Goal: Task Accomplishment & Management: Manage account settings

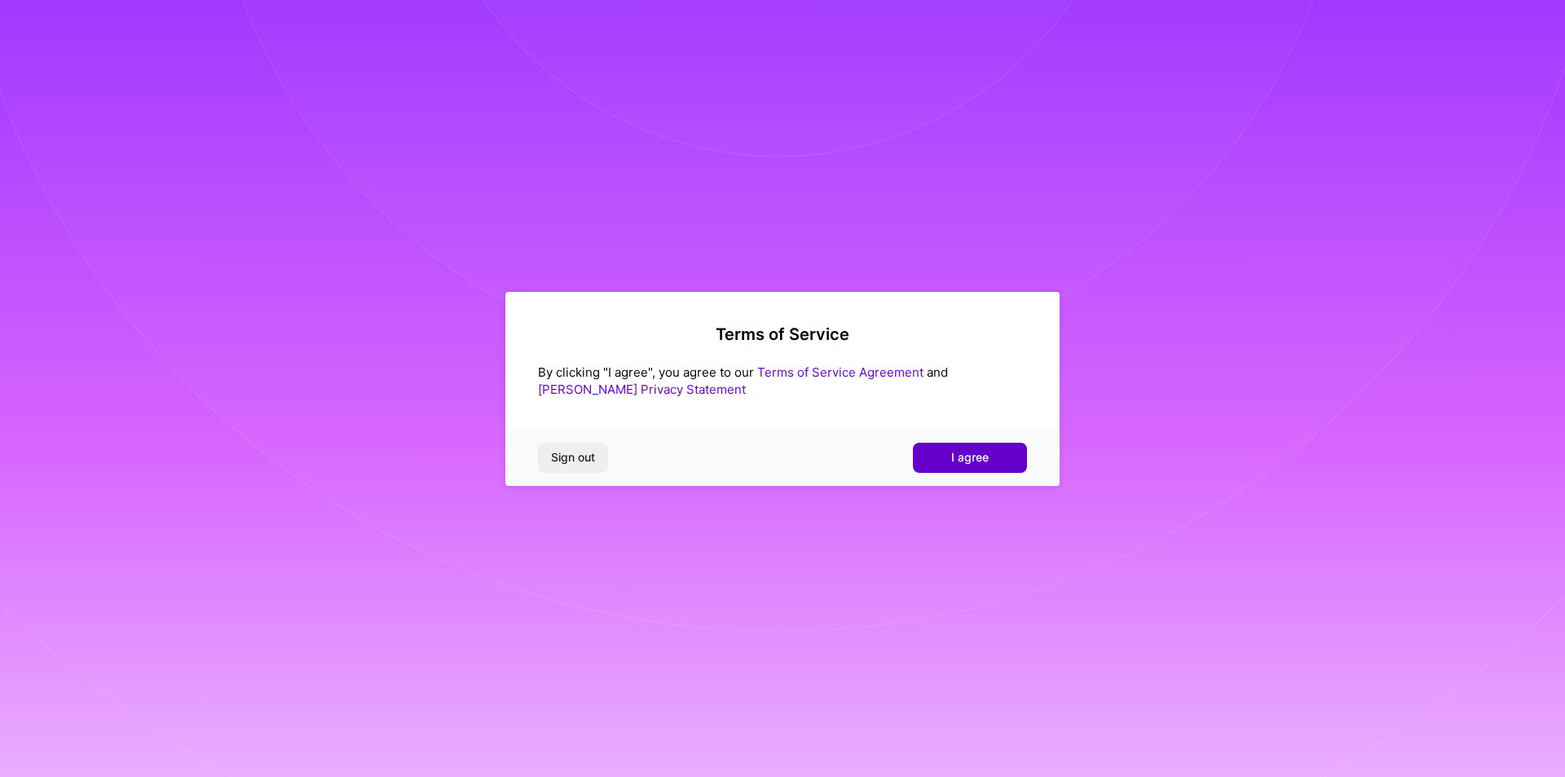
click at [967, 446] on button "I agree" at bounding box center [970, 457] width 114 height 29
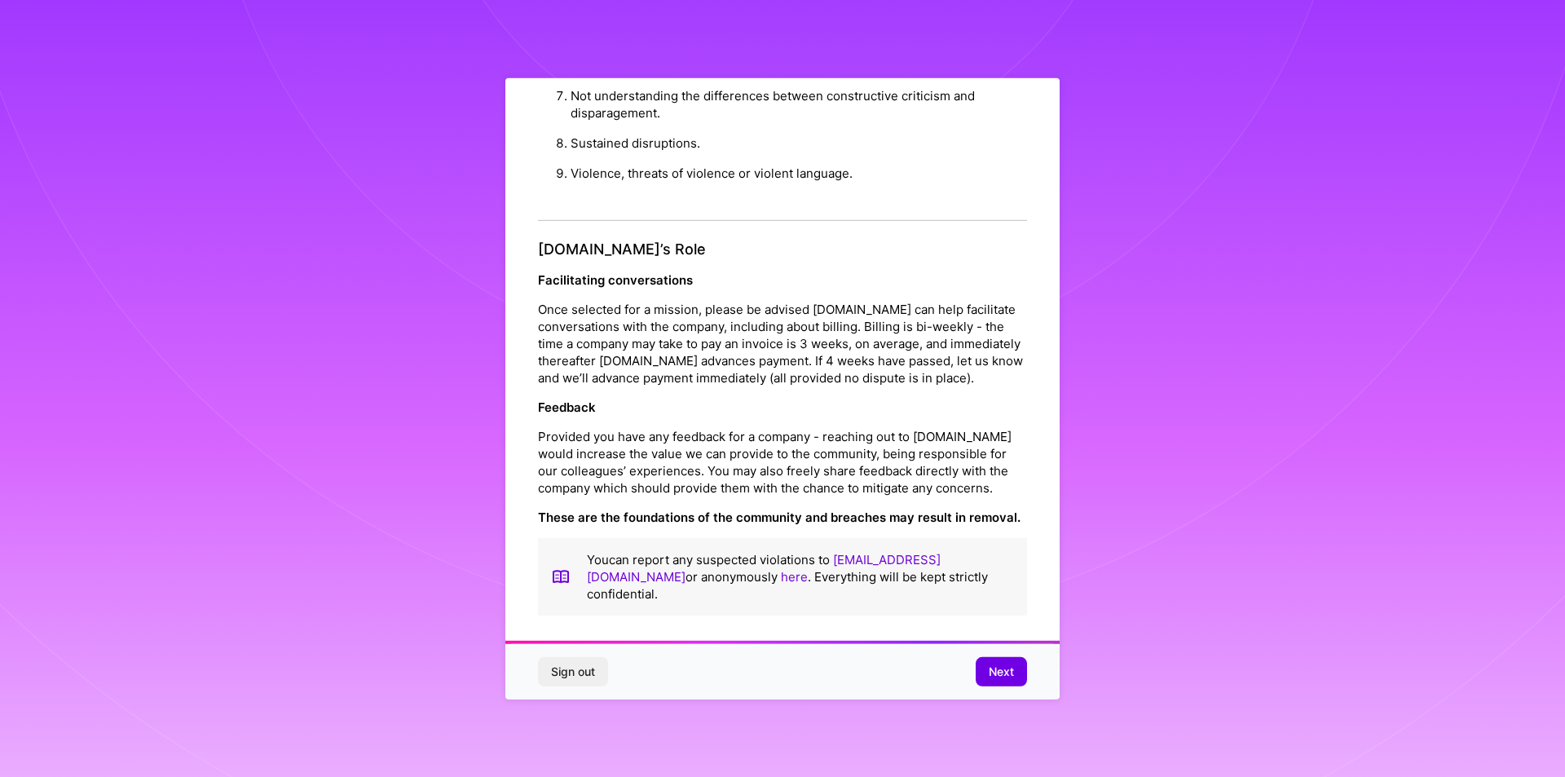
scroll to position [9, 0]
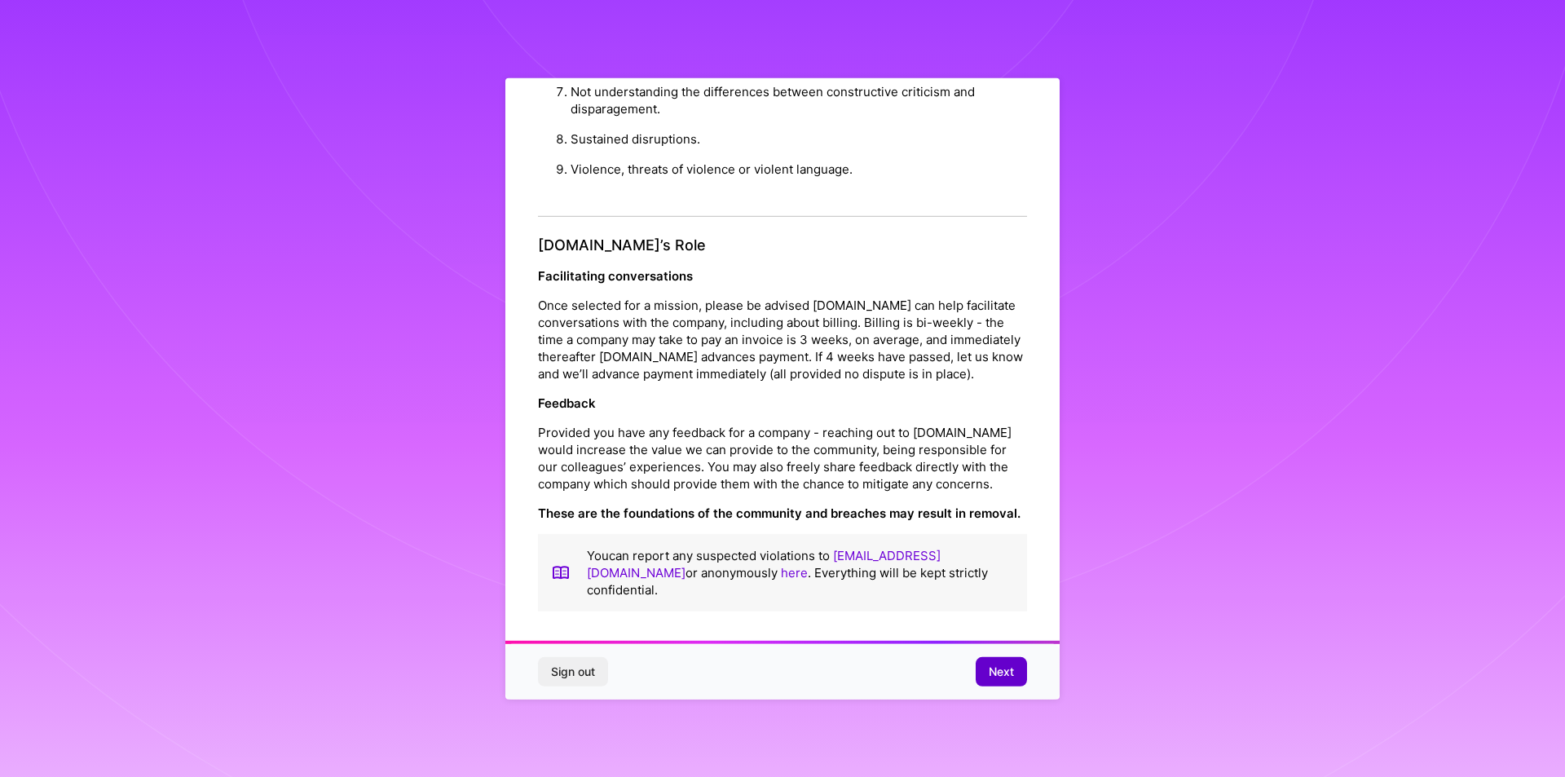
click at [1000, 670] on span "Next" at bounding box center [1001, 672] width 25 height 16
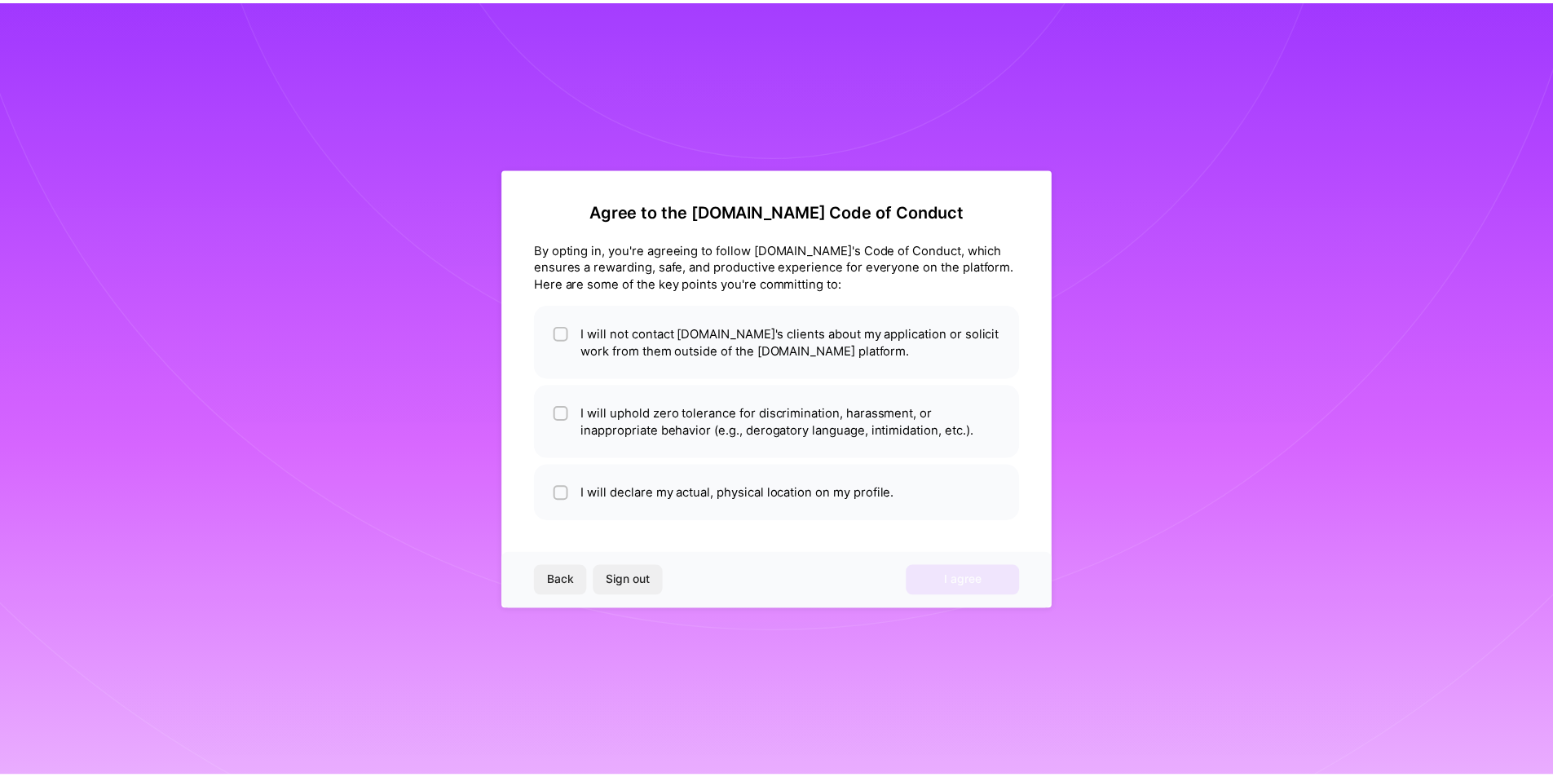
scroll to position [0, 0]
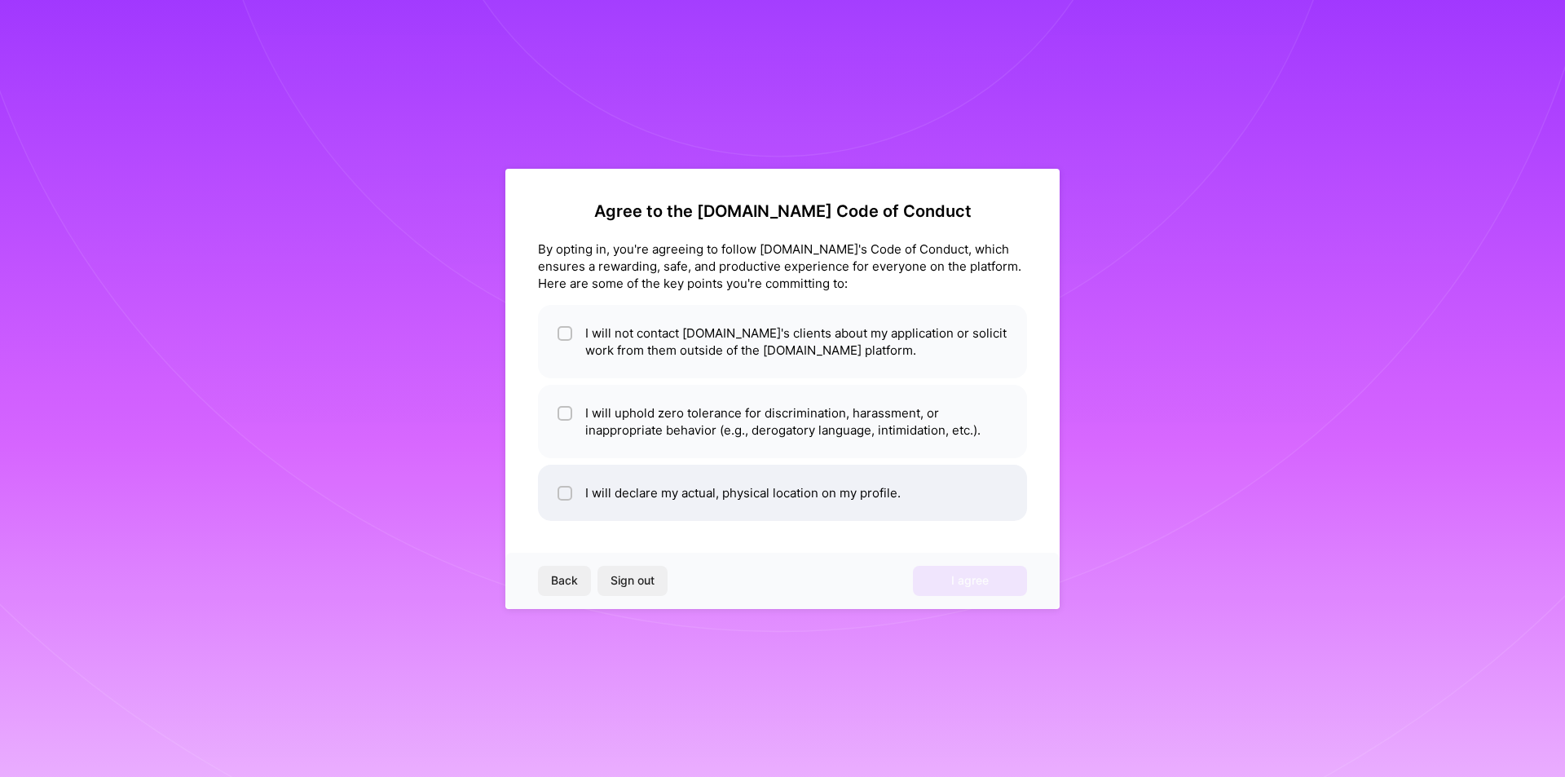
click at [552, 496] on li "I will declare my actual, physical location on my profile." at bounding box center [782, 493] width 489 height 56
checkbox input "true"
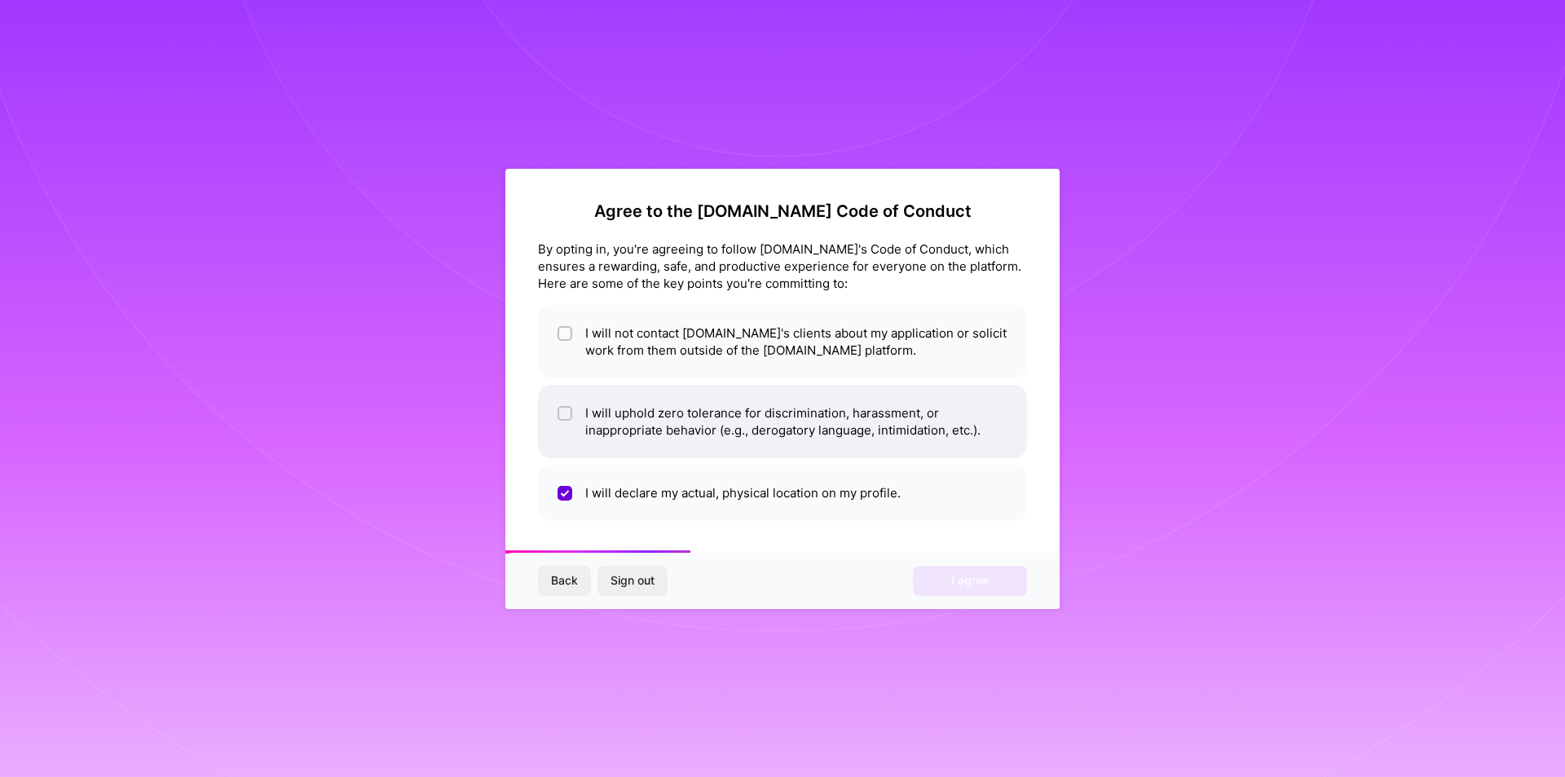
click at [556, 413] on li "I will uphold zero tolerance for discrimination, harassment, or inappropriate b…" at bounding box center [782, 421] width 489 height 73
checkbox input "true"
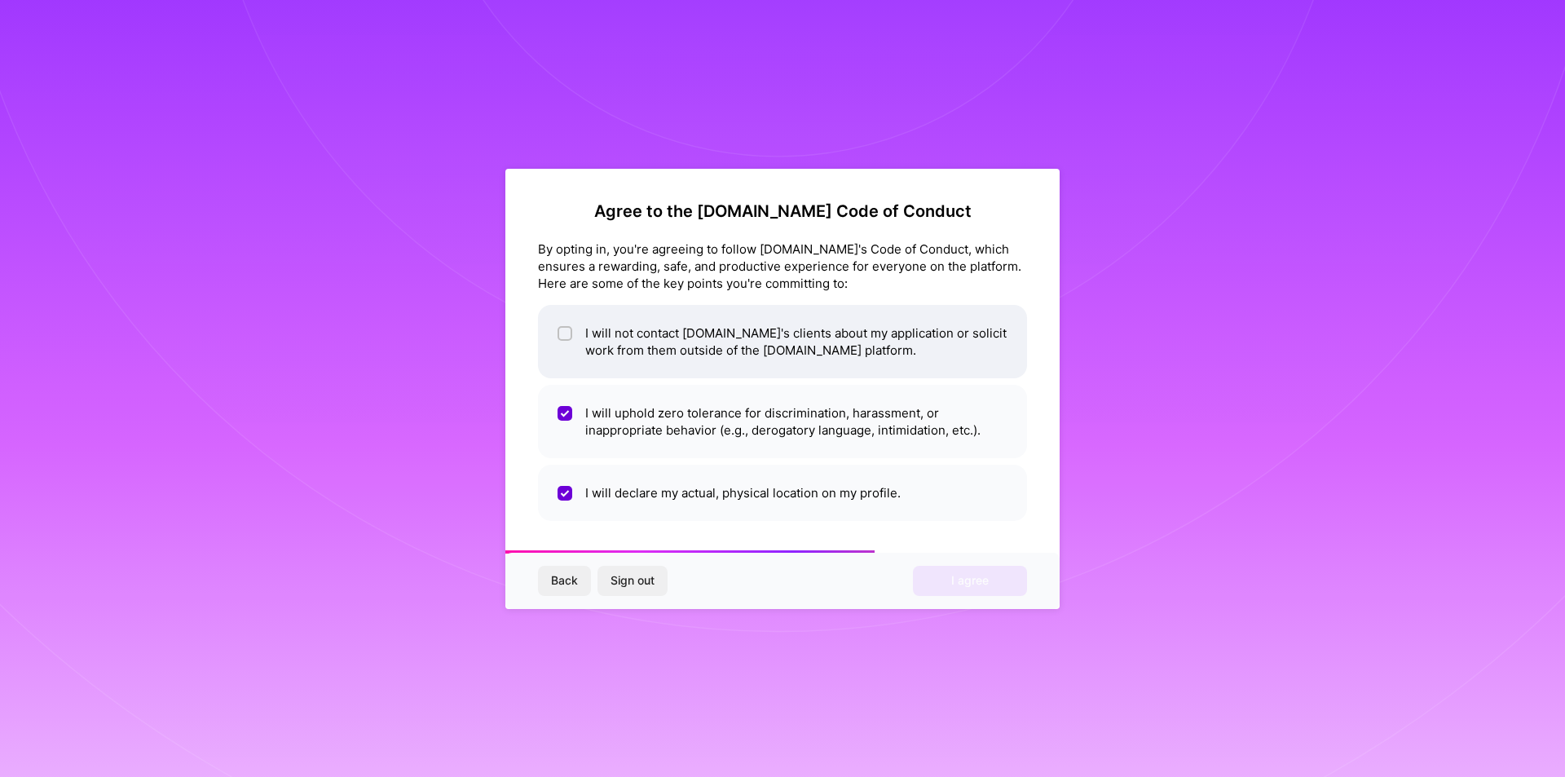
click at [562, 334] on input "checkbox" at bounding box center [566, 334] width 11 height 11
checkbox input "true"
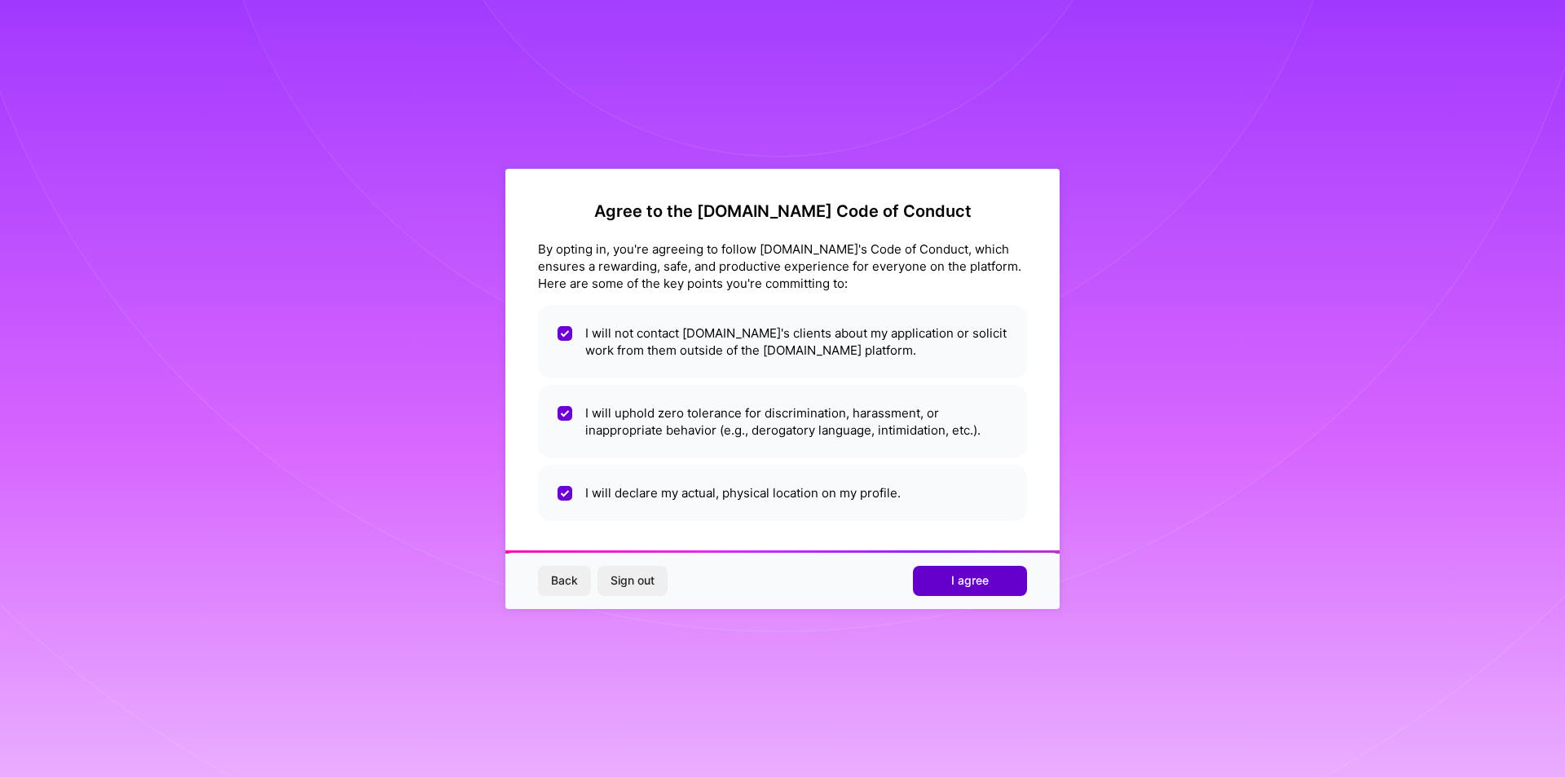
click at [975, 578] on span "I agree" at bounding box center [970, 580] width 38 height 16
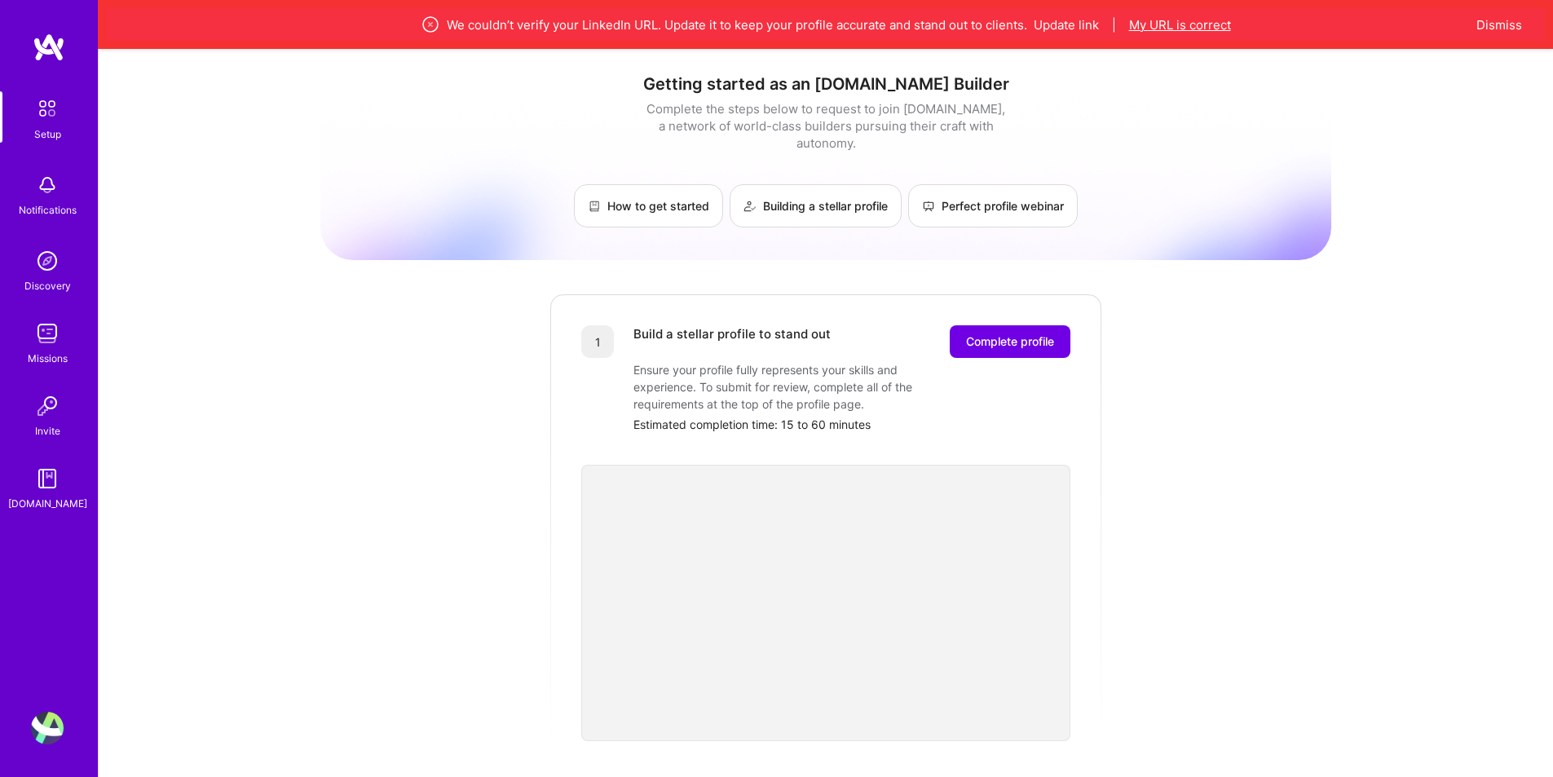
click at [1191, 28] on button "My URL is correct" at bounding box center [1180, 24] width 102 height 17
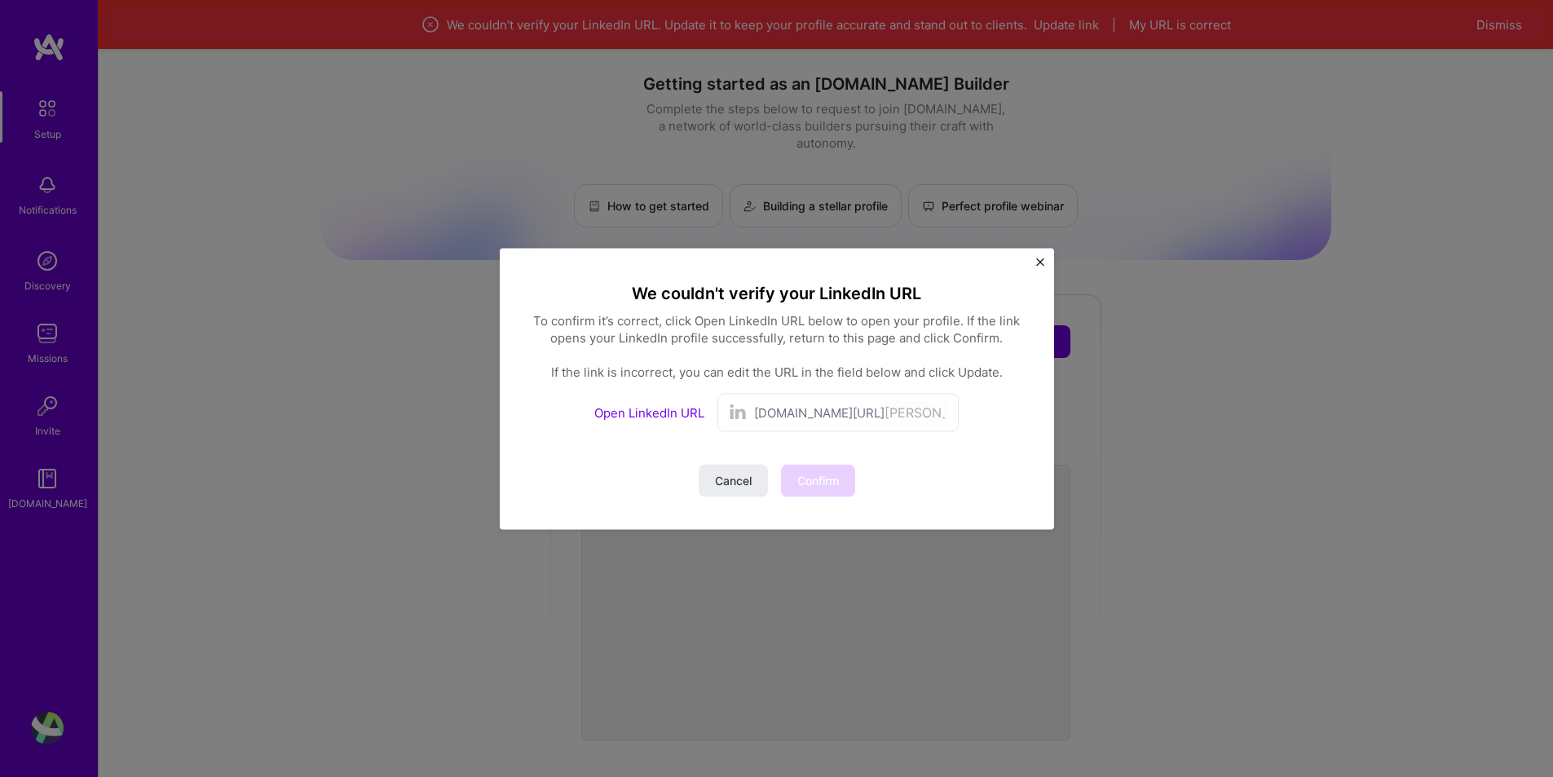
click at [1150, 519] on div "We couldn't verify your LinkedIn URL To confirm it’s correct, click Open Linked…" at bounding box center [776, 388] width 1553 height 777
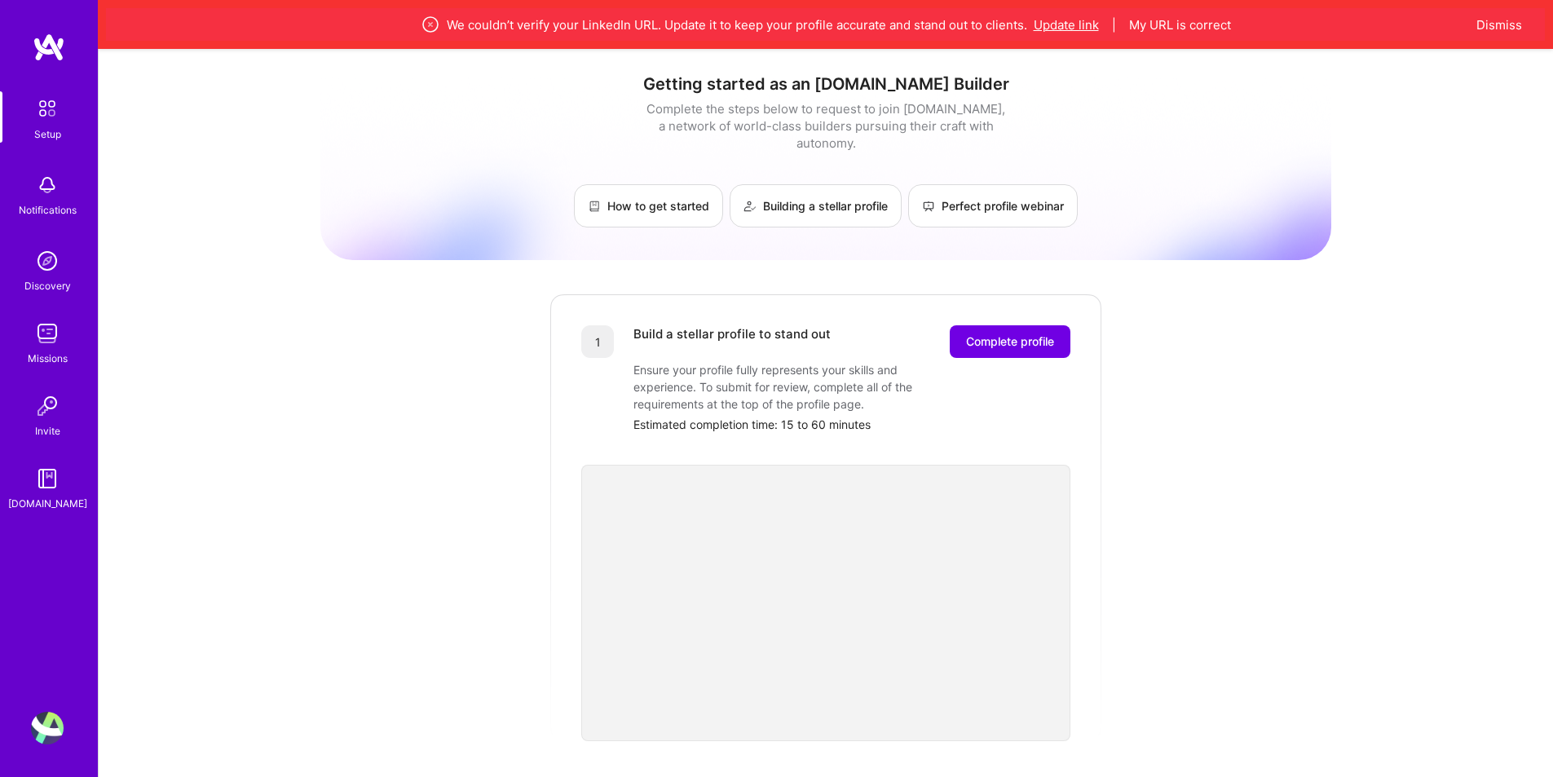
click at [1066, 19] on button "Update link" at bounding box center [1066, 24] width 65 height 17
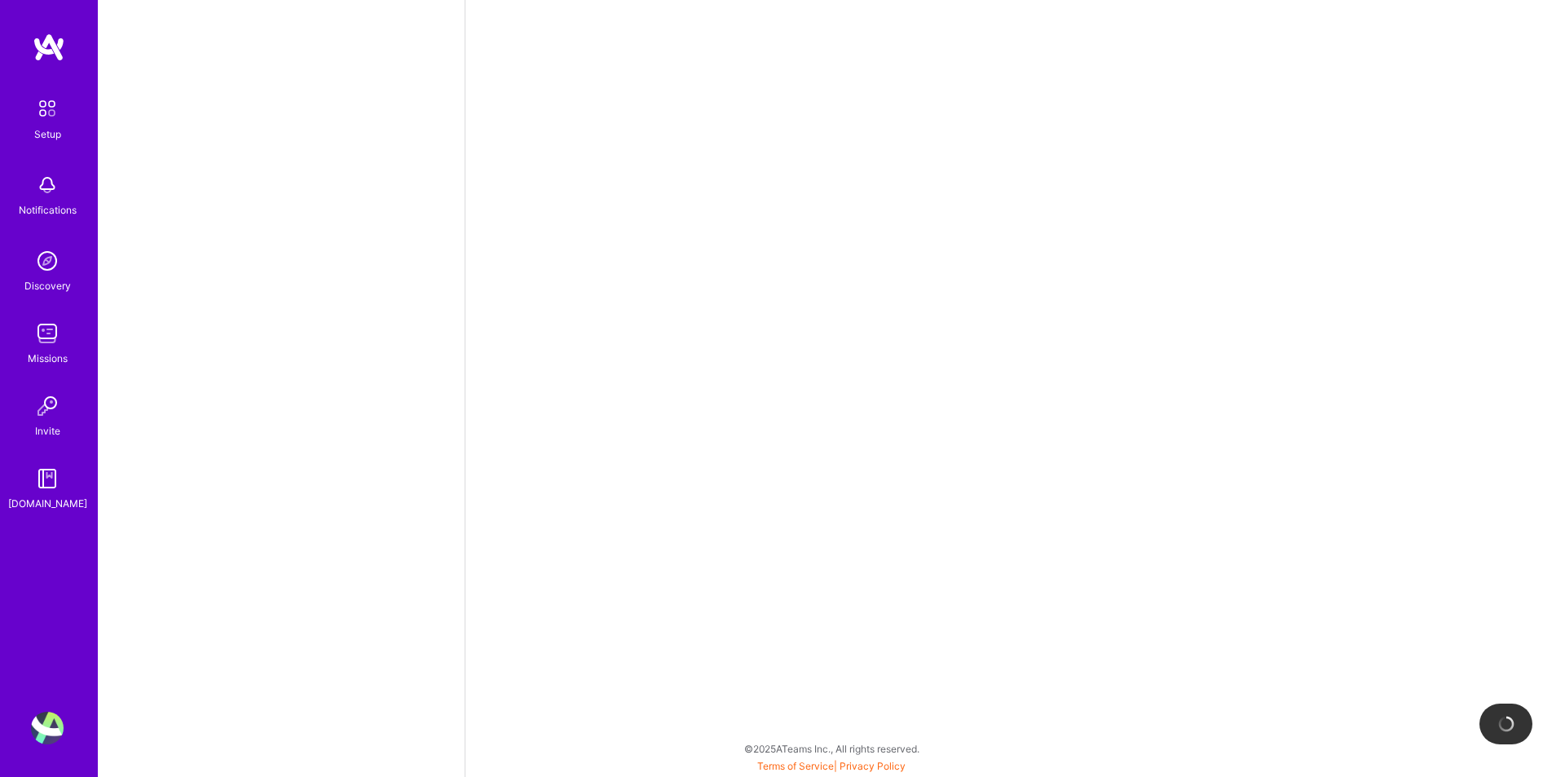
select select "US"
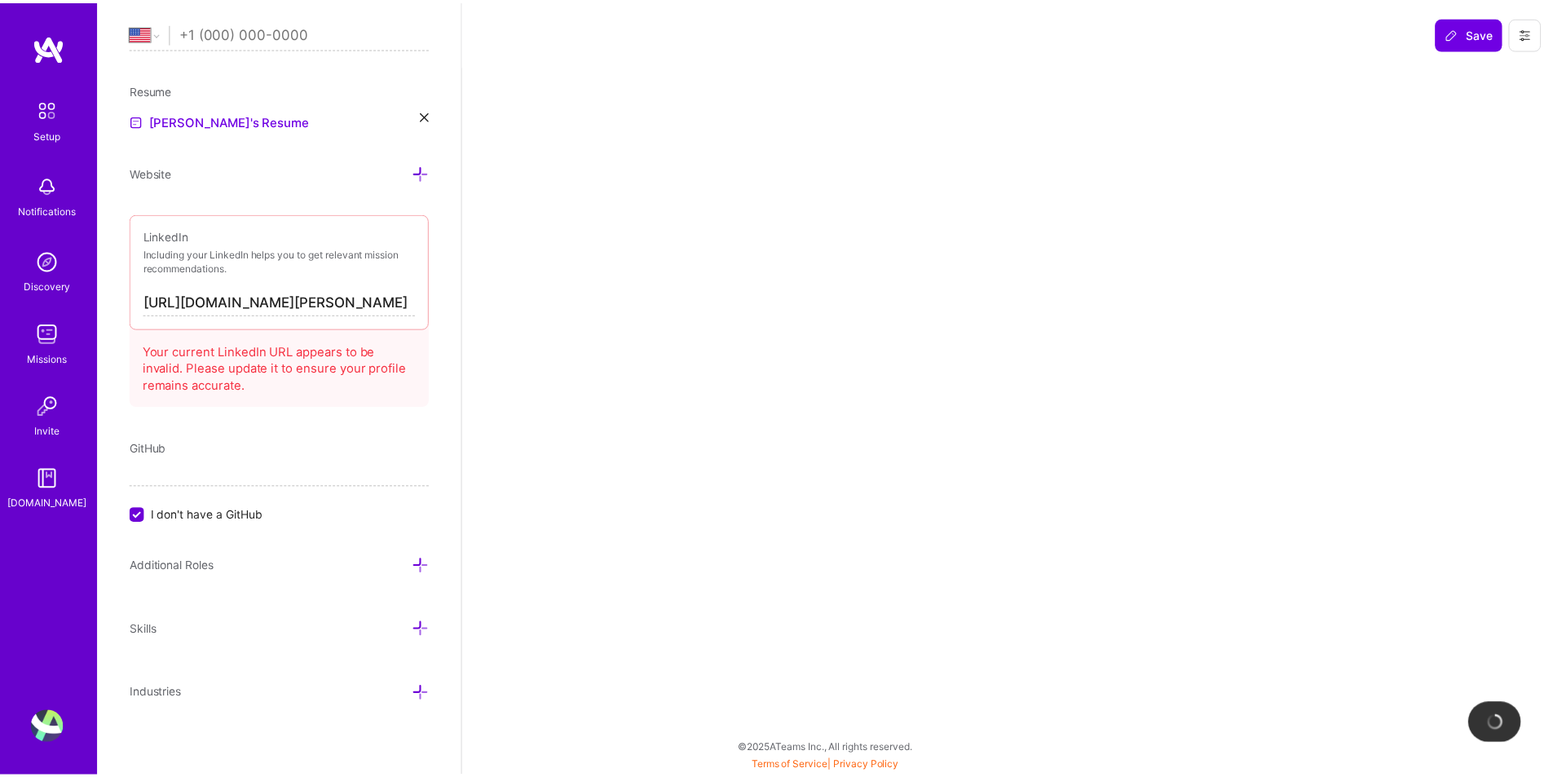
scroll to position [653, 0]
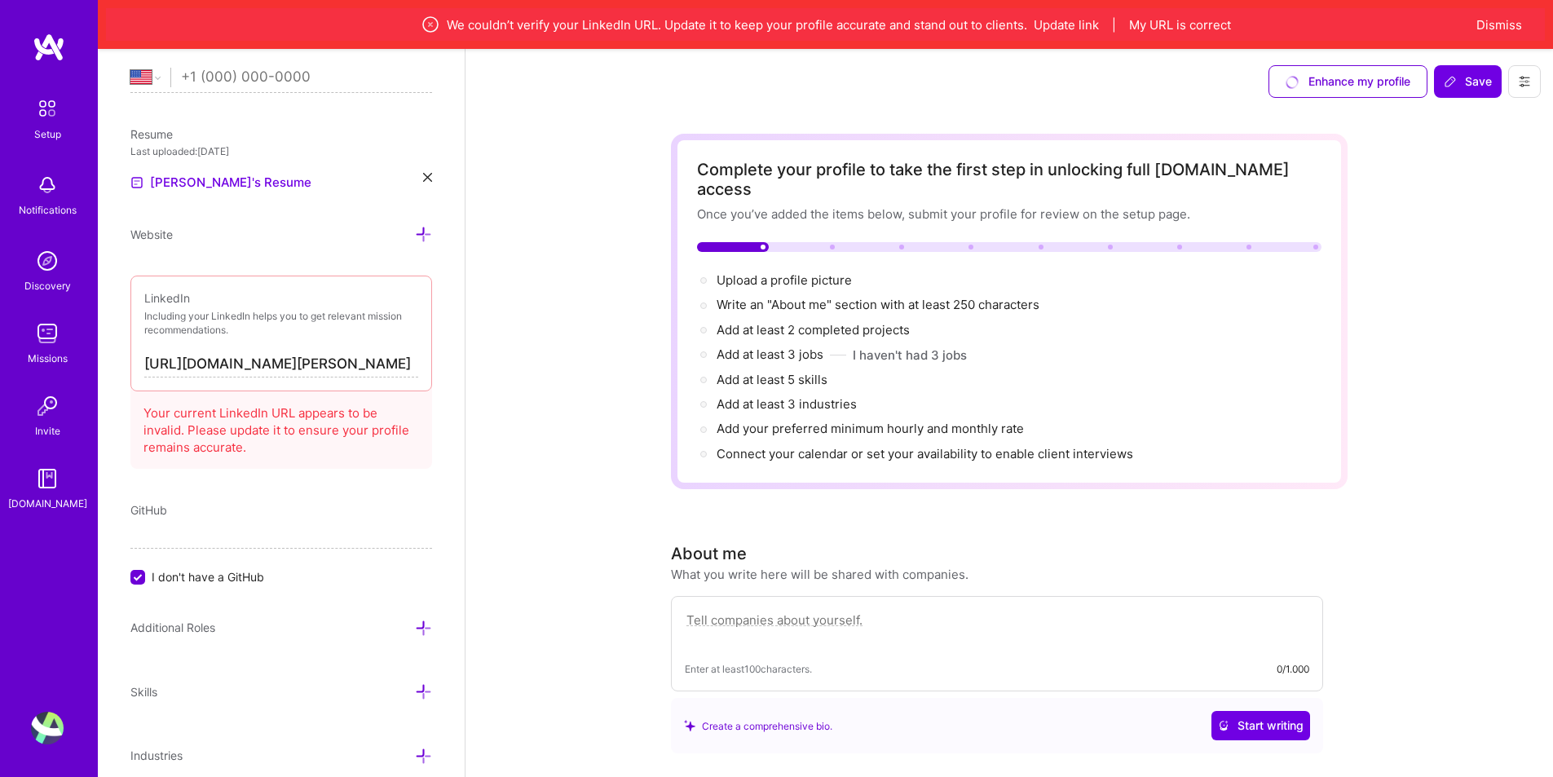
click at [382, 366] on input "[URL][DOMAIN_NAME][PERSON_NAME]" at bounding box center [281, 364] width 274 height 26
drag, startPoint x: 299, startPoint y: 357, endPoint x: 483, endPoint y: 370, distance: 184.7
paste input "-68022182/"
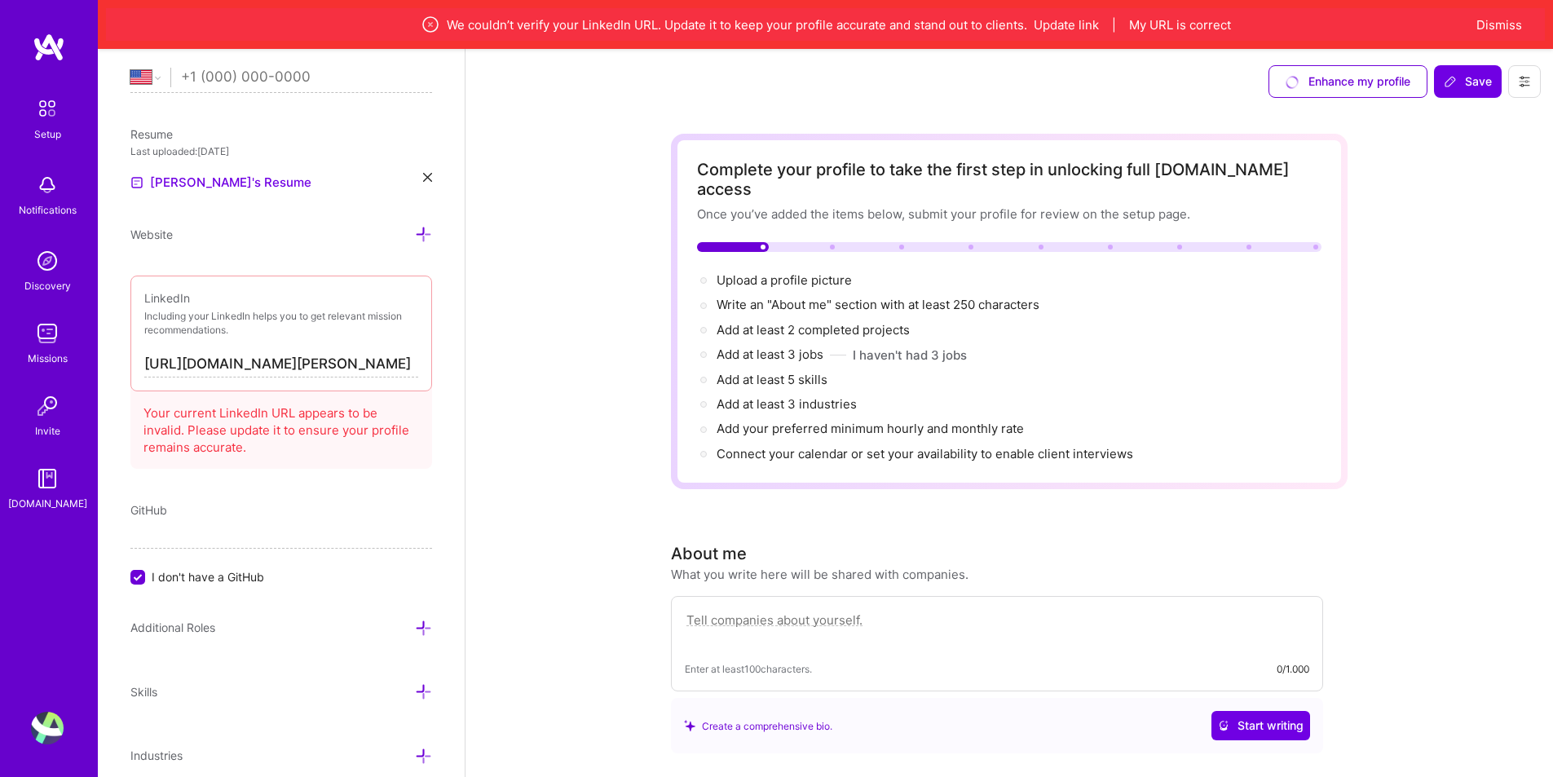
type input "[URL][DOMAIN_NAME][PERSON_NAME]"
click at [142, 571] on input "I don't have a GitHub" at bounding box center [139, 578] width 15 height 15
click at [179, 534] on input at bounding box center [281, 536] width 302 height 26
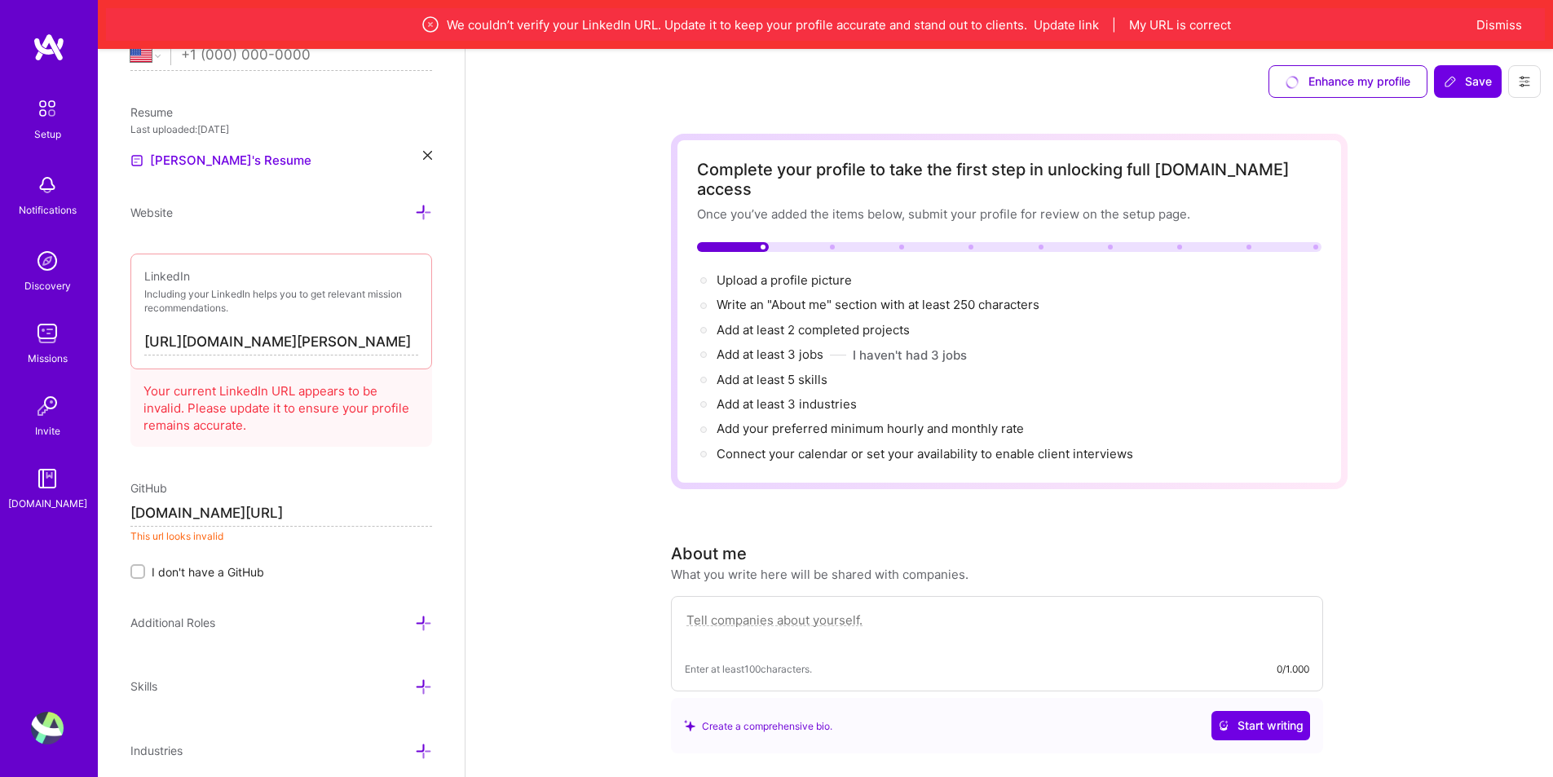
scroll to position [687, 0]
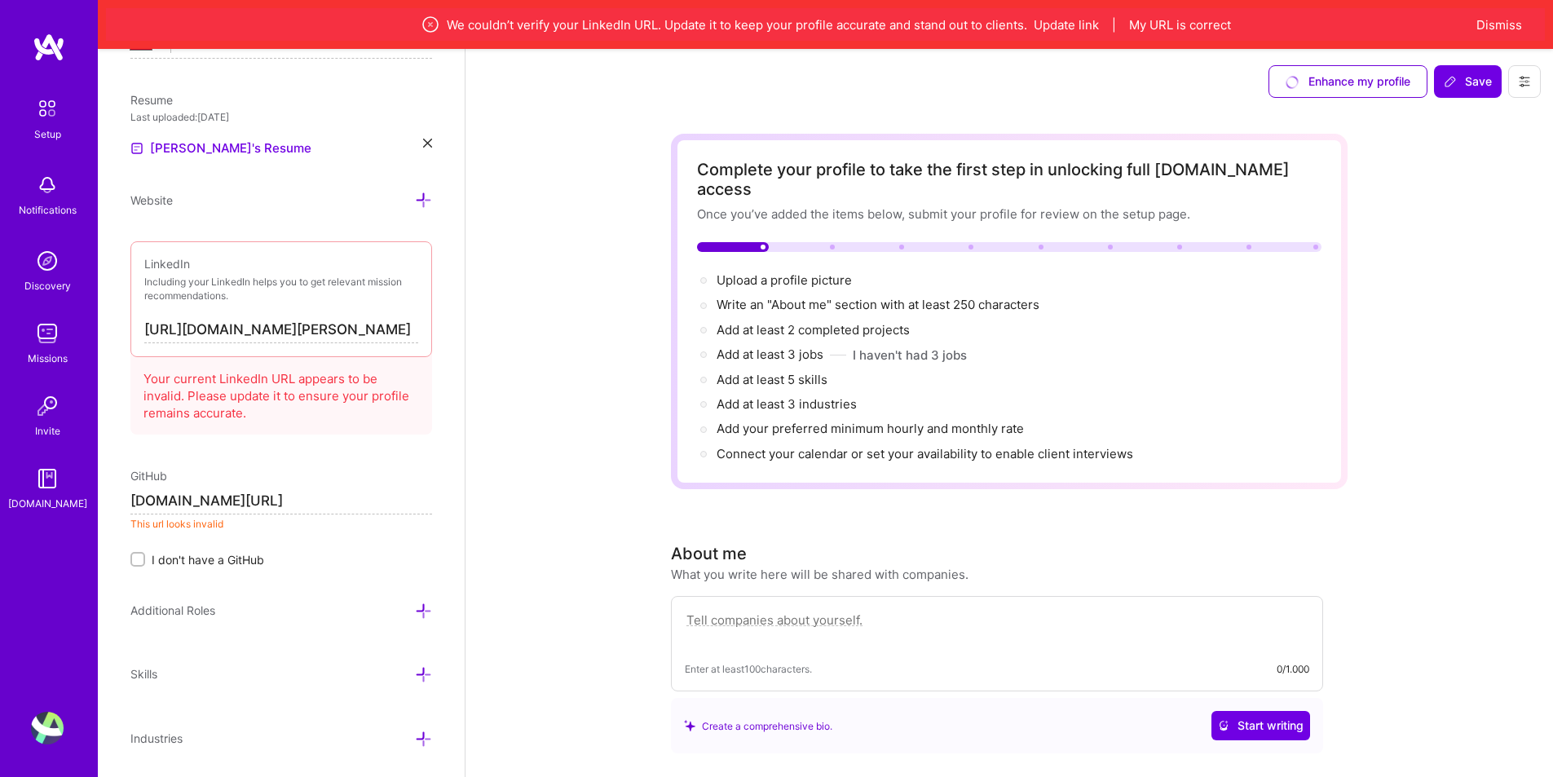
type input "[URL][DOMAIN_NAME]"
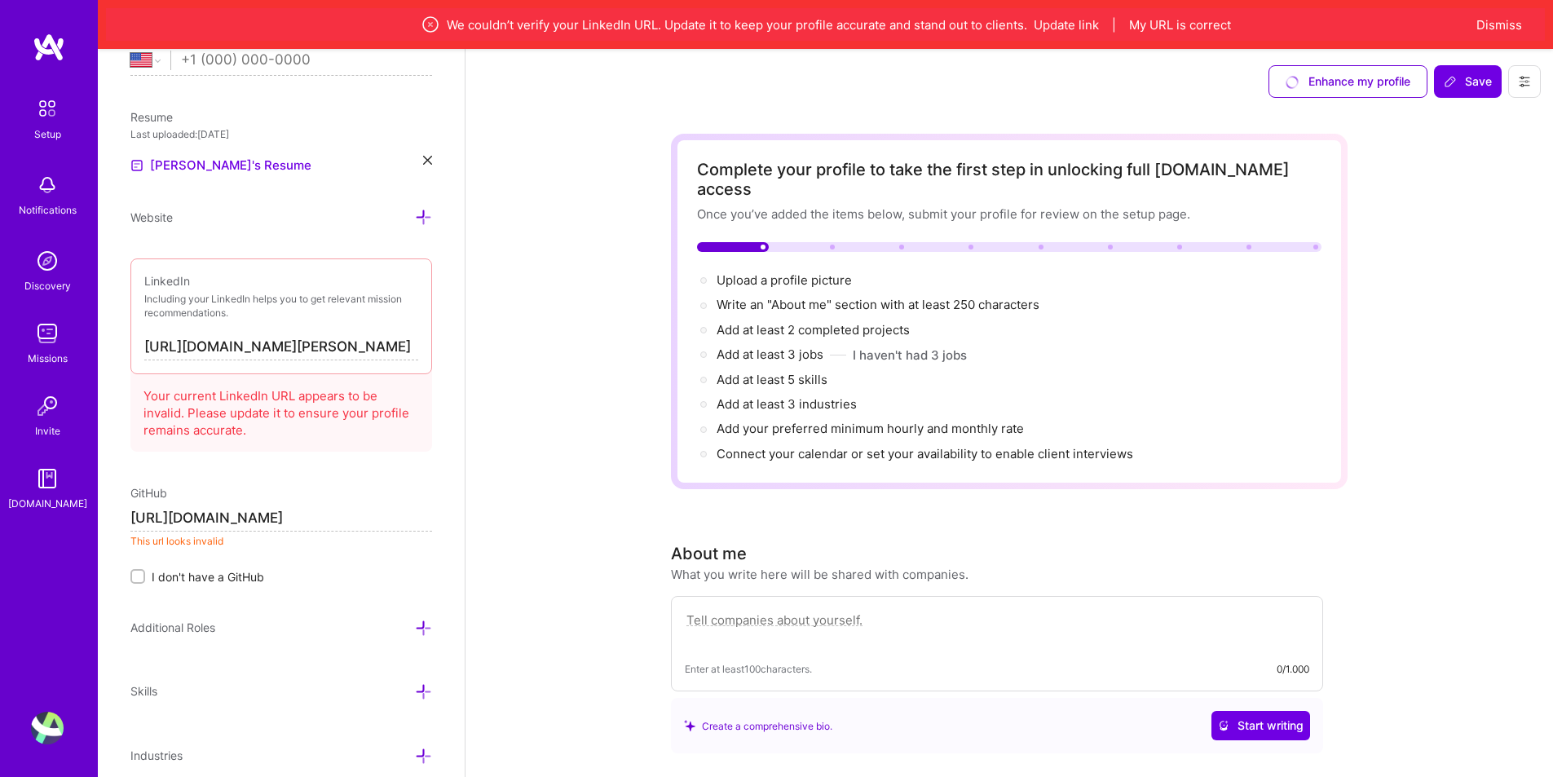
click at [417, 620] on icon at bounding box center [423, 628] width 17 height 17
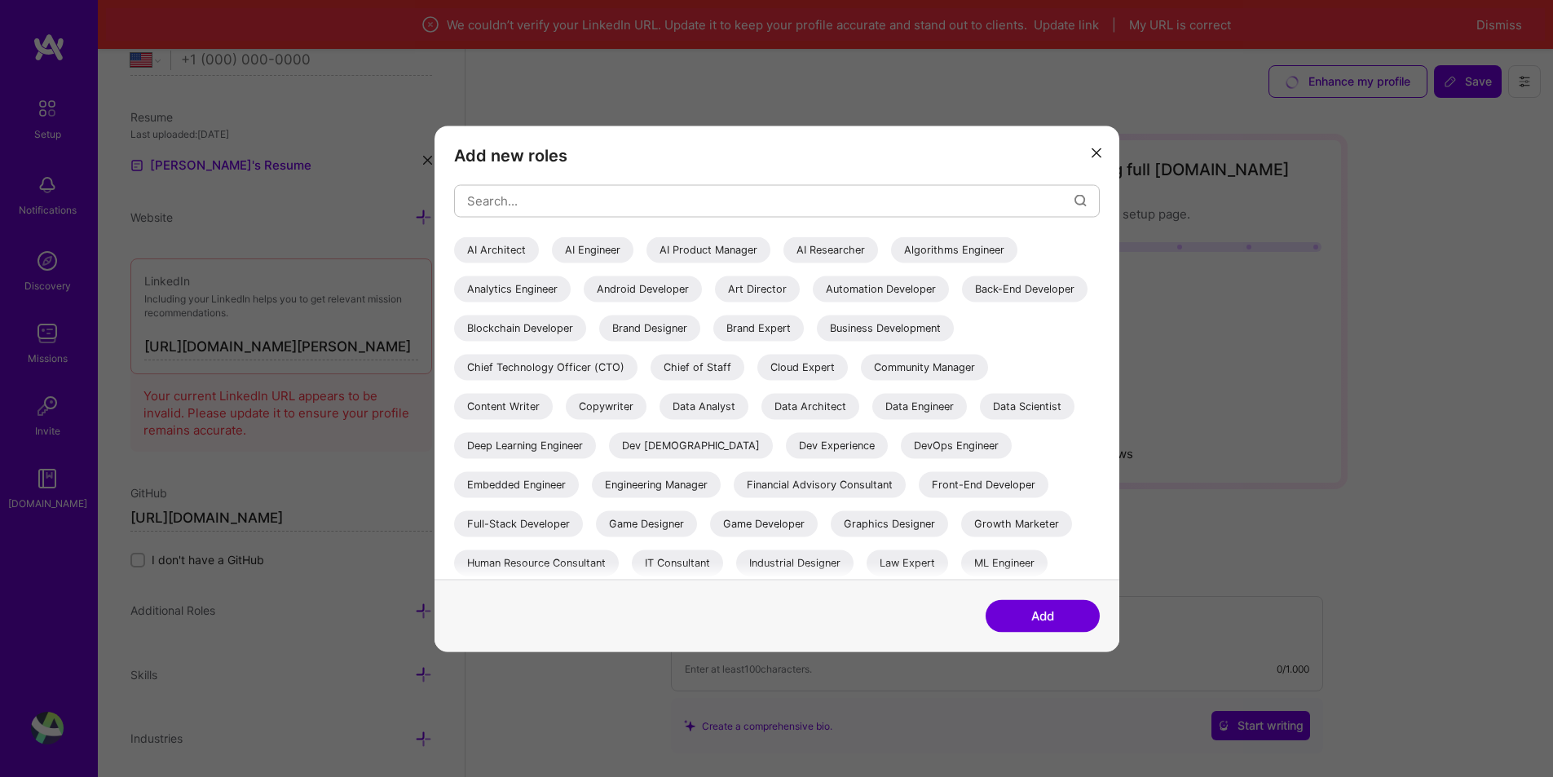
click at [578, 256] on div "AI Engineer" at bounding box center [593, 249] width 82 height 26
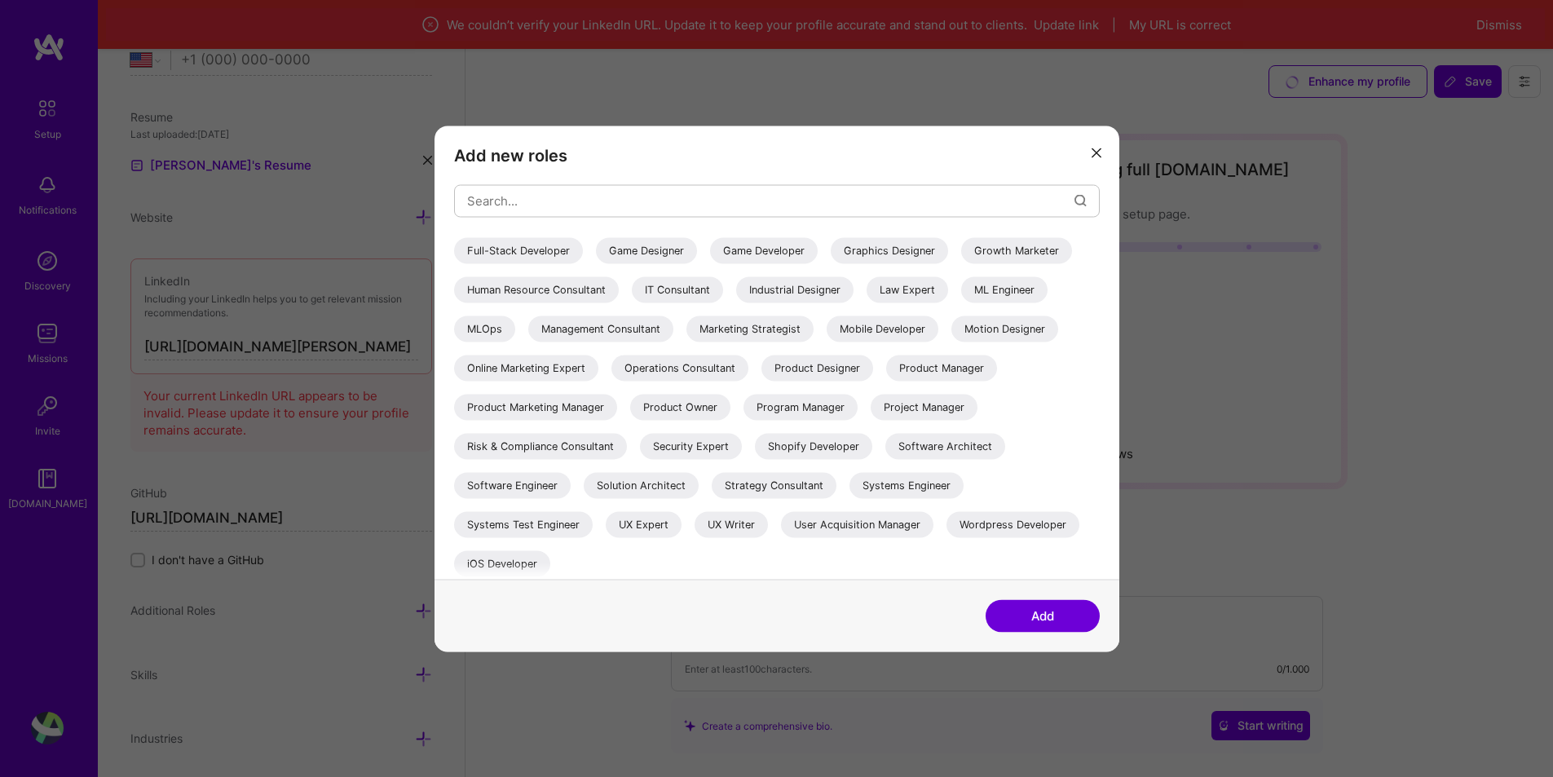
scroll to position [277, 0]
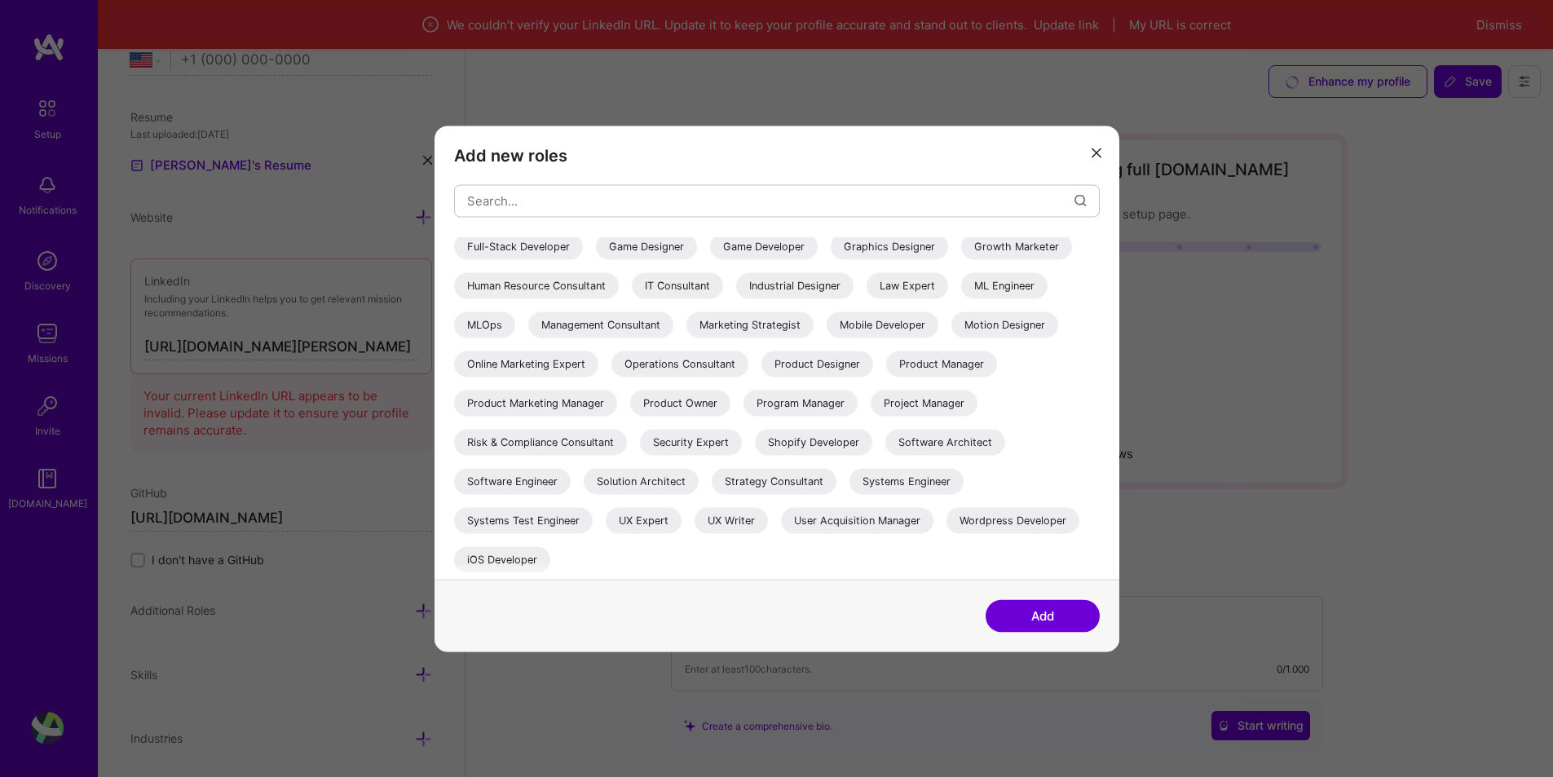
click at [871, 416] on div "Project Manager" at bounding box center [924, 403] width 107 height 26
click at [1046, 618] on button "Add" at bounding box center [1043, 615] width 114 height 33
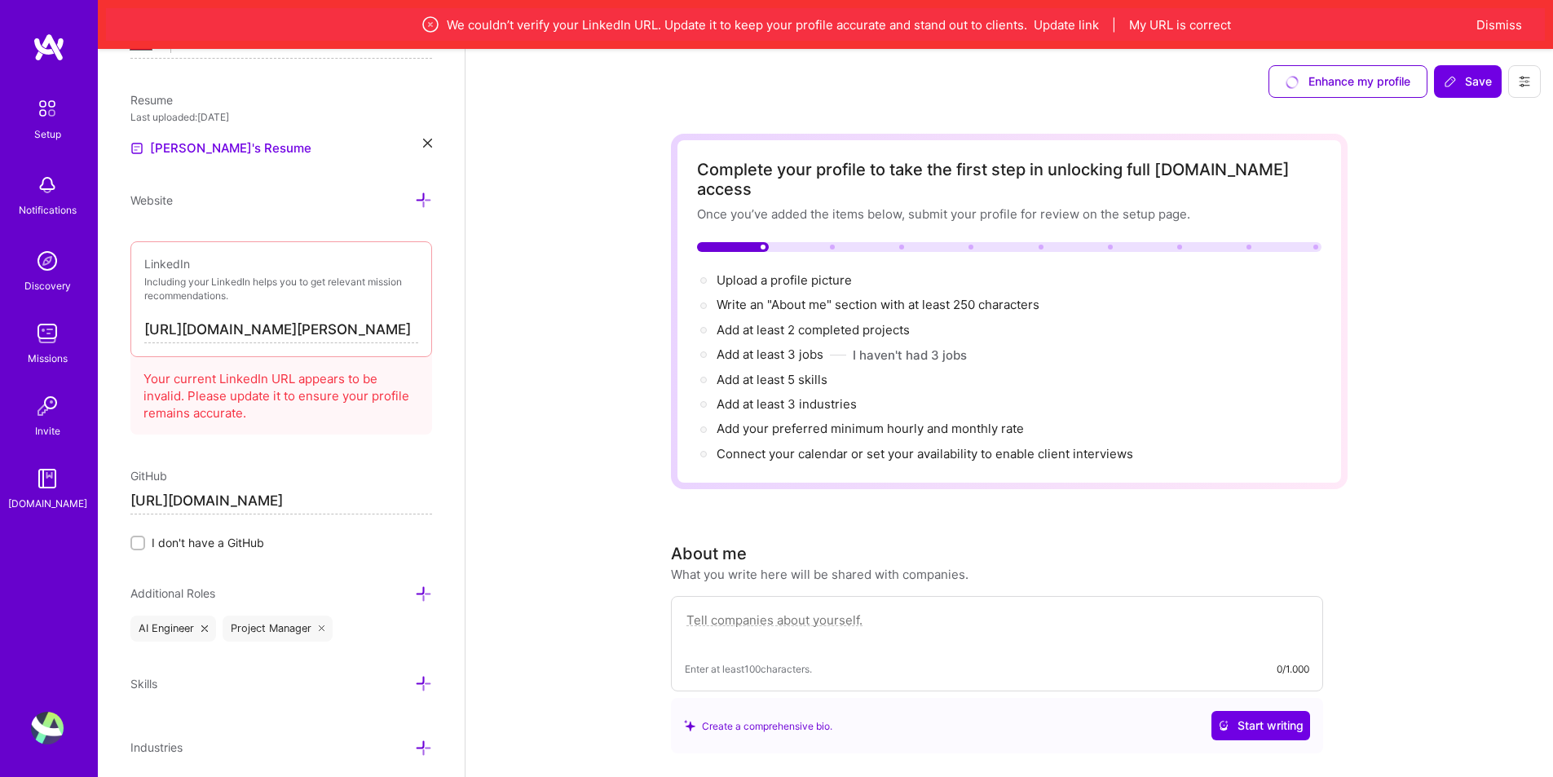
scroll to position [0, 41]
drag, startPoint x: 365, startPoint y: 329, endPoint x: 500, endPoint y: 337, distance: 134.7
drag, startPoint x: 256, startPoint y: 326, endPoint x: 558, endPoint y: 334, distance: 302.6
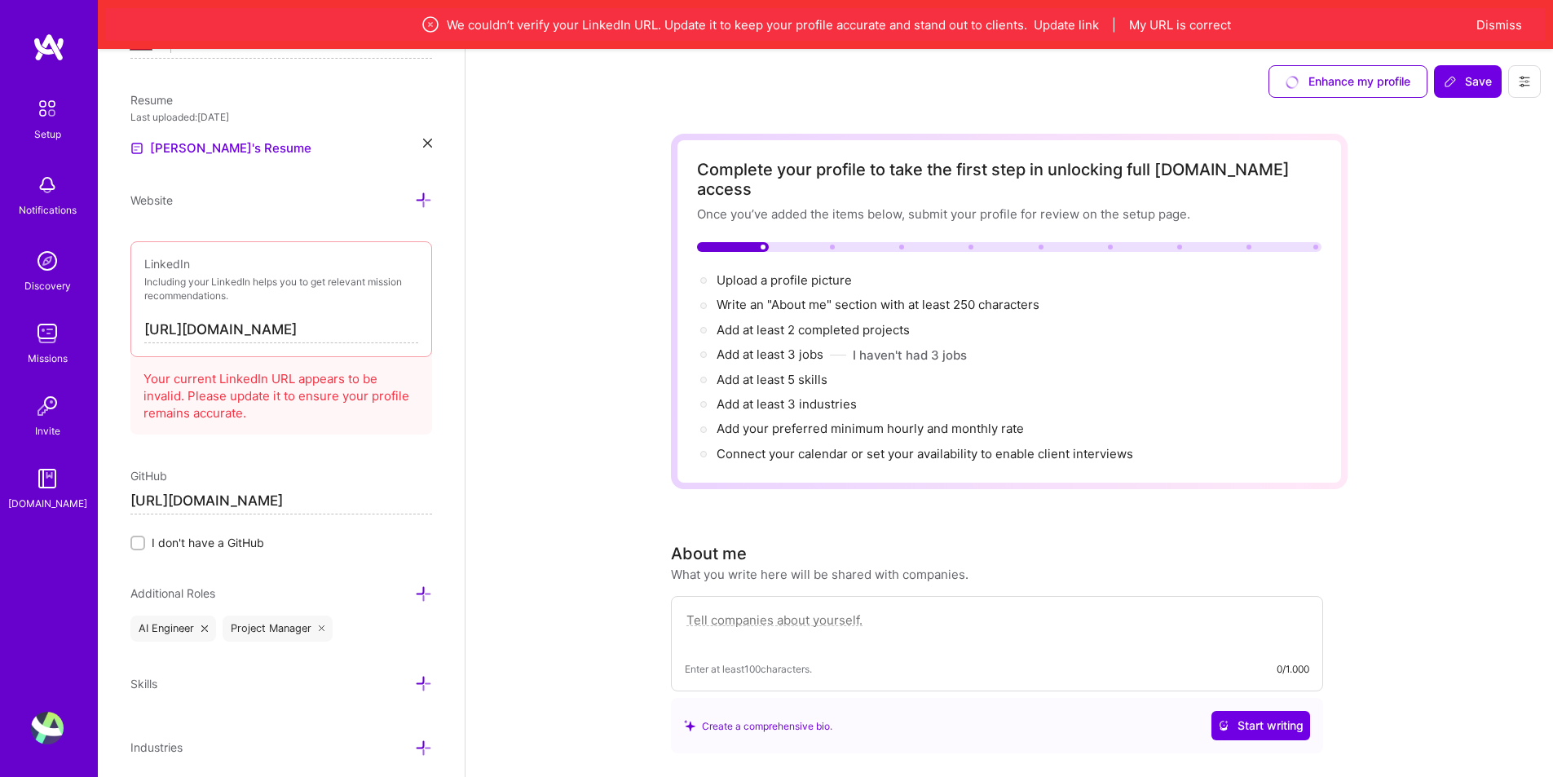
scroll to position [0, 0]
paste input "[PERSON_NAME]-avcı-68022182/"
click at [262, 330] on input "[URL][DOMAIN_NAME][PERSON_NAME]" at bounding box center [281, 330] width 274 height 26
drag, startPoint x: 259, startPoint y: 329, endPoint x: 329, endPoint y: 327, distance: 69.3
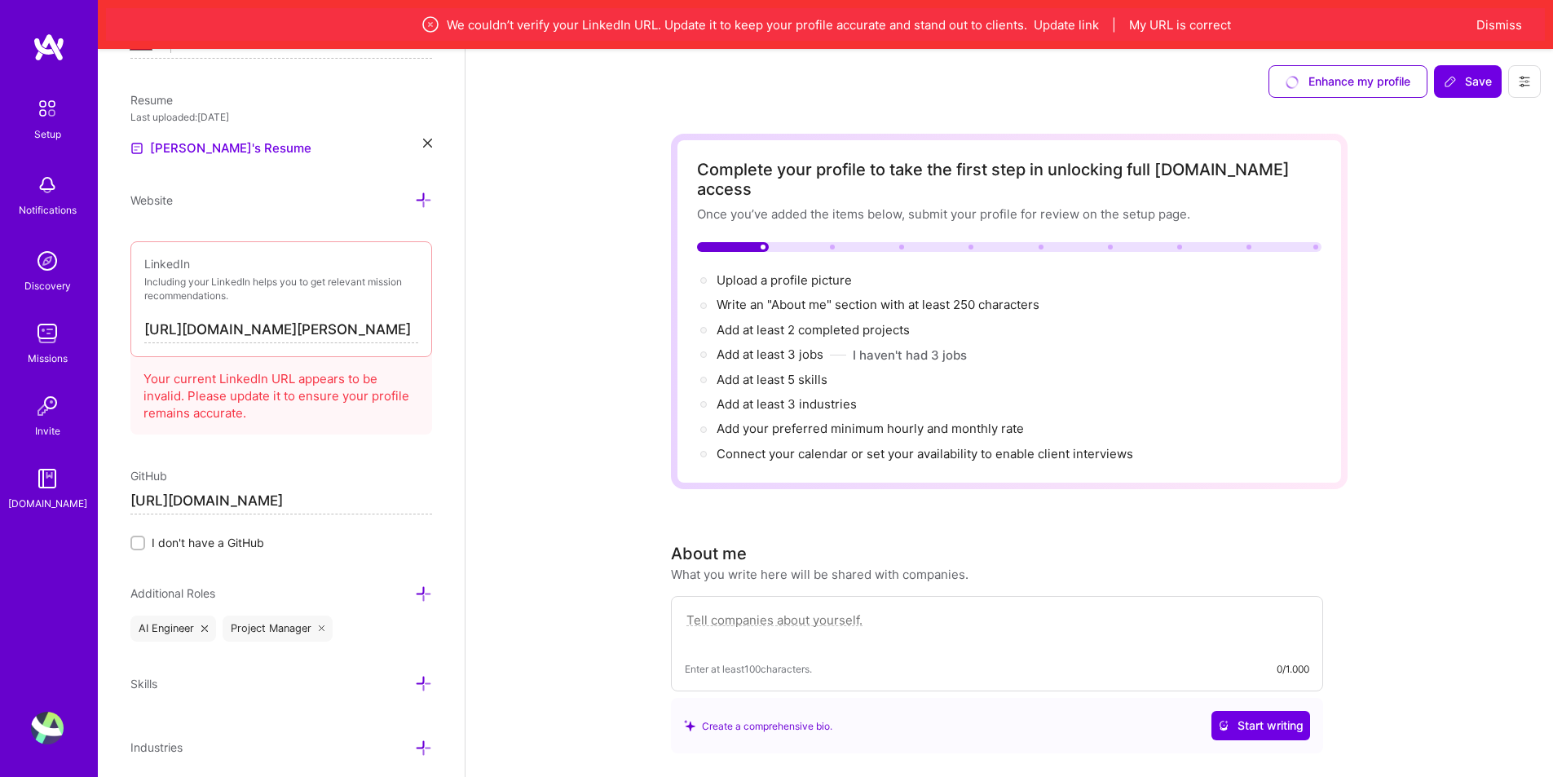
click at [329, 327] on input "[URL][DOMAIN_NAME][PERSON_NAME]" at bounding box center [281, 330] width 274 height 26
click at [278, 327] on input "[URL][DOMAIN_NAME][PERSON_NAME]" at bounding box center [281, 330] width 274 height 26
click at [251, 329] on input "[URL][DOMAIN_NAME][PERSON_NAME]" at bounding box center [281, 330] width 274 height 26
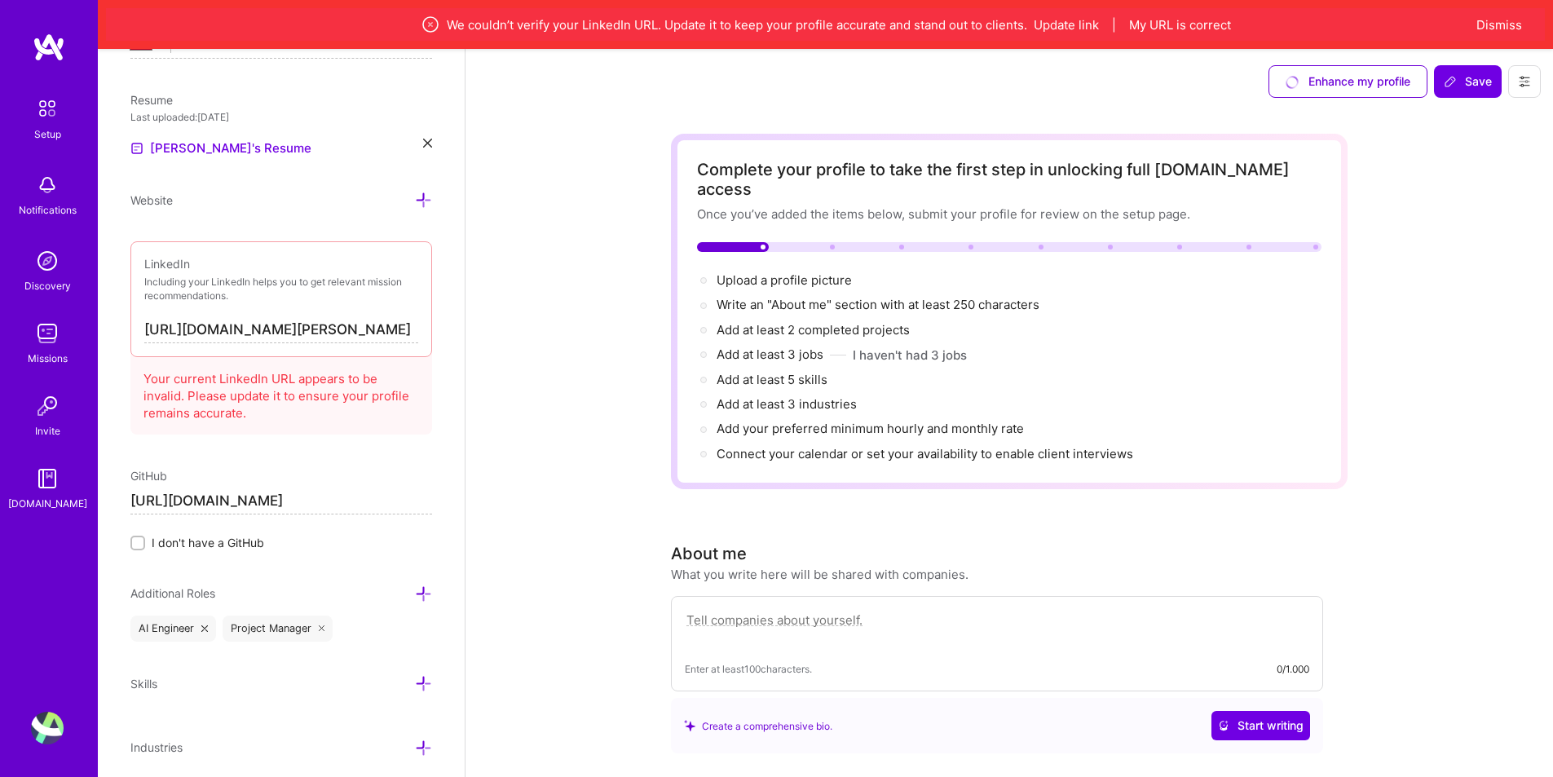
drag, startPoint x: 298, startPoint y: 327, endPoint x: 326, endPoint y: 327, distance: 27.7
click at [326, 327] on input "[URL][DOMAIN_NAME][PERSON_NAME]" at bounding box center [281, 330] width 274 height 26
type input "[URL][DOMAIN_NAME][PERSON_NAME]"
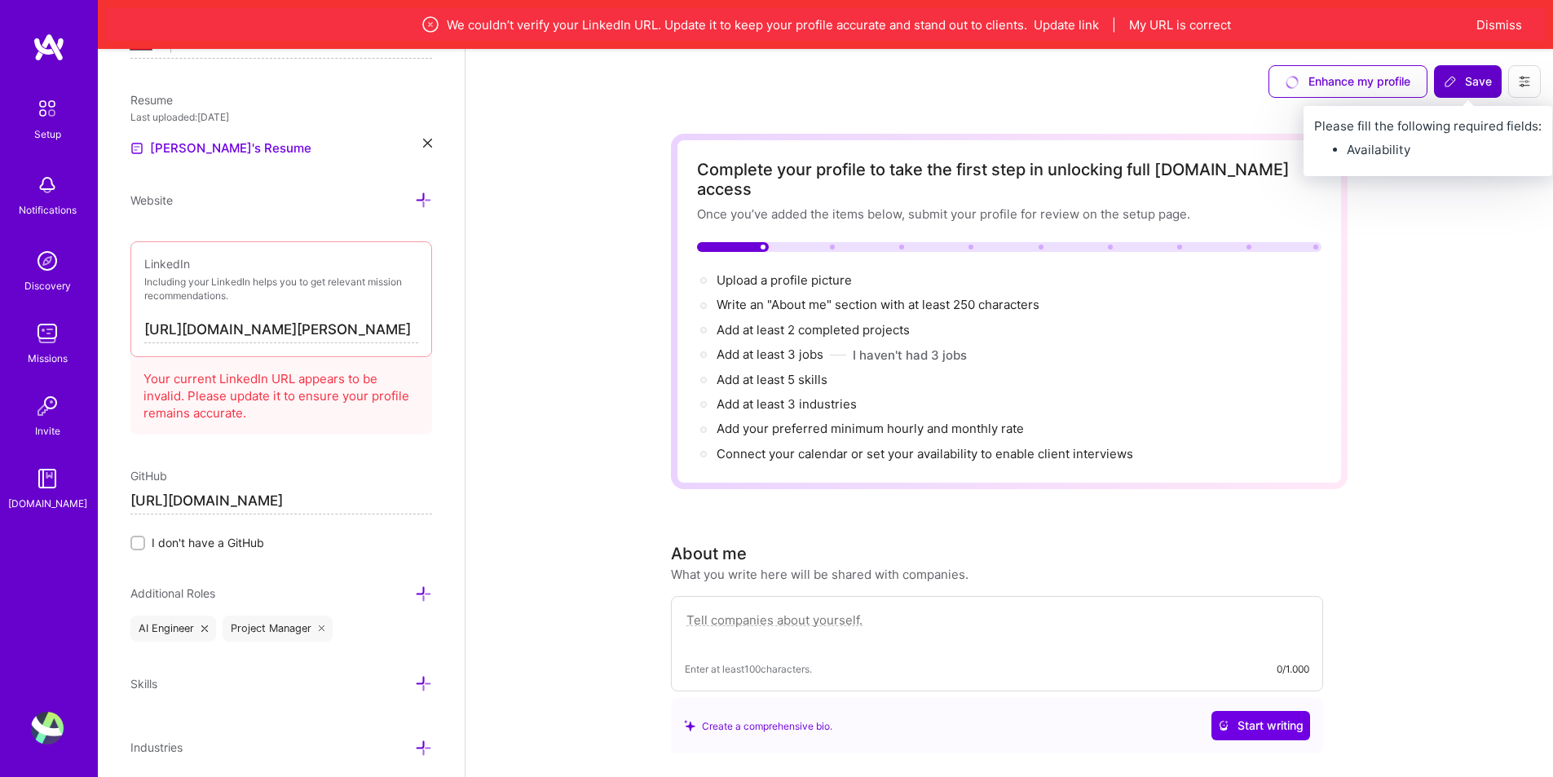
scroll to position [0, 0]
click at [1465, 85] on span "Save" at bounding box center [1468, 81] width 48 height 16
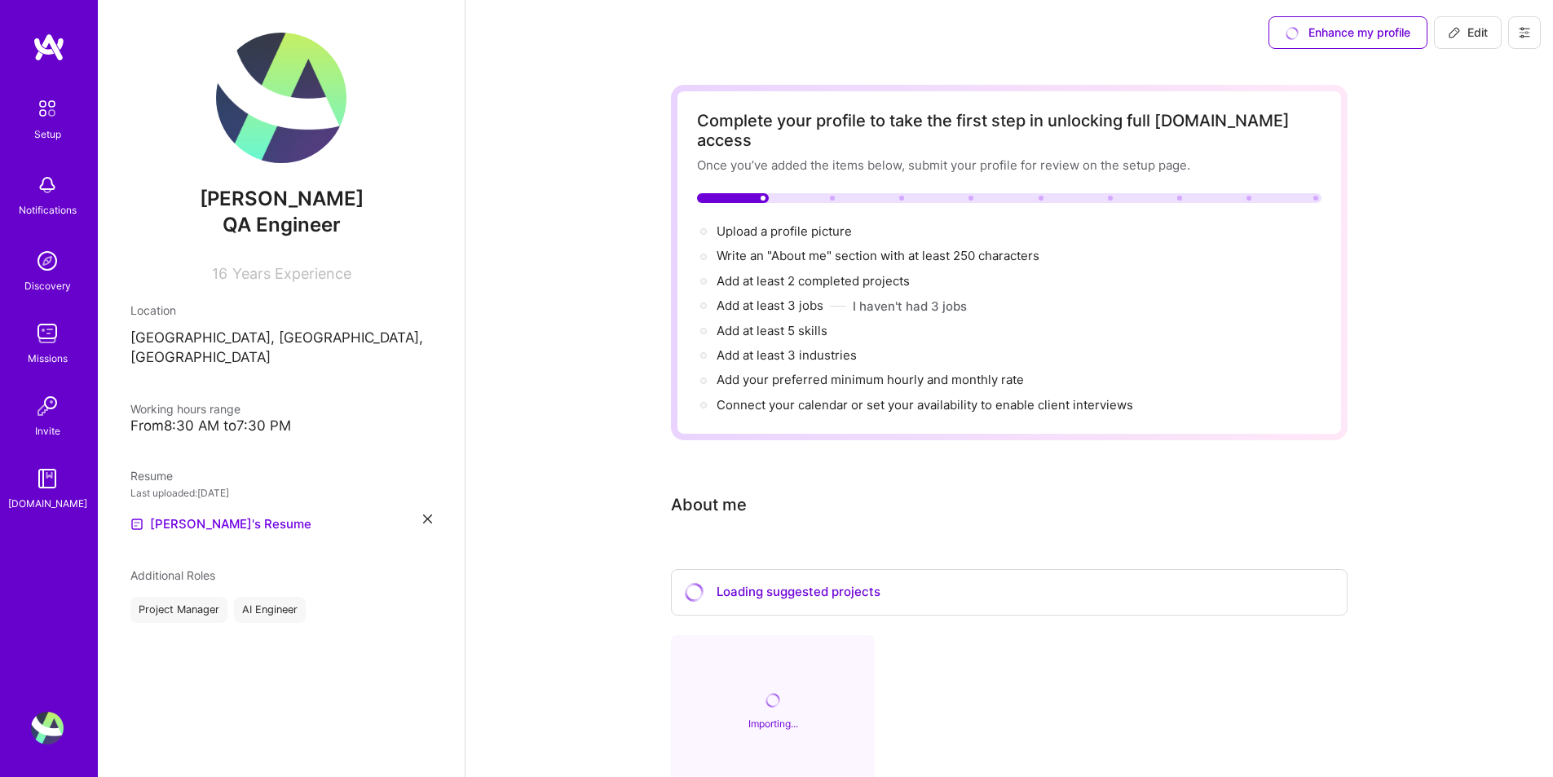
click at [313, 111] on img at bounding box center [281, 98] width 130 height 130
click at [1470, 35] on span "Edit" at bounding box center [1468, 32] width 40 height 16
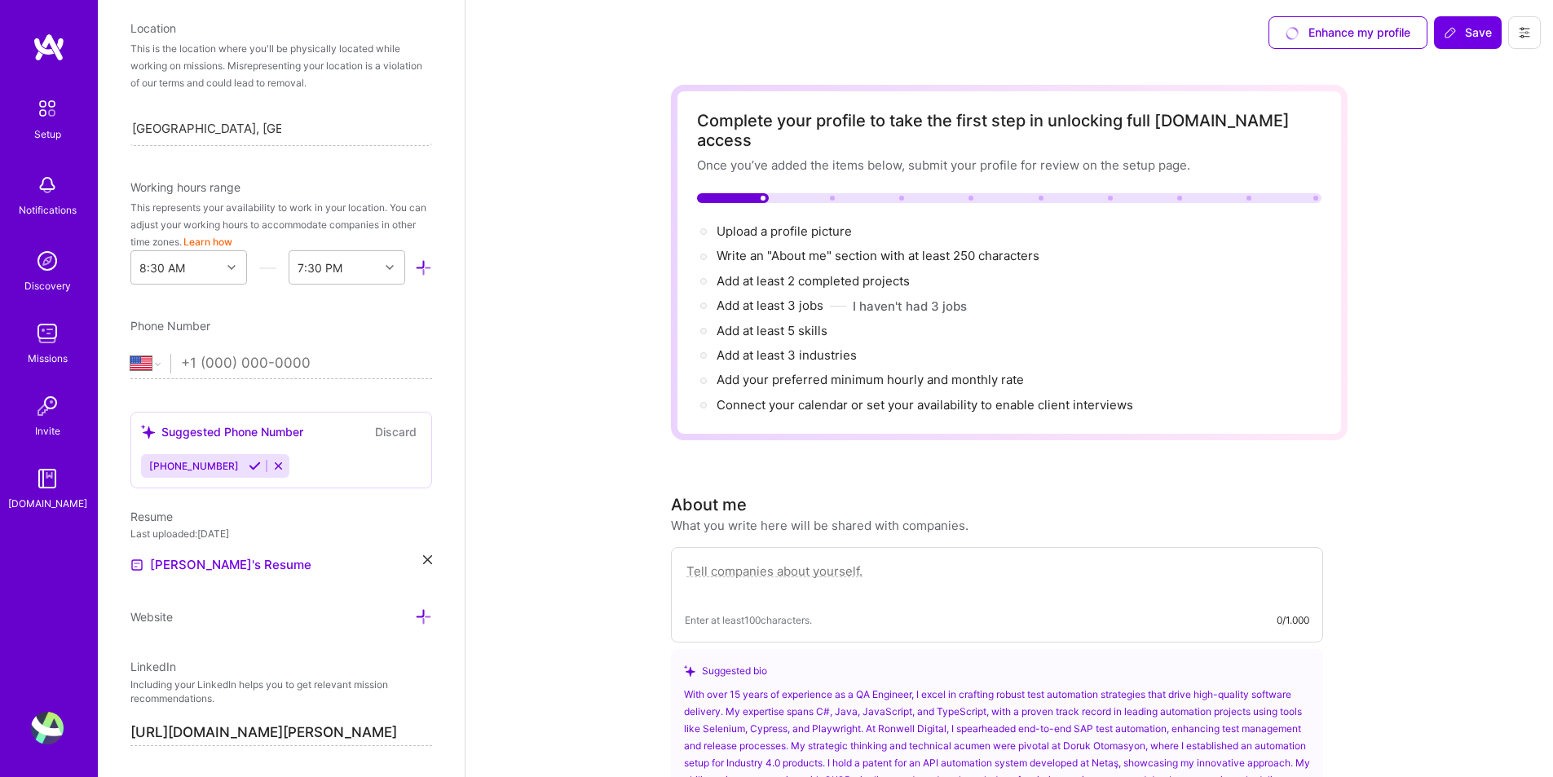
scroll to position [310, 0]
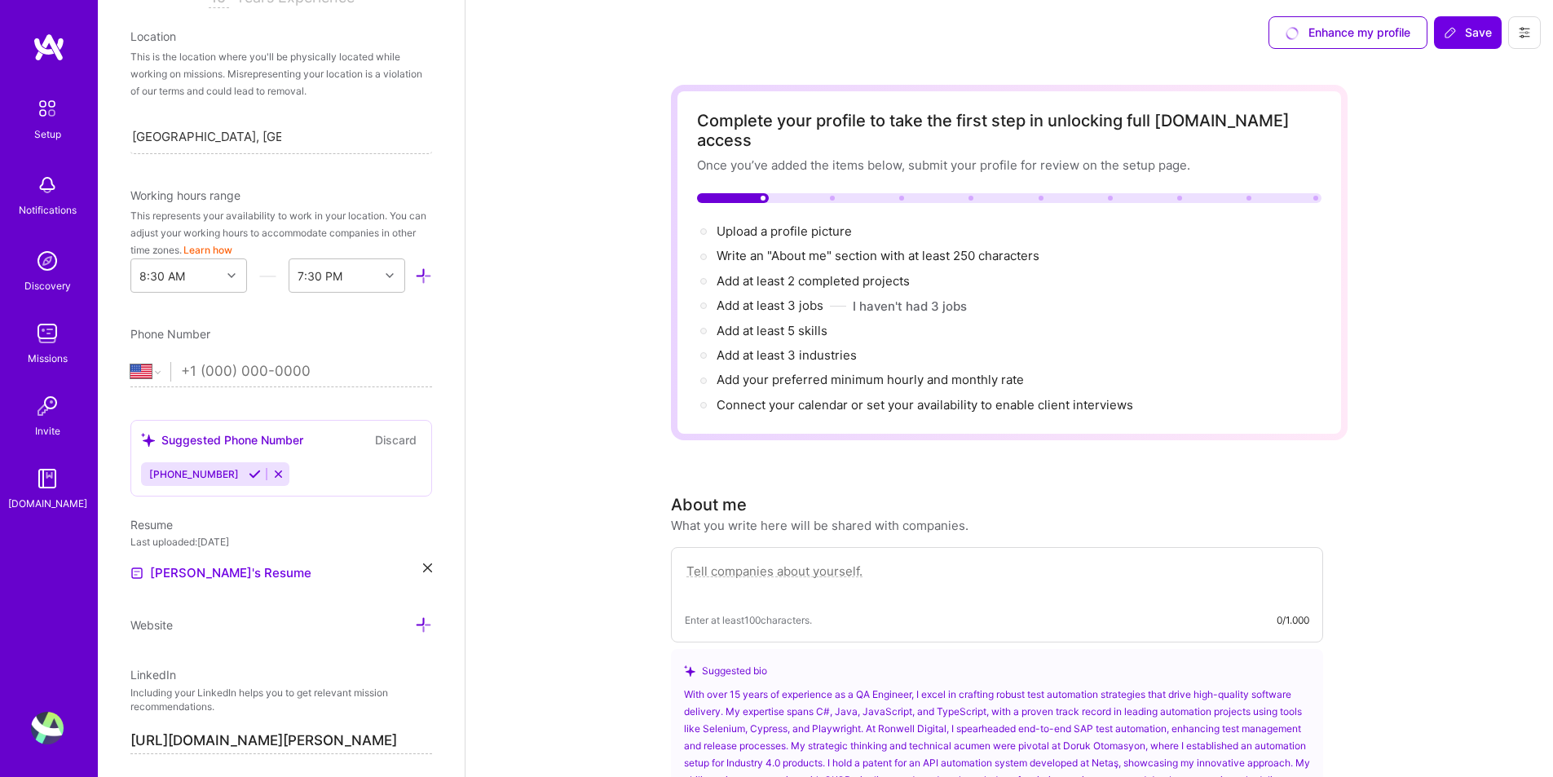
click at [267, 372] on input "tel" at bounding box center [306, 371] width 251 height 47
click at [153, 377] on select "[GEOGRAPHIC_DATA] [GEOGRAPHIC_DATA] [GEOGRAPHIC_DATA] [GEOGRAPHIC_DATA] [US_STA…" at bounding box center [150, 372] width 40 height 20
select select "TR"
click at [130, 362] on select "[GEOGRAPHIC_DATA] [GEOGRAPHIC_DATA] [GEOGRAPHIC_DATA] [GEOGRAPHIC_DATA] [US_STA…" at bounding box center [150, 372] width 40 height 20
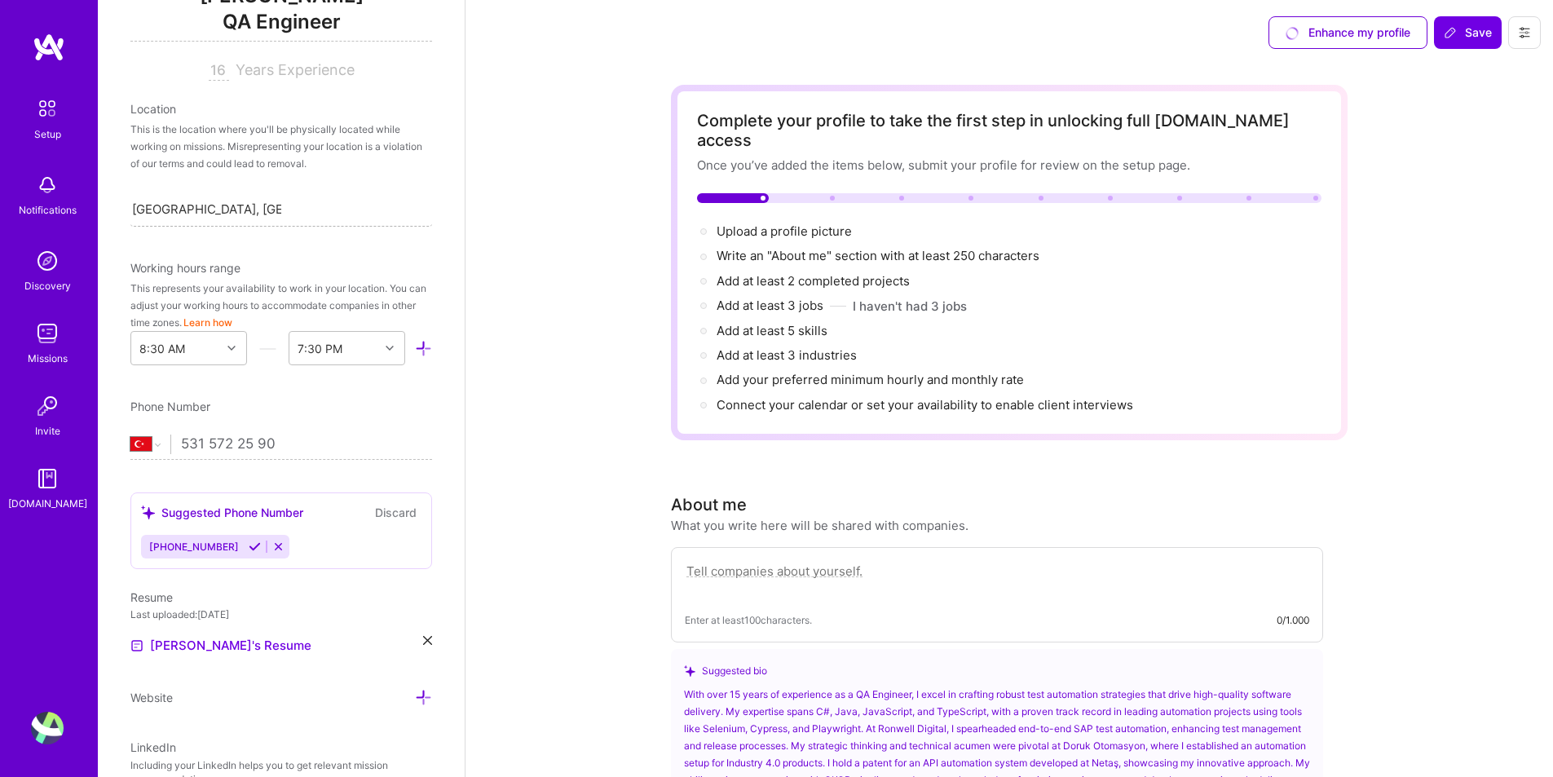
scroll to position [65, 0]
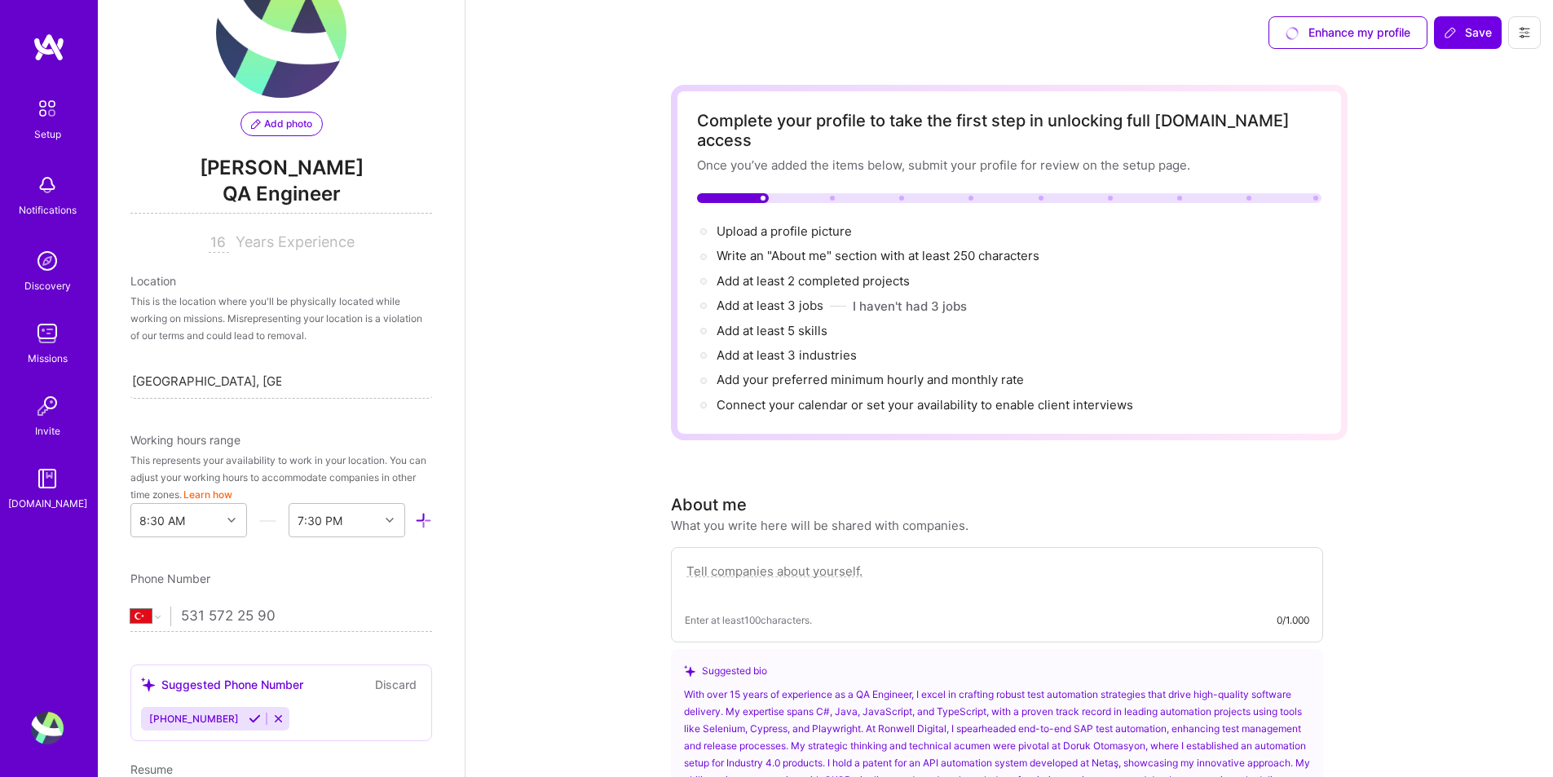
type input "531 572 25 90"
click at [276, 122] on span "Add photo" at bounding box center [281, 124] width 61 height 15
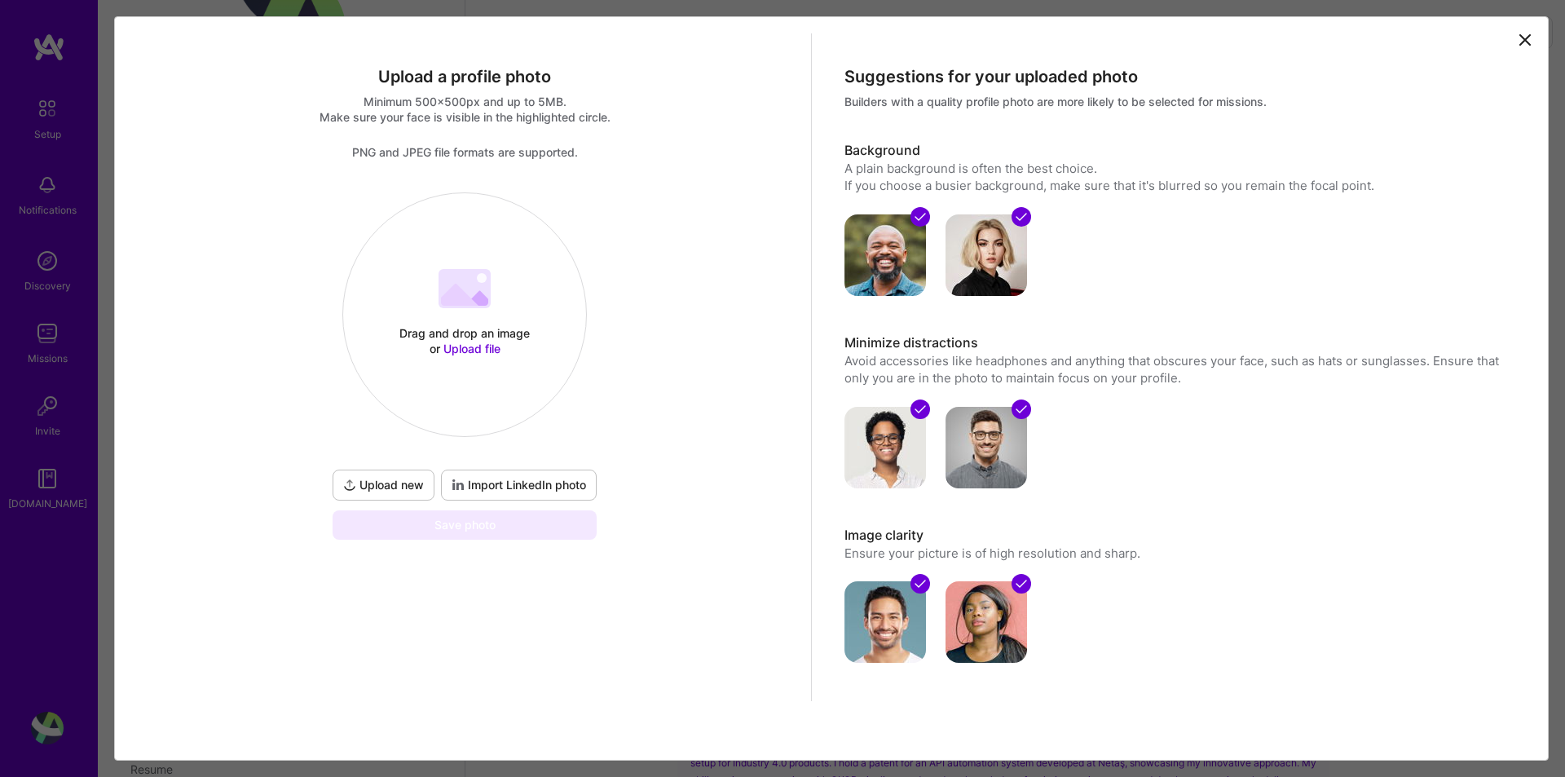
click at [466, 342] on span "Upload file" at bounding box center [472, 349] width 57 height 14
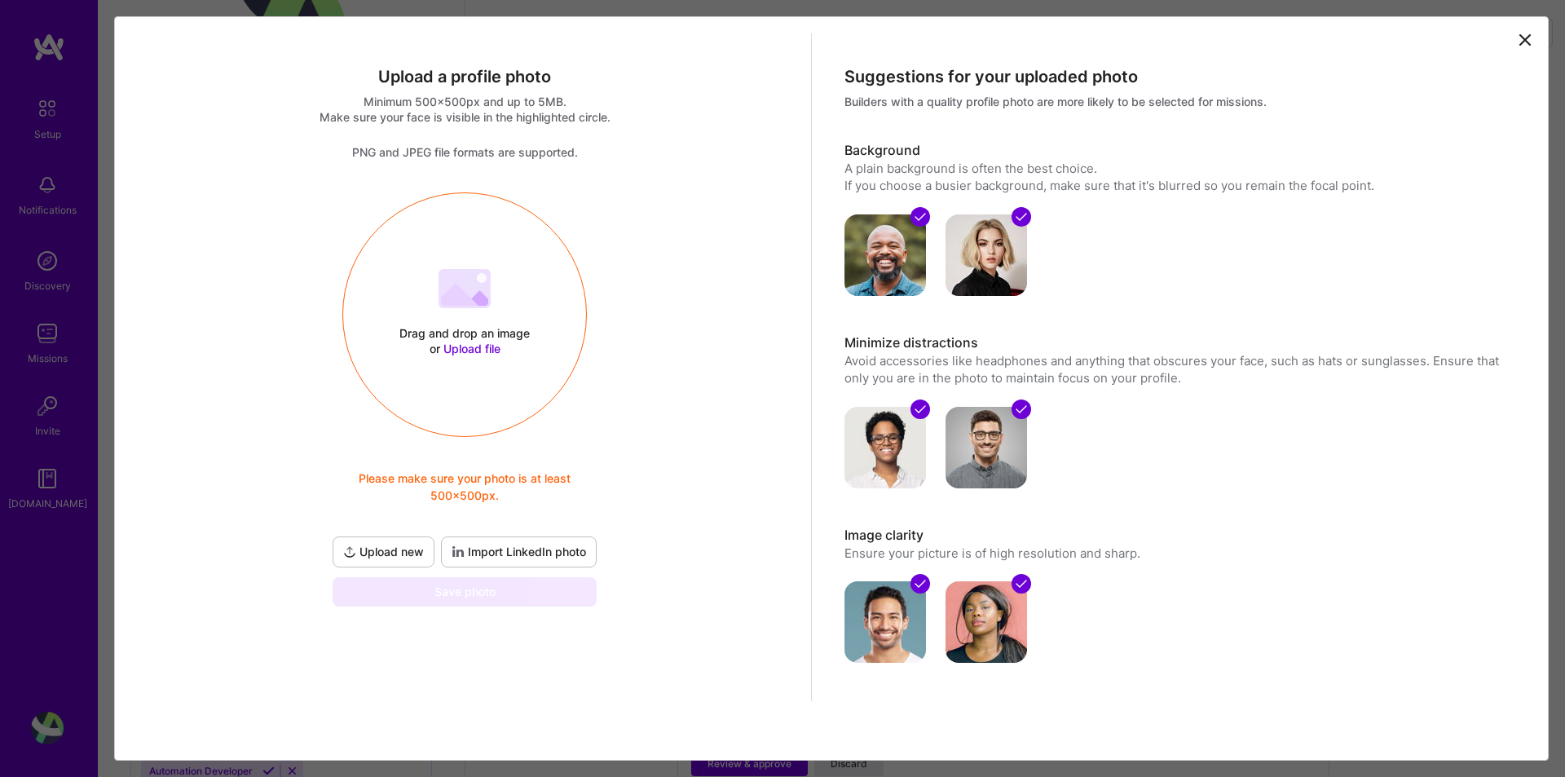
click at [472, 352] on span "Upload file" at bounding box center [472, 349] width 57 height 14
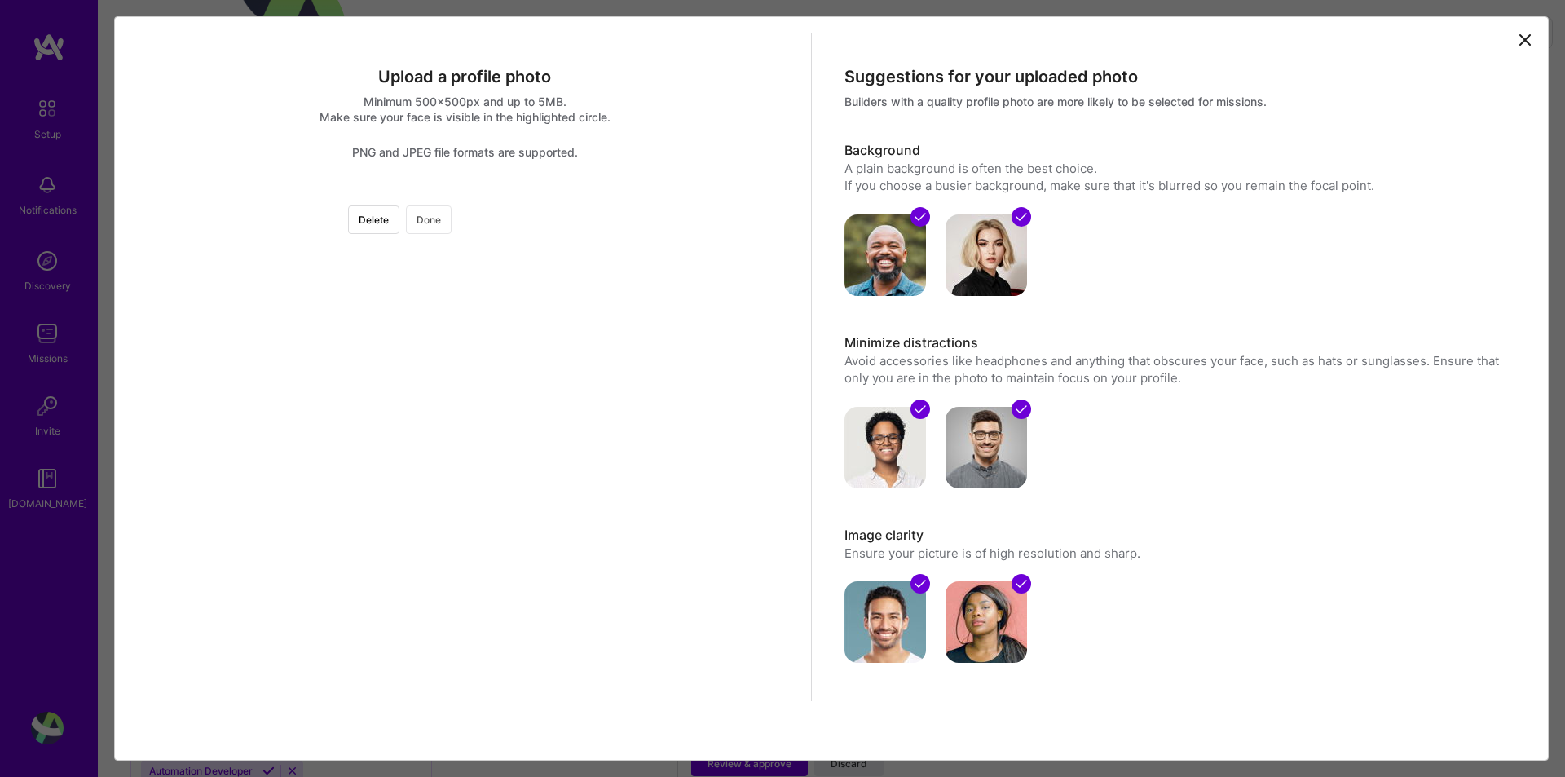
click at [452, 215] on button "Done" at bounding box center [429, 219] width 46 height 29
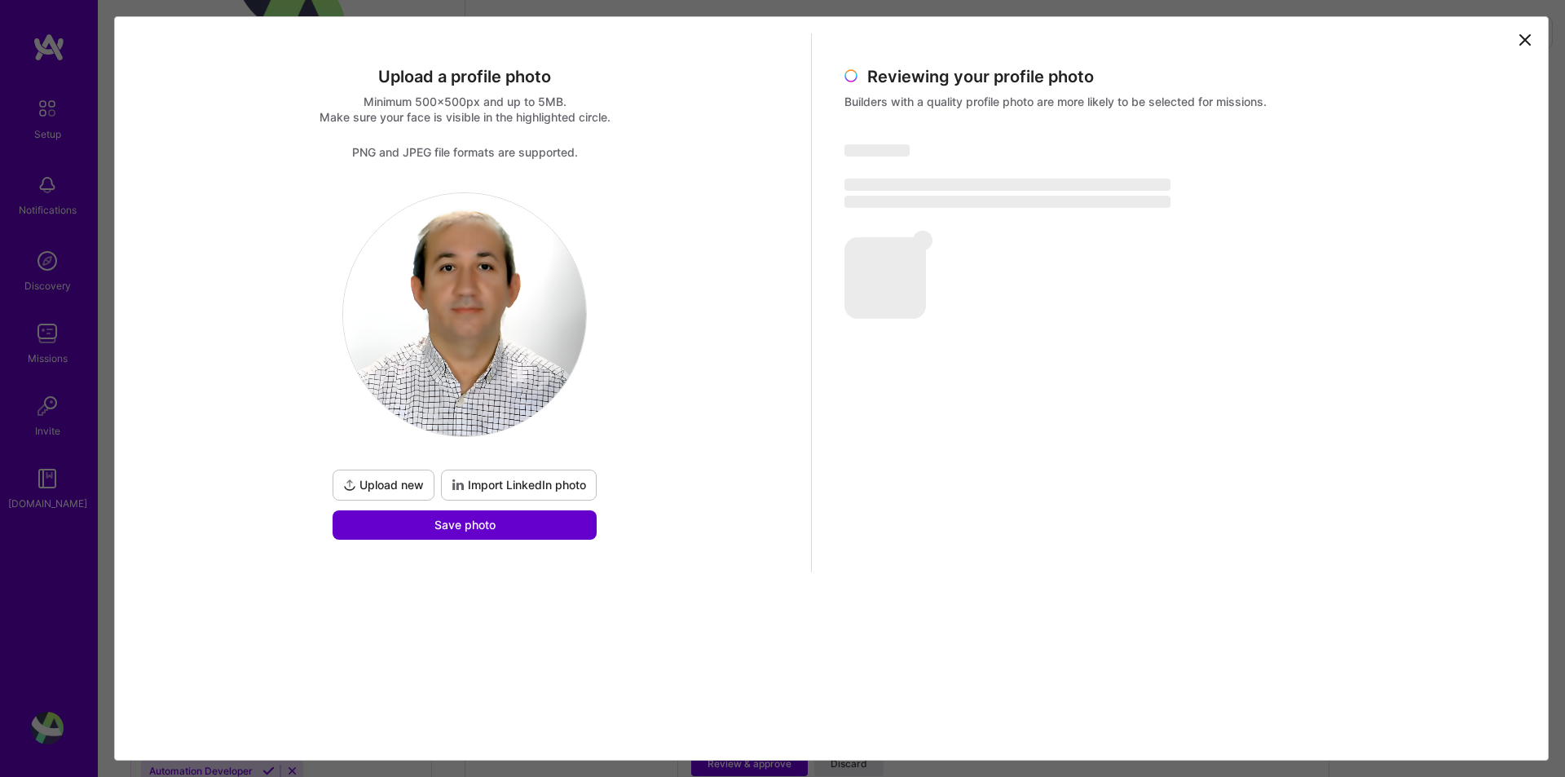
click at [481, 520] on span "Save photo" at bounding box center [465, 525] width 61 height 16
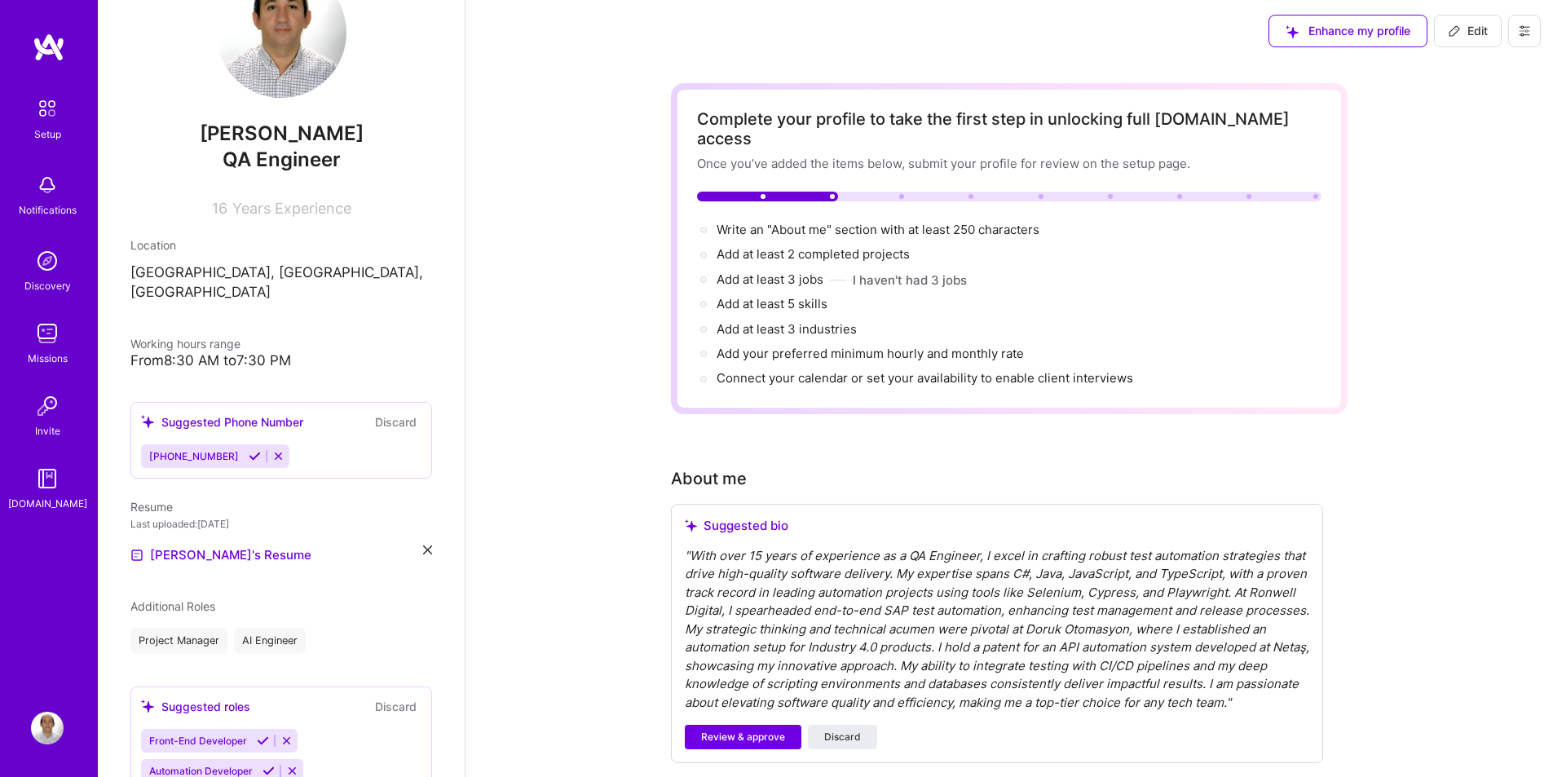
scroll to position [163, 0]
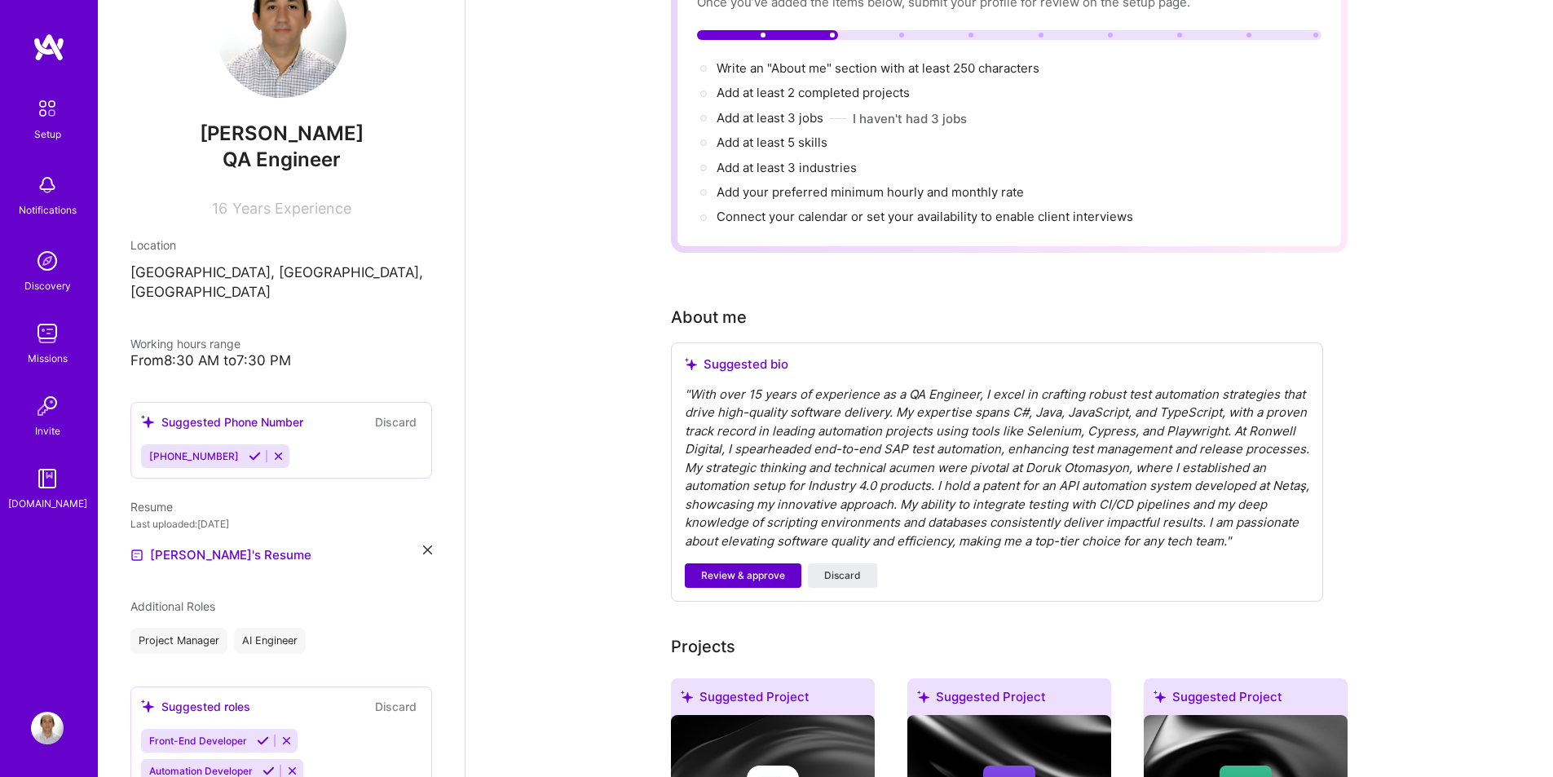
click at [728, 573] on span "Review & approve" at bounding box center [743, 575] width 84 height 15
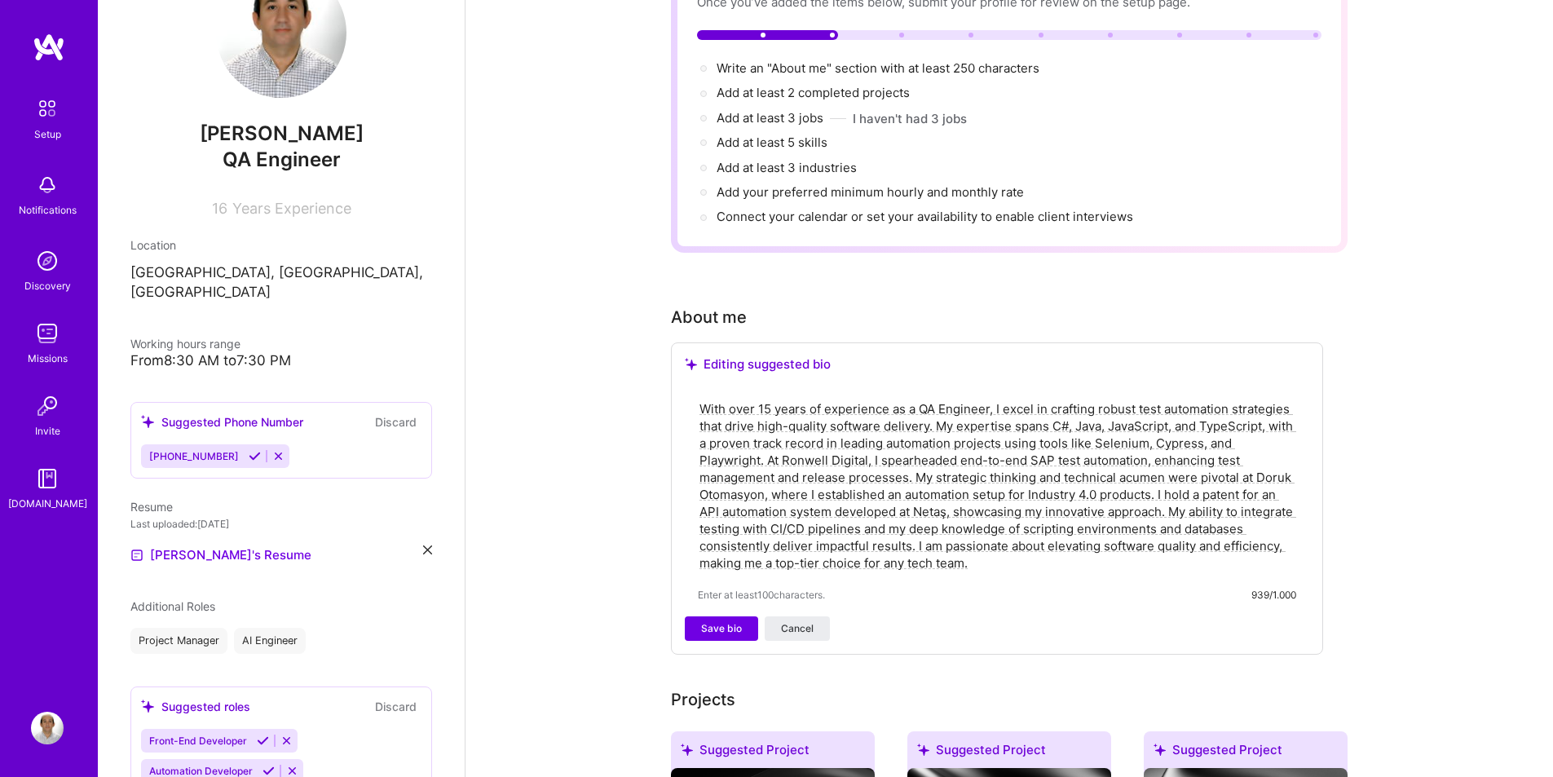
click at [1065, 432] on textarea "With over 15 years of experience as a QA Engineer, I excel in crafting robust t…" at bounding box center [997, 486] width 598 height 174
click at [1120, 417] on textarea "With over 15 years of experience as a QA Engineer, I excel in crafting robust t…" at bounding box center [997, 486] width 598 height 174
click at [1294, 426] on textarea "With over 15 years of experience as a QA Engineer, I excel in crafting robust t…" at bounding box center [997, 486] width 598 height 174
type textarea "With over 15 years of experience as a QA Engineer, I excel in crafting robust t…"
click at [725, 621] on span "Save bio" at bounding box center [721, 628] width 41 height 15
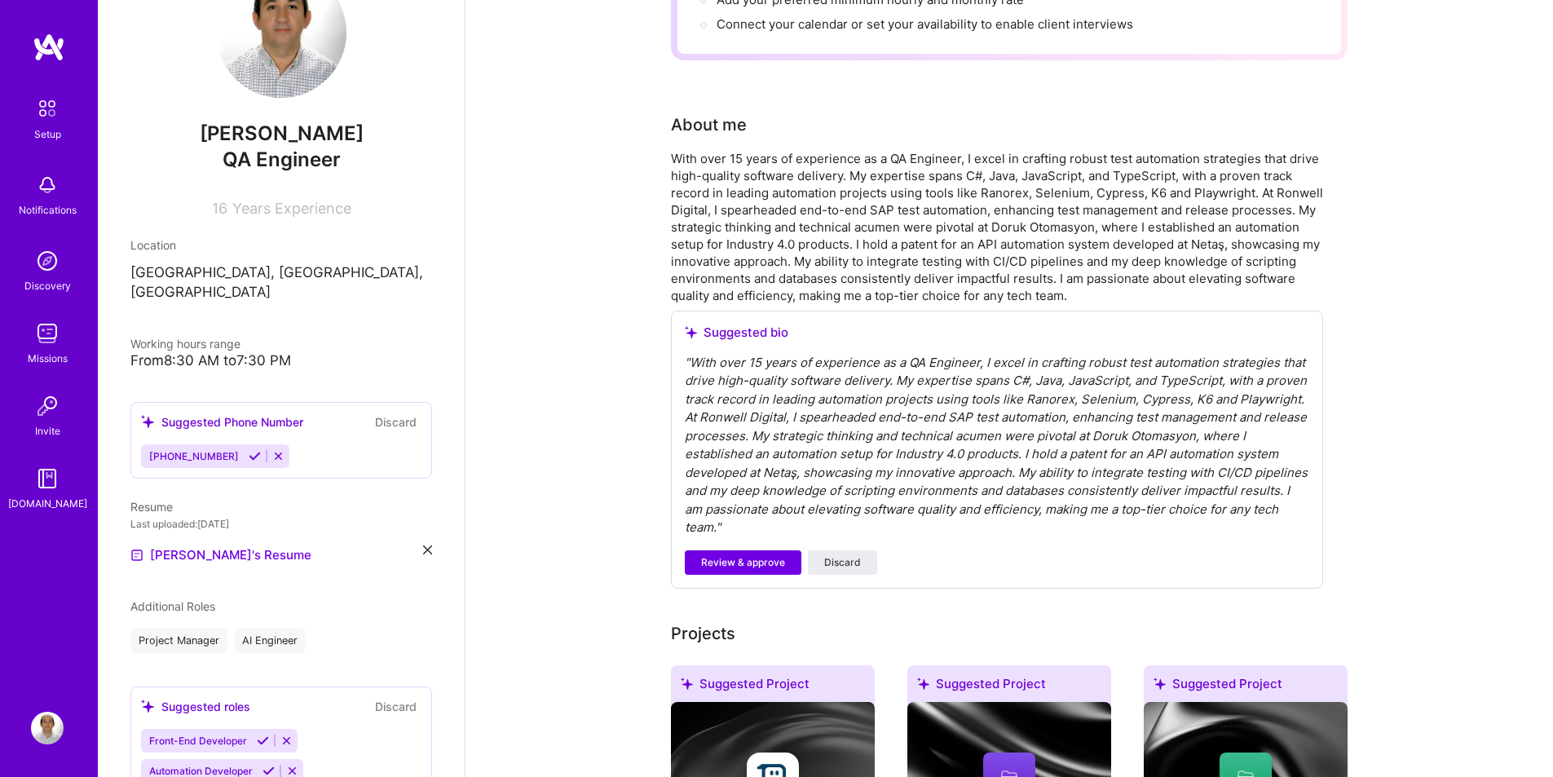
scroll to position [326, 0]
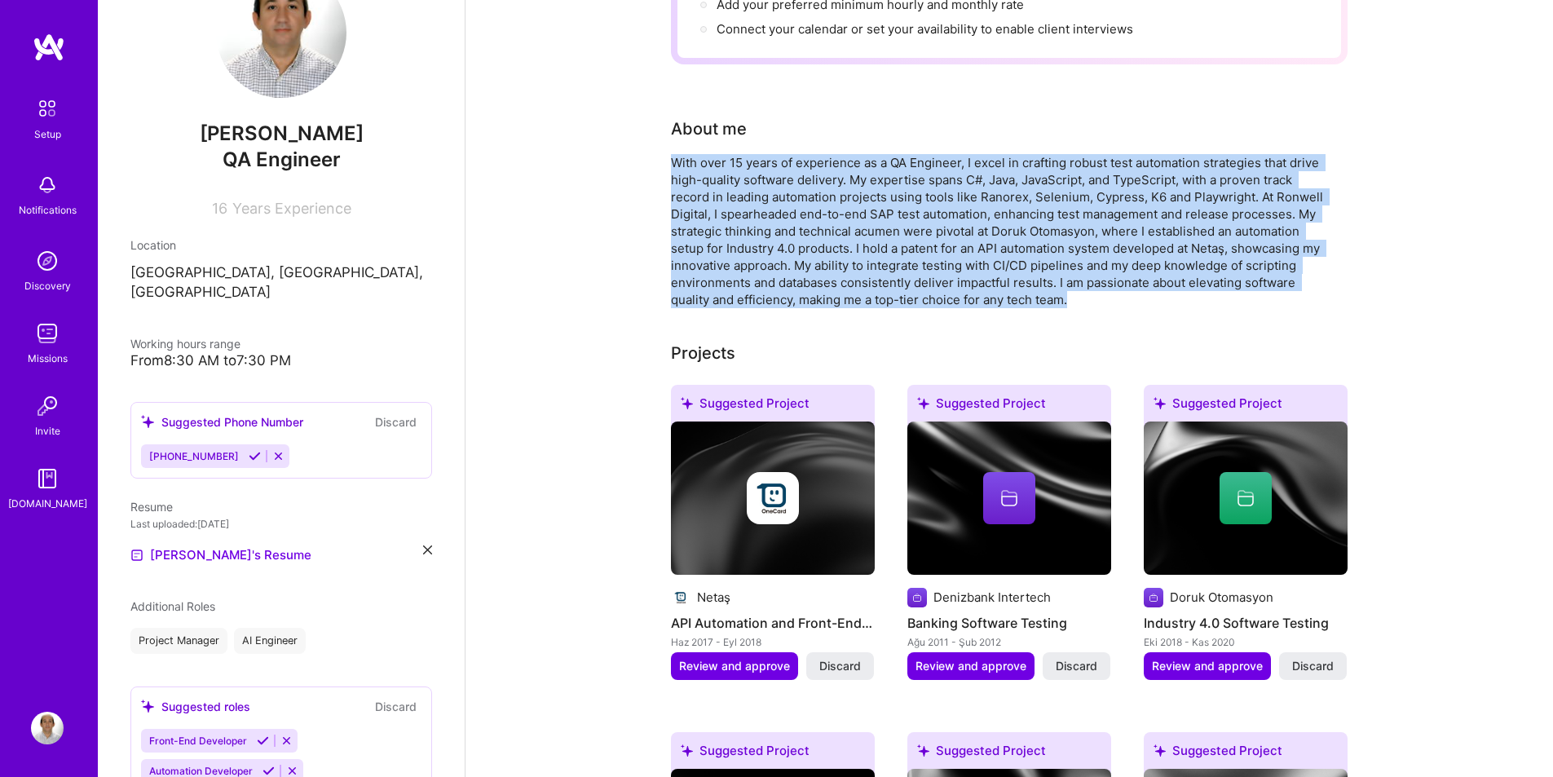
drag, startPoint x: 674, startPoint y: 144, endPoint x: 1087, endPoint y: 280, distance: 434.4
click at [1087, 280] on div "With over 15 years of experience as a QA Engineer, I excel in crafting robust t…" at bounding box center [997, 231] width 652 height 154
copy div "With over 15 years of experience as a QA Engineer, I excel in crafting robust t…"
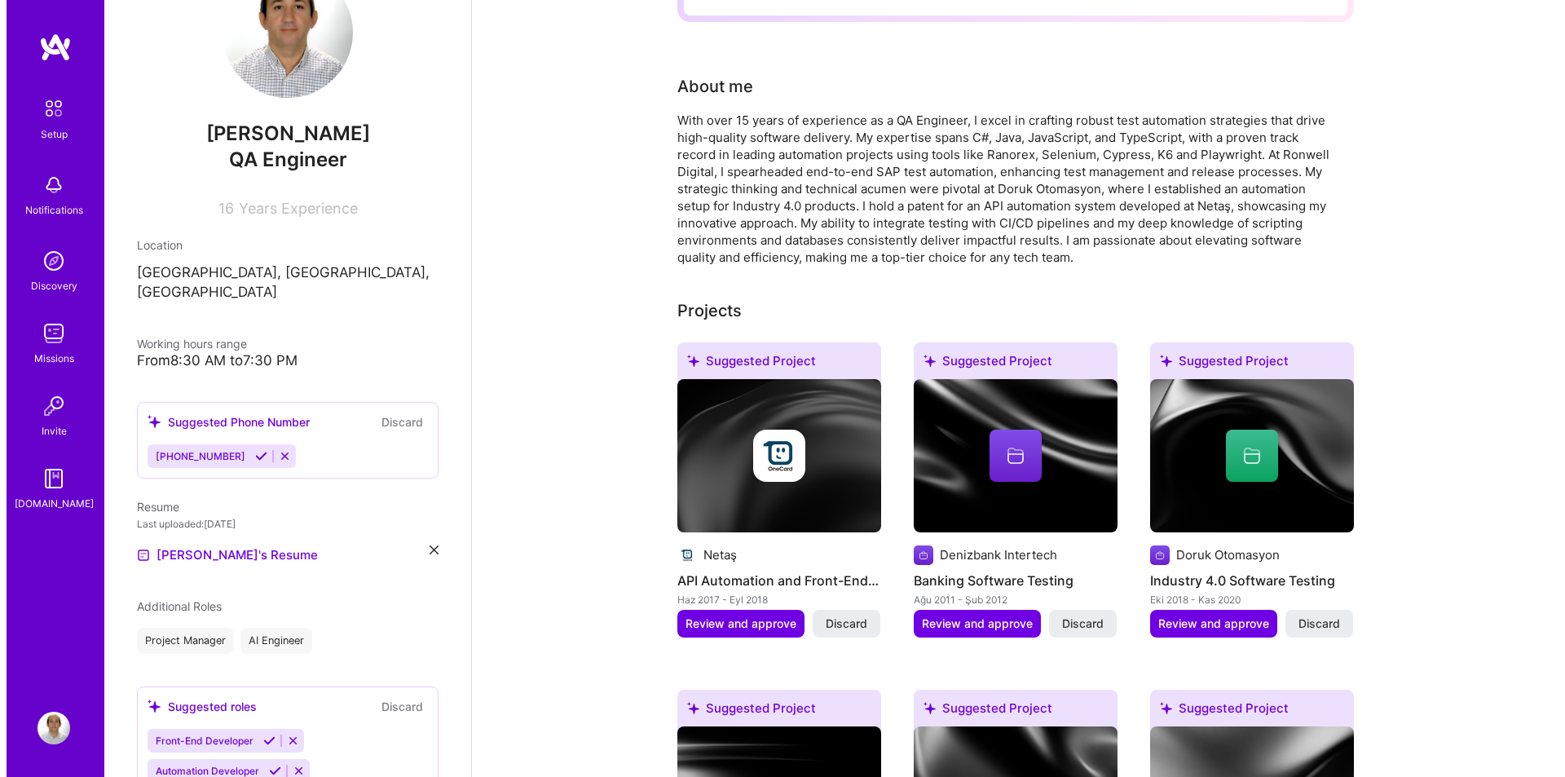
scroll to position [408, 0]
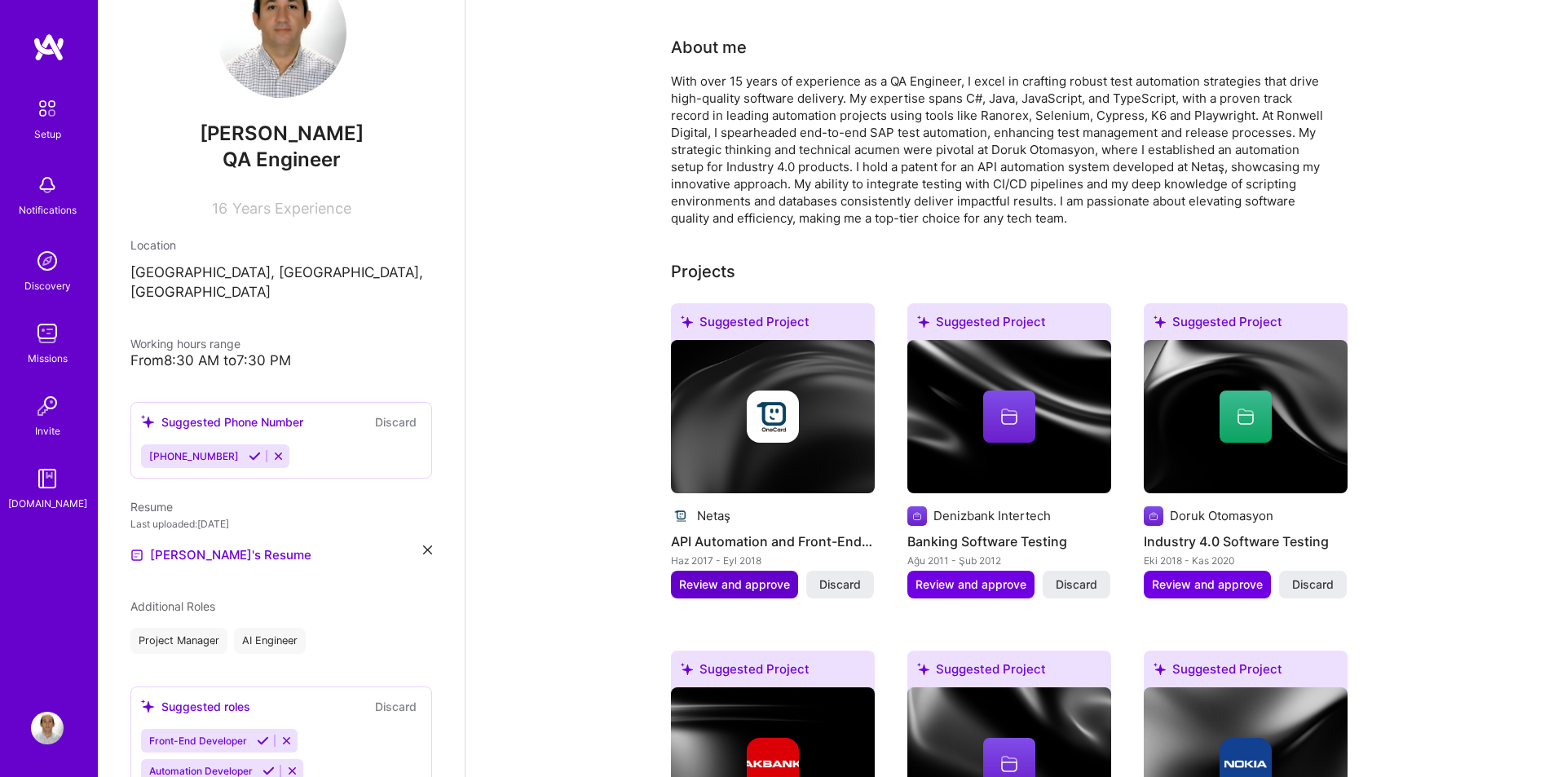
click at [726, 576] on span "Review and approve" at bounding box center [734, 584] width 111 height 16
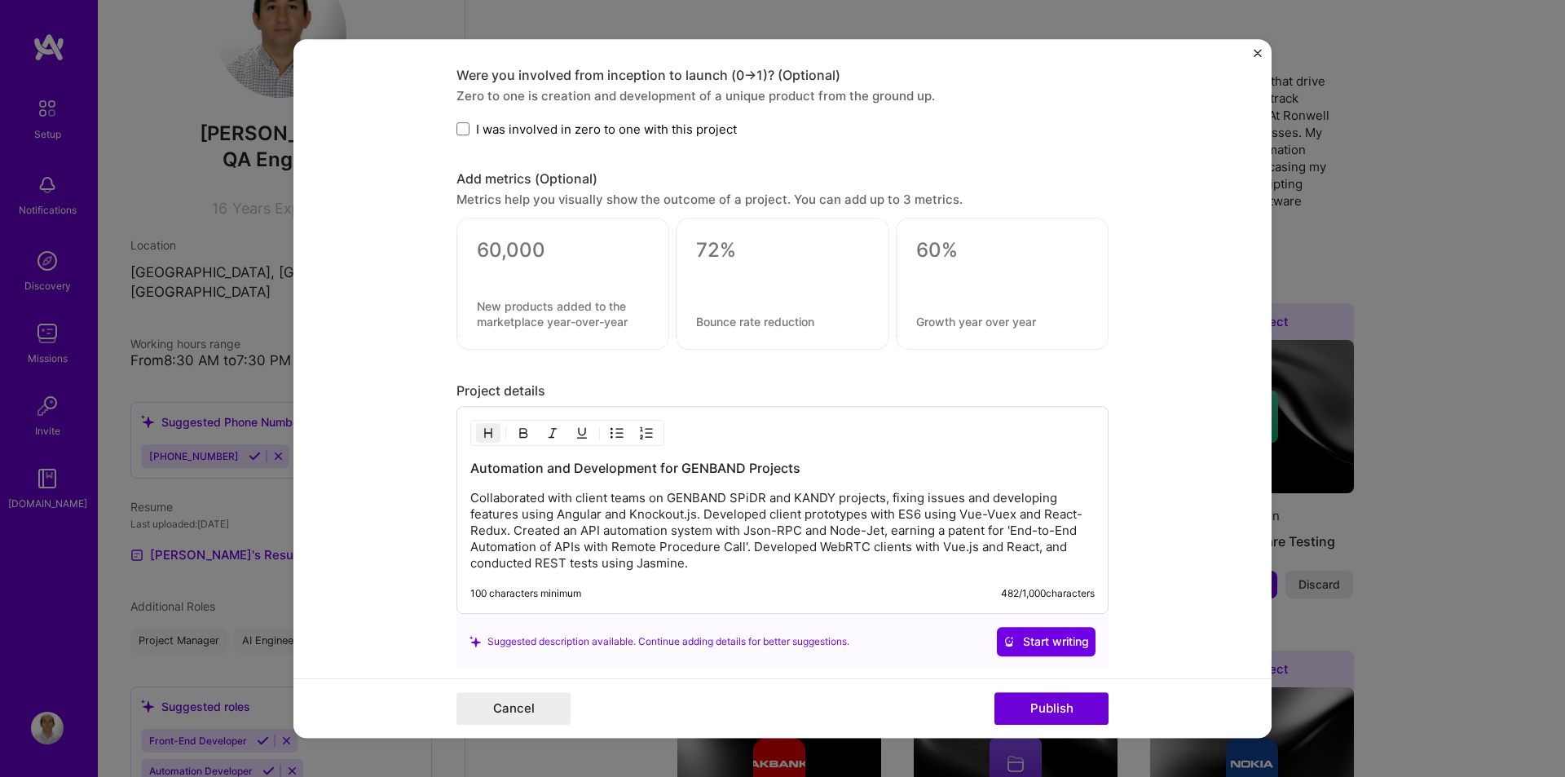
scroll to position [1223, 0]
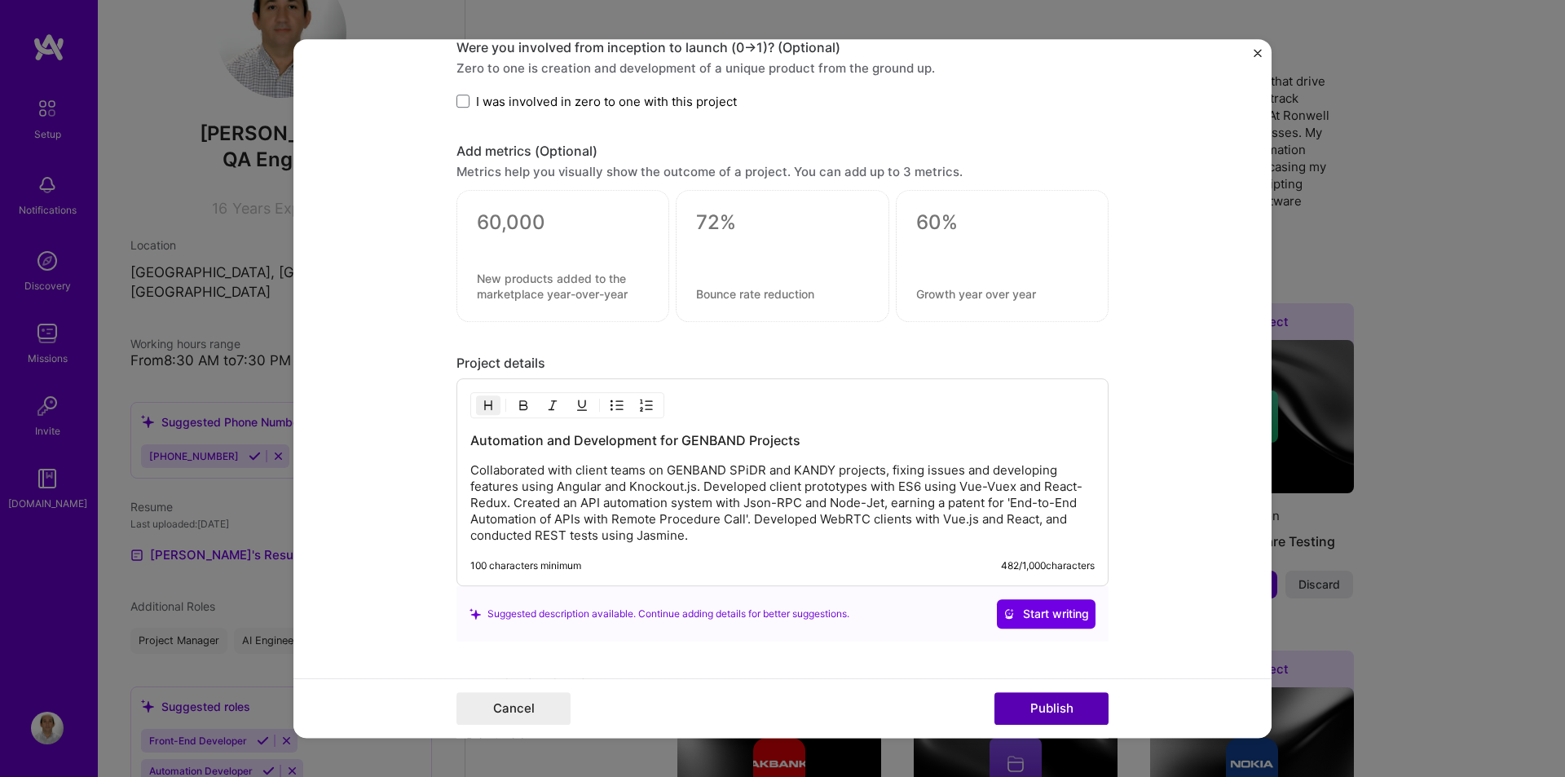
click at [1057, 708] on button "Publish" at bounding box center [1052, 708] width 114 height 33
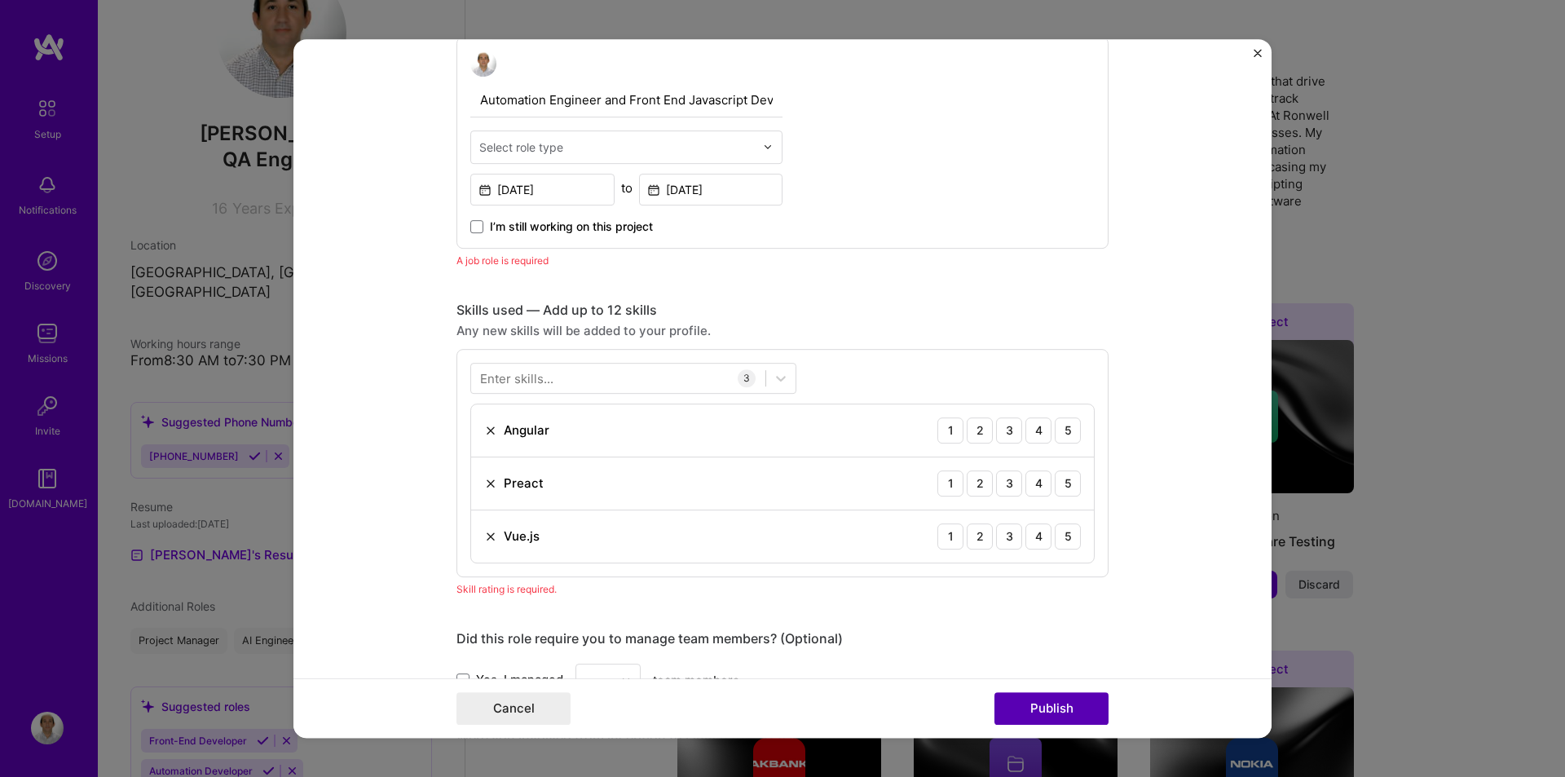
scroll to position [547, 0]
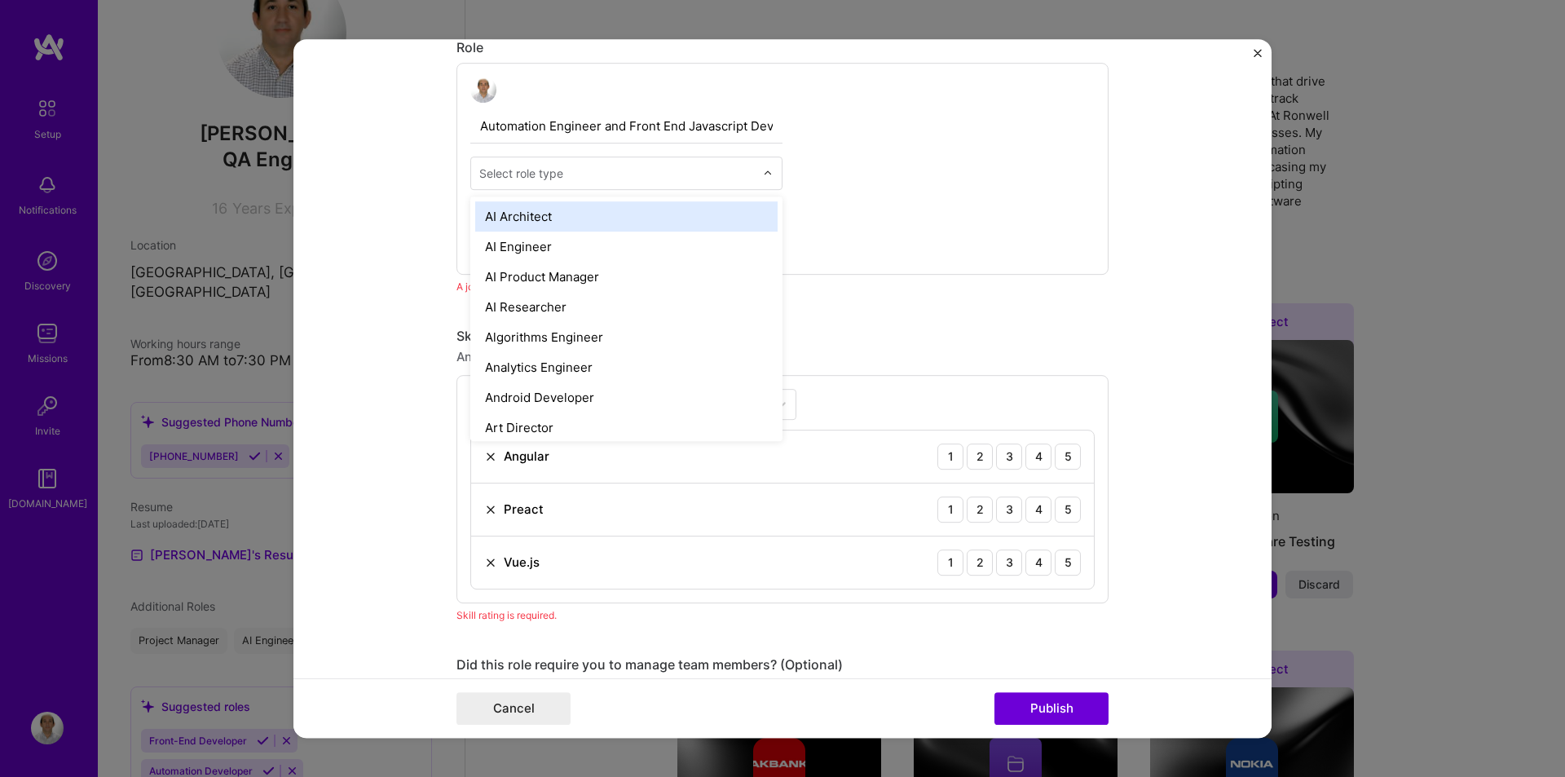
click at [568, 172] on input "text" at bounding box center [617, 173] width 276 height 17
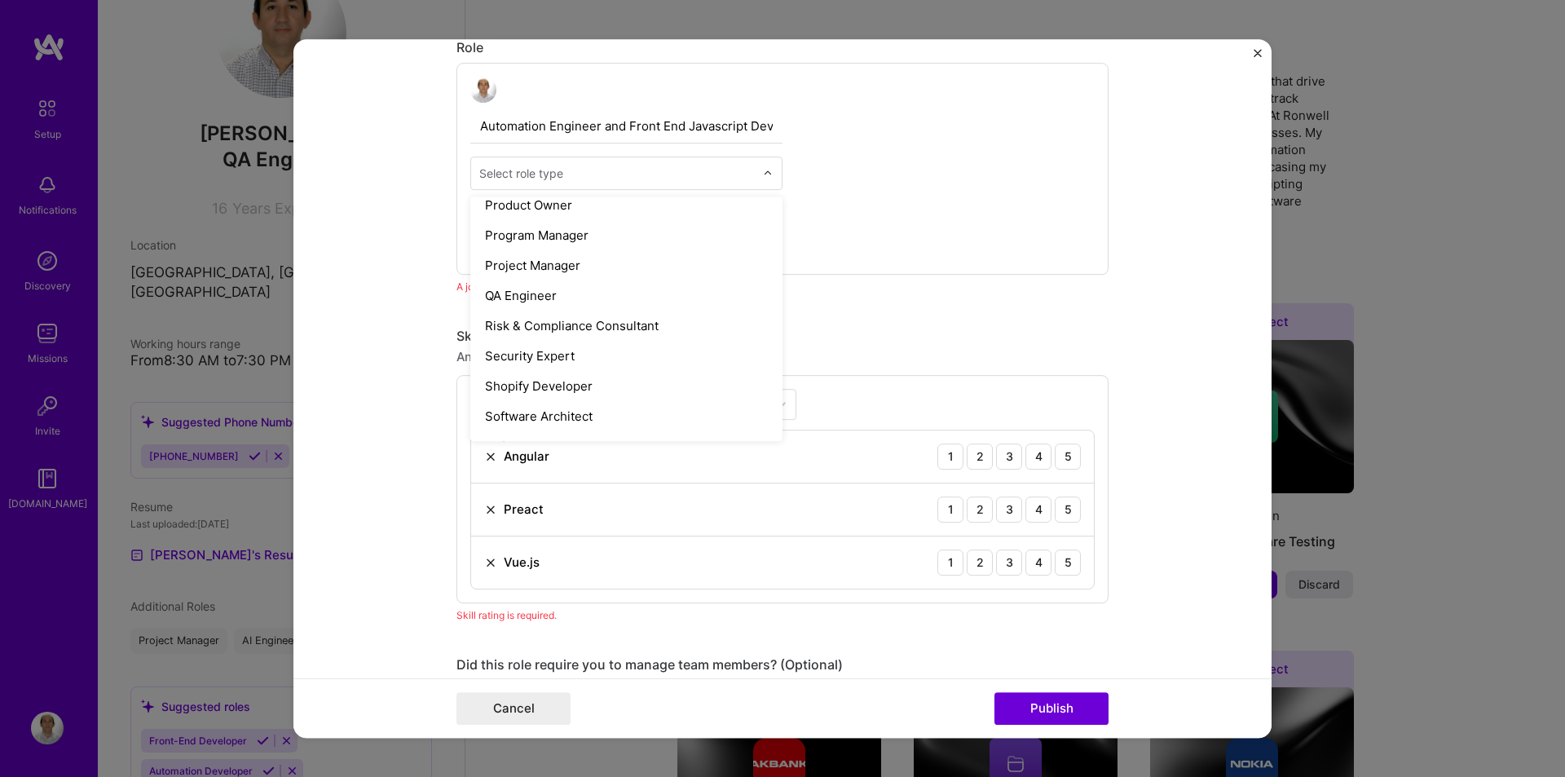
scroll to position [1596, 0]
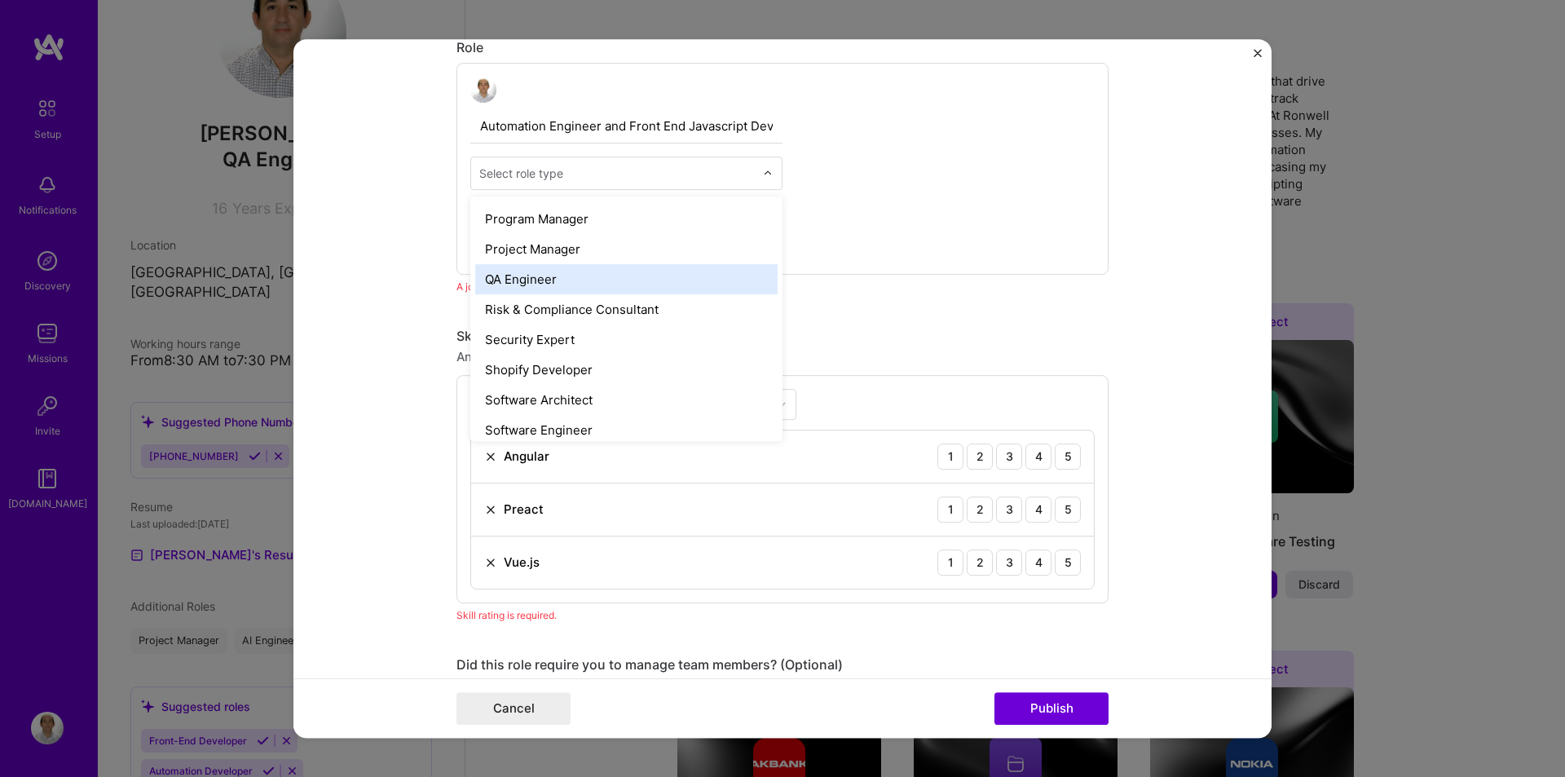
click at [536, 271] on div "QA Engineer" at bounding box center [626, 279] width 302 height 30
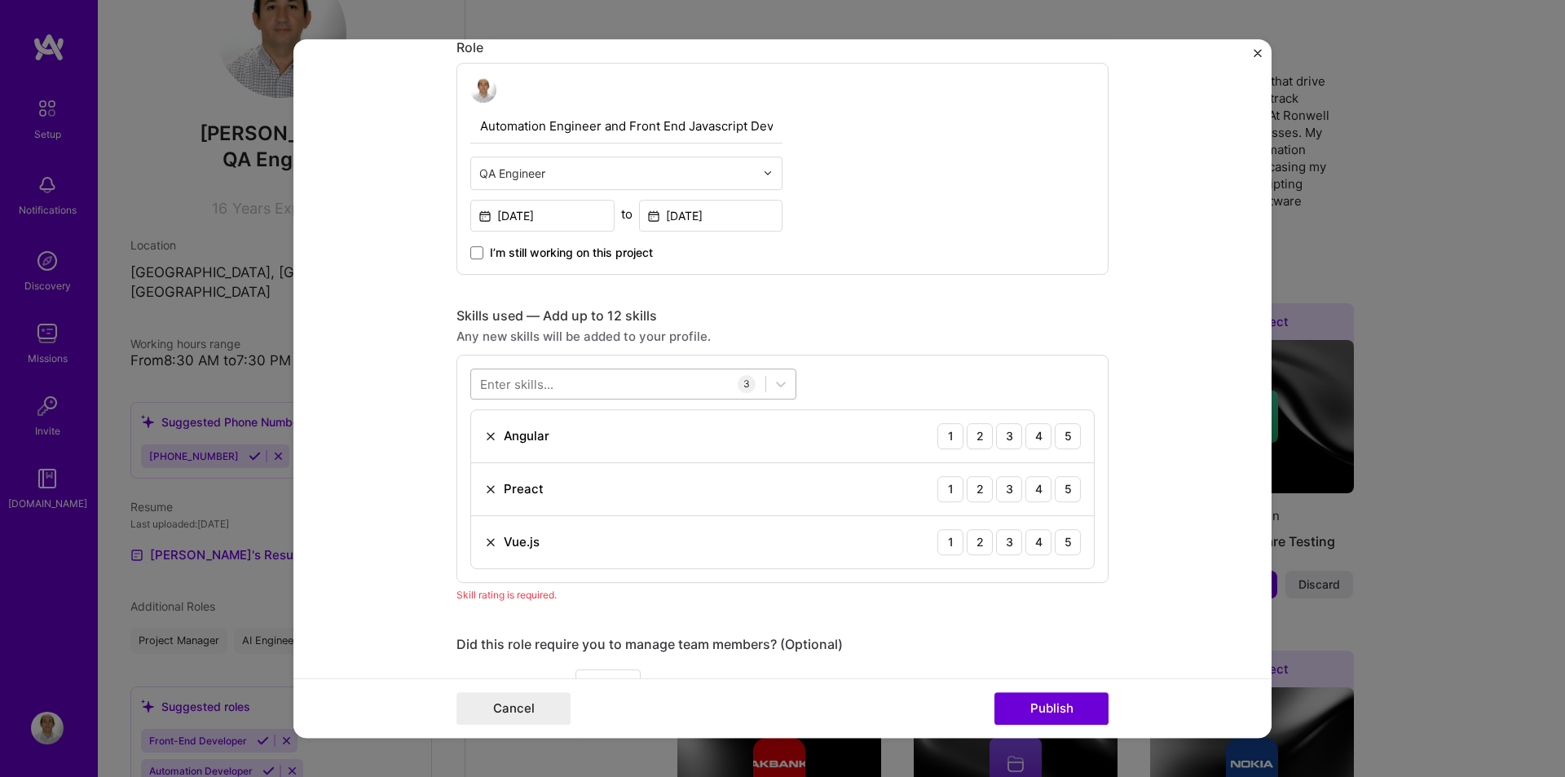
click at [620, 382] on div at bounding box center [618, 383] width 294 height 27
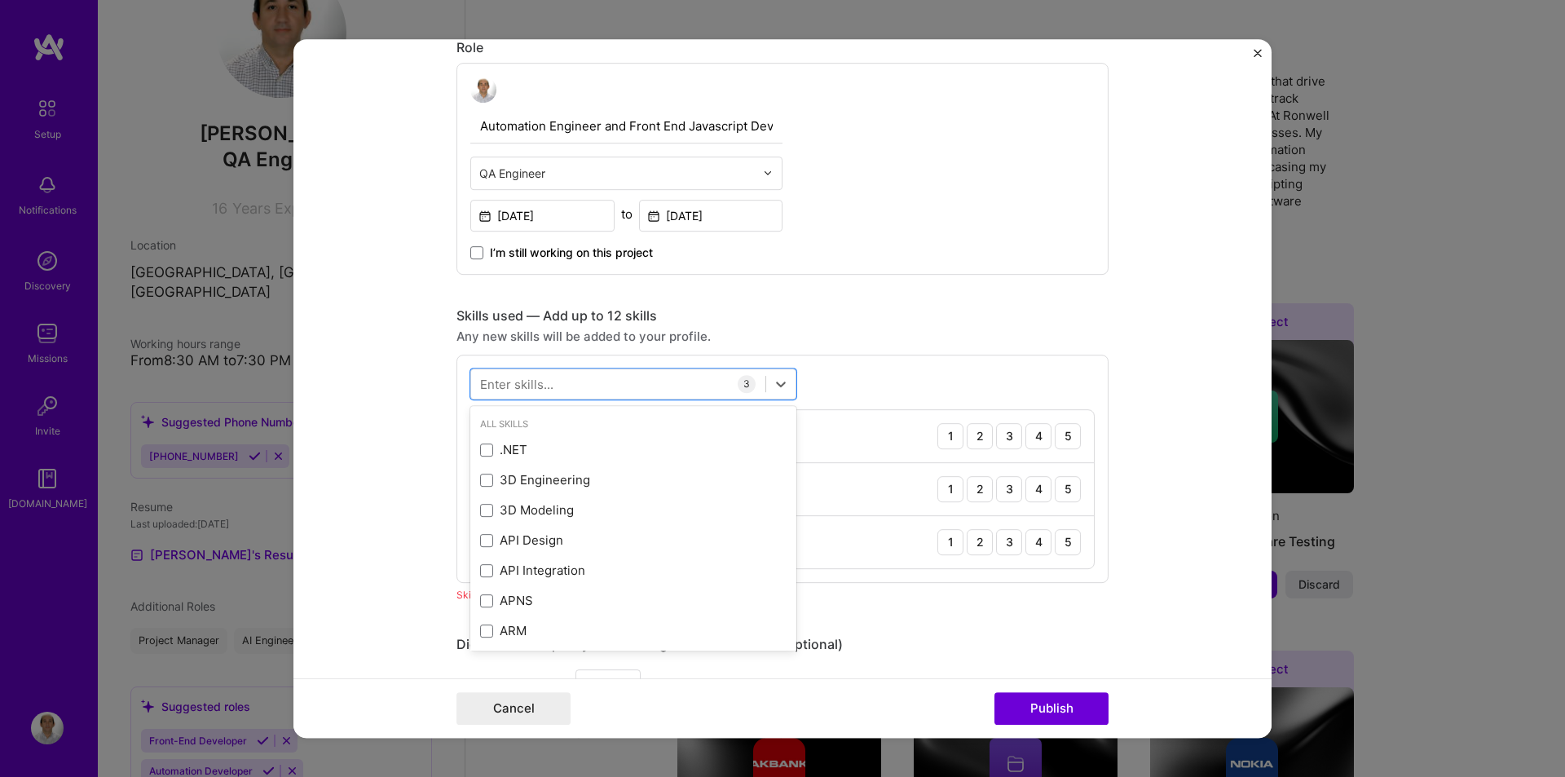
drag, startPoint x: 1127, startPoint y: 436, endPoint x: 1117, endPoint y: 437, distance: 9.8
click at [1125, 436] on form "Editing suggested project This project is suggested based on your LinkedIn, res…" at bounding box center [783, 389] width 978 height 700
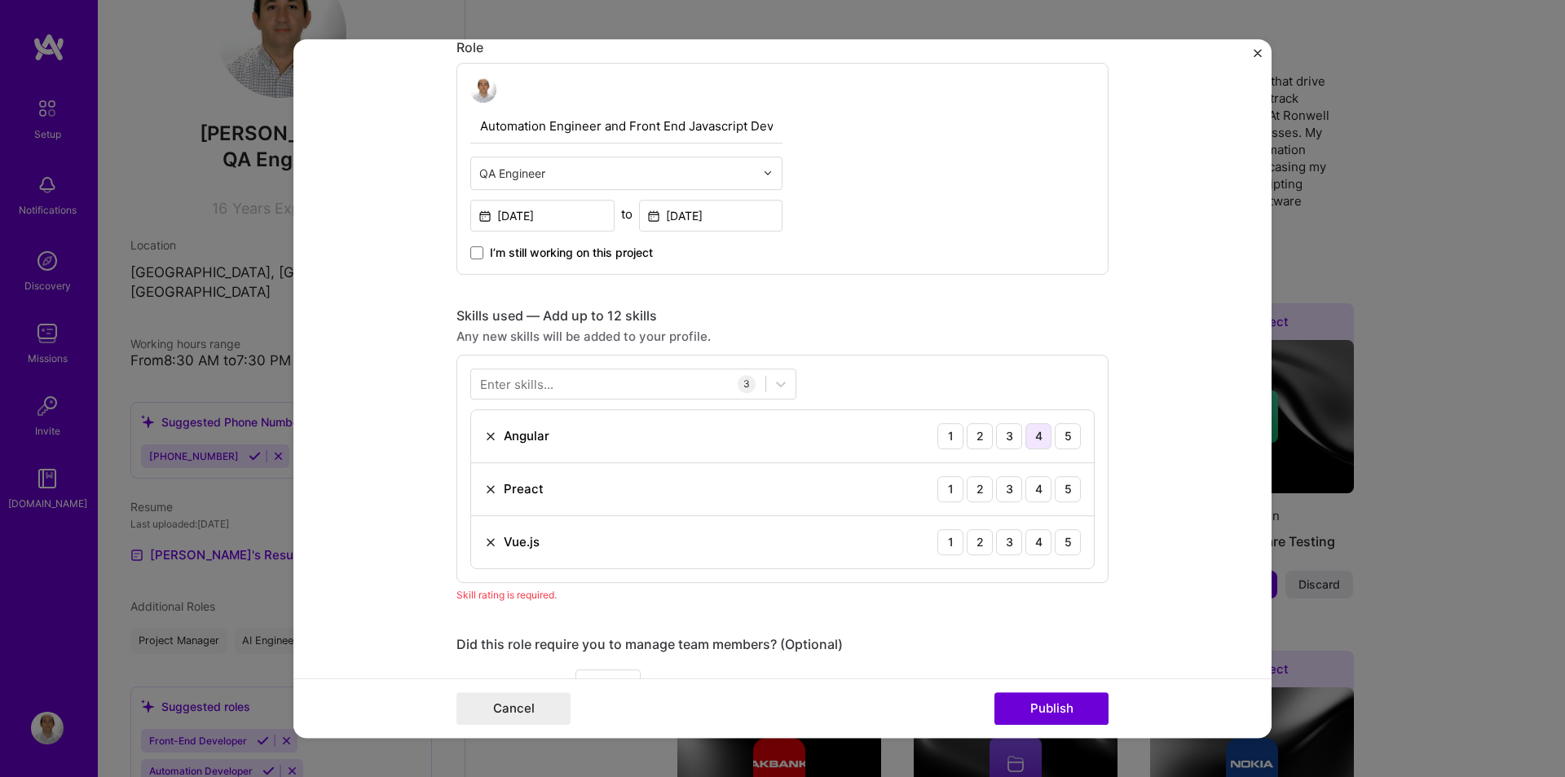
click at [1039, 435] on div "4" at bounding box center [1039, 436] width 26 height 26
click at [1061, 537] on div "5" at bounding box center [1068, 542] width 26 height 26
click at [484, 488] on img at bounding box center [490, 489] width 13 height 13
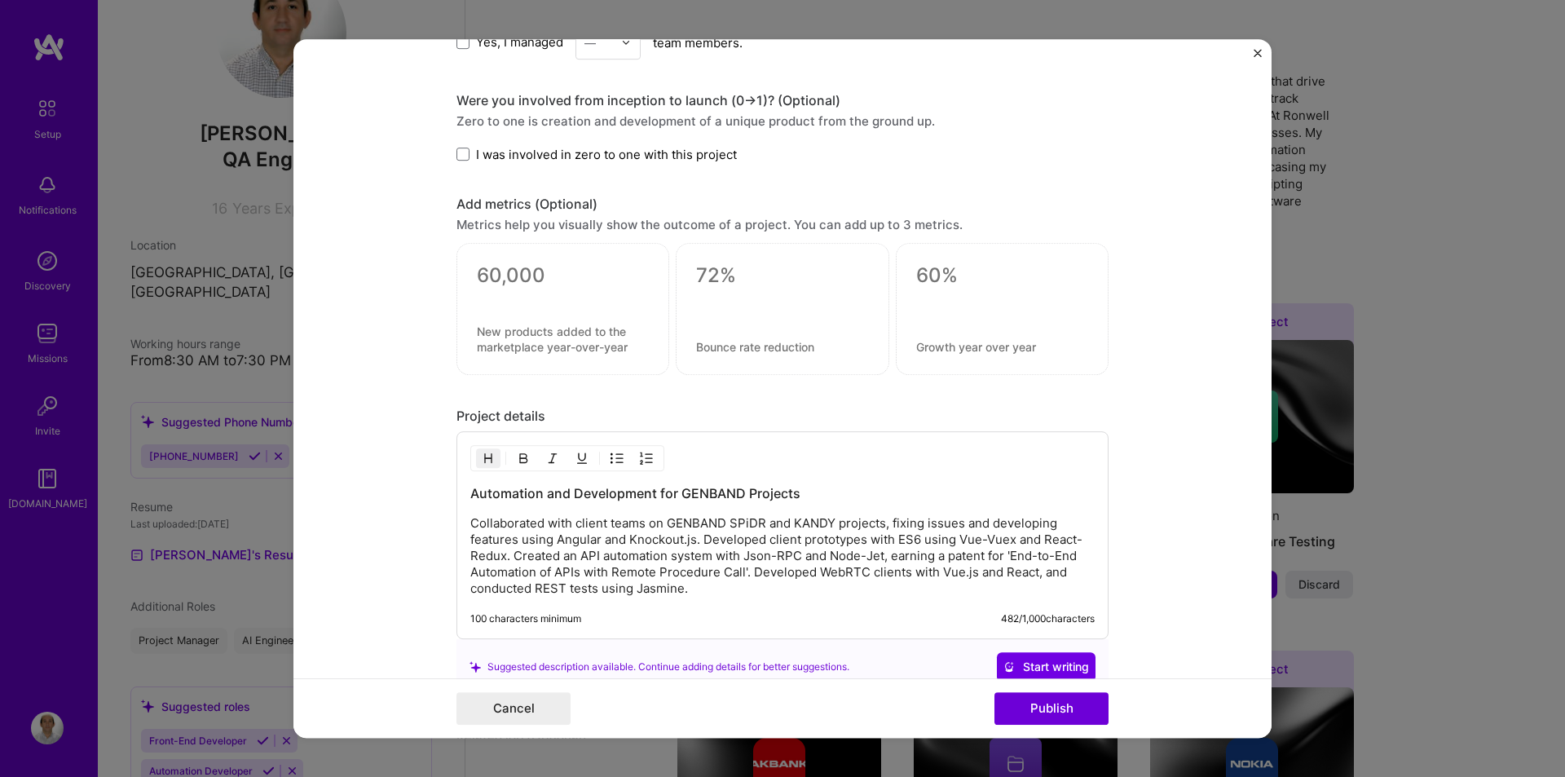
scroll to position [1118, 0]
click at [1046, 707] on button "Publish" at bounding box center [1052, 708] width 114 height 33
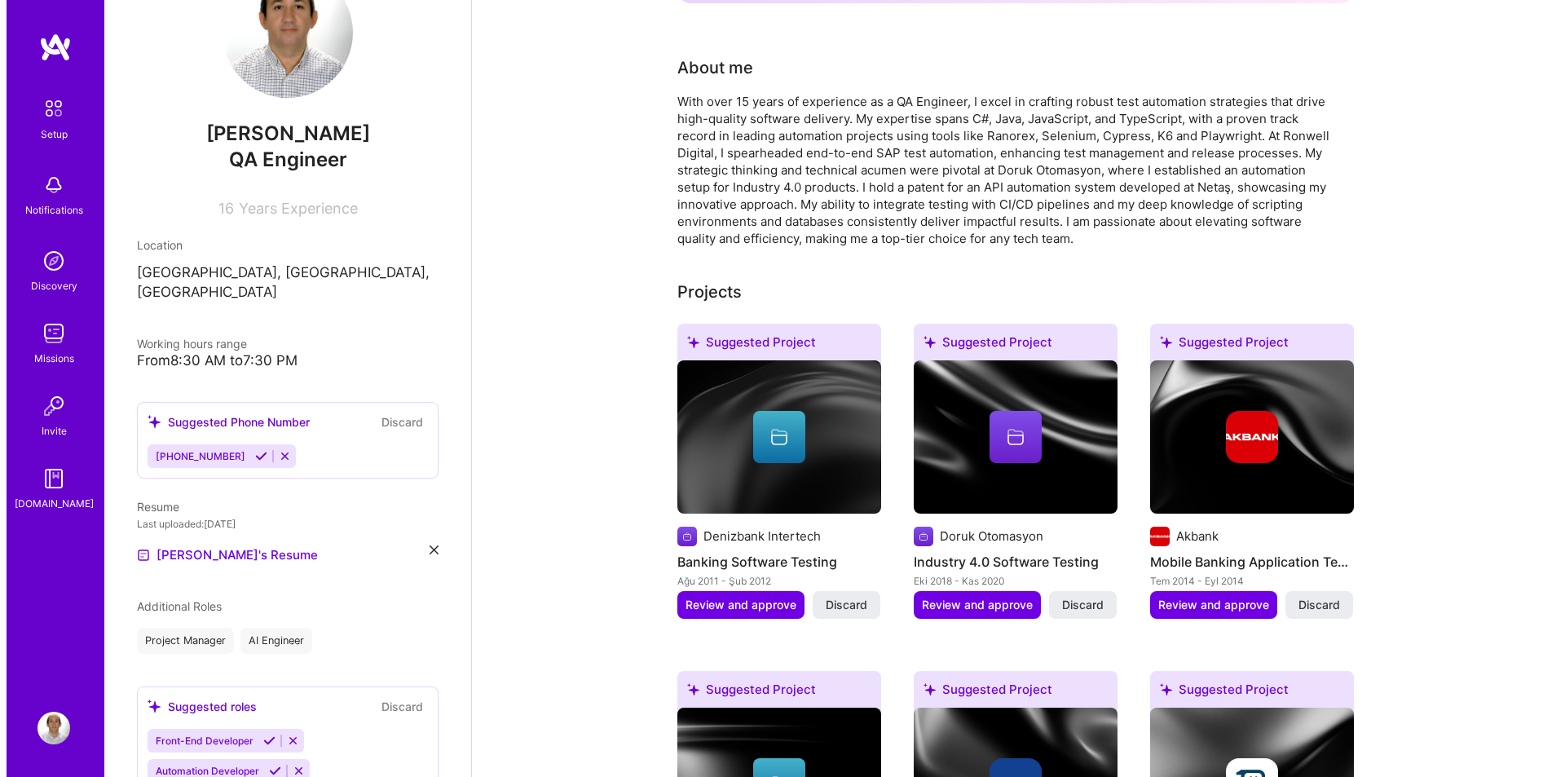
scroll to position [408, 0]
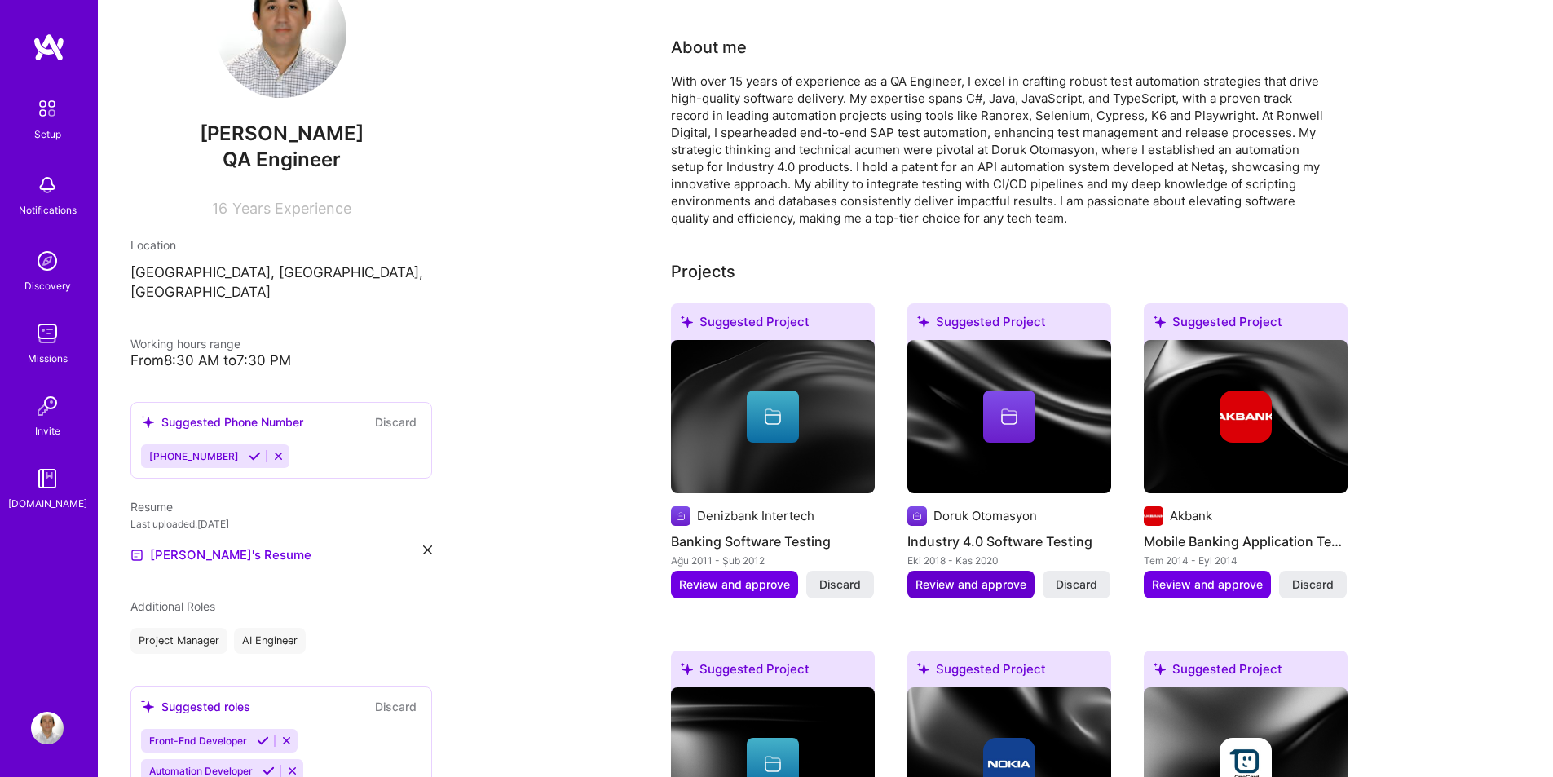
click at [987, 576] on span "Review and approve" at bounding box center [971, 584] width 111 height 16
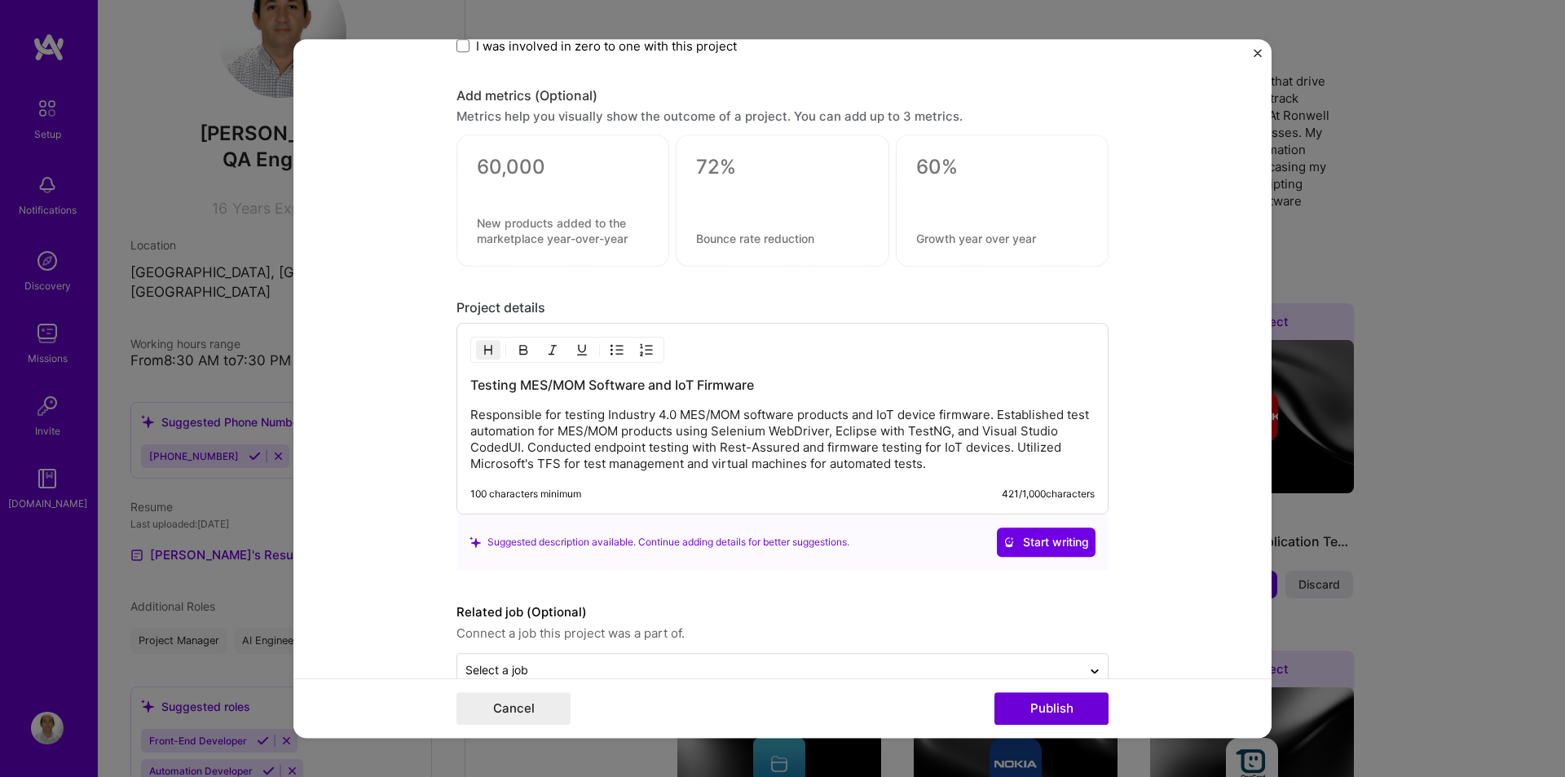
scroll to position [1146, 0]
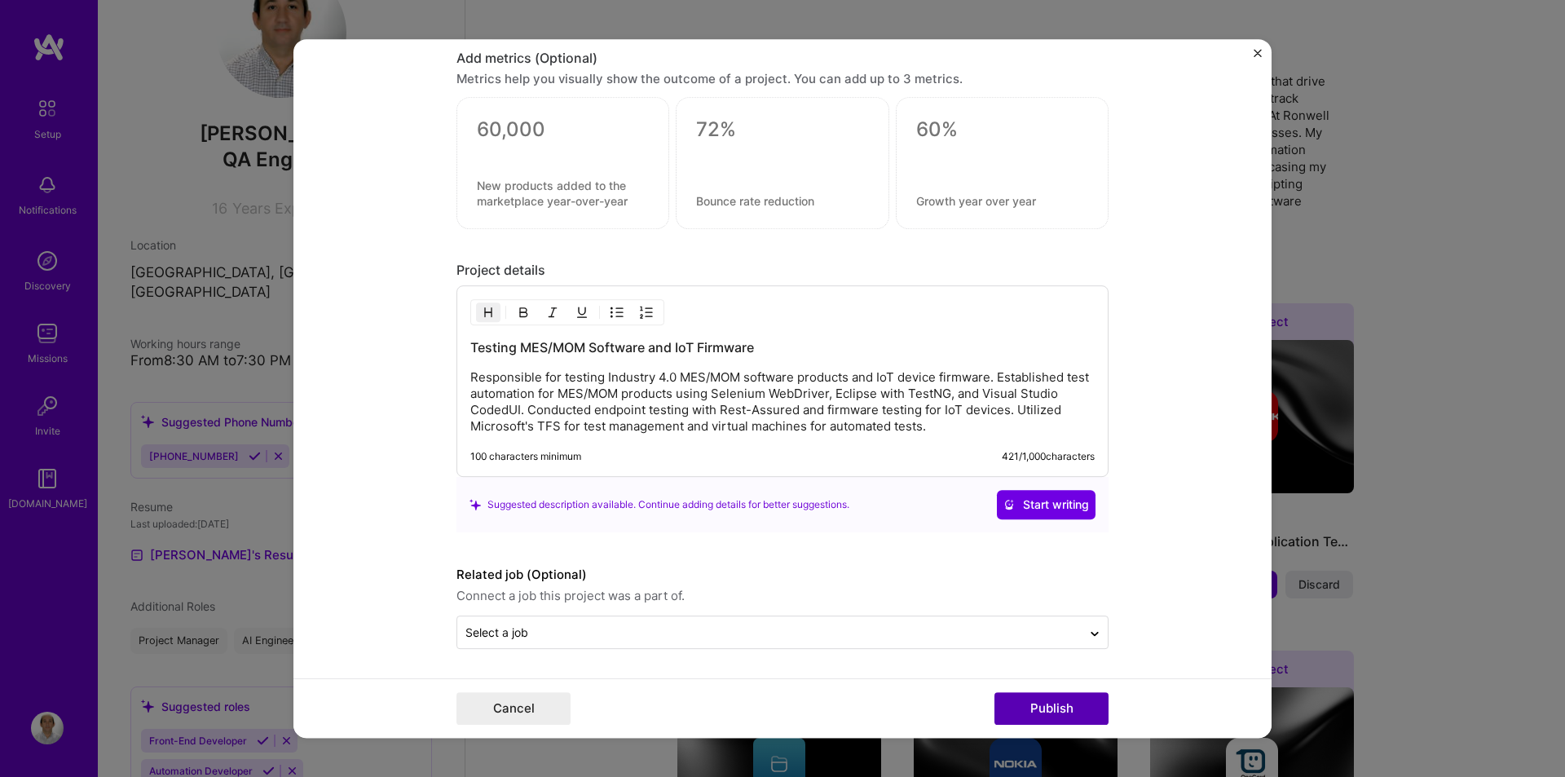
click at [1044, 703] on button "Publish" at bounding box center [1052, 708] width 114 height 33
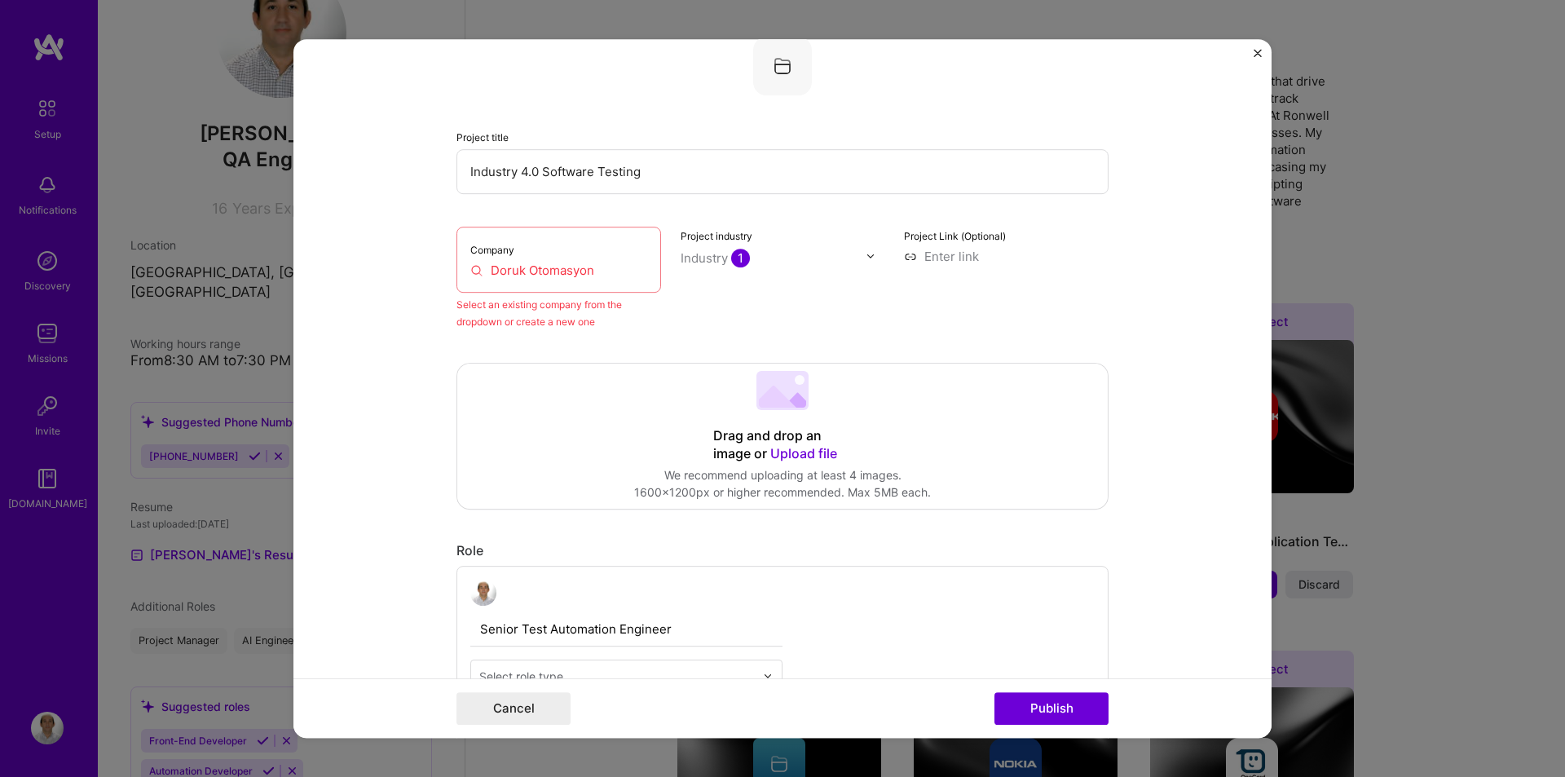
scroll to position [107, 0]
click at [578, 181] on input "Industry 4.0 Software Testing" at bounding box center [783, 174] width 652 height 45
click at [594, 282] on div "Company Doruk Otomasyon" at bounding box center [559, 262] width 205 height 66
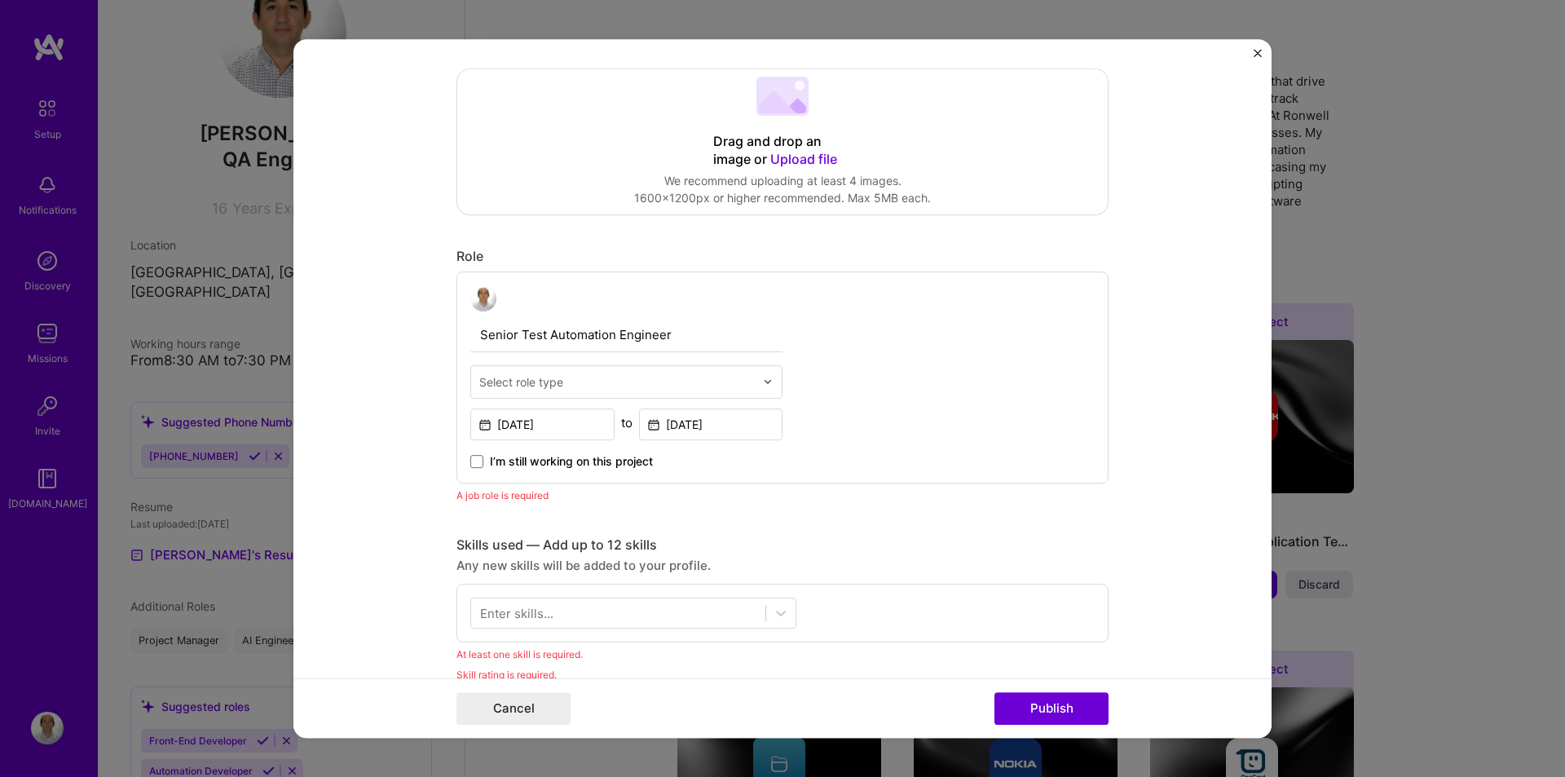
scroll to position [433, 0]
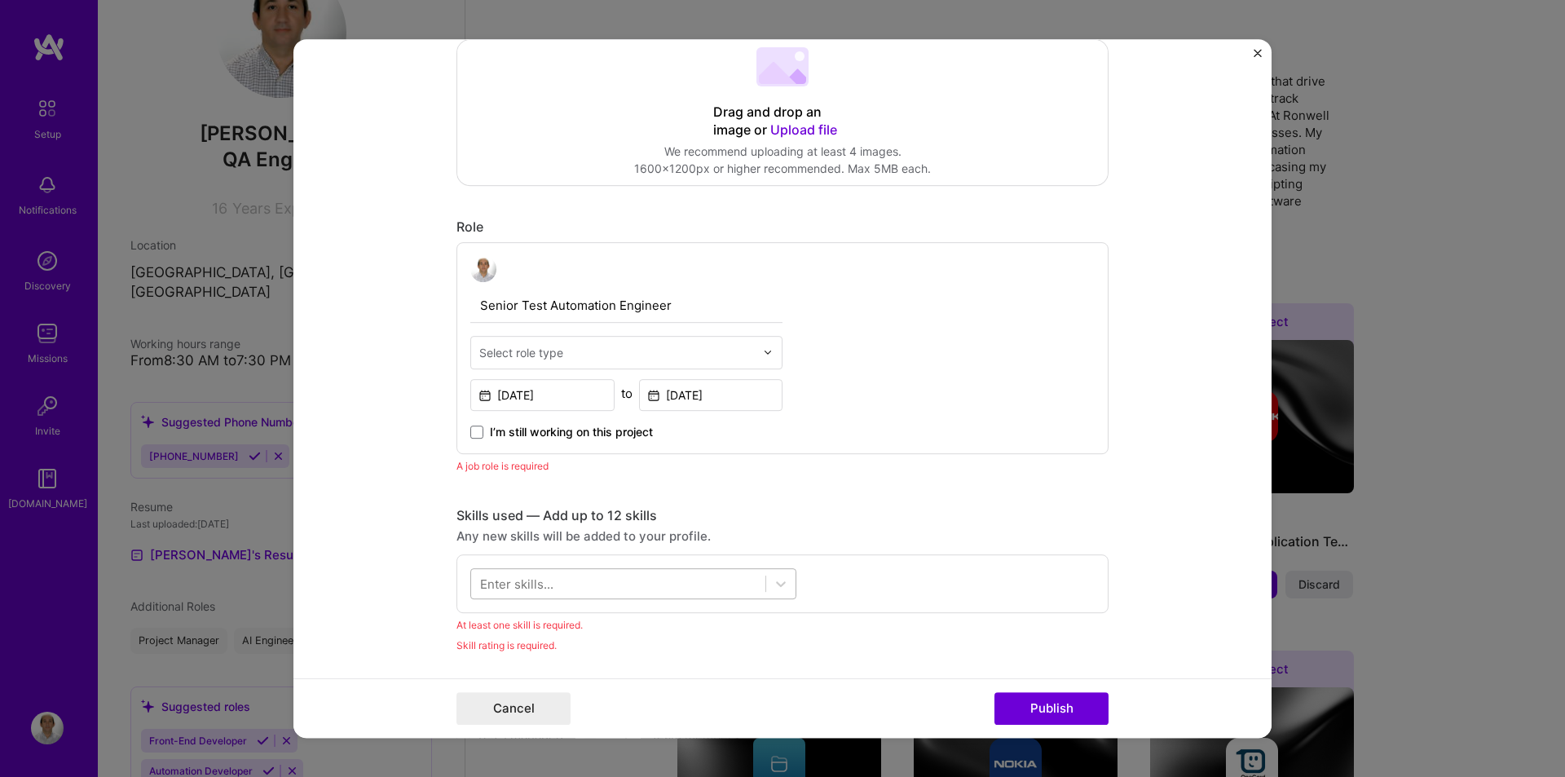
click at [561, 591] on div at bounding box center [618, 583] width 294 height 27
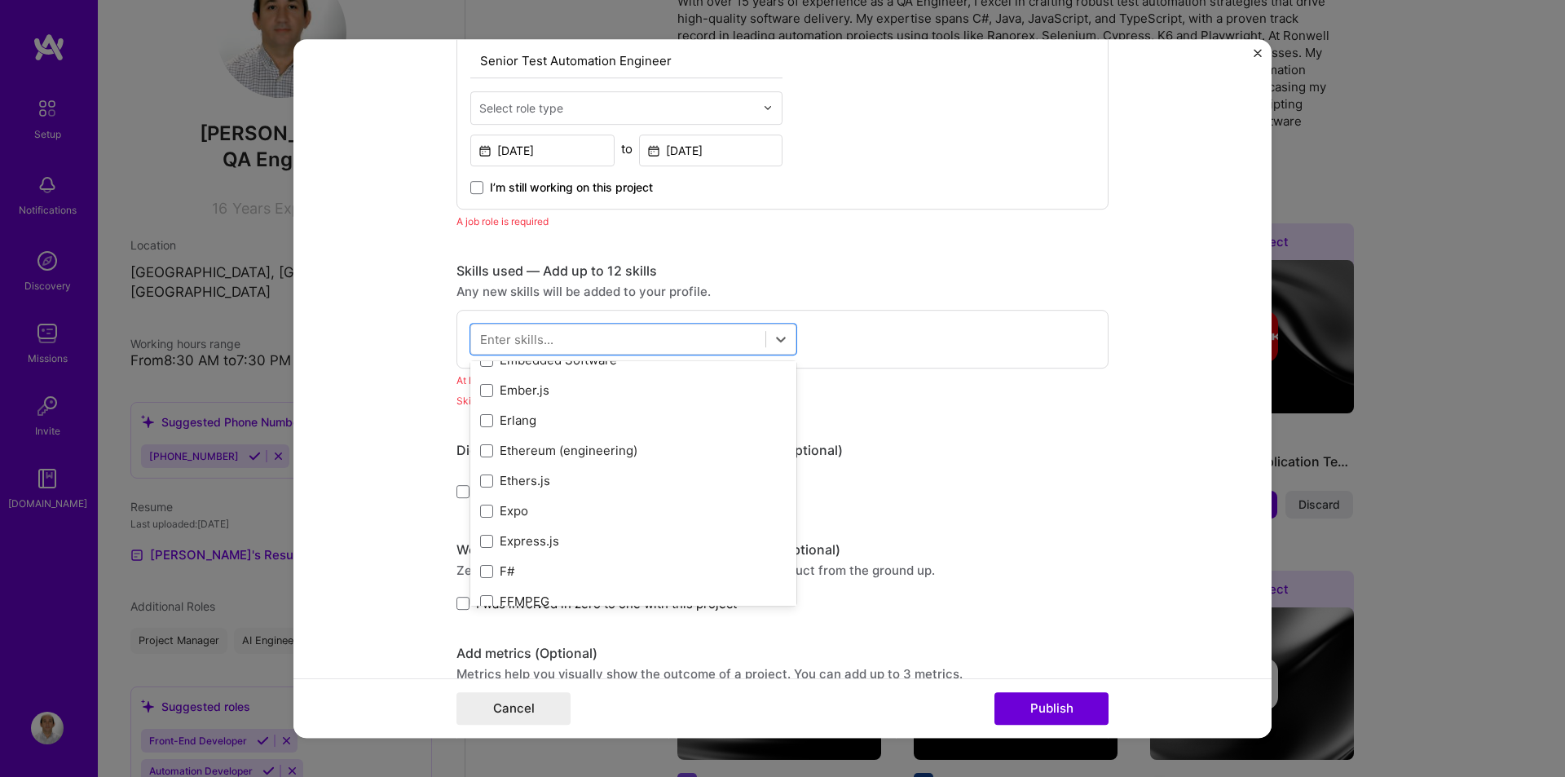
scroll to position [4137, 0]
click at [945, 413] on div "Editing suggested project This project is suggested based on your LinkedIn, res…" at bounding box center [783, 319] width 652 height 1850
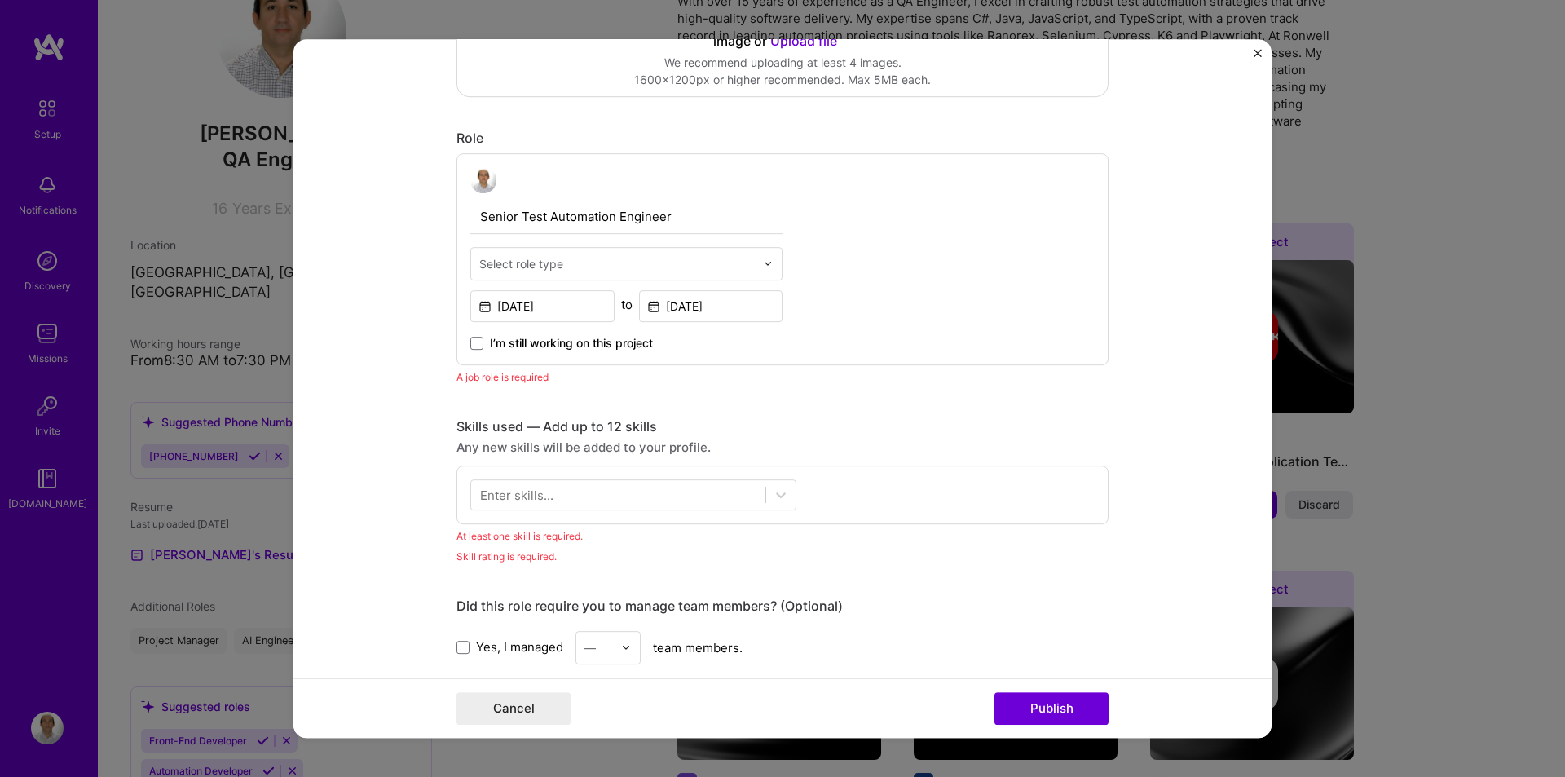
scroll to position [514, 0]
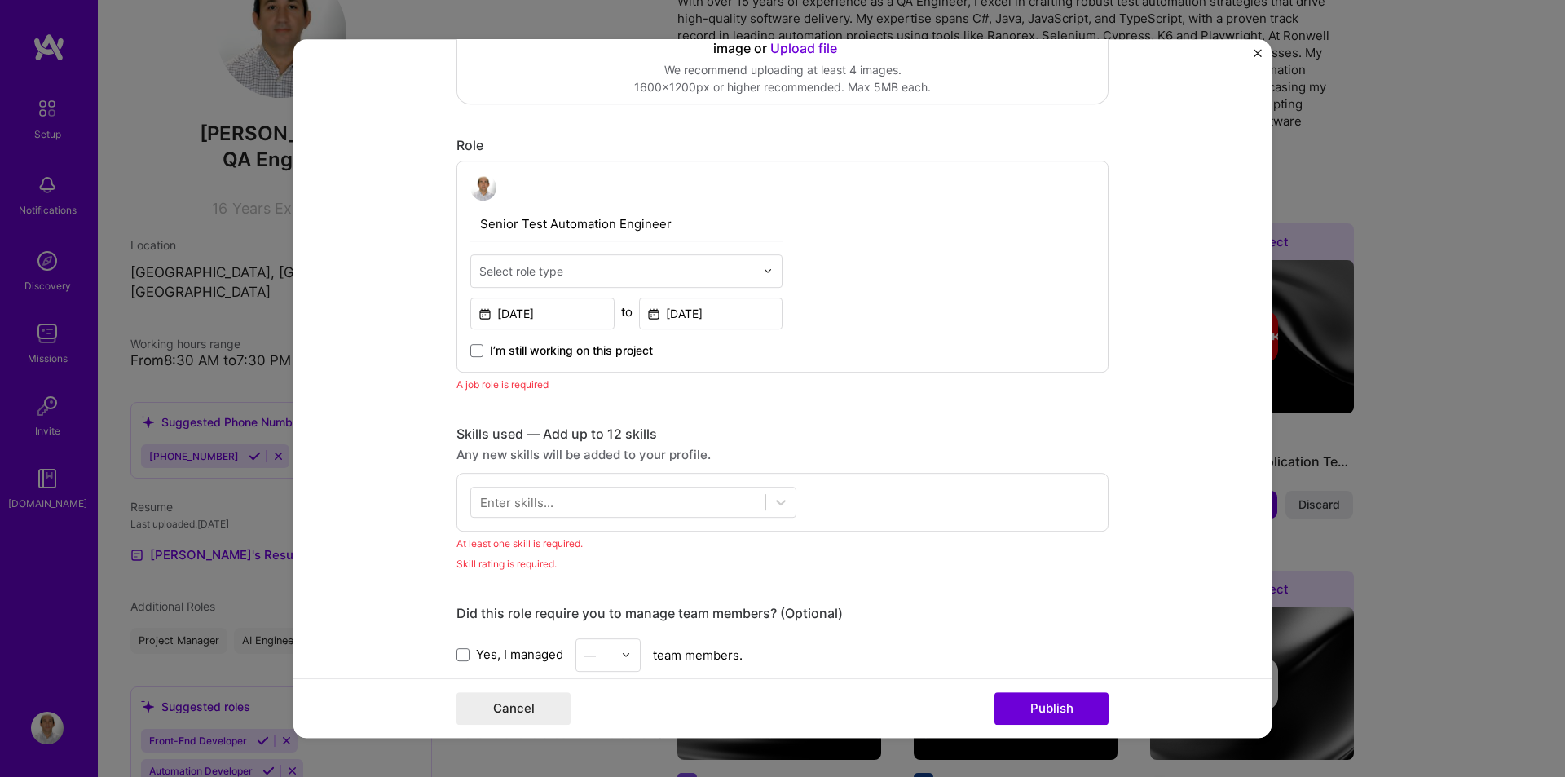
click at [607, 276] on input "text" at bounding box center [617, 271] width 276 height 17
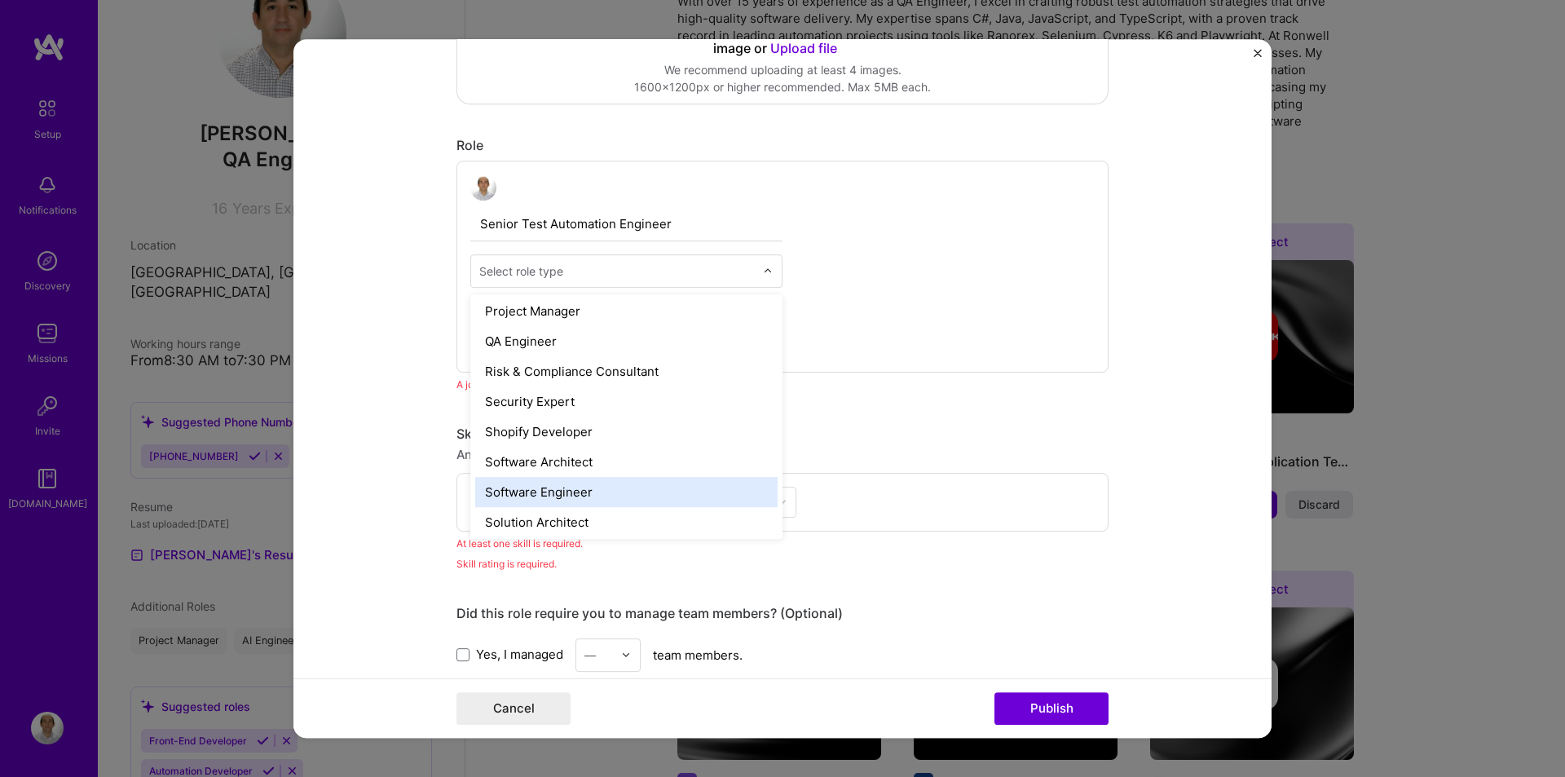
scroll to position [1551, 0]
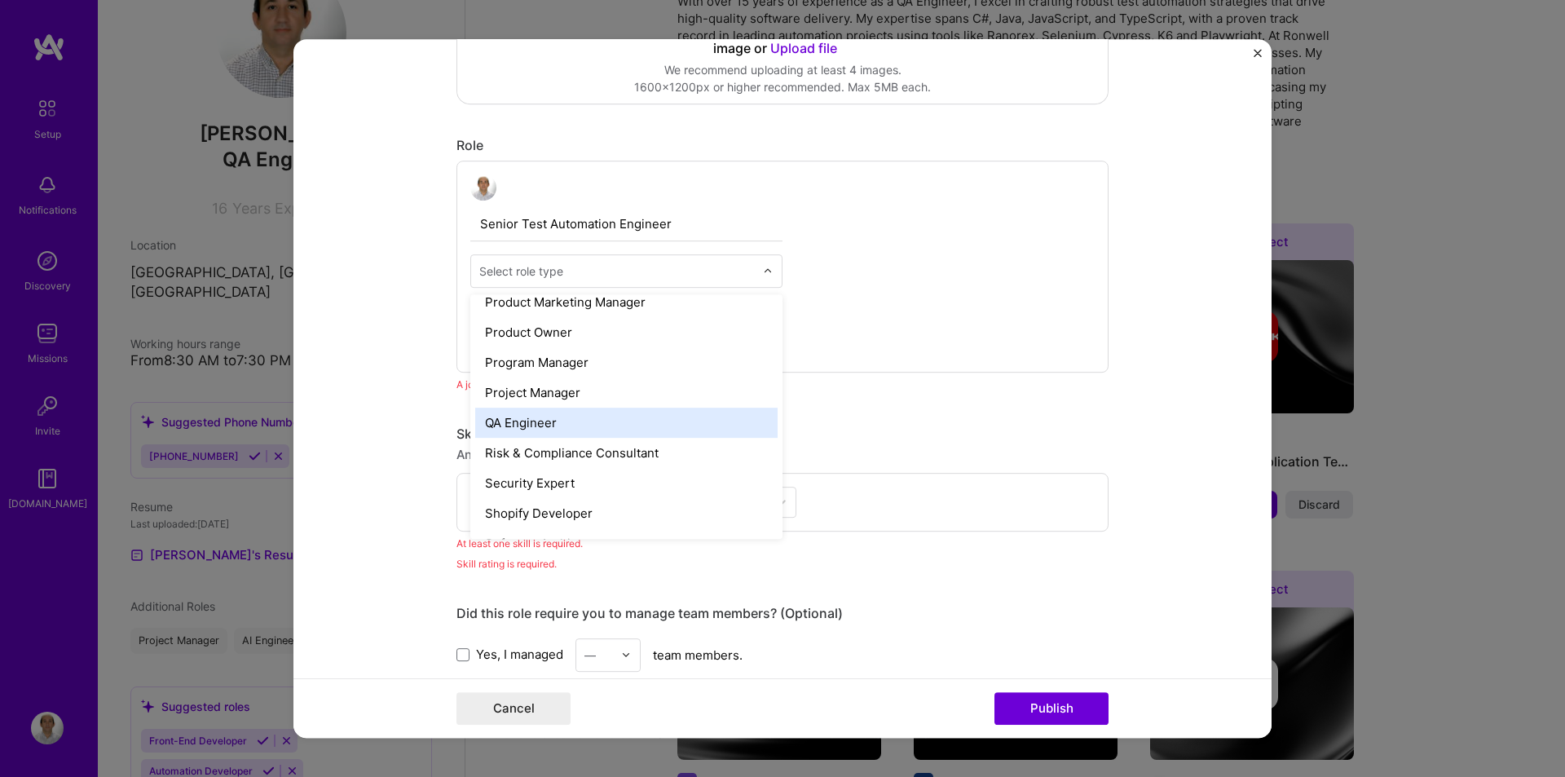
click at [523, 416] on div "QA Engineer" at bounding box center [626, 423] width 302 height 30
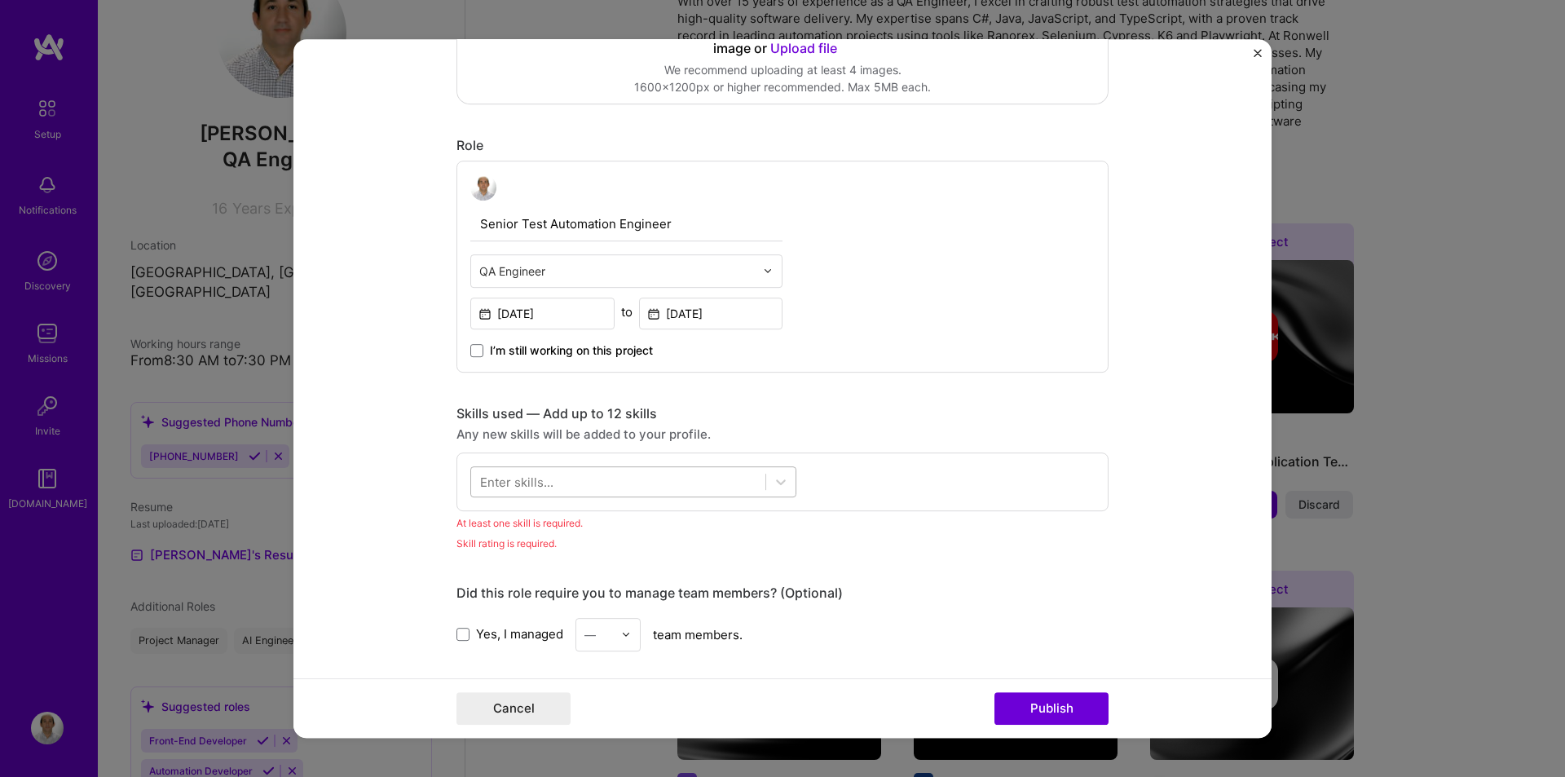
click at [562, 478] on div at bounding box center [618, 481] width 294 height 27
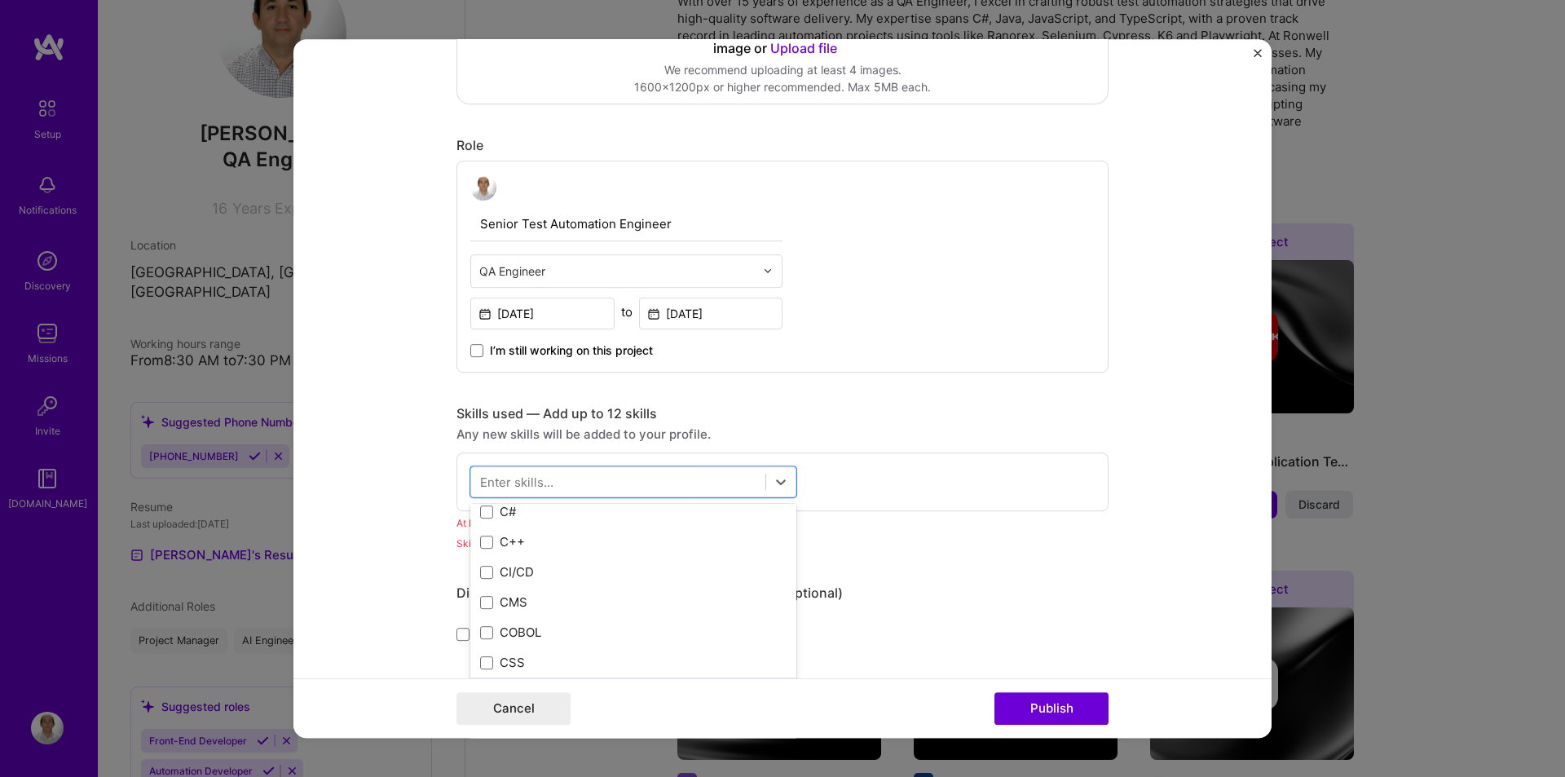
scroll to position [1794, 0]
click at [483, 532] on span at bounding box center [486, 536] width 13 height 13
click at [0, 0] on input "checkbox" at bounding box center [0, 0] width 0 height 0
click at [837, 457] on div "option C#, selected. option C focused, 0 of 2. 378 results available. Use Up an…" at bounding box center [783, 513] width 652 height 122
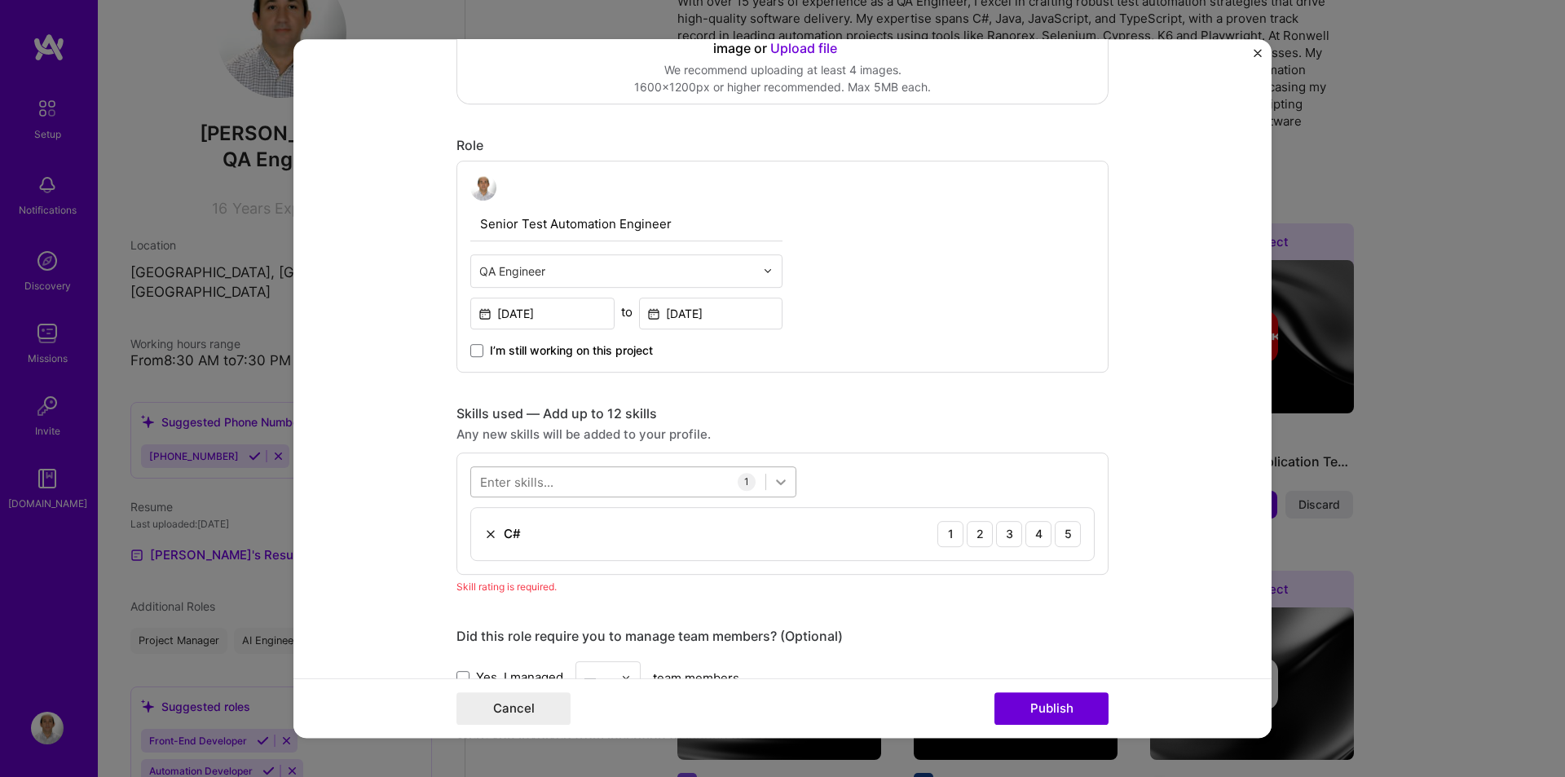
click at [776, 483] on icon at bounding box center [781, 482] width 10 height 6
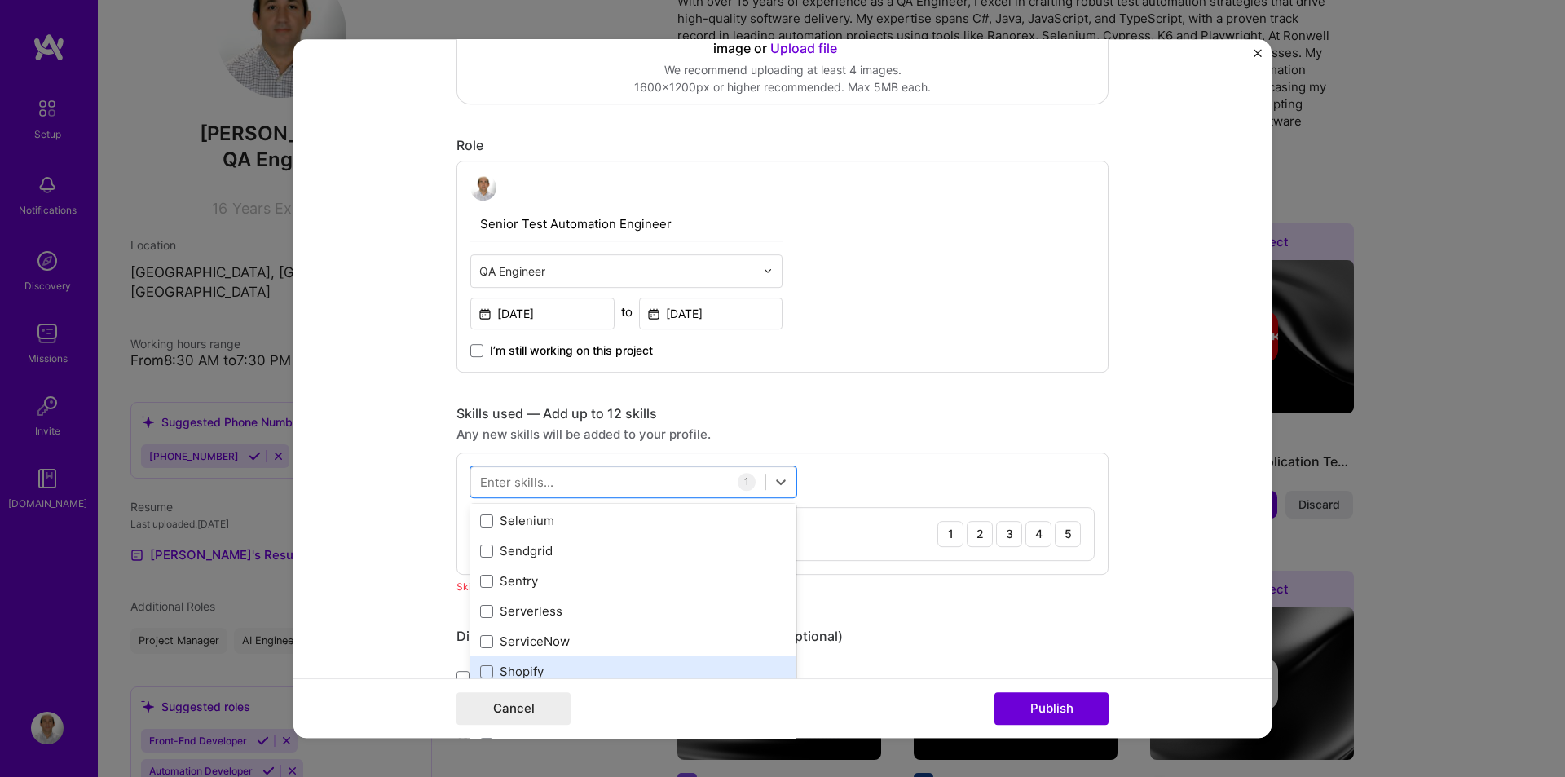
scroll to position [9011, 0]
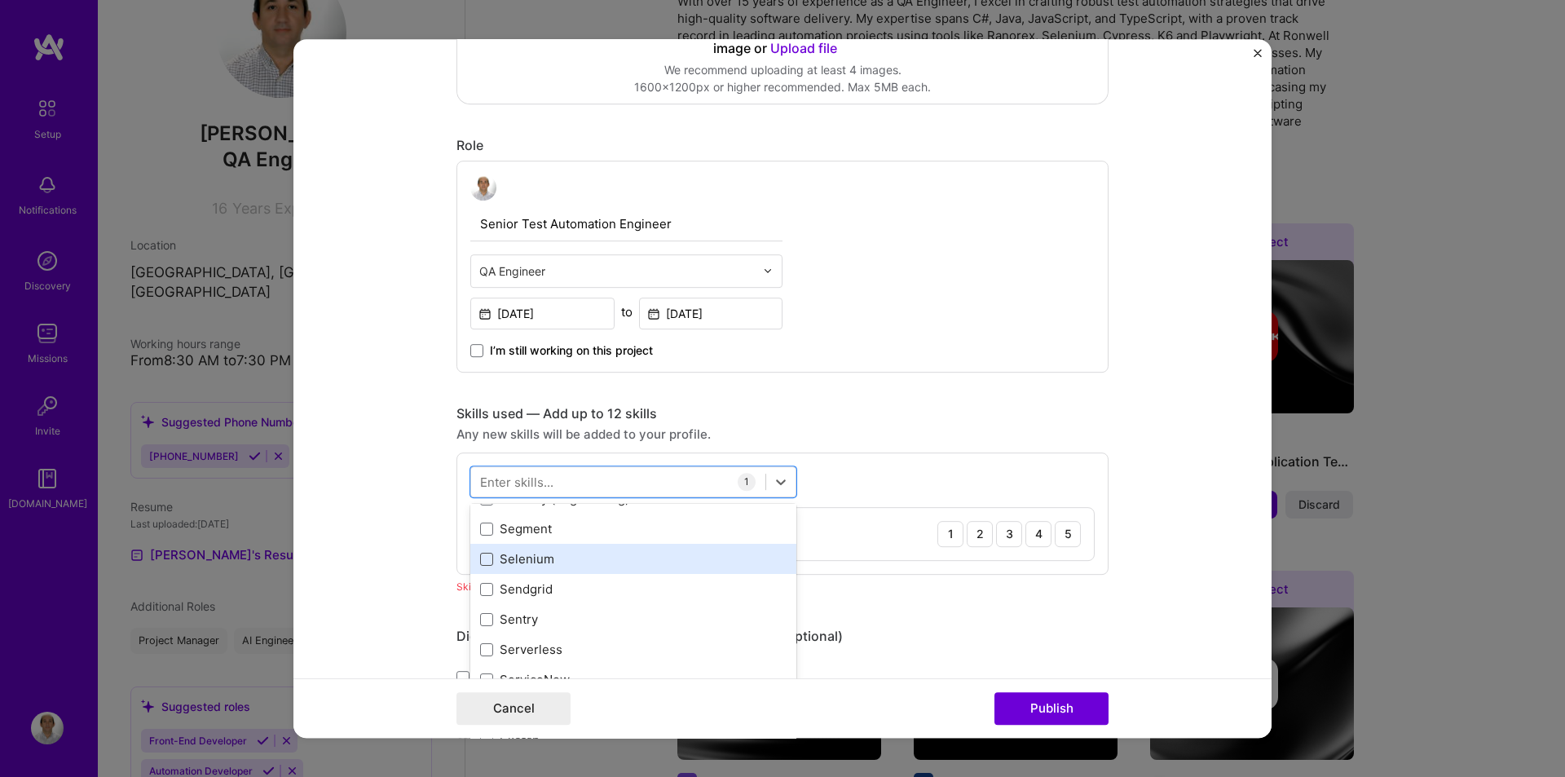
click at [481, 563] on span at bounding box center [486, 559] width 13 height 13
click at [0, 0] on input "checkbox" at bounding box center [0, 0] width 0 height 0
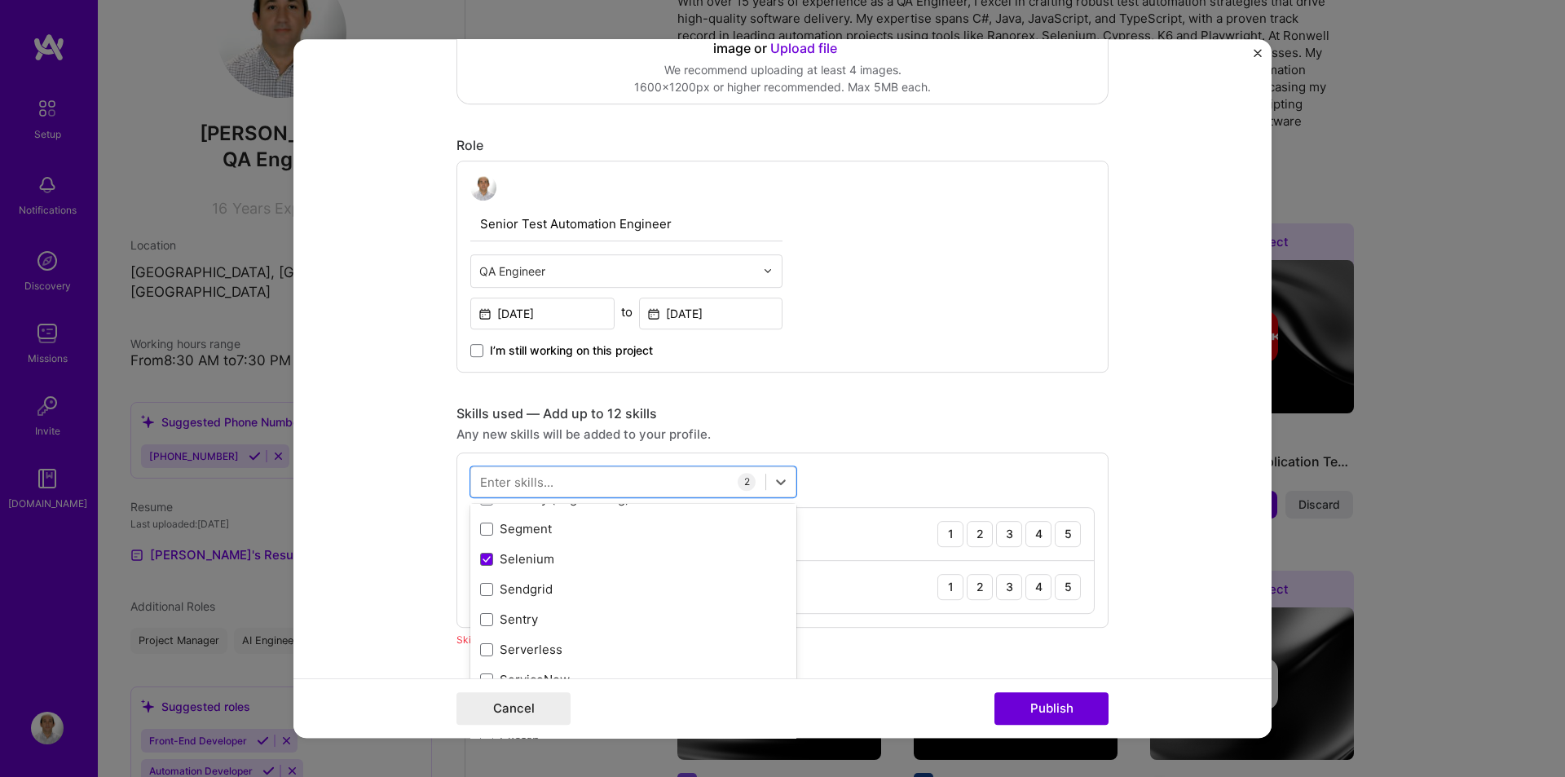
click at [879, 422] on div "Skills used — Add up to 12 skills Any new skills will be added to your profile.…" at bounding box center [783, 516] width 652 height 223
click at [781, 485] on icon at bounding box center [781, 482] width 16 height 16
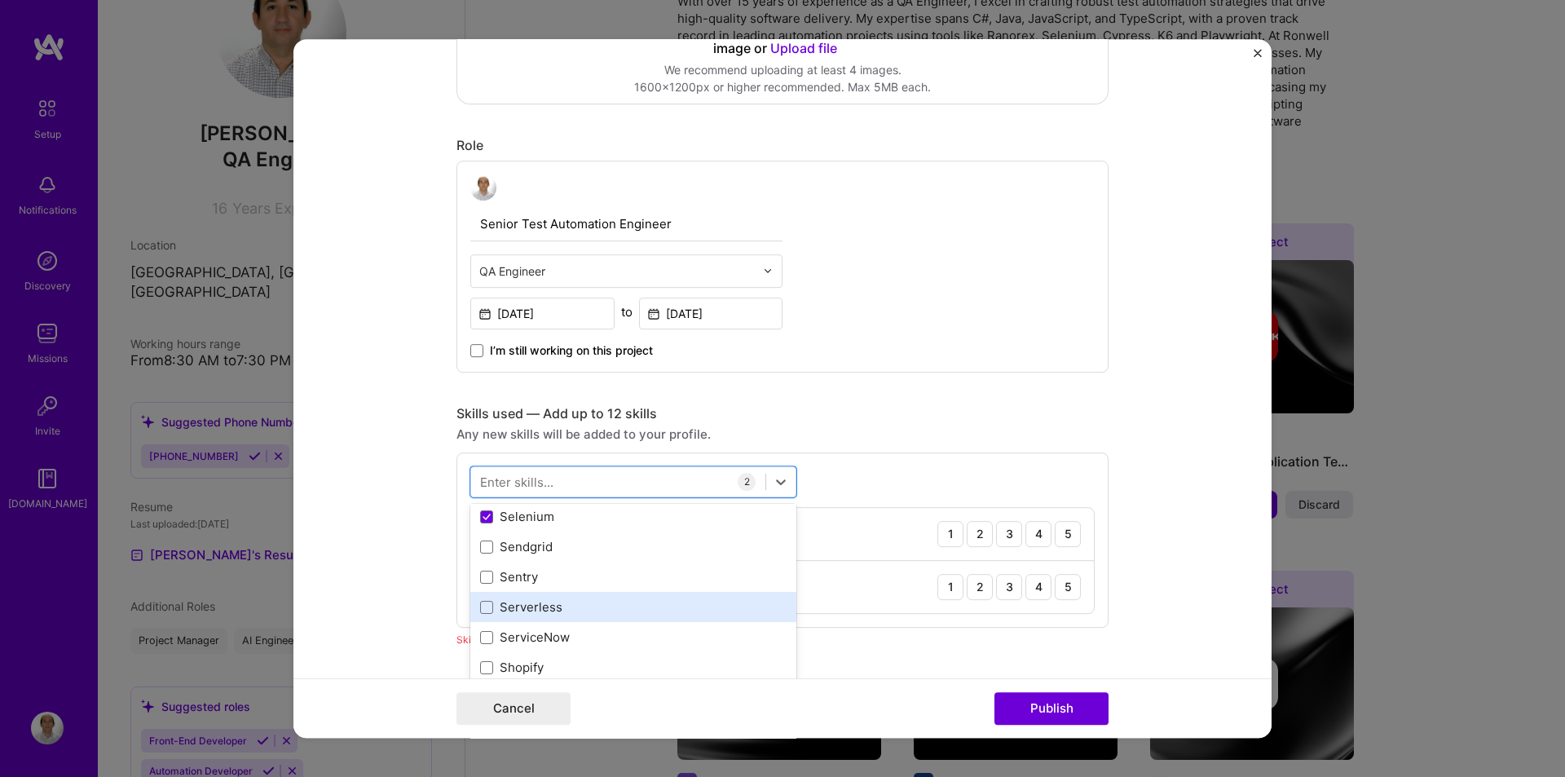
scroll to position [8890, 0]
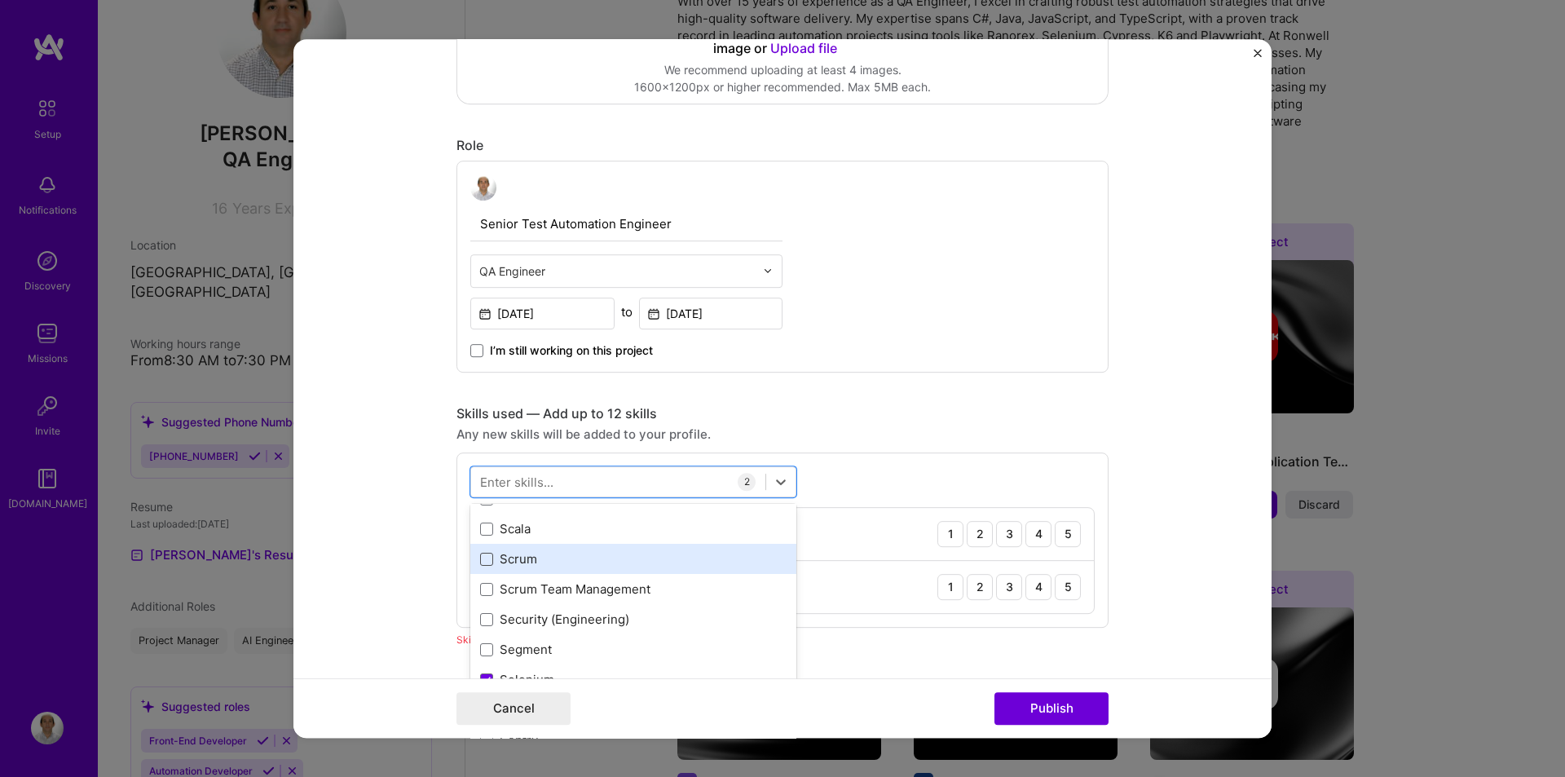
click at [480, 565] on span at bounding box center [486, 559] width 13 height 13
click at [0, 0] on input "checkbox" at bounding box center [0, 0] width 0 height 0
drag, startPoint x: 1147, startPoint y: 536, endPoint x: 1111, endPoint y: 539, distance: 36.0
click at [1146, 536] on form "Editing suggested project This project is suggested based on your LinkedIn, res…" at bounding box center [783, 389] width 978 height 700
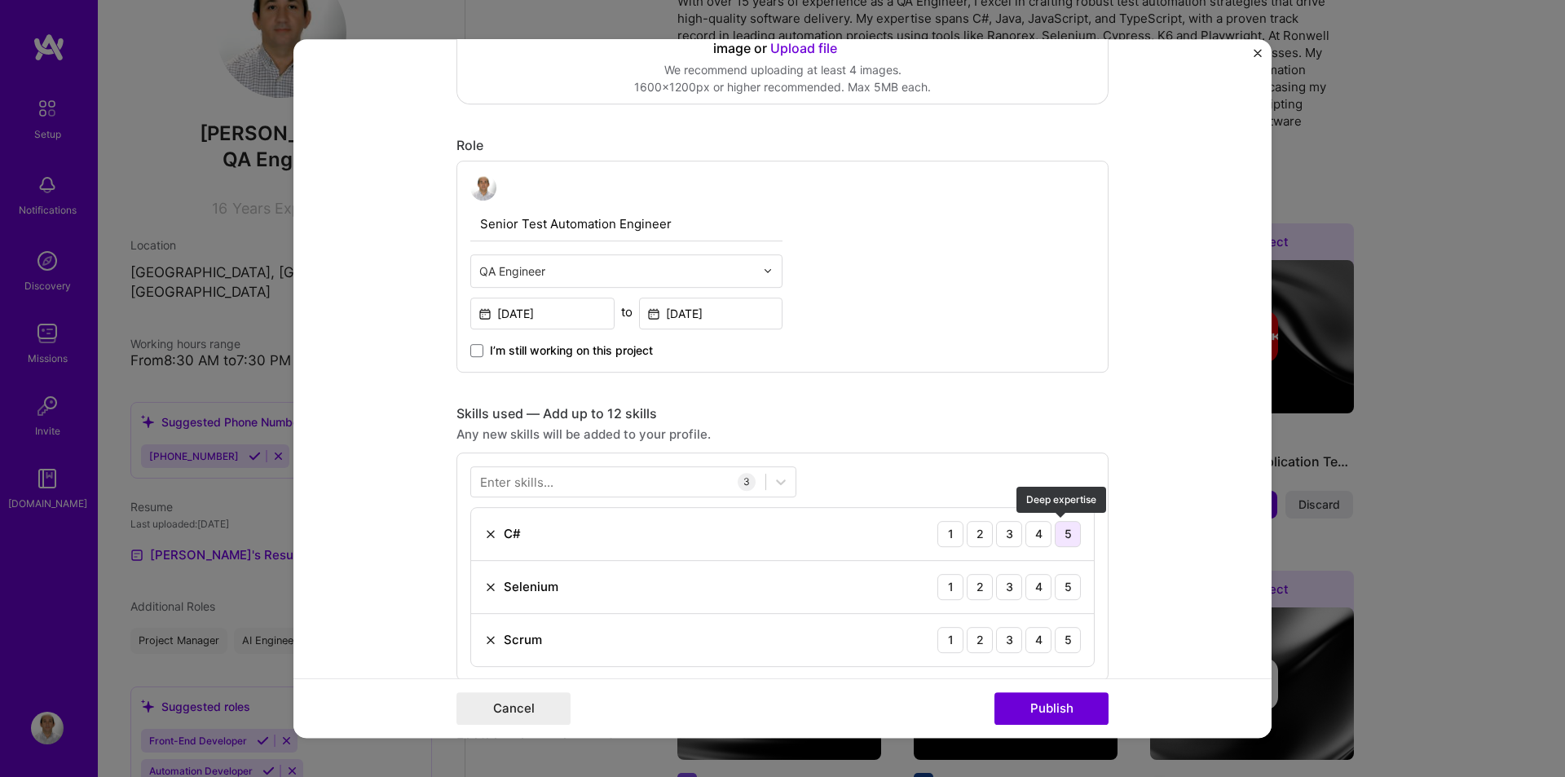
click at [1064, 533] on div "5" at bounding box center [1068, 534] width 26 height 26
drag, startPoint x: 1062, startPoint y: 586, endPoint x: 1062, endPoint y: 603, distance: 17.1
click at [1061, 586] on div "5" at bounding box center [1068, 587] width 26 height 26
click at [1063, 643] on div "5" at bounding box center [1068, 640] width 26 height 26
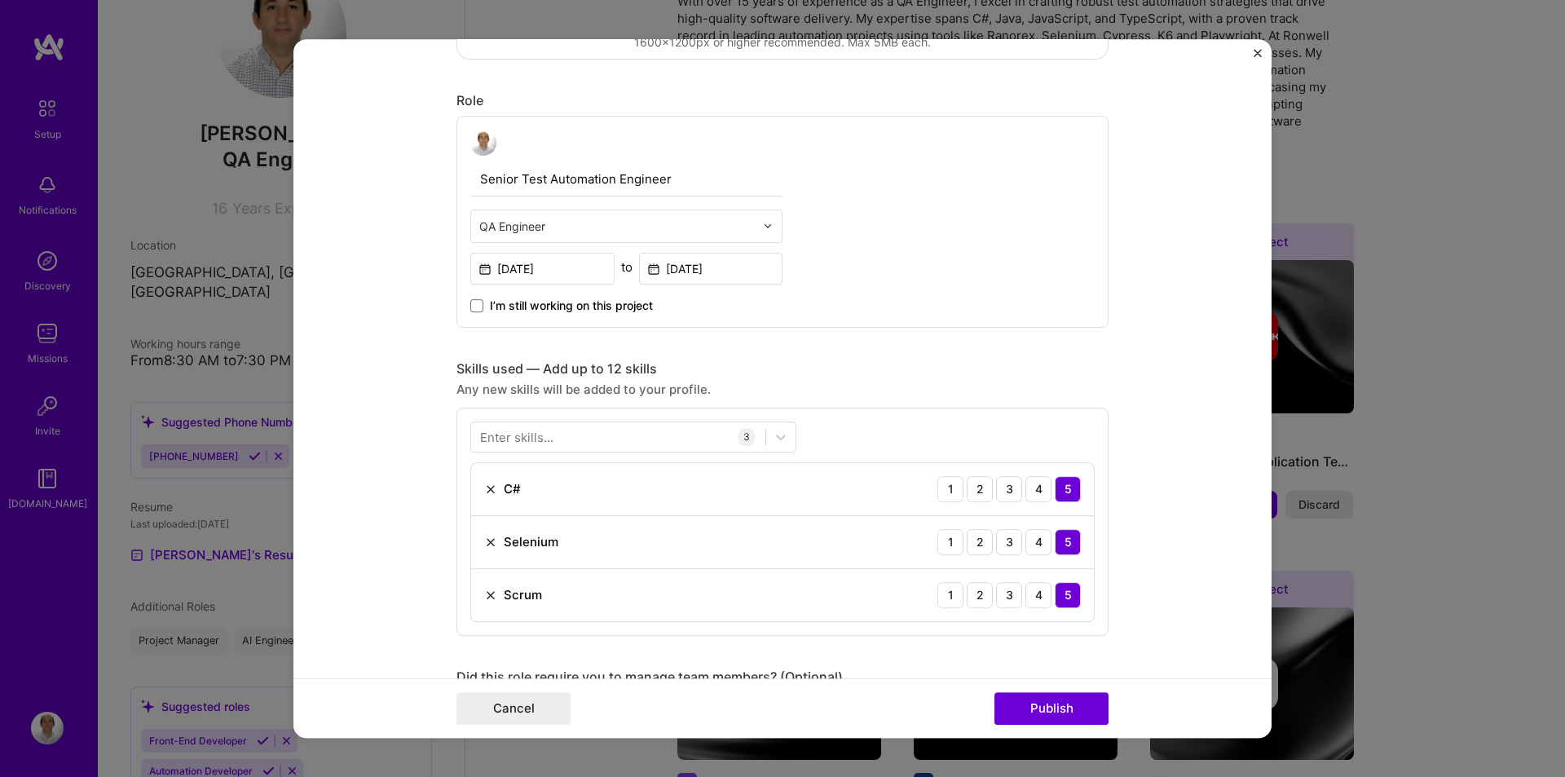
scroll to position [678, 0]
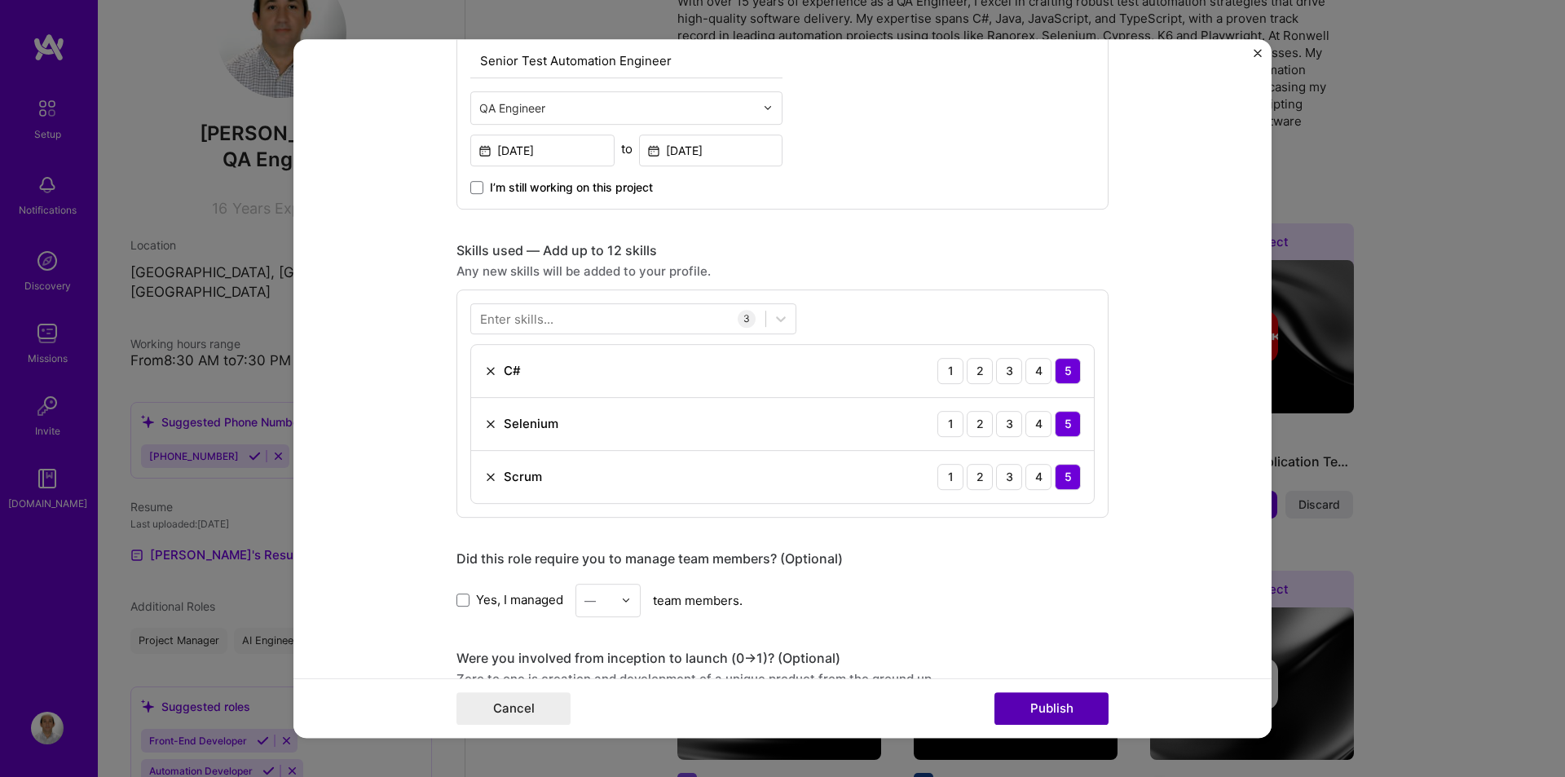
click at [1059, 707] on button "Publish" at bounding box center [1052, 708] width 114 height 33
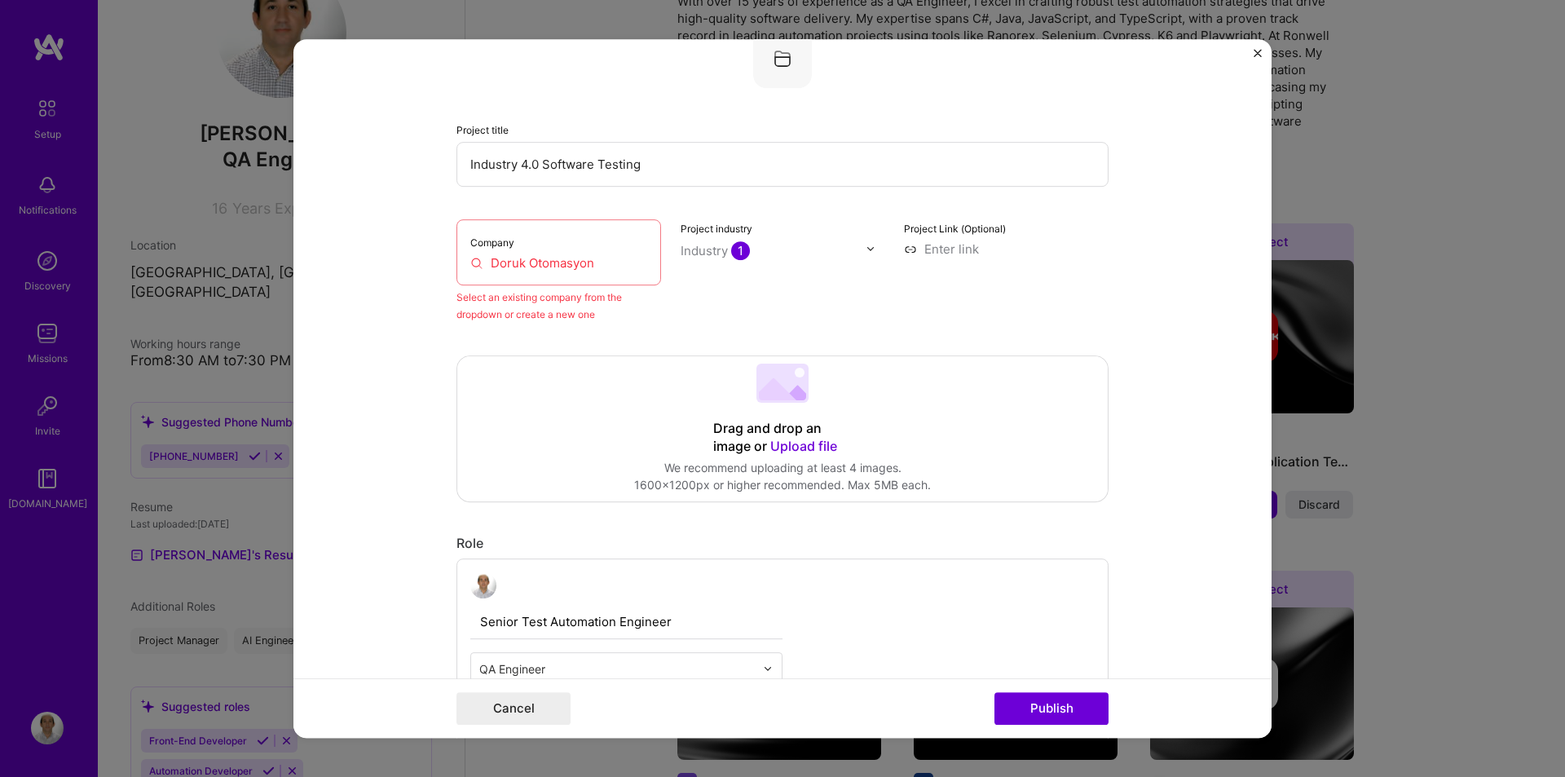
scroll to position [107, 0]
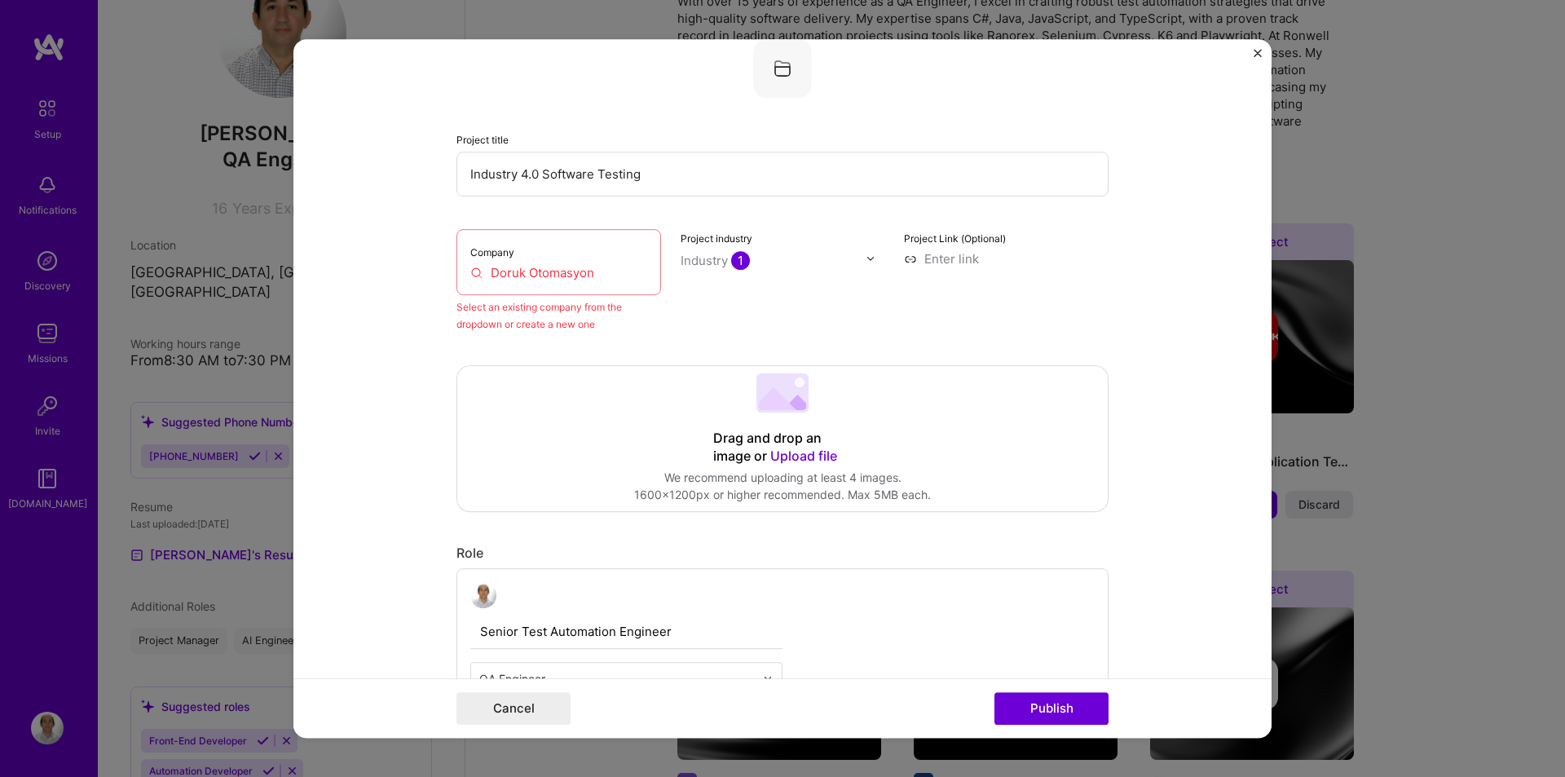
click at [520, 246] on div "Company Doruk Otomasyon" at bounding box center [559, 262] width 205 height 66
click at [544, 267] on input "Doruk Otomasyon" at bounding box center [558, 272] width 177 height 17
drag, startPoint x: 620, startPoint y: 262, endPoint x: 461, endPoint y: 257, distance: 158.2
click at [467, 257] on div "Company Doruk Otomasyon" at bounding box center [559, 262] width 205 height 66
click at [559, 260] on div "Company Doruk Otomasyon" at bounding box center [559, 262] width 205 height 66
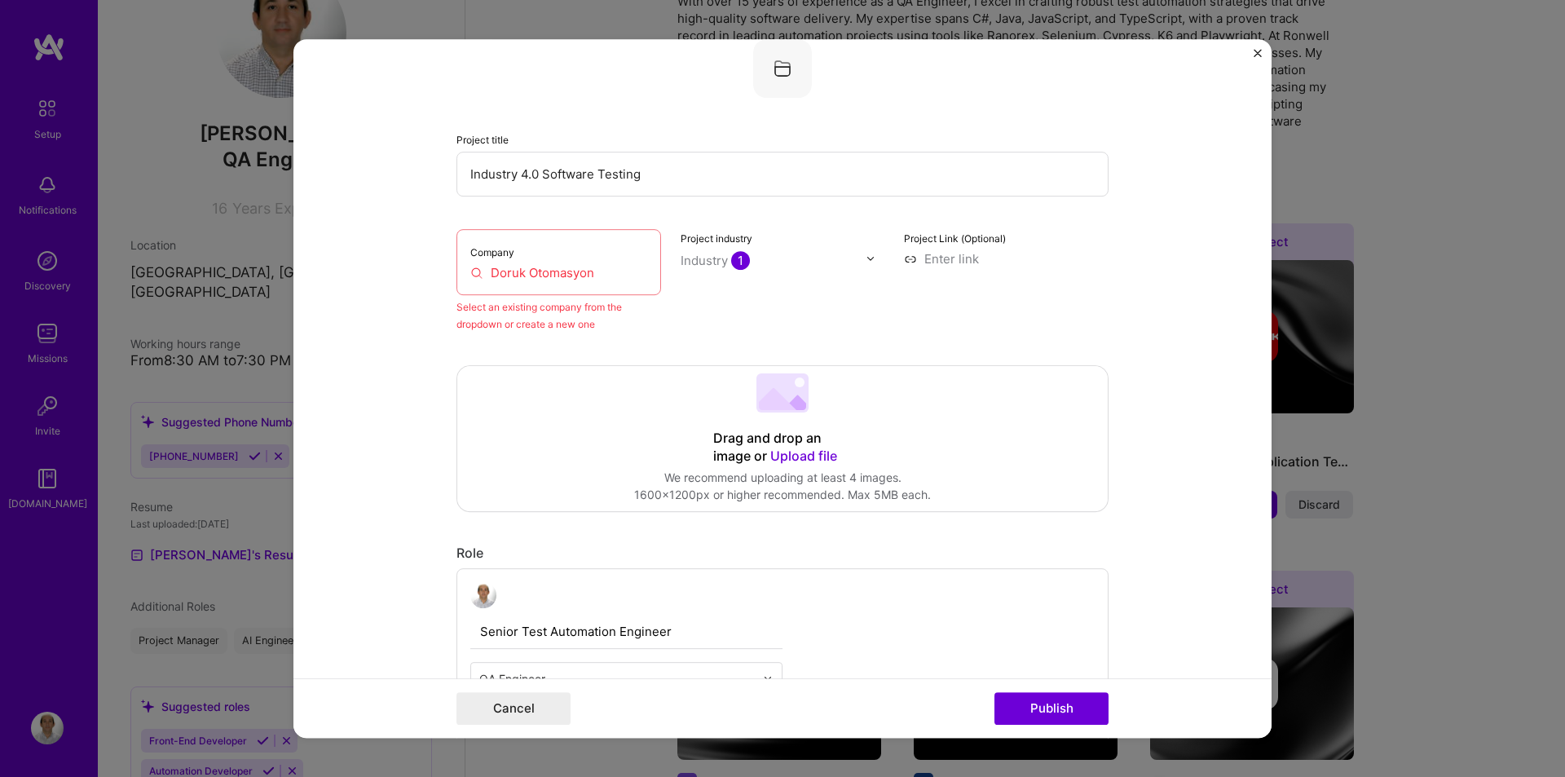
click at [868, 261] on img at bounding box center [871, 259] width 10 height 10
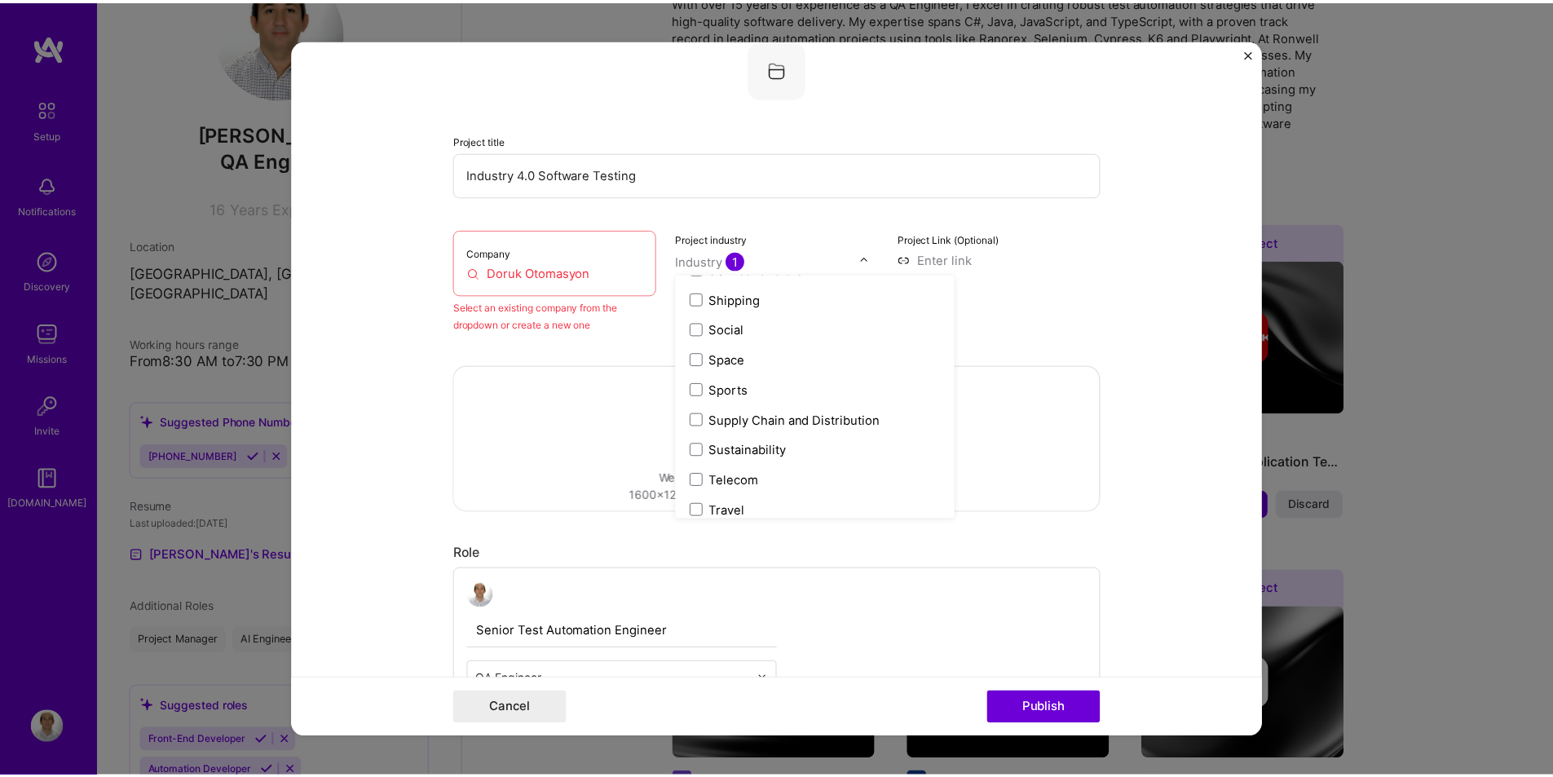
scroll to position [3385, 0]
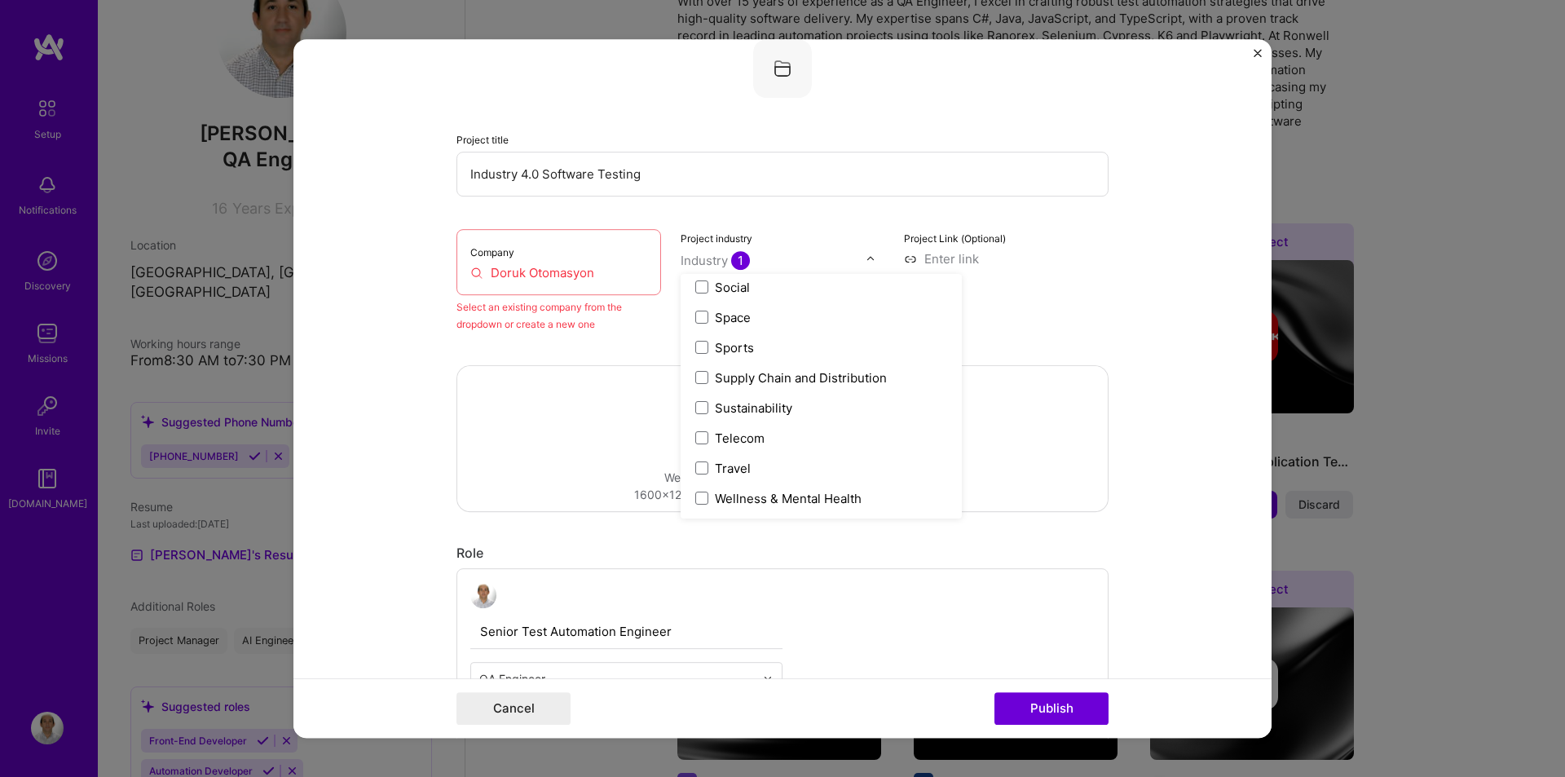
click at [1044, 311] on div "Project Link (Optional)" at bounding box center [1006, 281] width 205 height 104
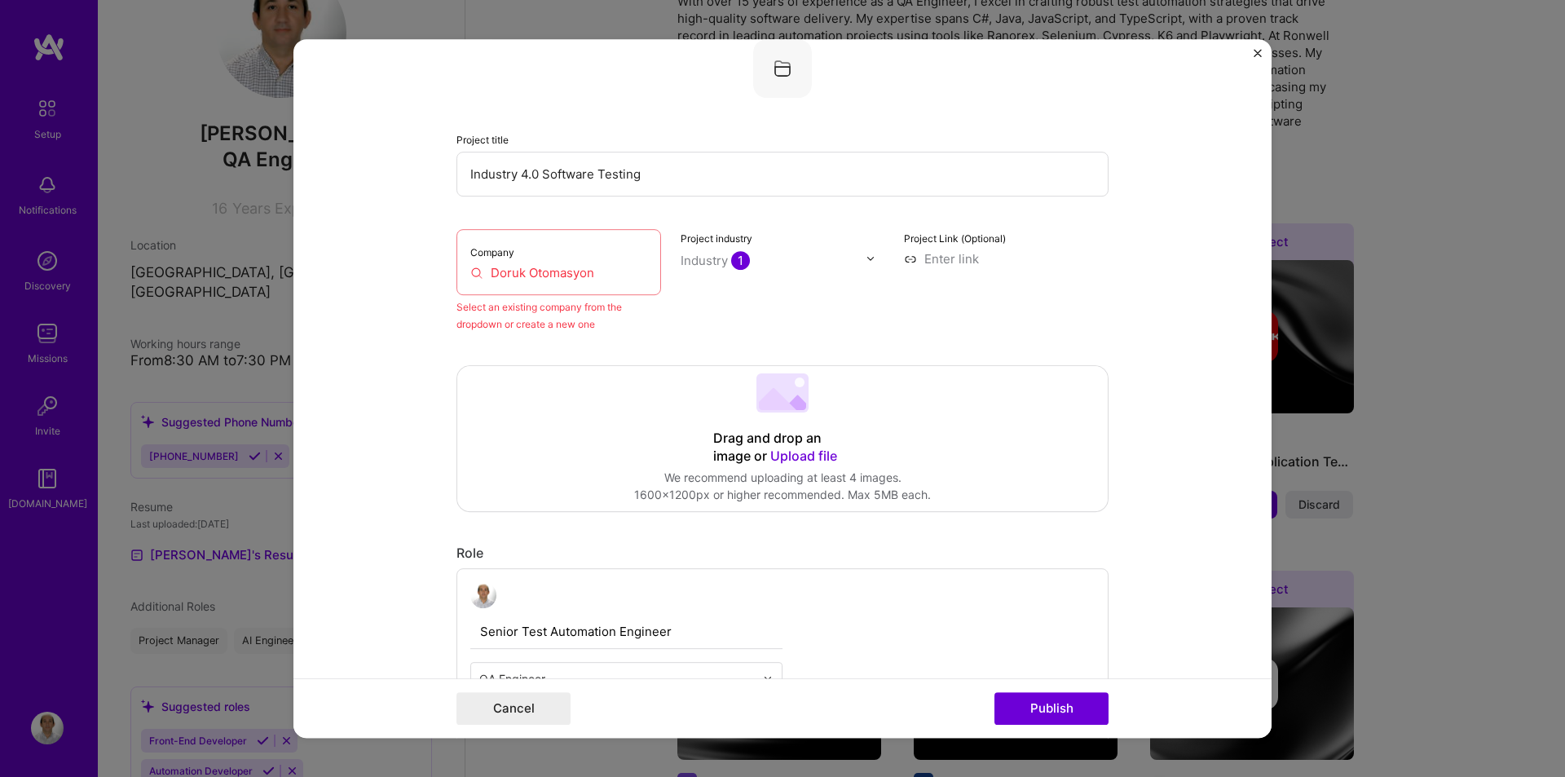
click at [589, 258] on div "Company Doruk Otomasyon" at bounding box center [559, 262] width 205 height 66
click at [598, 277] on input "Doruk Otomasyon" at bounding box center [558, 272] width 177 height 17
drag, startPoint x: 587, startPoint y: 278, endPoint x: 424, endPoint y: 263, distance: 163.7
click at [424, 263] on form "Editing suggested project This project is suggested based on your LinkedIn, res…" at bounding box center [783, 389] width 978 height 700
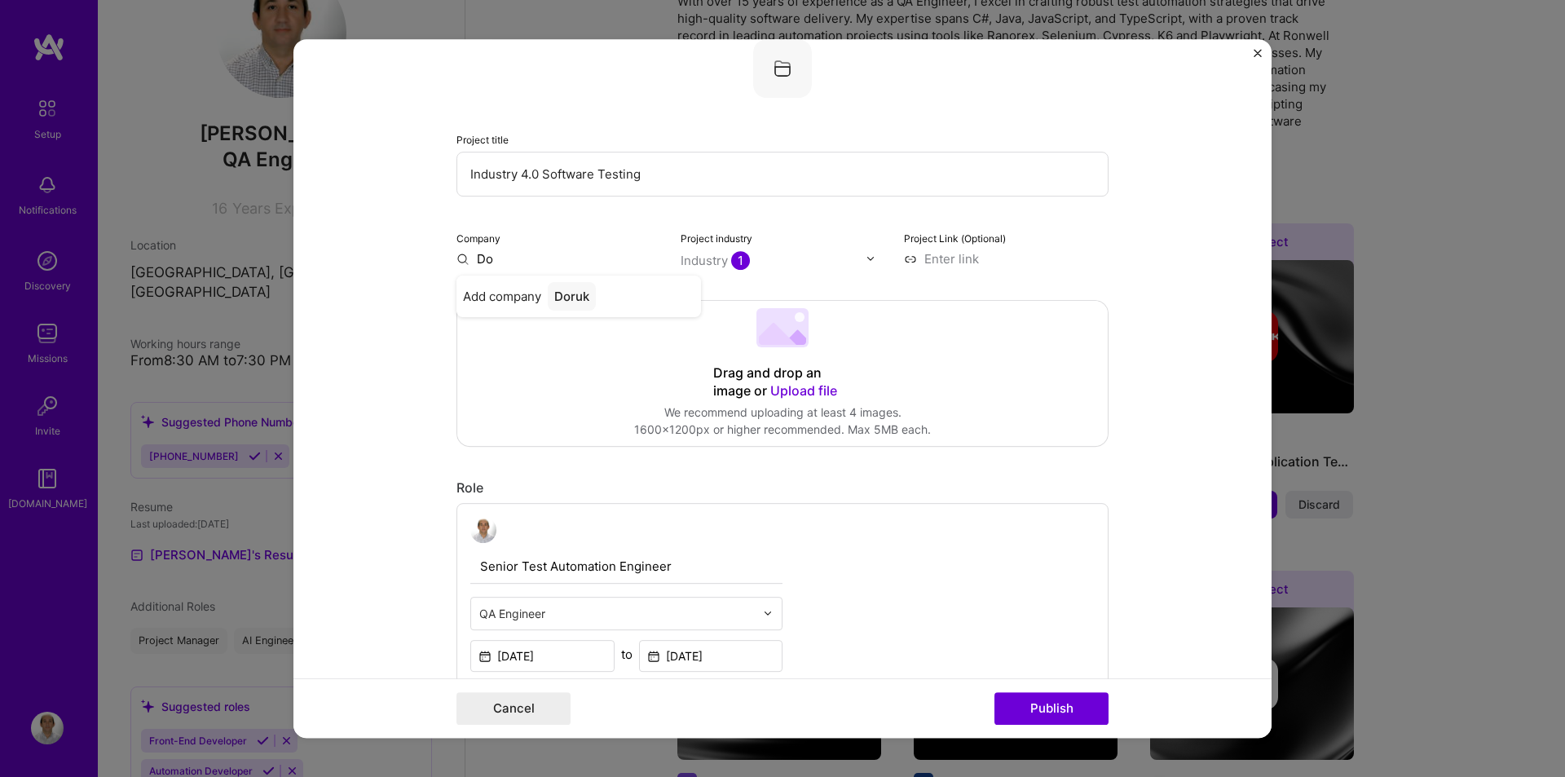
type input "D"
type input "Promanage"
click at [573, 300] on div "Promanage" at bounding box center [588, 296] width 81 height 29
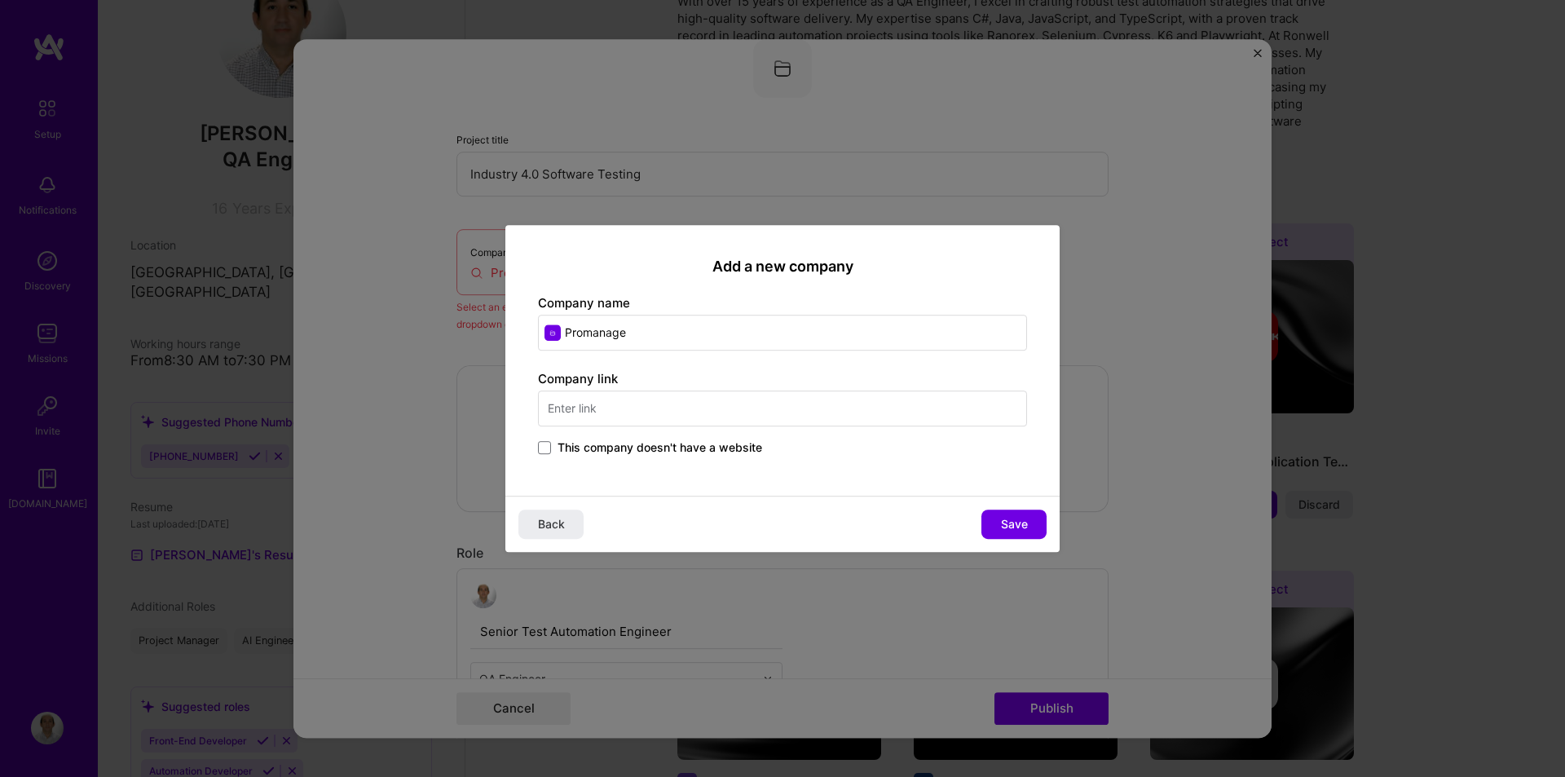
click at [634, 409] on input "text" at bounding box center [782, 409] width 489 height 36
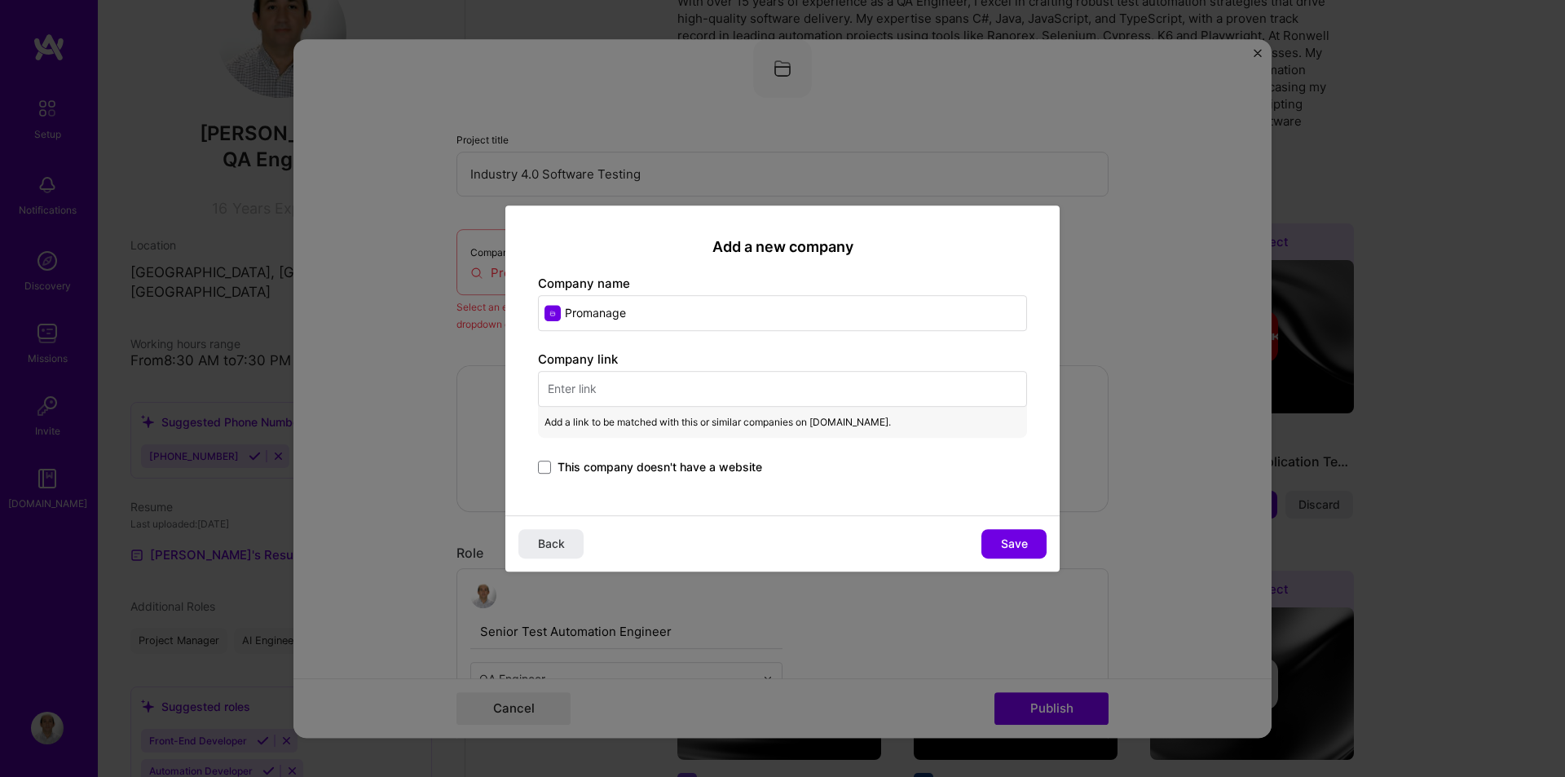
click at [652, 427] on span "Add a link to be matched with this or similar companies on [DOMAIN_NAME]." at bounding box center [718, 422] width 346 height 18
click at [644, 399] on input "text" at bounding box center [782, 389] width 489 height 36
paste input "[URL][DOMAIN_NAME]"
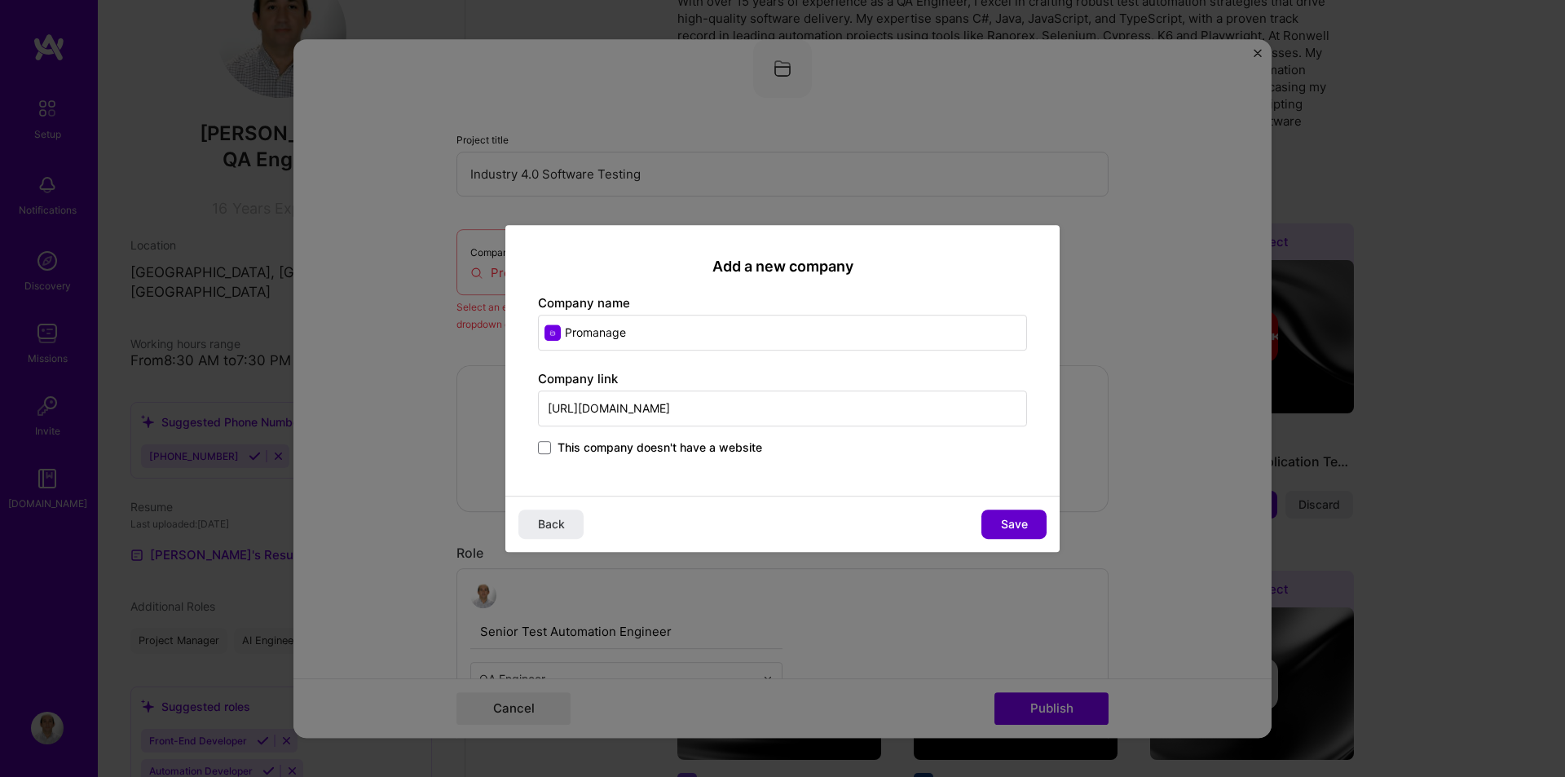
type input "[URL][DOMAIN_NAME]"
click at [1004, 521] on span "Save" at bounding box center [1014, 524] width 27 height 16
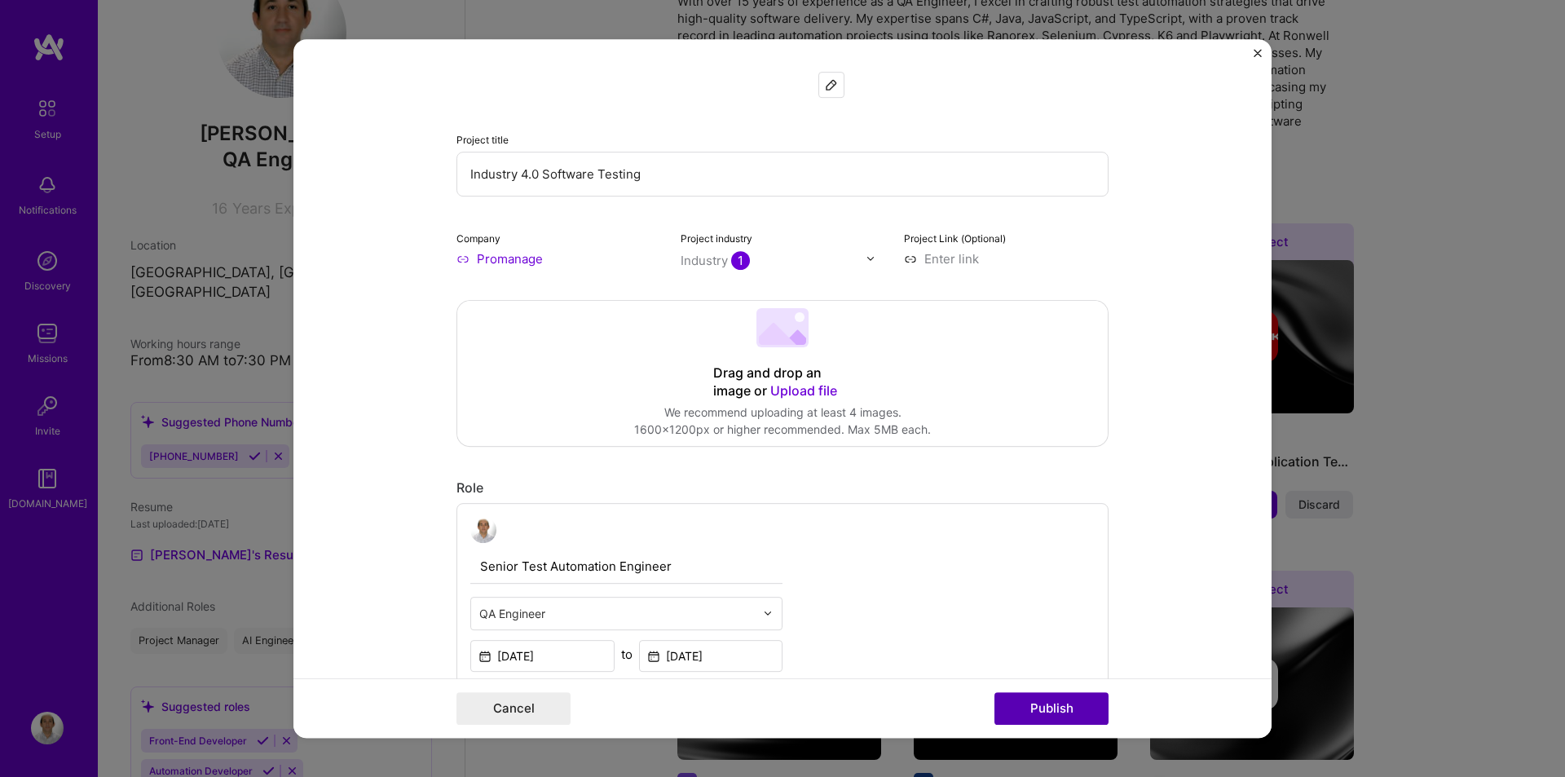
click at [1038, 713] on button "Publish" at bounding box center [1052, 708] width 114 height 33
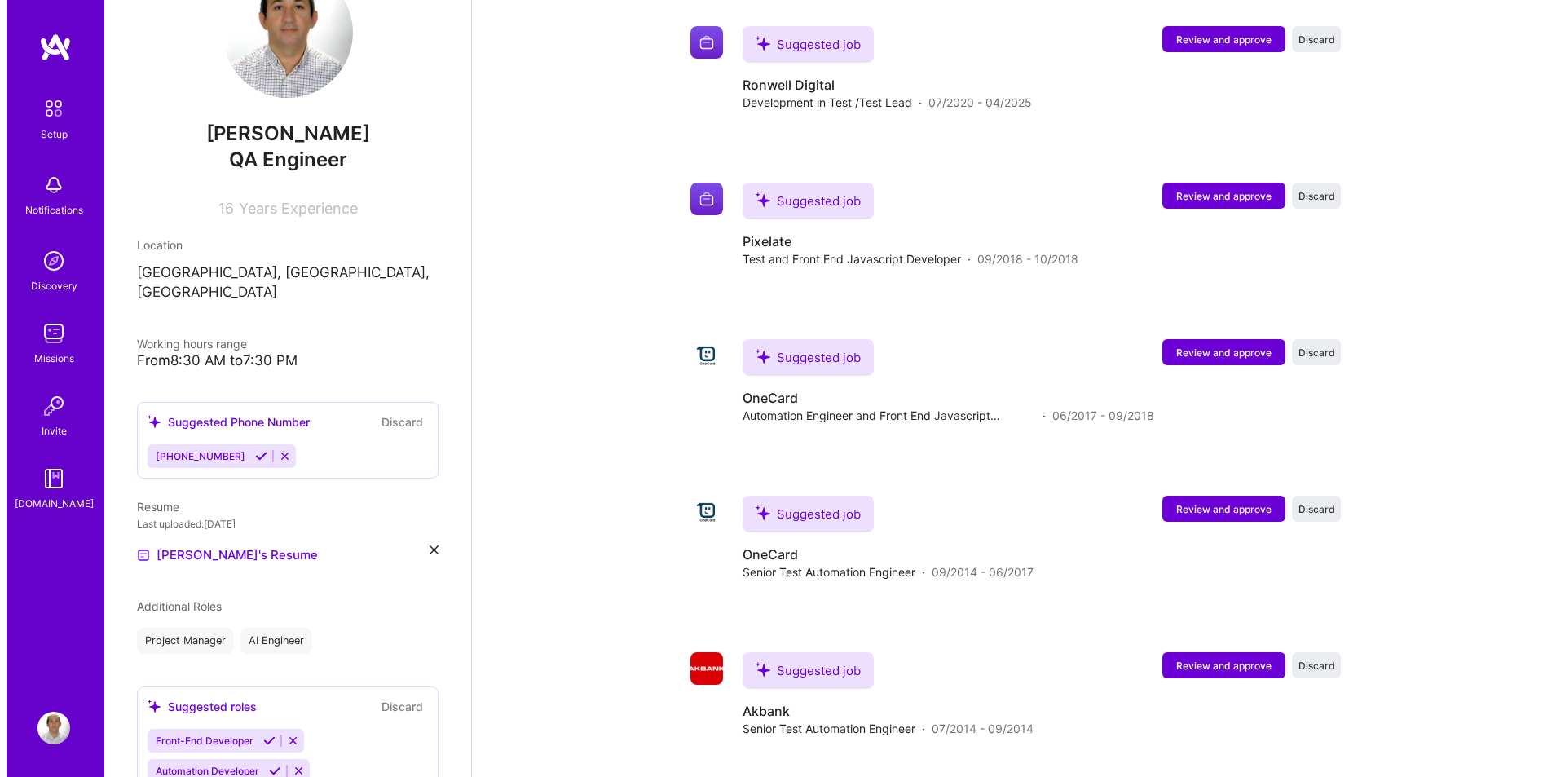
scroll to position [1650, 0]
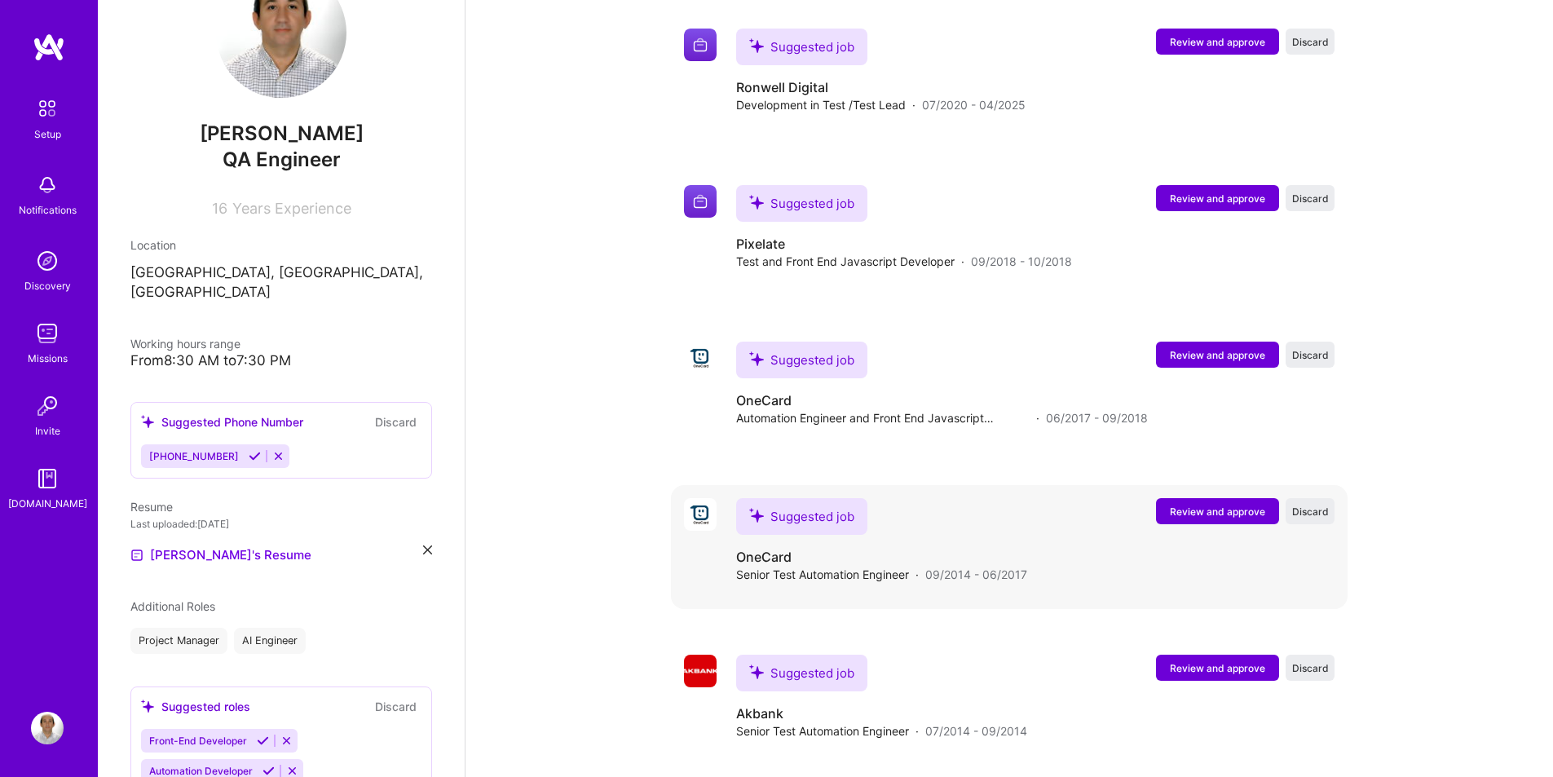
click at [1220, 505] on span "Review and approve" at bounding box center [1217, 512] width 95 height 14
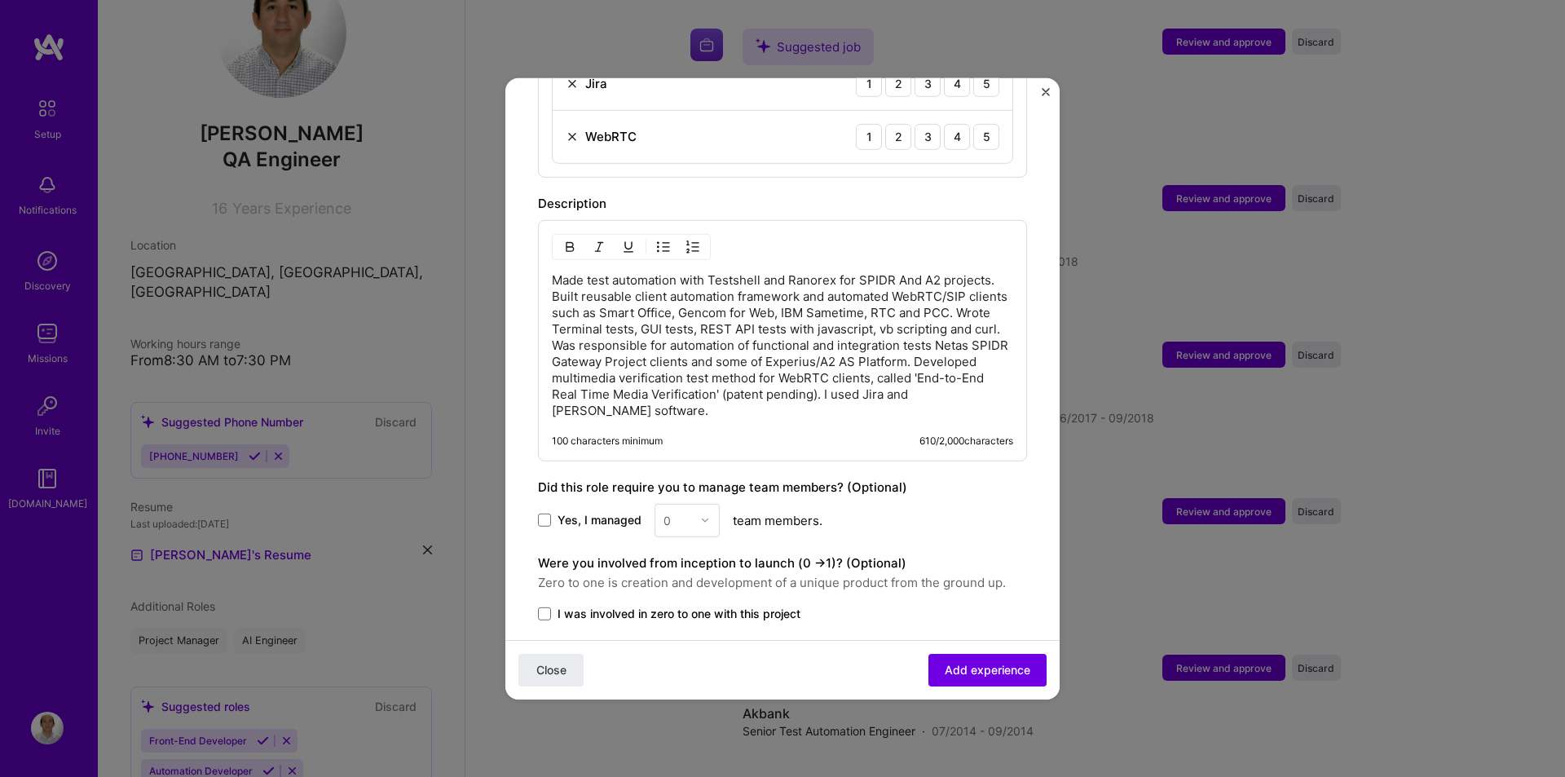
scroll to position [757, 0]
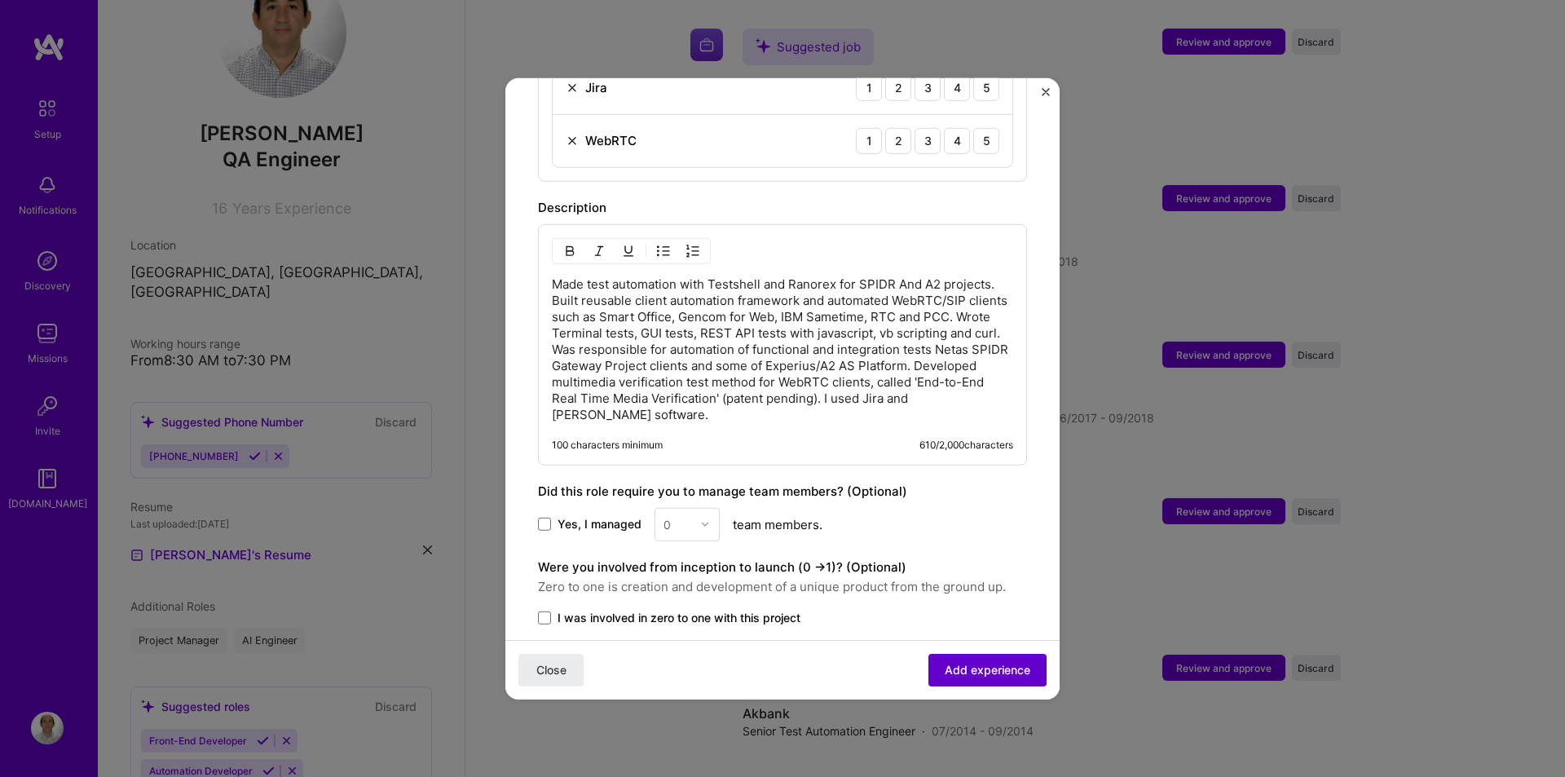
click at [959, 668] on span "Add experience" at bounding box center [988, 670] width 86 height 16
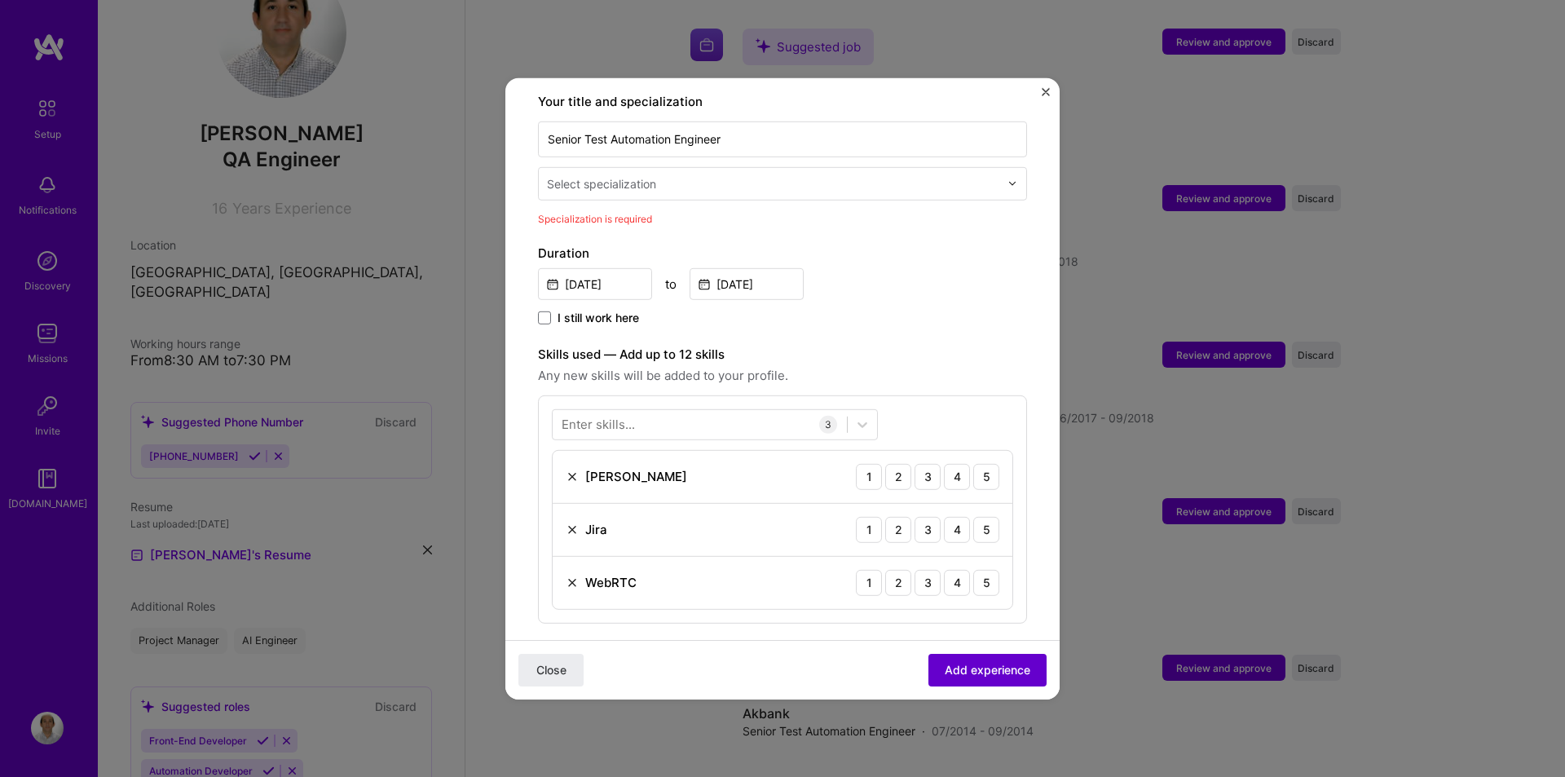
scroll to position [338, 0]
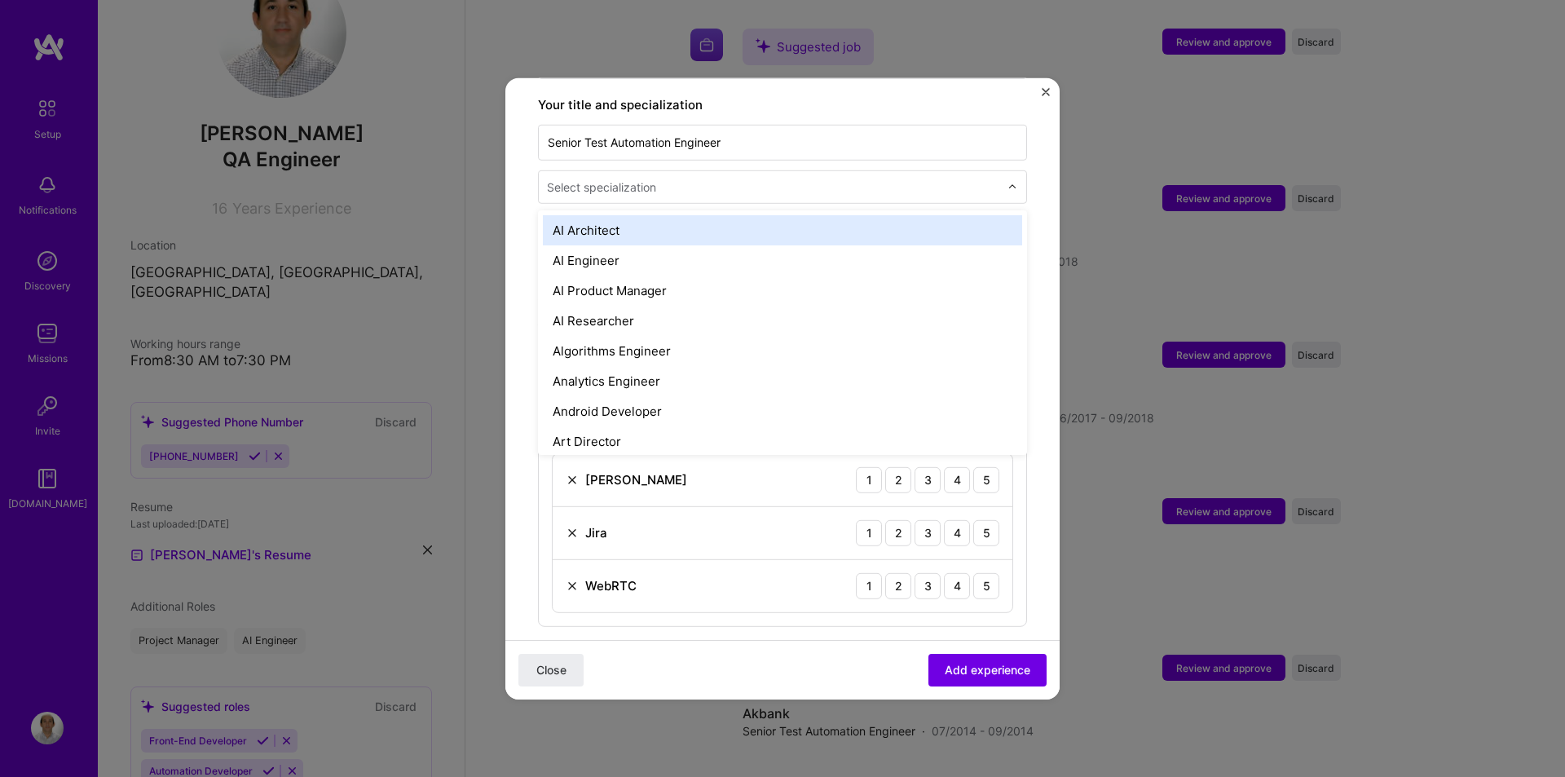
click at [708, 178] on input "text" at bounding box center [775, 186] width 456 height 17
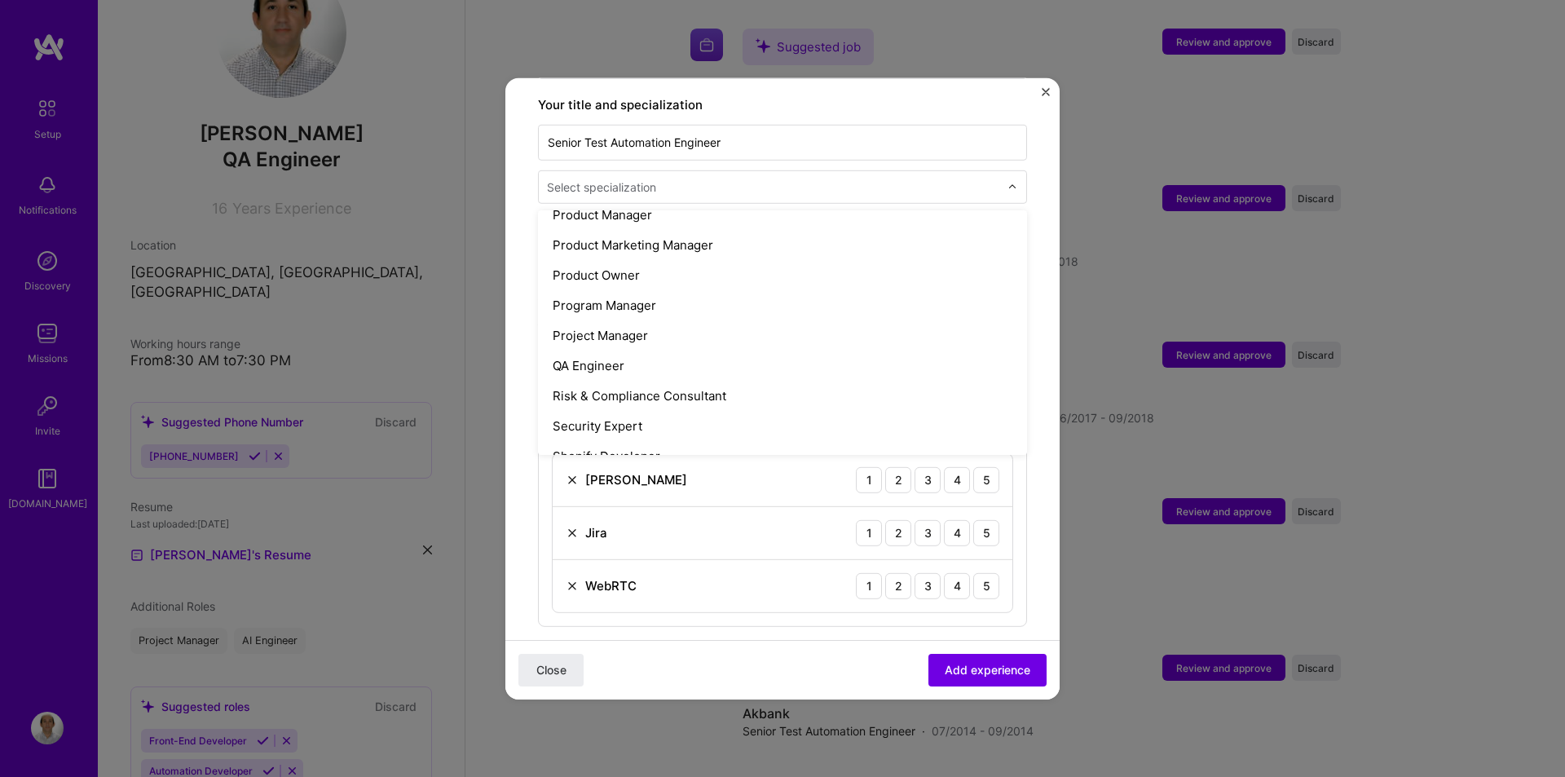
scroll to position [1532, 0]
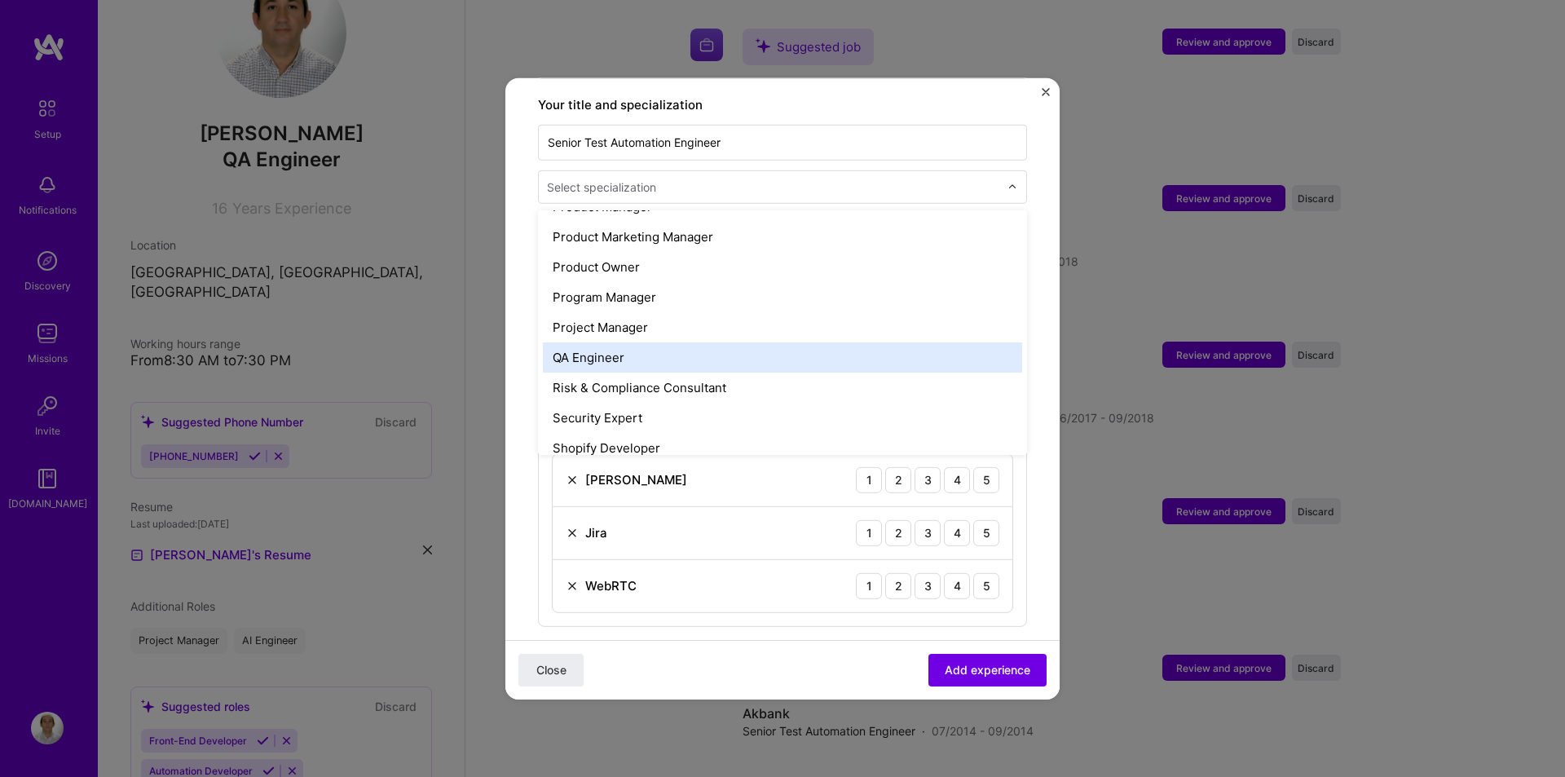
click at [660, 349] on div "QA Engineer" at bounding box center [782, 357] width 479 height 30
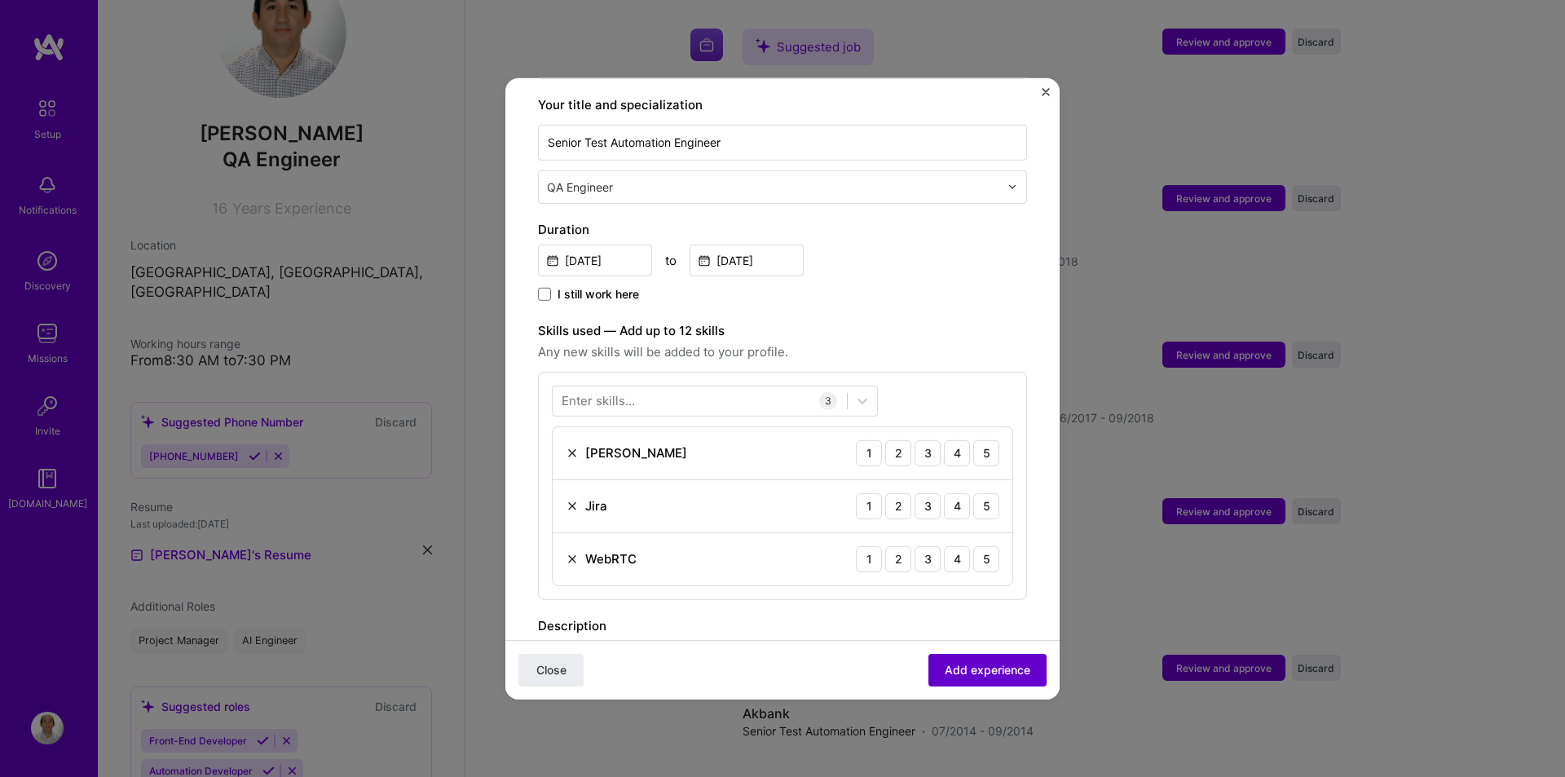
click at [958, 664] on span "Add experience" at bounding box center [988, 670] width 86 height 16
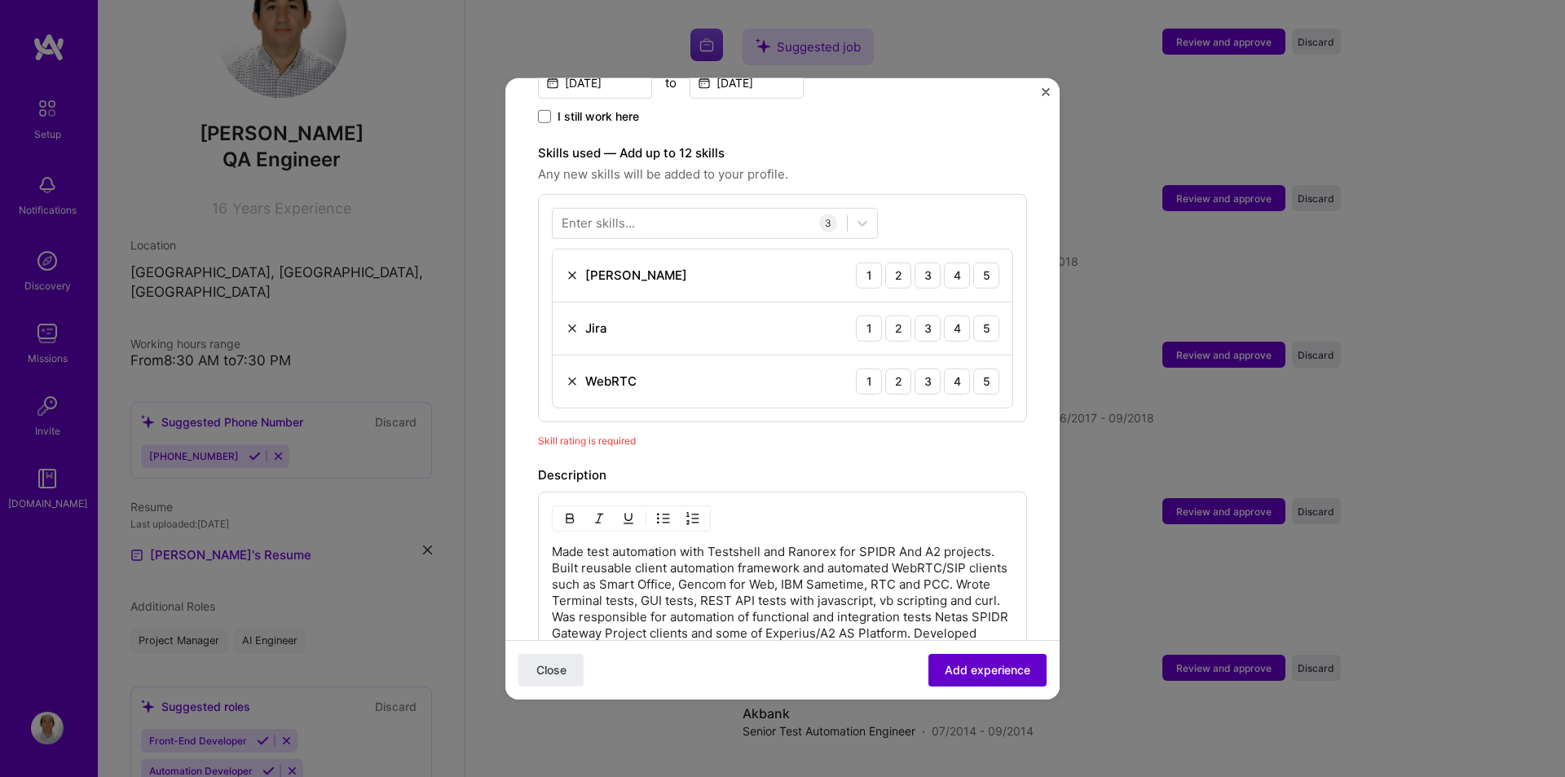
scroll to position [564, 0]
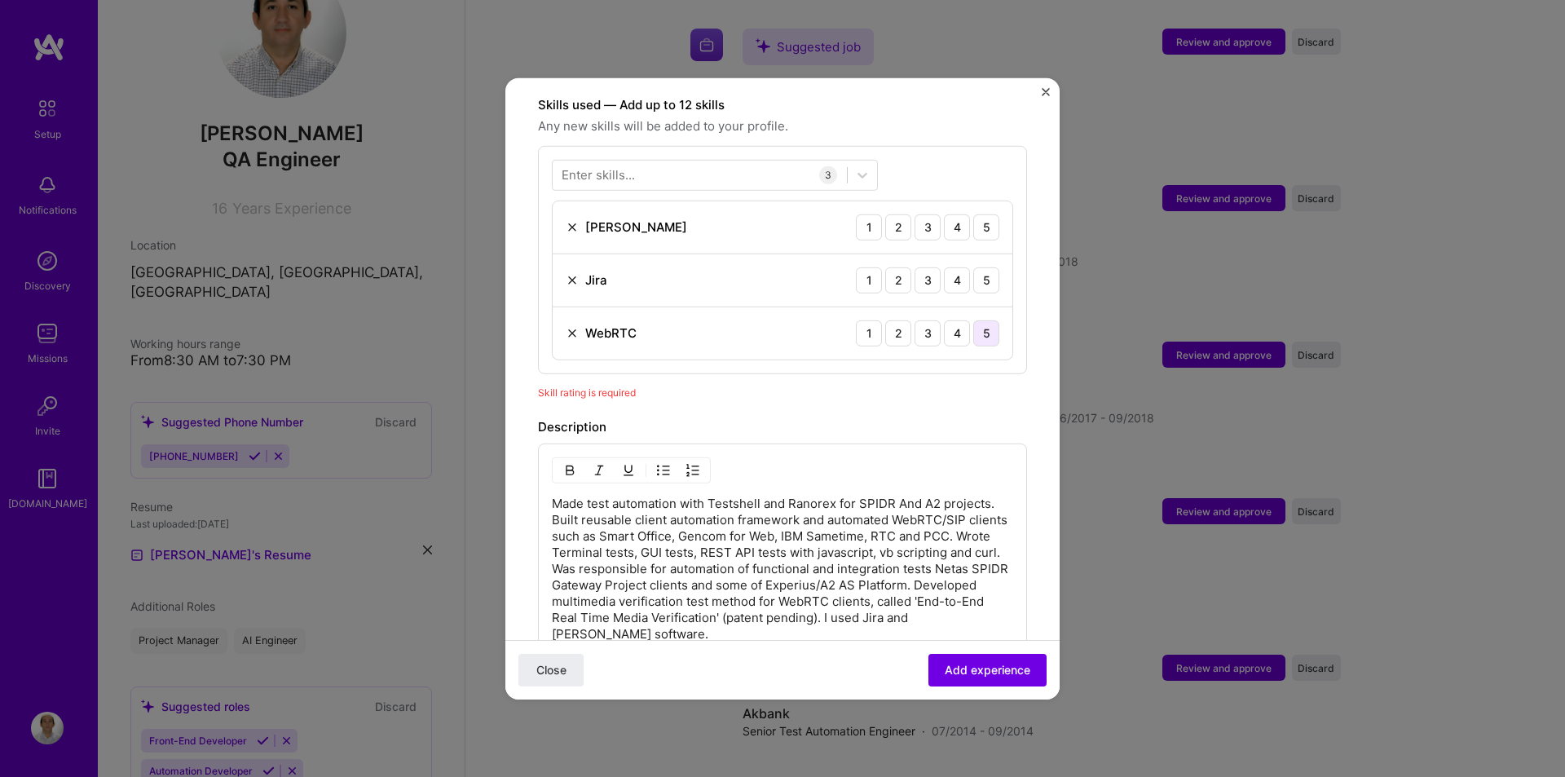
click at [978, 320] on div "5" at bounding box center [986, 333] width 26 height 26
click at [947, 214] on div "4" at bounding box center [957, 227] width 26 height 26
click at [946, 267] on div "4" at bounding box center [957, 280] width 26 height 26
click at [757, 161] on div at bounding box center [700, 174] width 294 height 27
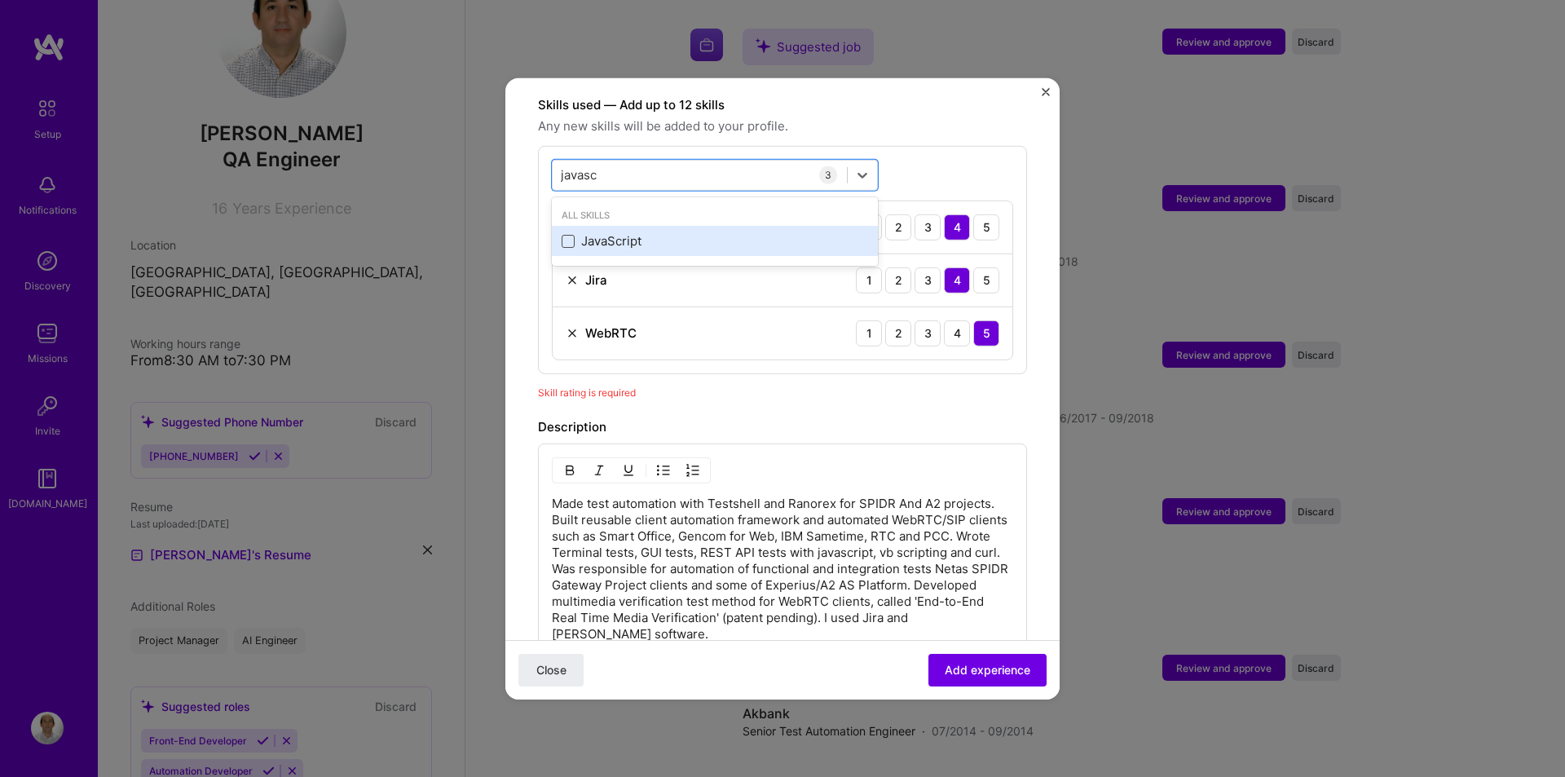
click at [568, 235] on span at bounding box center [568, 241] width 13 height 13
click at [0, 0] on input "checkbox" at bounding box center [0, 0] width 0 height 0
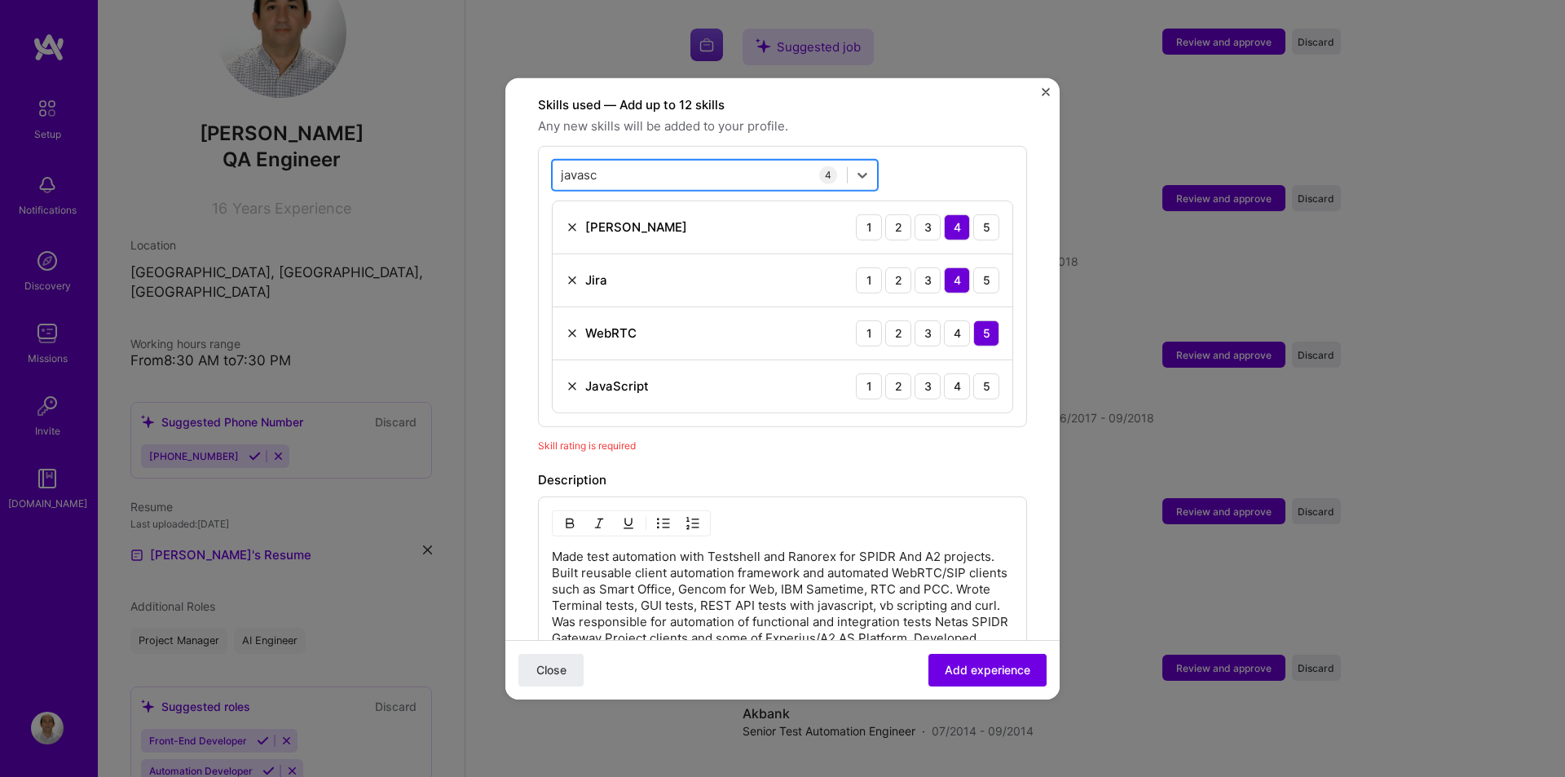
click at [800, 161] on div "javasc javasc" at bounding box center [700, 174] width 294 height 27
click at [589, 166] on input "javasc" at bounding box center [580, 174] width 38 height 17
type input "t"
type input "r"
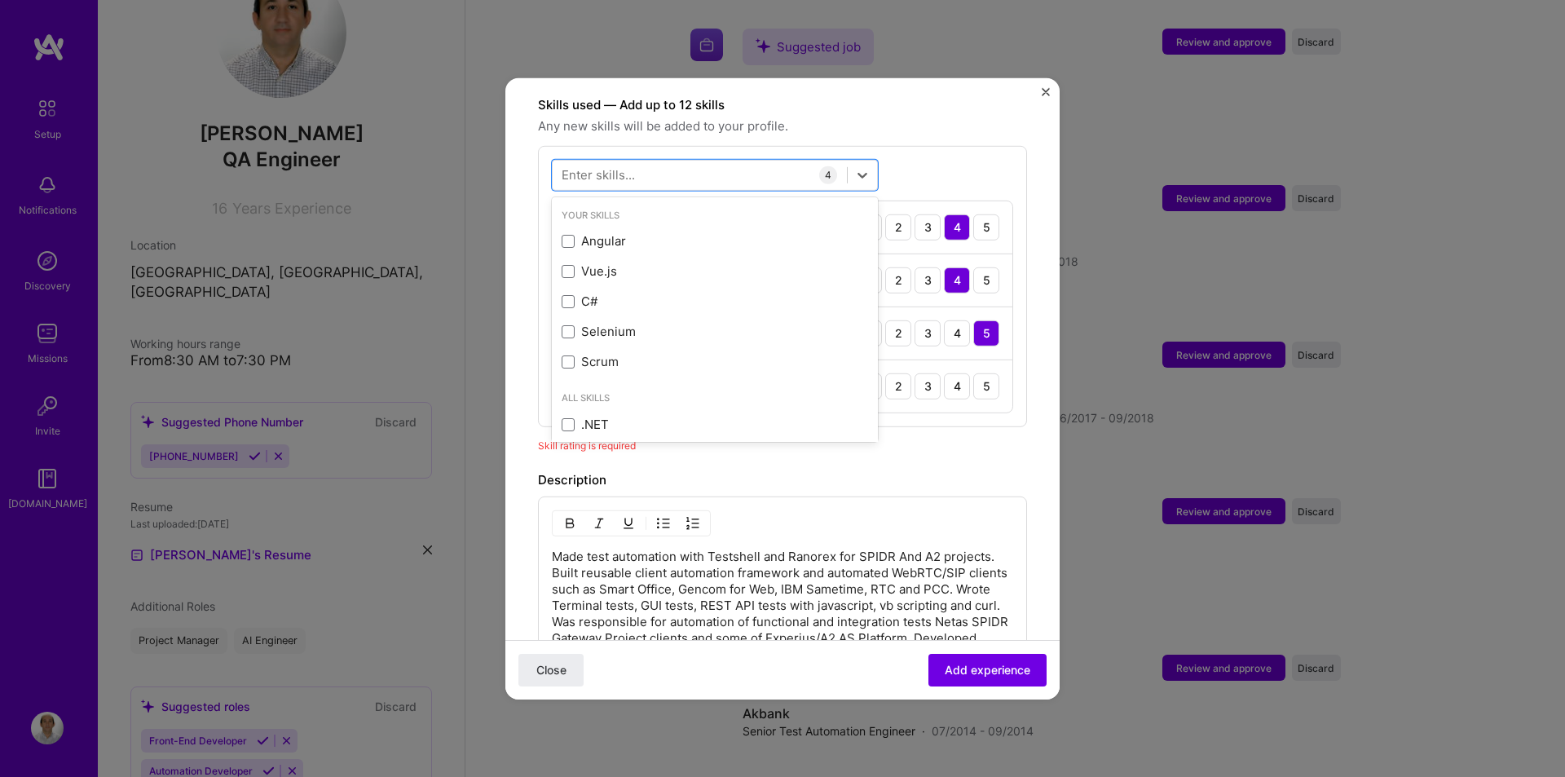
click at [919, 471] on div "Description" at bounding box center [782, 480] width 489 height 20
click at [977, 375] on div "5" at bounding box center [986, 386] width 26 height 26
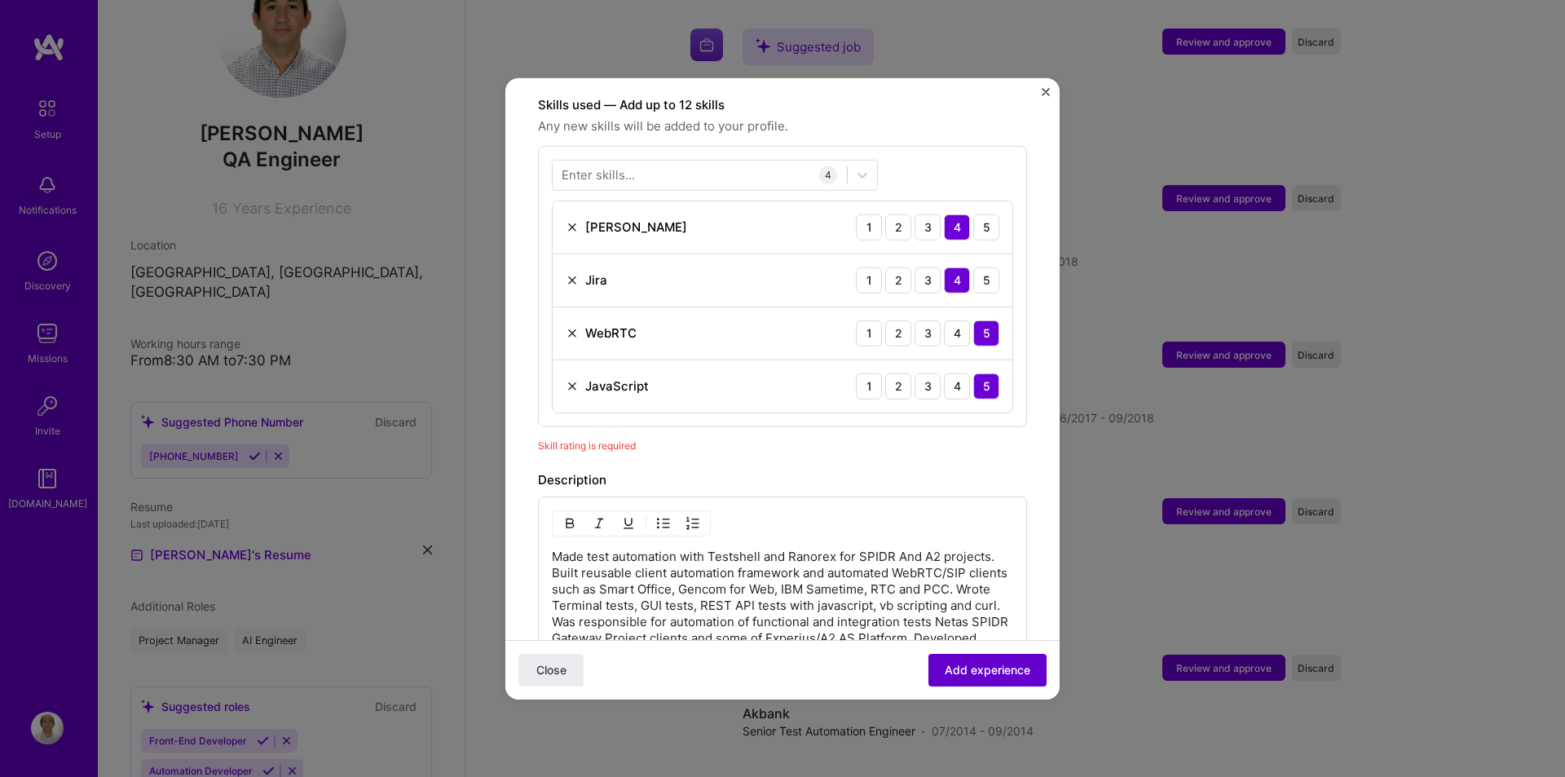
click at [960, 676] on span "Add experience" at bounding box center [988, 670] width 86 height 16
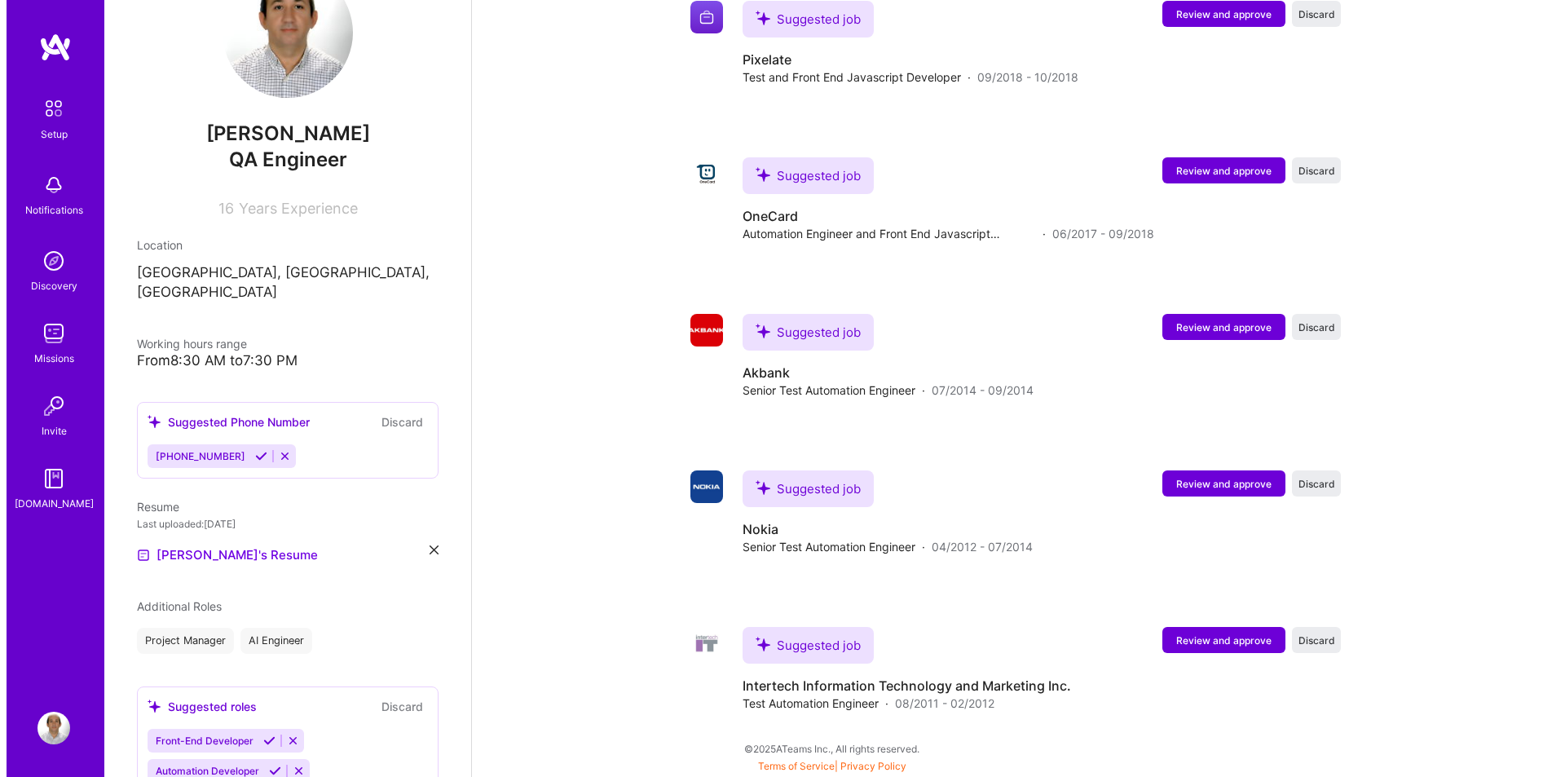
scroll to position [2140, 0]
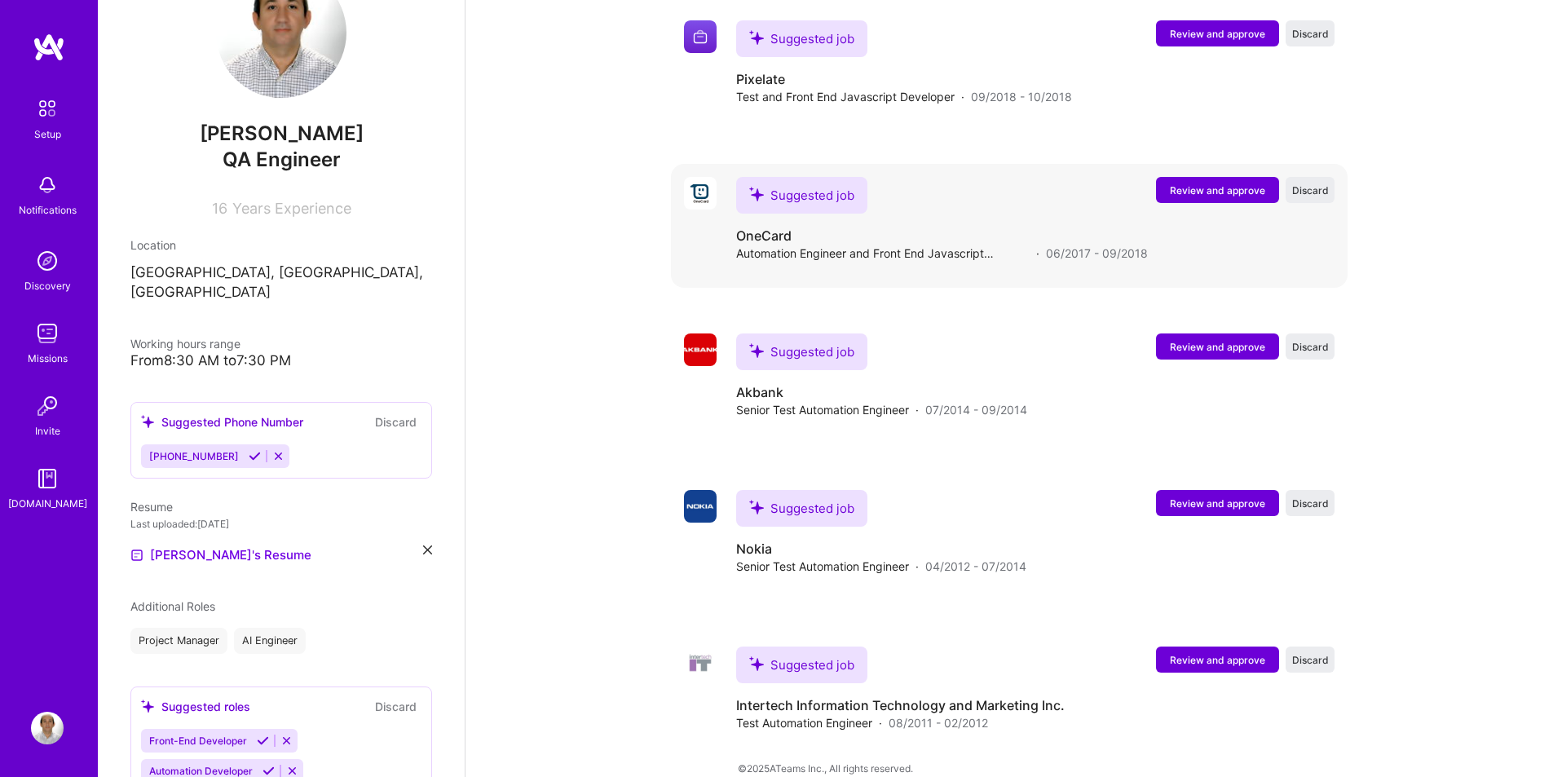
click at [1207, 177] on button "Review and approve" at bounding box center [1217, 190] width 123 height 26
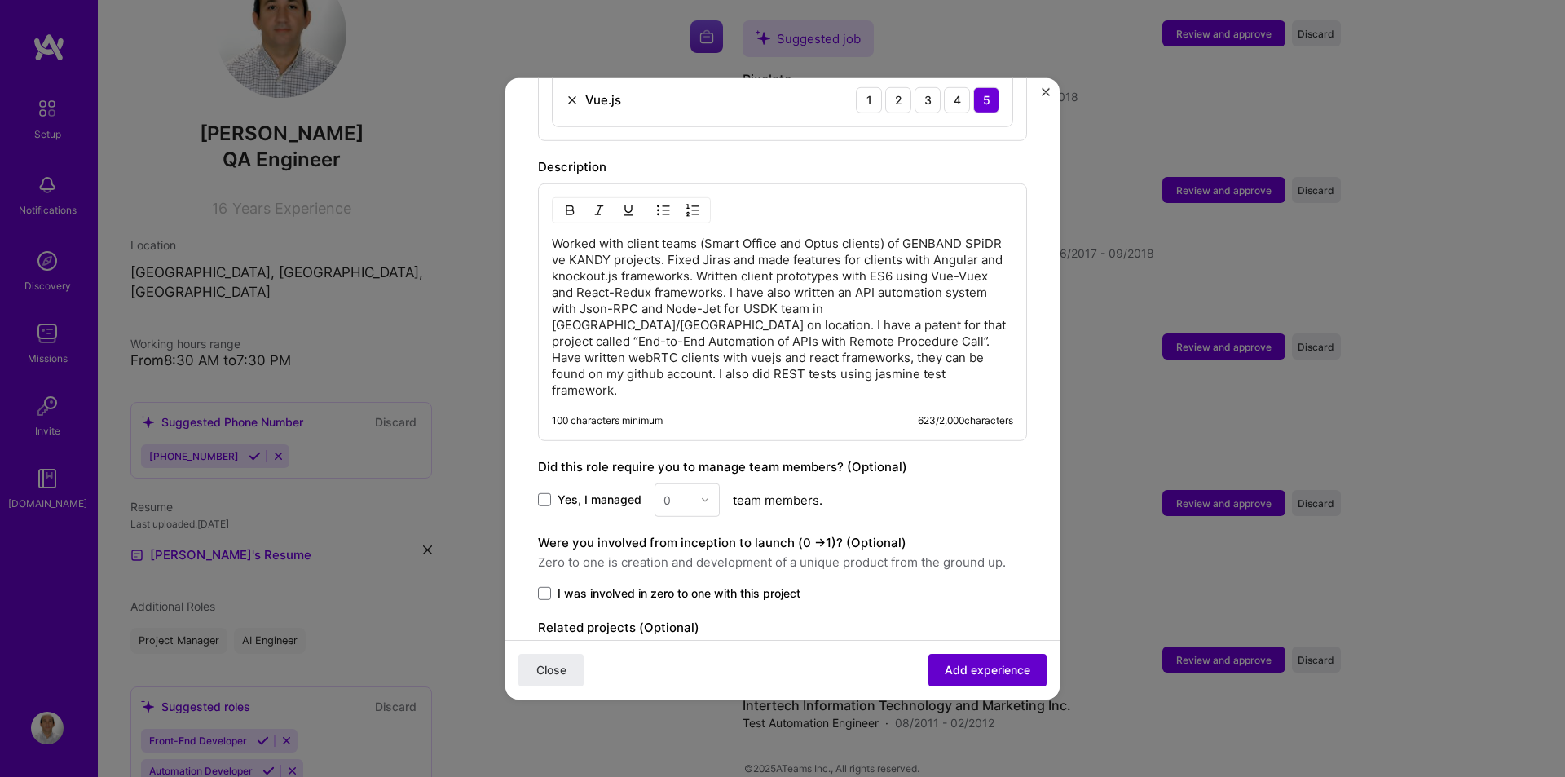
click at [992, 659] on button "Add experience" at bounding box center [988, 670] width 118 height 33
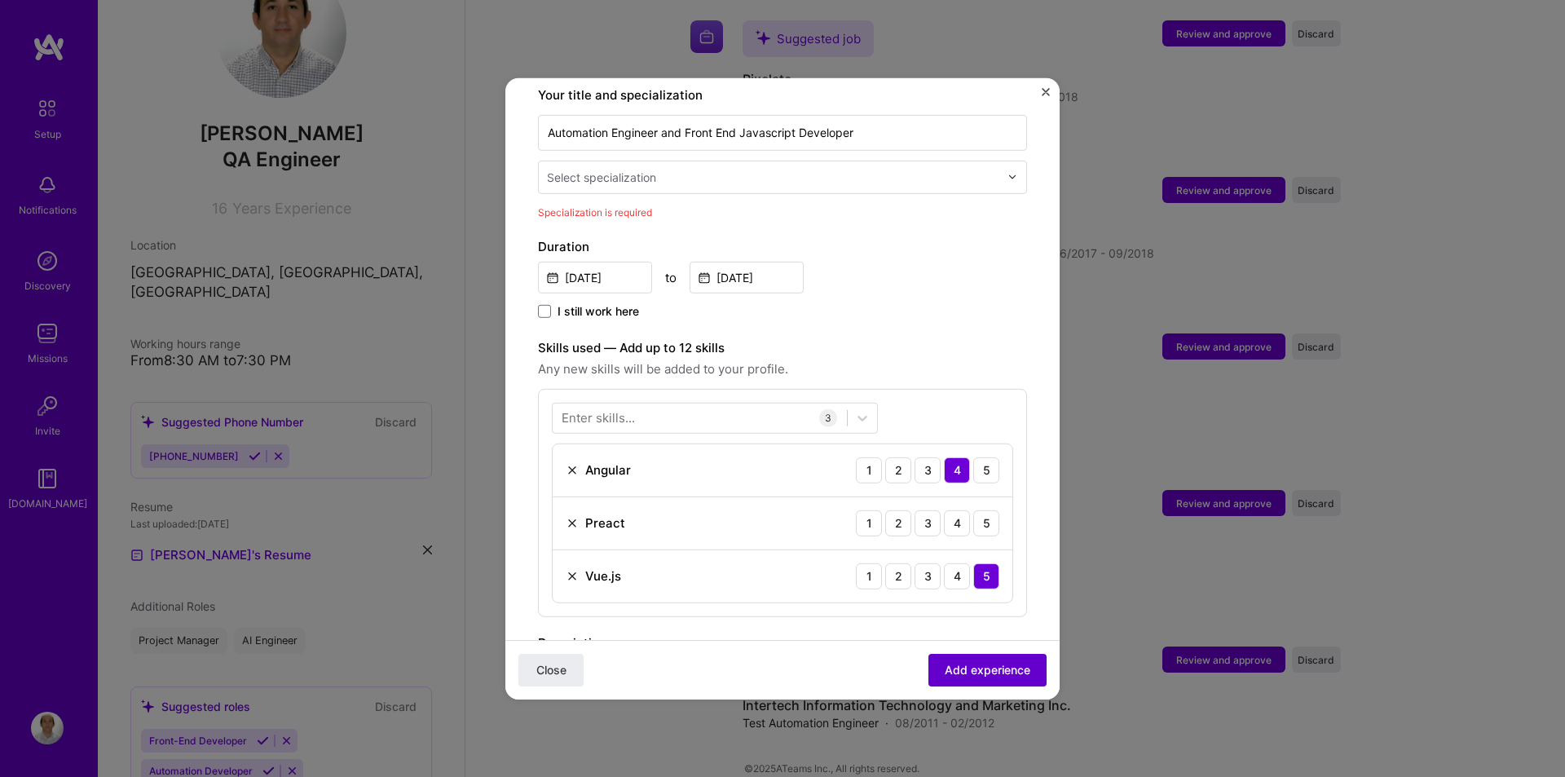
scroll to position [338, 0]
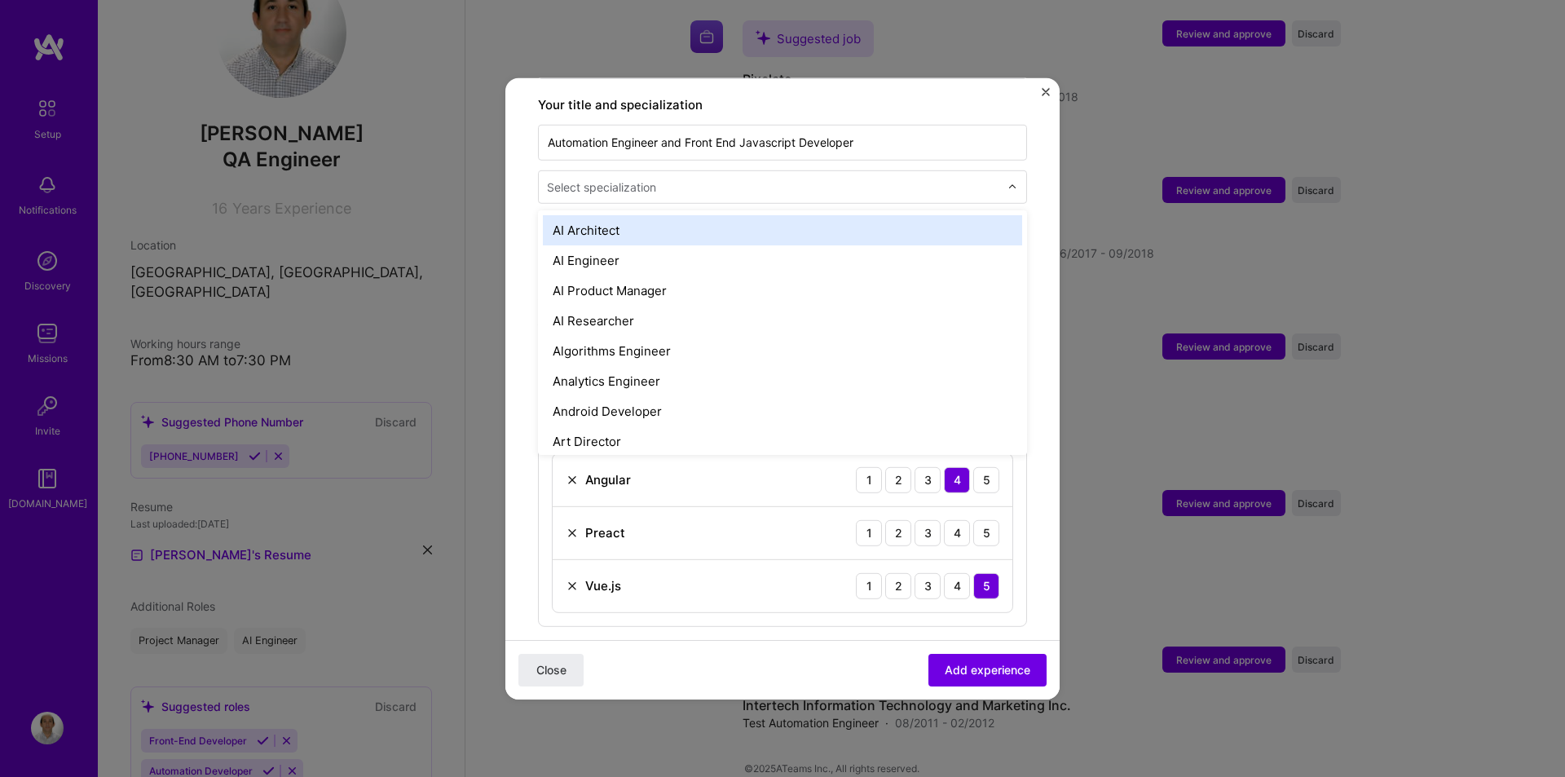
click at [625, 178] on div "Select specialization" at bounding box center [601, 186] width 109 height 17
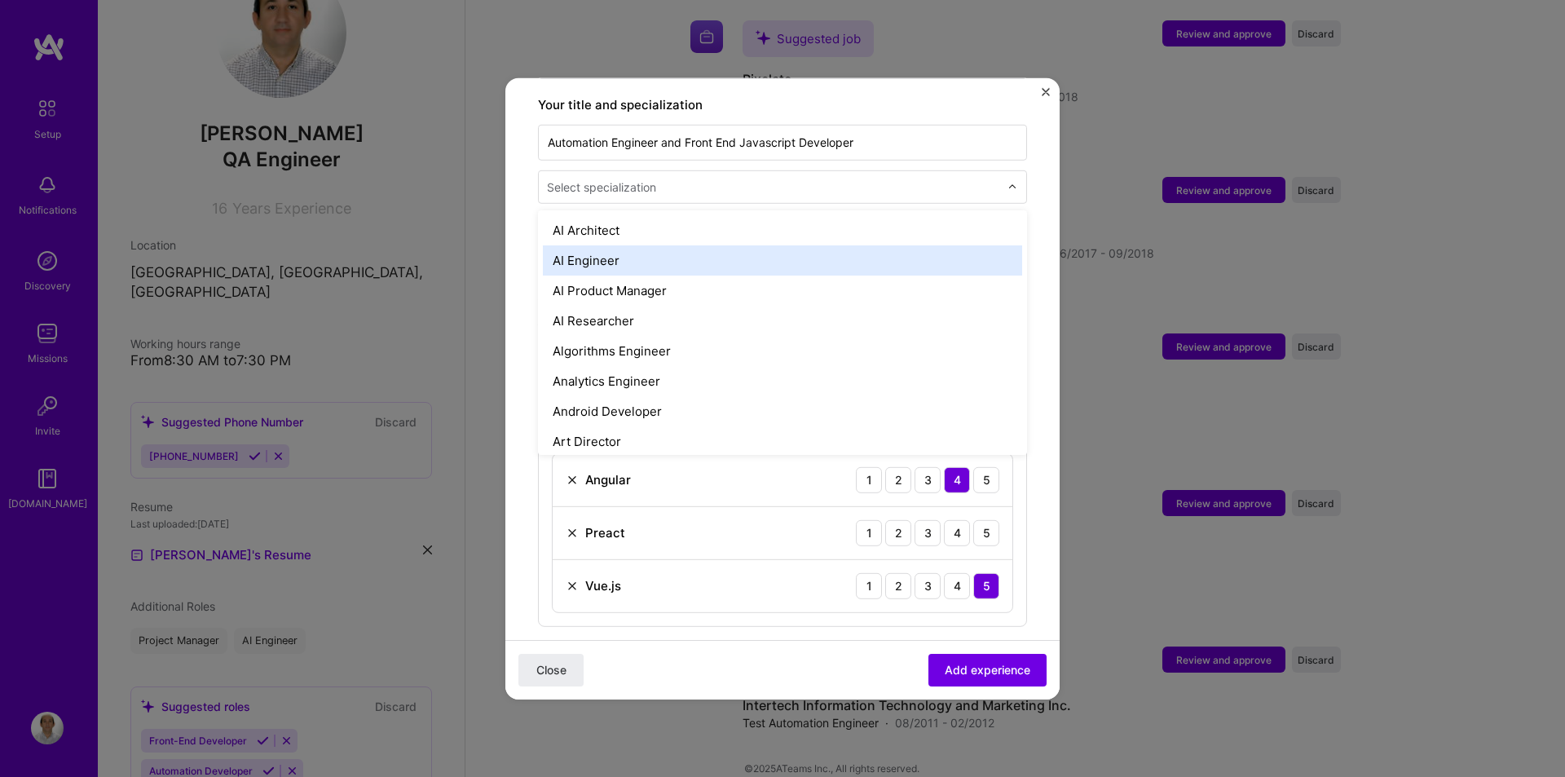
type input "q"
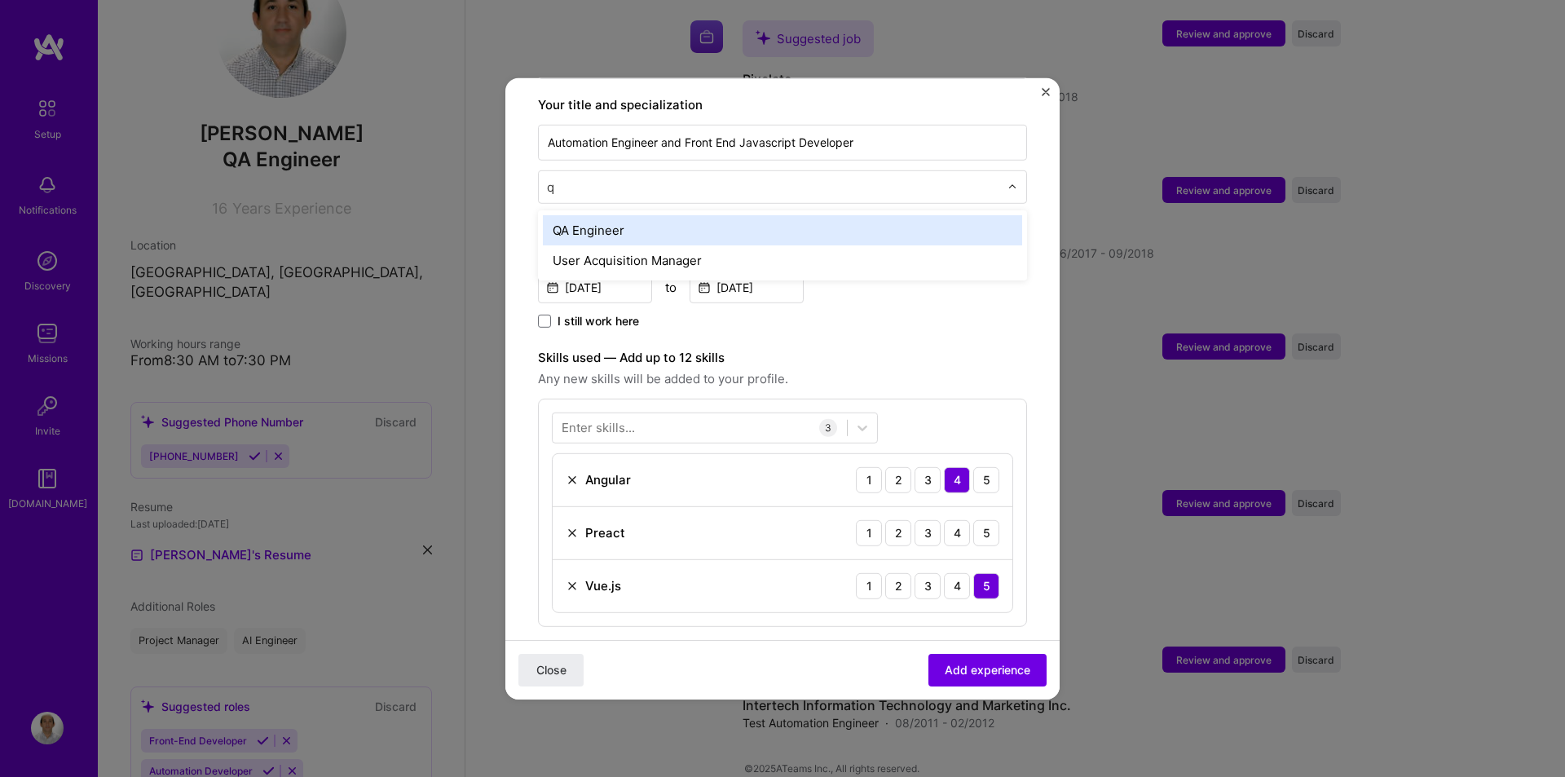
click at [624, 214] on div "QA Engineer" at bounding box center [782, 229] width 479 height 30
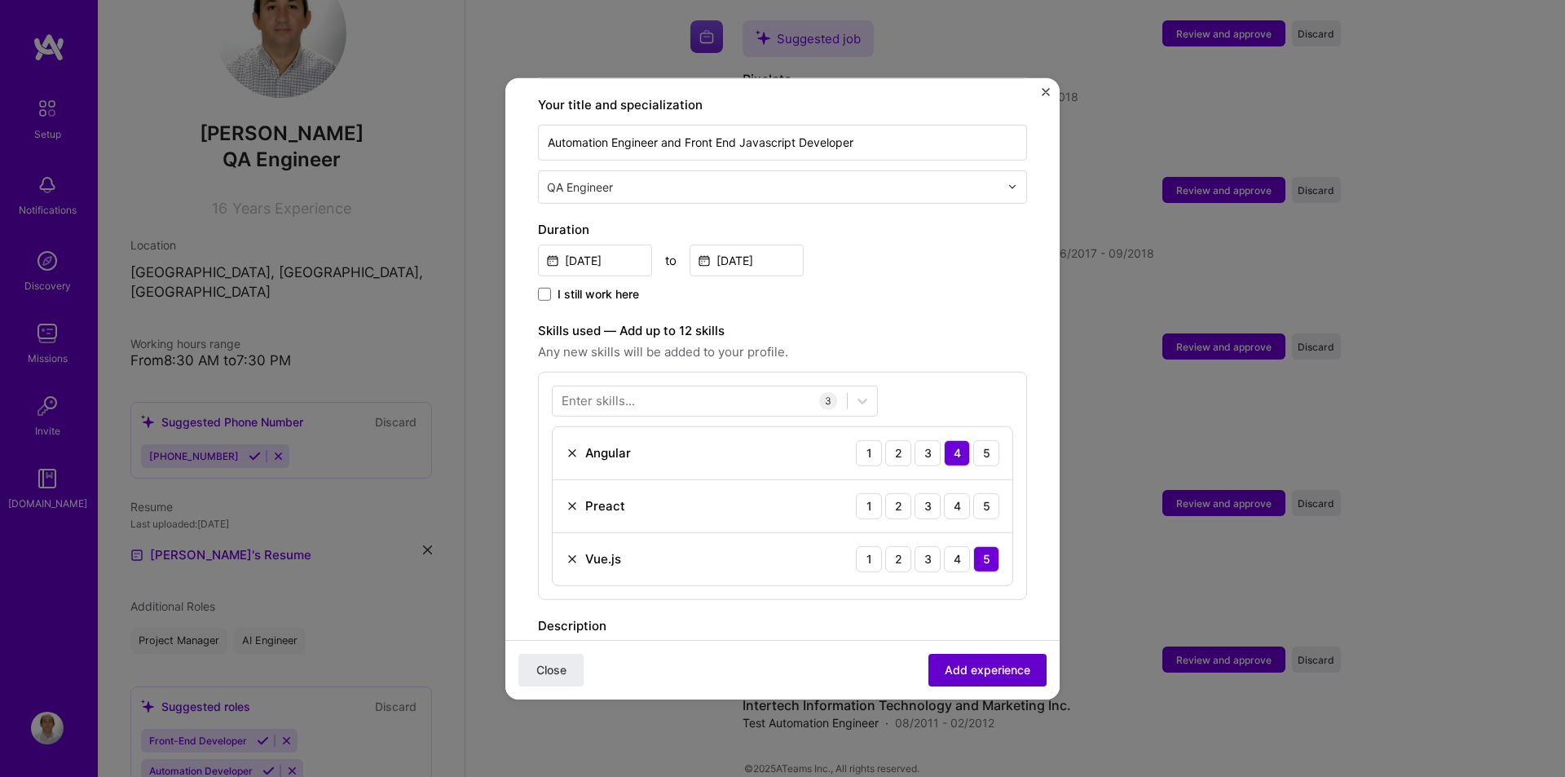
click at [968, 666] on span "Add experience" at bounding box center [988, 670] width 86 height 16
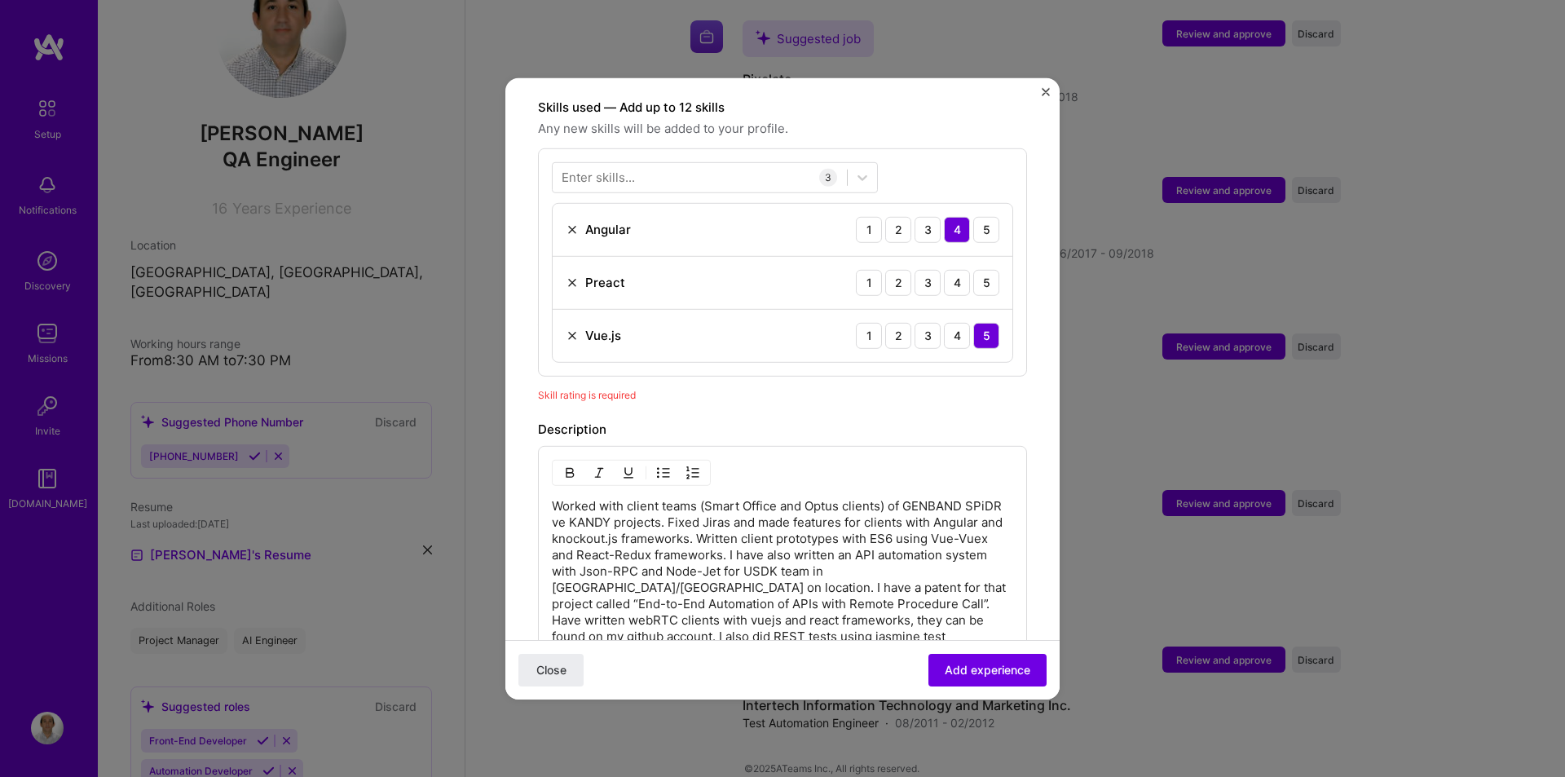
scroll to position [564, 0]
click at [973, 267] on div "5" at bounding box center [986, 280] width 26 height 26
click at [570, 273] on img at bounding box center [572, 279] width 13 height 13
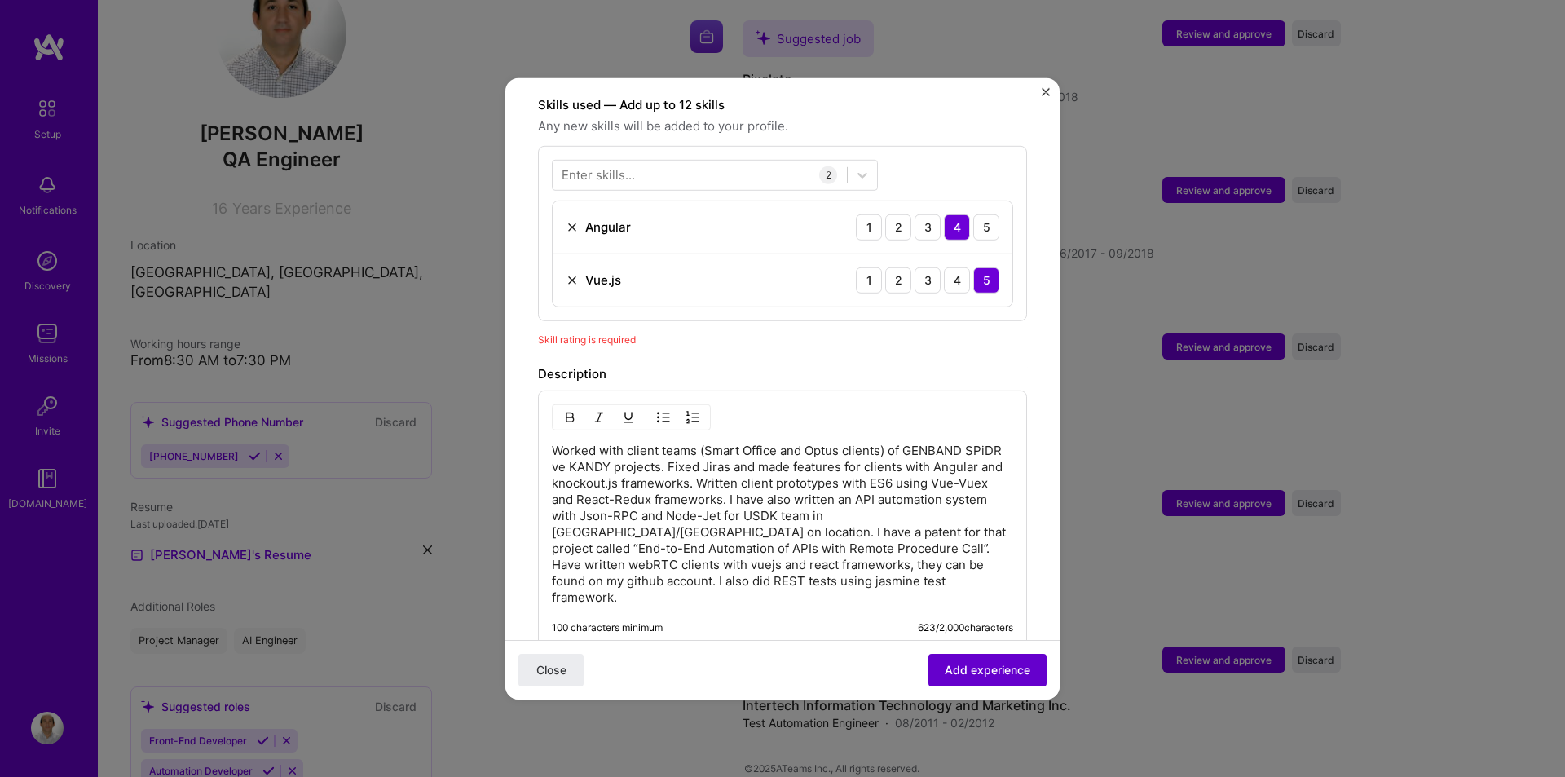
click at [945, 669] on span "Add experience" at bounding box center [988, 670] width 86 height 16
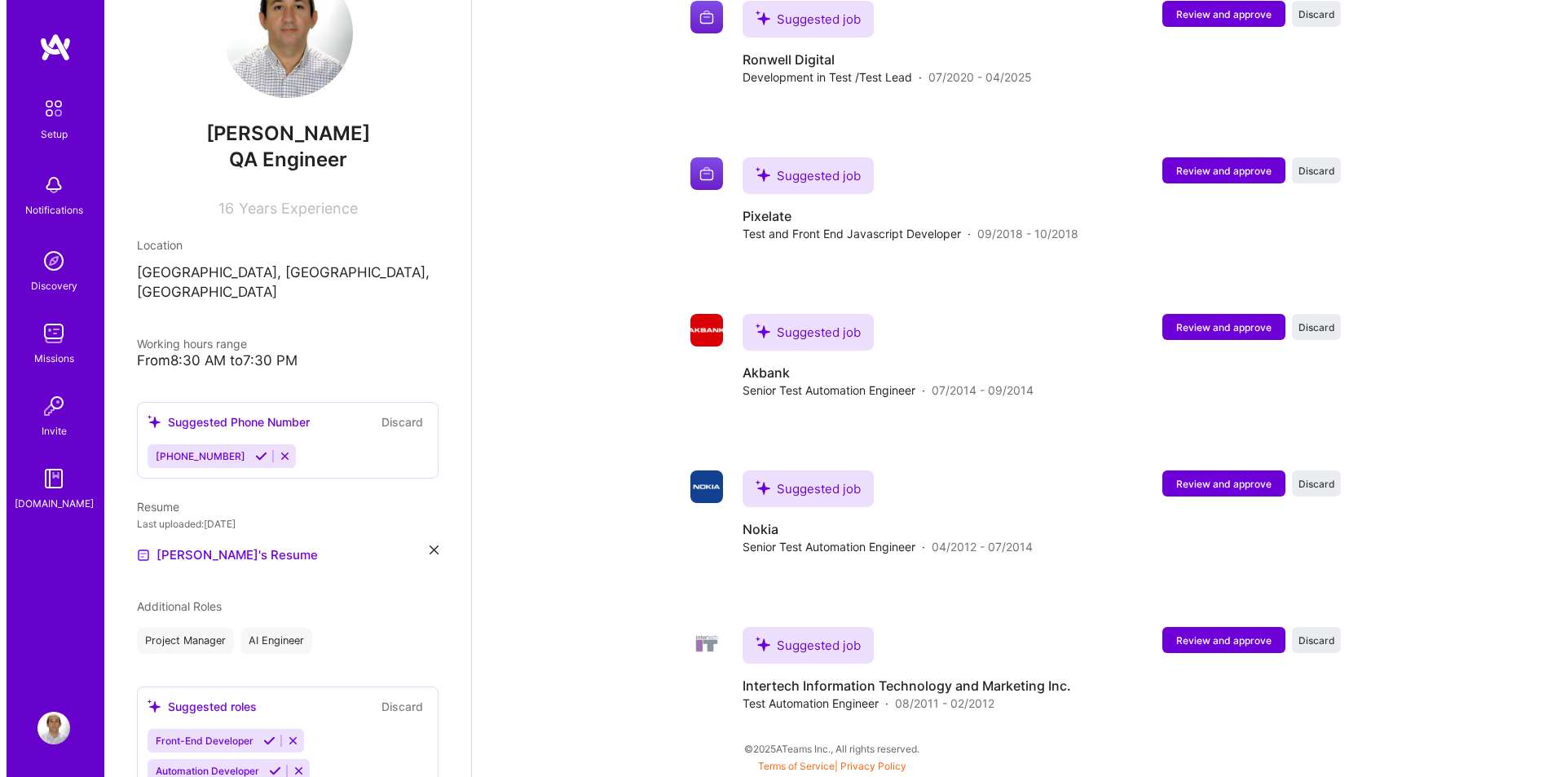
scroll to position [2256, 0]
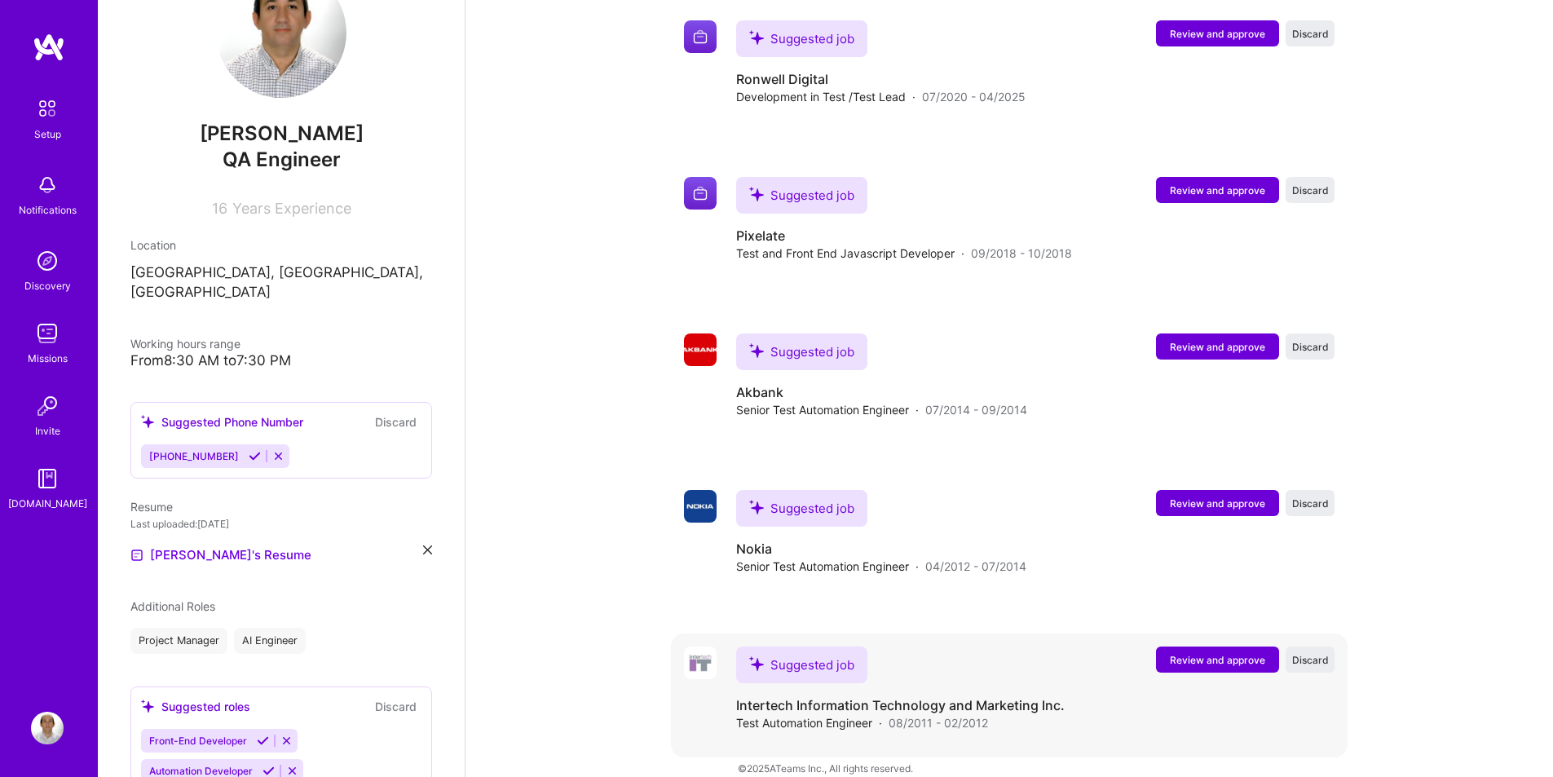
click at [1238, 653] on span "Review and approve" at bounding box center [1217, 660] width 95 height 14
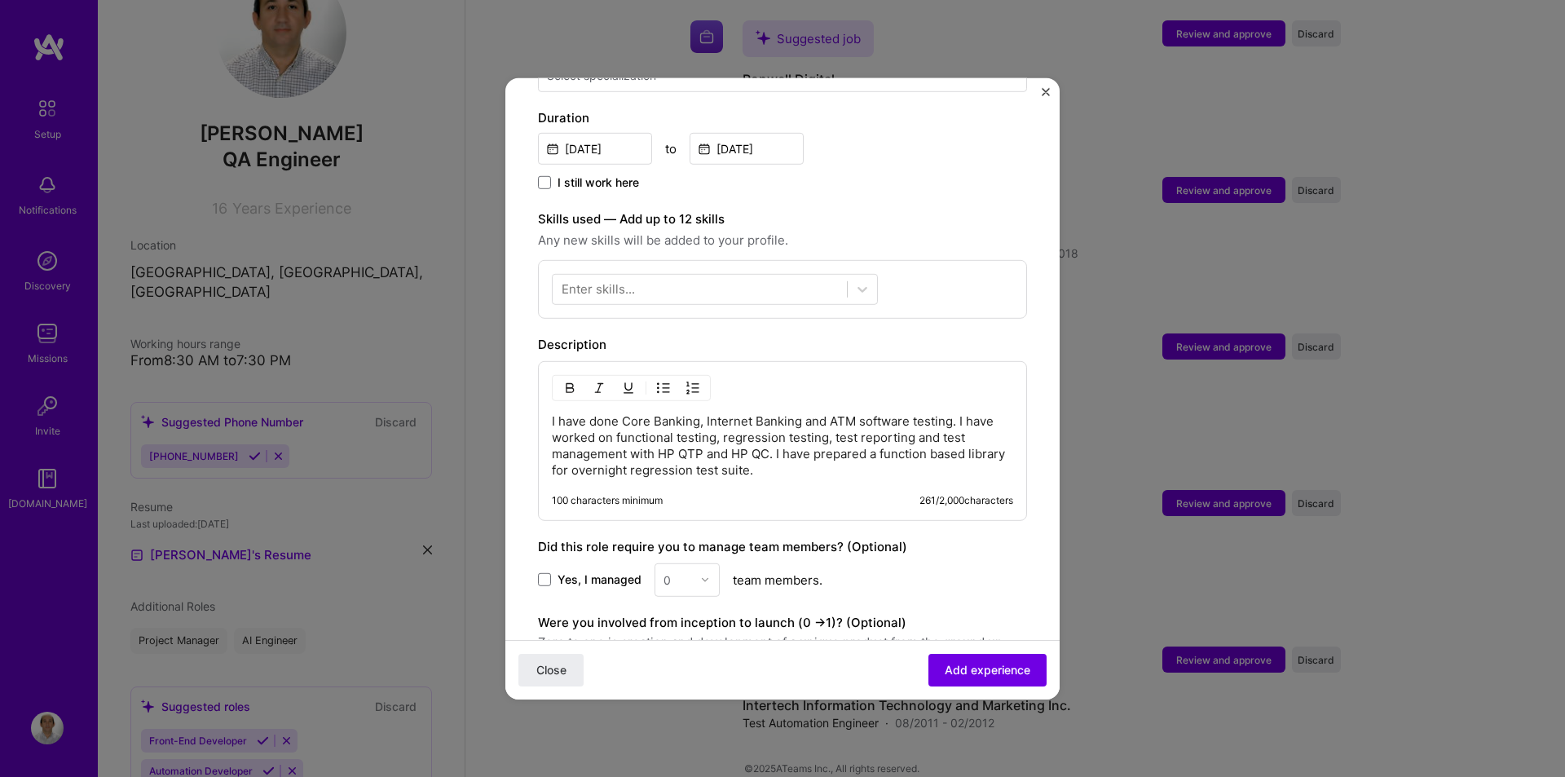
scroll to position [0, 0]
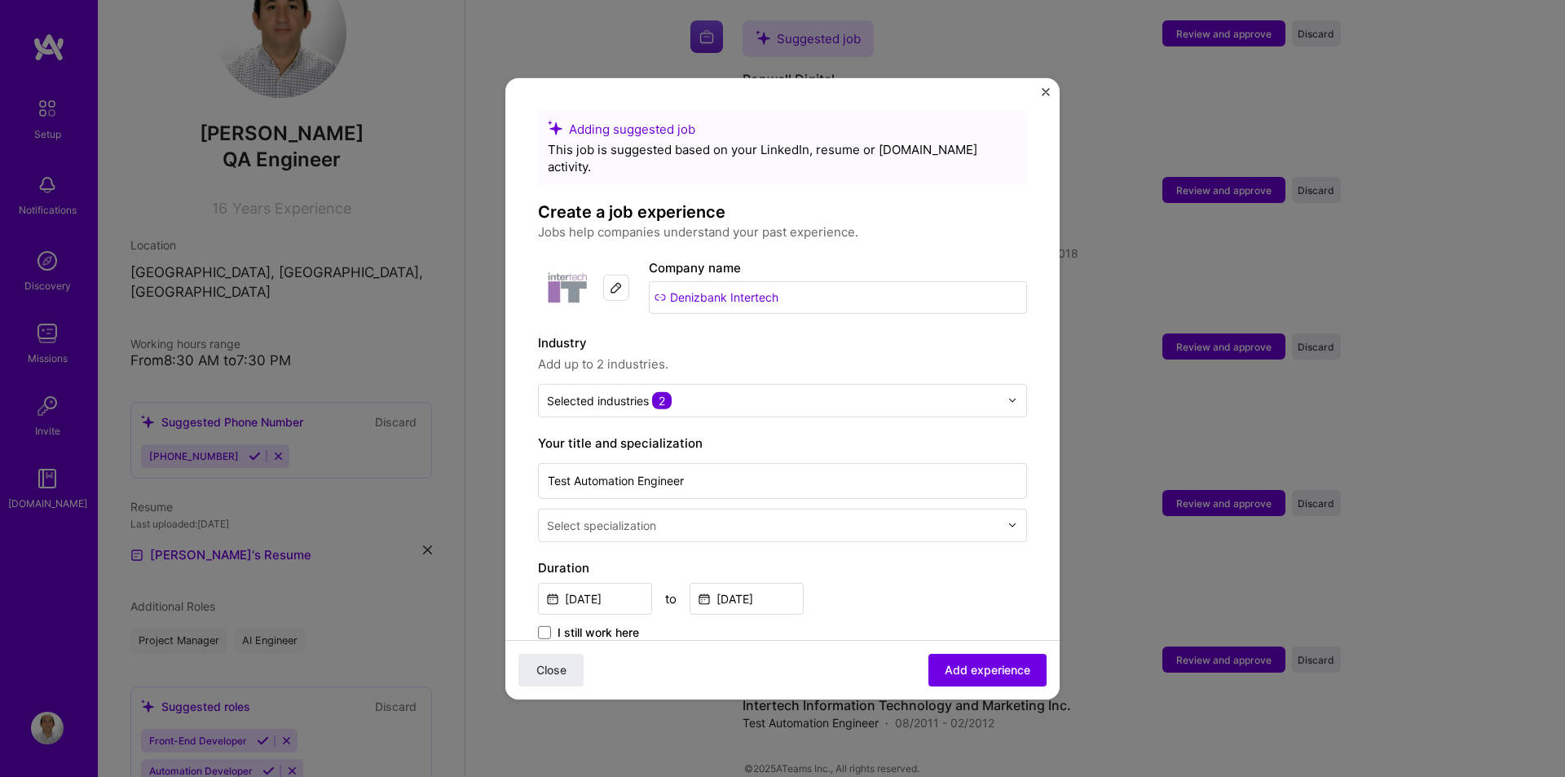
click at [759, 519] on div "Select specialization" at bounding box center [773, 525] width 469 height 32
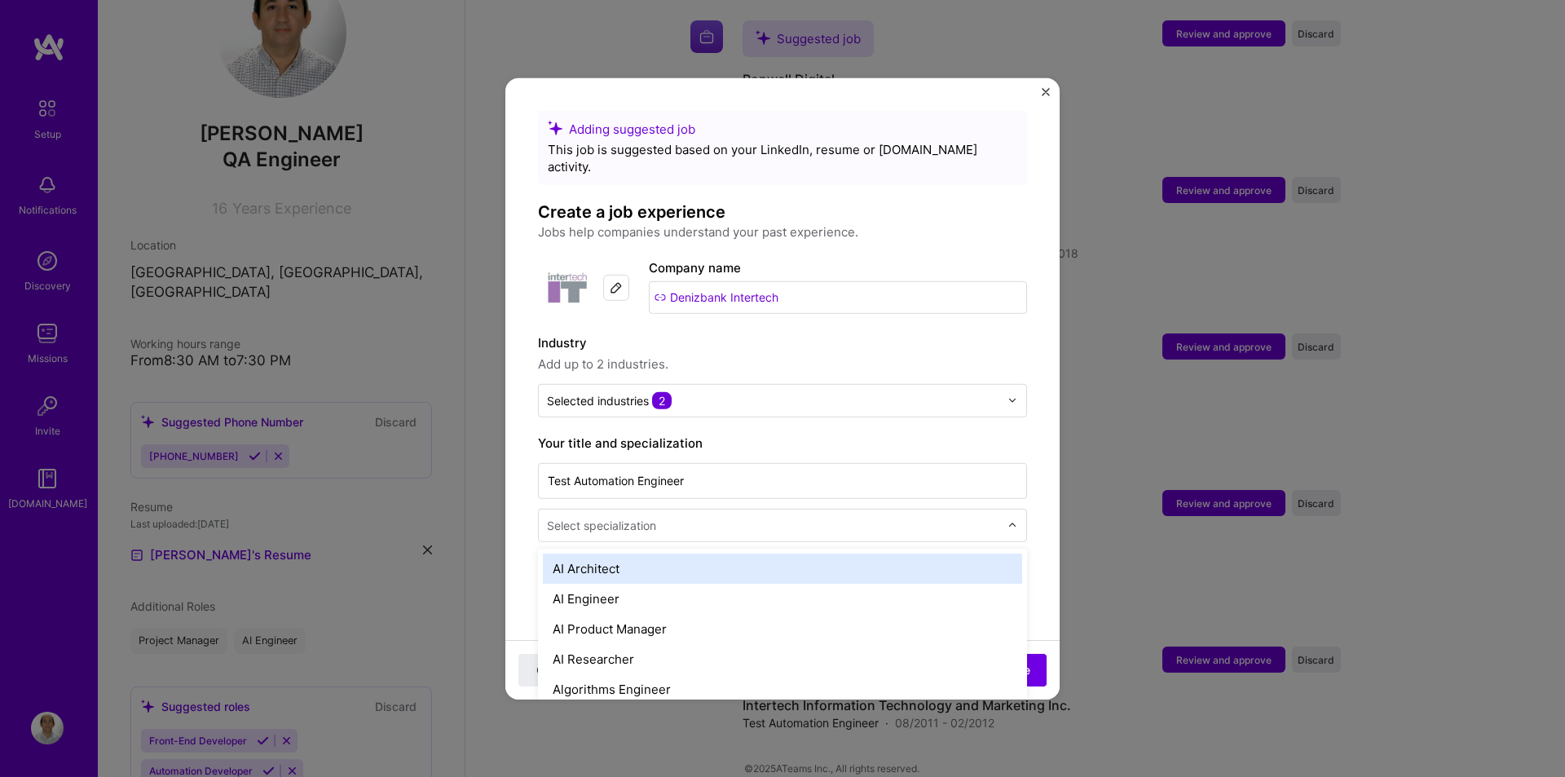
type input "a"
type input "q"
click at [598, 553] on div "QA Engineer" at bounding box center [782, 568] width 479 height 30
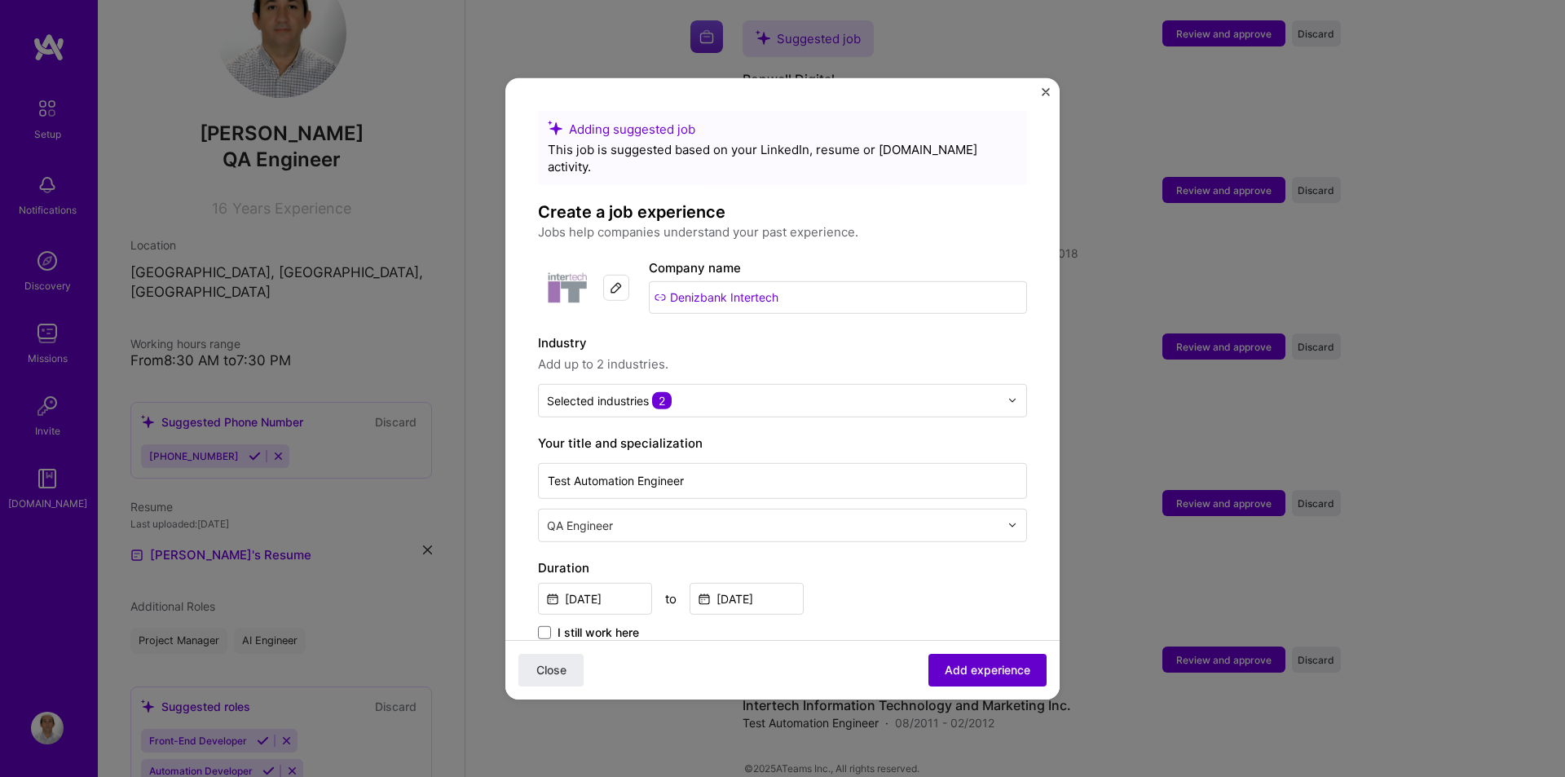
click at [961, 670] on span "Add experience" at bounding box center [988, 670] width 86 height 16
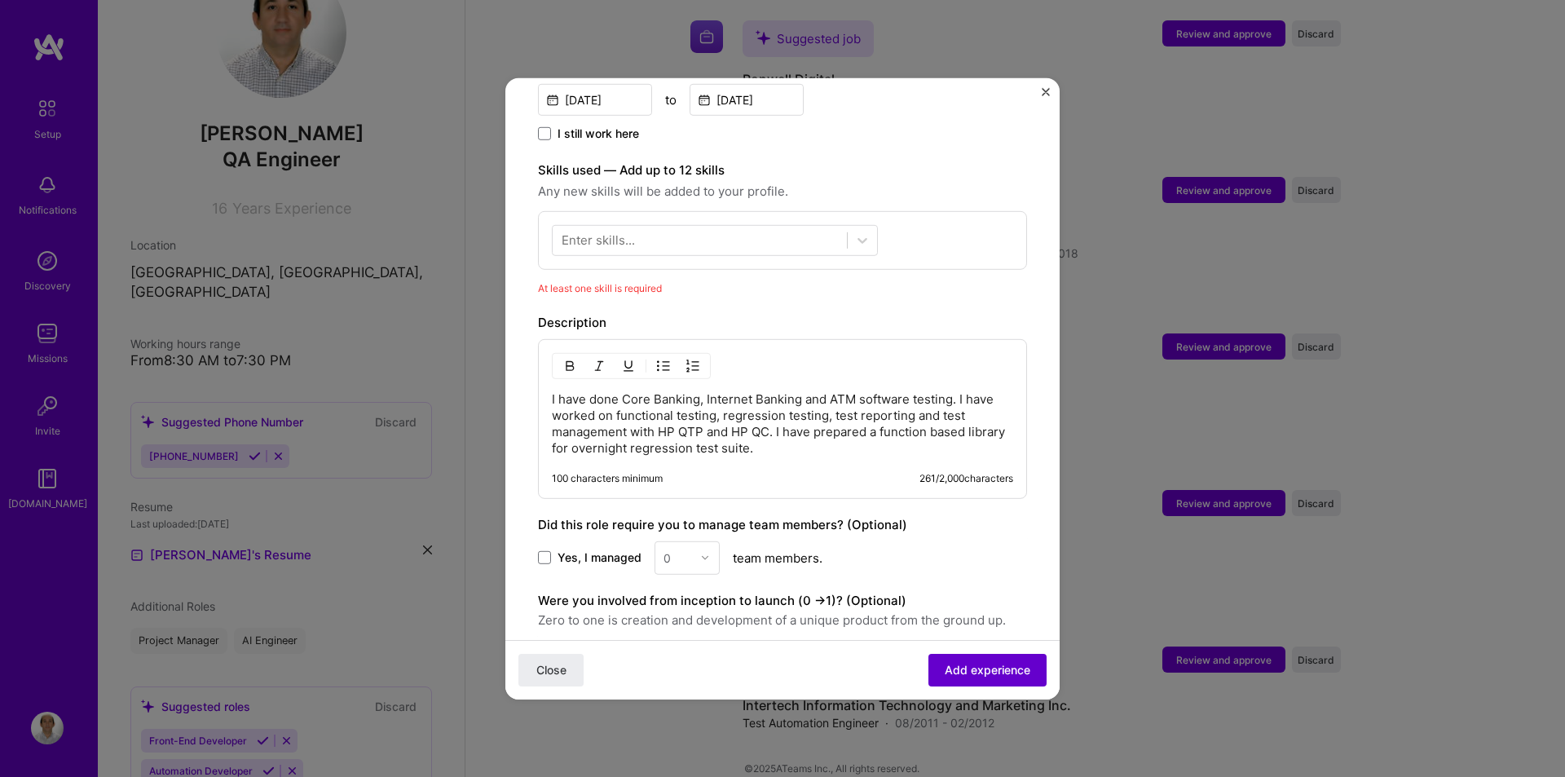
scroll to position [564, 0]
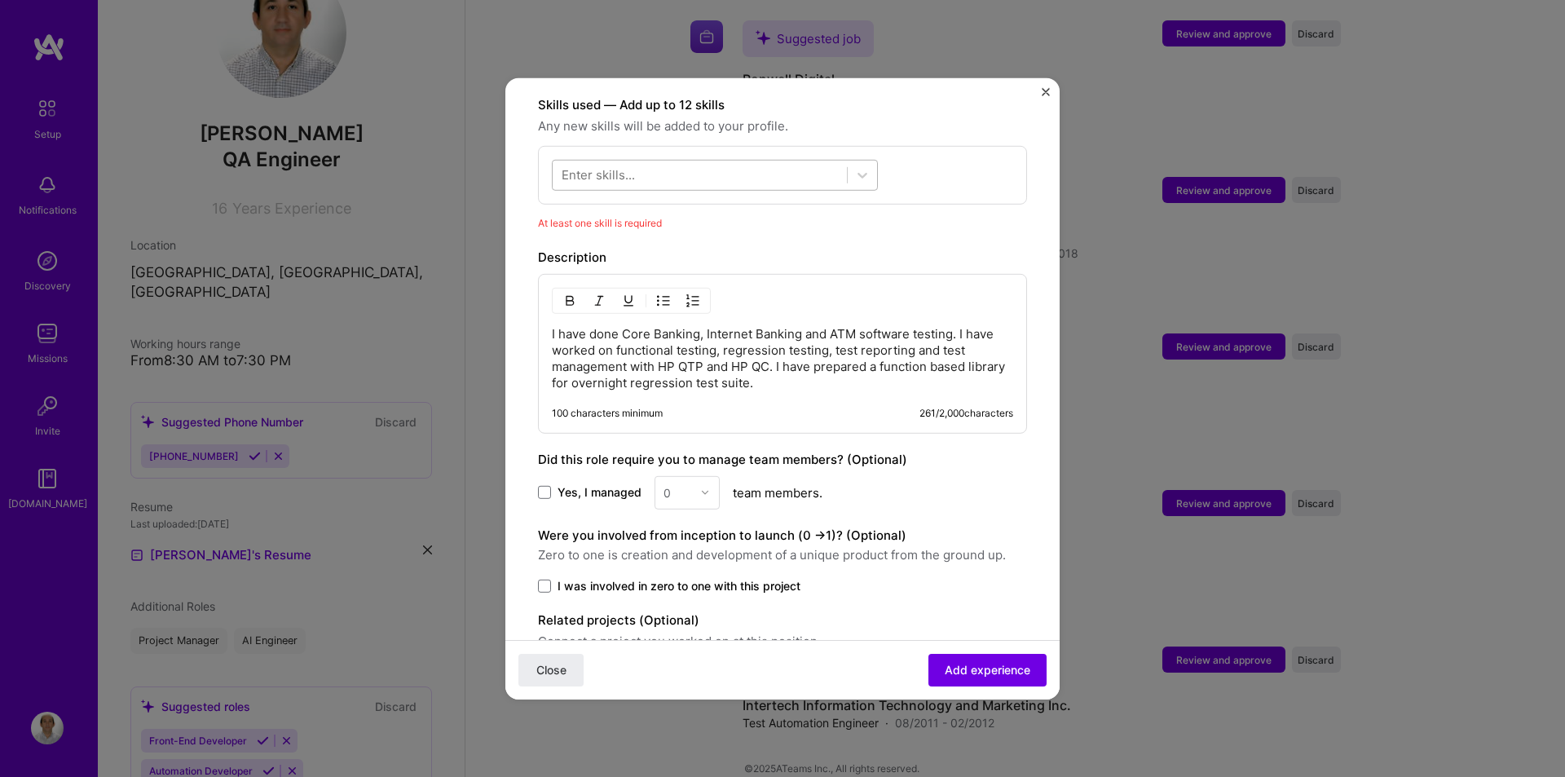
click at [665, 166] on div at bounding box center [700, 174] width 294 height 27
drag, startPoint x: 637, startPoint y: 169, endPoint x: 550, endPoint y: 156, distance: 88.2
click at [550, 156] on div "Select is focused ,type to refine list, press Down to open the menu, press left…" at bounding box center [782, 174] width 489 height 59
click at [571, 166] on input "qtp" at bounding box center [571, 174] width 21 height 17
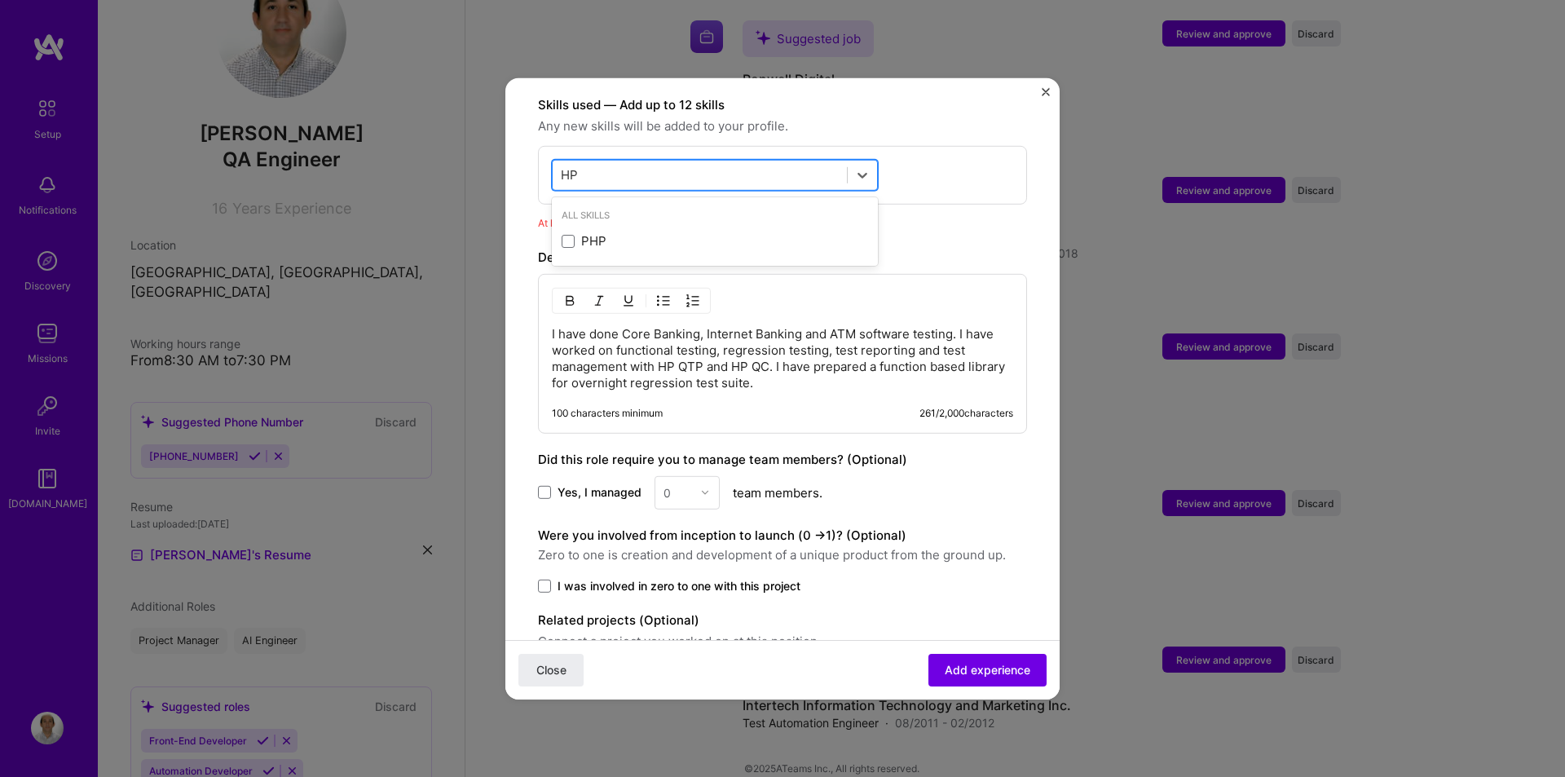
type input "H"
type input "Q"
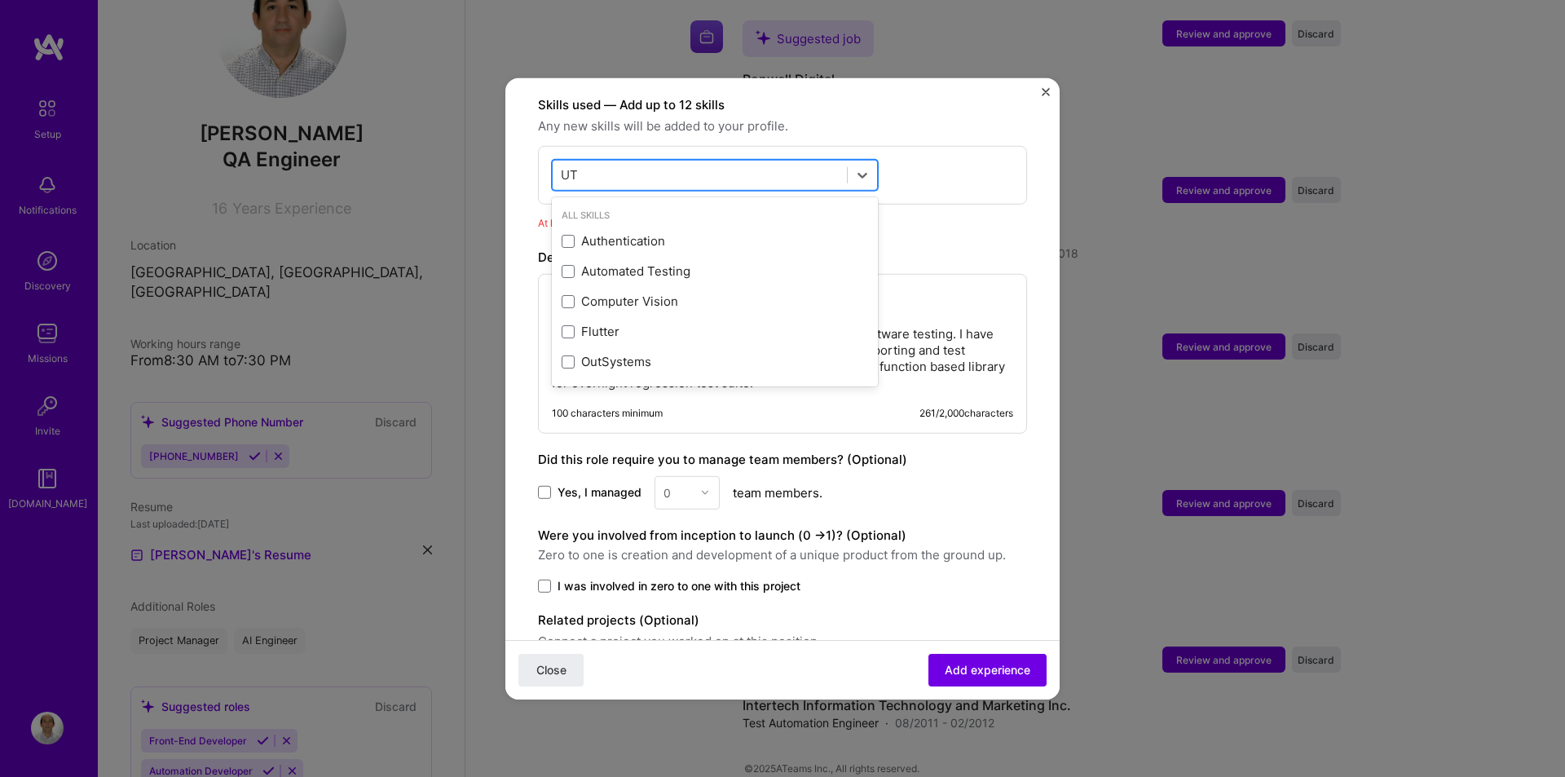
type input "U"
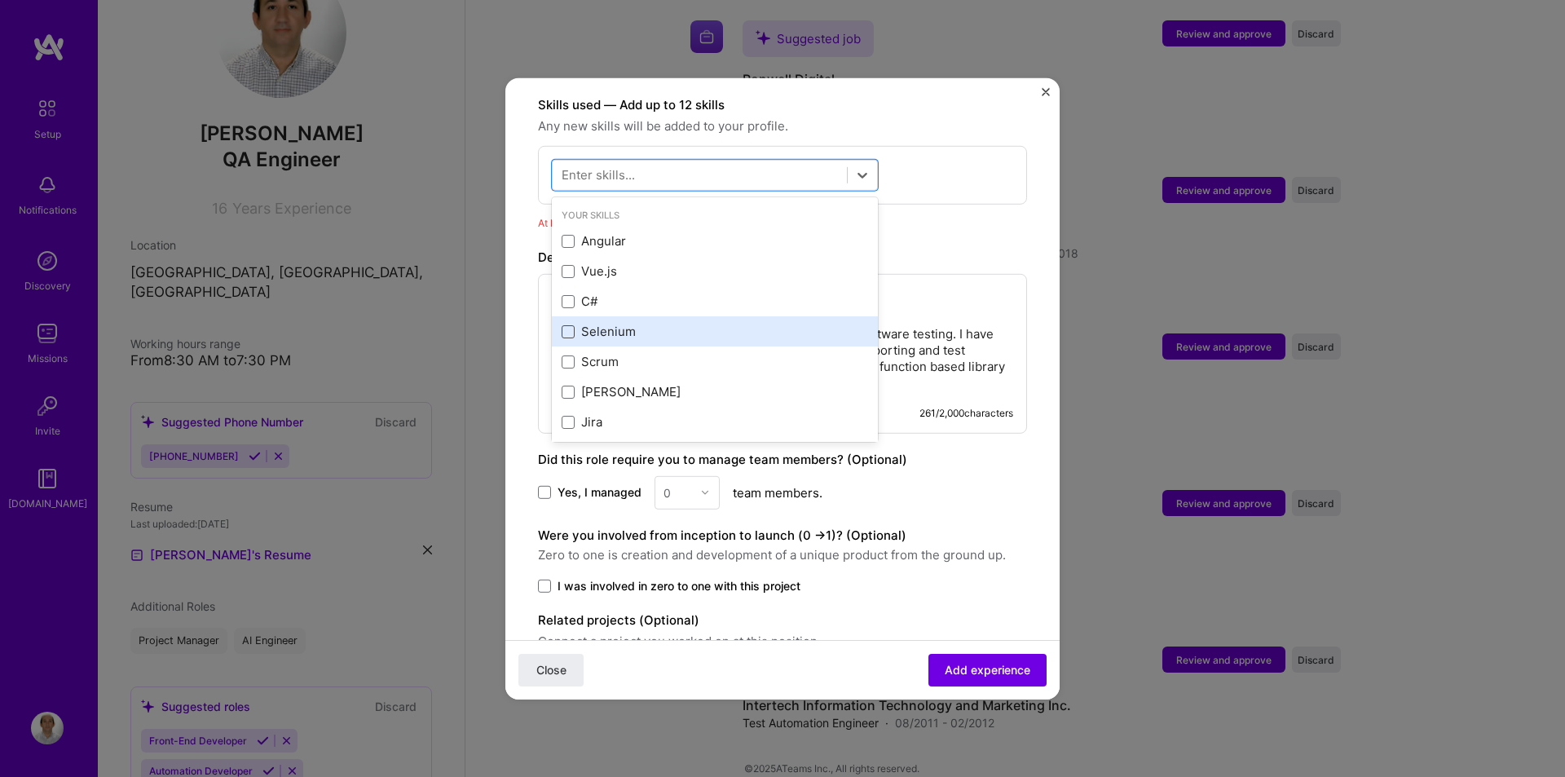
click at [562, 325] on span at bounding box center [568, 331] width 13 height 13
click at [0, 0] on input "checkbox" at bounding box center [0, 0] width 0 height 0
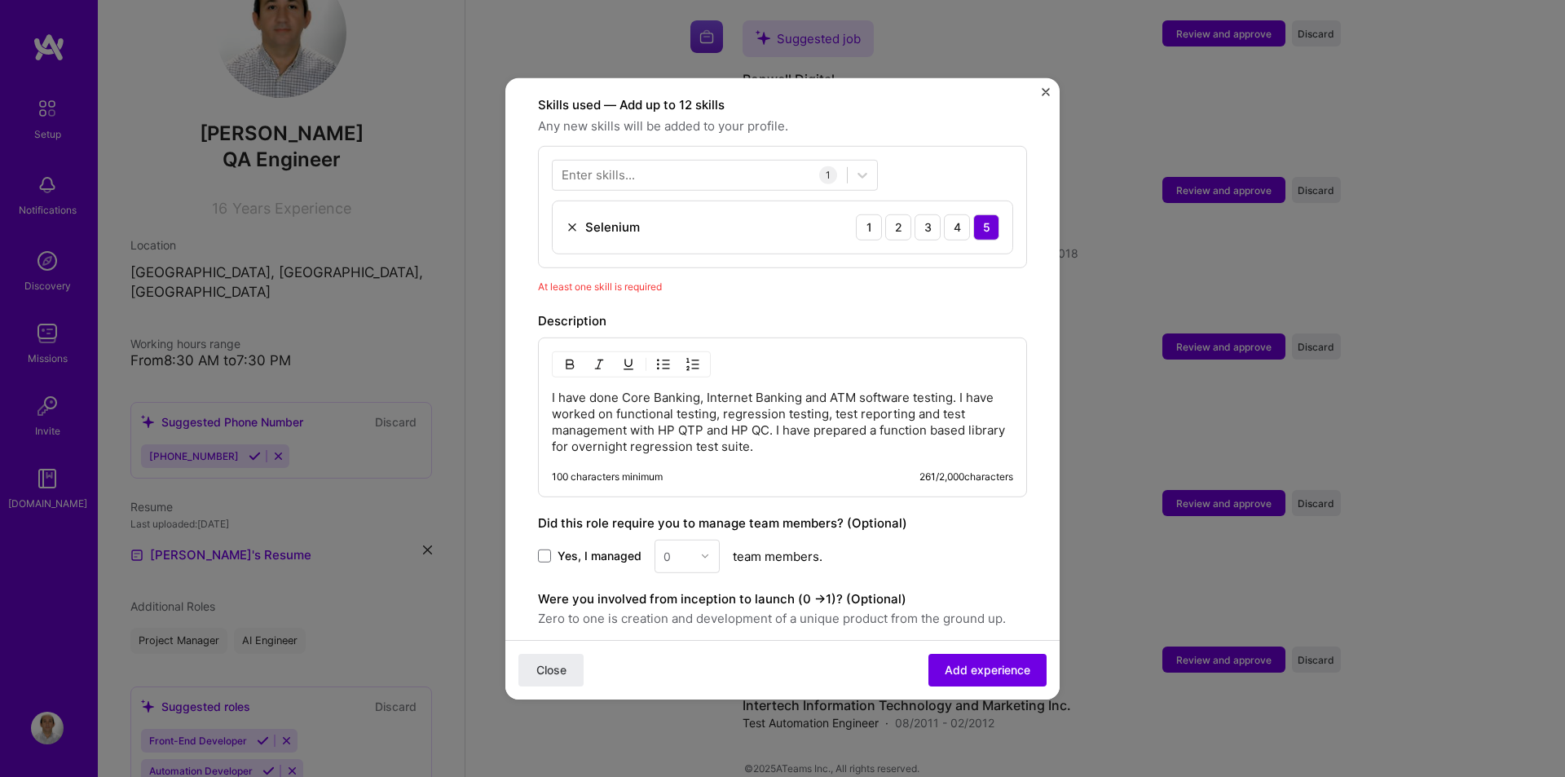
click at [966, 290] on div "Adding suggested job This job is suggested based on your LinkedIn, resume or [D…" at bounding box center [782, 152] width 489 height 1212
click at [972, 670] on span "Add experience" at bounding box center [988, 670] width 86 height 16
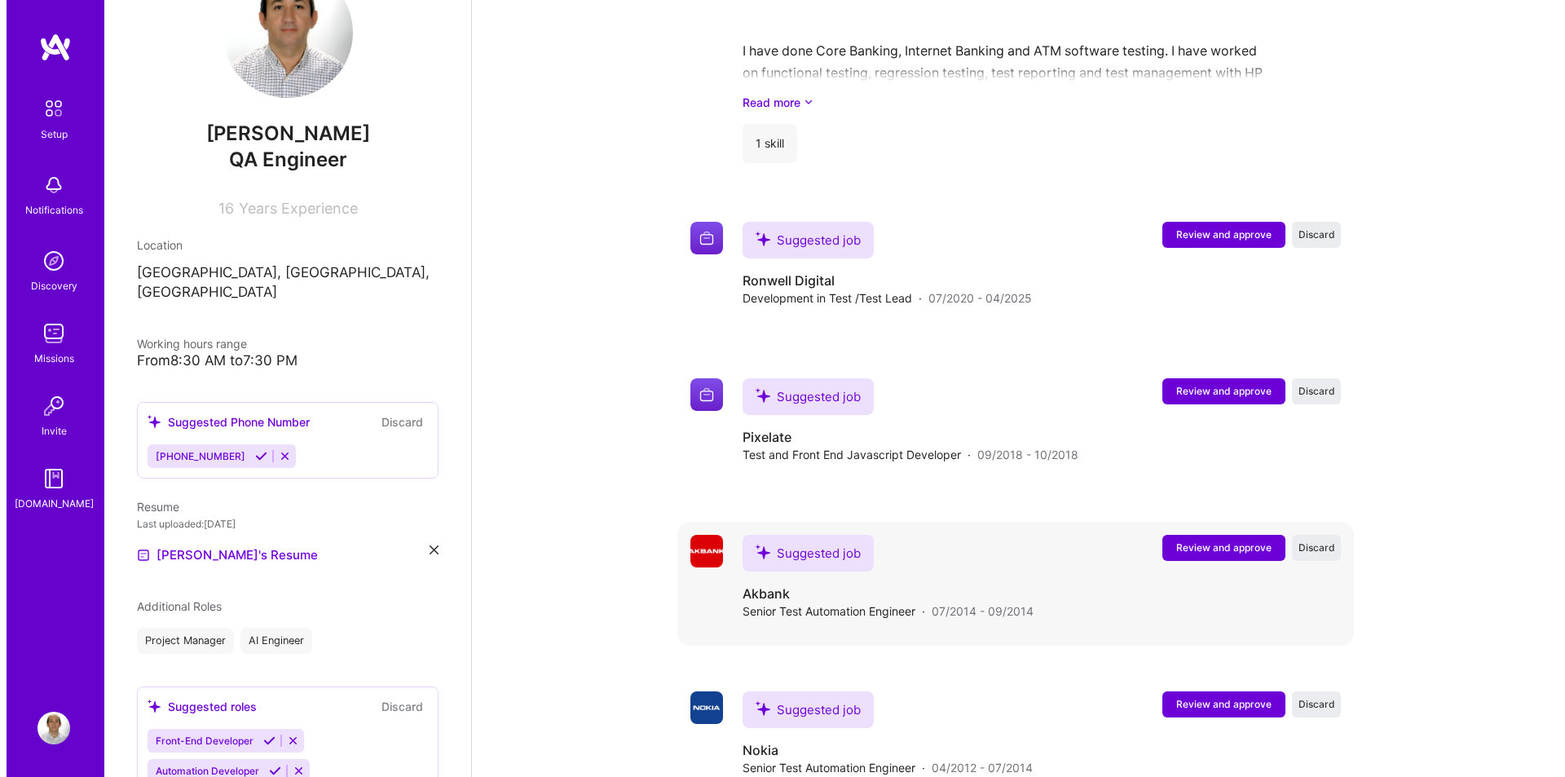
scroll to position [2347, 0]
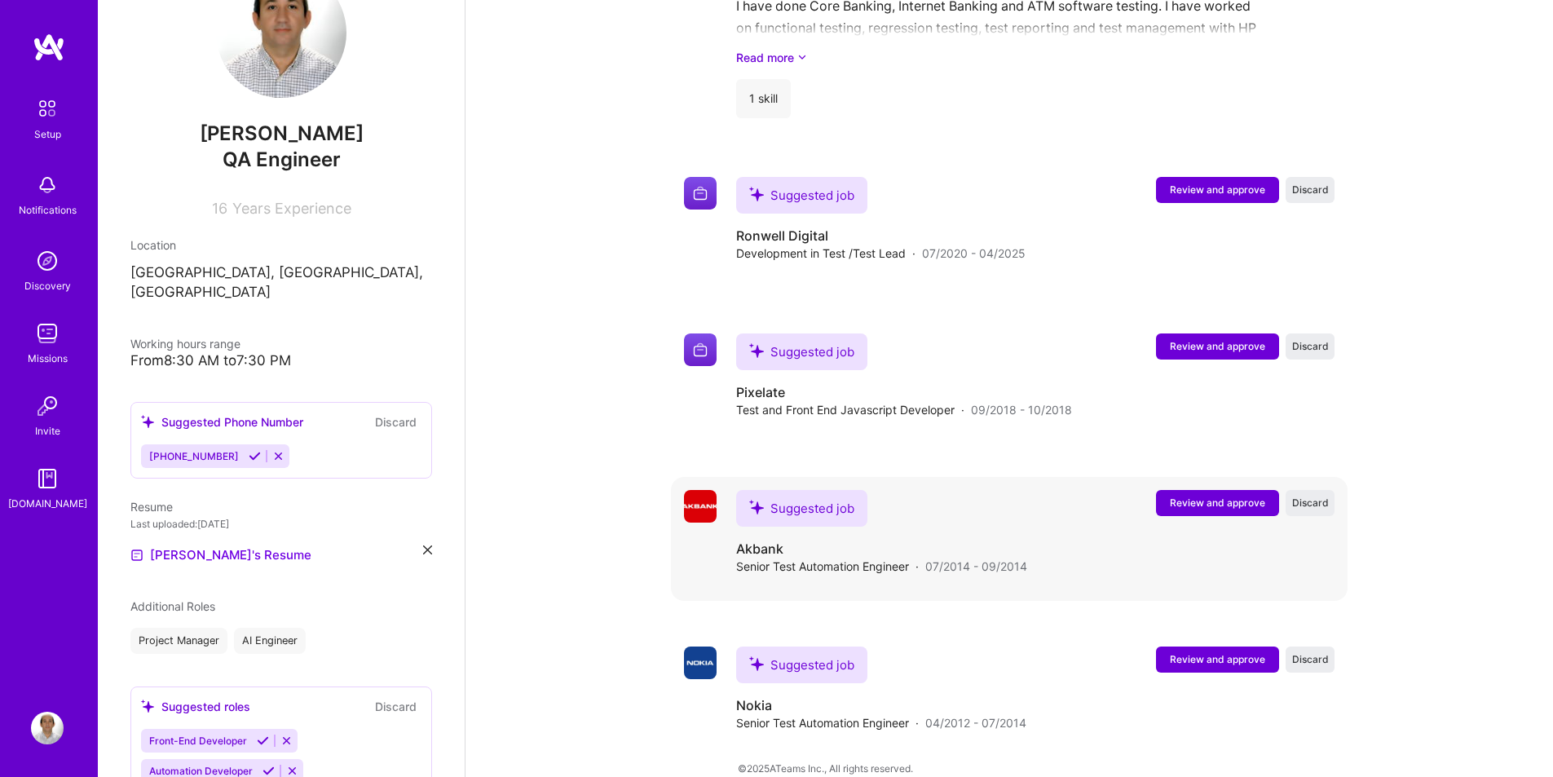
click at [1225, 496] on span "Review and approve" at bounding box center [1217, 503] width 95 height 14
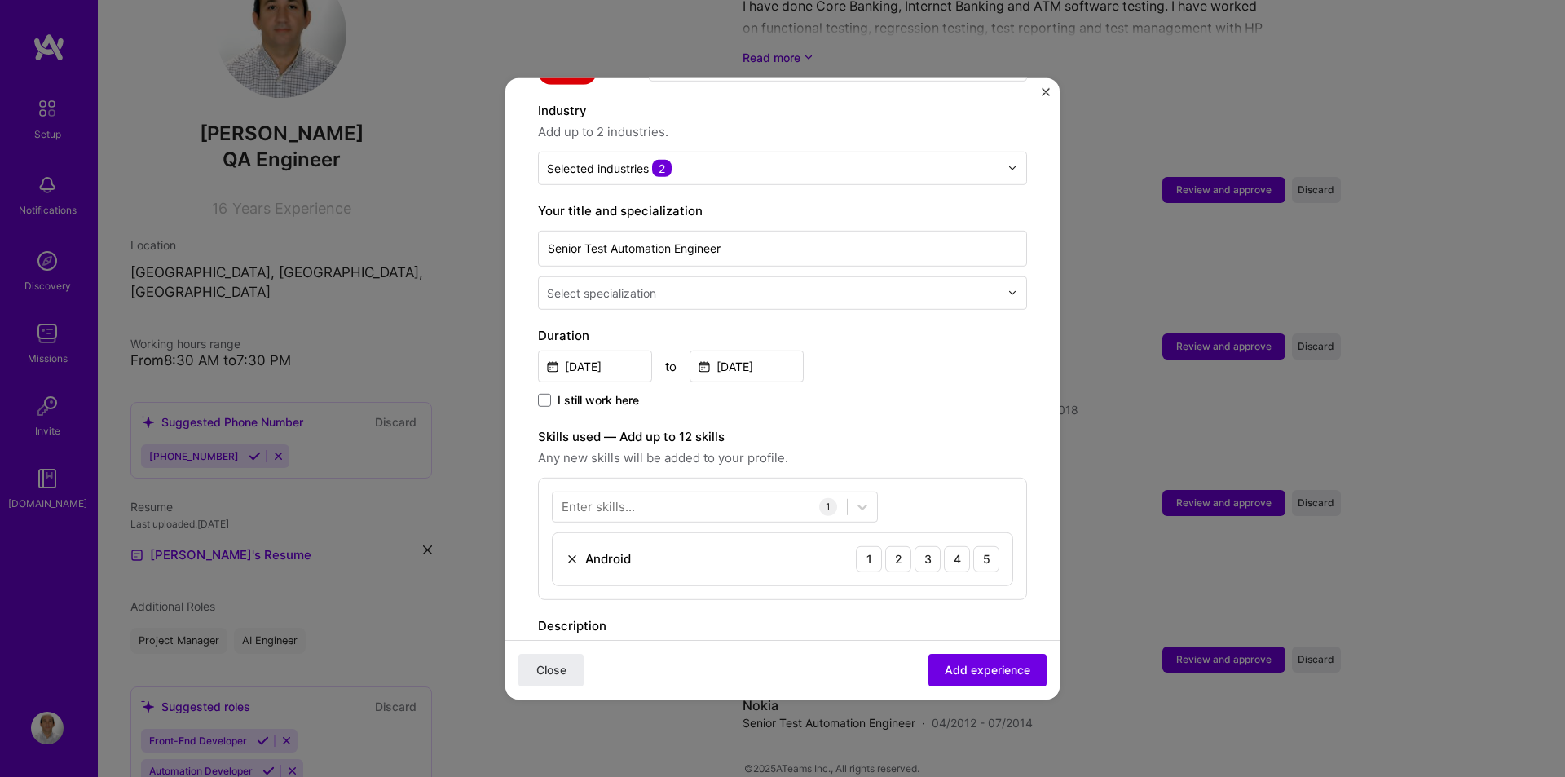
scroll to position [326, 0]
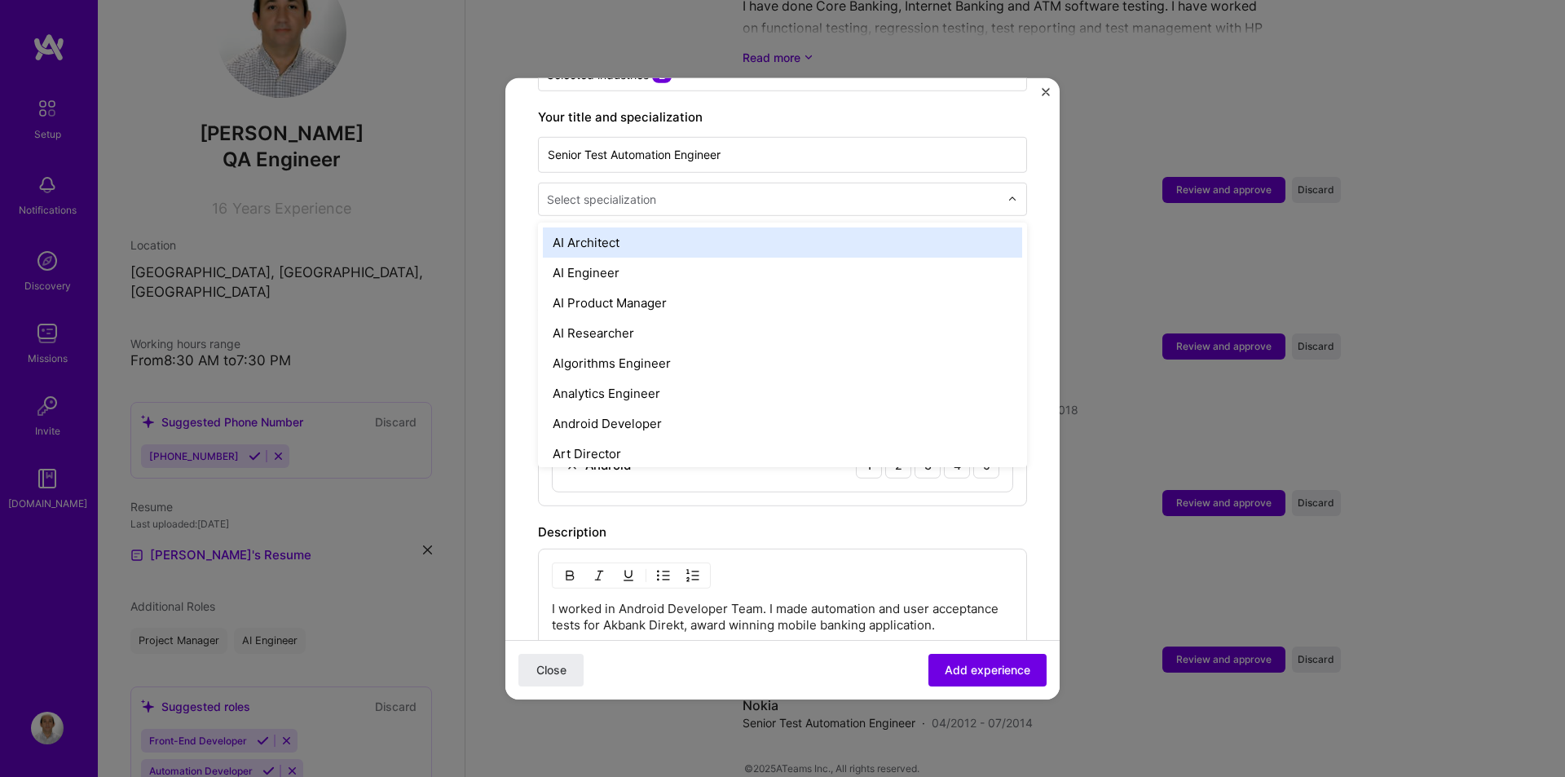
click at [582, 190] on div "Select specialization" at bounding box center [601, 198] width 109 height 17
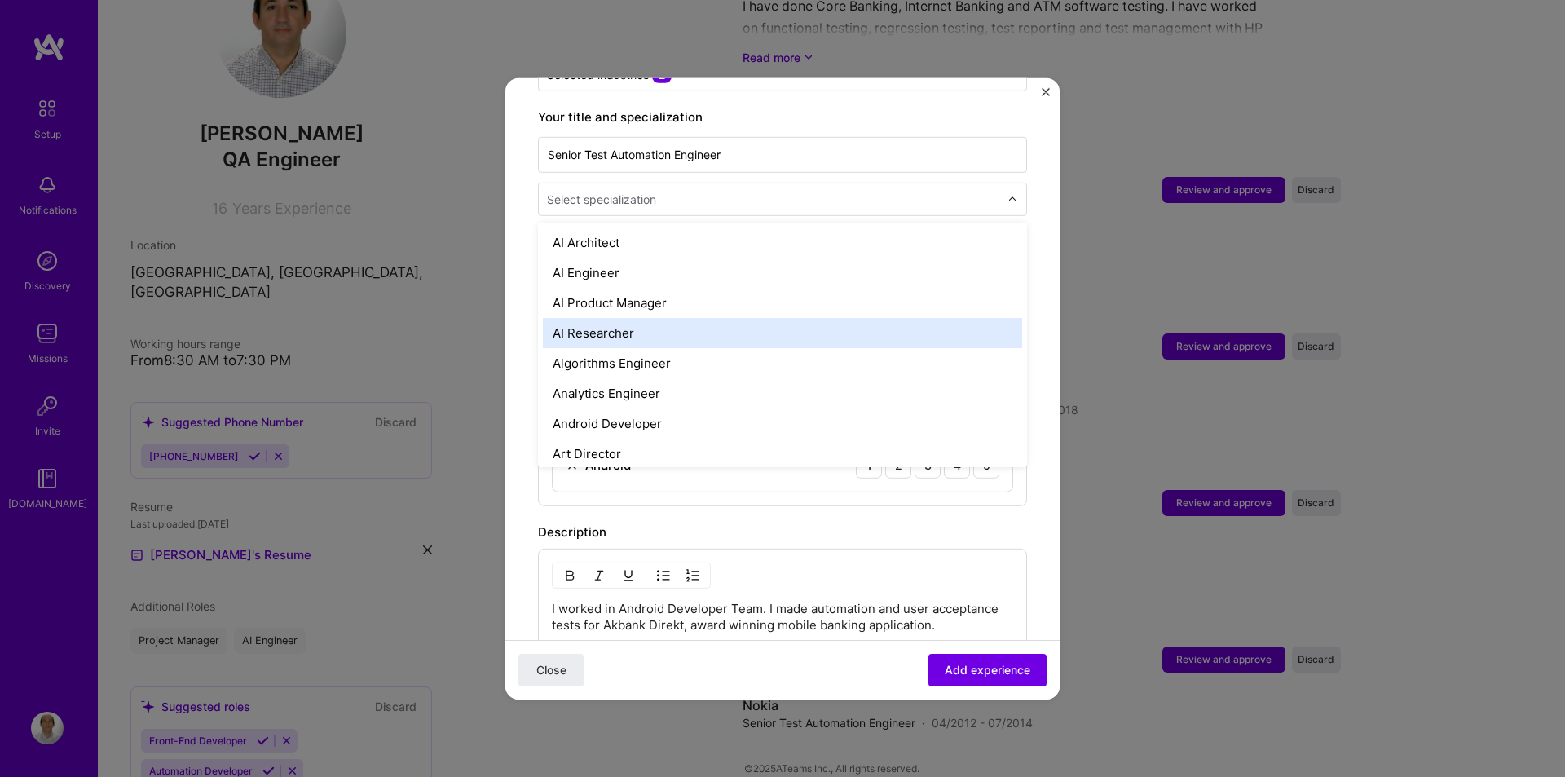
type input "q"
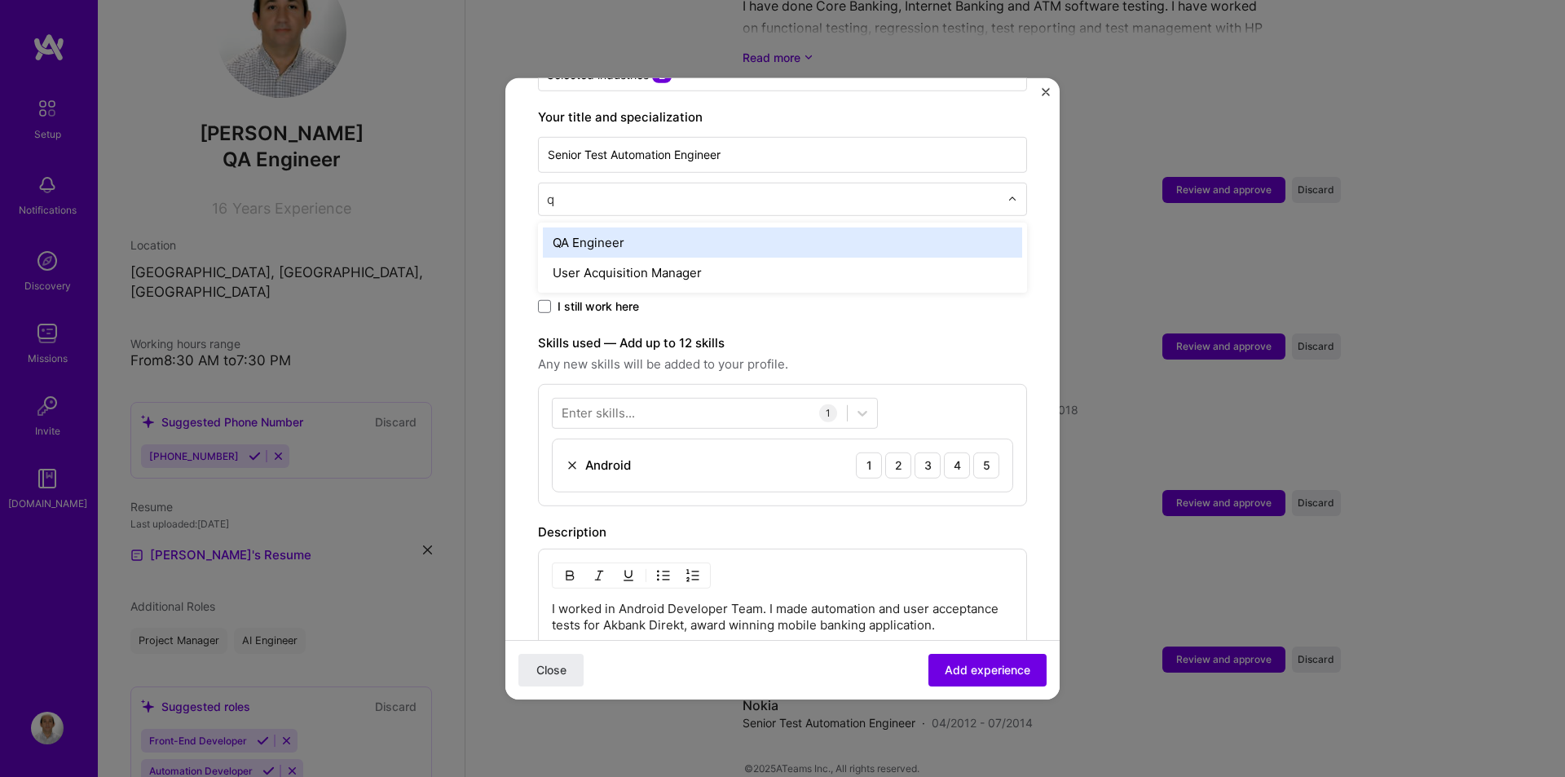
click at [586, 227] on div "QA Engineer" at bounding box center [782, 242] width 479 height 30
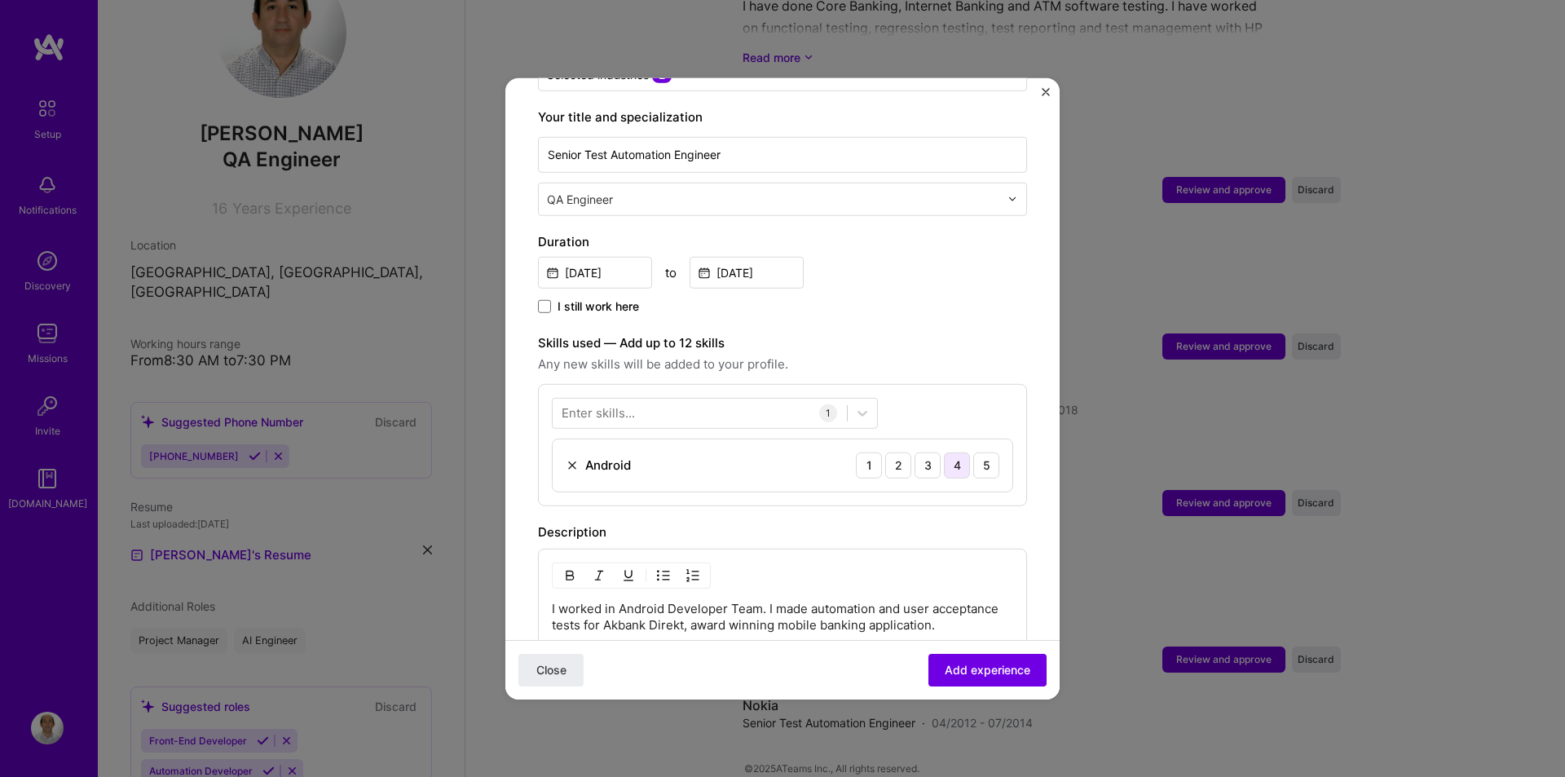
click at [950, 452] on div "4" at bounding box center [957, 465] width 26 height 26
click at [964, 667] on span "Add experience" at bounding box center [988, 670] width 86 height 16
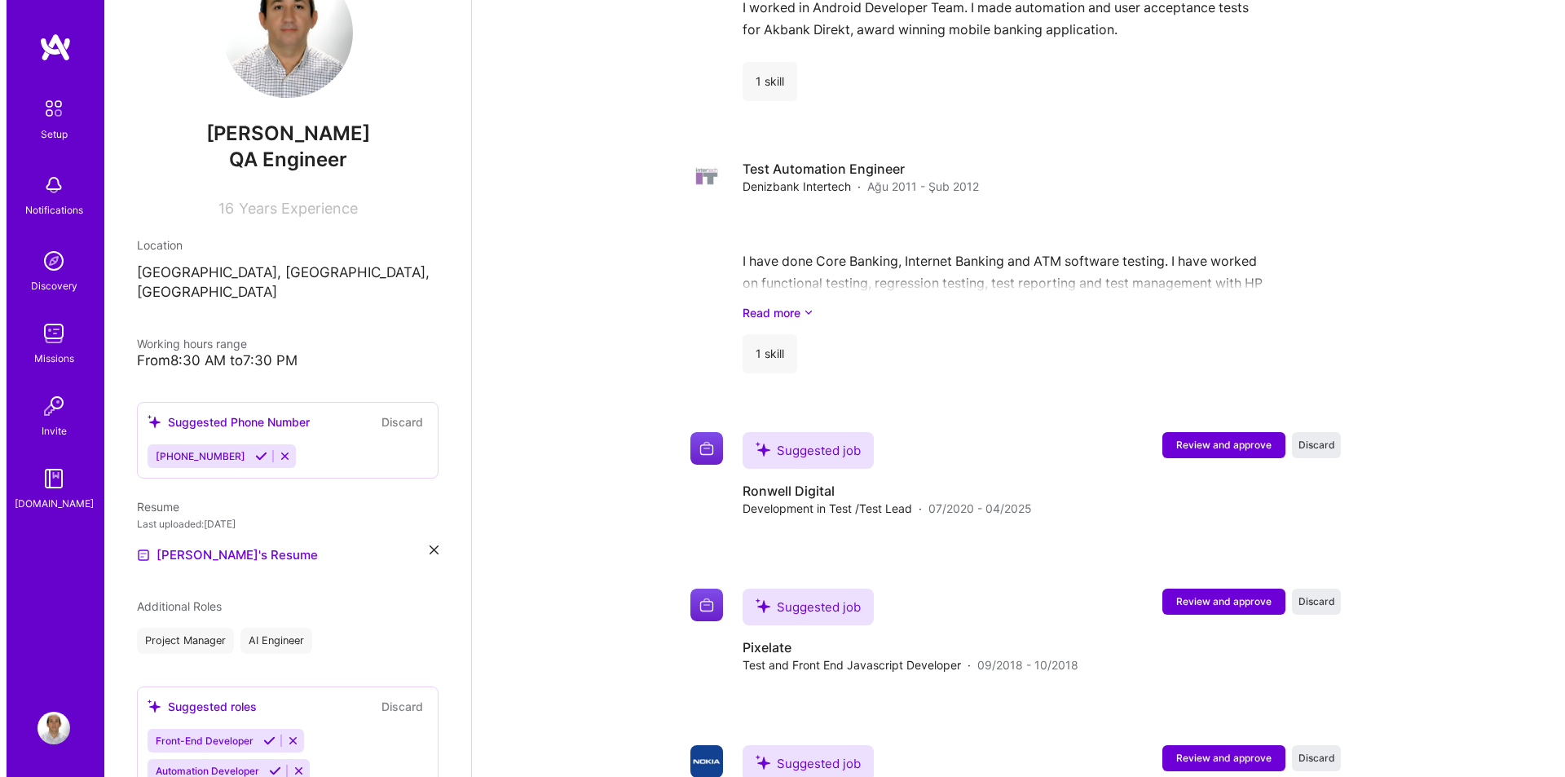
scroll to position [2444, 0]
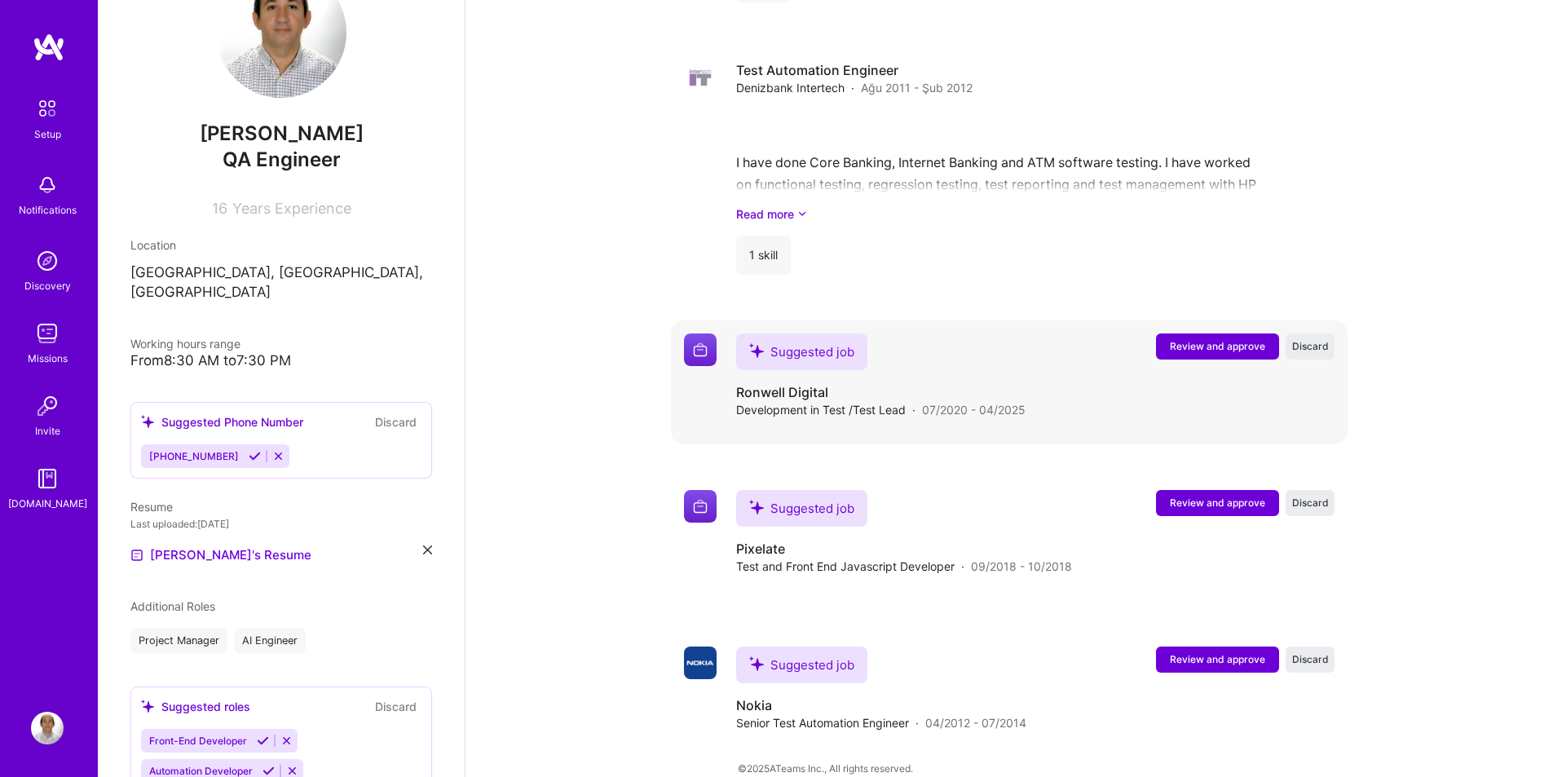
click at [1207, 339] on span "Review and approve" at bounding box center [1217, 346] width 95 height 14
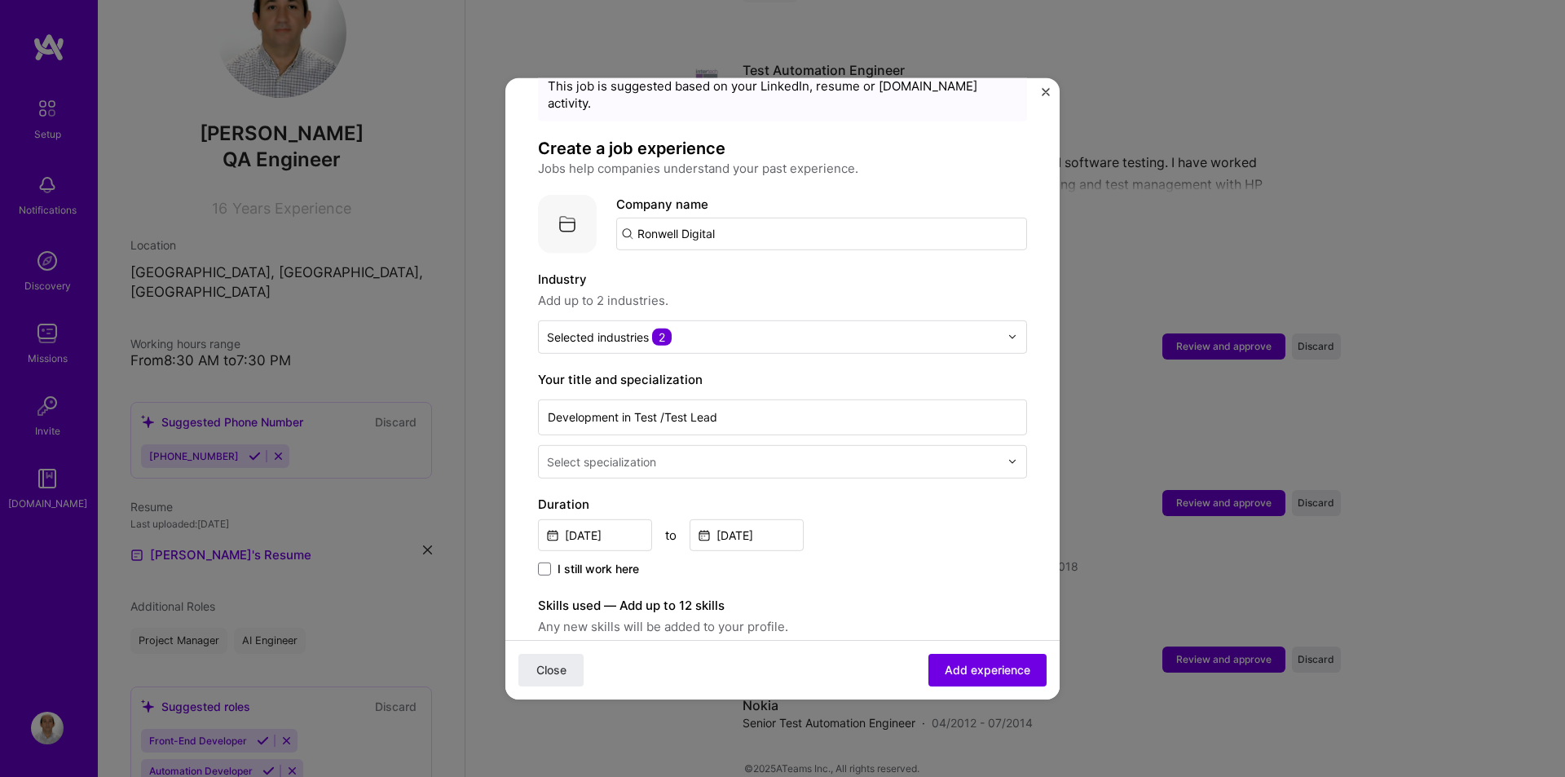
scroll to position [65, 0]
click at [733, 326] on input "text" at bounding box center [773, 334] width 452 height 17
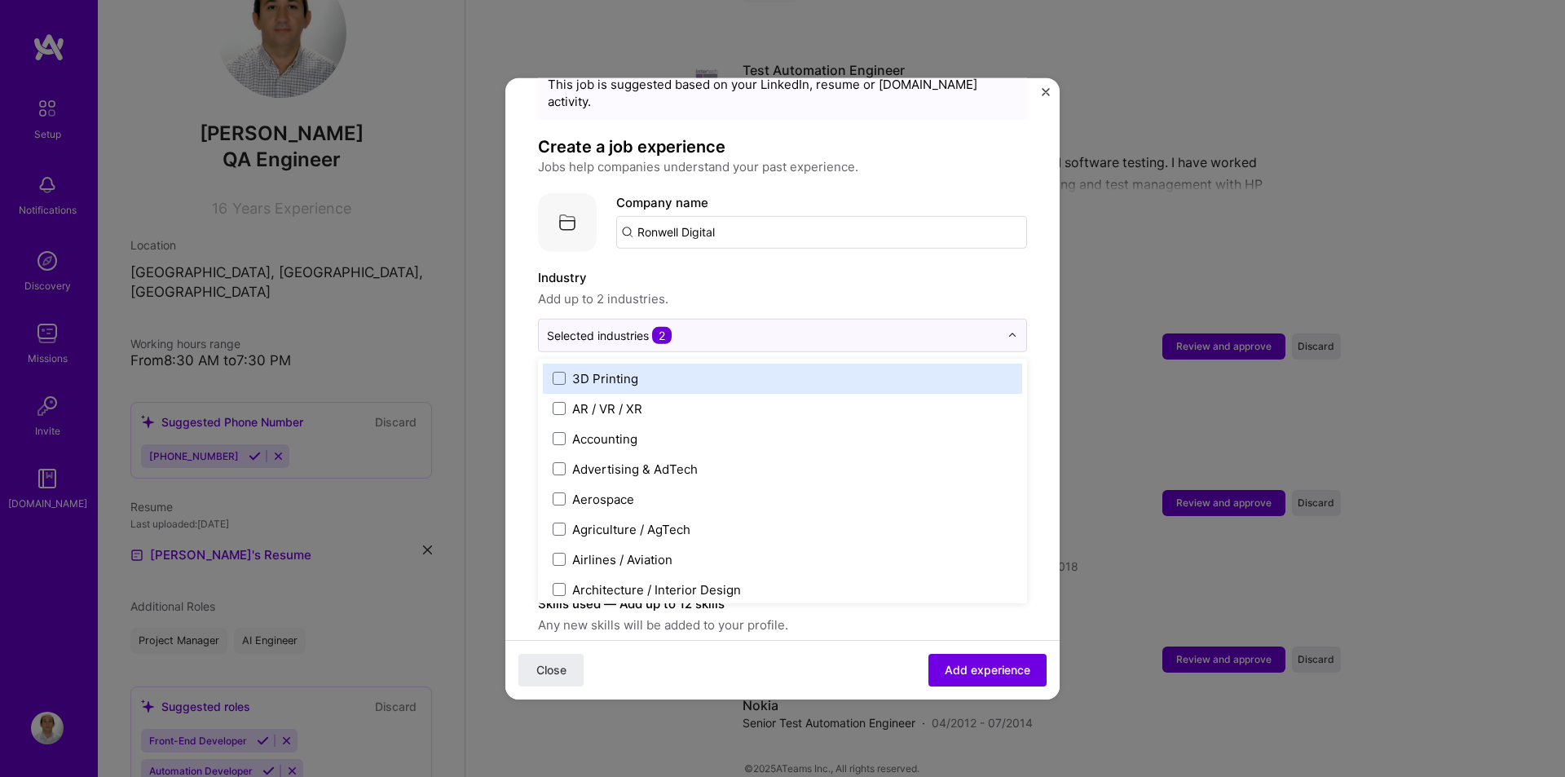
click at [949, 289] on span "Add up to 2 industries." at bounding box center [782, 299] width 489 height 20
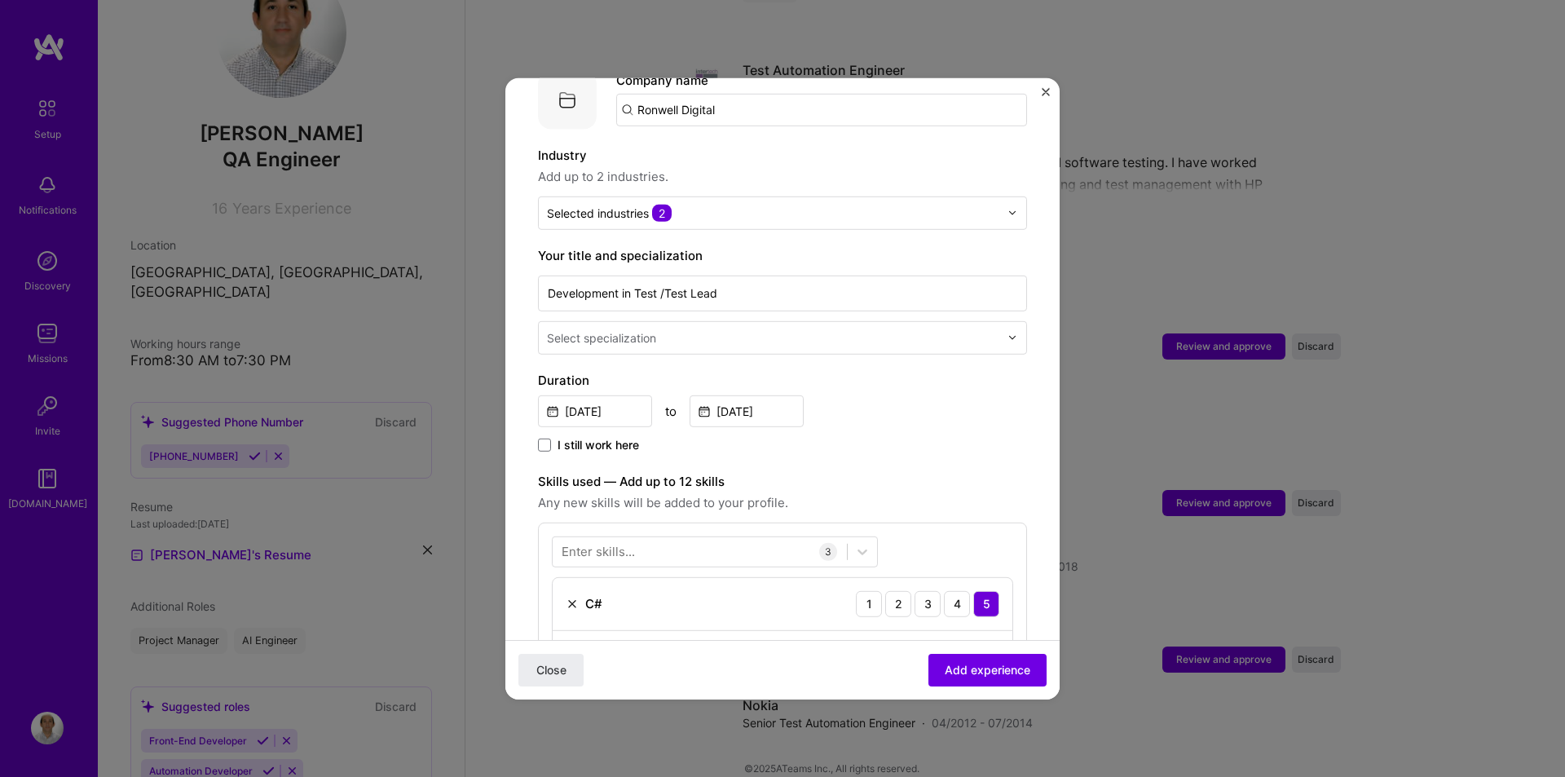
scroll to position [200, 0]
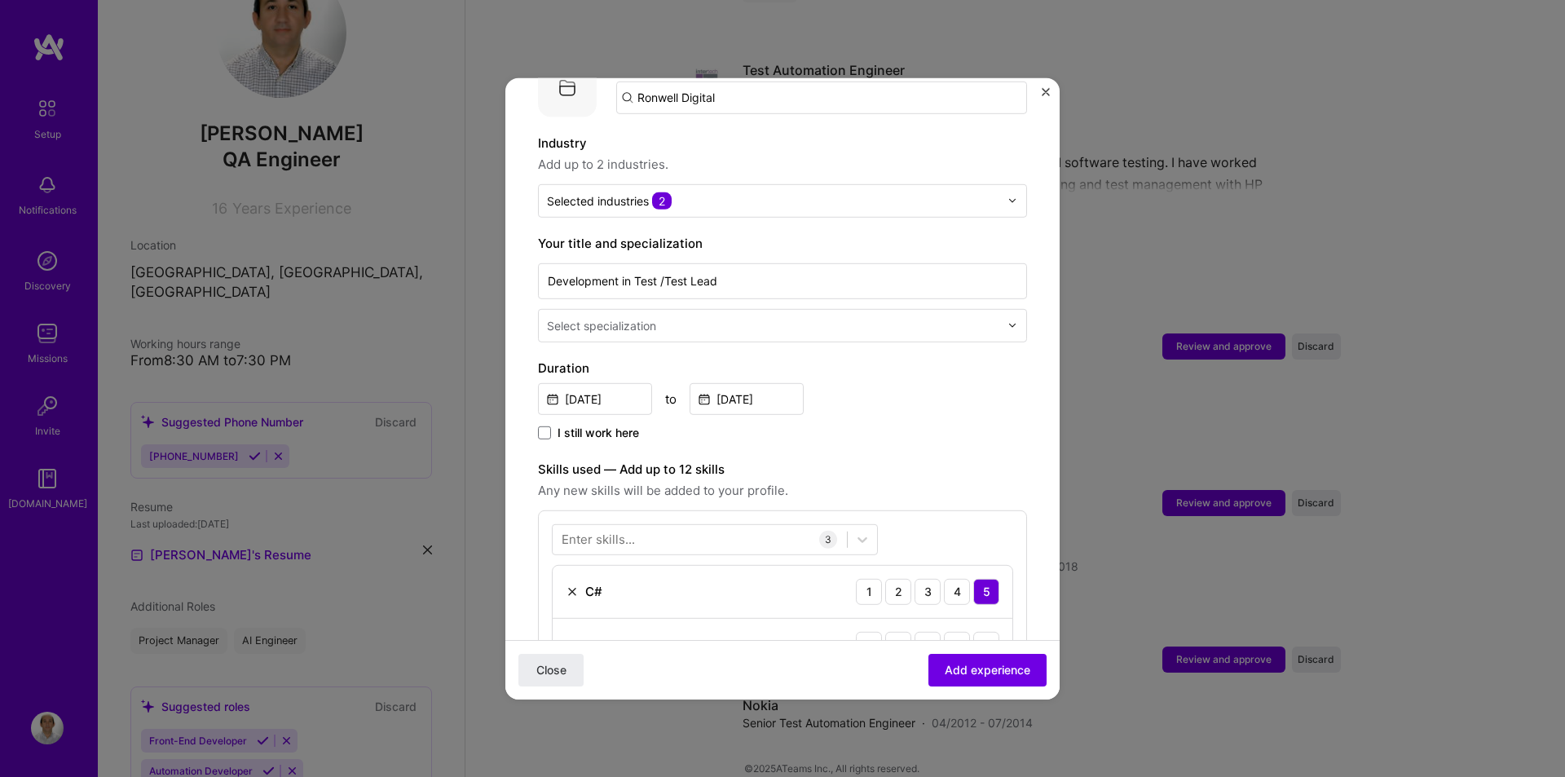
click at [728, 316] on input "text" at bounding box center [775, 324] width 456 height 17
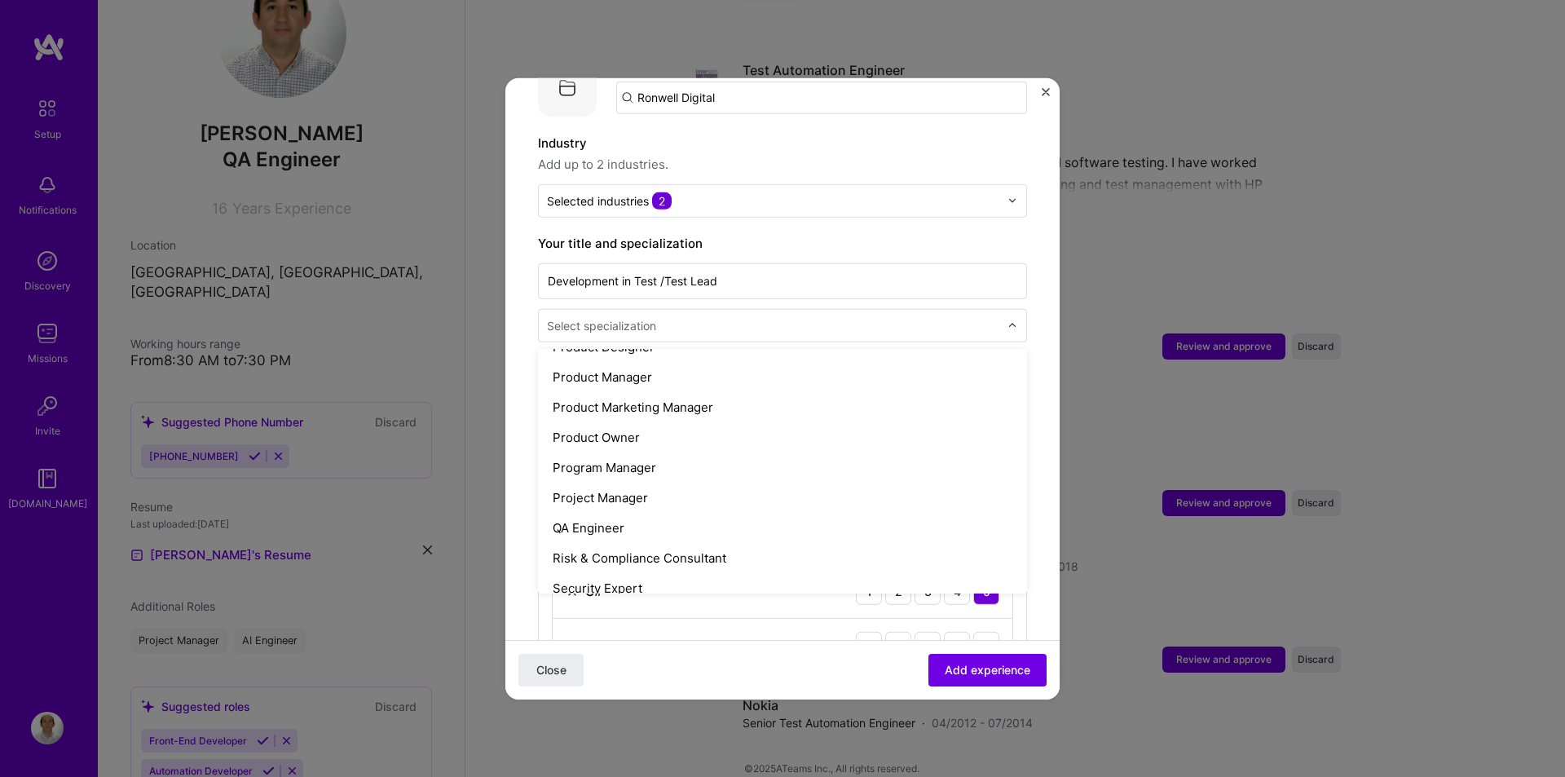
scroll to position [1620, 0]
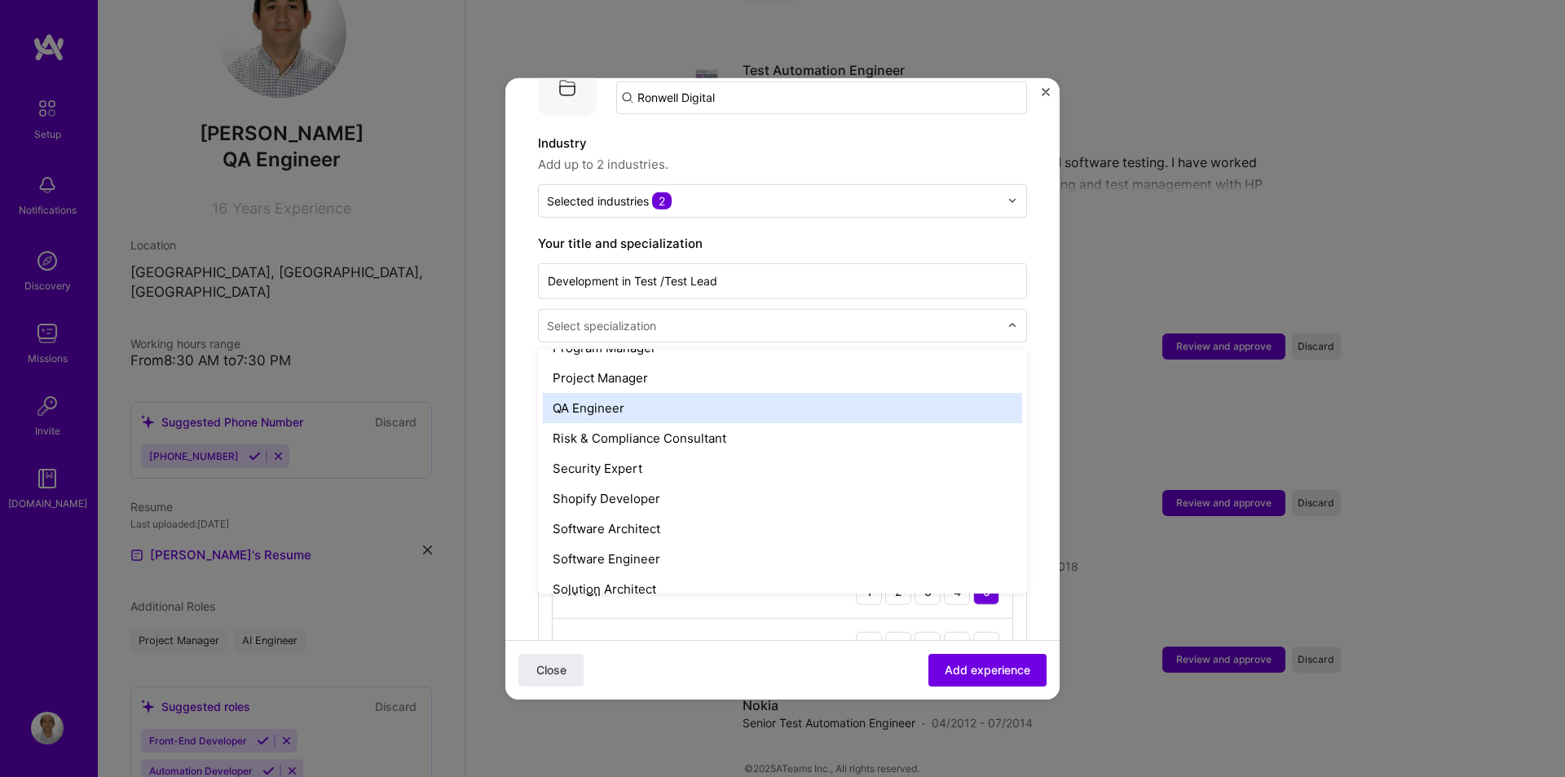
click at [576, 395] on div "QA Engineer" at bounding box center [782, 407] width 479 height 30
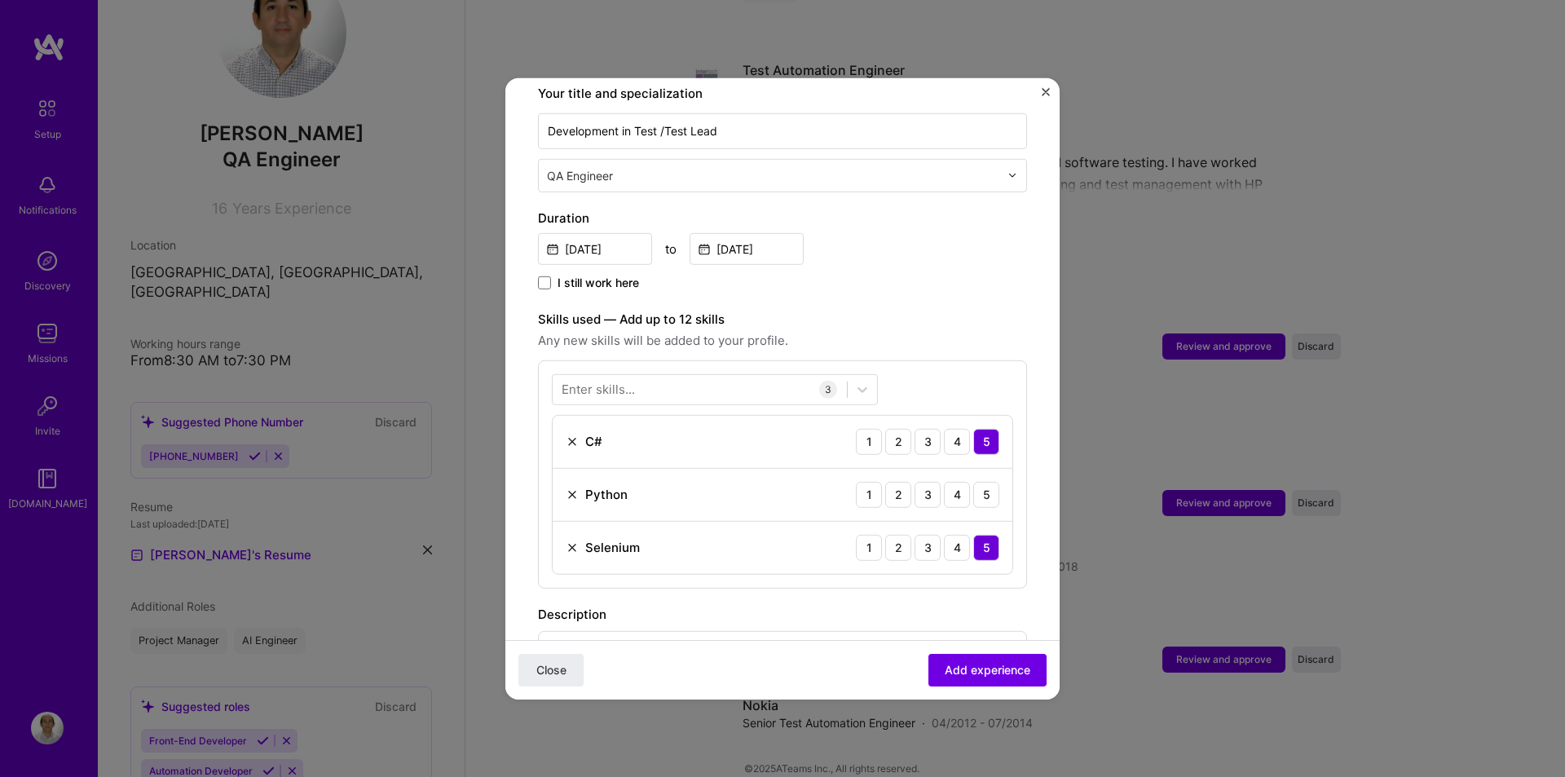
scroll to position [444, 0]
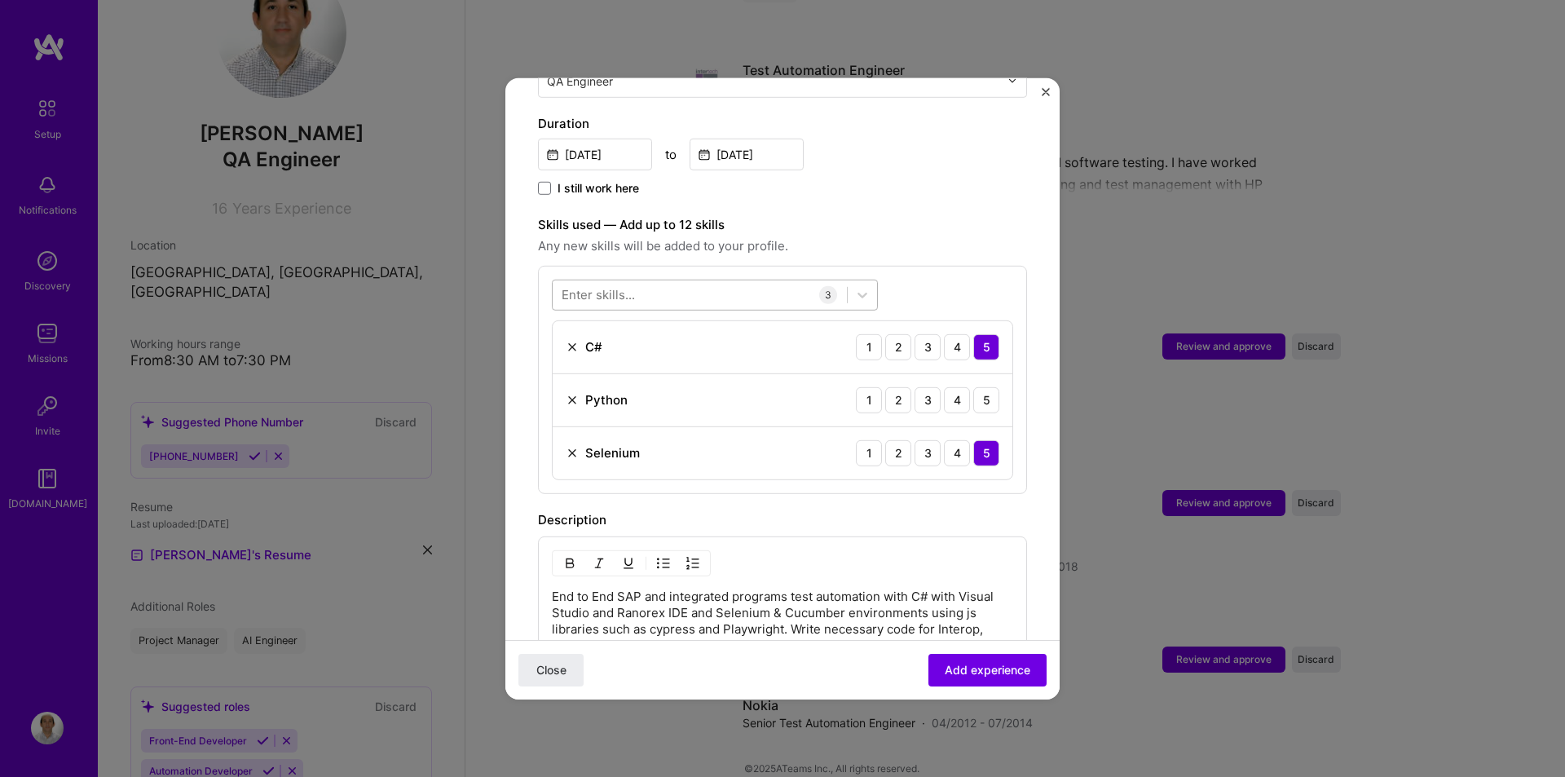
click at [789, 281] on div at bounding box center [700, 294] width 294 height 27
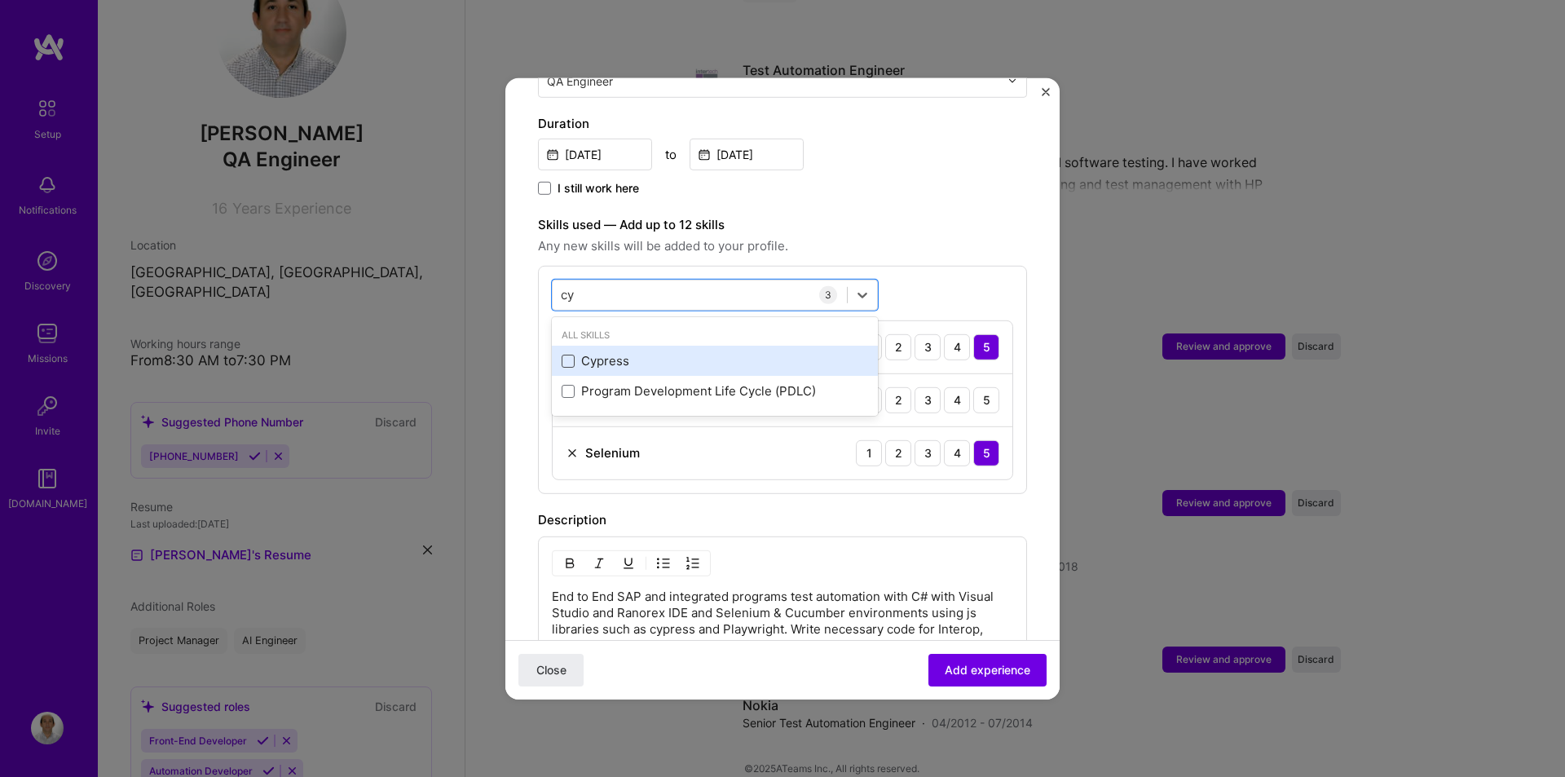
click at [566, 355] on span at bounding box center [568, 361] width 13 height 13
click at [0, 0] on input "checkbox" at bounding box center [0, 0] width 0 height 0
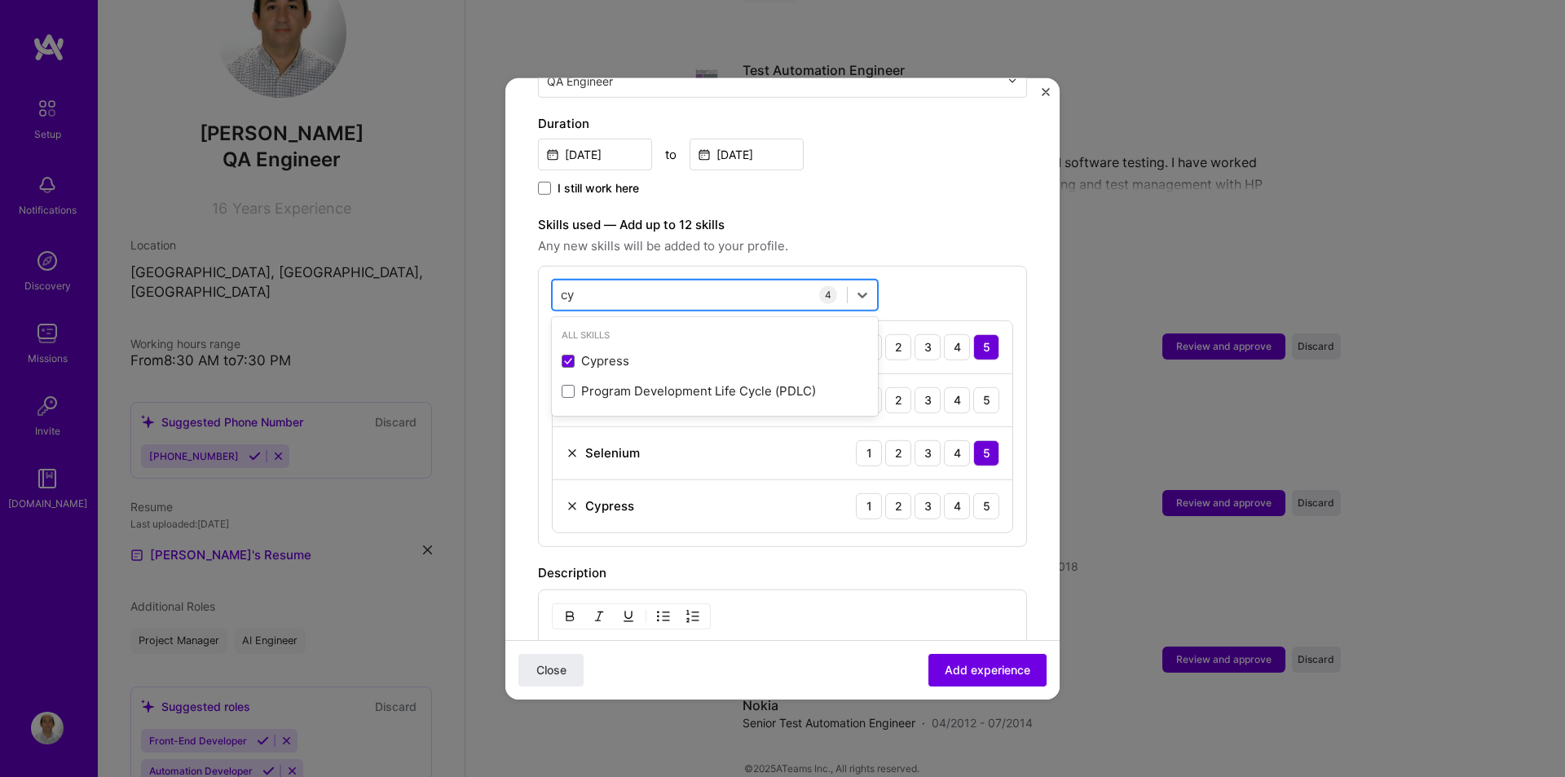
type input "c"
click at [570, 355] on span at bounding box center [568, 361] width 13 height 13
click at [0, 0] on input "checkbox" at bounding box center [0, 0] width 0 height 0
drag, startPoint x: 613, startPoint y: 277, endPoint x: 507, endPoint y: 276, distance: 106.0
click at [508, 276] on form "Adding suggested job This job is suggested based on your LinkedIn, resume or [D…" at bounding box center [782, 451] width 554 height 1570
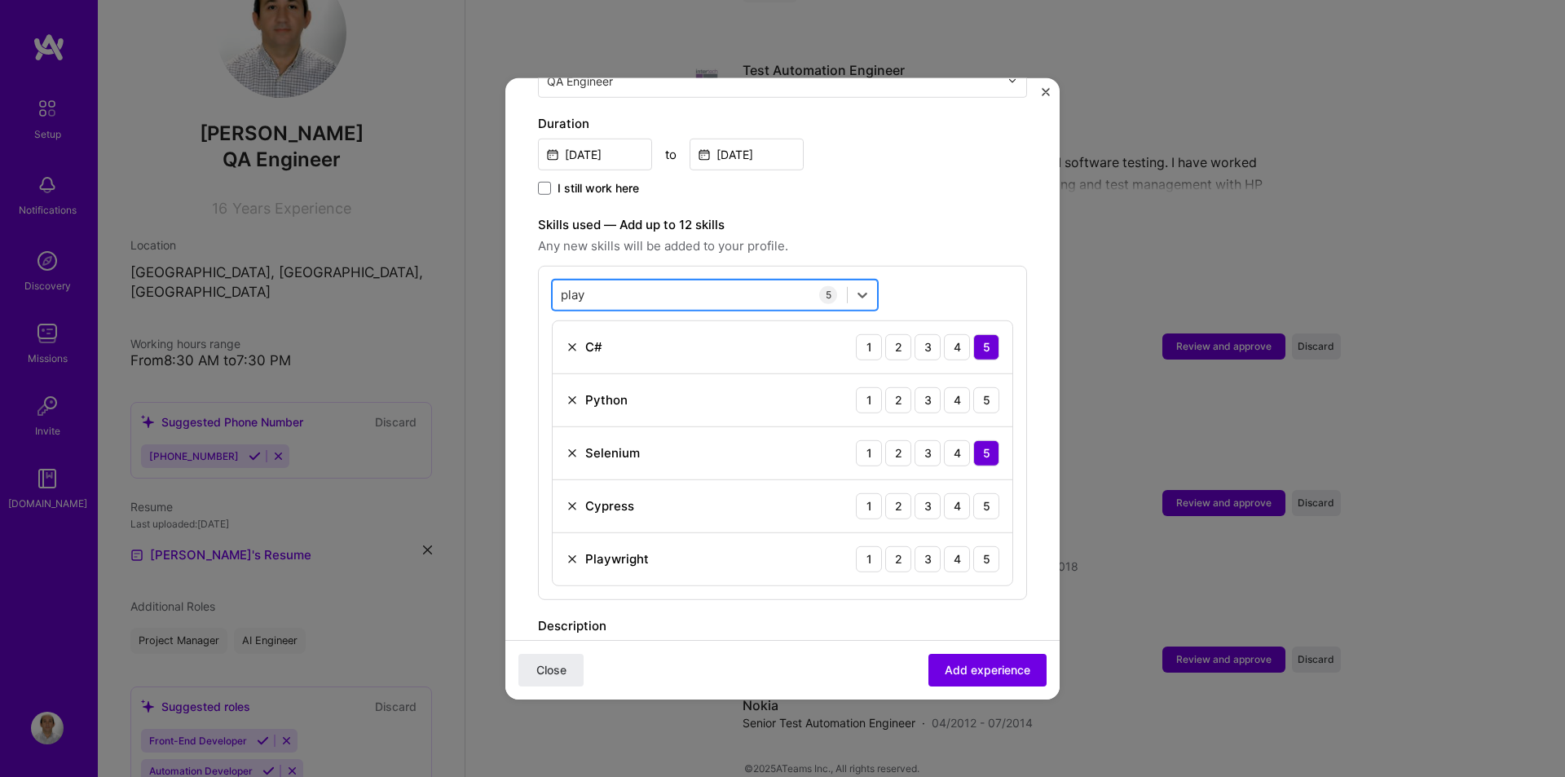
click at [567, 286] on input "play" at bounding box center [573, 294] width 25 height 17
drag, startPoint x: 535, startPoint y: 269, endPoint x: 500, endPoint y: 265, distance: 35.3
click at [500, 265] on div "Adding suggested job This job is suggested based on your LinkedIn, resume or [D…" at bounding box center [782, 388] width 1565 height 777
click at [563, 286] on input "jme" at bounding box center [572, 294] width 22 height 17
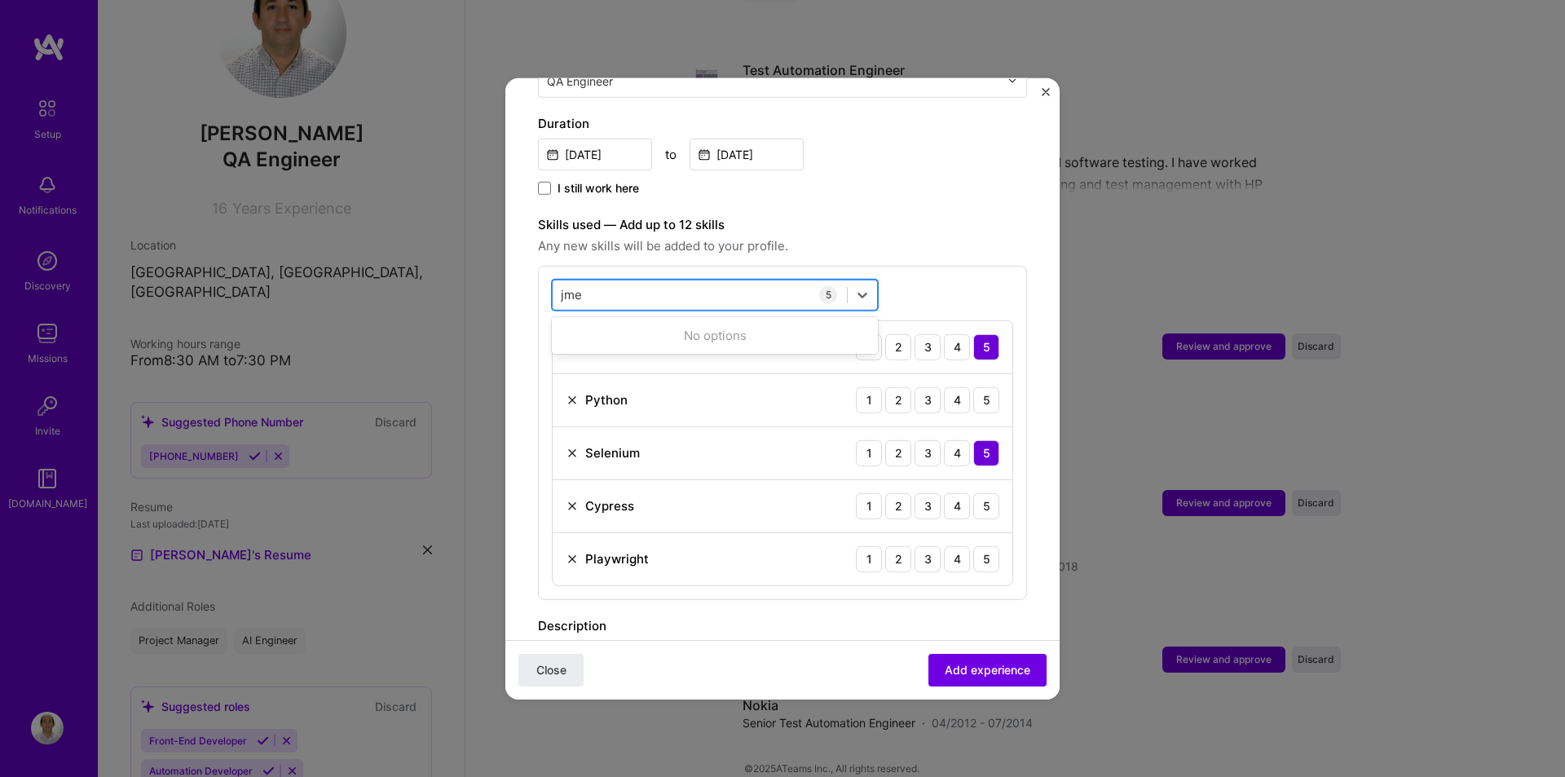
click at [563, 286] on input "jme" at bounding box center [572, 294] width 22 height 17
click at [975, 493] on div "5" at bounding box center [986, 505] width 26 height 26
click at [976, 545] on div "5" at bounding box center [986, 558] width 26 height 26
click at [570, 286] on input "jme" at bounding box center [572, 294] width 22 height 17
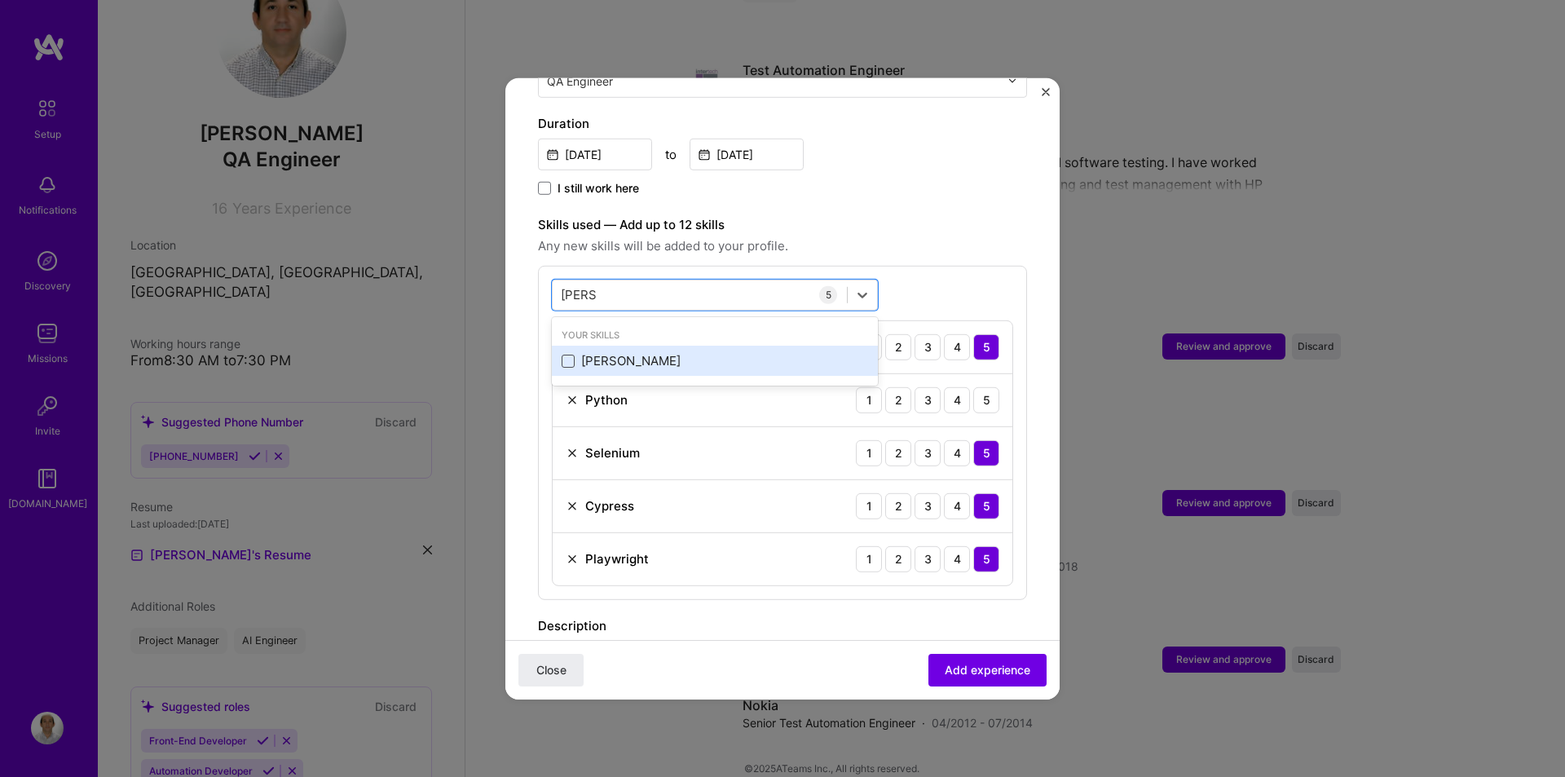
click at [563, 355] on span at bounding box center [568, 361] width 13 height 13
click at [0, 0] on input "checkbox" at bounding box center [0, 0] width 0 height 0
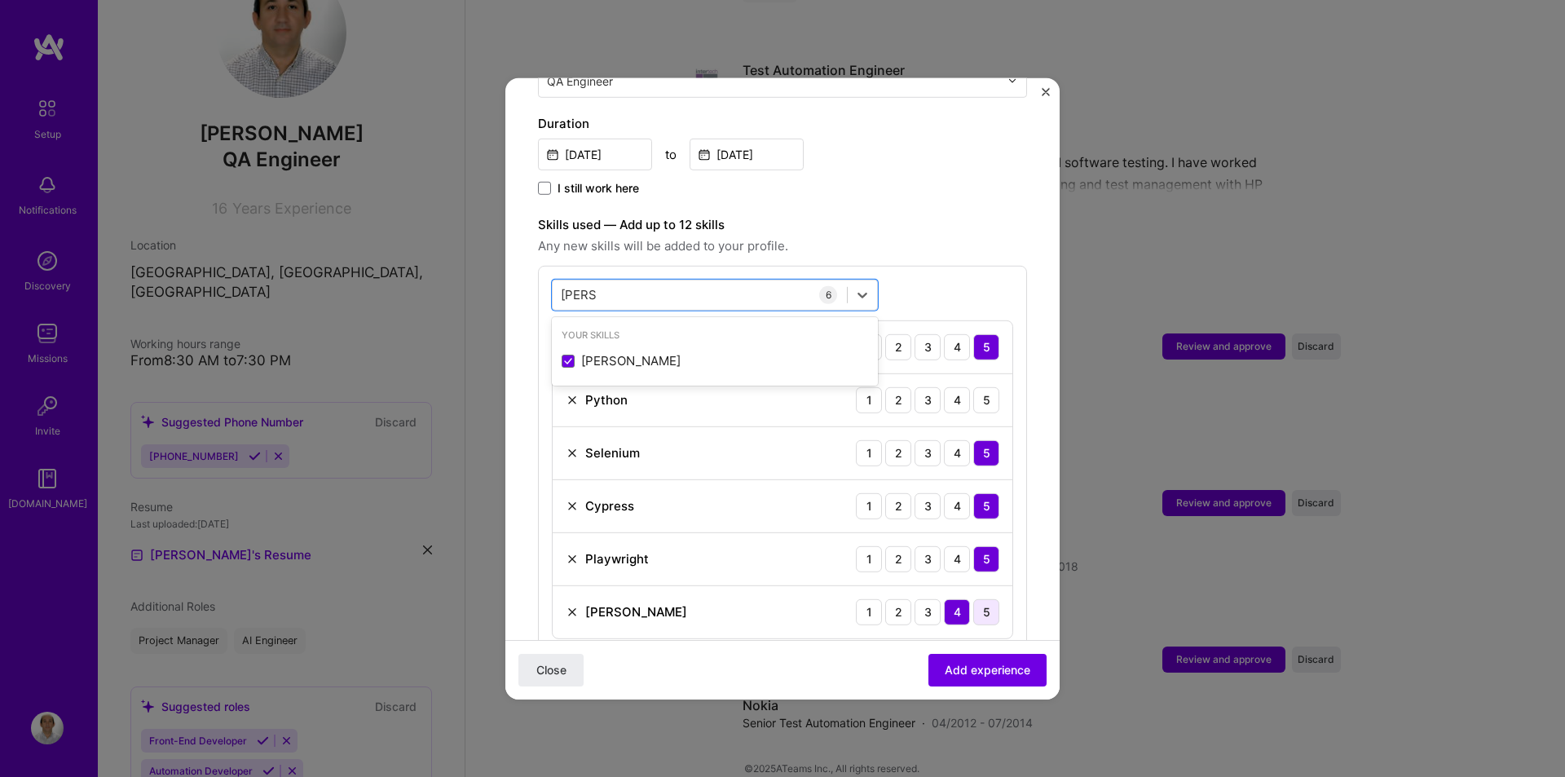
type input "[PERSON_NAME]"
click at [983, 598] on div "5" at bounding box center [986, 611] width 26 height 26
click at [948, 386] on div "4" at bounding box center [957, 399] width 26 height 26
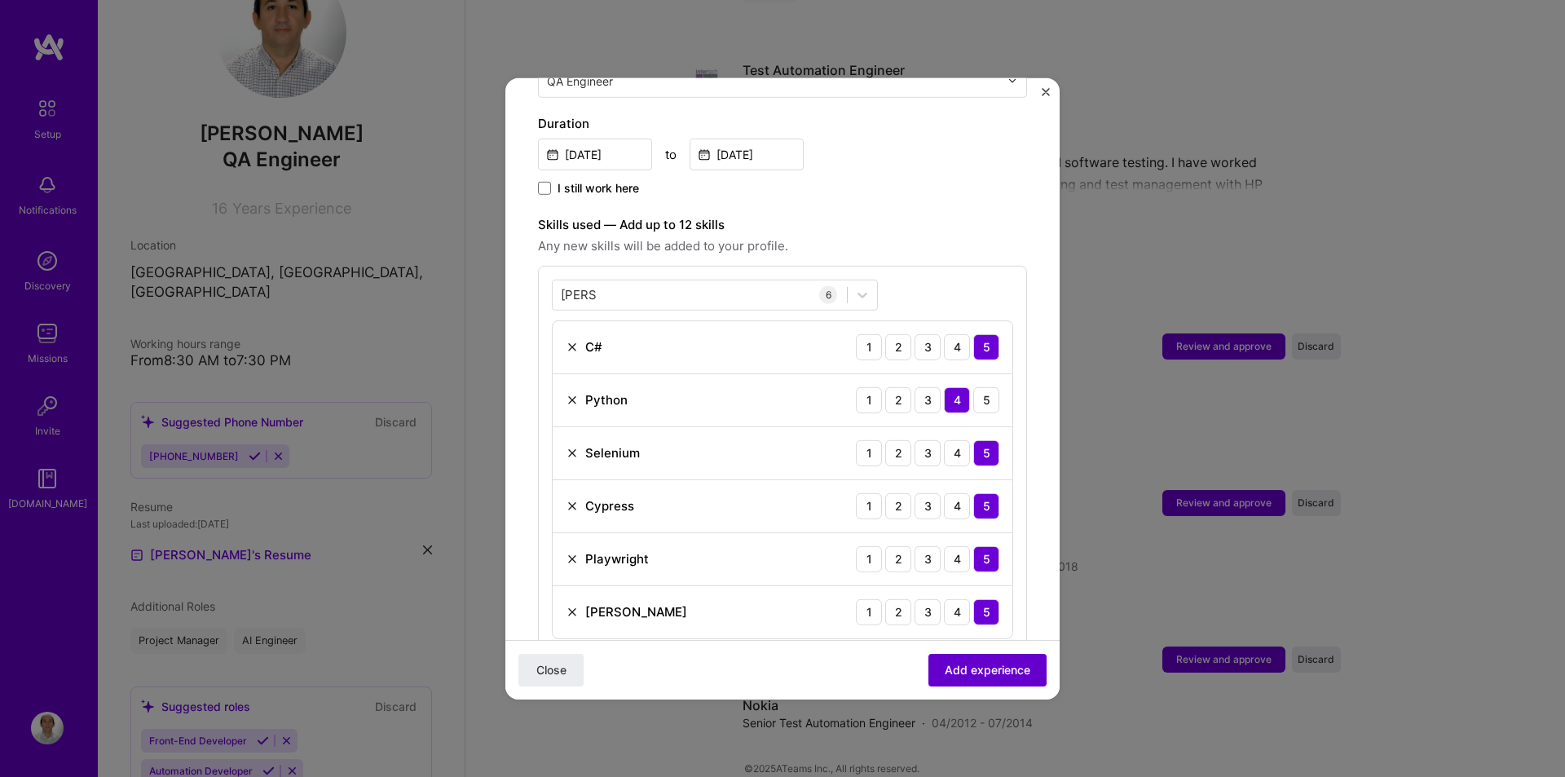
click at [980, 667] on span "Add experience" at bounding box center [988, 670] width 86 height 16
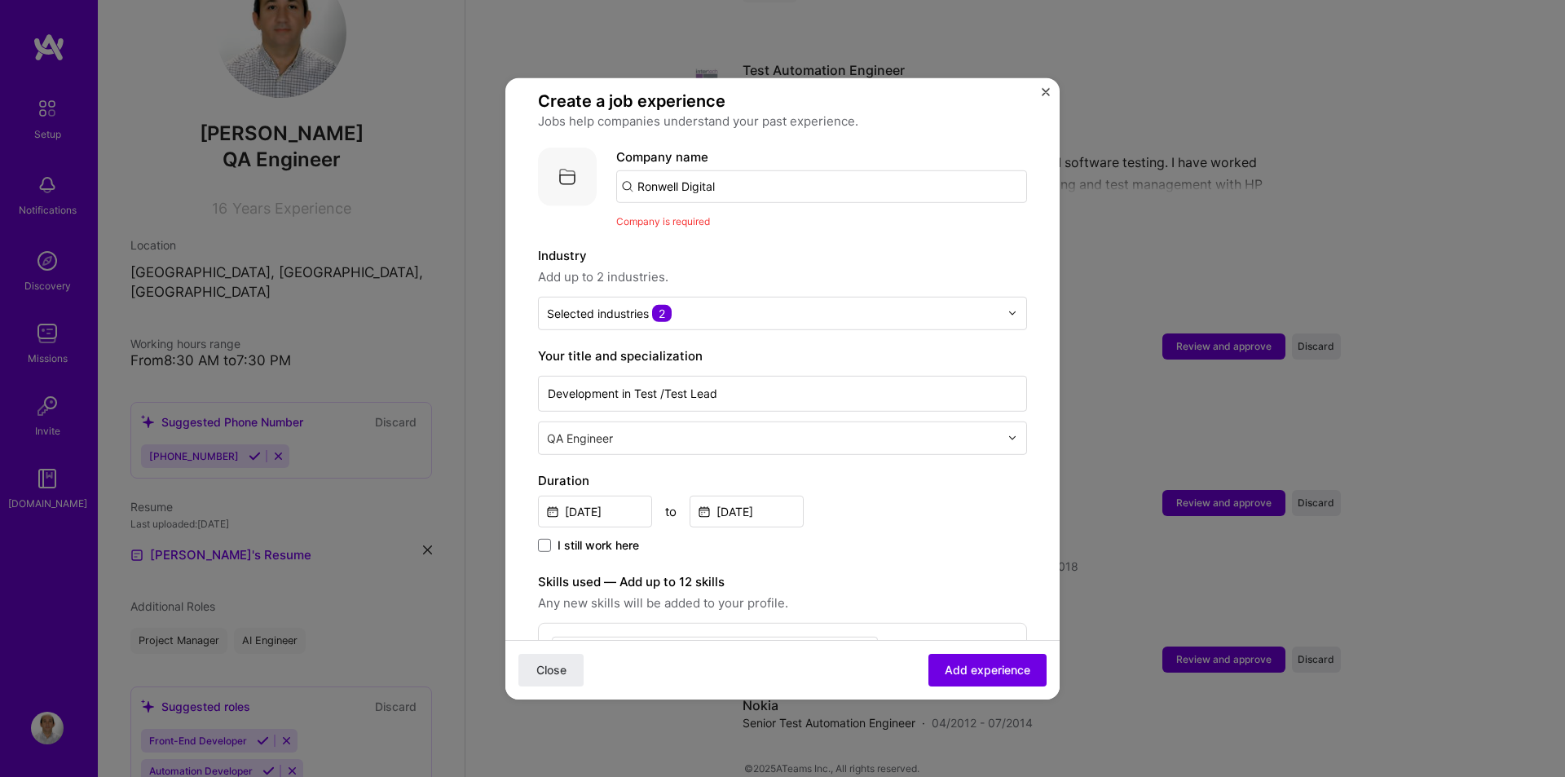
scroll to position [82, 0]
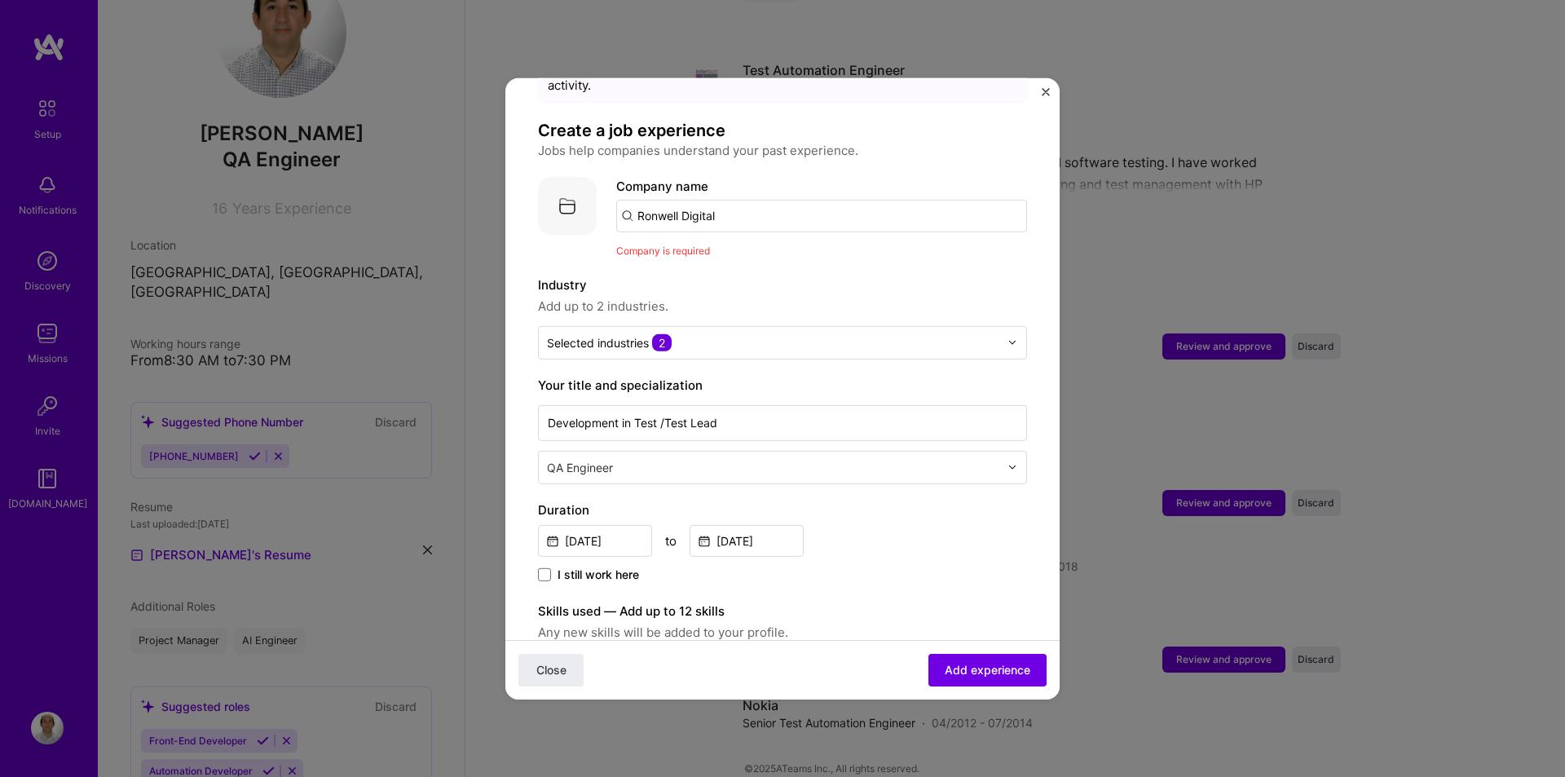
click at [730, 203] on input "Ronwell Digital" at bounding box center [821, 215] width 411 height 33
click at [708, 201] on input "Ronwell Digital" at bounding box center [821, 215] width 411 height 33
type input "R"
type input "Dormakaba"
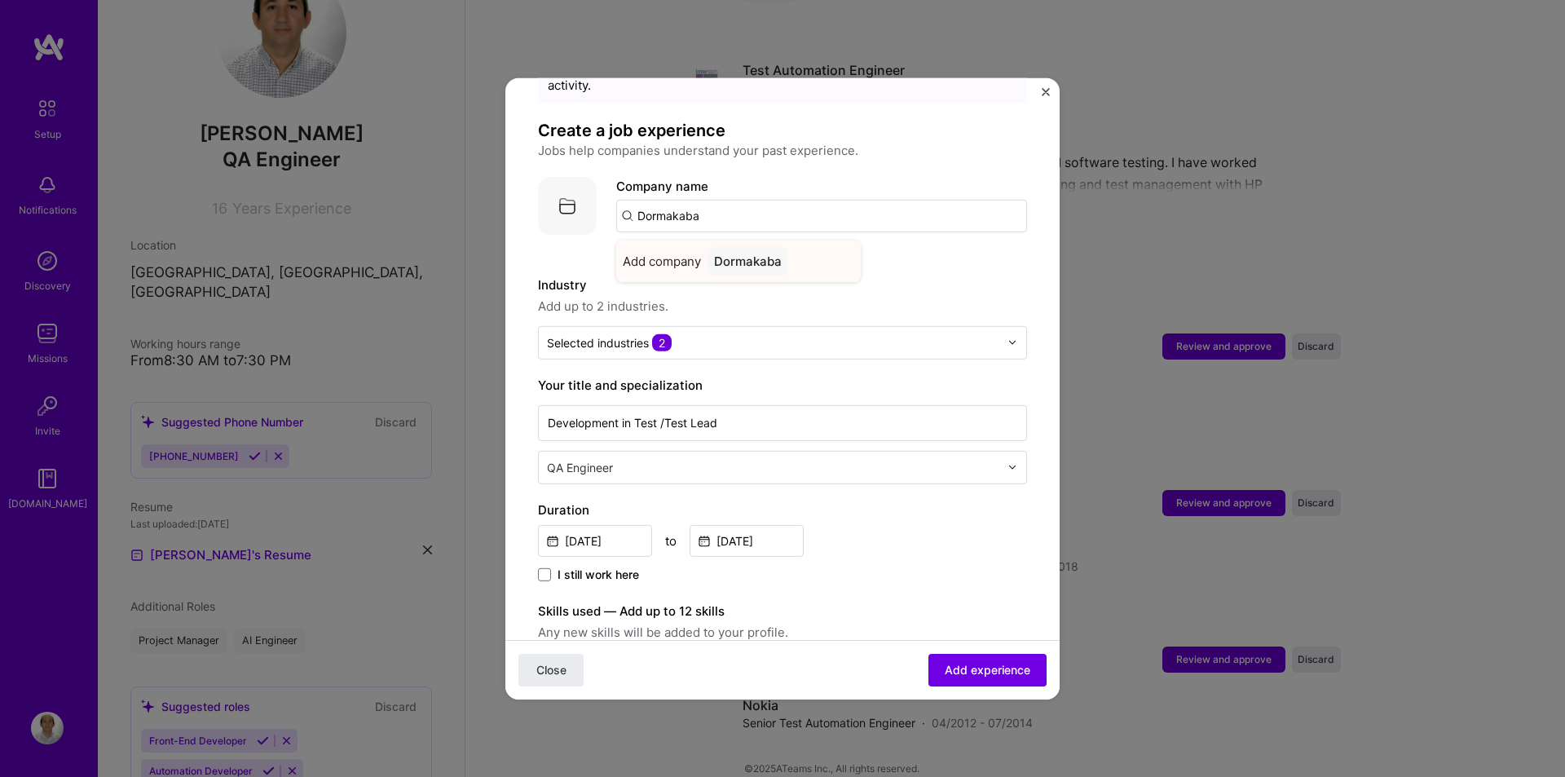
click at [747, 246] on div "Dormakaba" at bounding box center [748, 260] width 81 height 29
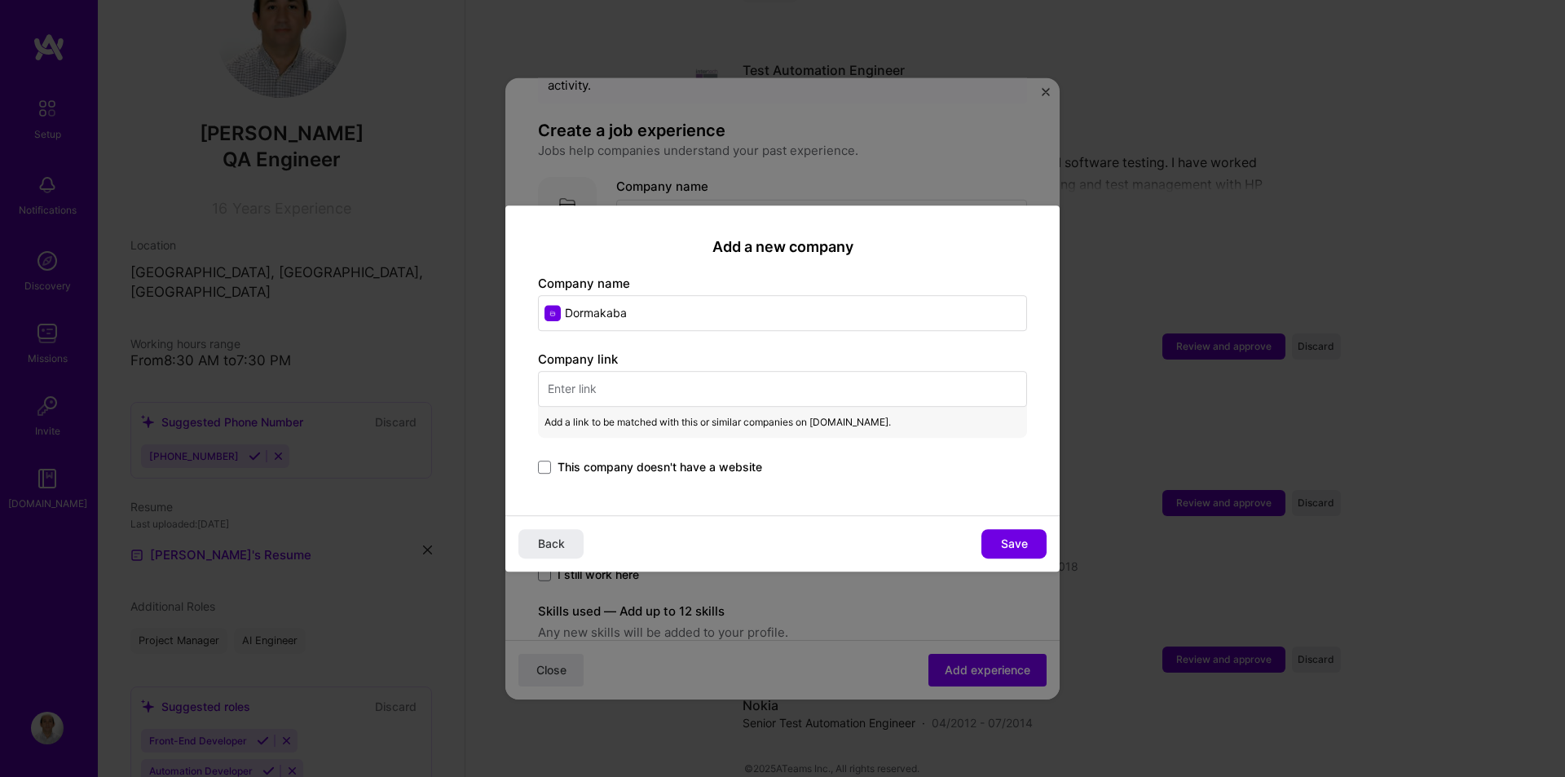
click at [607, 391] on input "text" at bounding box center [782, 389] width 489 height 36
paste input "[URL][DOMAIN_NAME]"
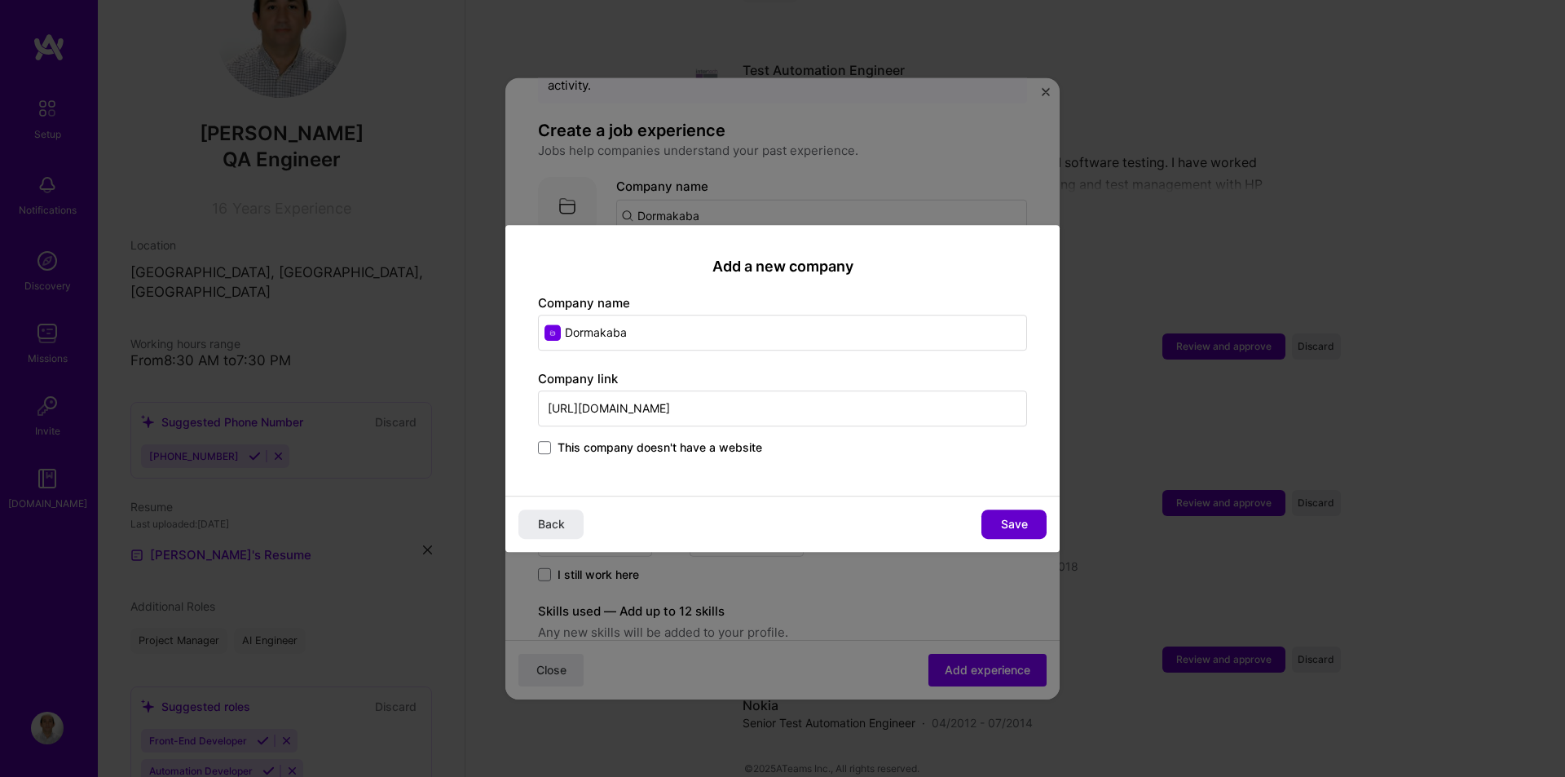
type input "[URL][DOMAIN_NAME]"
click at [999, 530] on button "Save" at bounding box center [1014, 524] width 65 height 29
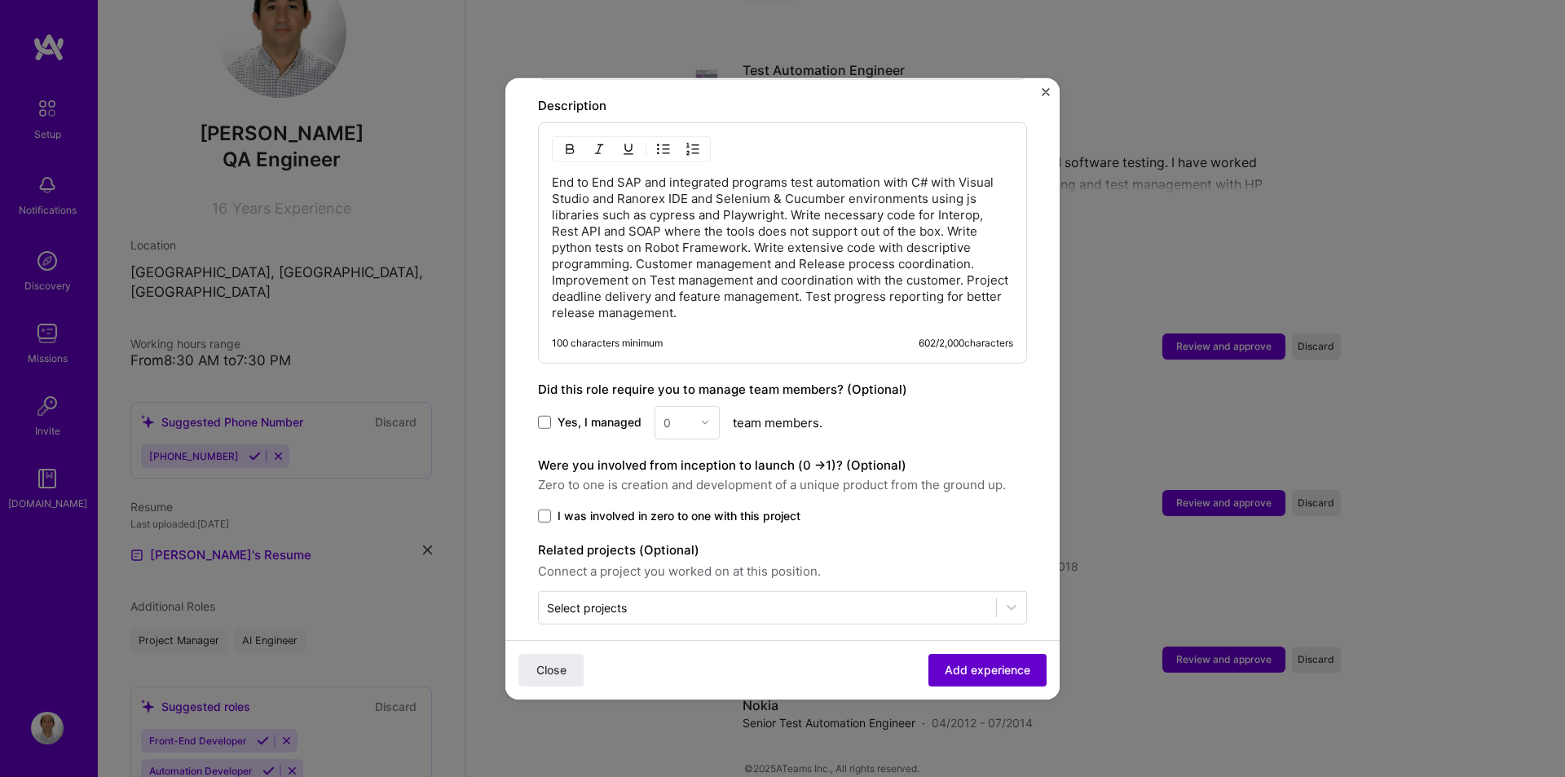
click at [973, 666] on span "Add experience" at bounding box center [988, 670] width 86 height 16
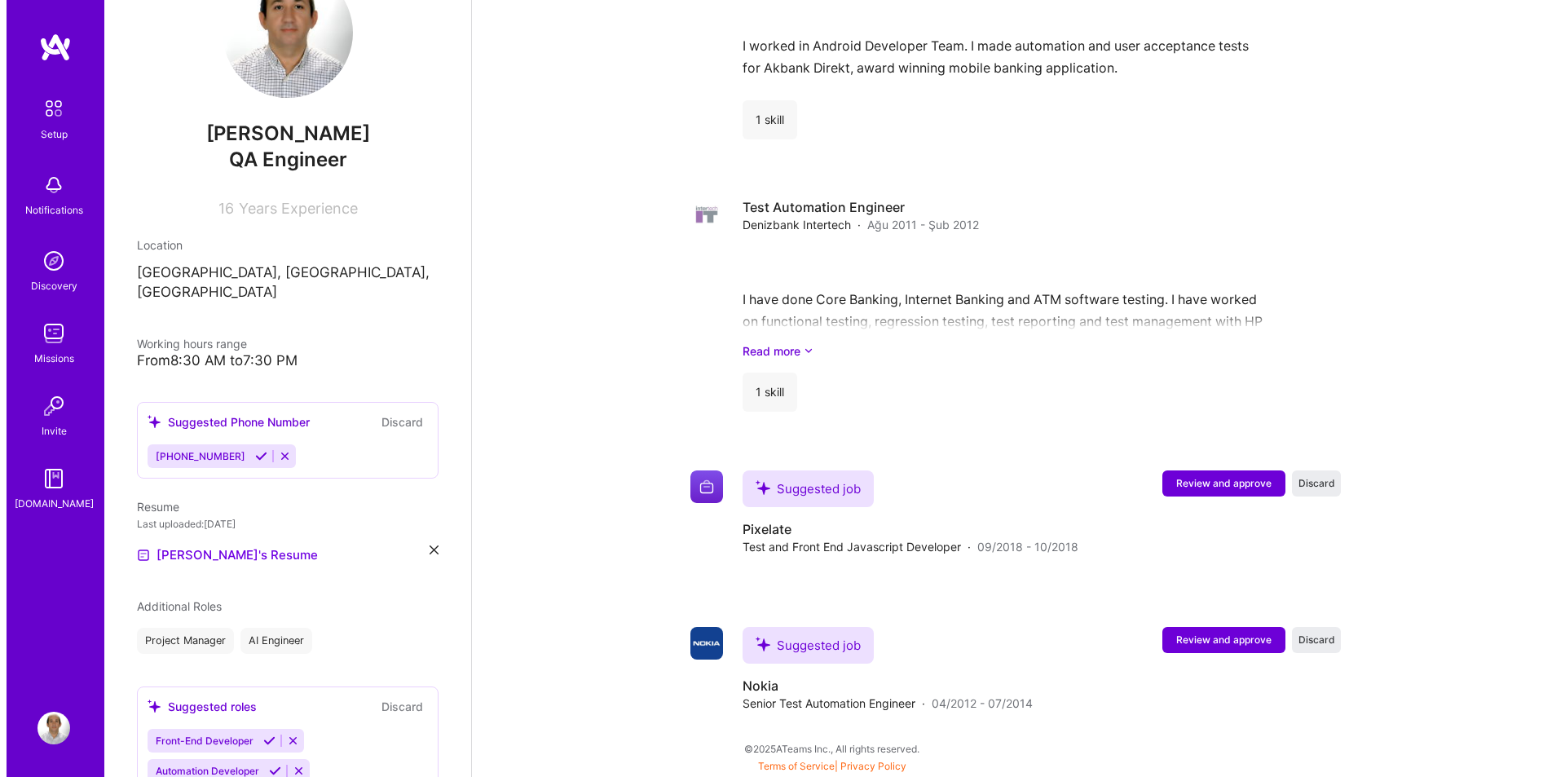
scroll to position [2560, 0]
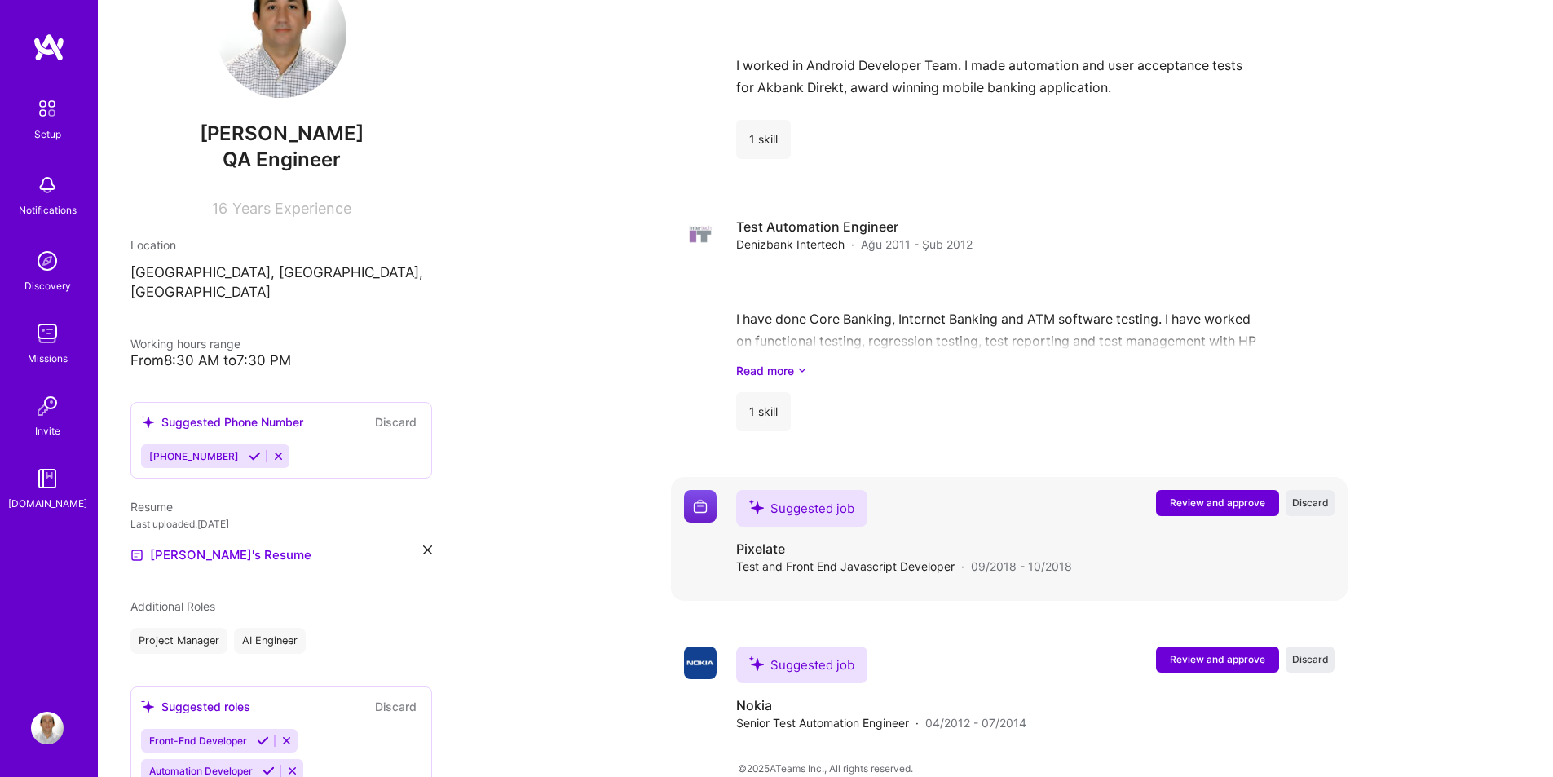
click at [1239, 496] on span "Review and approve" at bounding box center [1217, 503] width 95 height 14
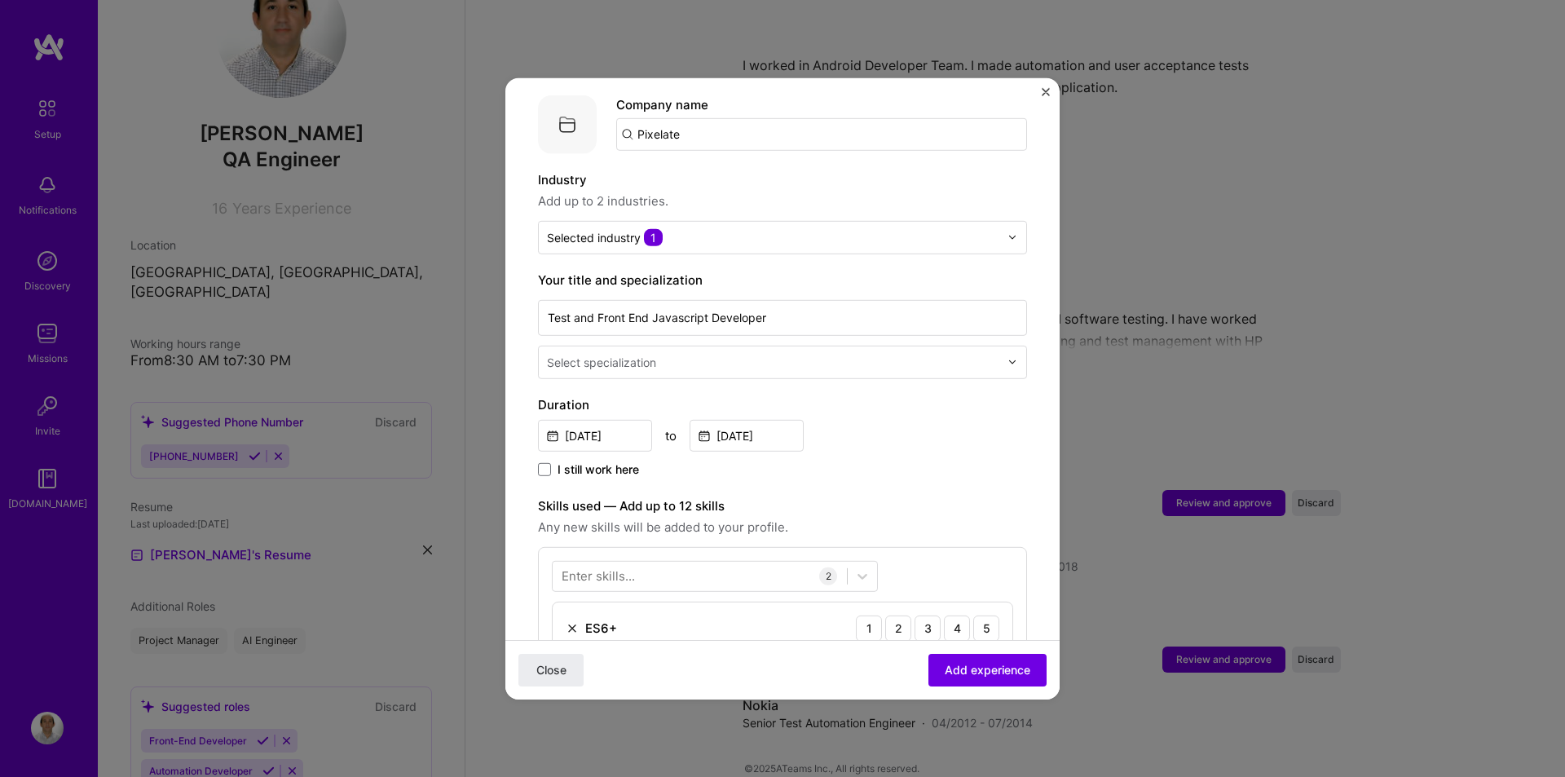
scroll to position [271, 0]
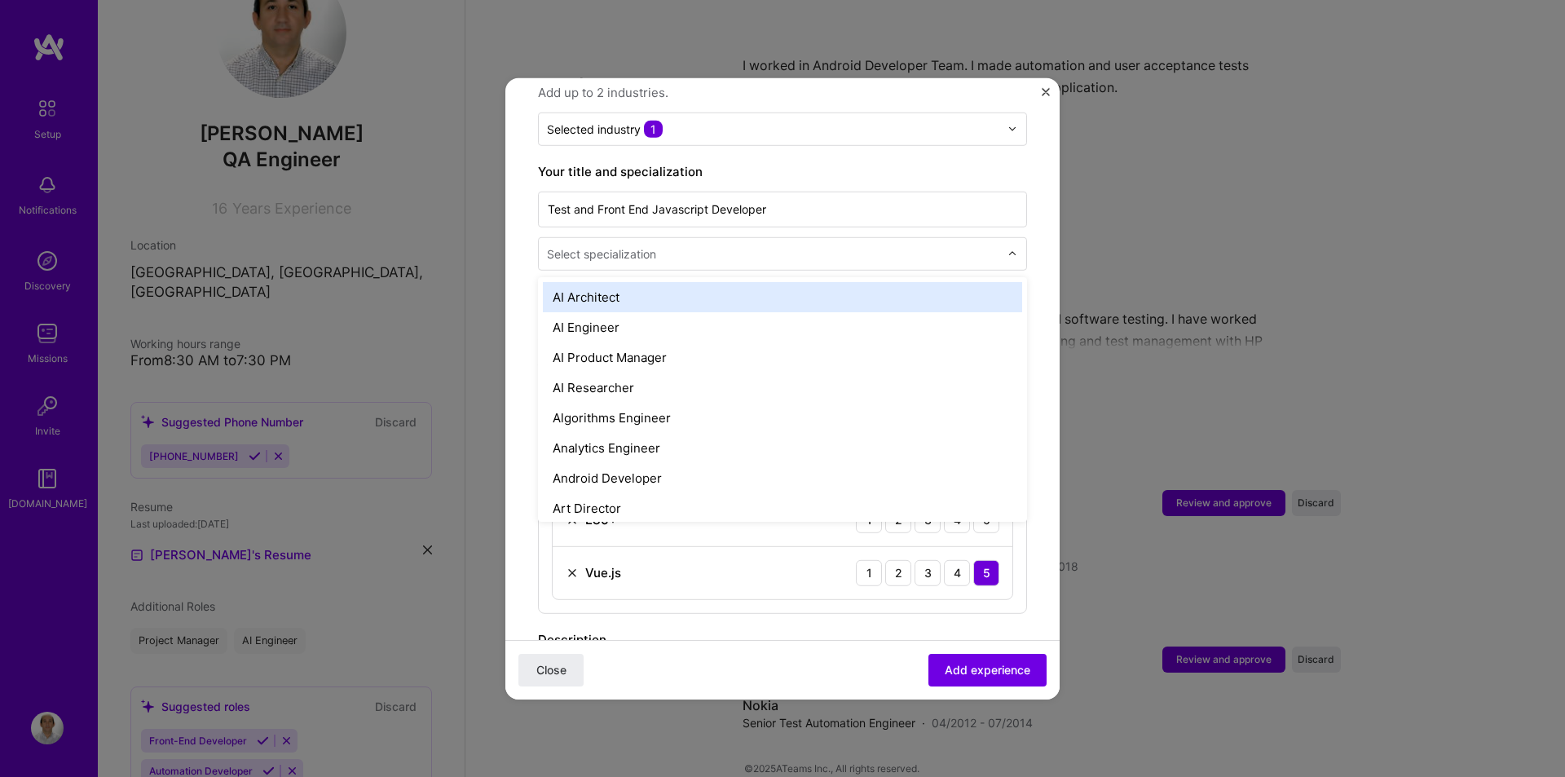
click at [575, 245] on div "Select specialization" at bounding box center [601, 253] width 109 height 17
type input "Fr"
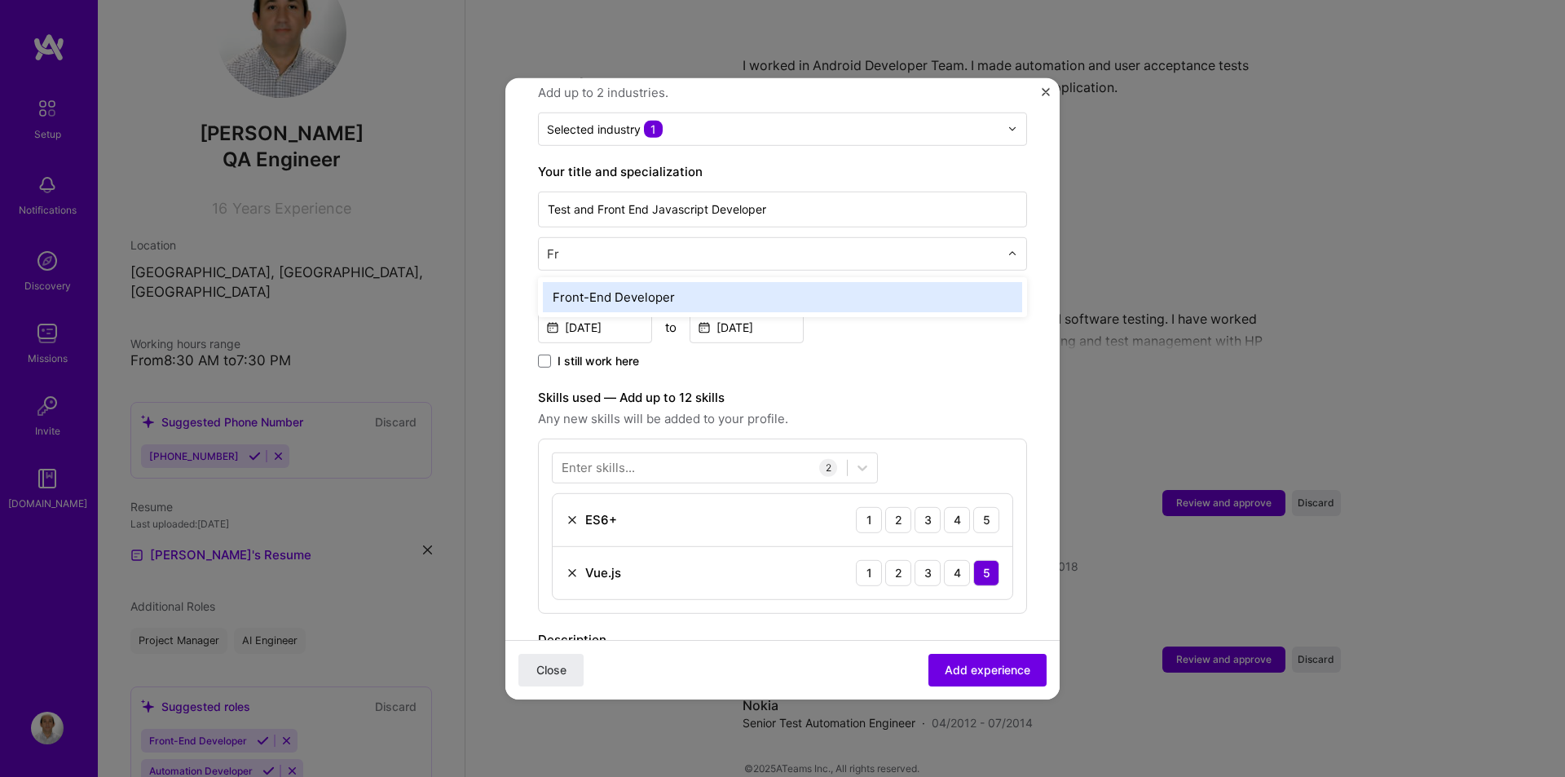
click at [610, 285] on div "Front-End Developer" at bounding box center [782, 296] width 479 height 30
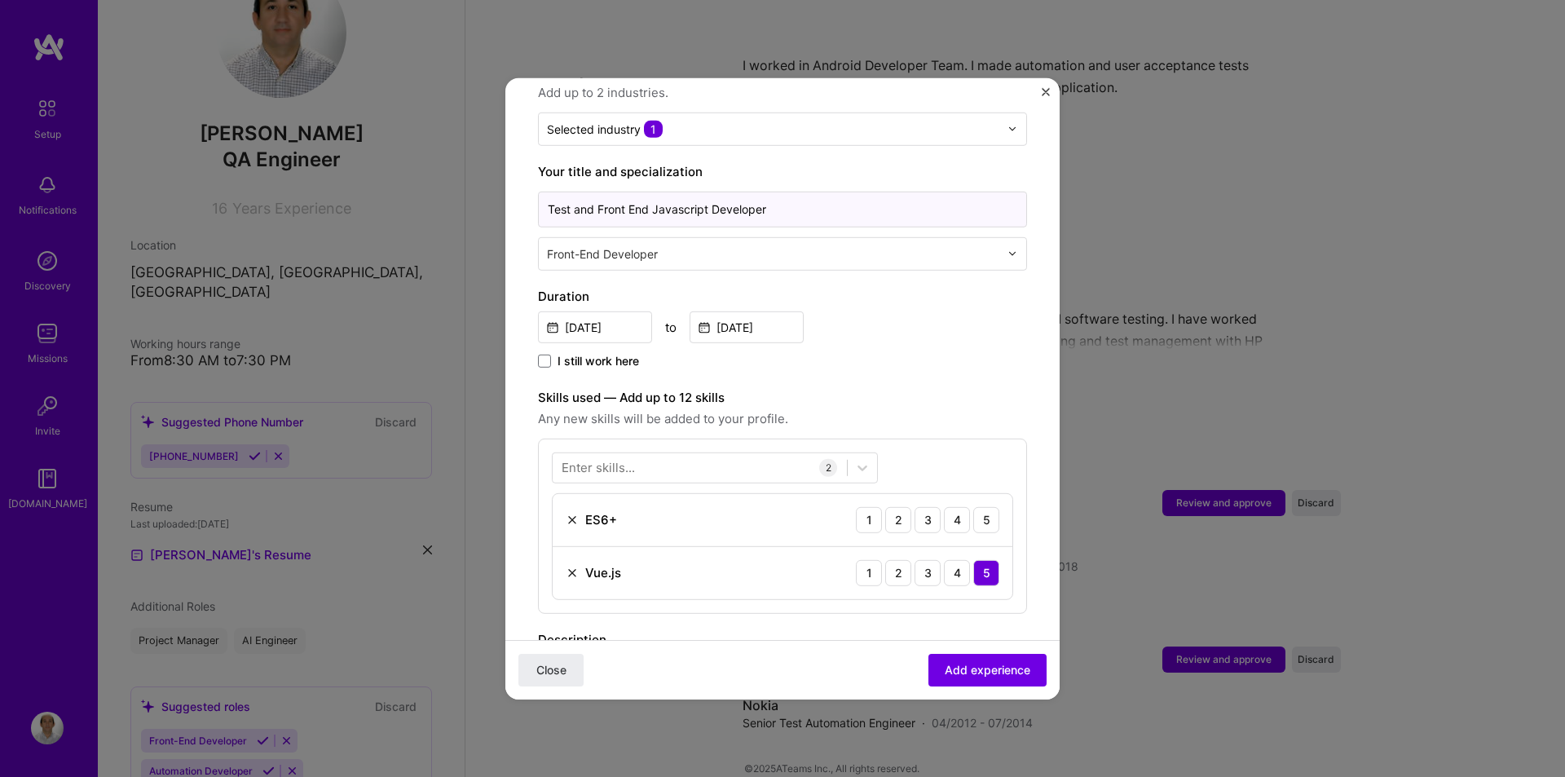
drag, startPoint x: 598, startPoint y: 198, endPoint x: 501, endPoint y: 186, distance: 97.8
click at [509, 187] on form "Adding suggested job This job is suggested based on your LinkedIn, resume or [D…" at bounding box center [782, 512] width 554 height 1346
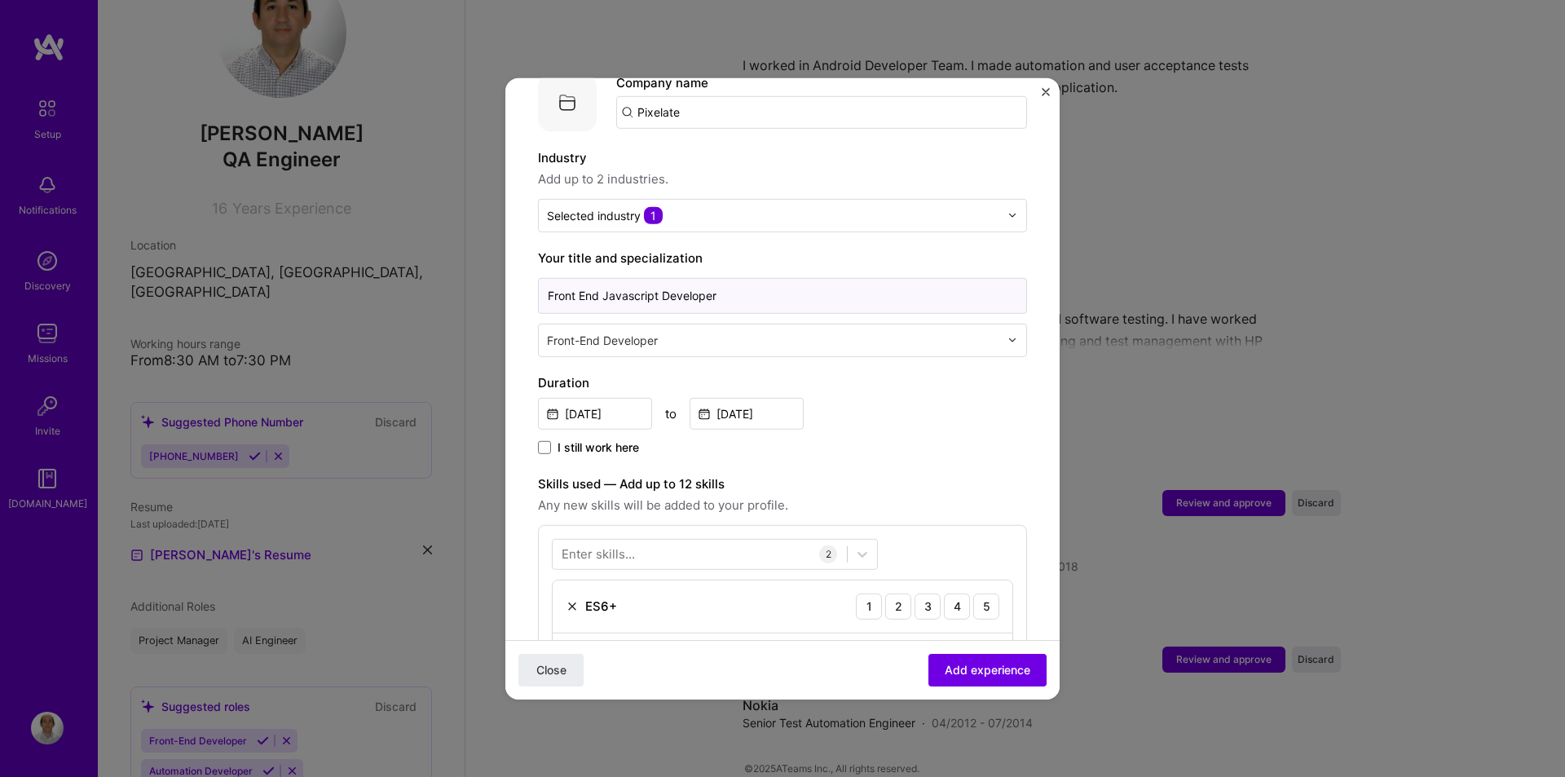
scroll to position [27, 0]
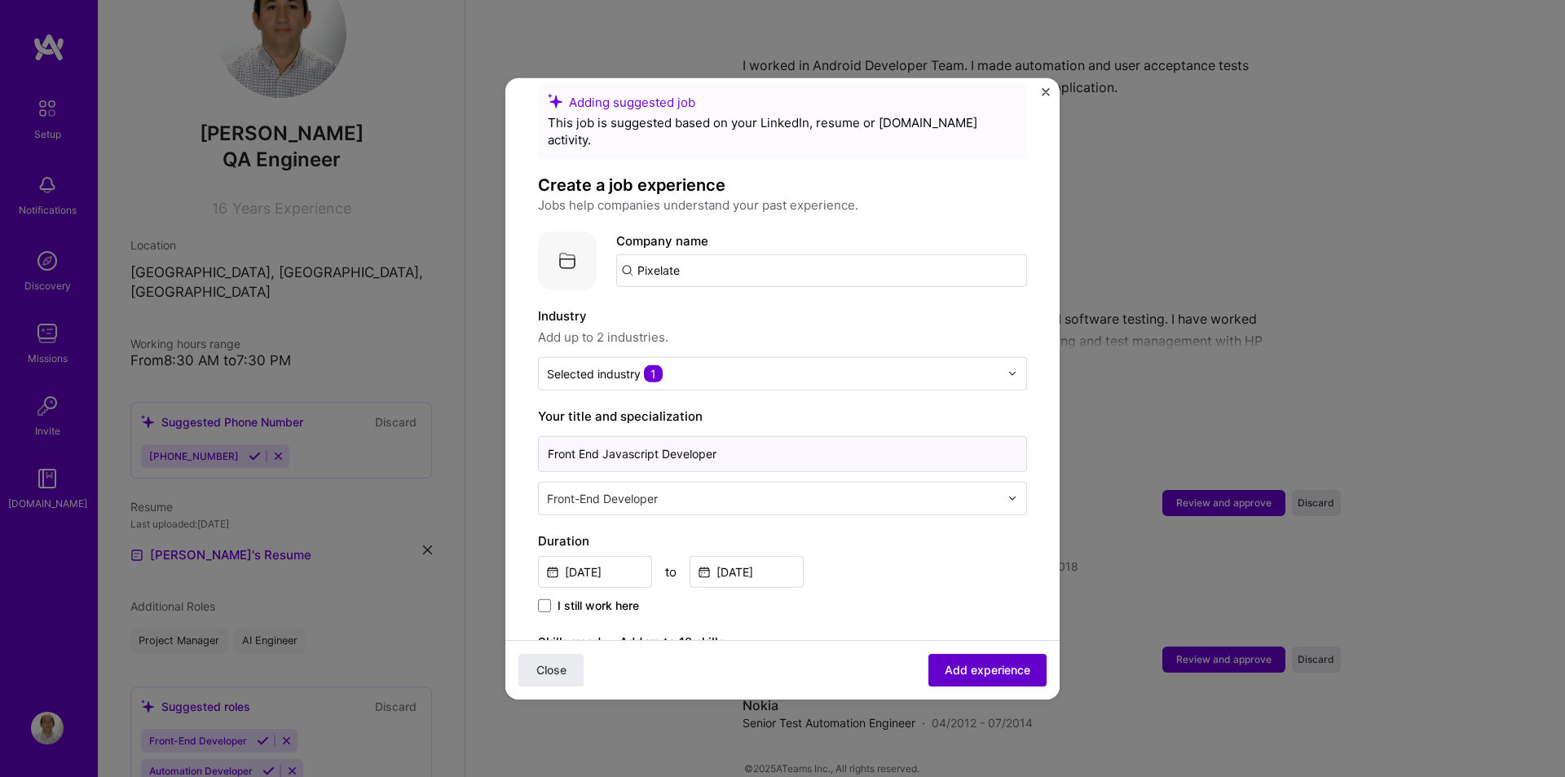
type input "Front End Javascript Developer"
click at [974, 667] on span "Add experience" at bounding box center [988, 670] width 86 height 16
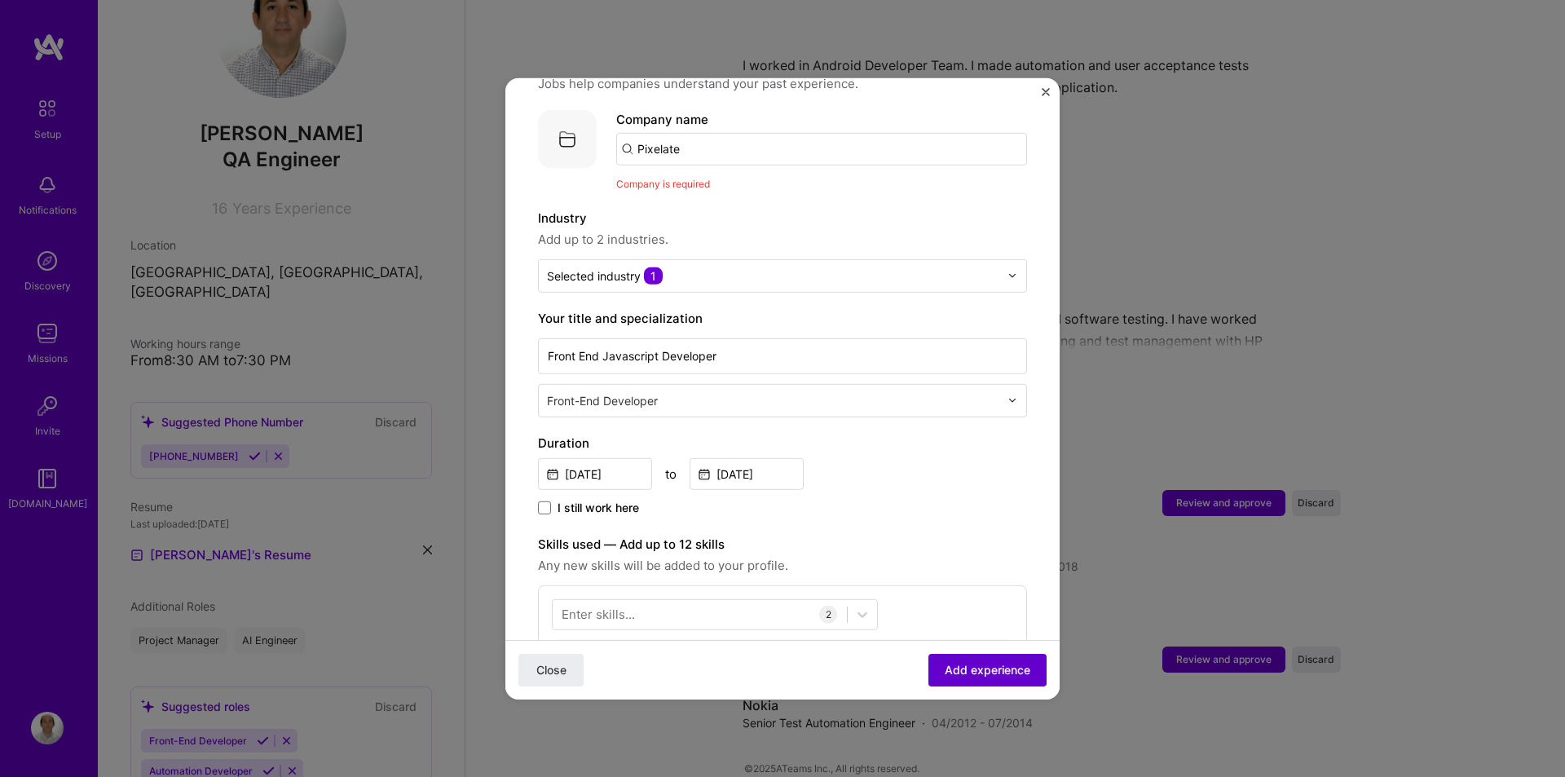
scroll to position [163, 0]
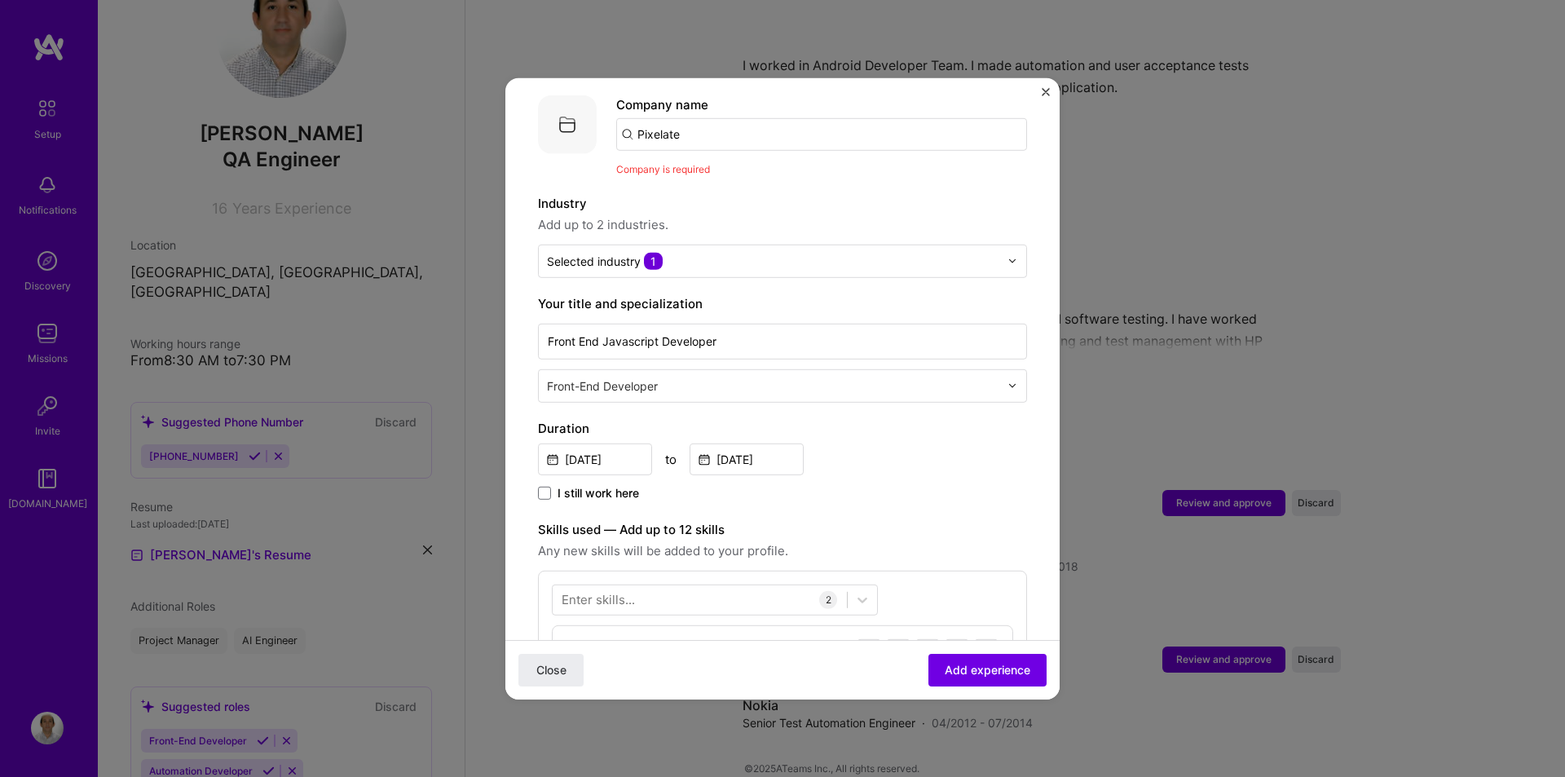
click at [700, 120] on input "Pixelate" at bounding box center [821, 133] width 411 height 33
drag, startPoint x: 689, startPoint y: 118, endPoint x: 611, endPoint y: 118, distance: 77.5
click at [611, 118] on div "Company logo Company name Pixelate Company is required" at bounding box center [782, 136] width 489 height 82
click at [677, 122] on input "text" at bounding box center [821, 133] width 411 height 33
paste input "Pixelate"
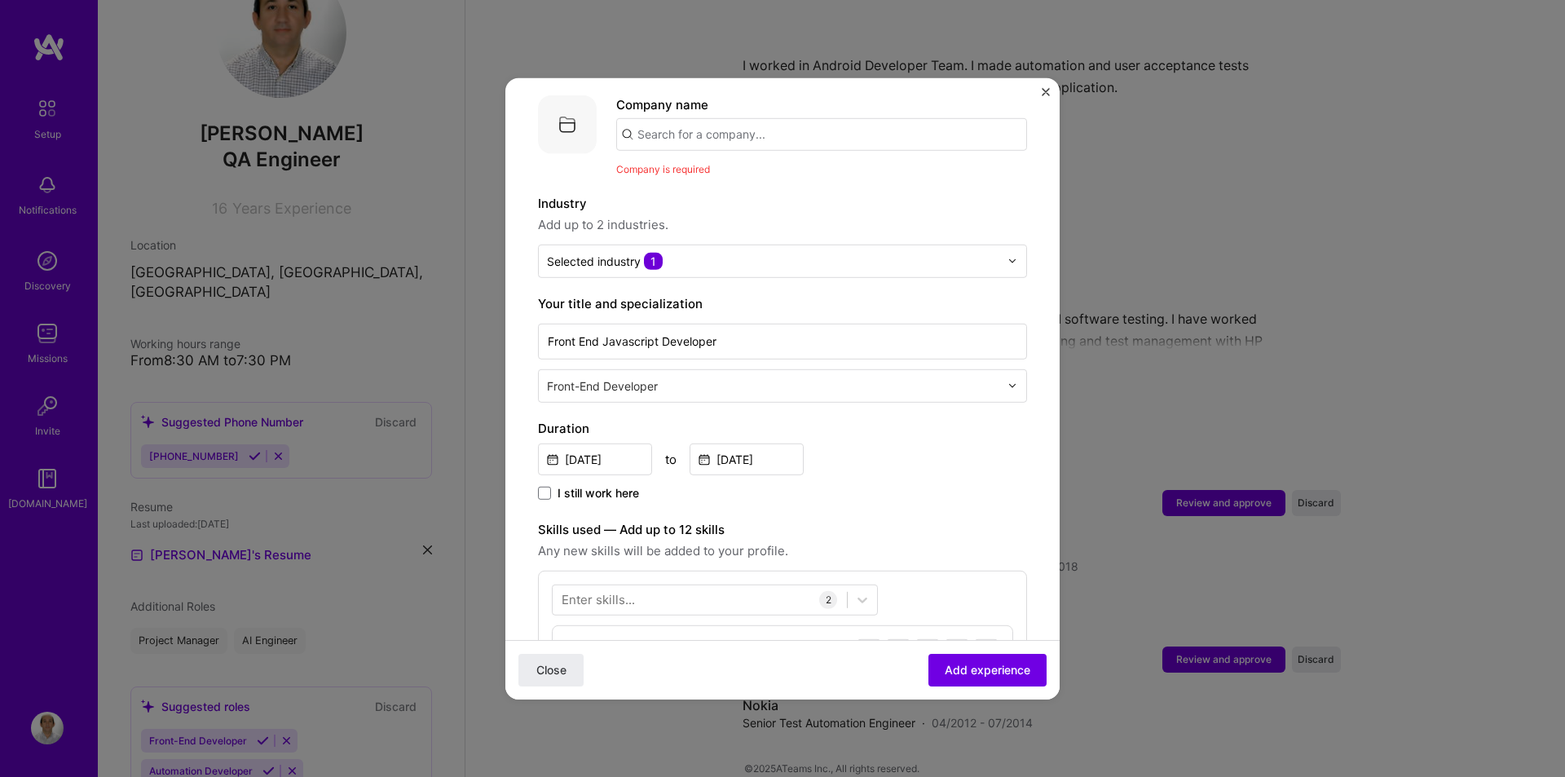
type input "Pixelate"
click at [730, 165] on div "Pixelate" at bounding box center [738, 179] width 61 height 29
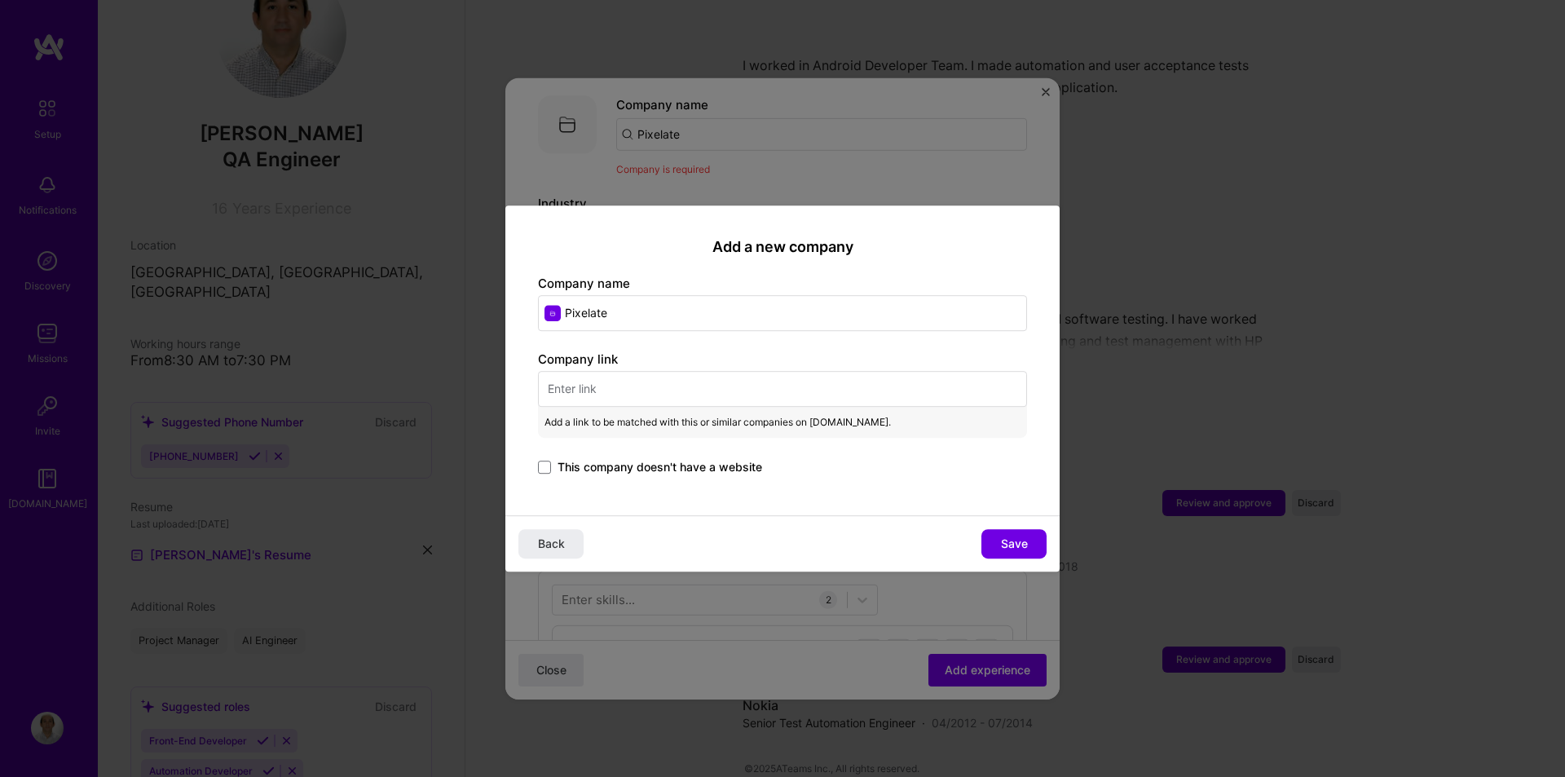
click at [627, 375] on input "text" at bounding box center [782, 389] width 489 height 36
paste input "[URL][DOMAIN_NAME]"
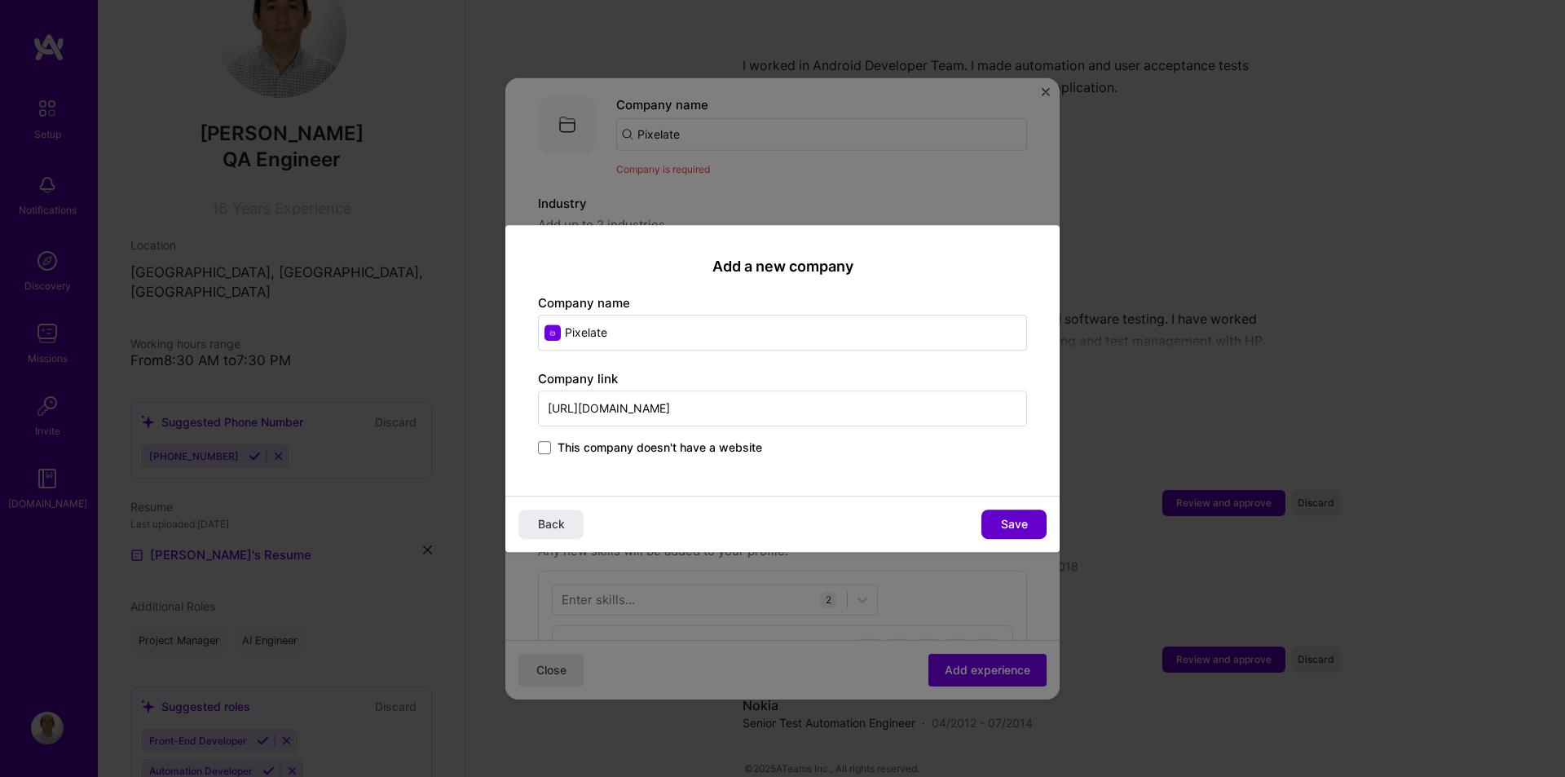
type input "[URL][DOMAIN_NAME]"
click at [1023, 529] on span "Save" at bounding box center [1014, 524] width 27 height 16
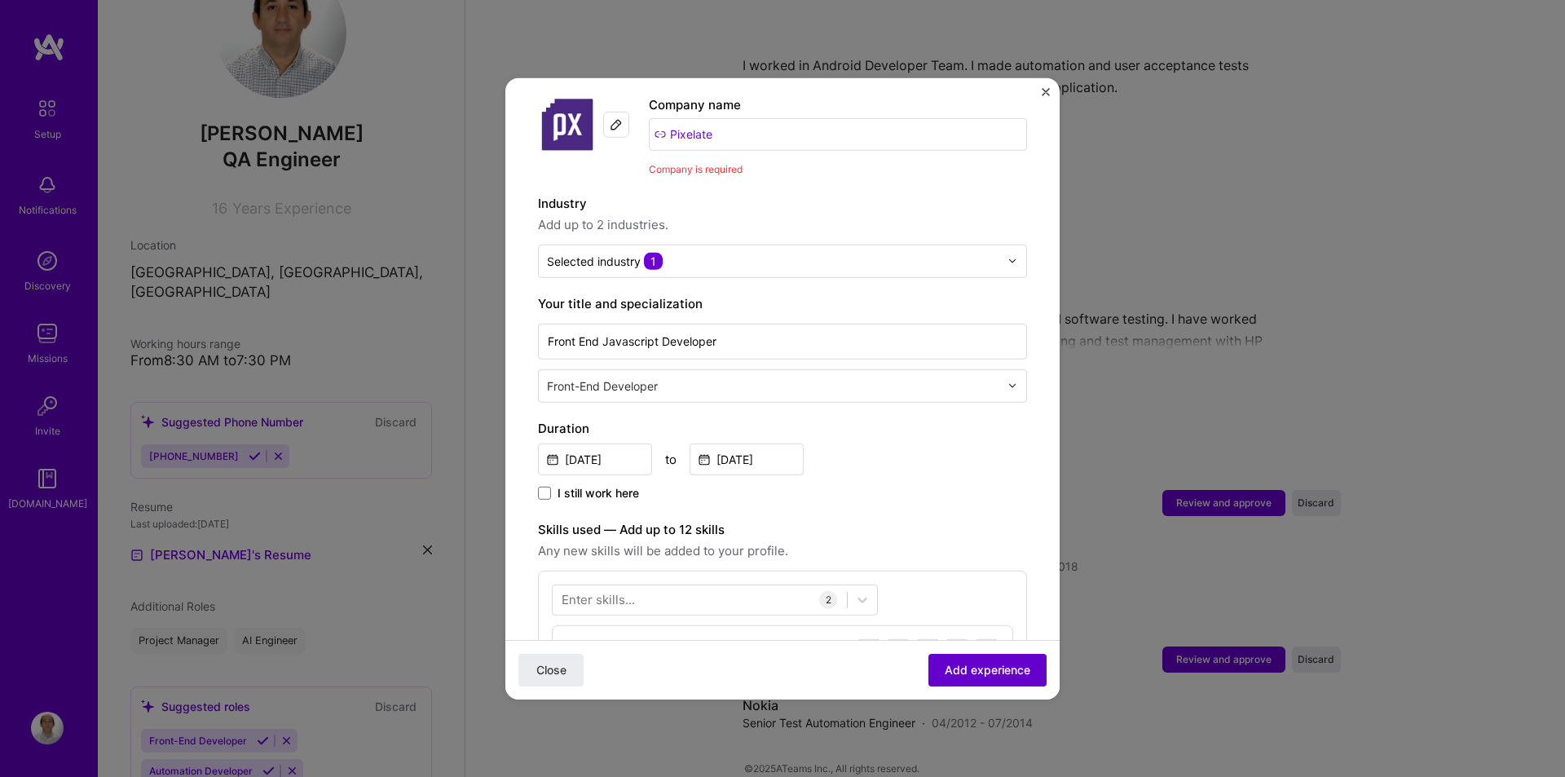
click at [981, 666] on span "Add experience" at bounding box center [988, 670] width 86 height 16
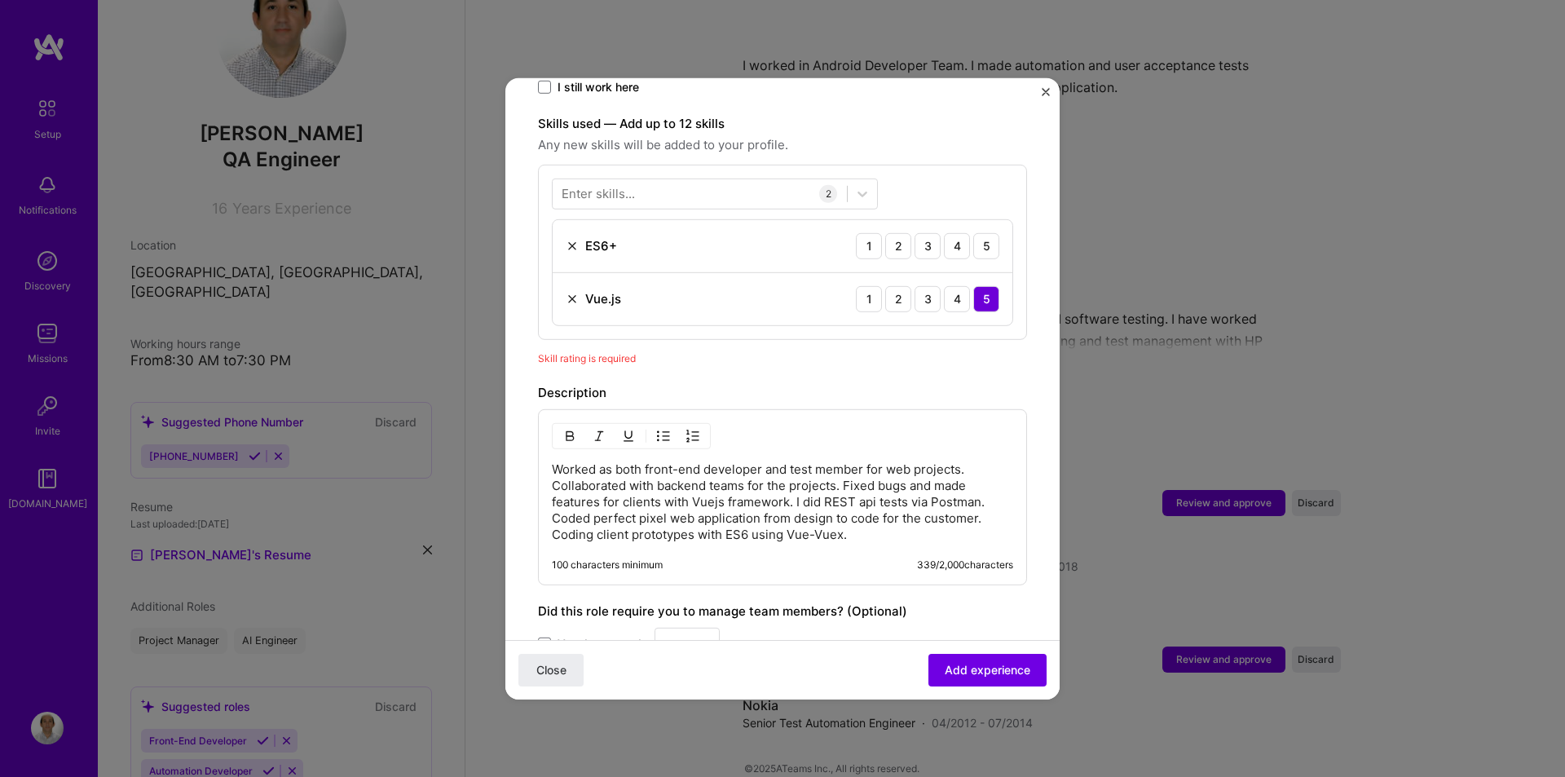
scroll to position [564, 0]
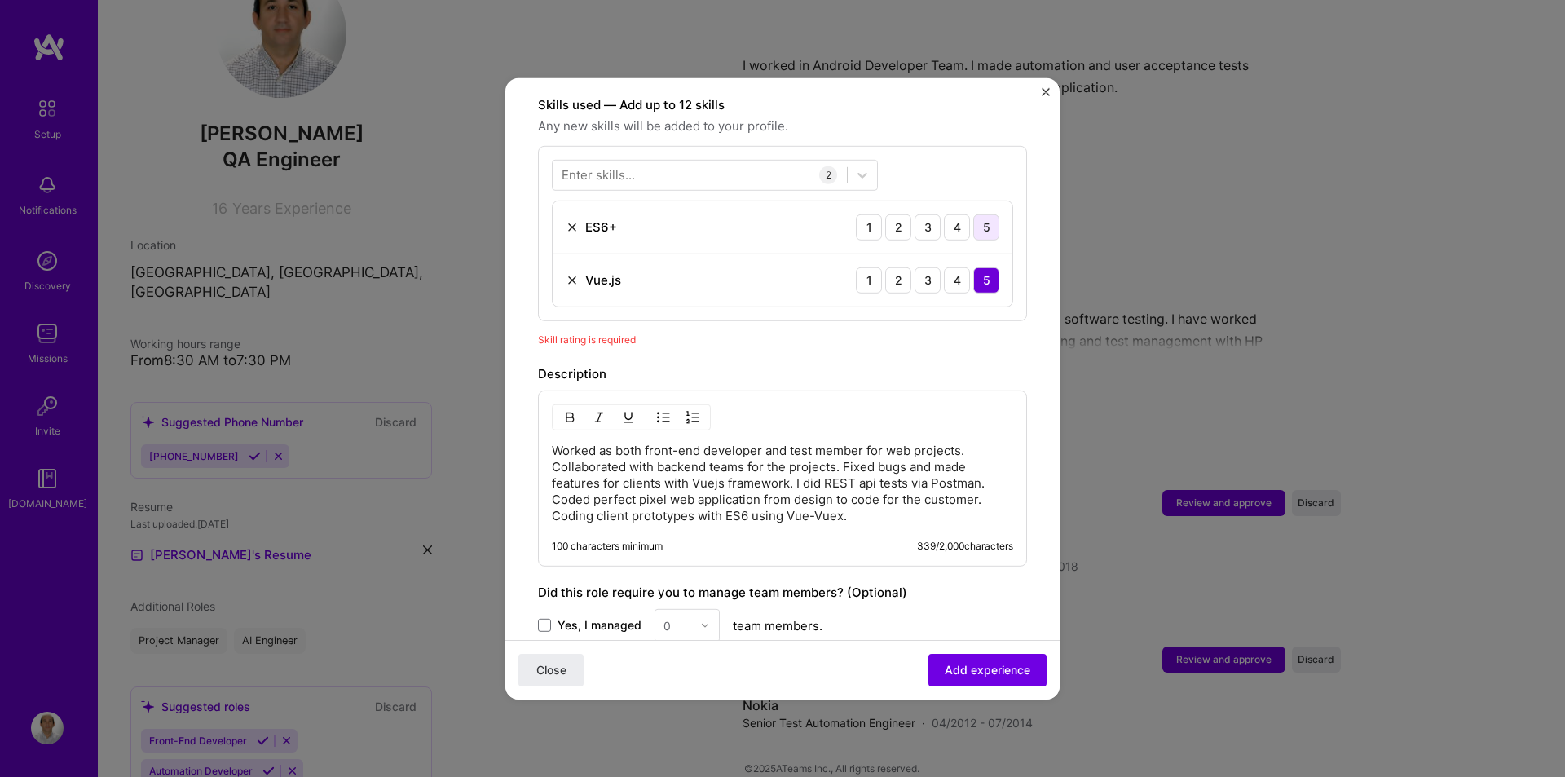
click at [973, 214] on div "5" at bounding box center [986, 227] width 26 height 26
click at [960, 665] on span "Add experience" at bounding box center [988, 670] width 86 height 16
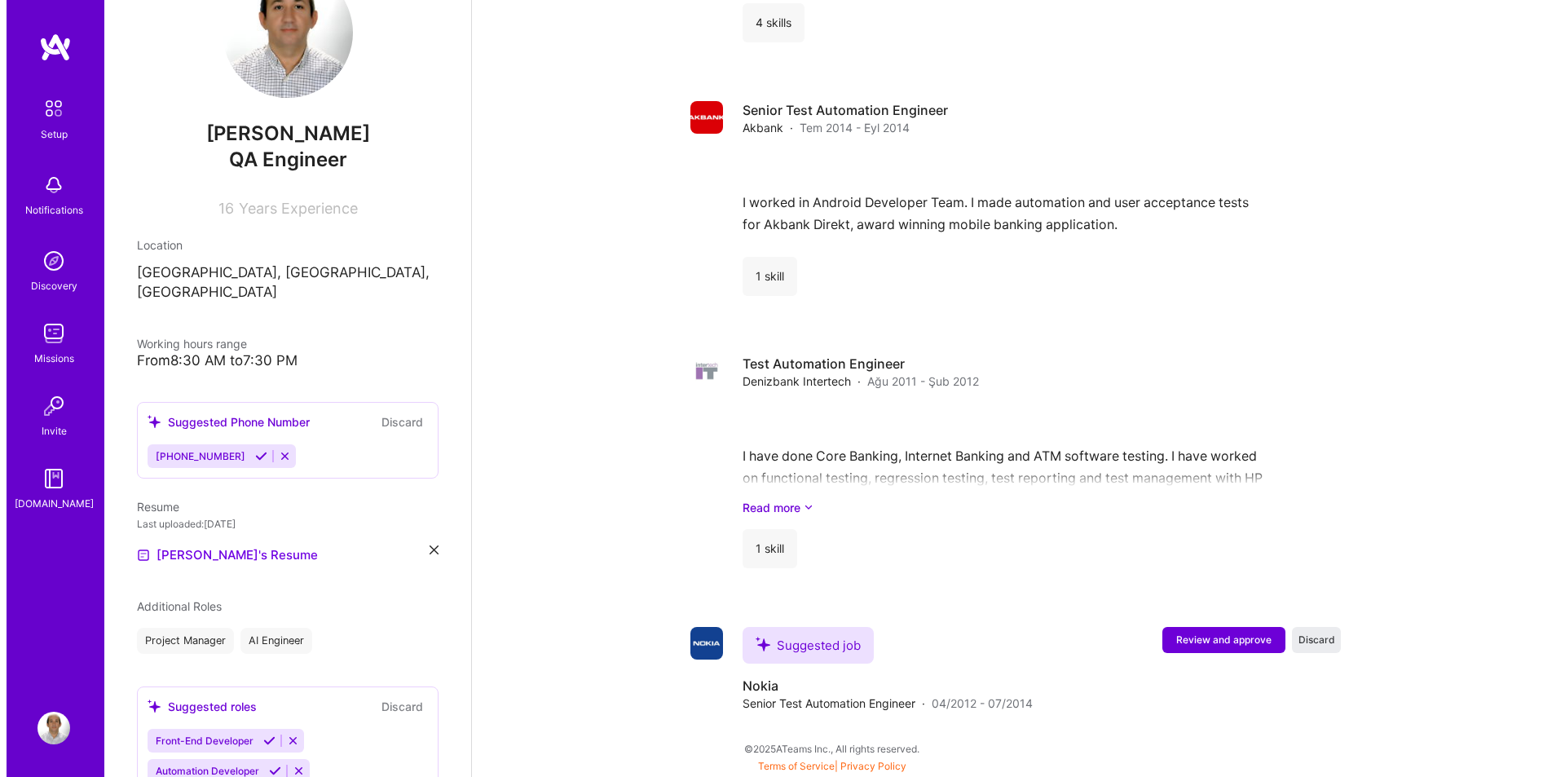
scroll to position [2676, 0]
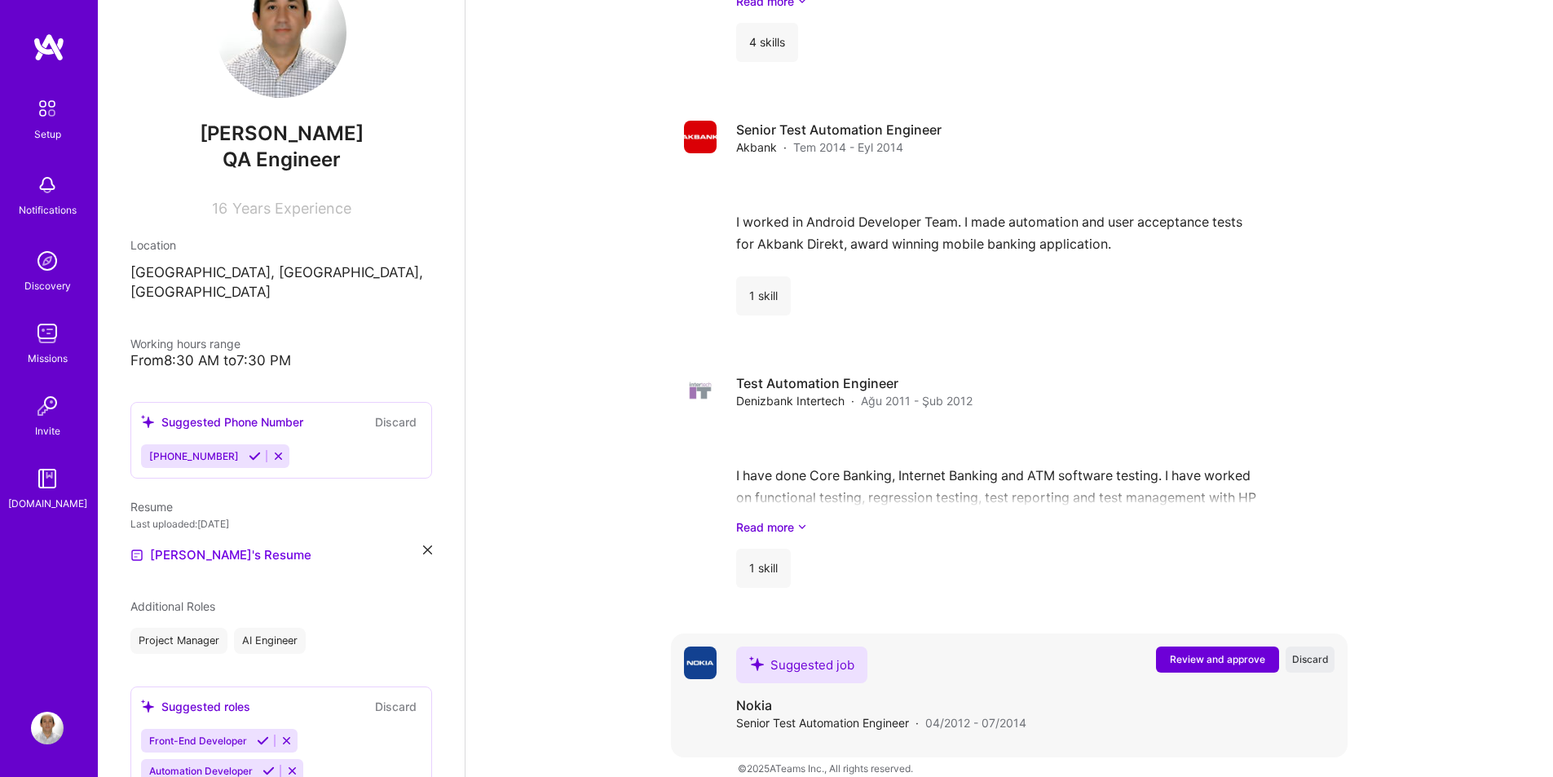
click at [1198, 652] on span "Review and approve" at bounding box center [1217, 659] width 95 height 14
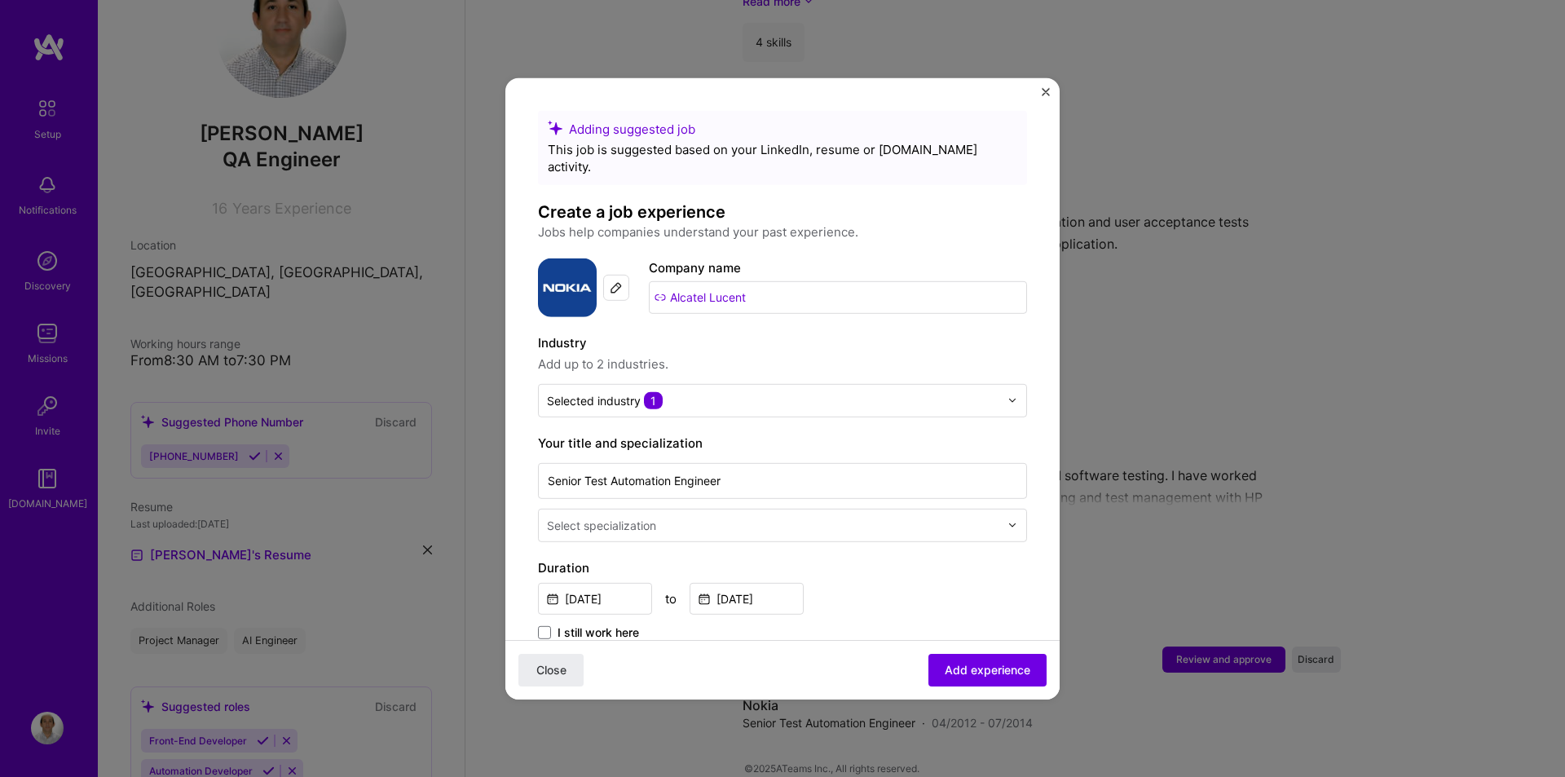
click at [736, 280] on input "Alcatel Lucent" at bounding box center [838, 296] width 378 height 33
click at [757, 281] on input "Alcatel Lucent" at bounding box center [838, 296] width 378 height 33
drag, startPoint x: 761, startPoint y: 282, endPoint x: 636, endPoint y: 263, distance: 126.3
click at [637, 263] on div "Company logo Company name Alcatel Lucent" at bounding box center [782, 287] width 489 height 59
paste input "Alcatel Lucent"
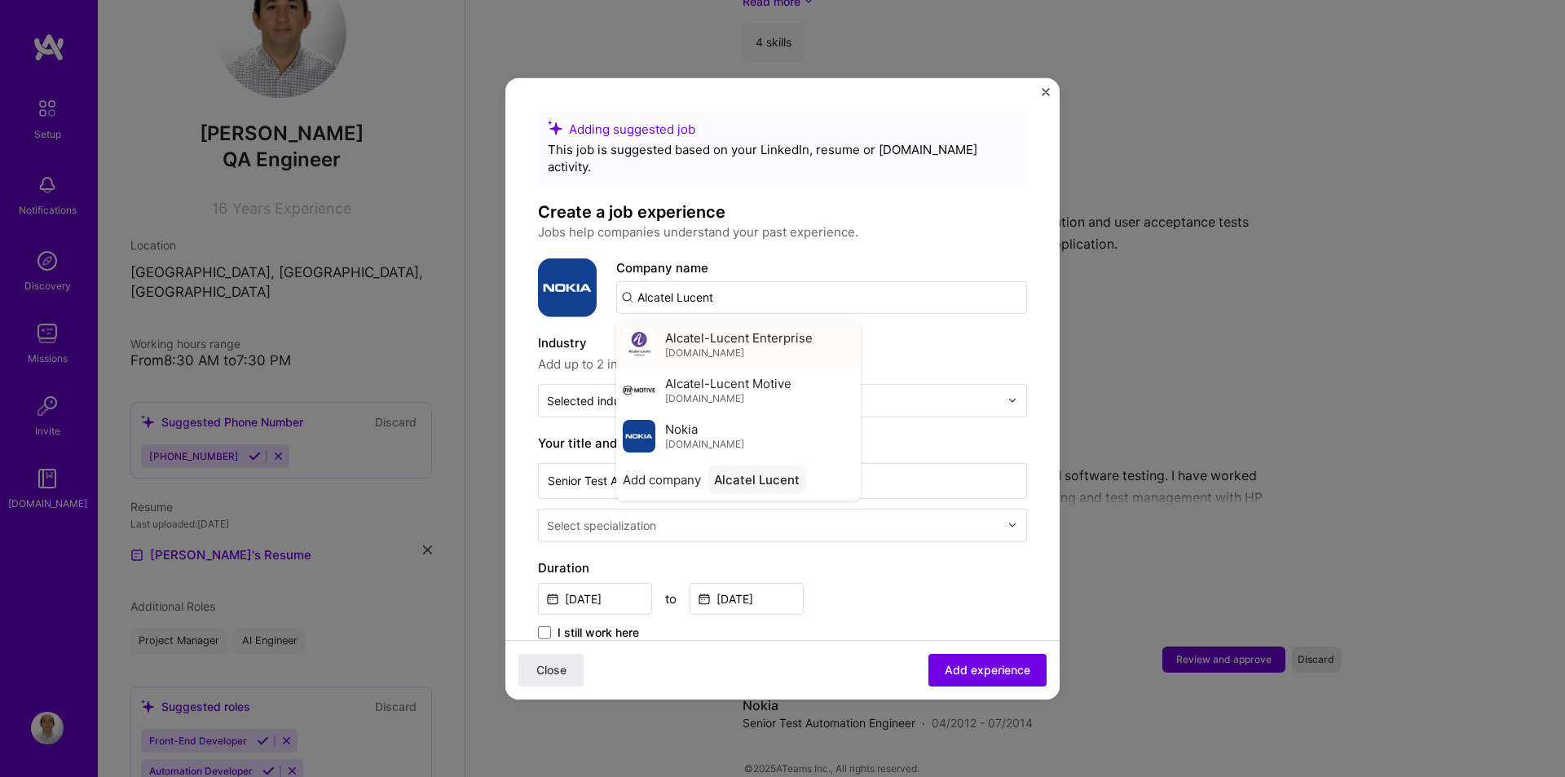
click at [724, 329] on span "Alcatel-Lucent Enterprise" at bounding box center [739, 337] width 148 height 17
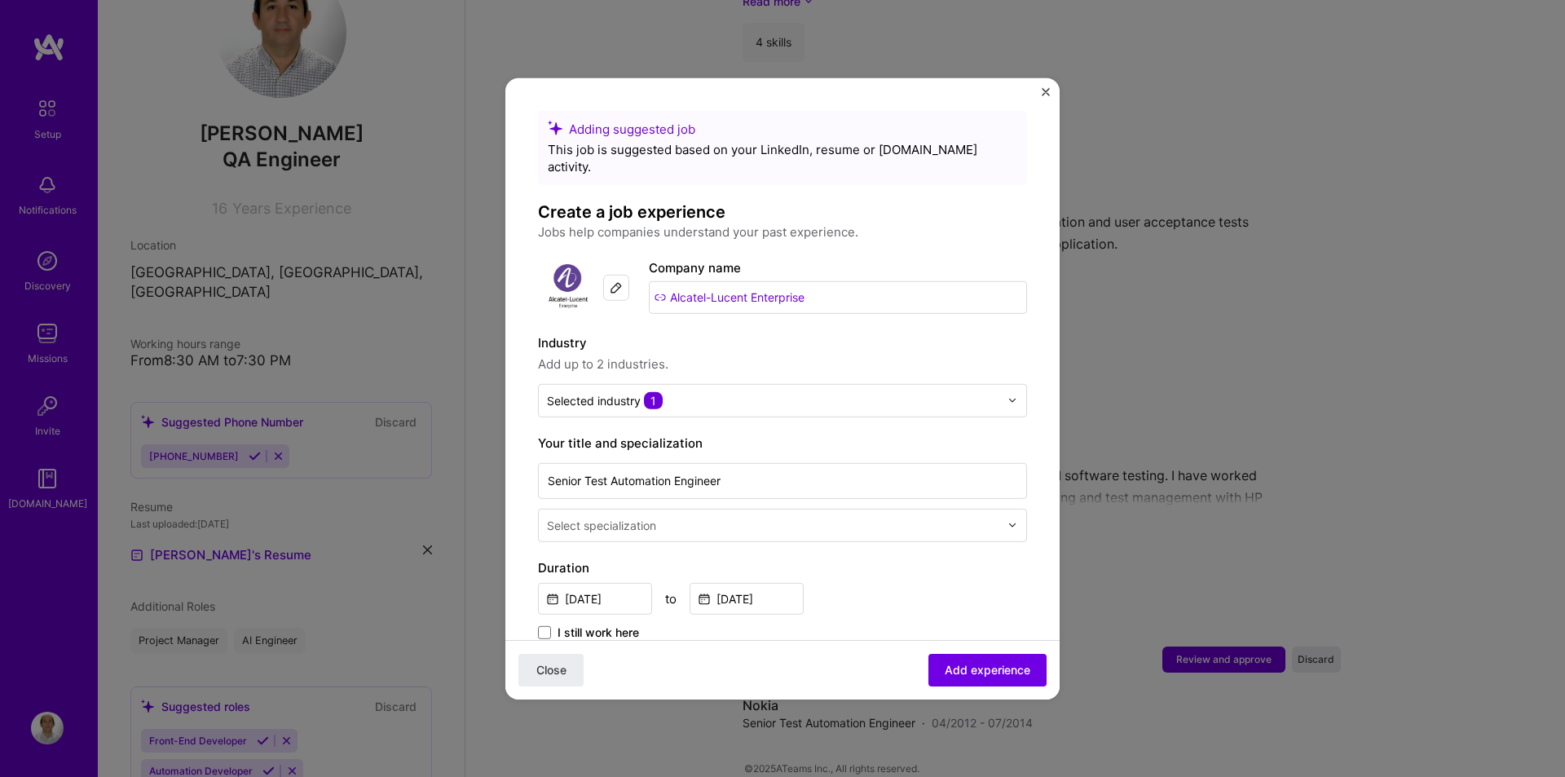
click at [726, 280] on input "Alcatel-Lucent Enterprise" at bounding box center [838, 296] width 378 height 33
click at [713, 288] on input "Alcatel-Lucent Enterprise" at bounding box center [838, 296] width 378 height 33
click at [830, 285] on input "Alcatel-Lucent Enterprise" at bounding box center [838, 296] width 378 height 33
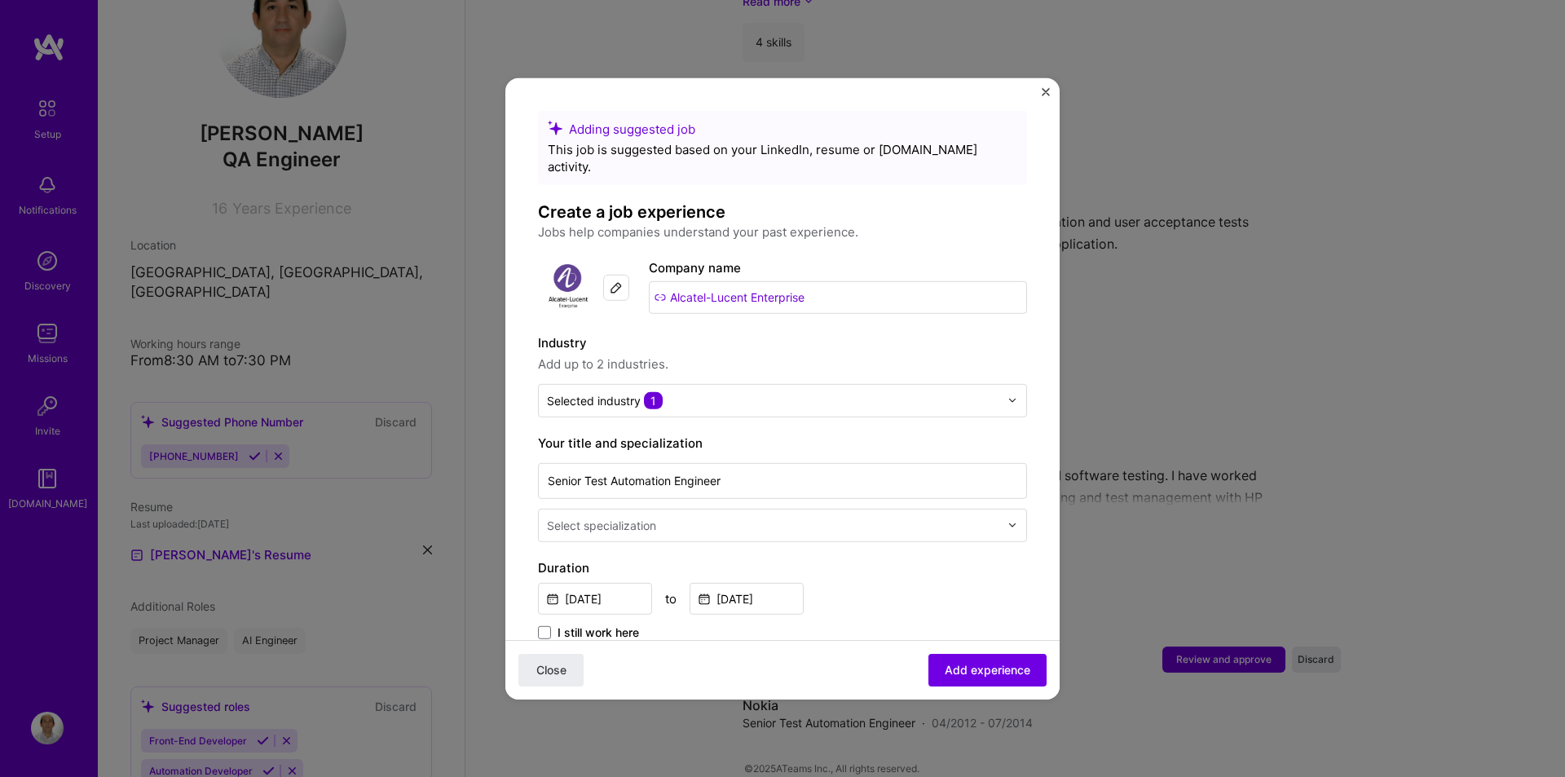
click at [843, 283] on input "Alcatel-Lucent Enterprise" at bounding box center [838, 296] width 378 height 33
click at [607, 274] on div at bounding box center [616, 287] width 26 height 26
click at [784, 280] on input "Alcatel-Lucent Enterprise" at bounding box center [838, 296] width 378 height 33
click at [819, 284] on input "Alcatel-Lucent Enterprise" at bounding box center [838, 296] width 378 height 33
drag, startPoint x: 850, startPoint y: 284, endPoint x: 681, endPoint y: 276, distance: 169.8
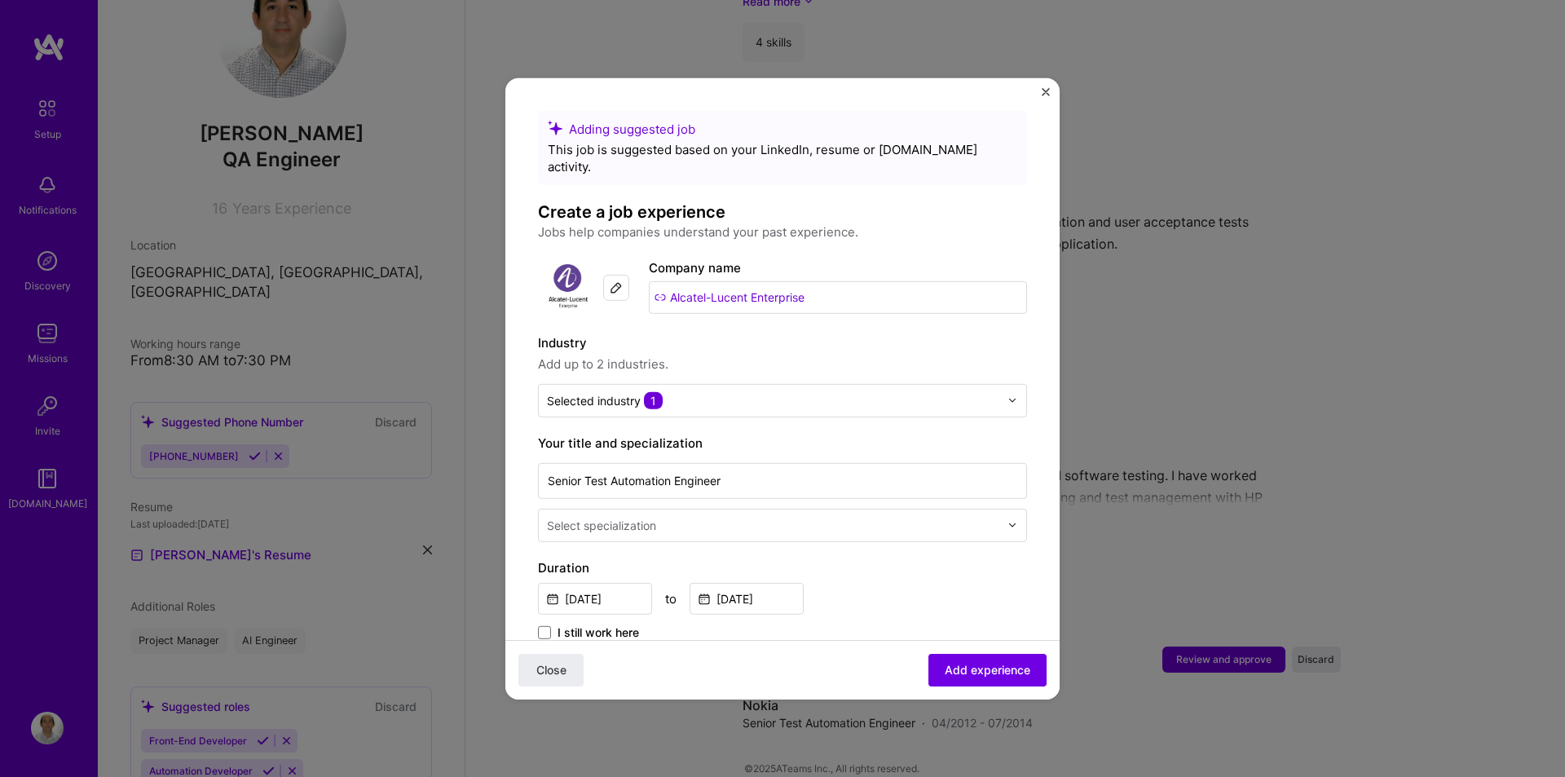
click at [681, 280] on input "Alcatel-Lucent Enterprise" at bounding box center [838, 296] width 378 height 33
type input "A"
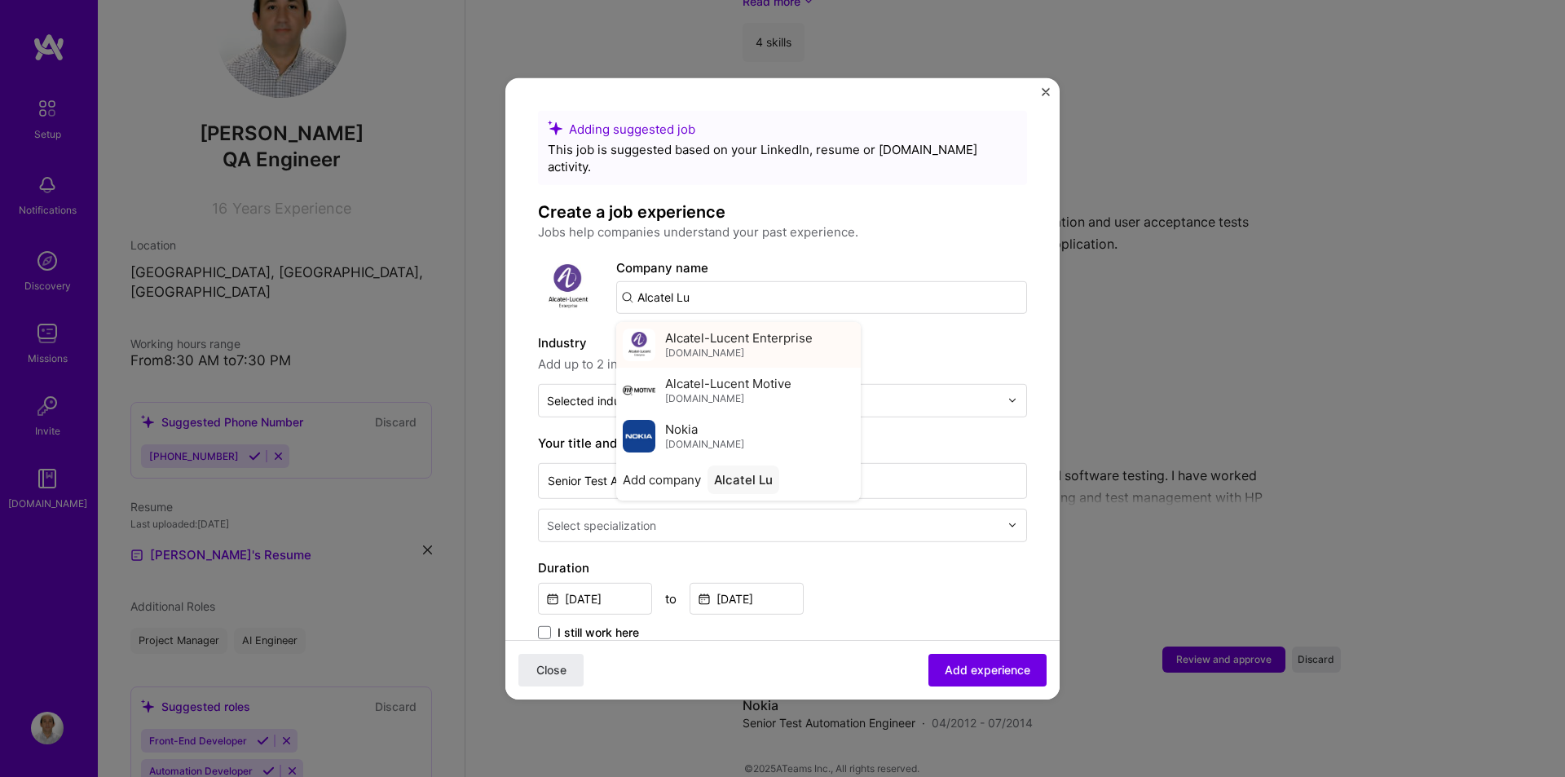
click at [717, 329] on span "Alcatel-Lucent Enterprise" at bounding box center [739, 337] width 148 height 17
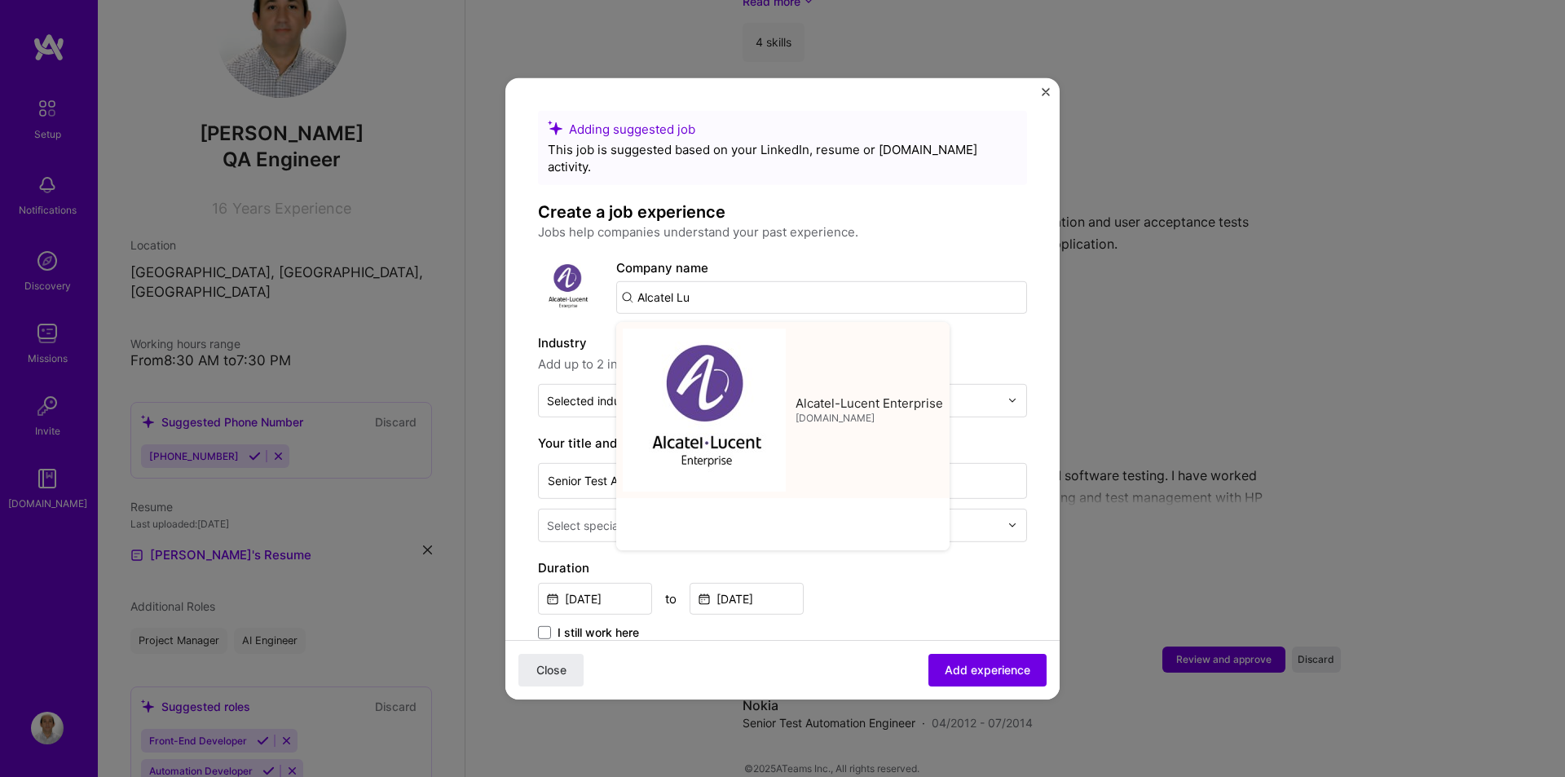
type input "Alcatel-Lucent Enterprise"
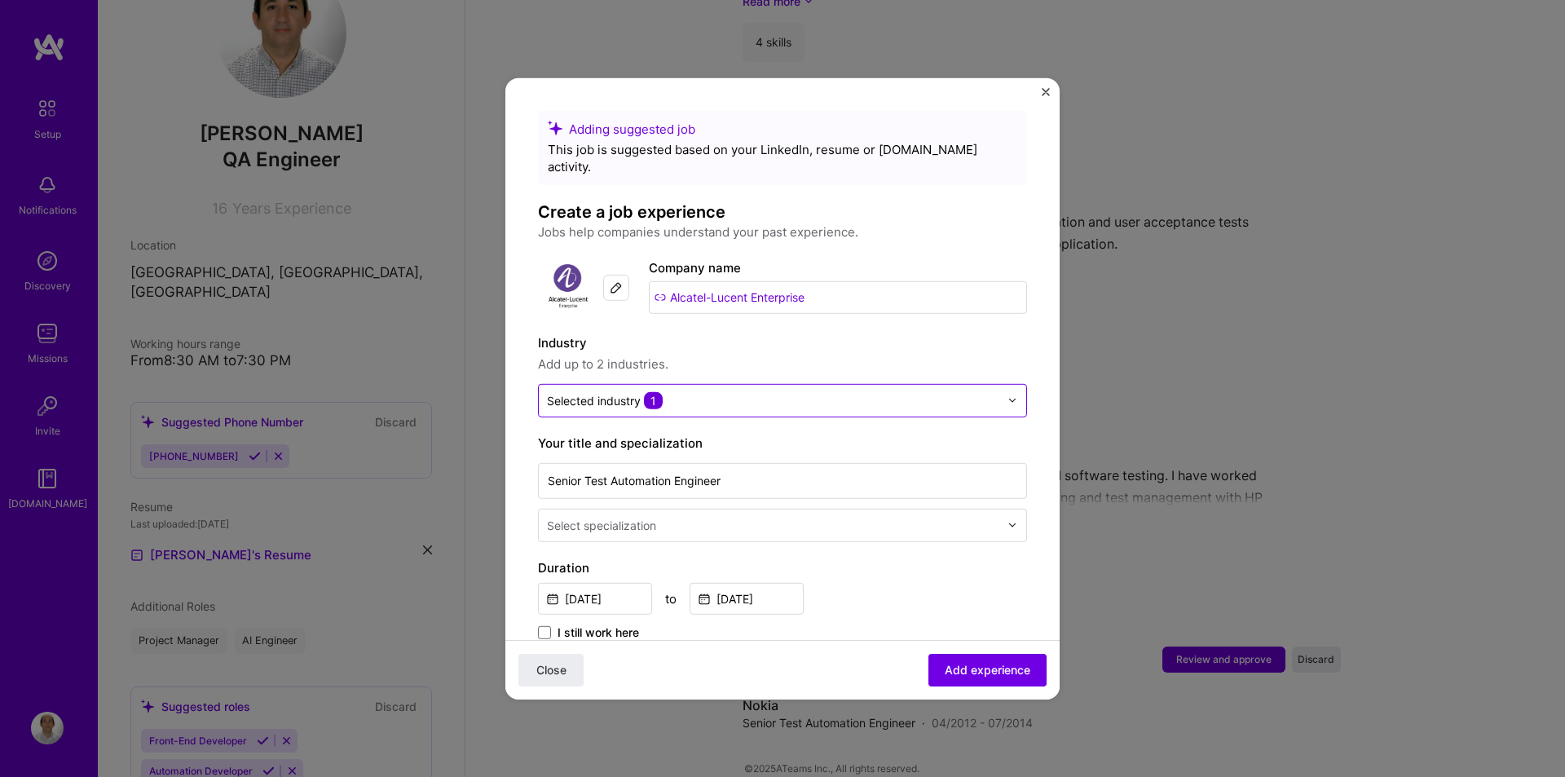
click at [693, 391] on input "text" at bounding box center [773, 399] width 452 height 17
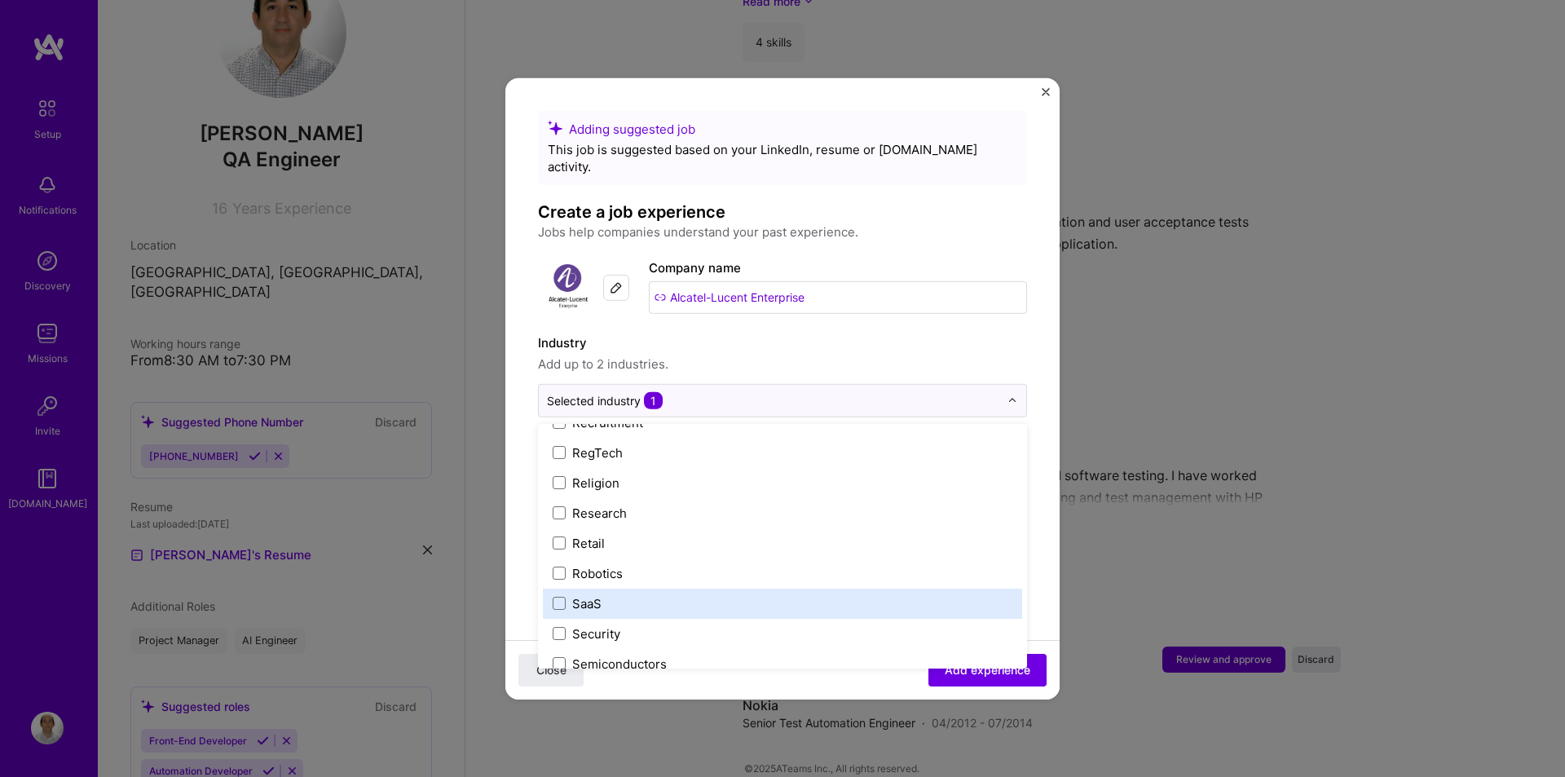
scroll to position [3385, 0]
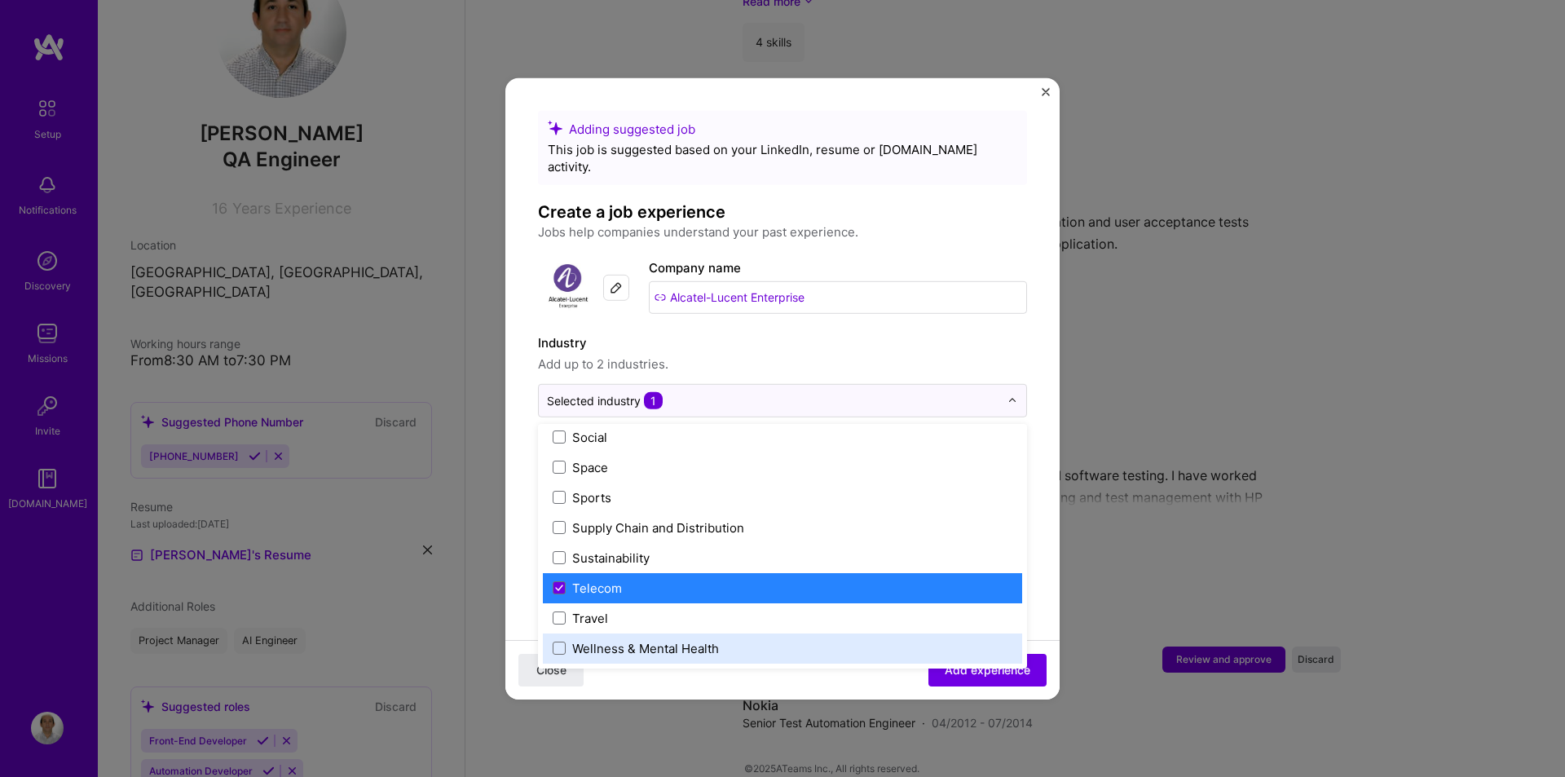
click at [836, 674] on div "Close Add experience" at bounding box center [782, 670] width 554 height 60
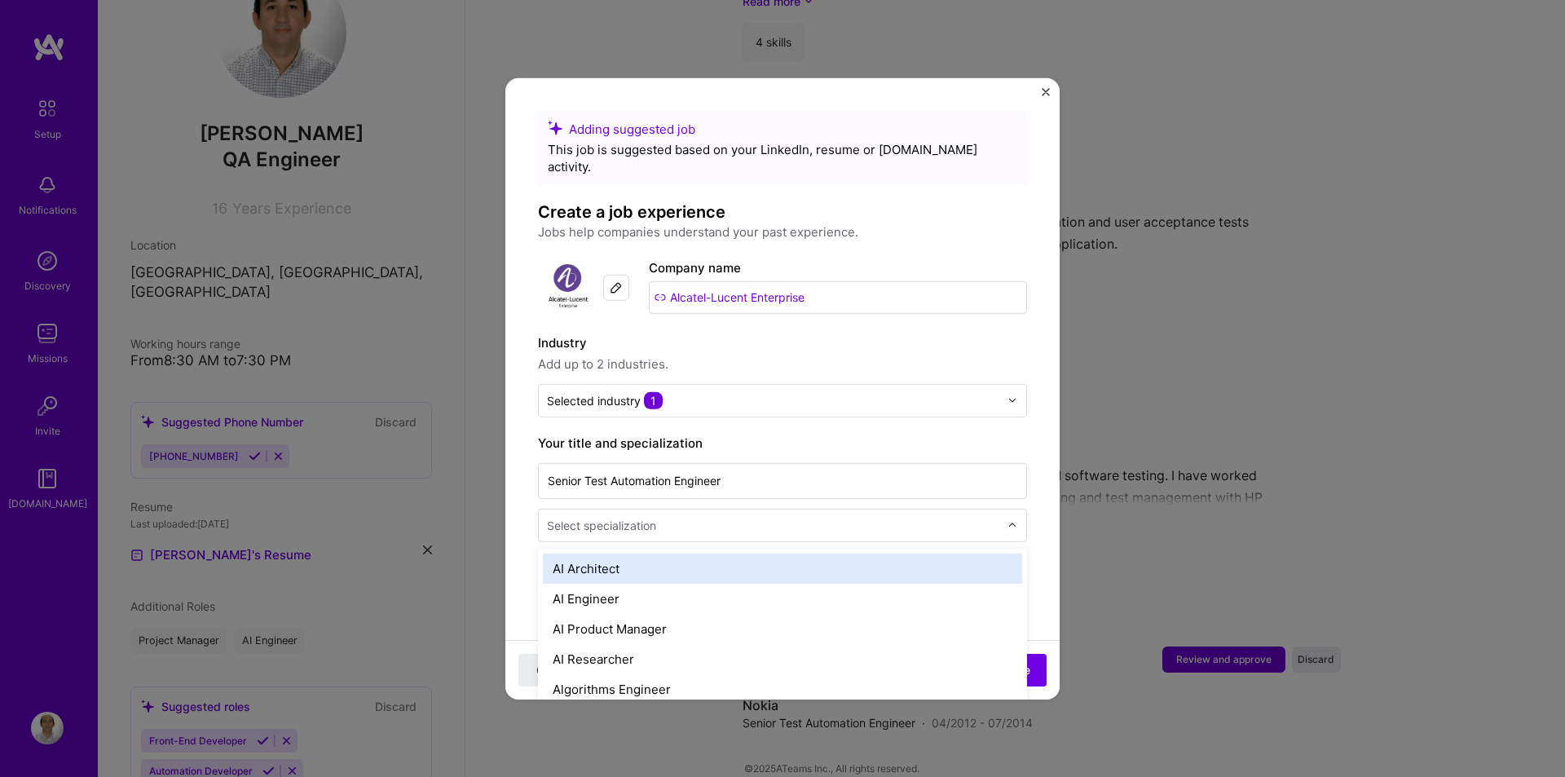
click at [660, 516] on input "text" at bounding box center [775, 524] width 456 height 17
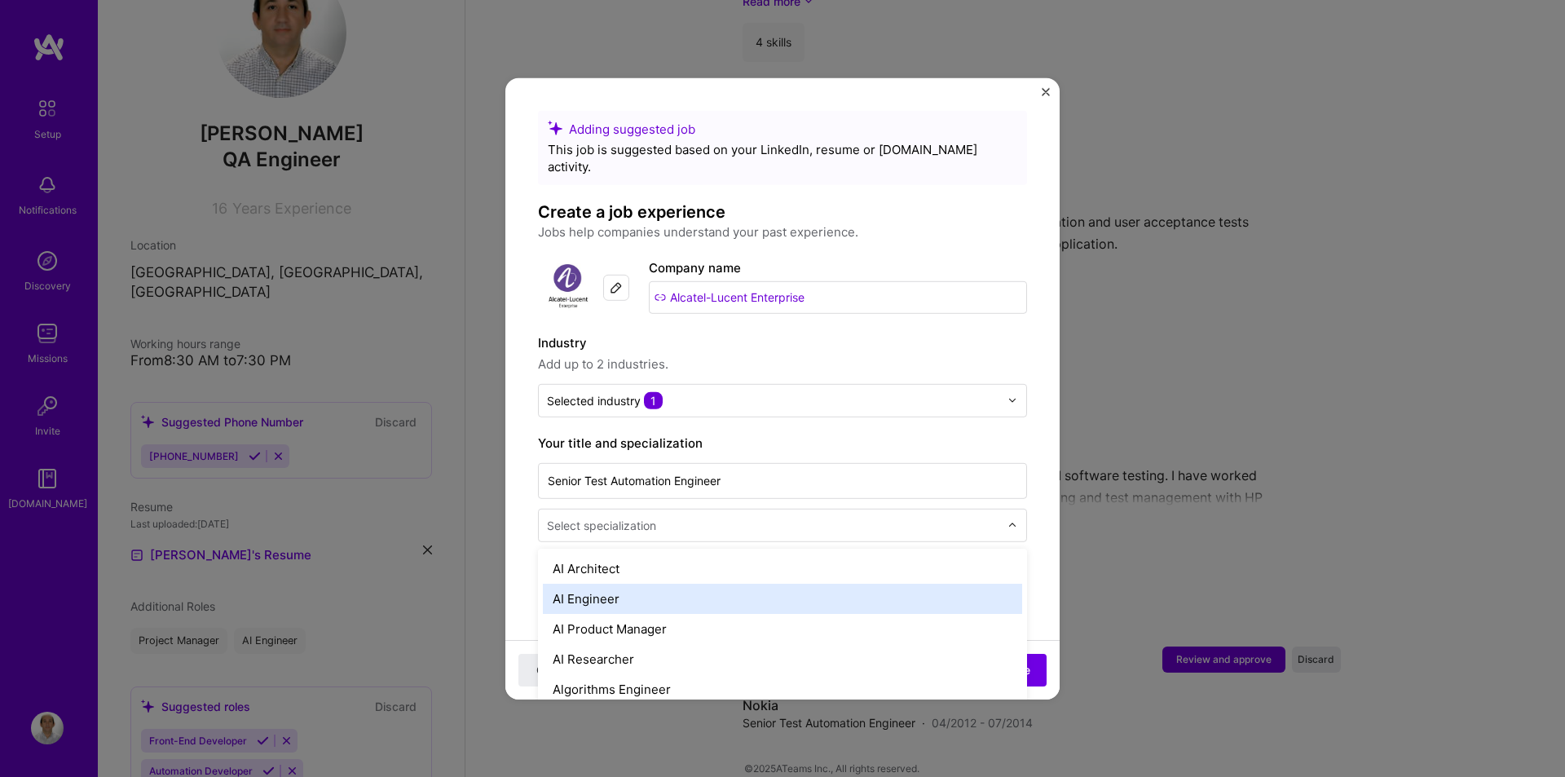
type input "Q"
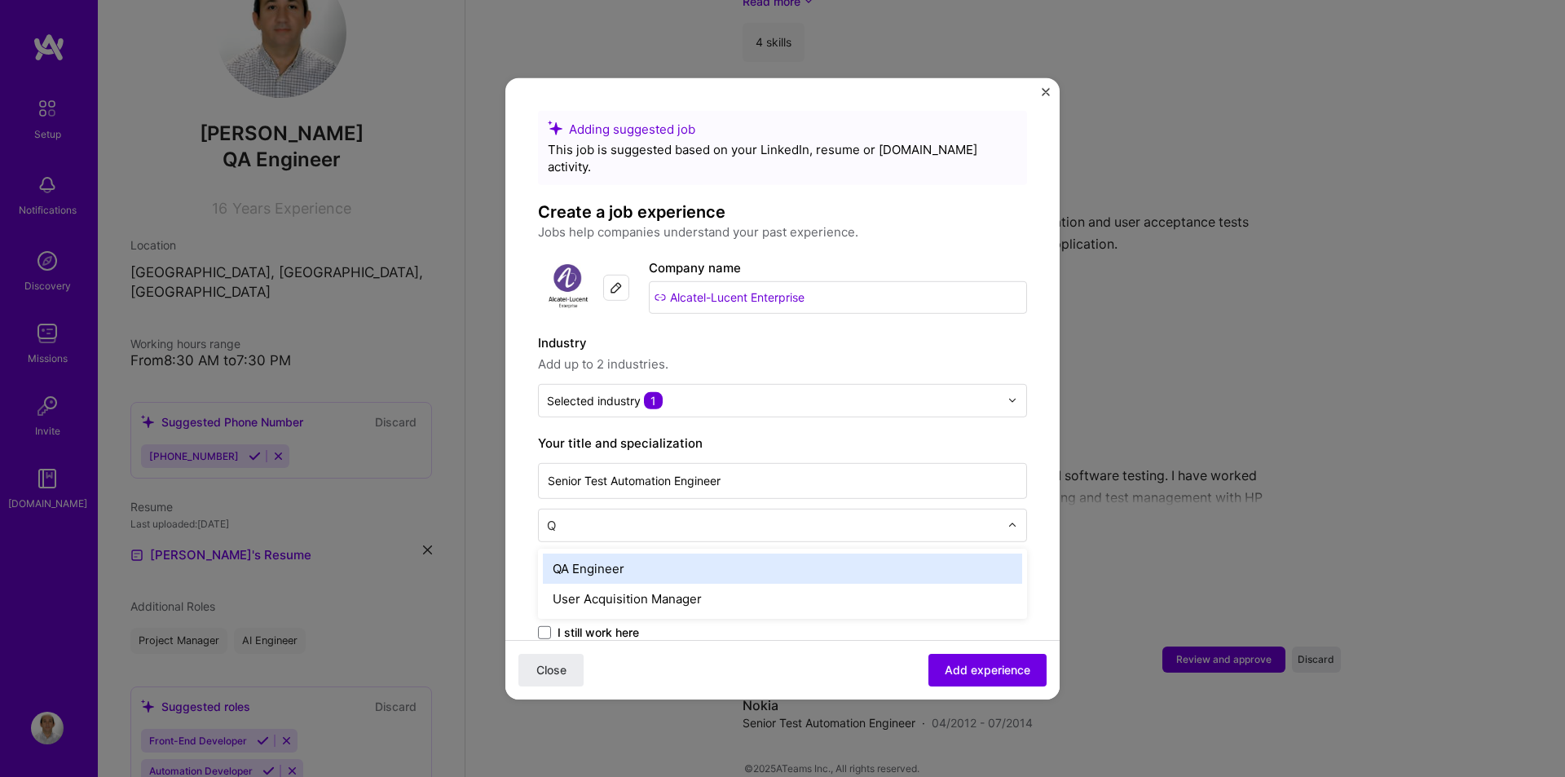
click at [591, 558] on div "QA Engineer" at bounding box center [782, 568] width 479 height 30
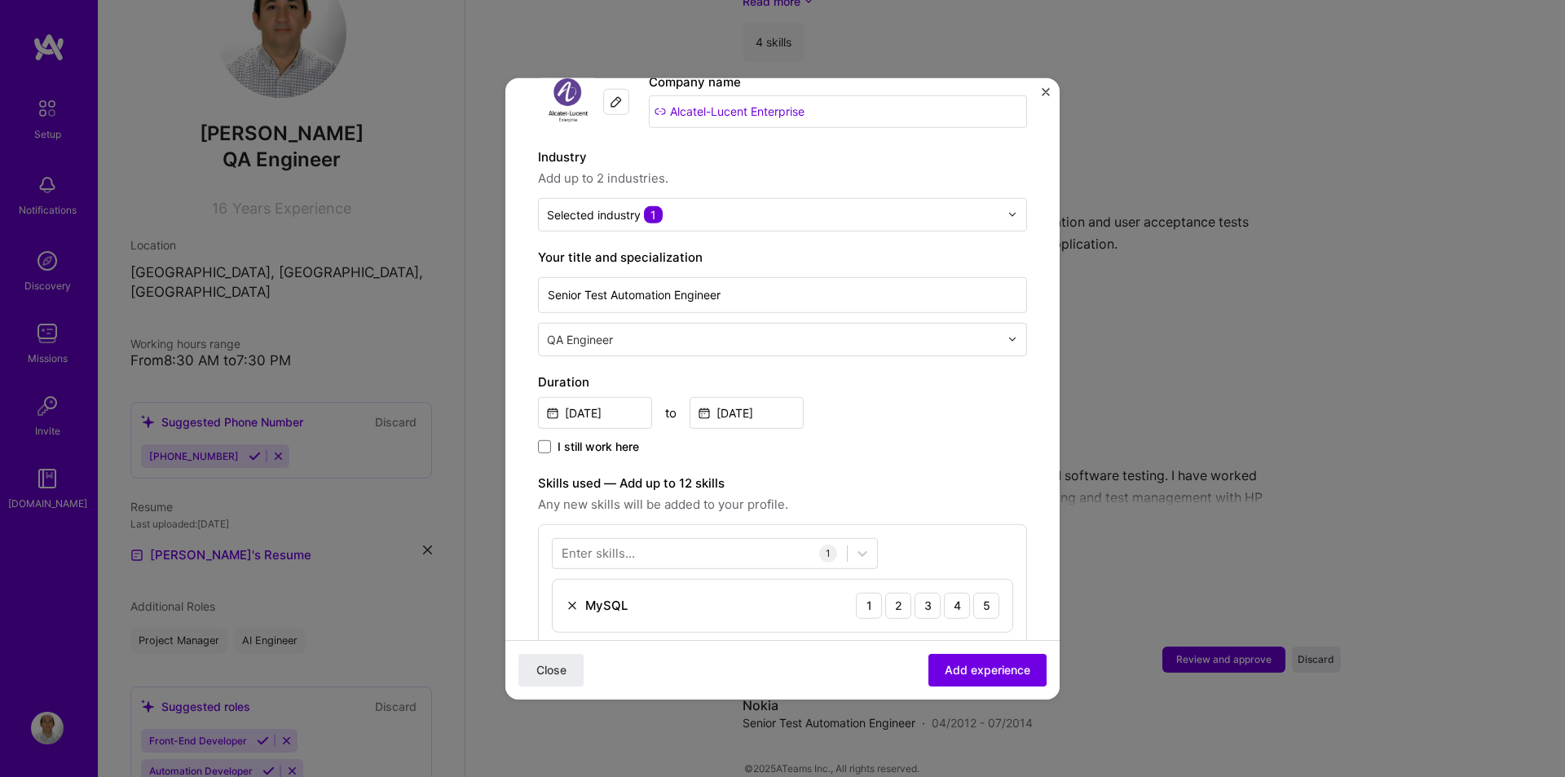
scroll to position [326, 0]
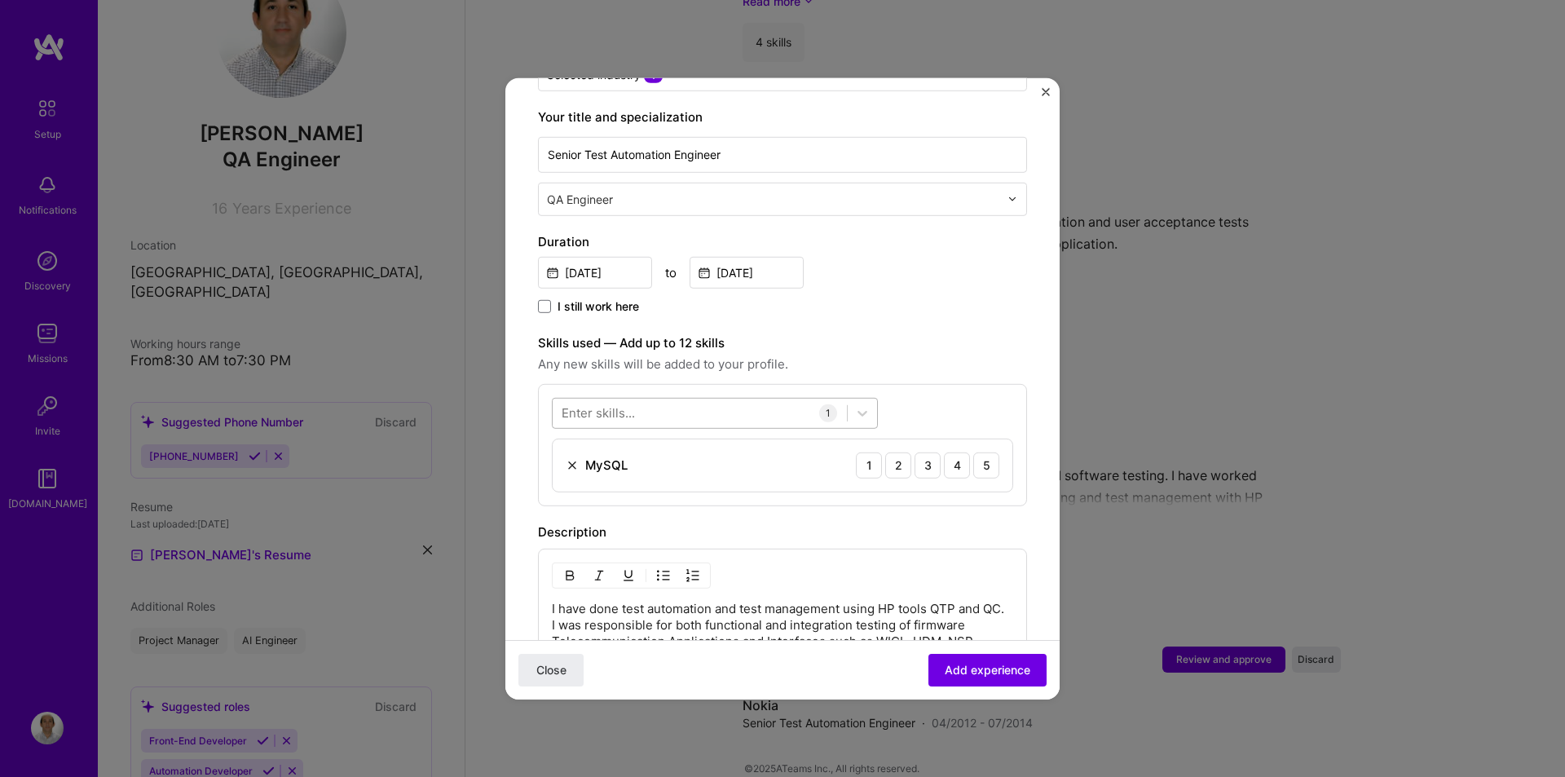
click at [796, 399] on div at bounding box center [700, 412] width 294 height 27
type input "Q"
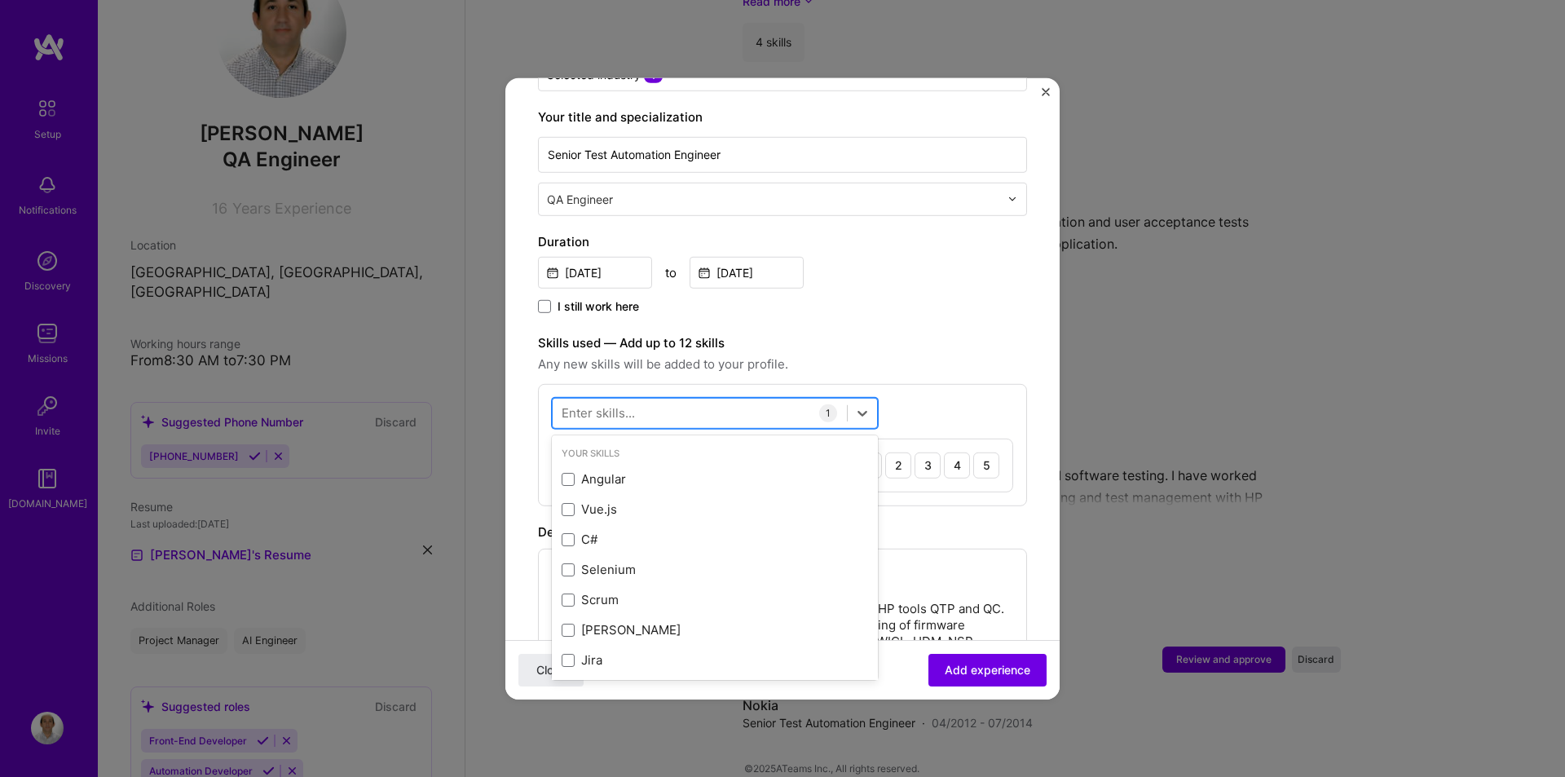
type input "C"
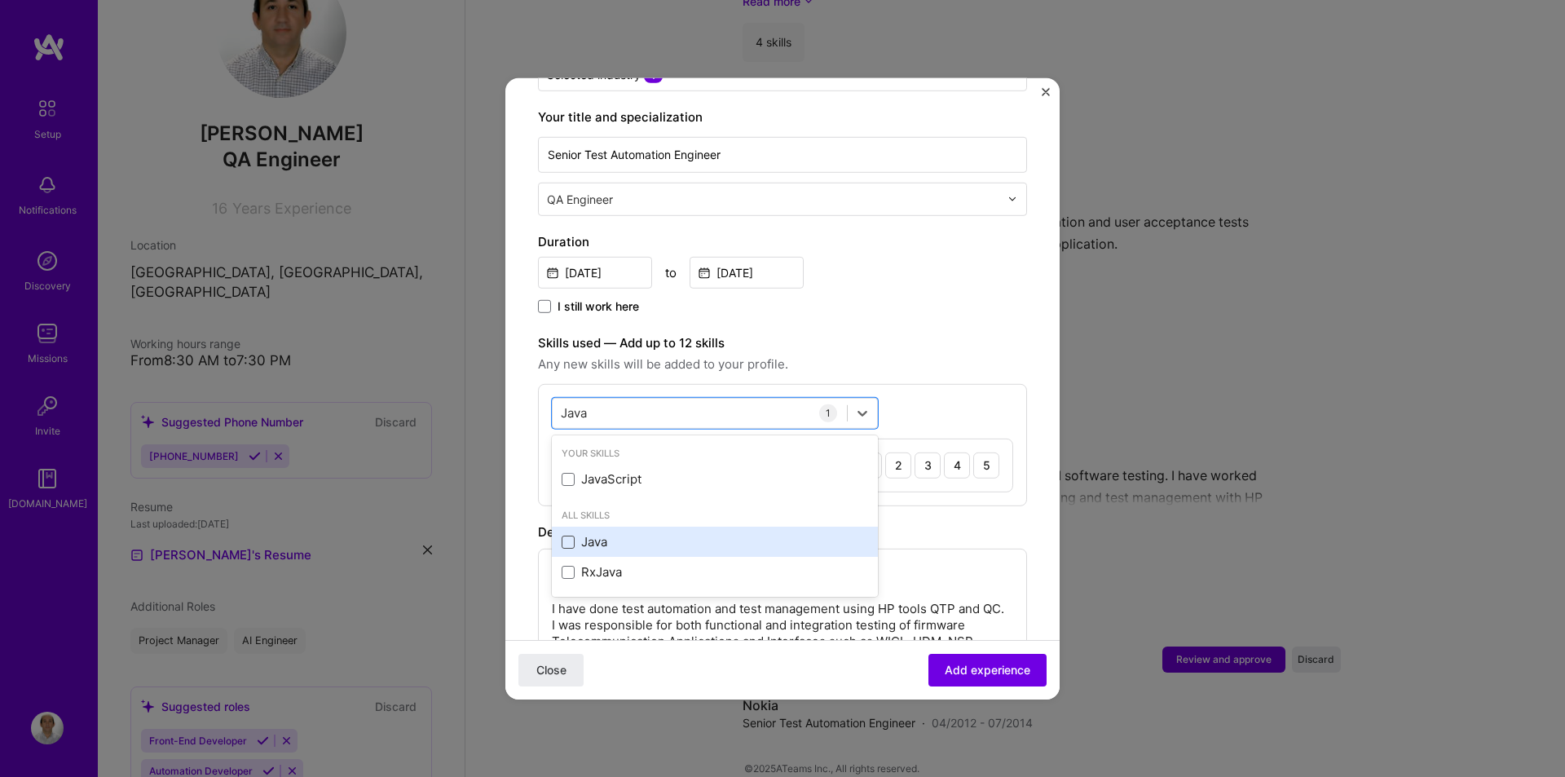
click at [569, 535] on span at bounding box center [568, 541] width 13 height 13
click at [0, 0] on input "checkbox" at bounding box center [0, 0] width 0 height 0
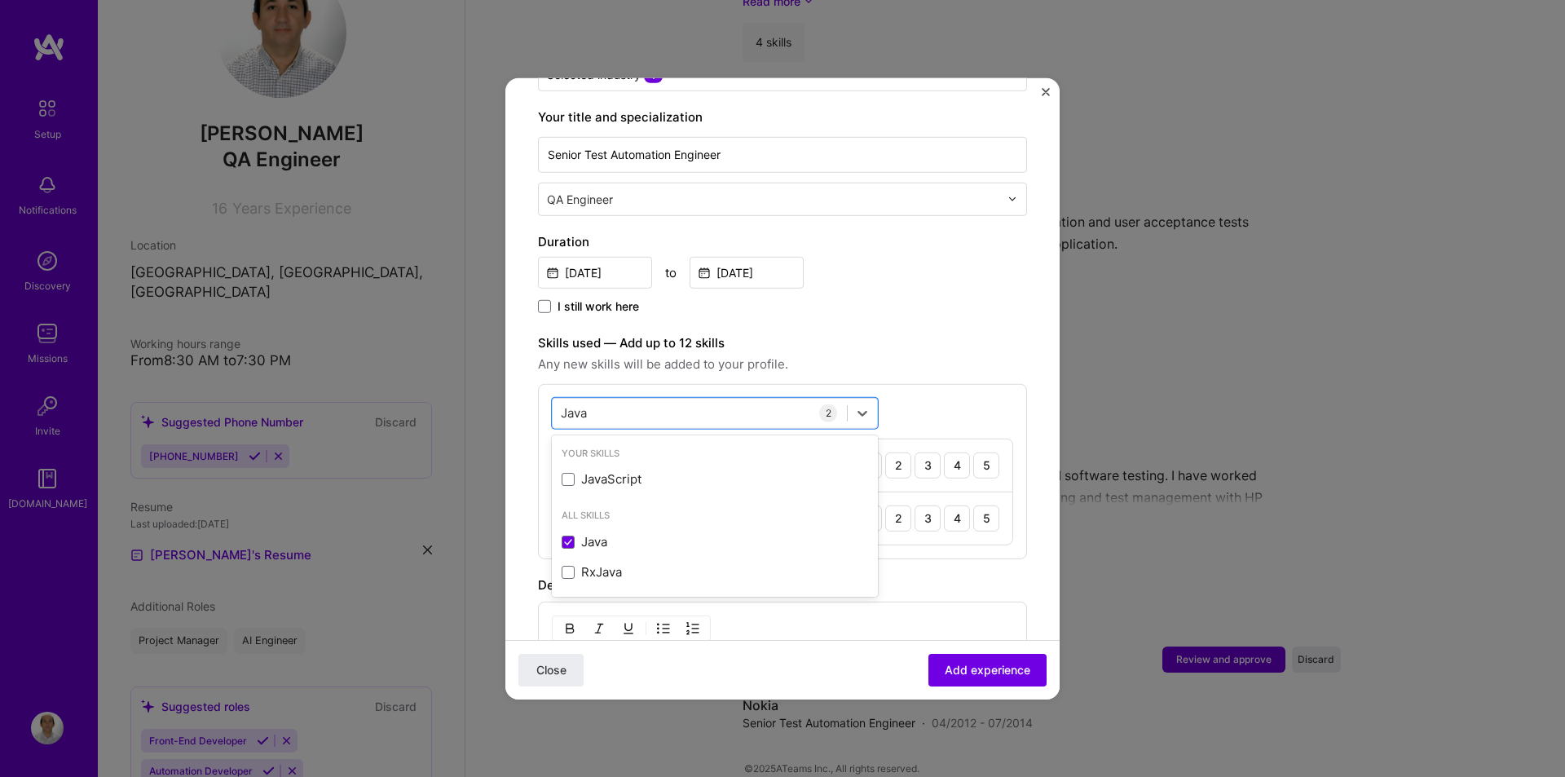
click at [1006, 526] on div "option Java, selected. option Java selected, 0 of 2. 3 results available for se…" at bounding box center [782, 470] width 489 height 175
click at [977, 505] on div "5" at bounding box center [986, 518] width 26 height 26
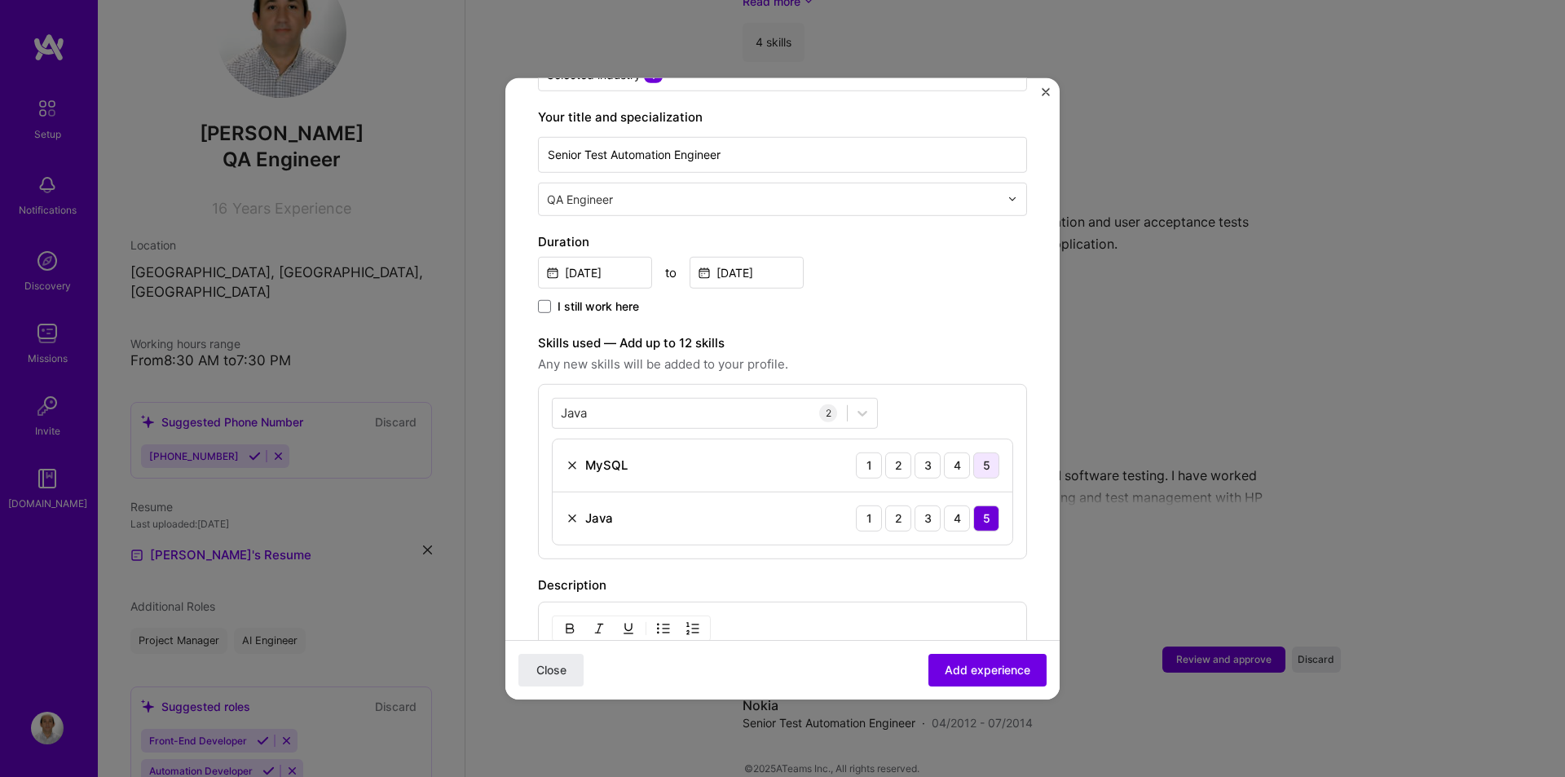
click at [975, 452] on div "5" at bounding box center [986, 465] width 26 height 26
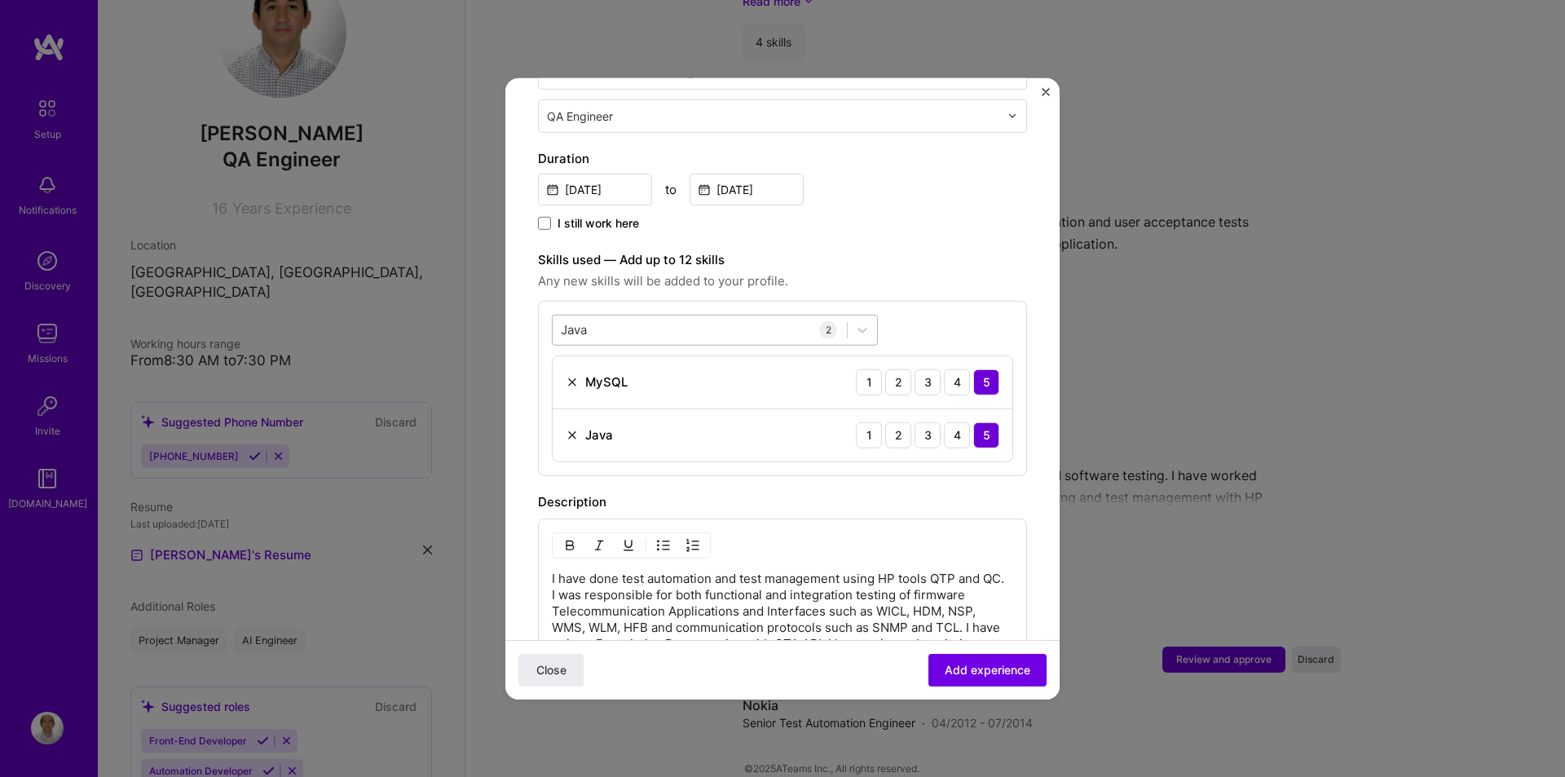
scroll to position [408, 0]
click at [598, 318] on div "Java Java" at bounding box center [700, 331] width 294 height 27
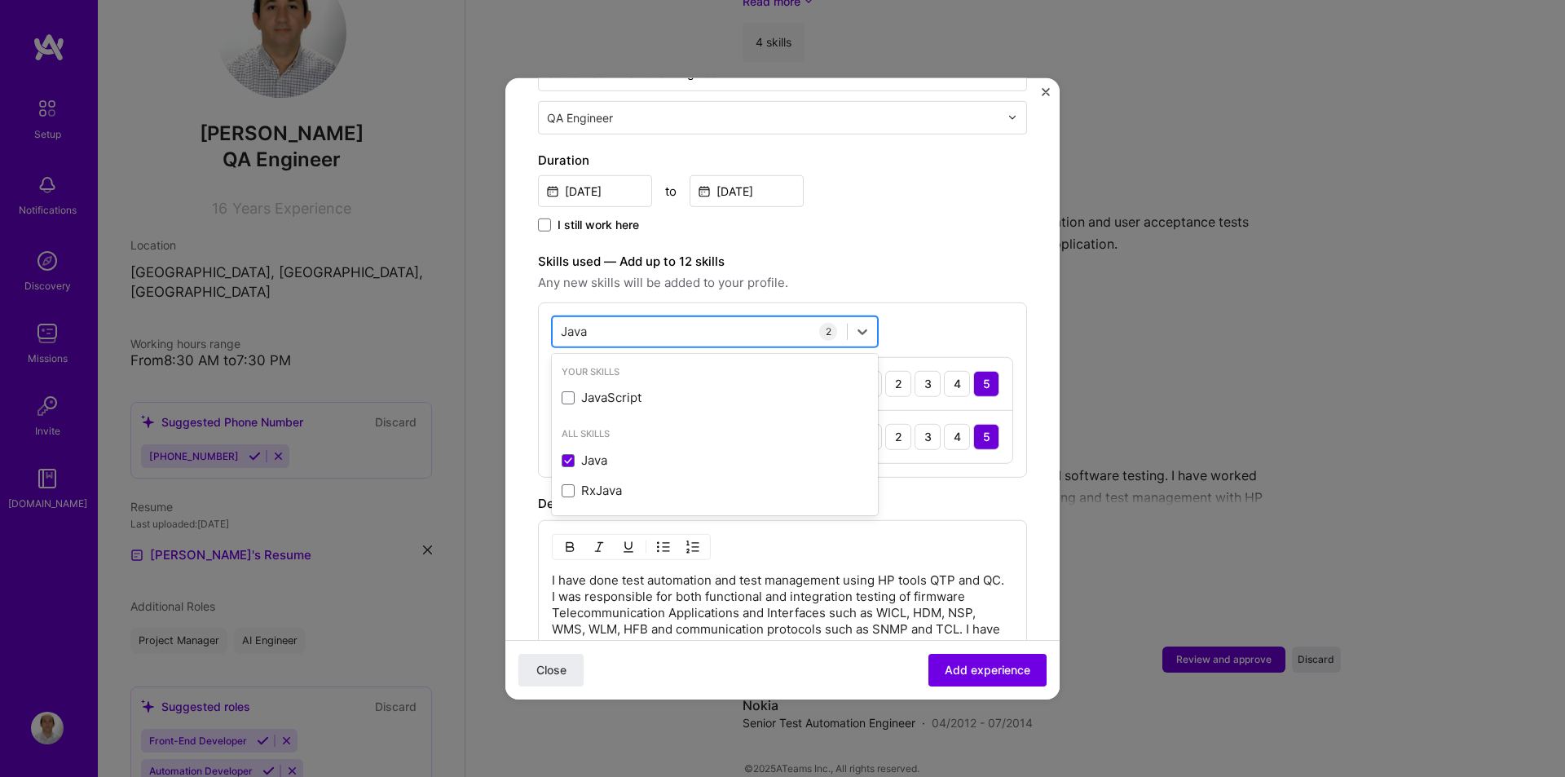
click at [576, 323] on input "Java" at bounding box center [575, 331] width 29 height 17
type input "B"
type input "P"
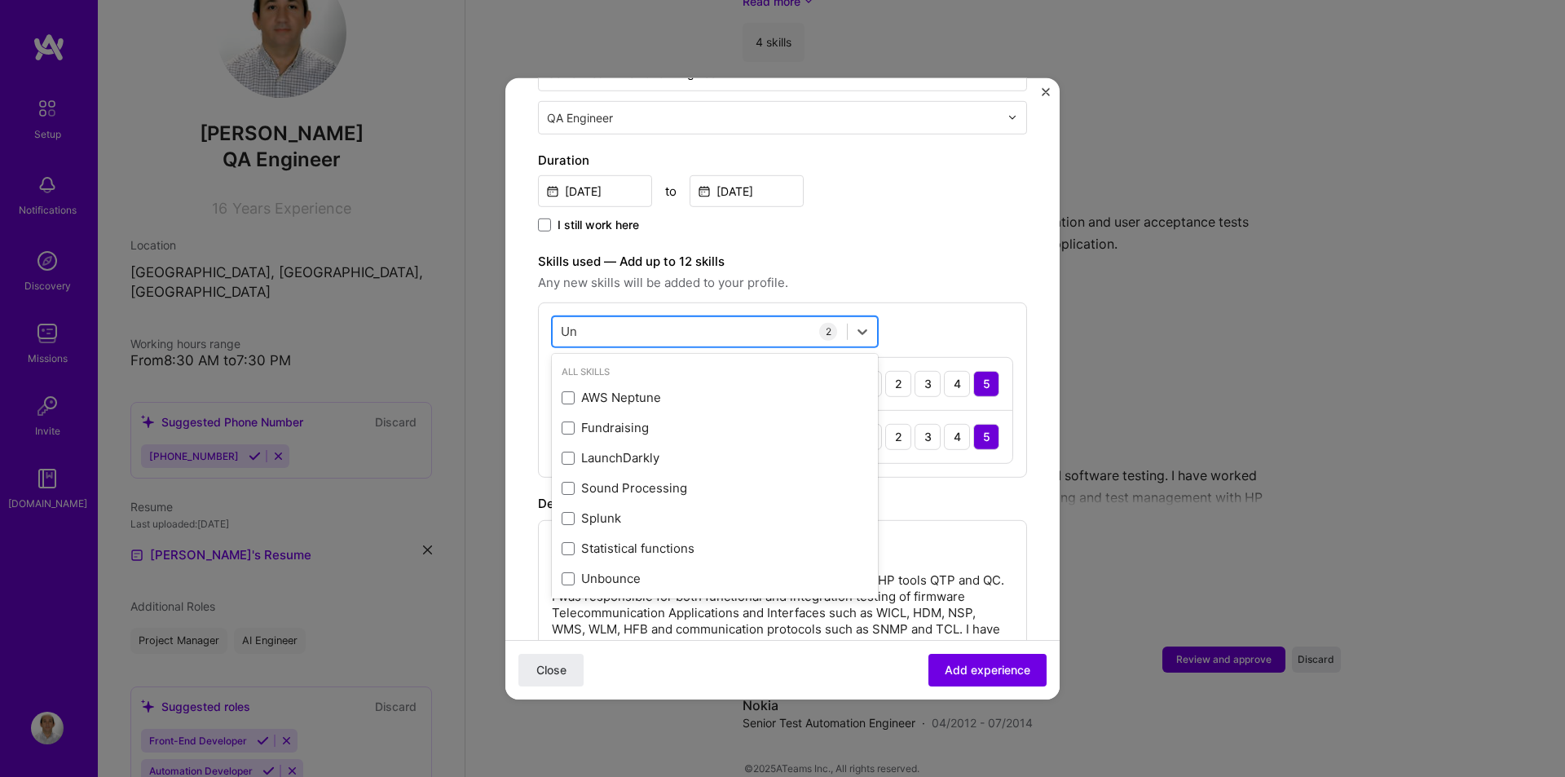
type input "U"
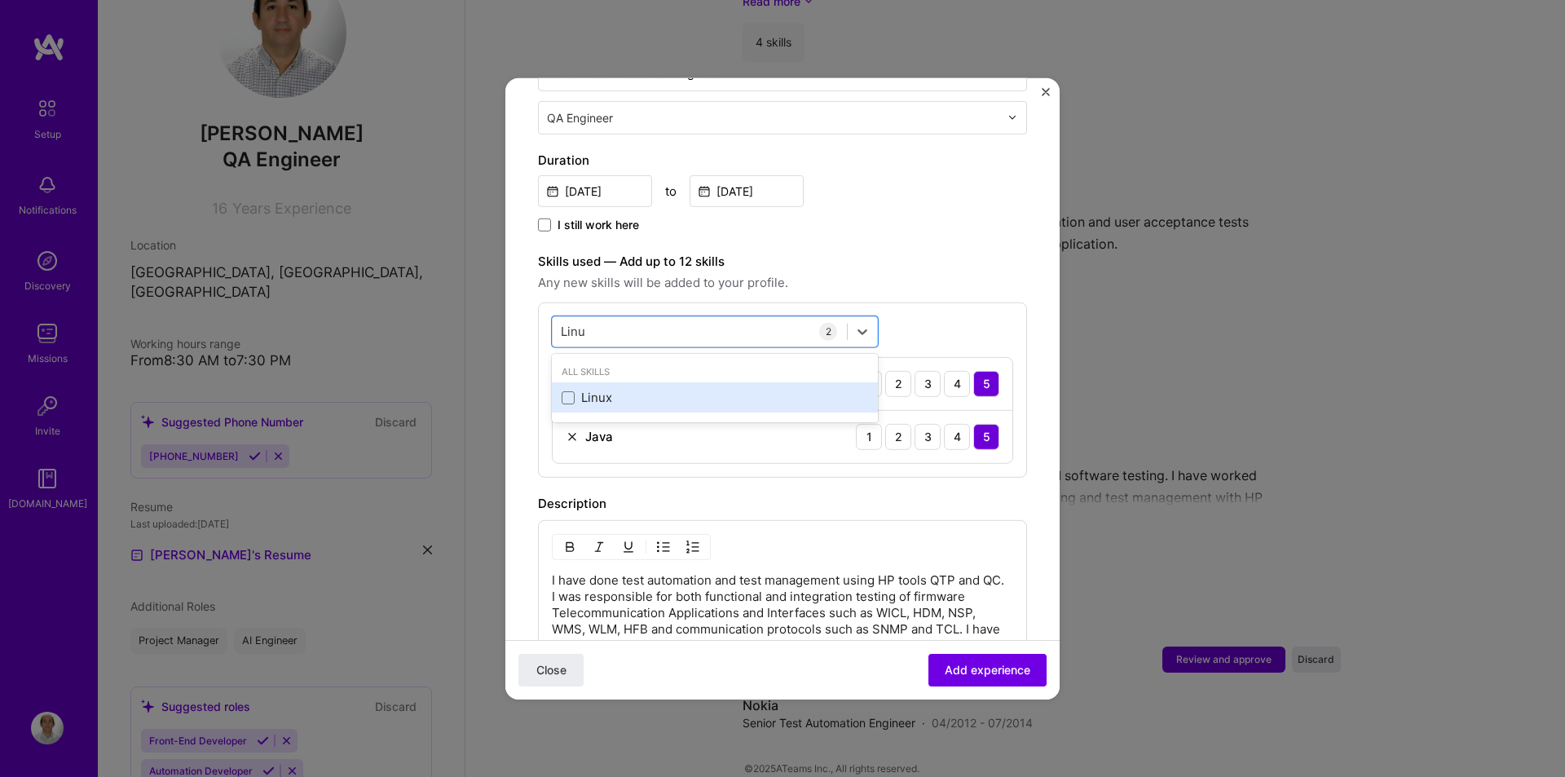
click at [571, 389] on div "Linux" at bounding box center [715, 397] width 307 height 17
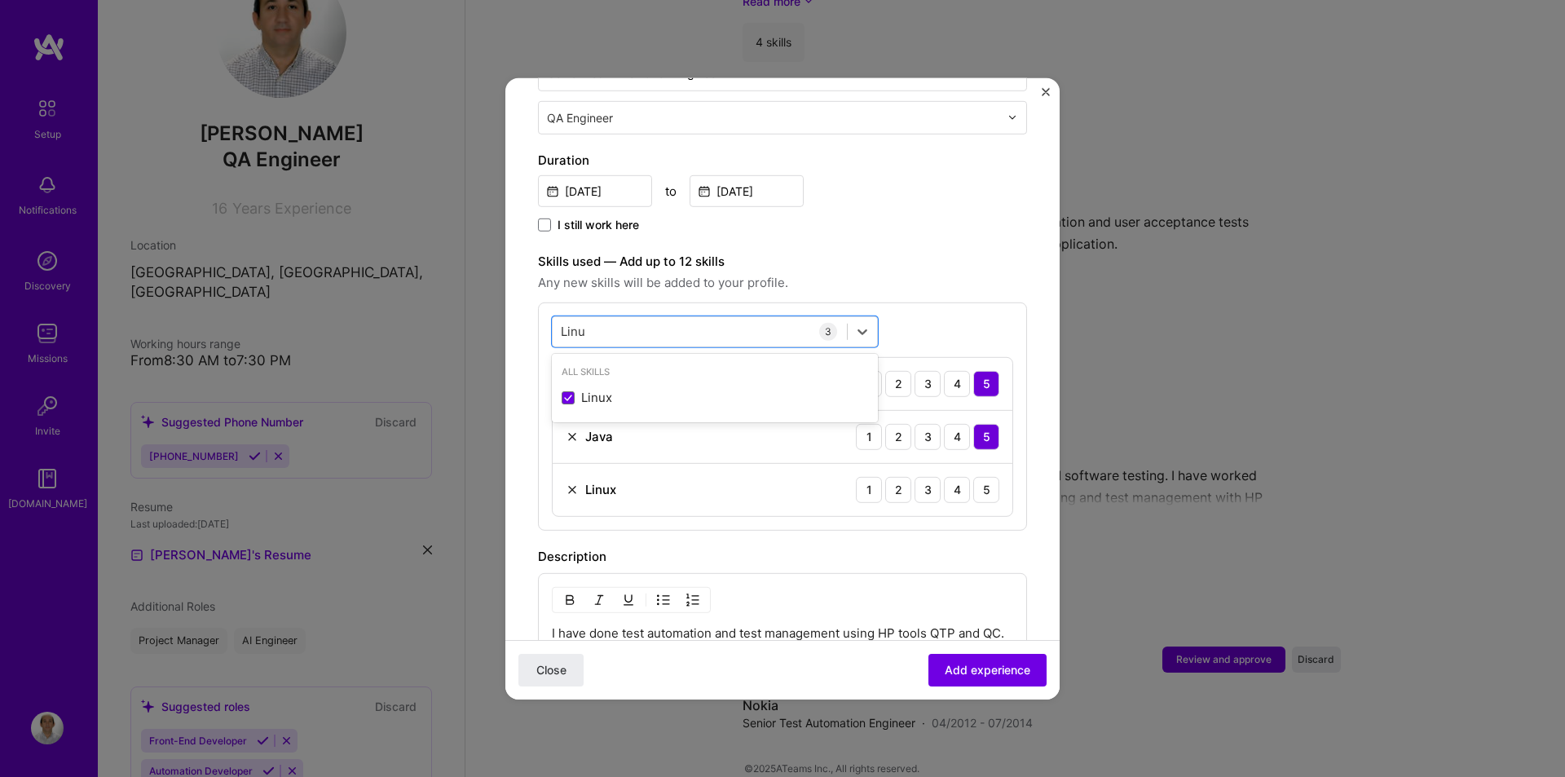
type input "Linu"
click at [964, 521] on div "Adding suggested job This job is suggested based on your LinkedIn, resume or [D…" at bounding box center [782, 404] width 489 height 1405
click at [975, 476] on div "5" at bounding box center [986, 489] width 26 height 26
click at [951, 476] on div "4" at bounding box center [957, 489] width 26 height 26
click at [948, 370] on div "4" at bounding box center [957, 383] width 26 height 26
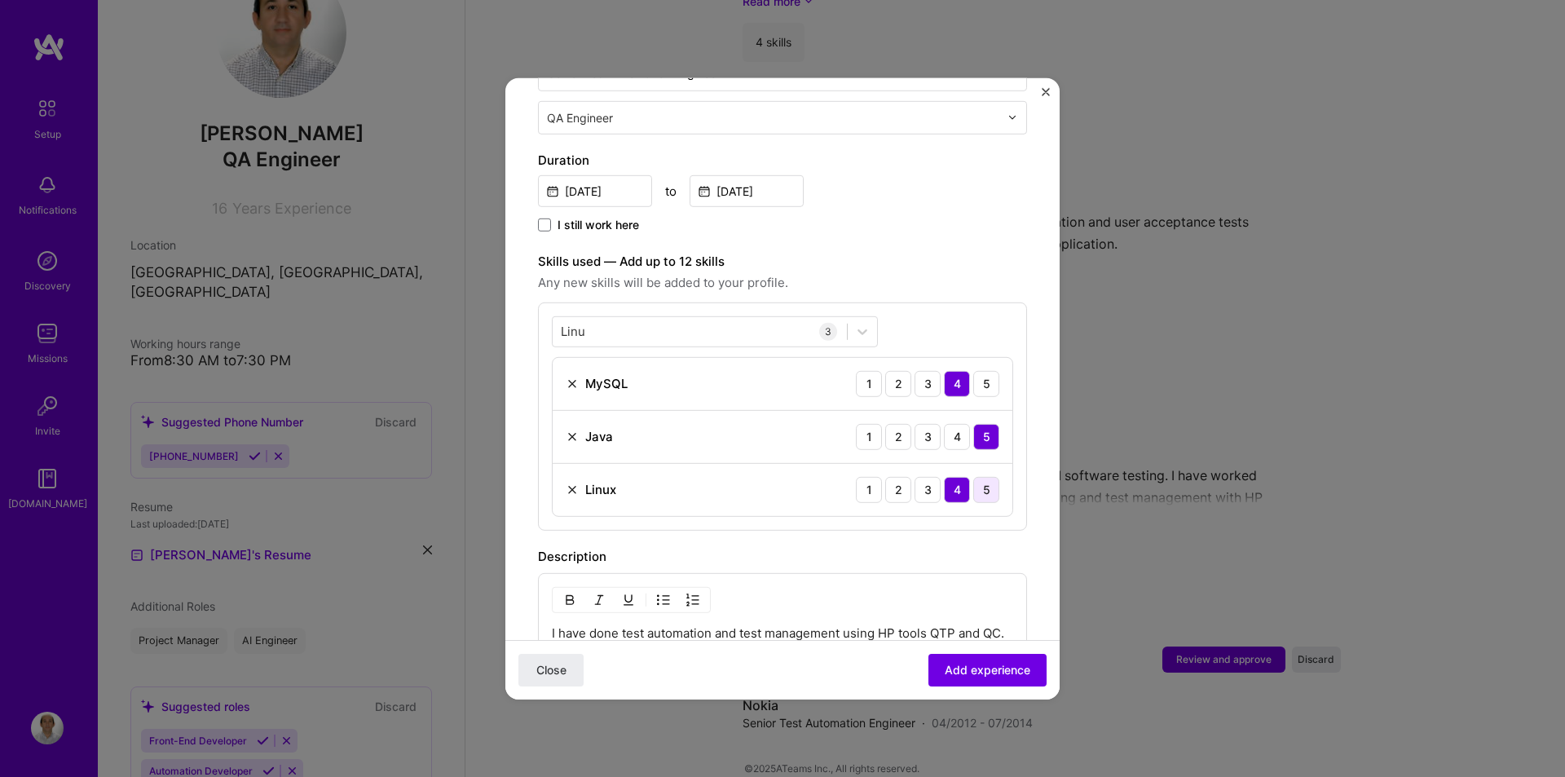
click at [973, 476] on div "5" at bounding box center [986, 489] width 26 height 26
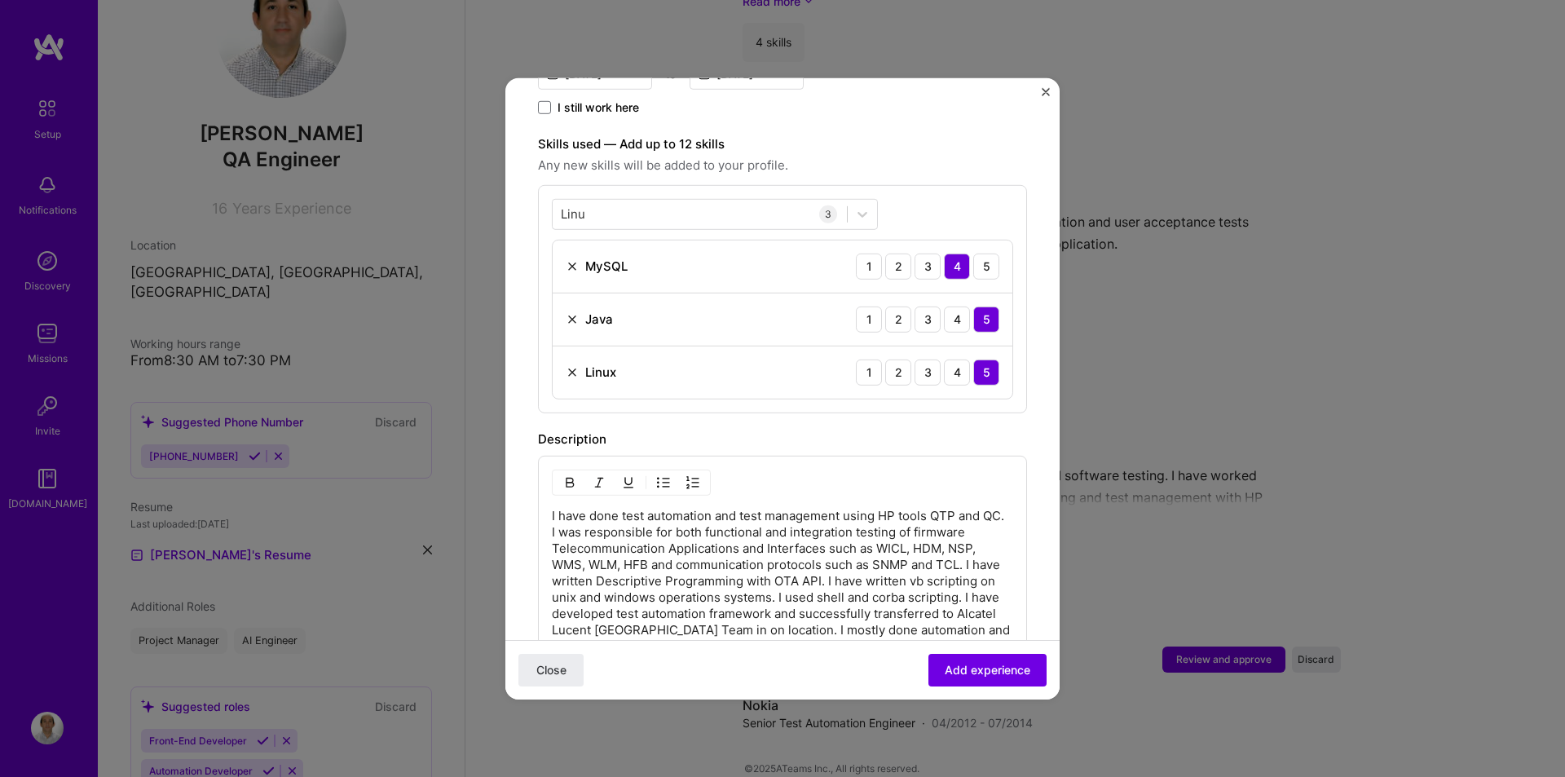
scroll to position [815, 0]
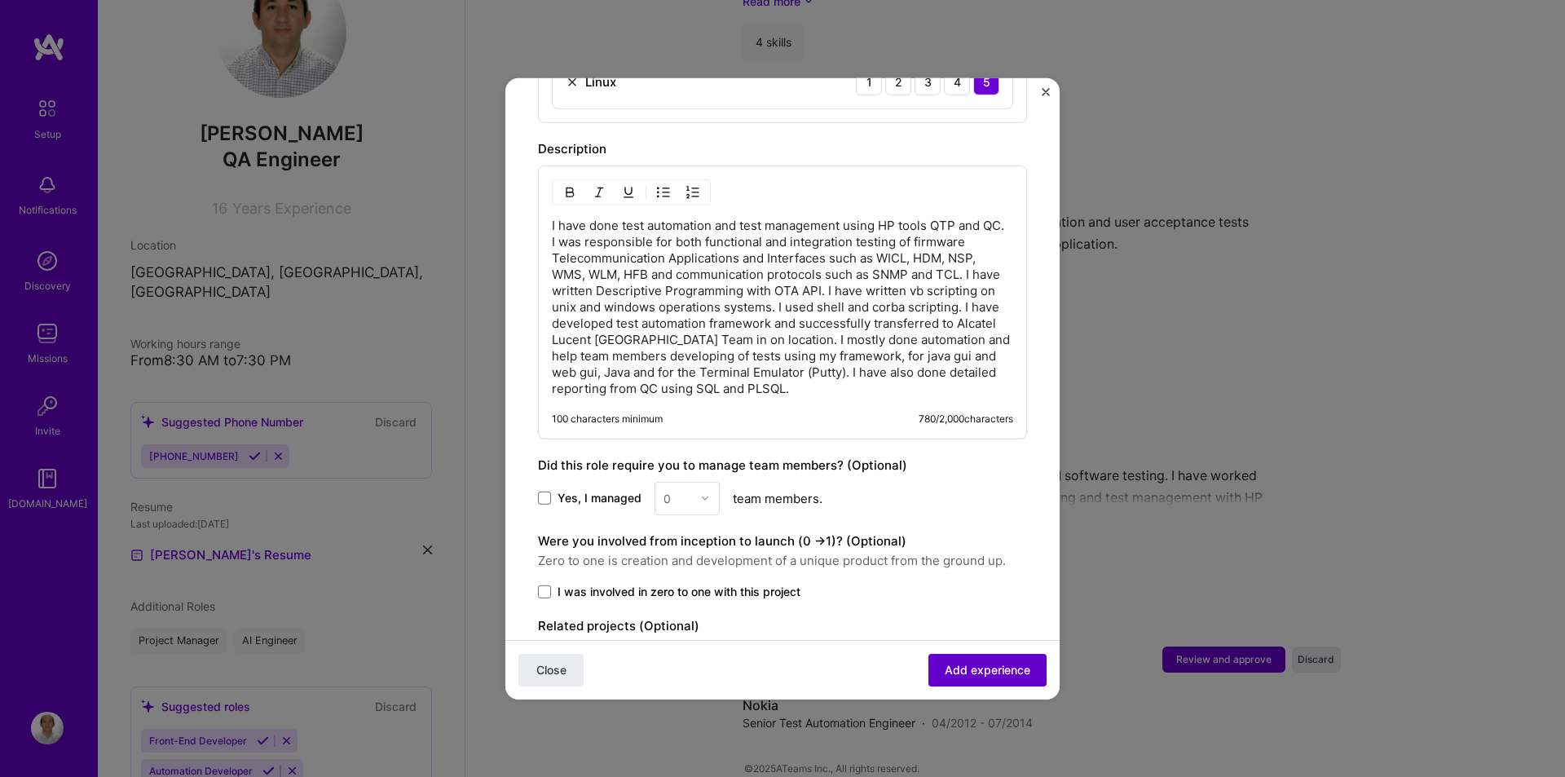
click at [979, 670] on span "Add experience" at bounding box center [988, 670] width 86 height 16
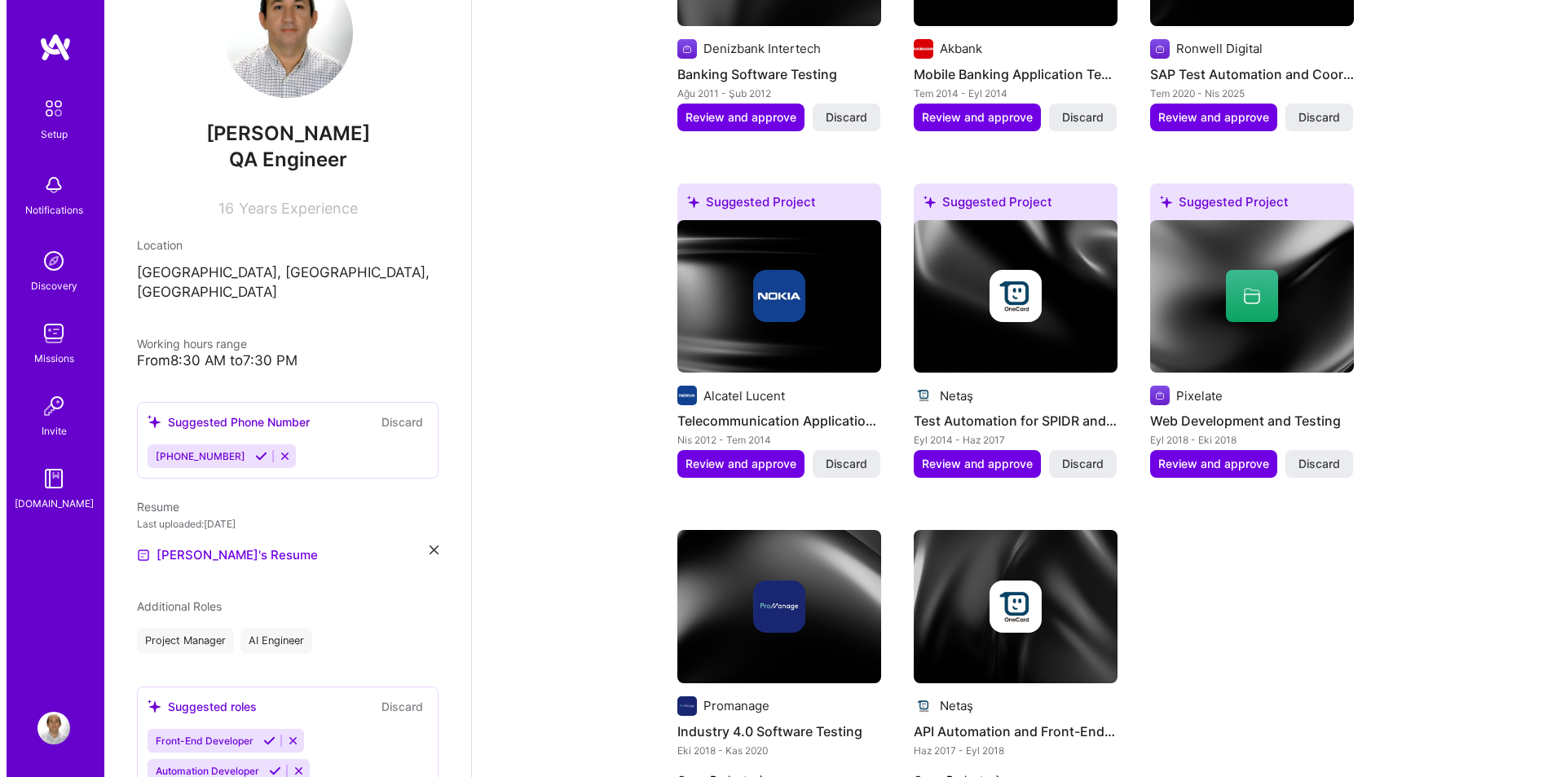
scroll to position [753, 0]
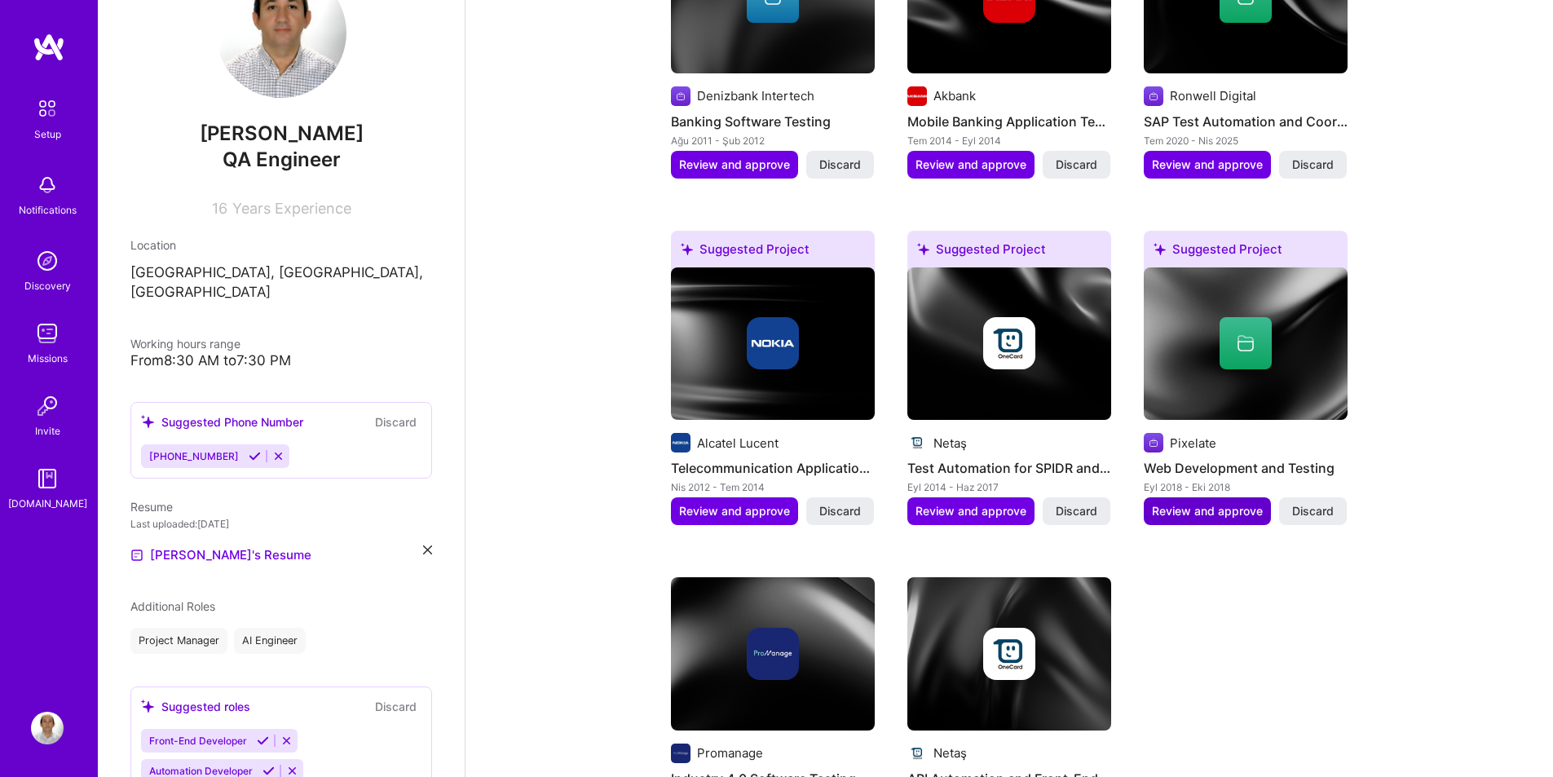
click at [1220, 503] on span "Review and approve" at bounding box center [1207, 511] width 111 height 16
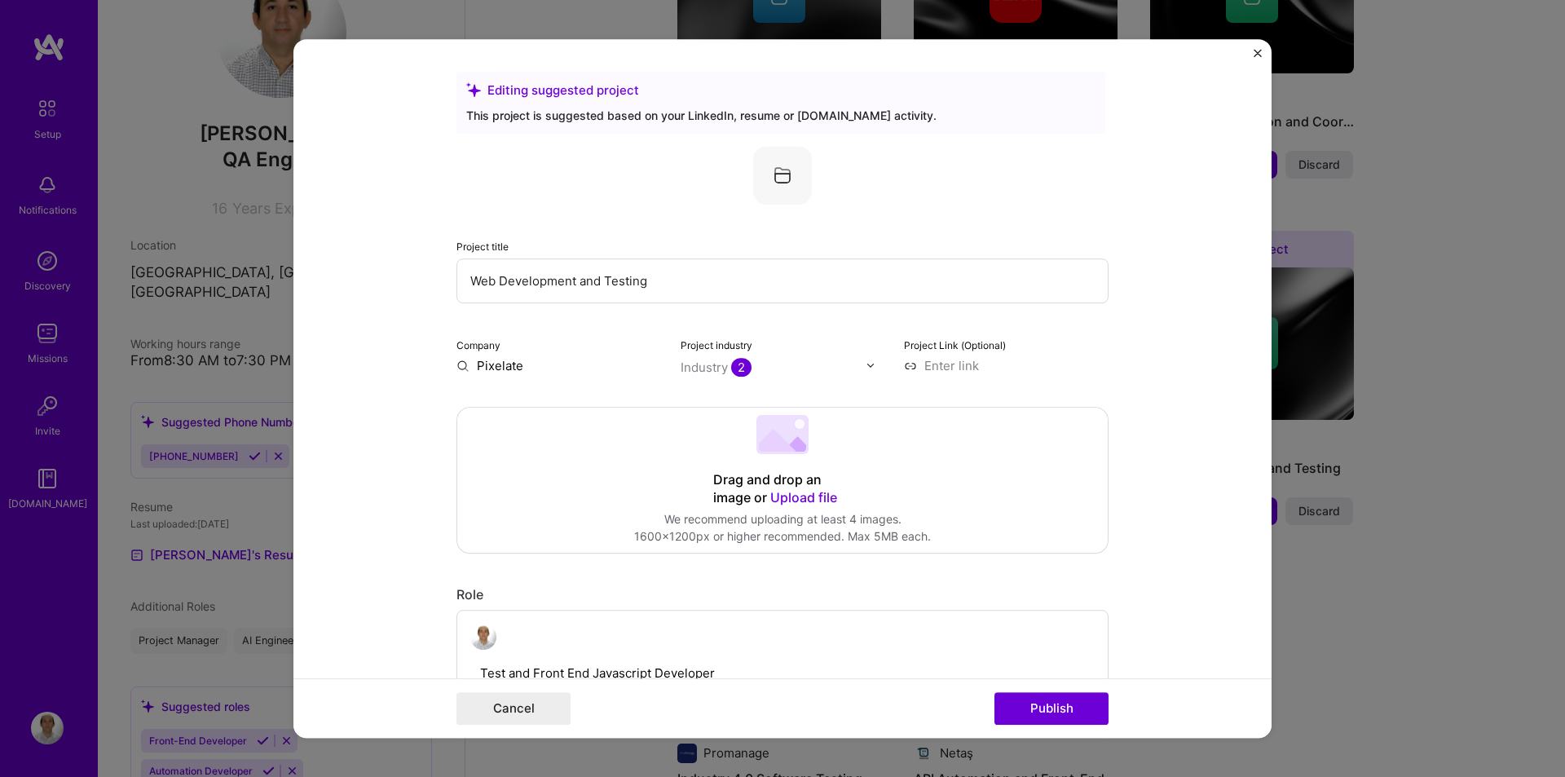
drag, startPoint x: 633, startPoint y: 281, endPoint x: 814, endPoint y: 285, distance: 180.2
click at [801, 285] on input "Web Development and Testing" at bounding box center [783, 280] width 652 height 45
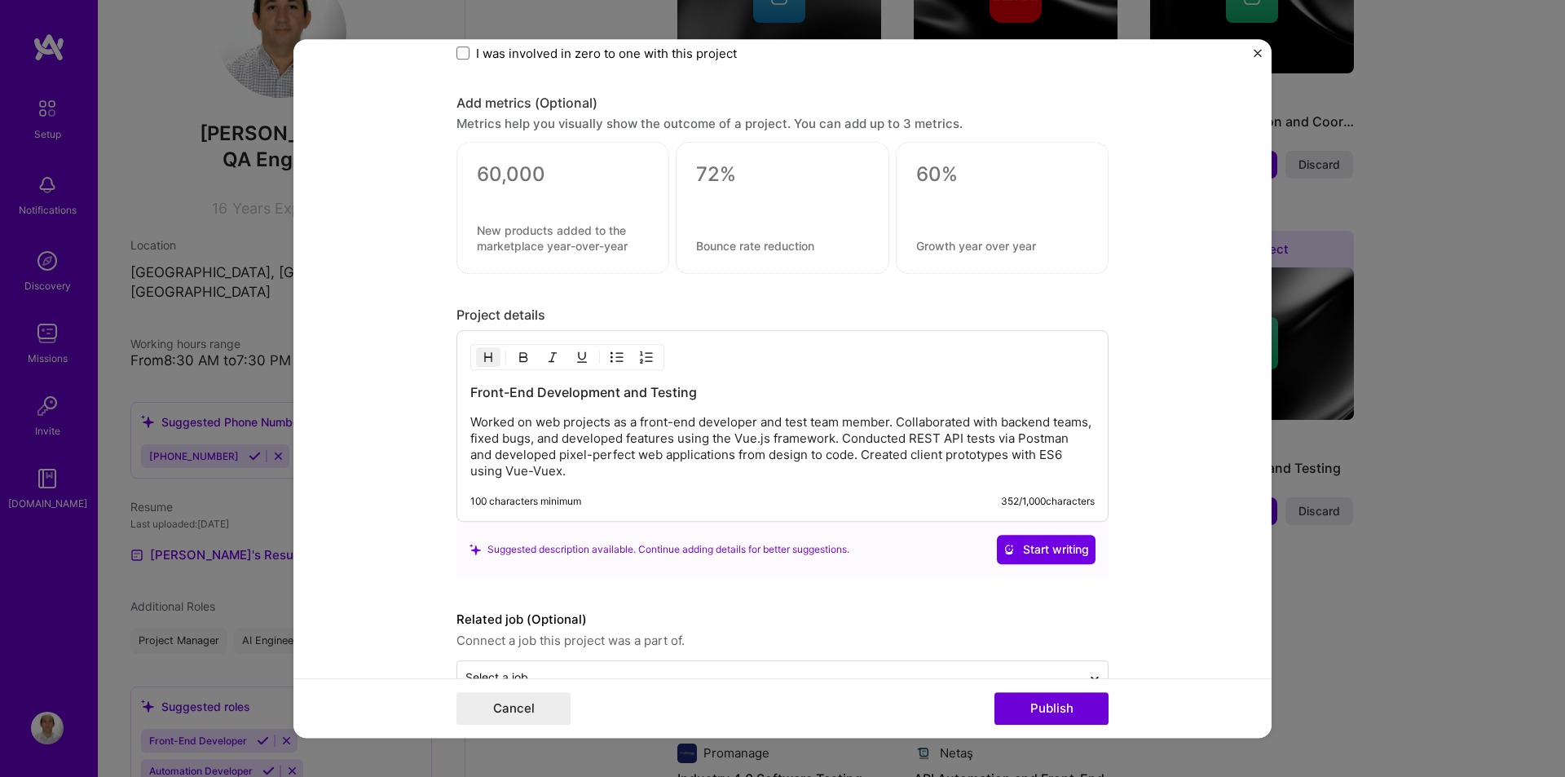
scroll to position [1316, 0]
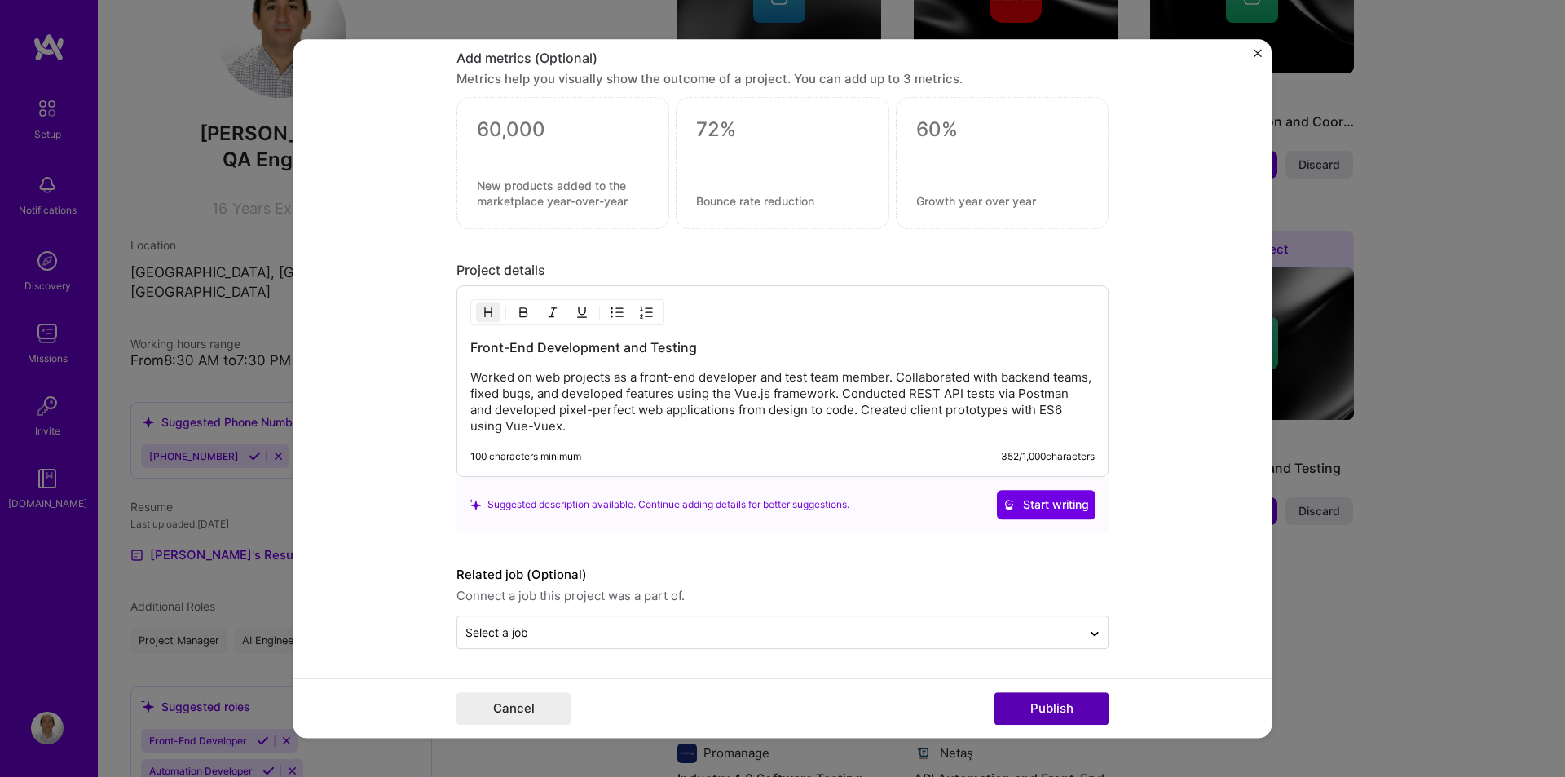
type input "Web Development"
click at [1049, 710] on button "Publish" at bounding box center [1052, 708] width 114 height 33
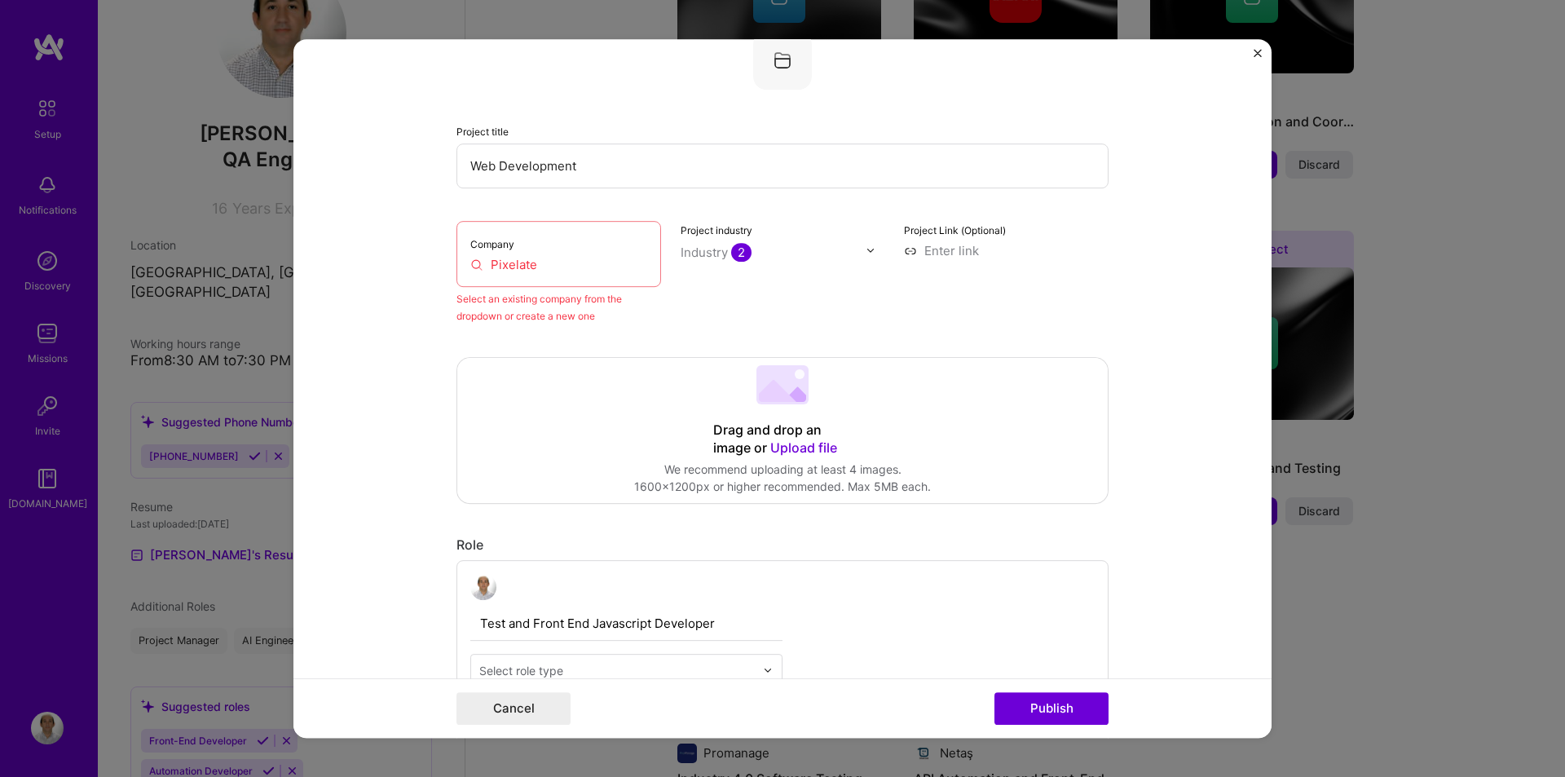
scroll to position [107, 0]
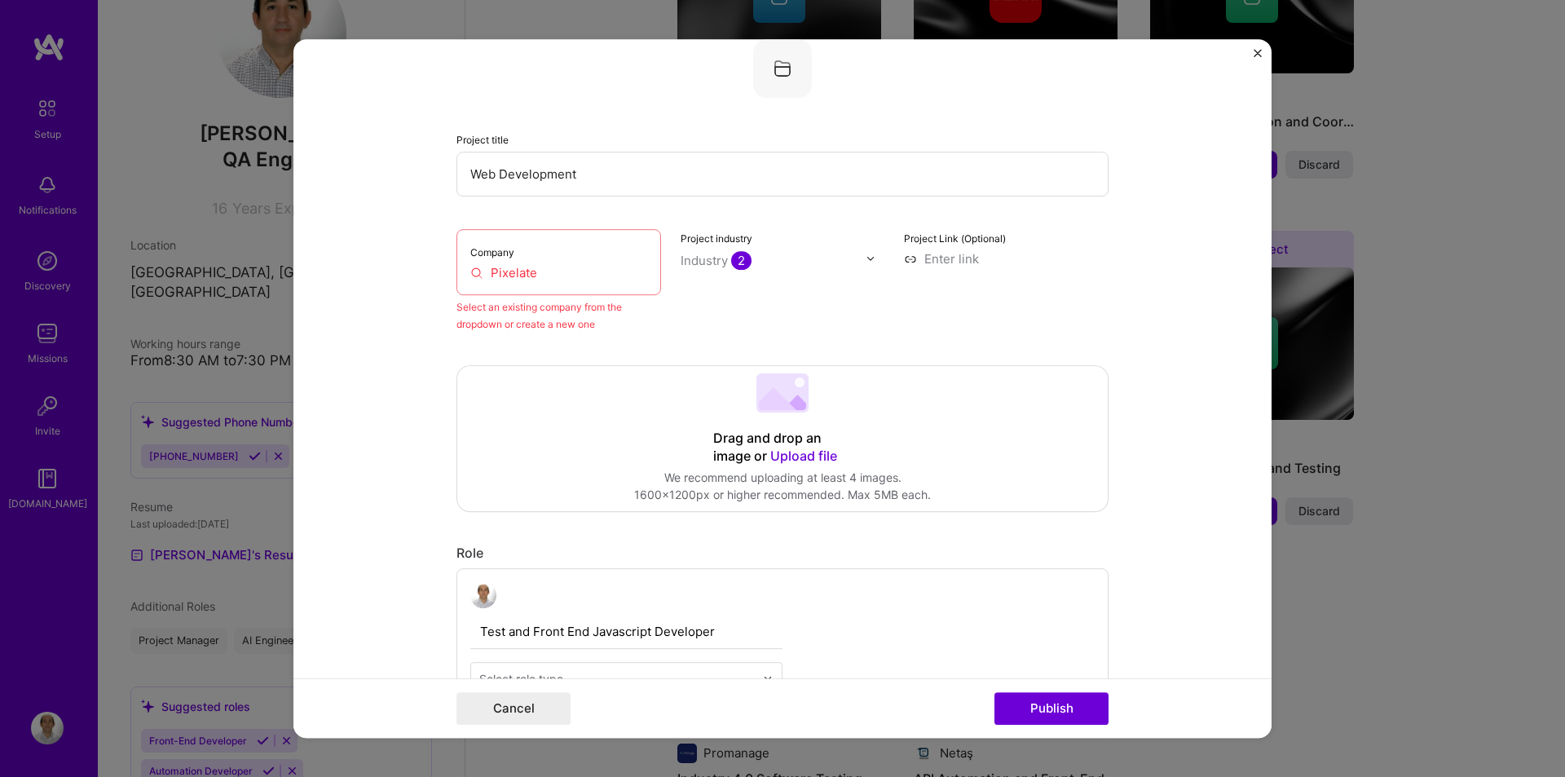
click at [512, 272] on input "Pixelate" at bounding box center [558, 272] width 177 height 17
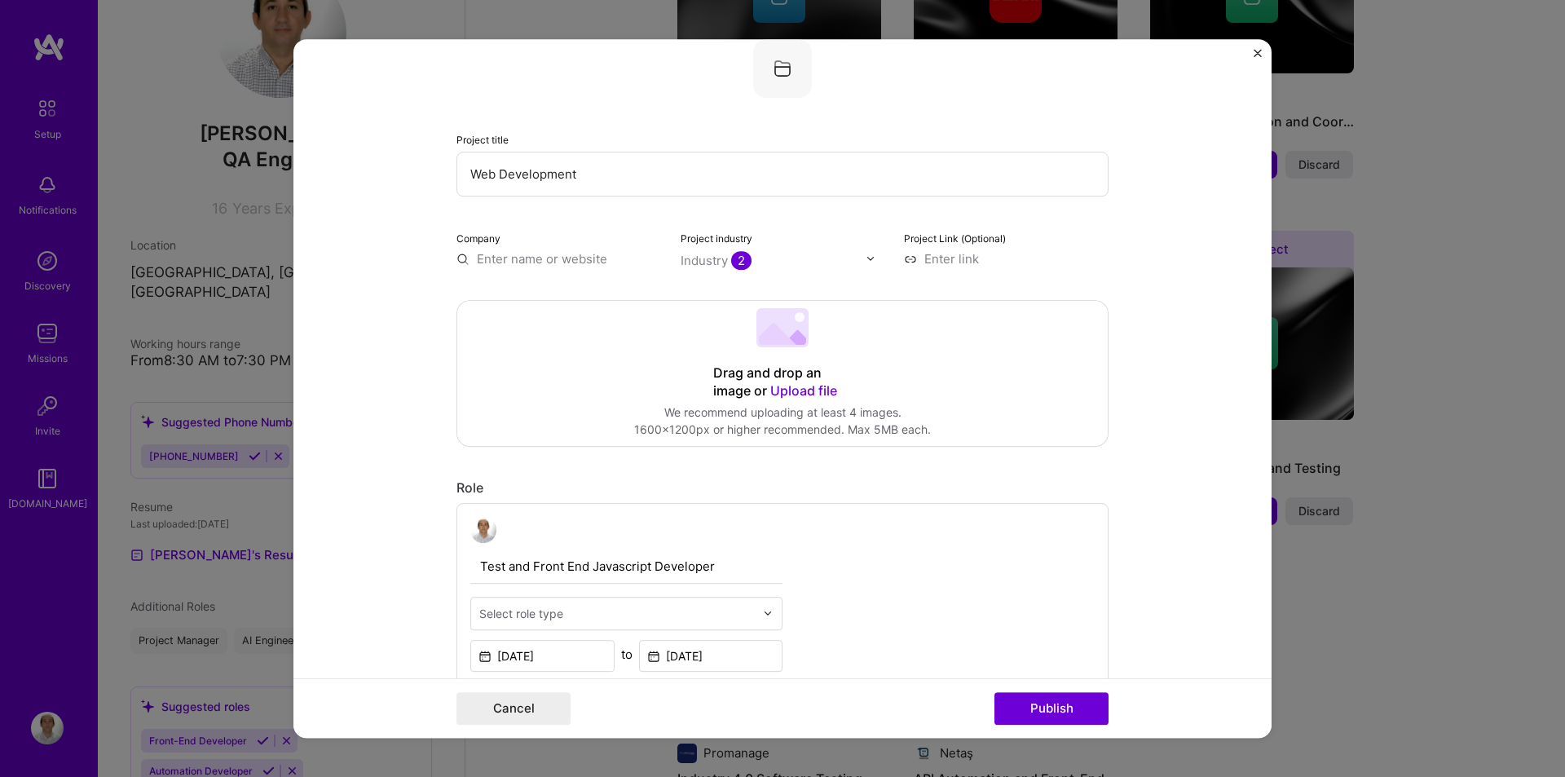
paste input "Pixelate"
click at [514, 304] on span "[DOMAIN_NAME]" at bounding box center [544, 306] width 79 height 13
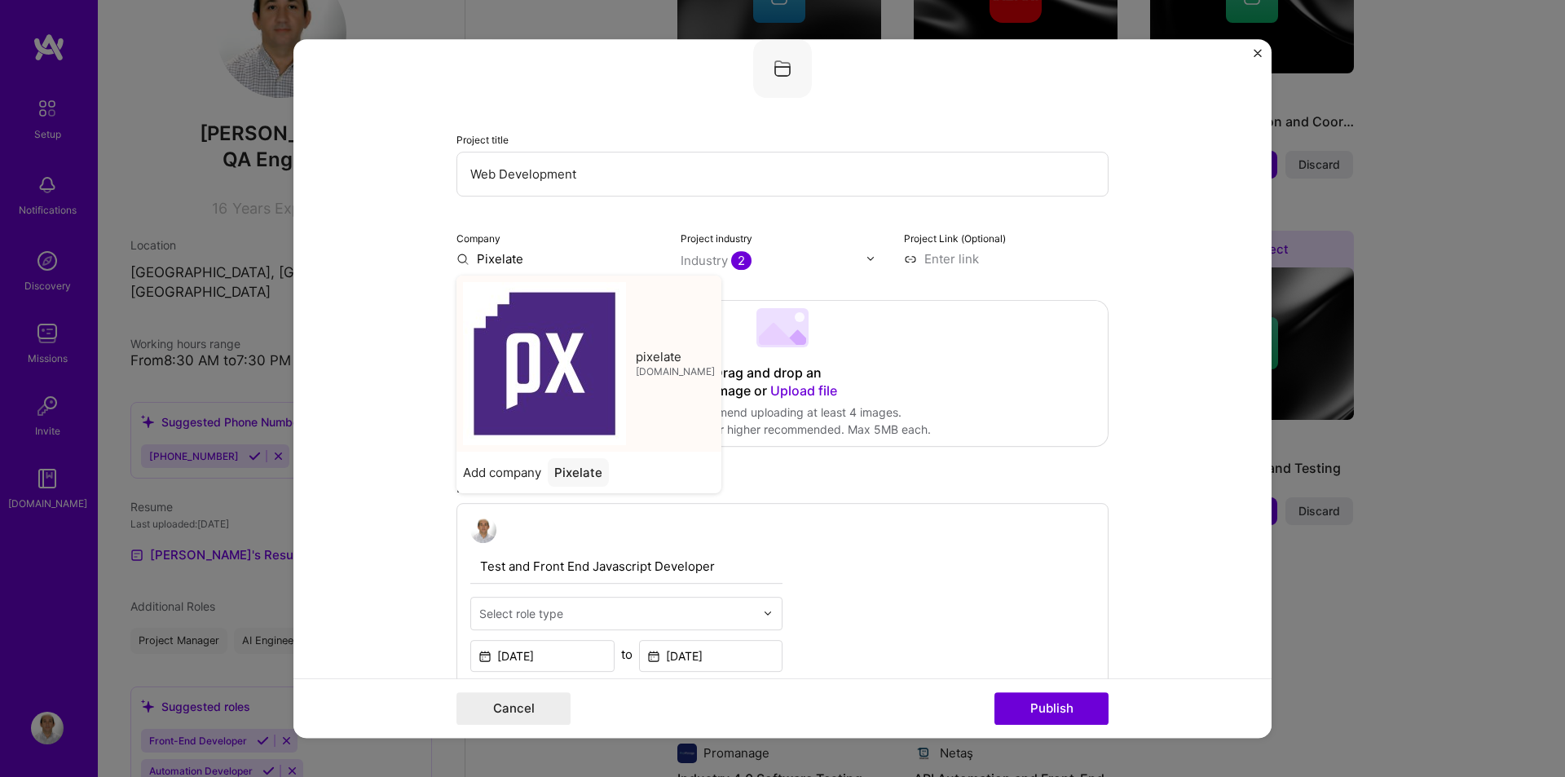
type input "pixelate"
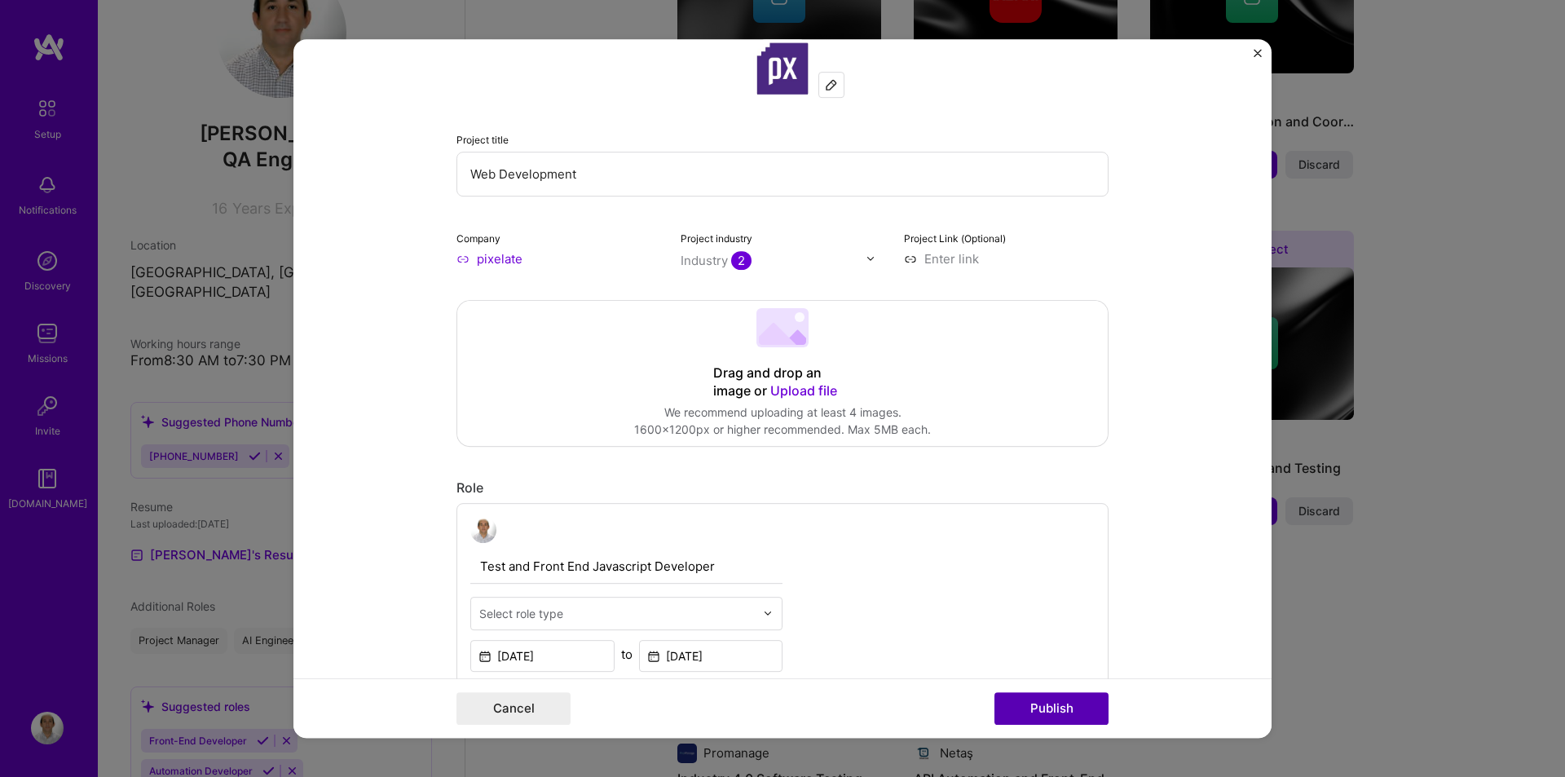
click at [1041, 699] on button "Publish" at bounding box center [1052, 708] width 114 height 33
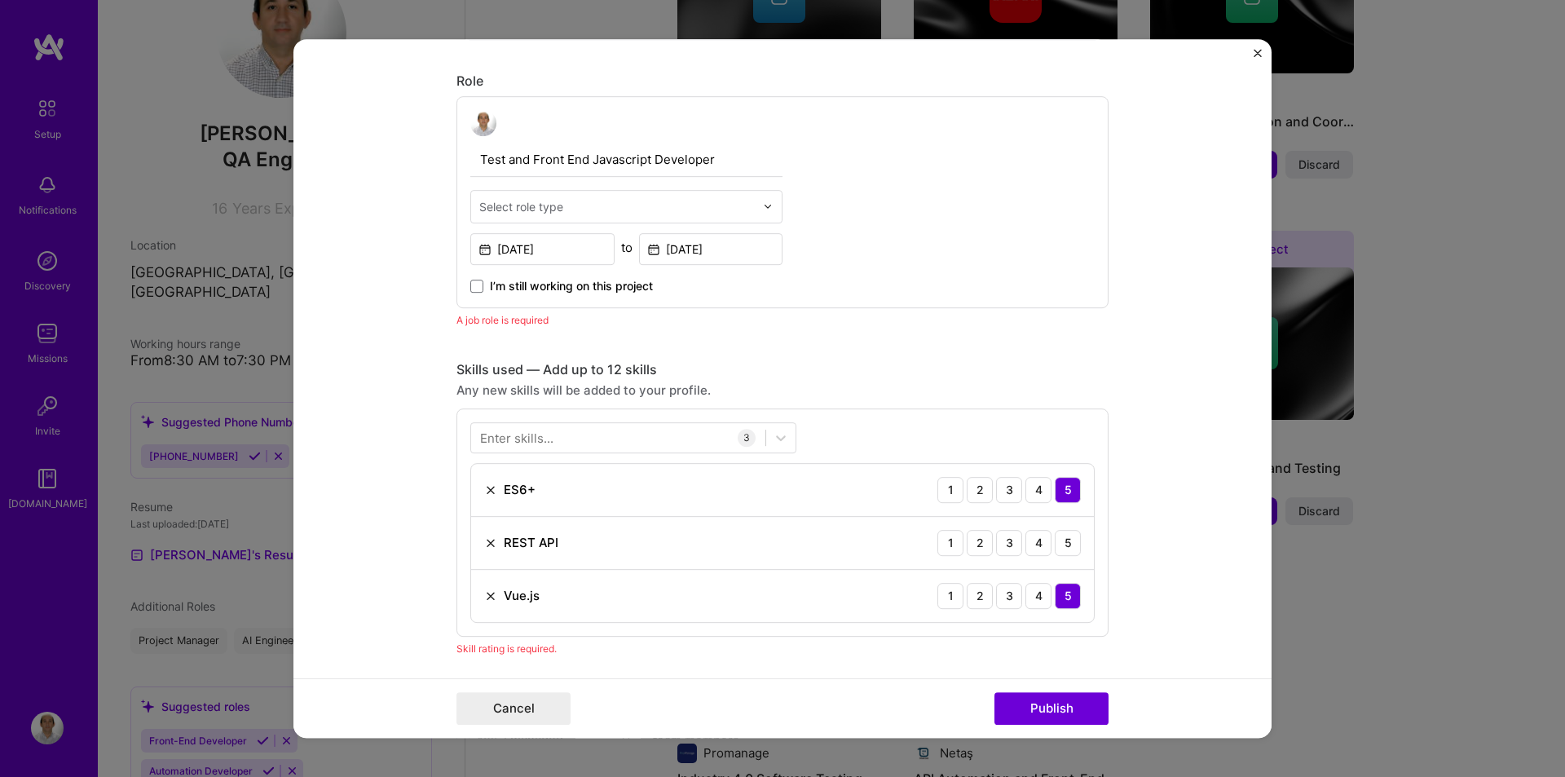
scroll to position [547, 0]
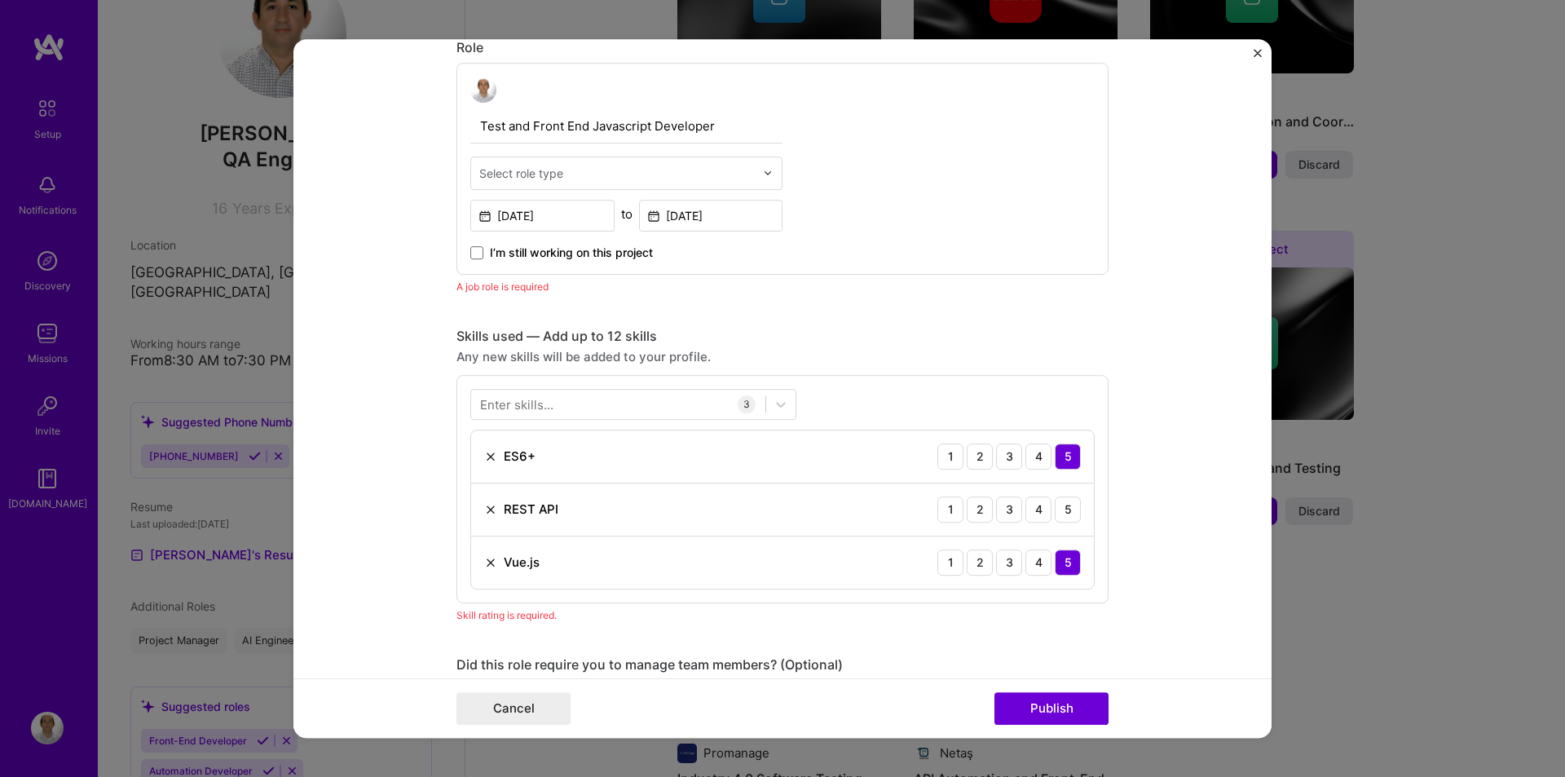
click at [542, 180] on div "Select role type" at bounding box center [521, 173] width 84 height 17
type input "fron"
click at [523, 214] on div "Front-End Developer" at bounding box center [626, 216] width 302 height 30
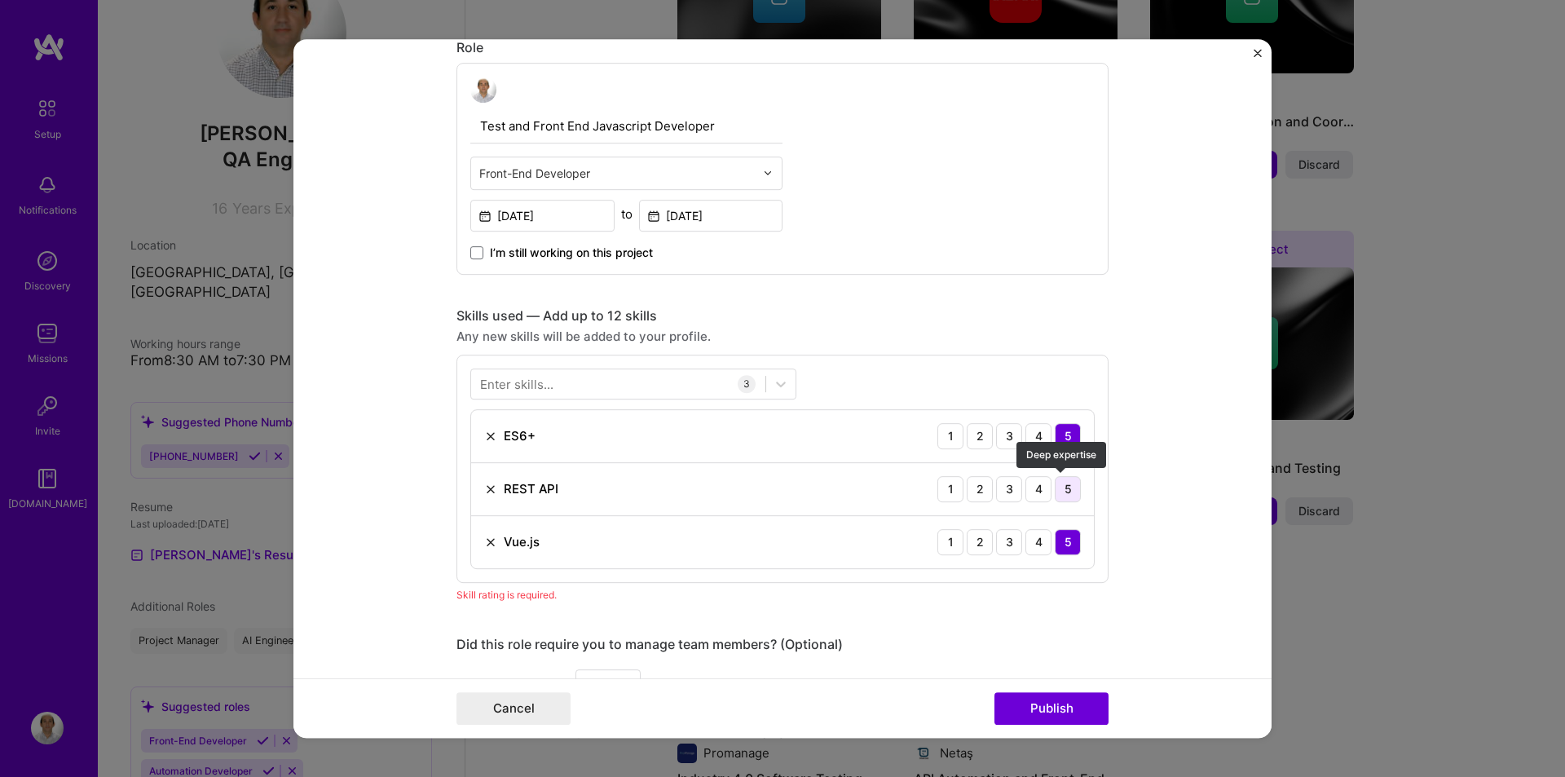
click at [1062, 490] on div "5" at bounding box center [1068, 489] width 26 height 26
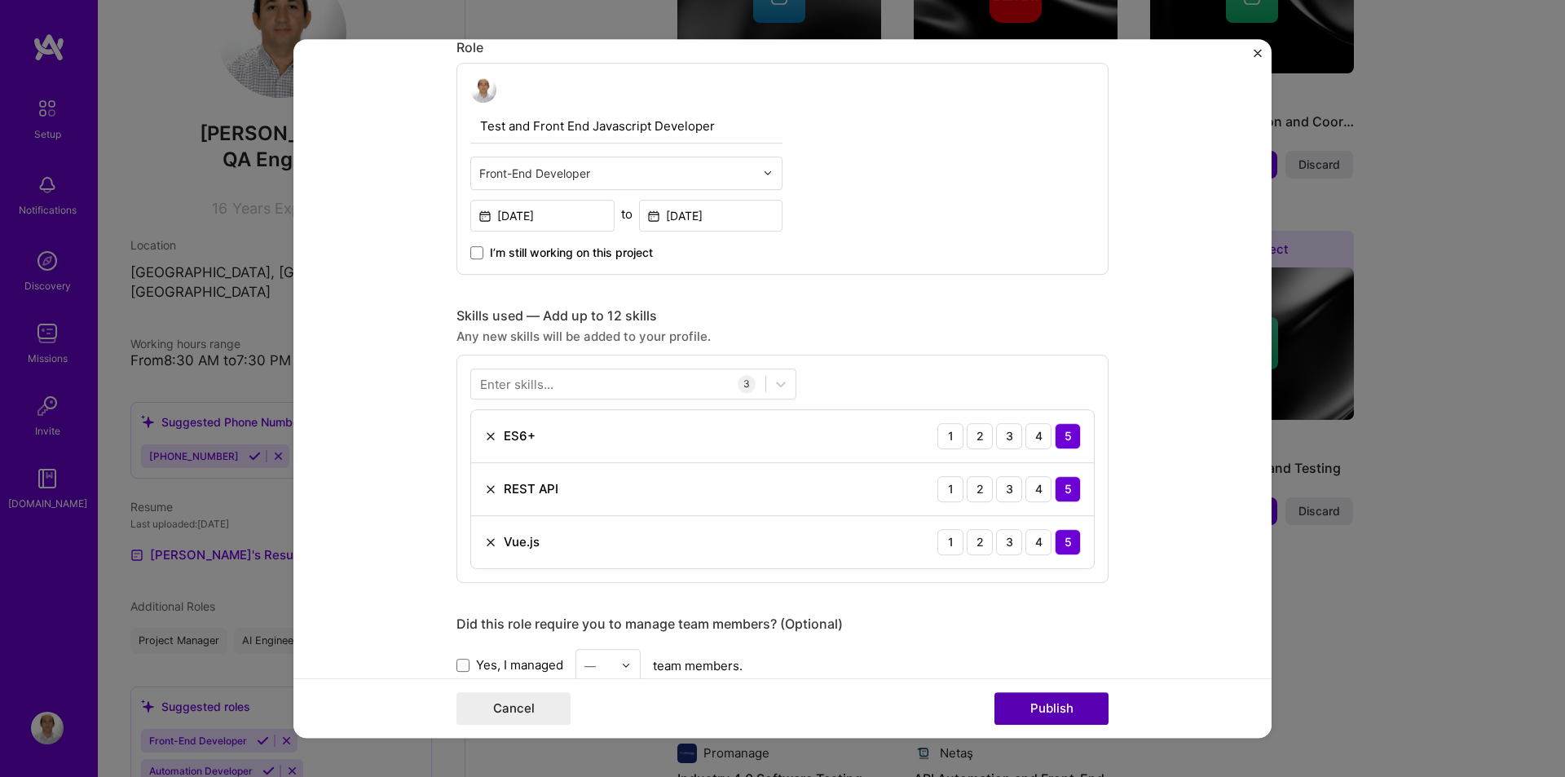
click at [1050, 704] on button "Publish" at bounding box center [1052, 708] width 114 height 33
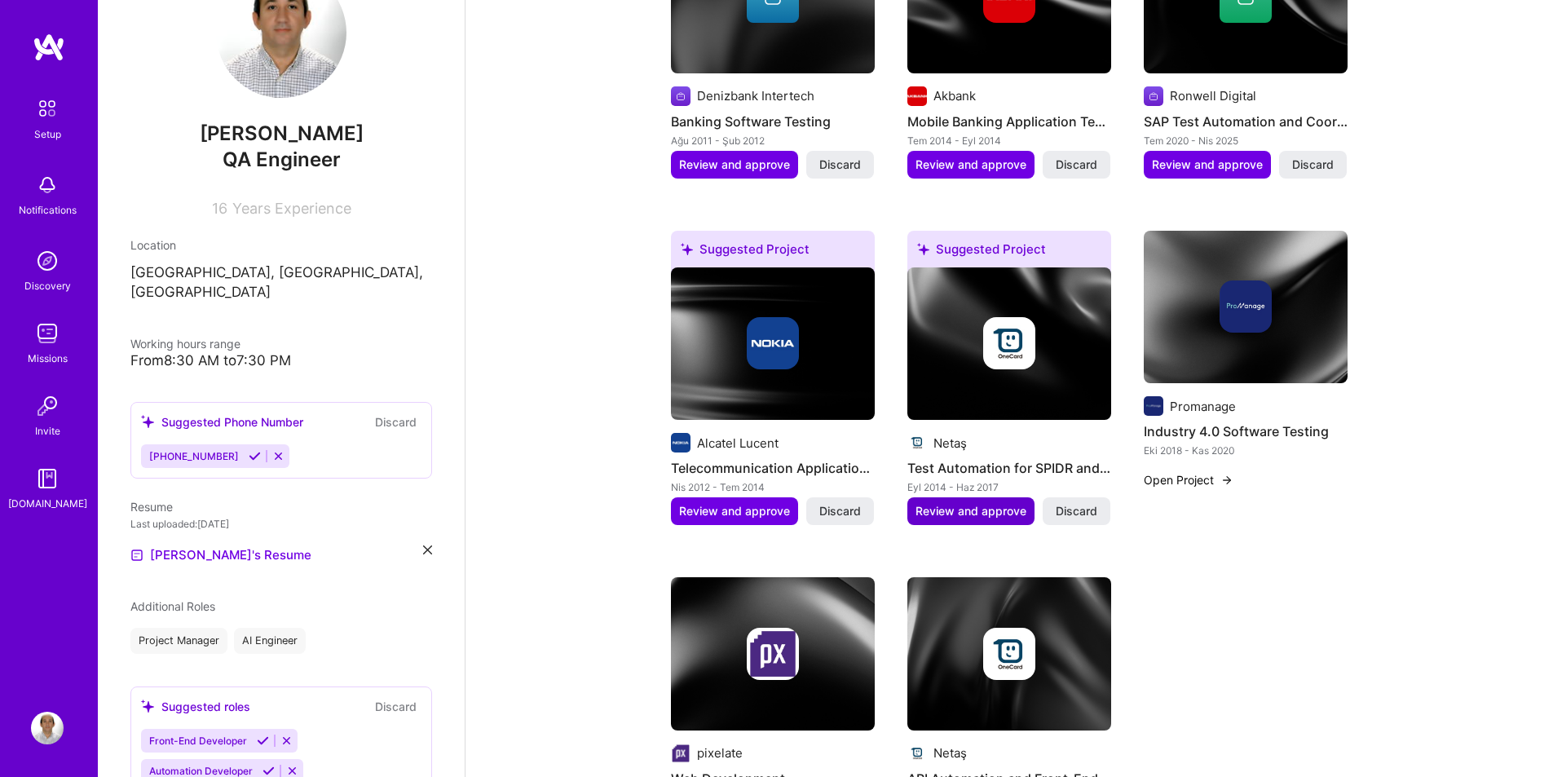
click at [961, 503] on span "Review and approve" at bounding box center [971, 511] width 111 height 16
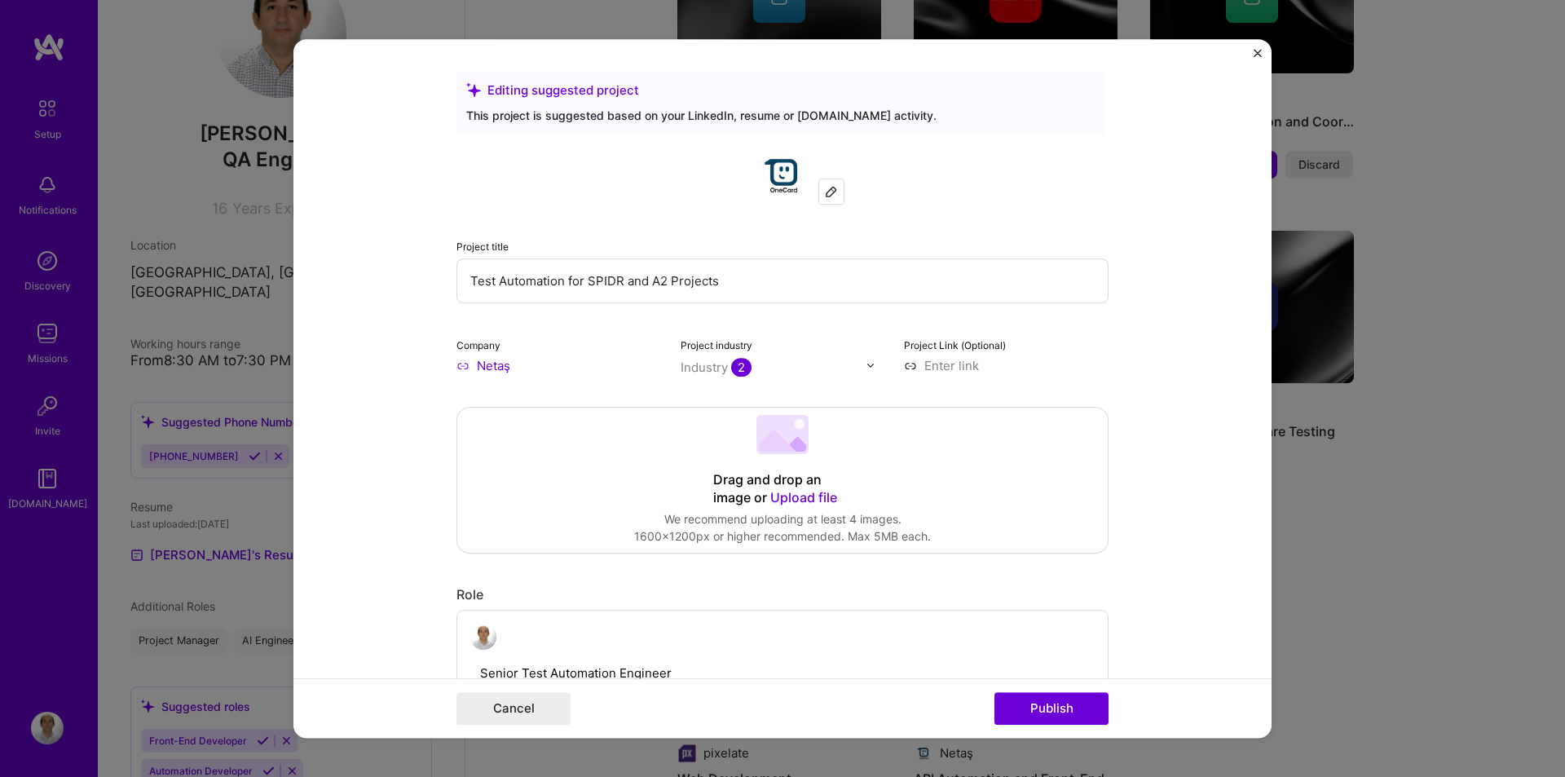
scroll to position [1332, 0]
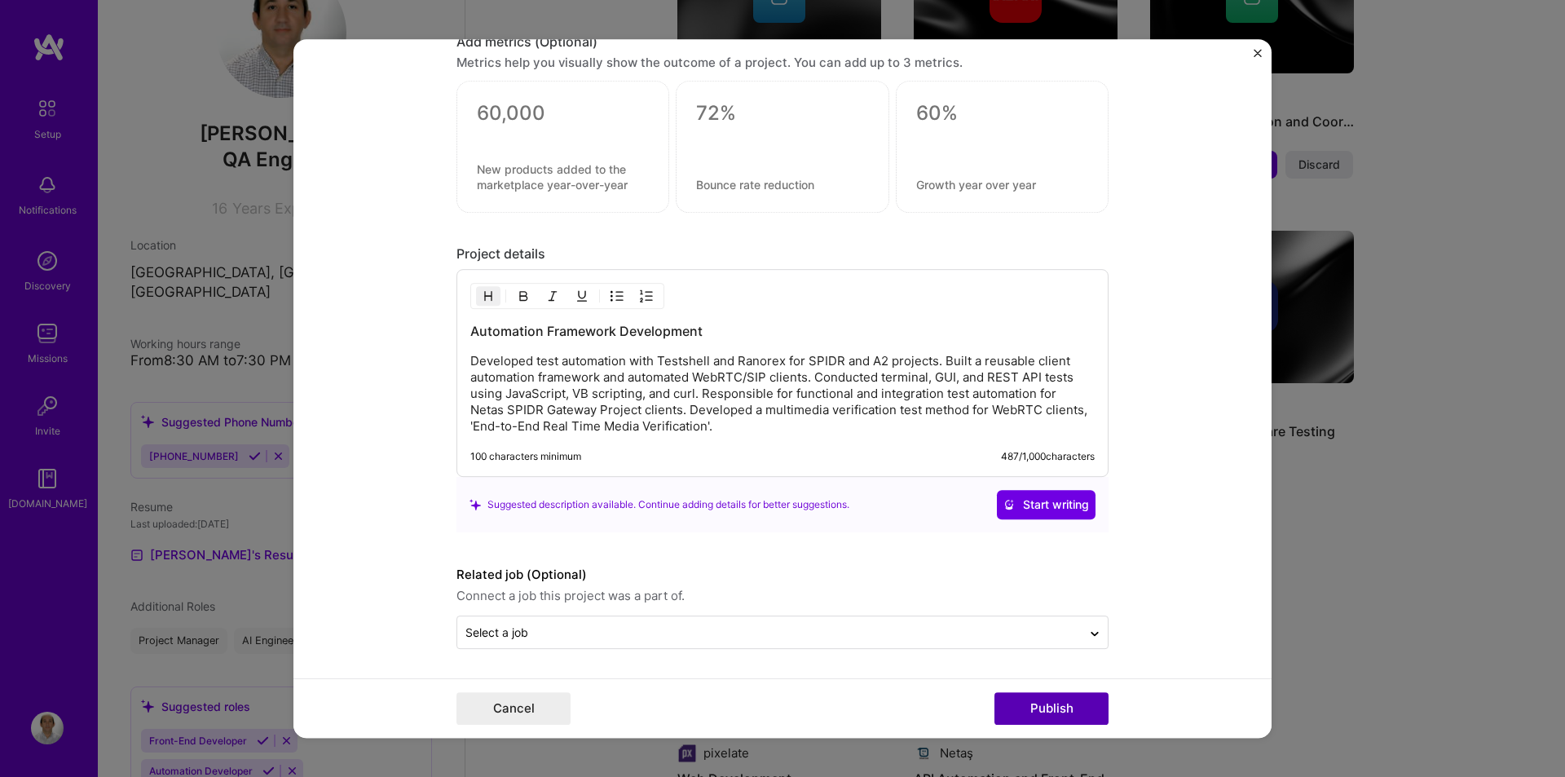
click at [1052, 700] on button "Publish" at bounding box center [1052, 708] width 114 height 33
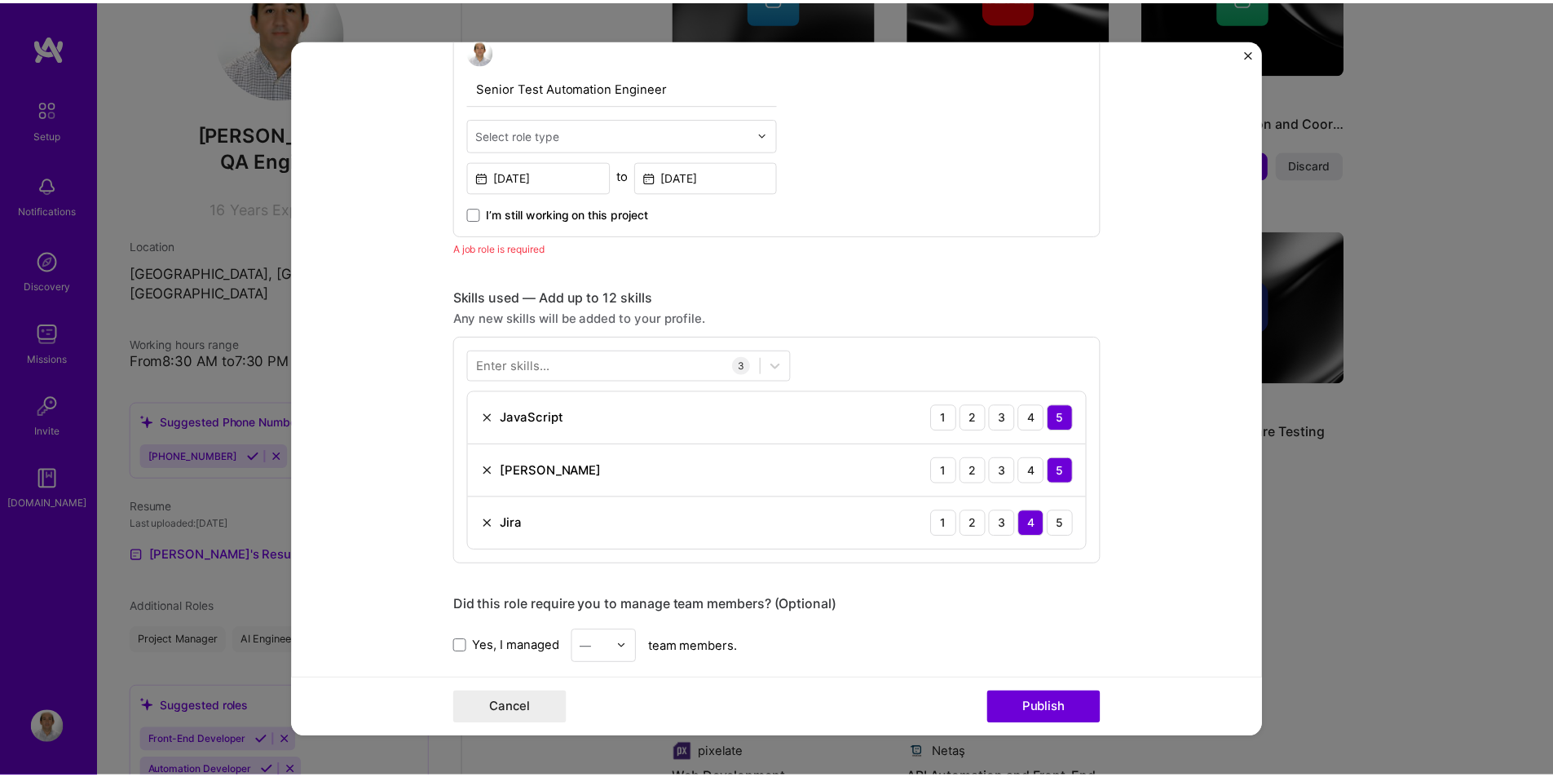
scroll to position [547, 0]
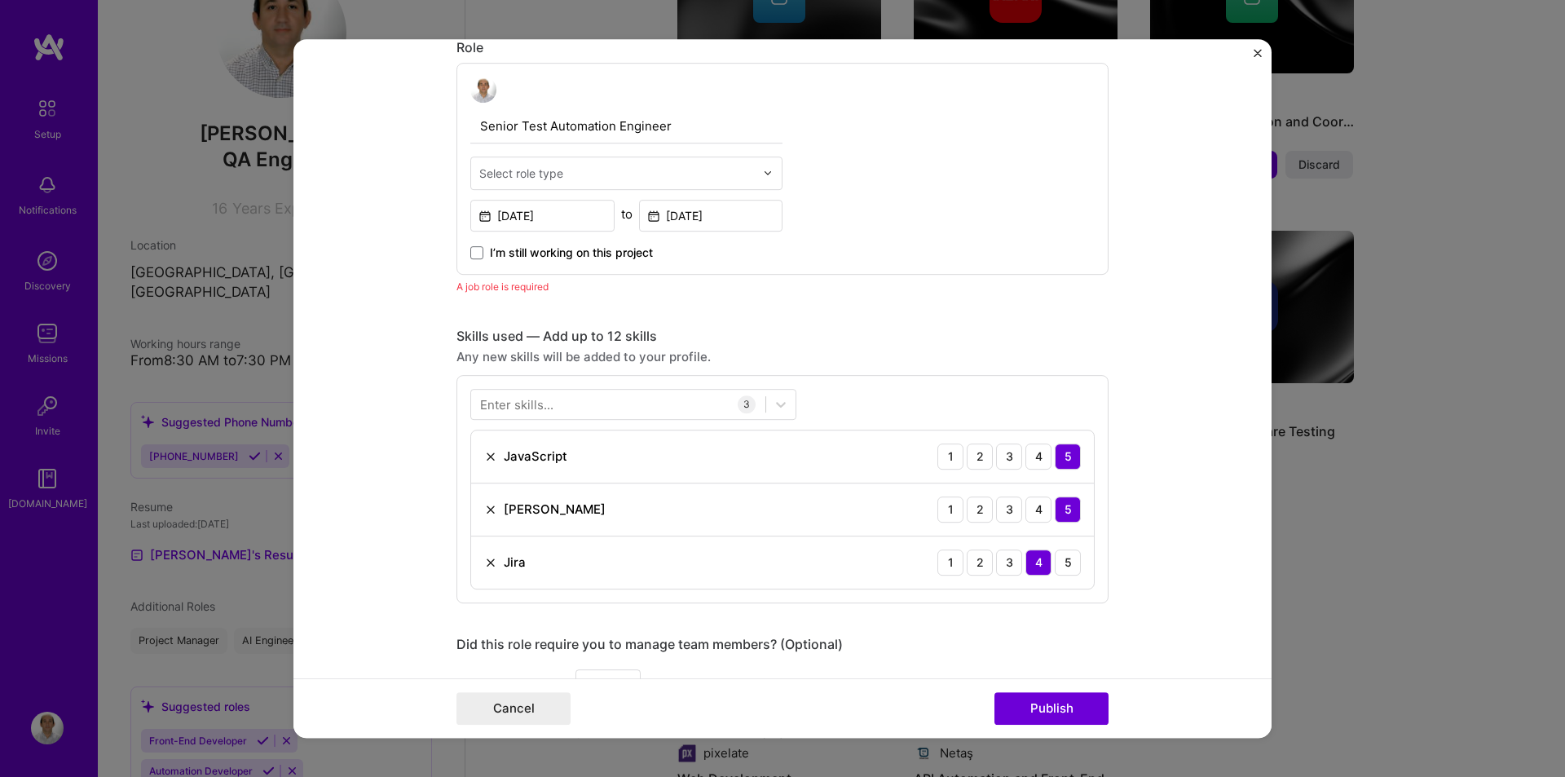
click at [497, 170] on div "Select role type" at bounding box center [521, 173] width 84 height 17
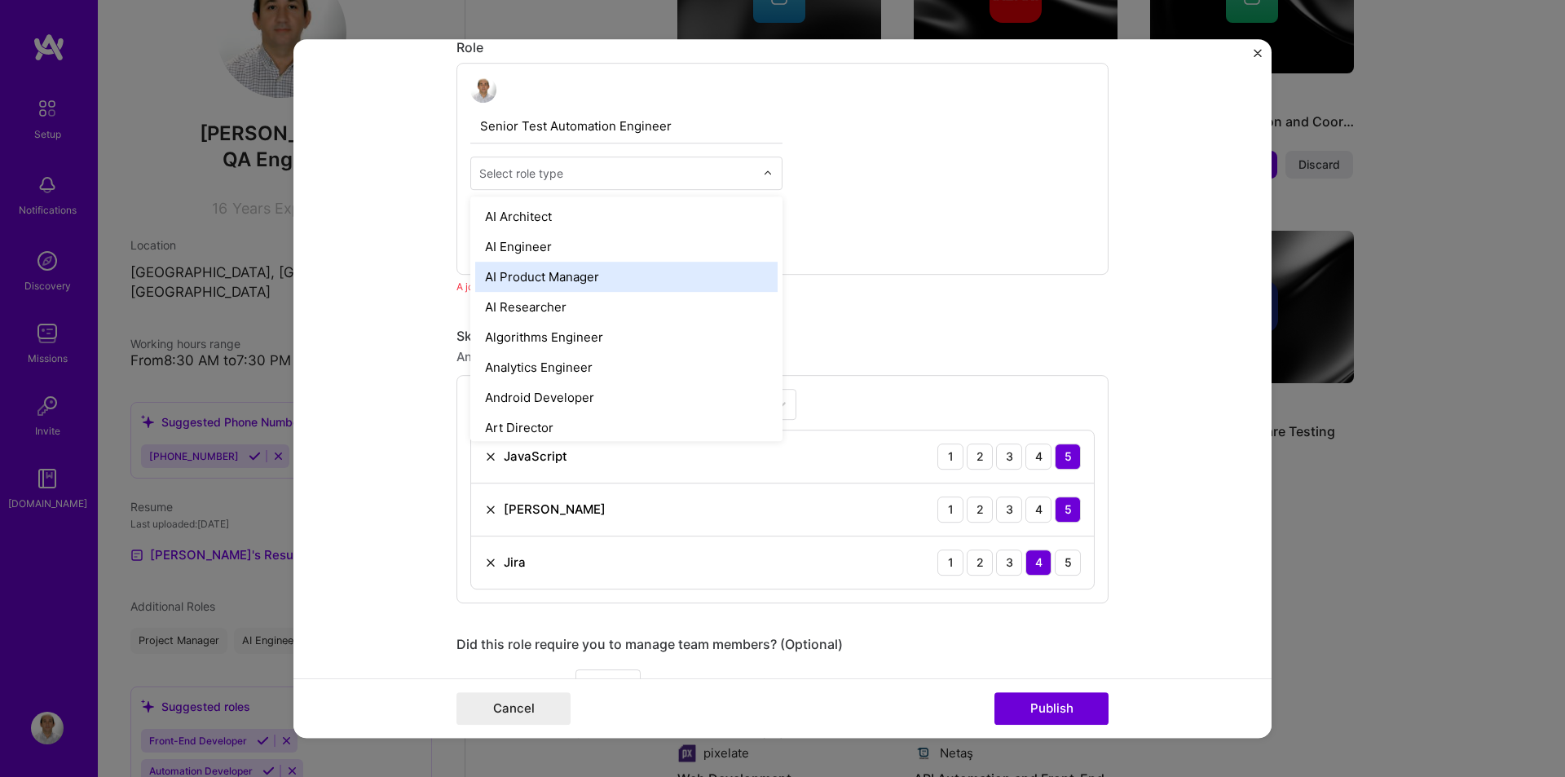
type input "q"
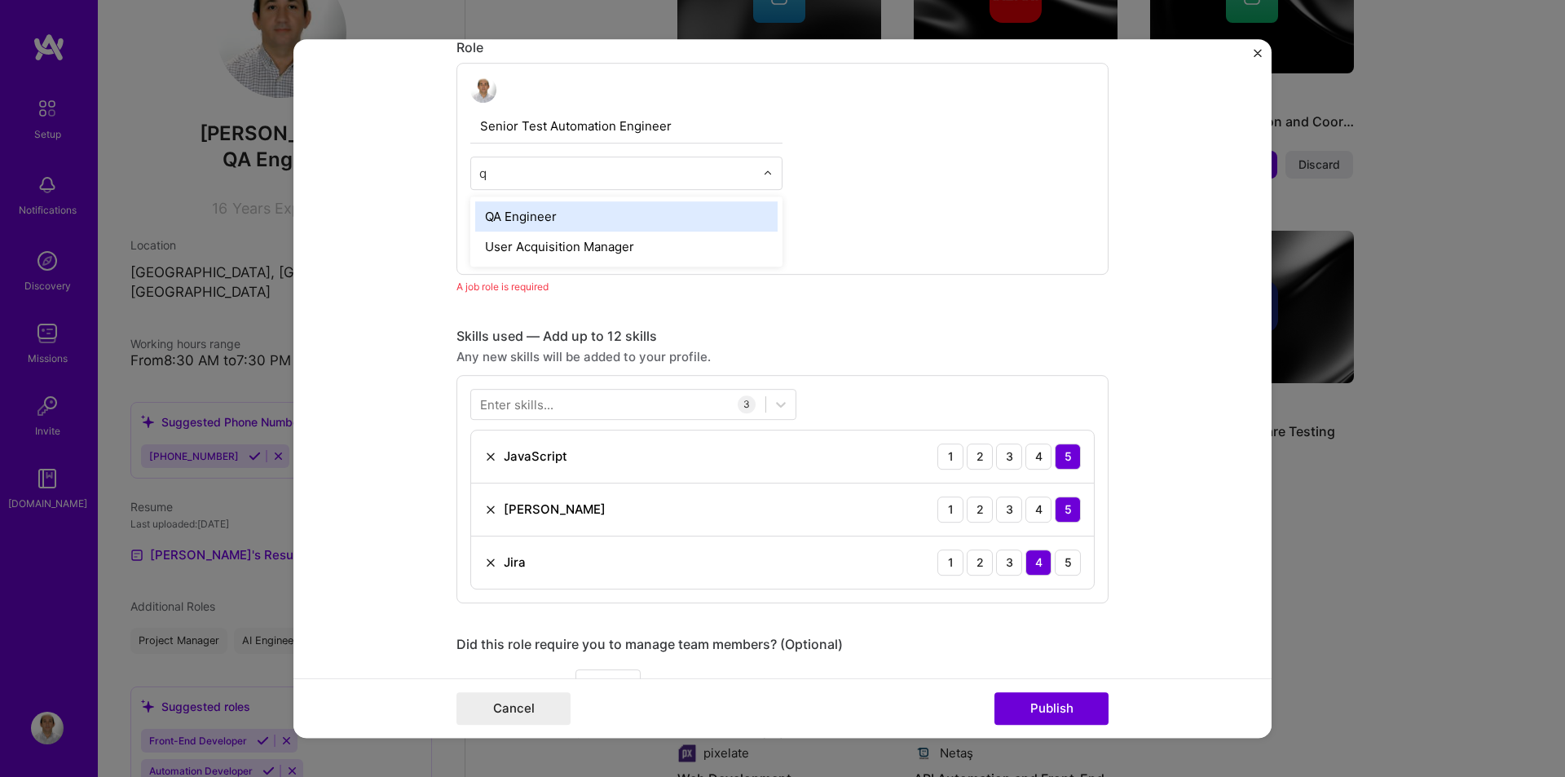
click at [516, 220] on div "QA Engineer" at bounding box center [626, 216] width 302 height 30
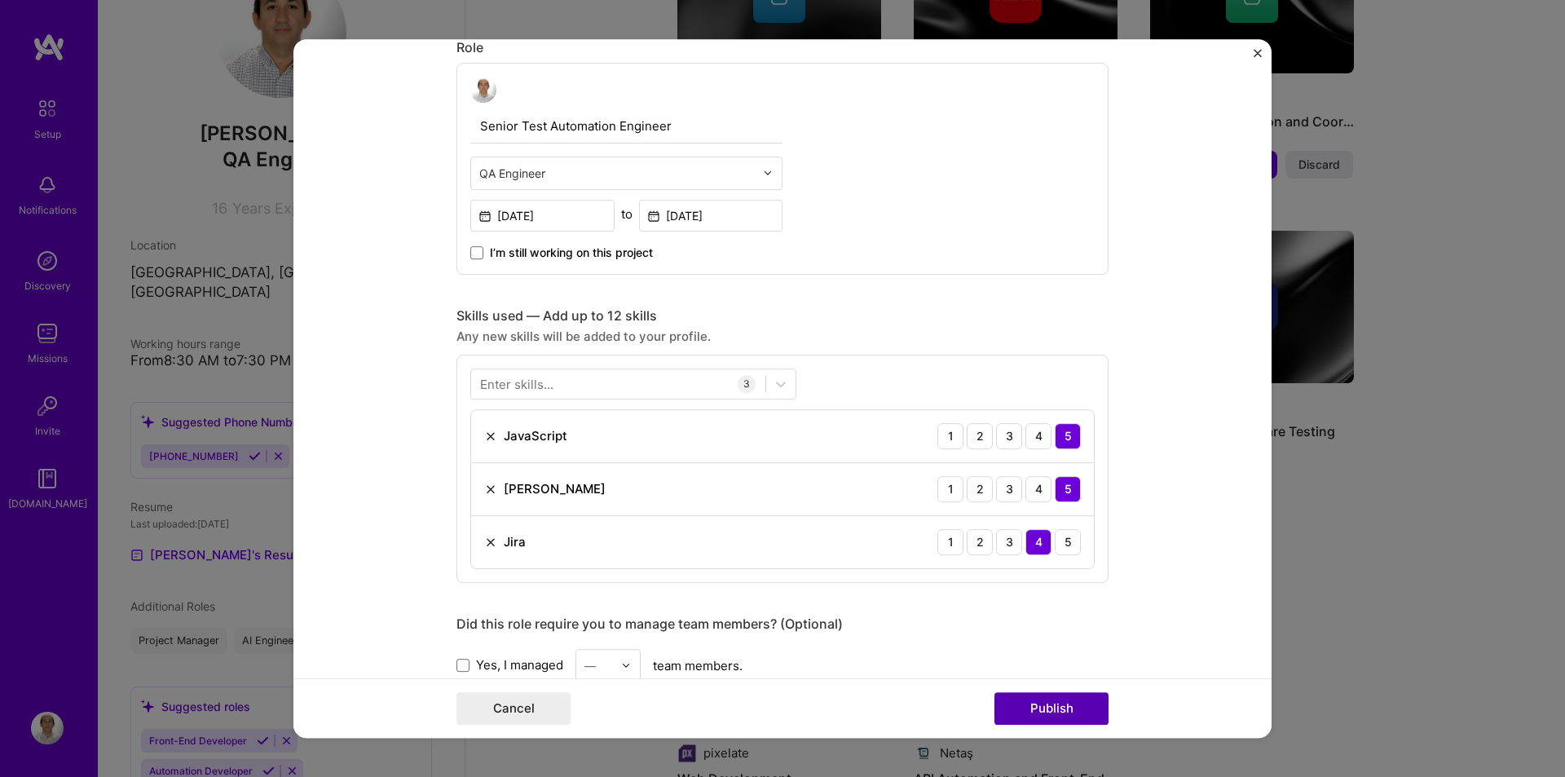
click at [1054, 713] on button "Publish" at bounding box center [1052, 708] width 114 height 33
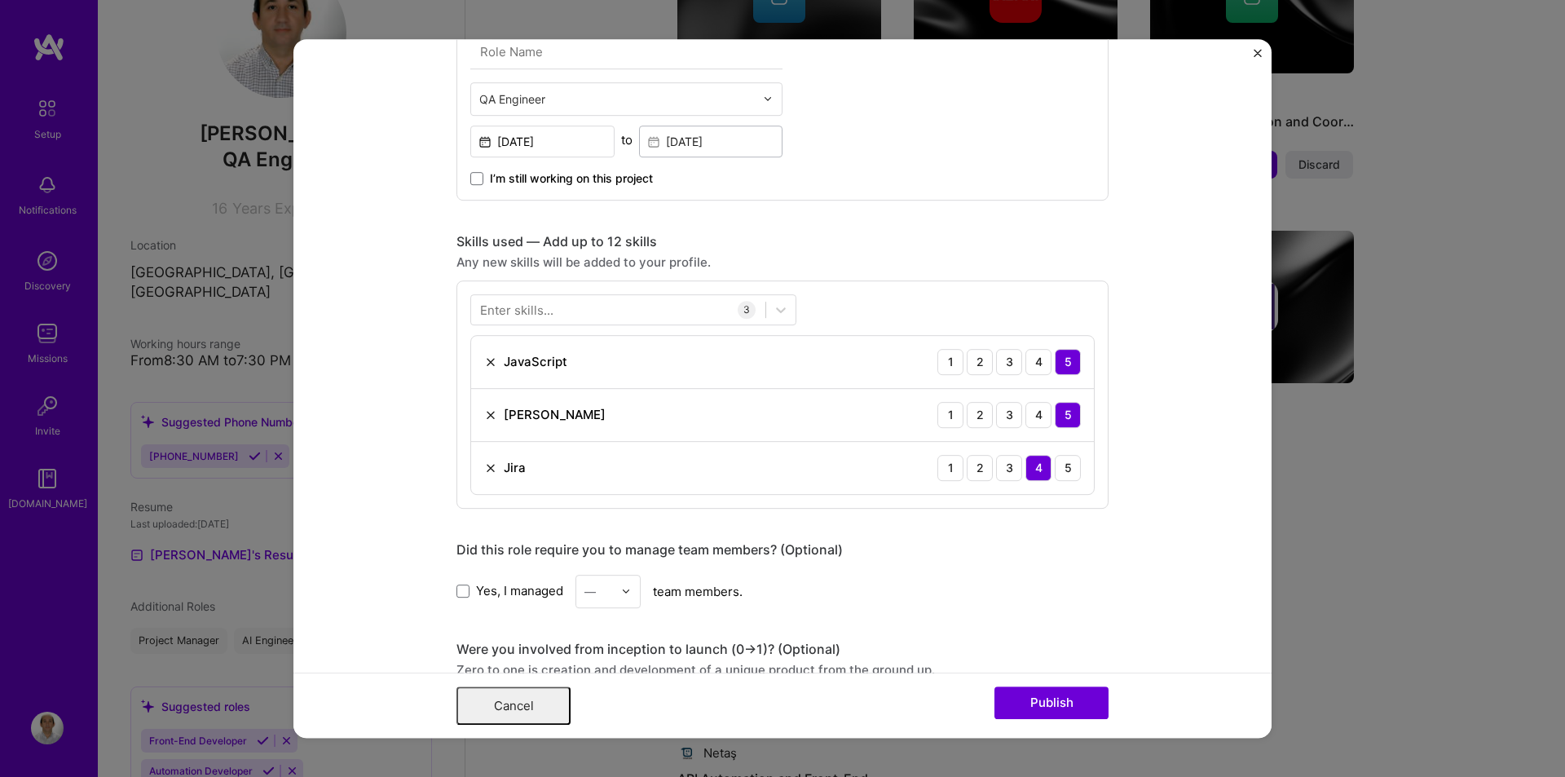
scroll to position [0, 0]
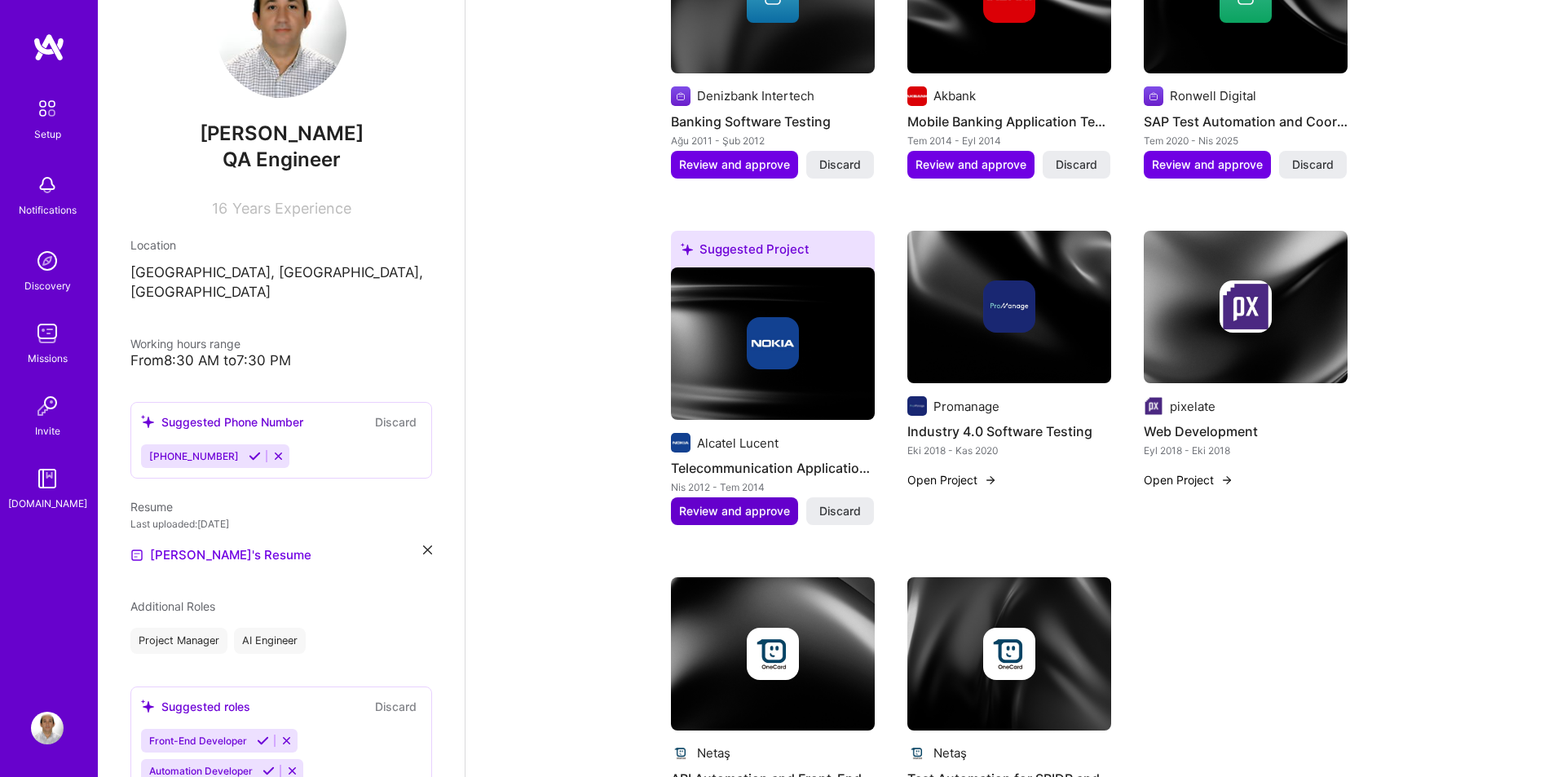
click at [706, 503] on span "Review and approve" at bounding box center [734, 511] width 111 height 16
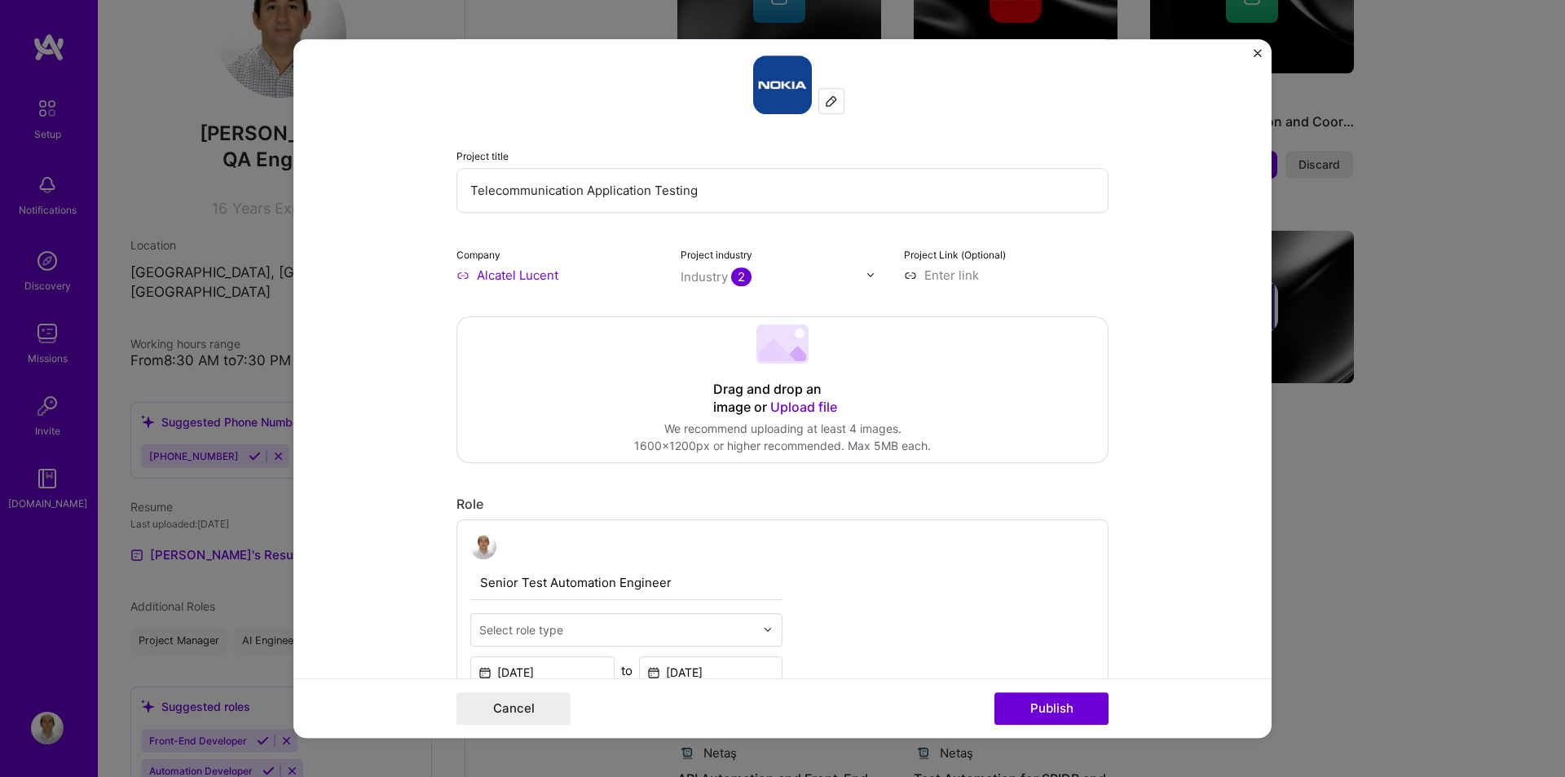
scroll to position [245, 0]
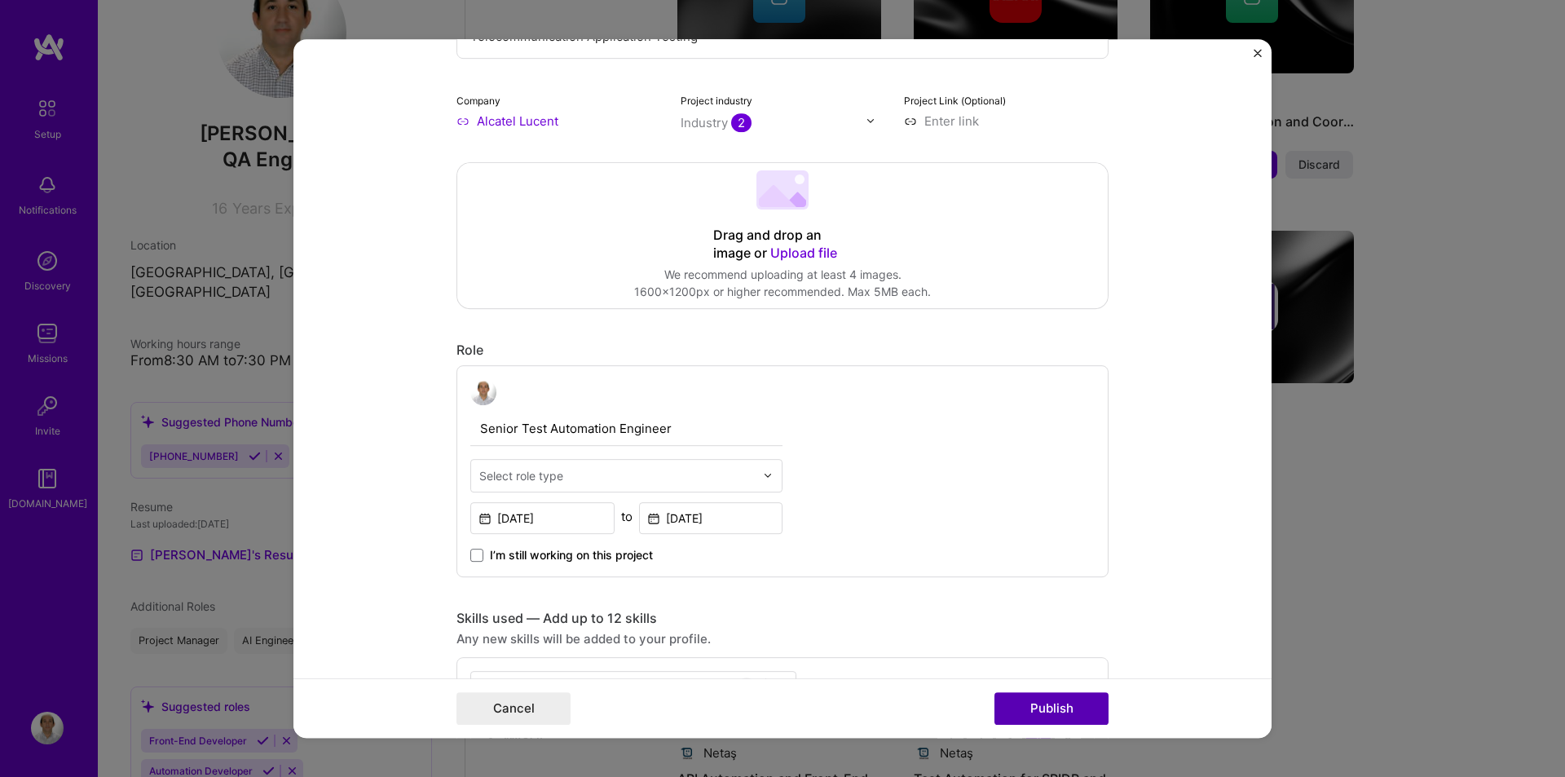
click at [1037, 705] on button "Publish" at bounding box center [1052, 708] width 114 height 33
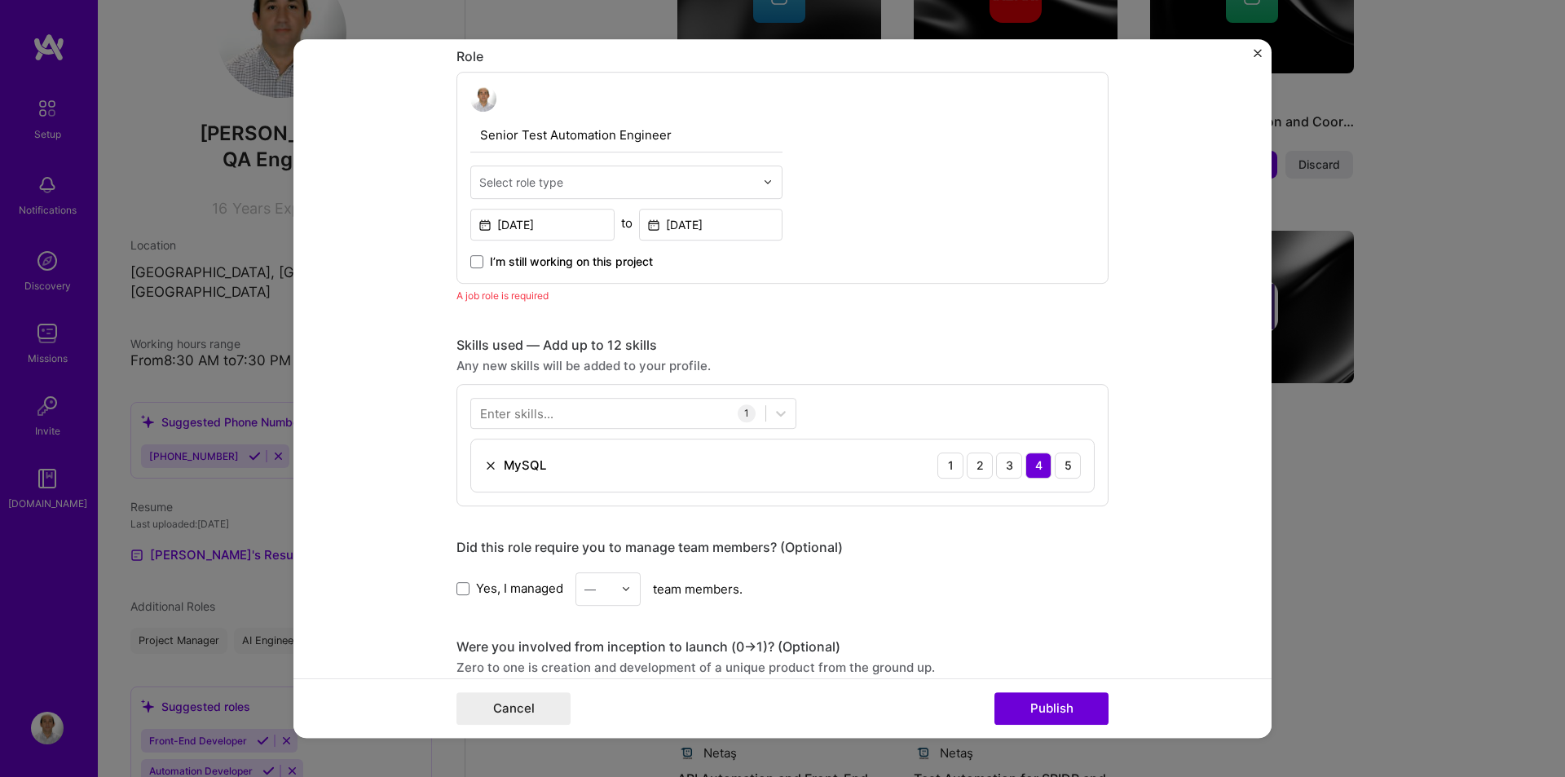
scroll to position [547, 0]
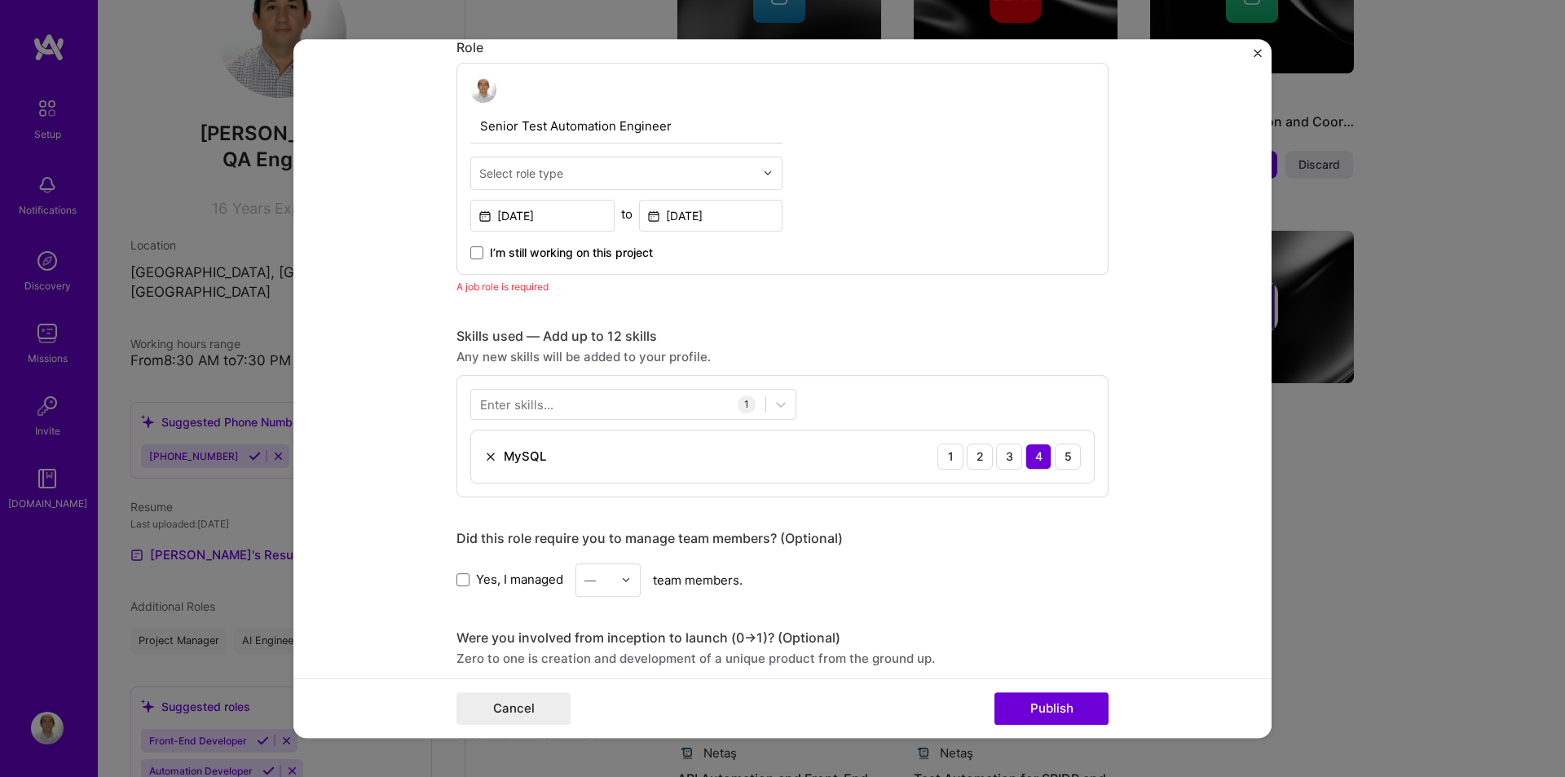
click at [518, 404] on div "Enter skills..." at bounding box center [516, 403] width 73 height 17
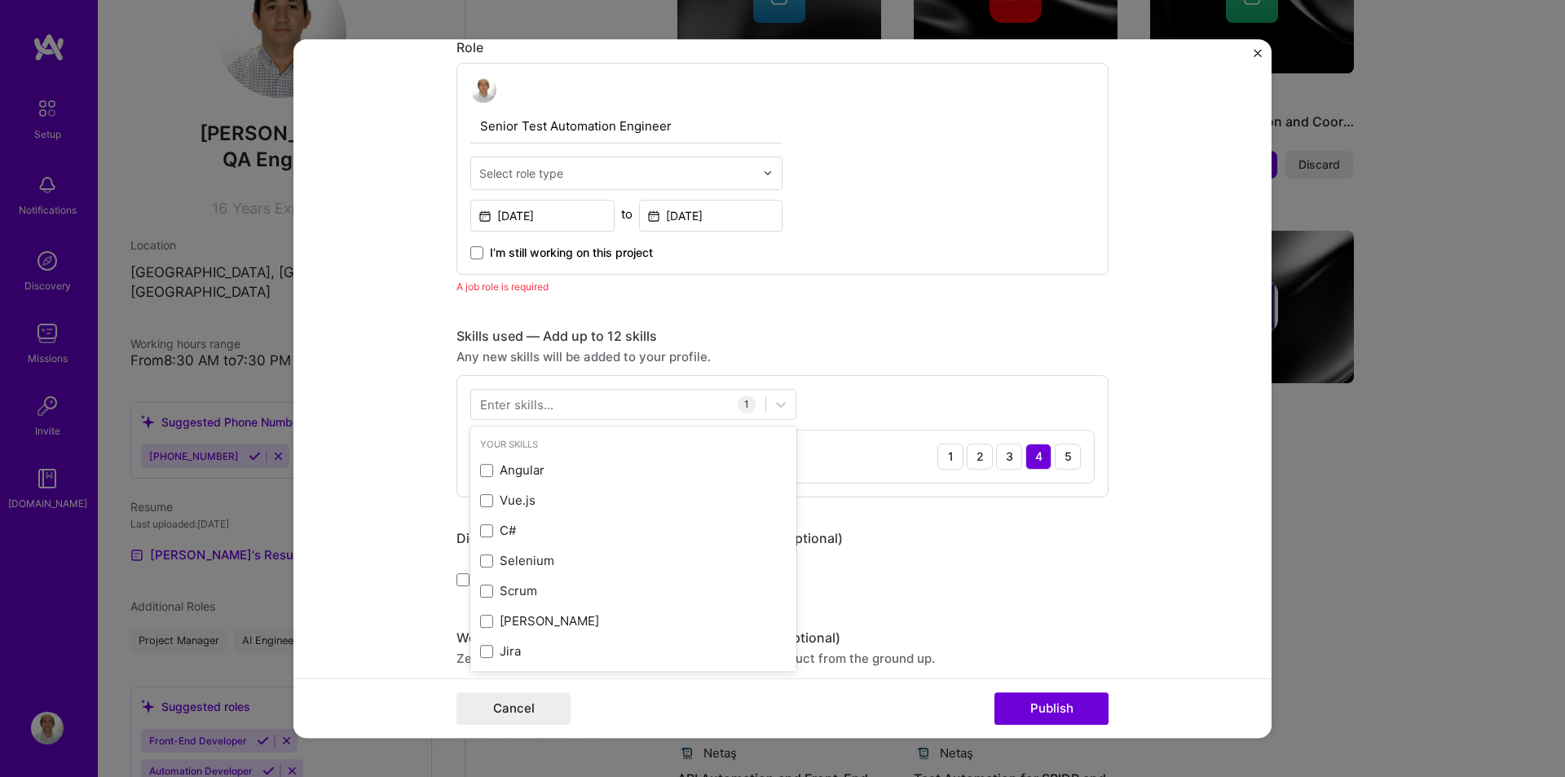
click at [510, 404] on div "Enter skills..." at bounding box center [516, 403] width 73 height 17
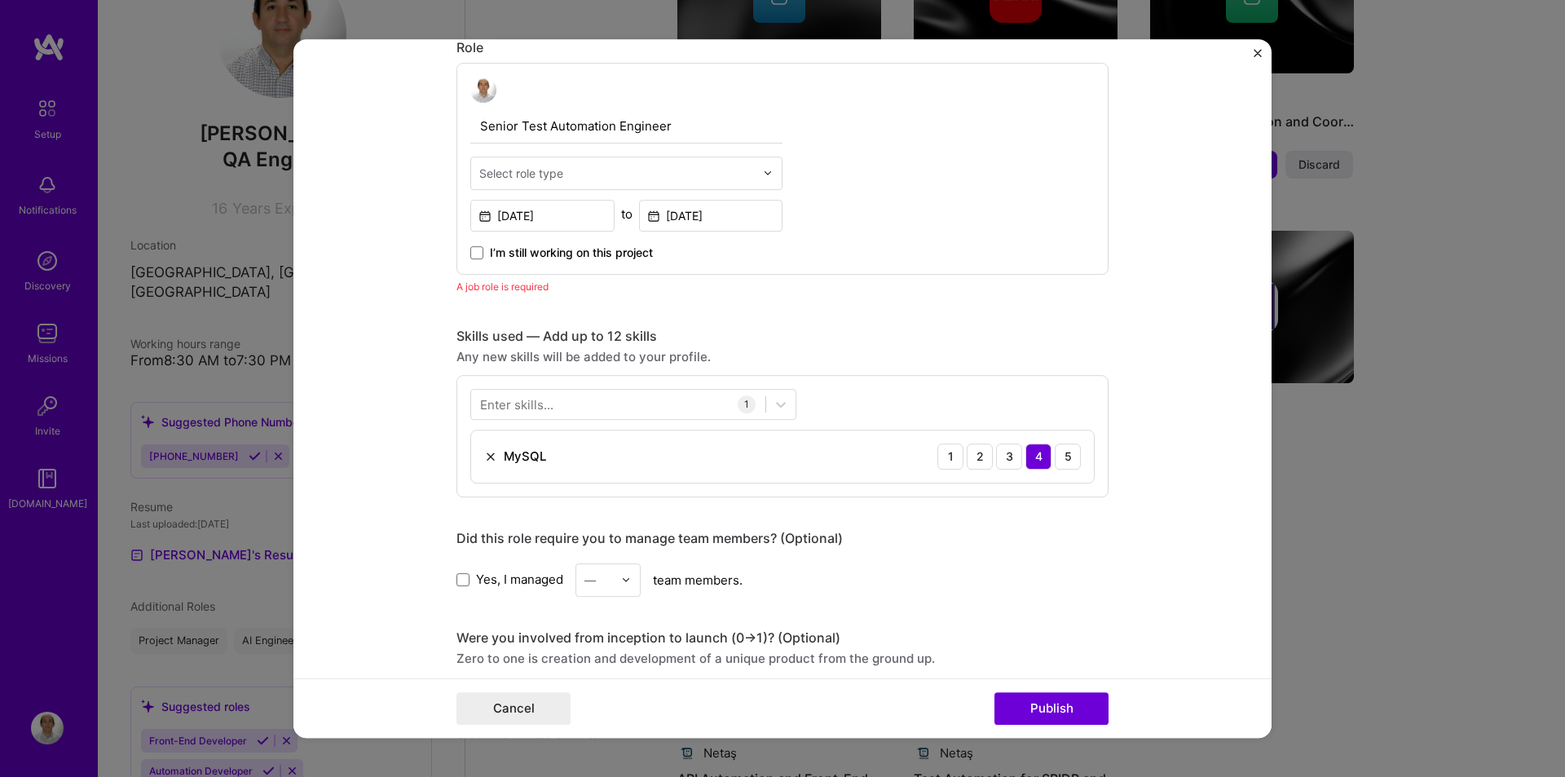
click at [505, 402] on div "Enter skills..." at bounding box center [516, 403] width 73 height 17
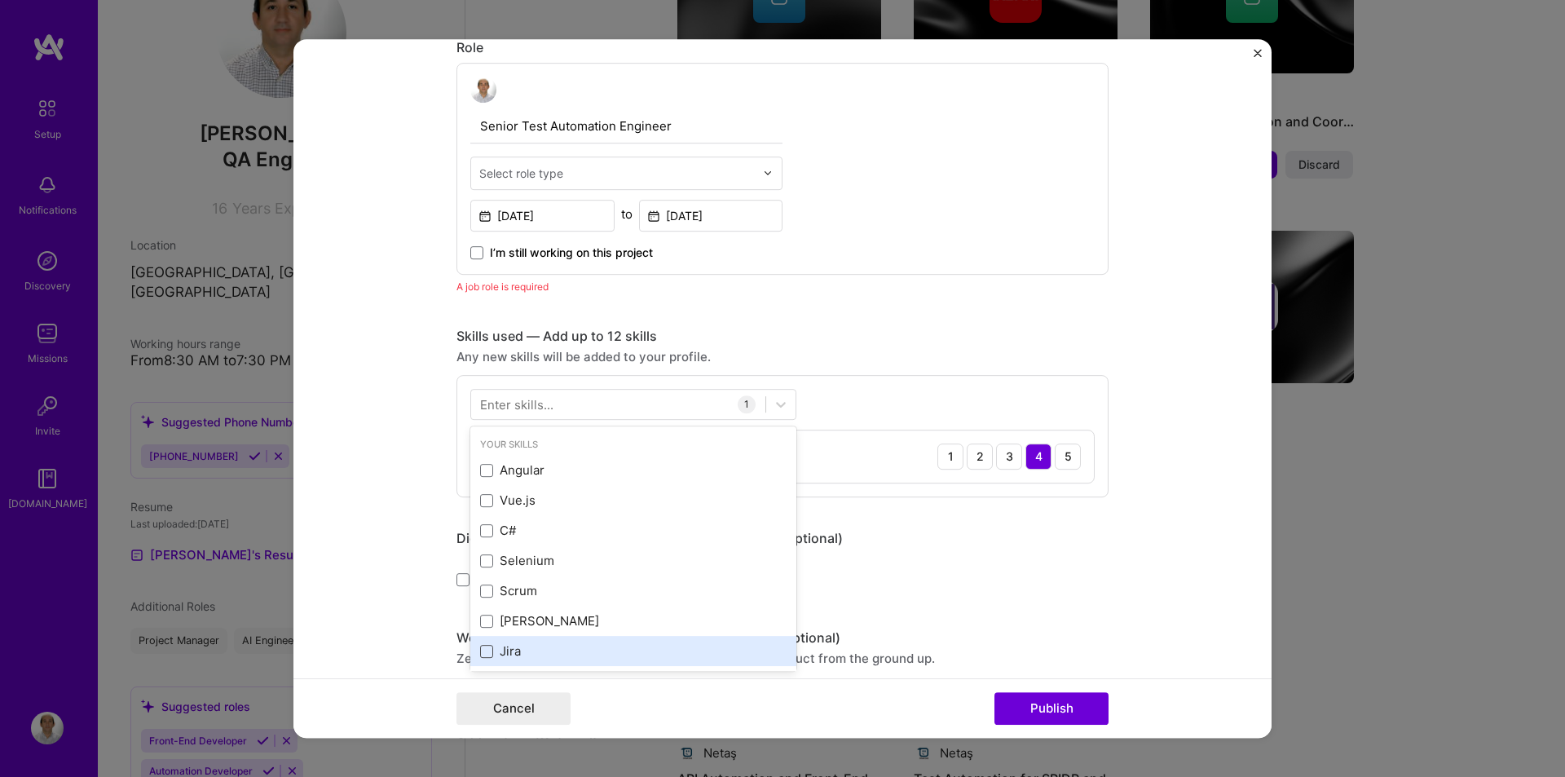
click at [482, 651] on span at bounding box center [486, 651] width 13 height 13
click at [0, 0] on input "checkbox" at bounding box center [0, 0] width 0 height 0
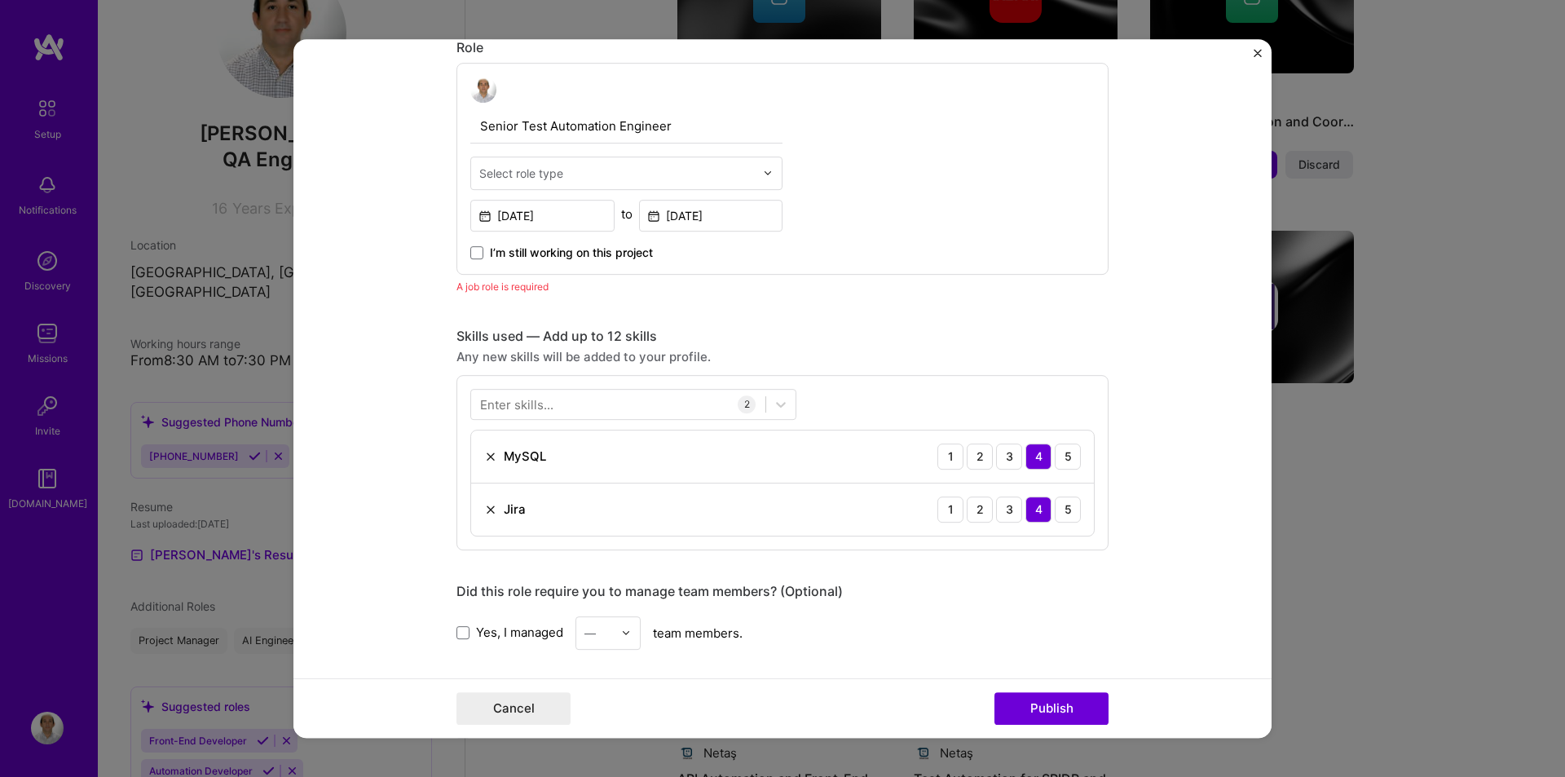
click at [934, 573] on div "Editing suggested project This project is suggested based on your LinkedIn, res…" at bounding box center [783, 455] width 652 height 1860
click at [571, 399] on div at bounding box center [618, 404] width 294 height 27
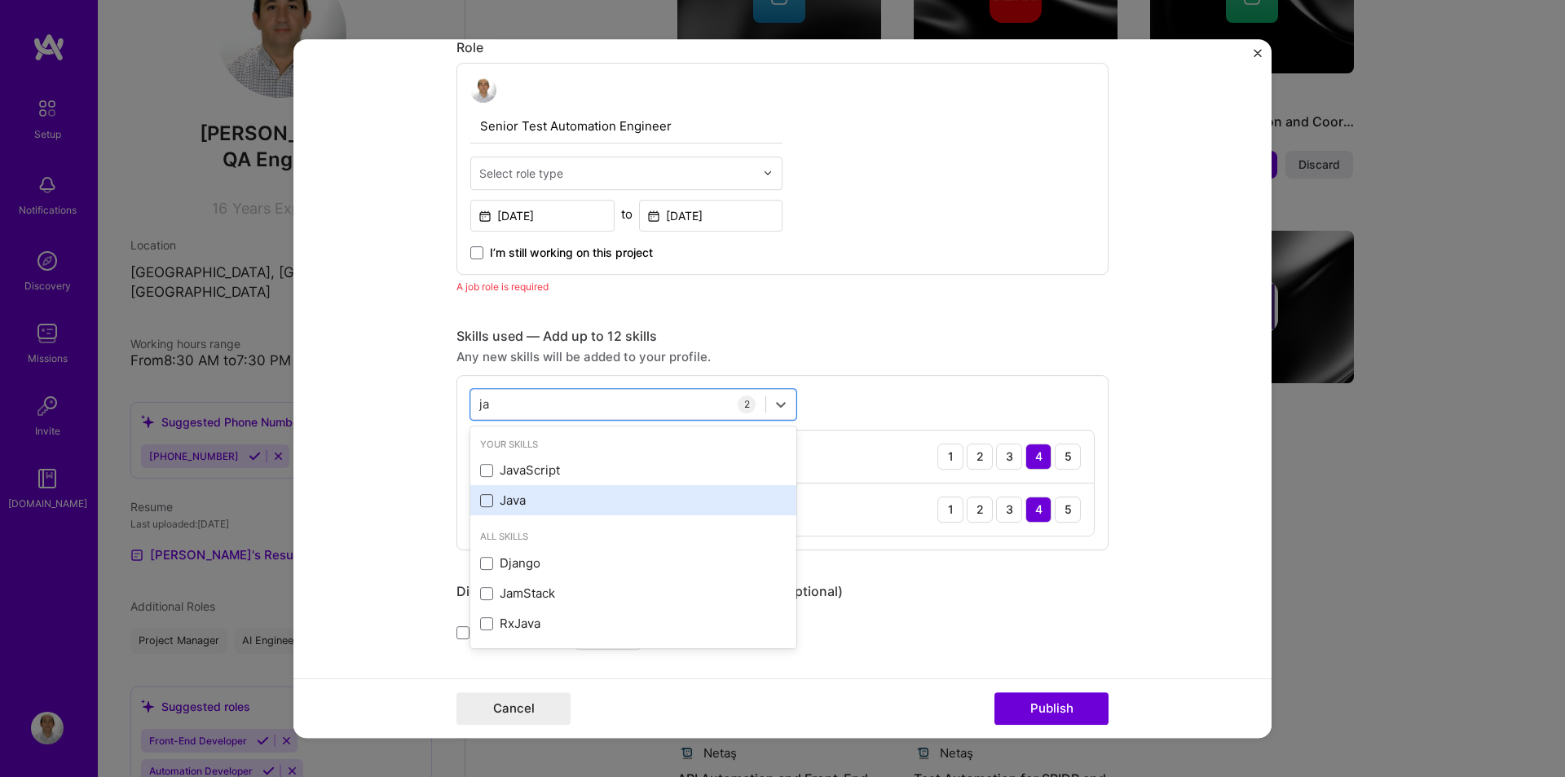
click at [480, 505] on span at bounding box center [486, 500] width 13 height 13
click at [0, 0] on input "checkbox" at bounding box center [0, 0] width 0 height 0
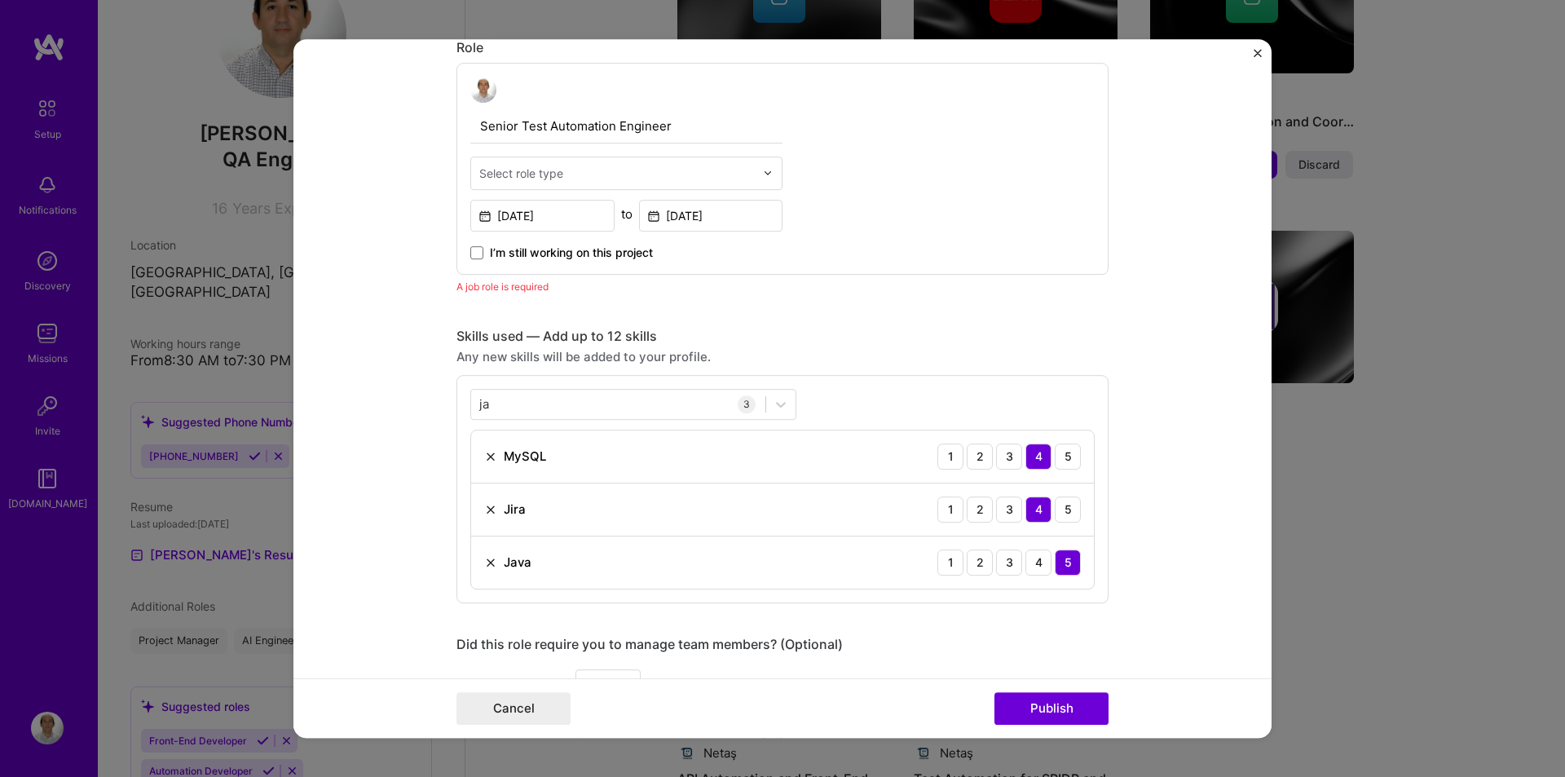
click at [1159, 510] on form "Editing suggested project This project is suggested based on your LinkedIn, res…" at bounding box center [783, 389] width 978 height 700
click at [555, 404] on div "ja ja" at bounding box center [618, 404] width 294 height 27
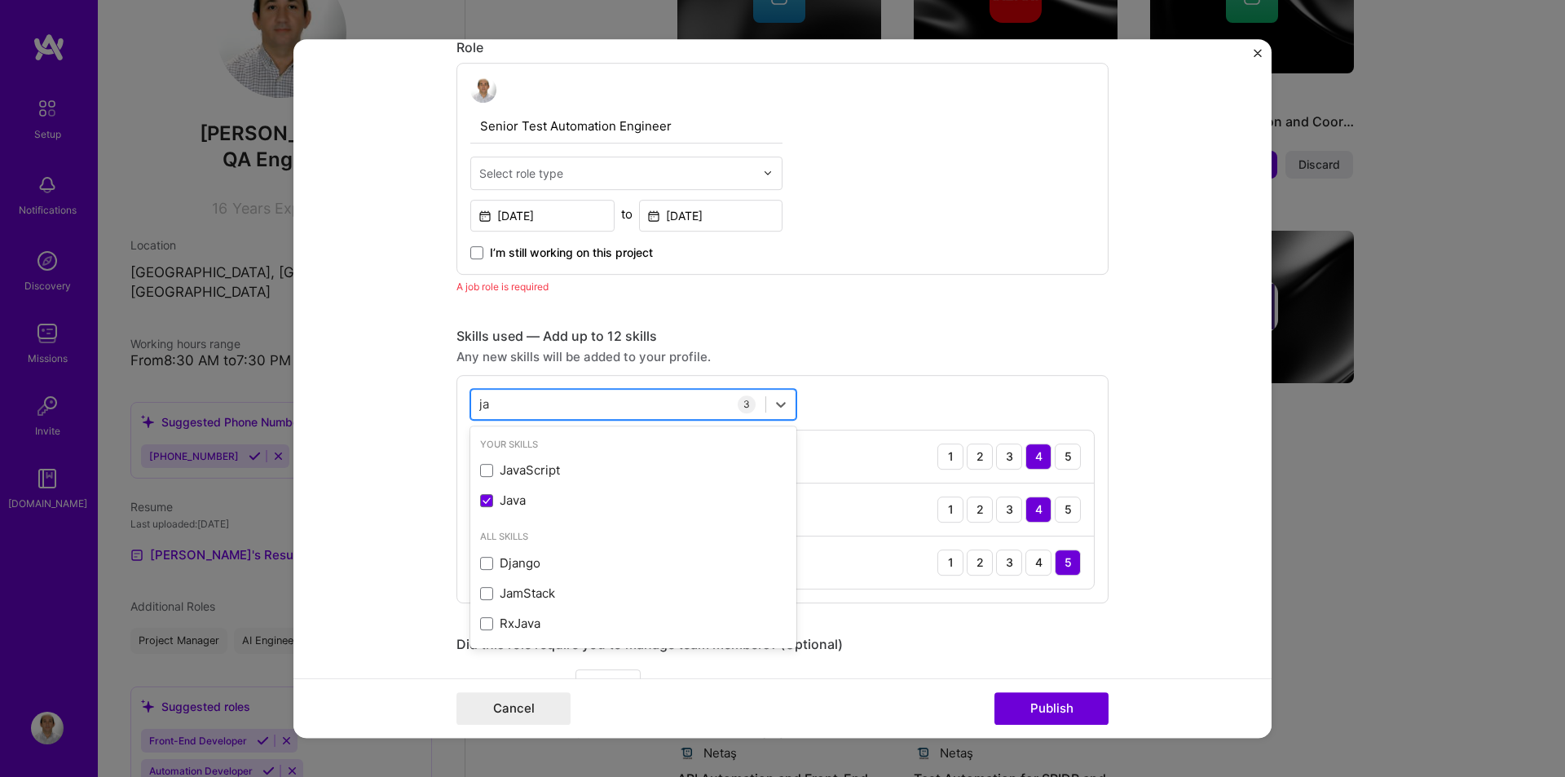
type input "j"
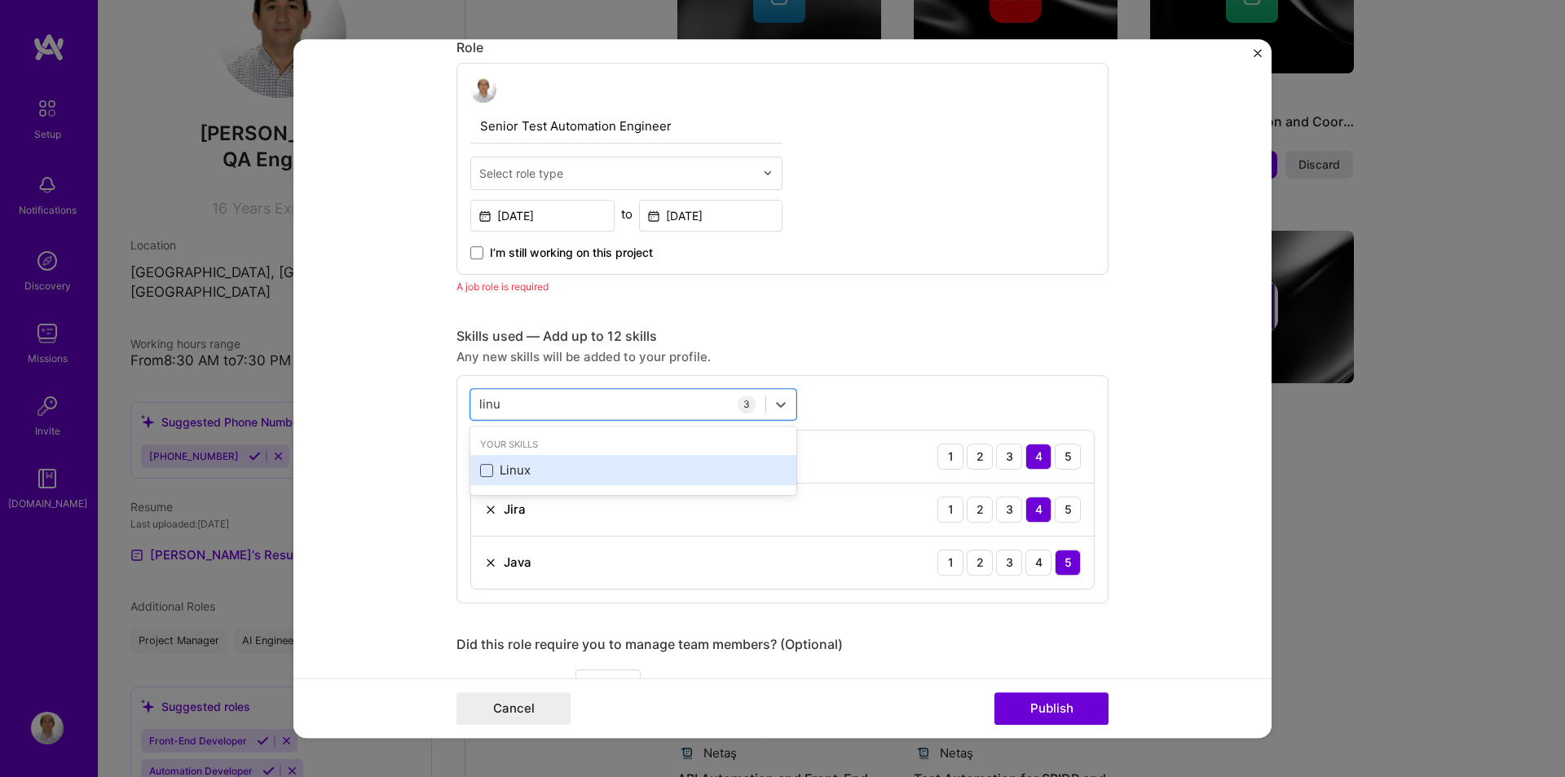
click at [480, 470] on span at bounding box center [486, 470] width 13 height 13
click at [0, 0] on input "checkbox" at bounding box center [0, 0] width 0 height 0
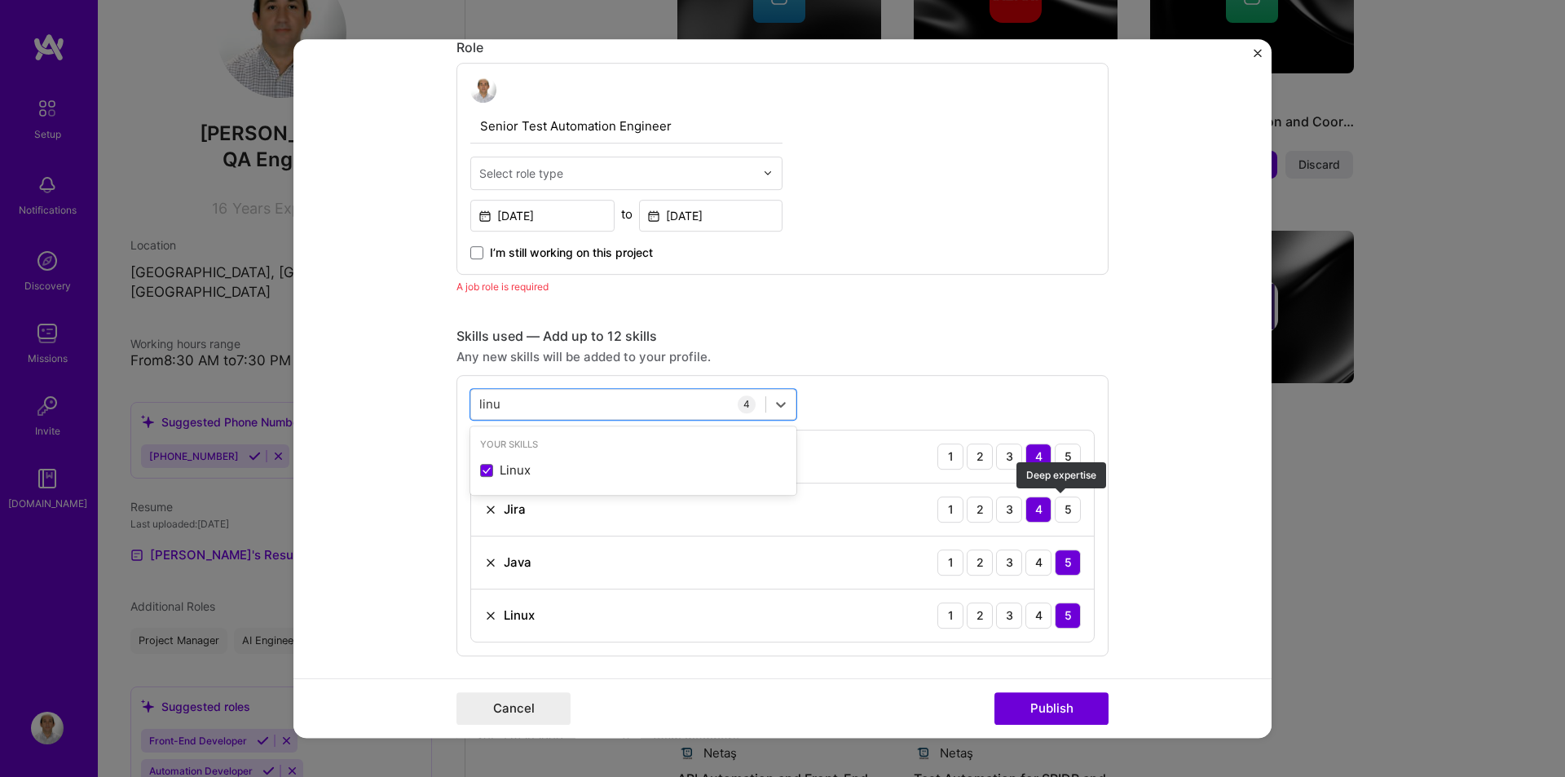
type input "linu"
click at [1151, 528] on form "Editing suggested project This project is suggested based on your LinkedIn, res…" at bounding box center [783, 389] width 978 height 700
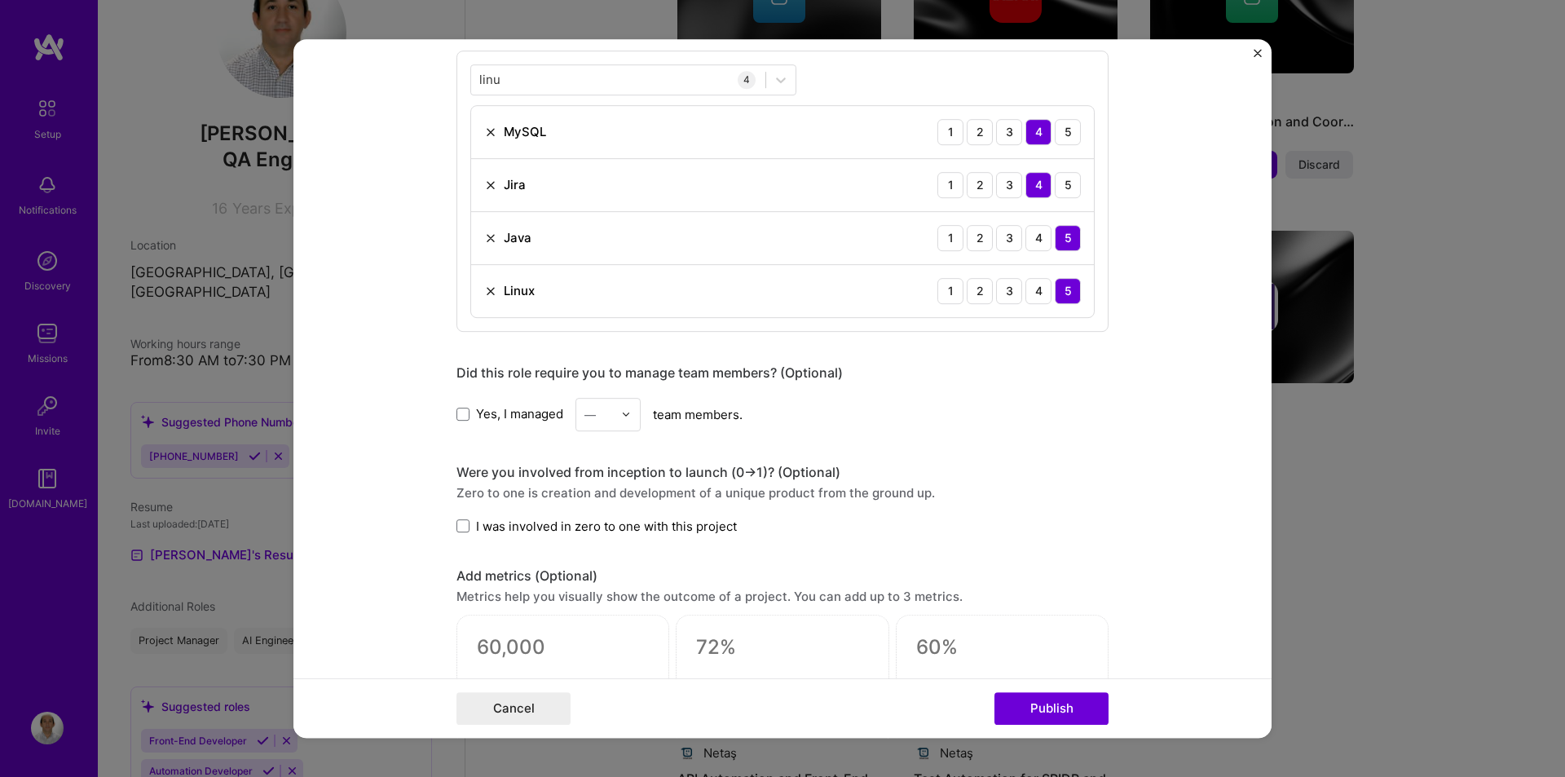
scroll to position [873, 0]
click at [1050, 712] on button "Publish" at bounding box center [1052, 708] width 114 height 33
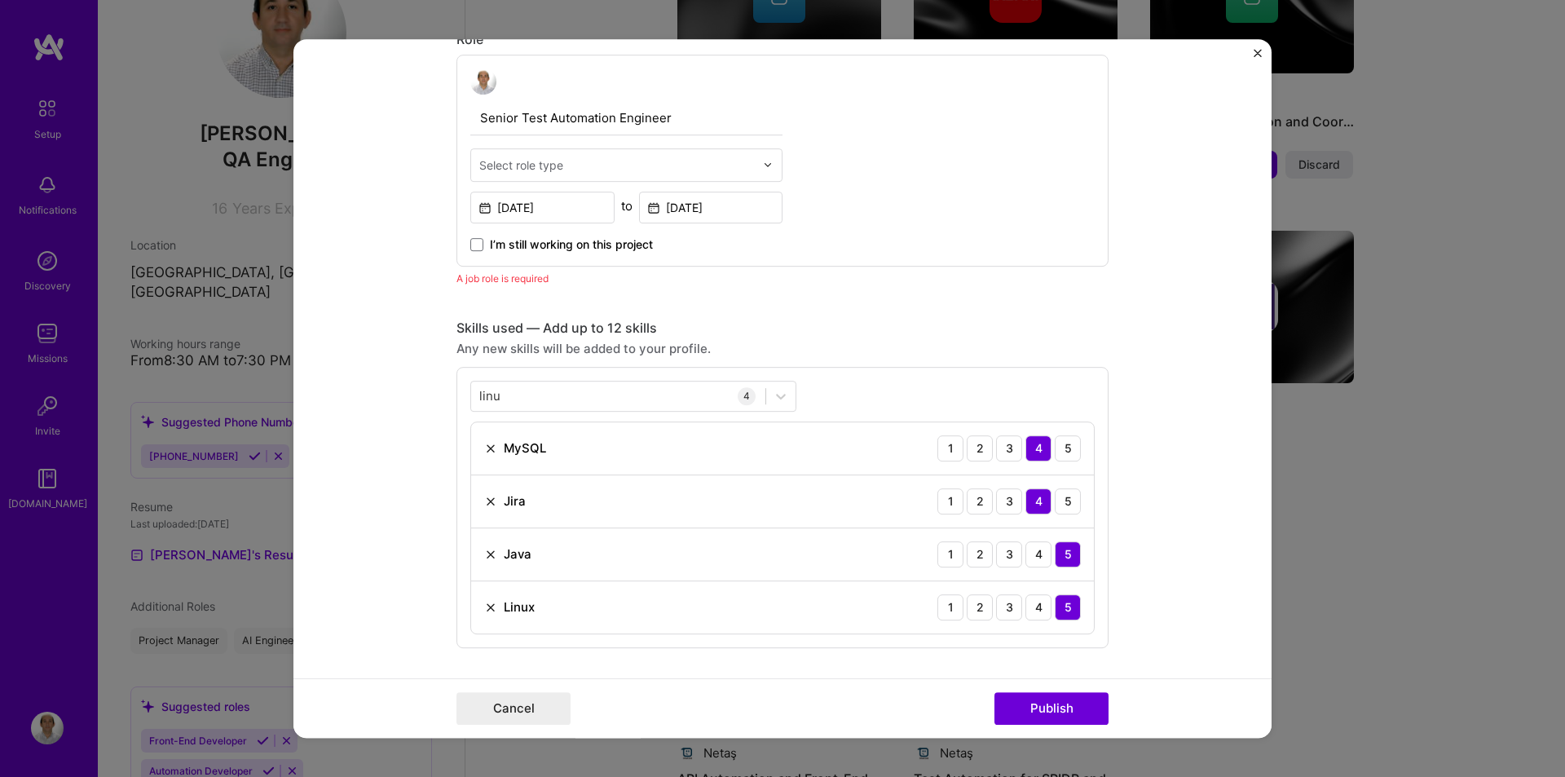
scroll to position [547, 0]
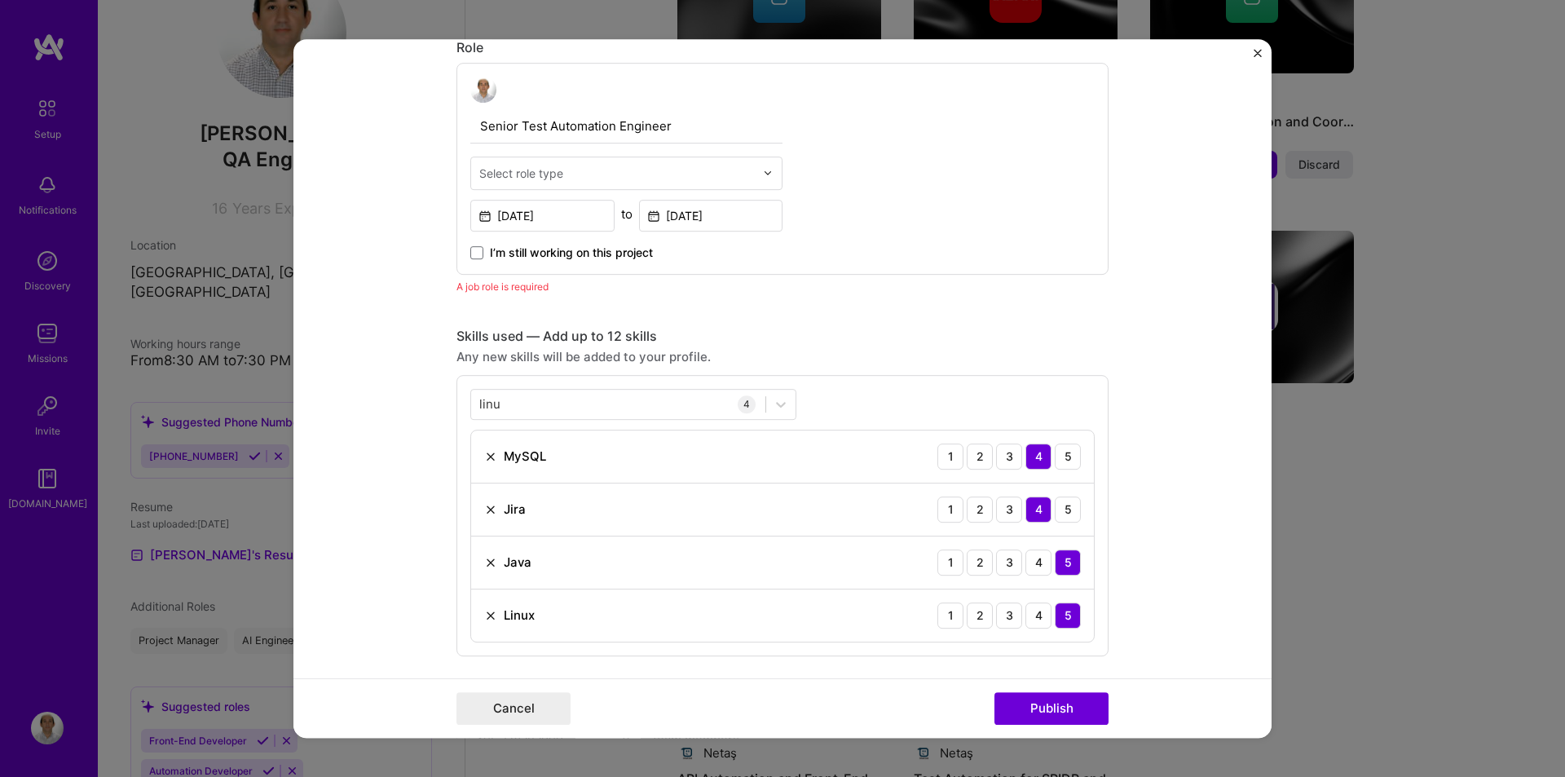
click at [524, 166] on div "Select role type" at bounding box center [521, 173] width 84 height 17
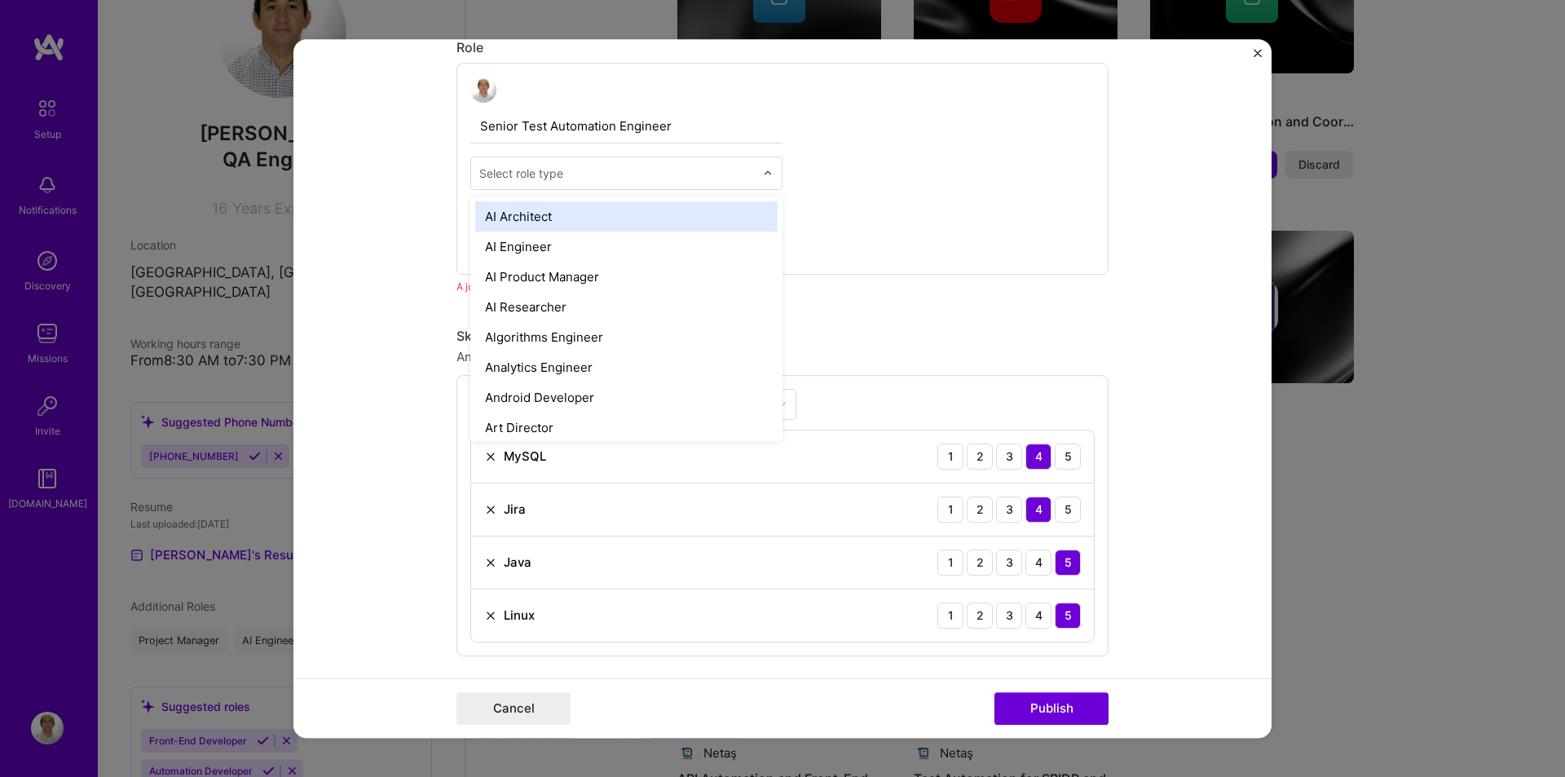
type input "q"
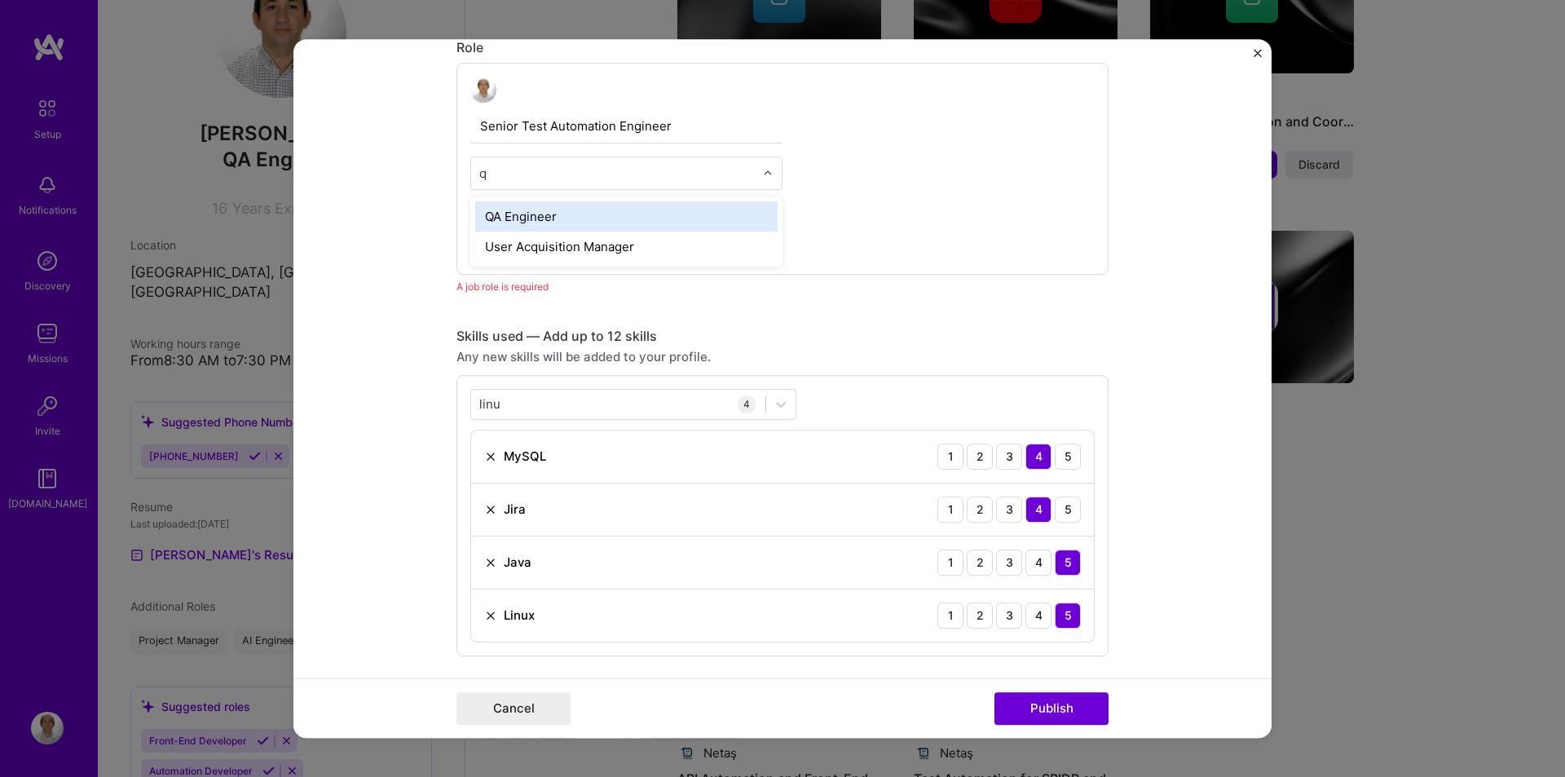
click at [510, 210] on div "QA Engineer" at bounding box center [626, 216] width 302 height 30
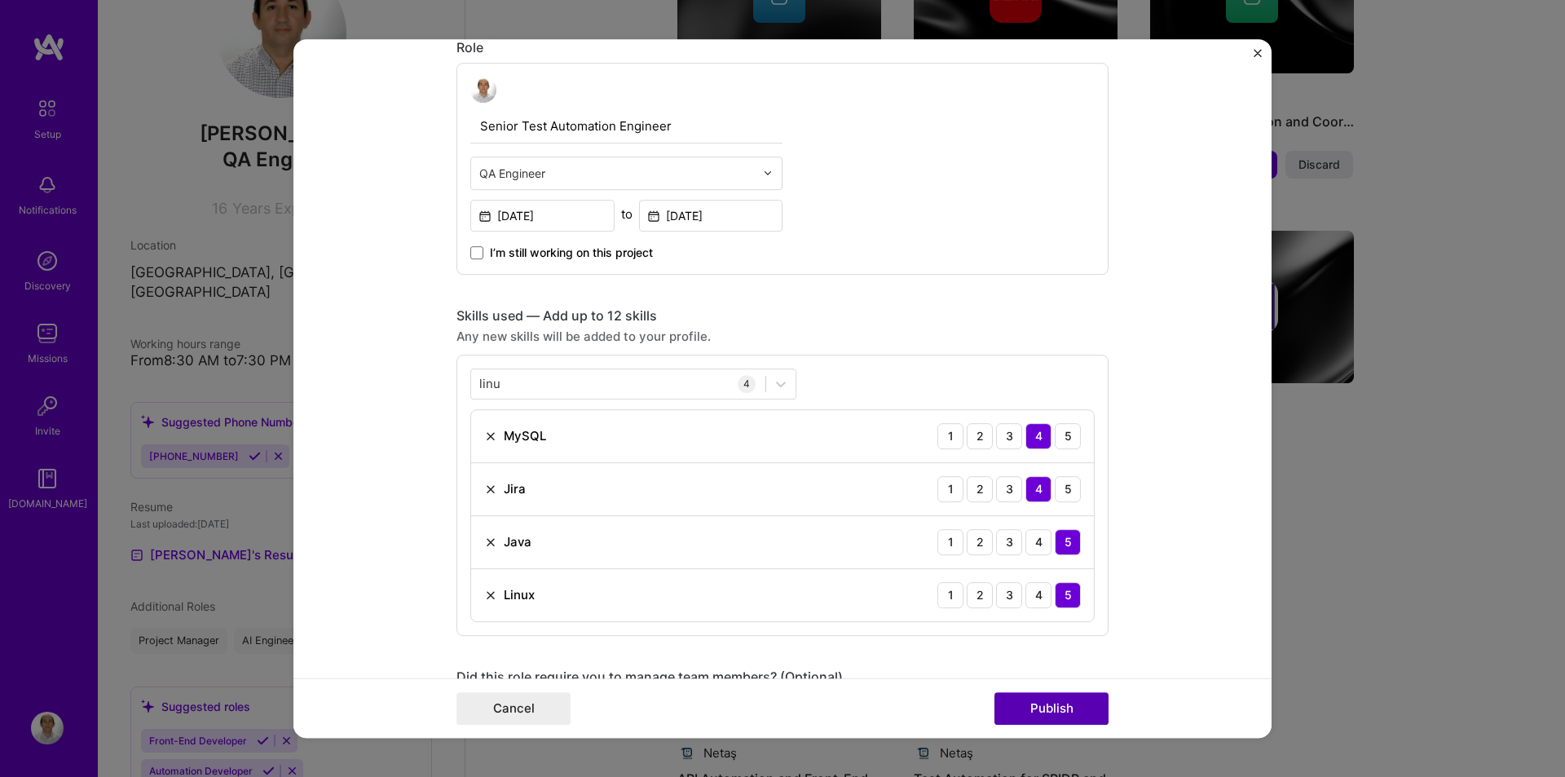
click at [1056, 701] on button "Publish" at bounding box center [1052, 708] width 114 height 33
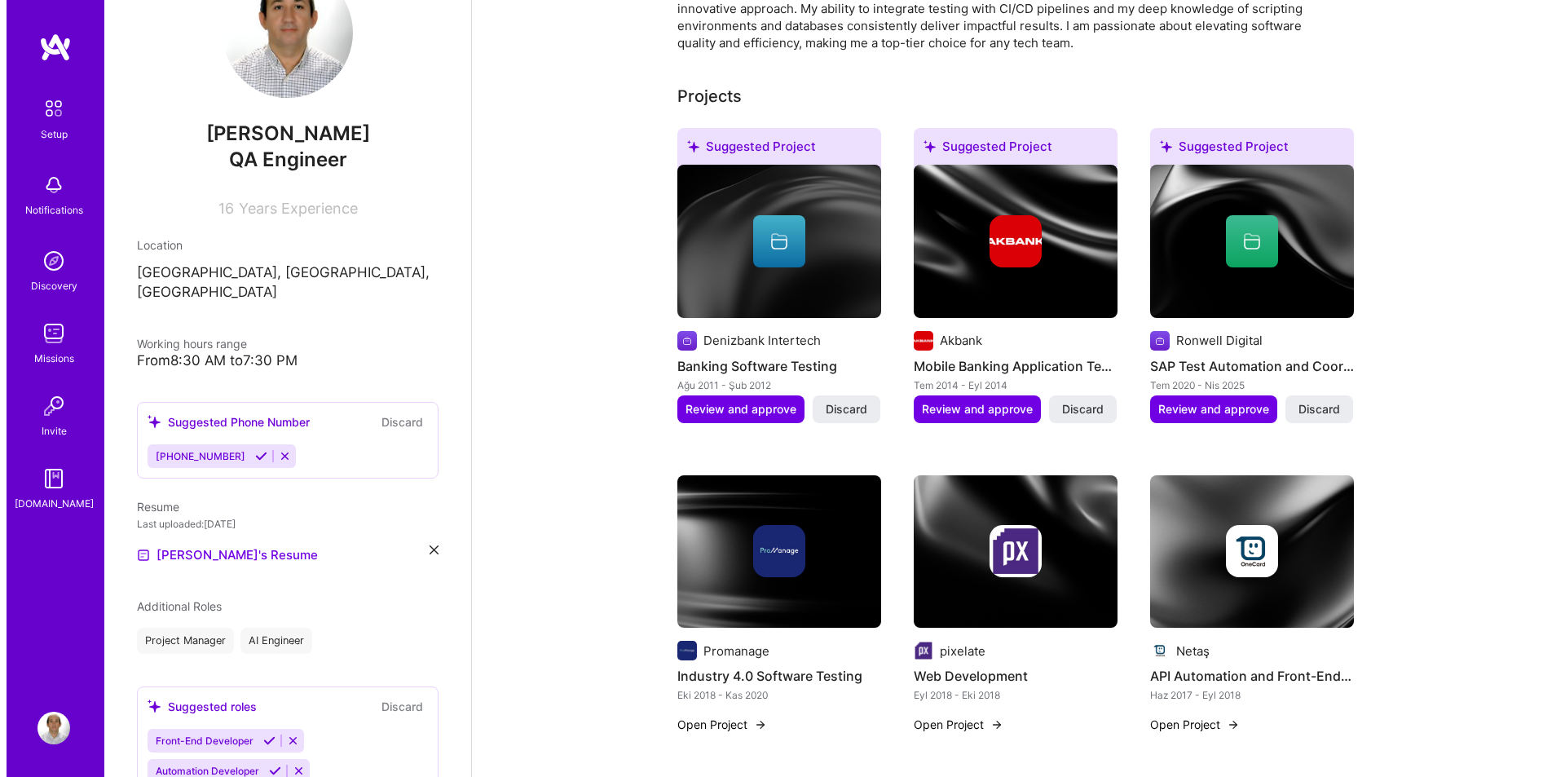
scroll to position [427, 0]
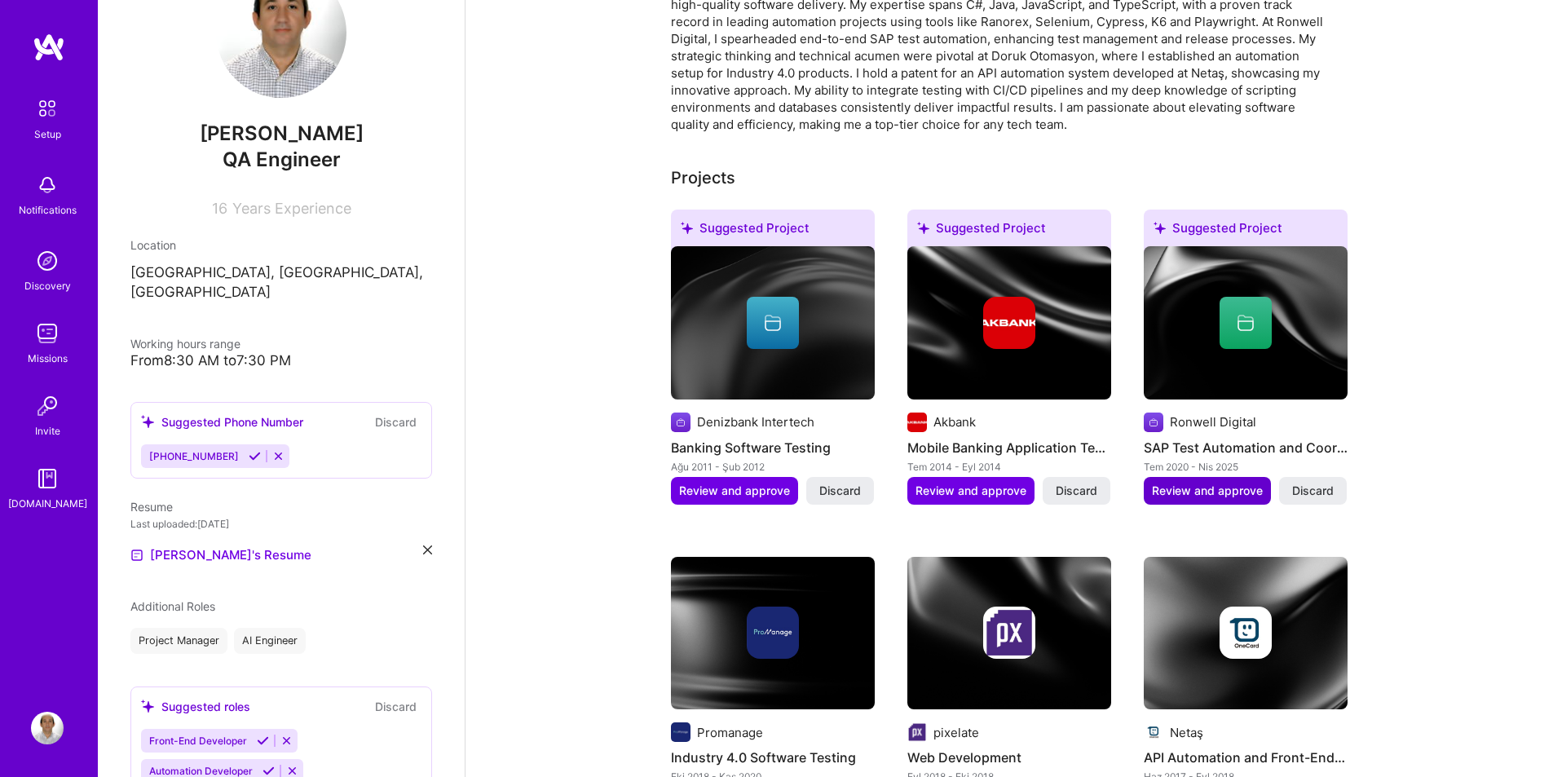
click at [1200, 483] on span "Review and approve" at bounding box center [1207, 491] width 111 height 16
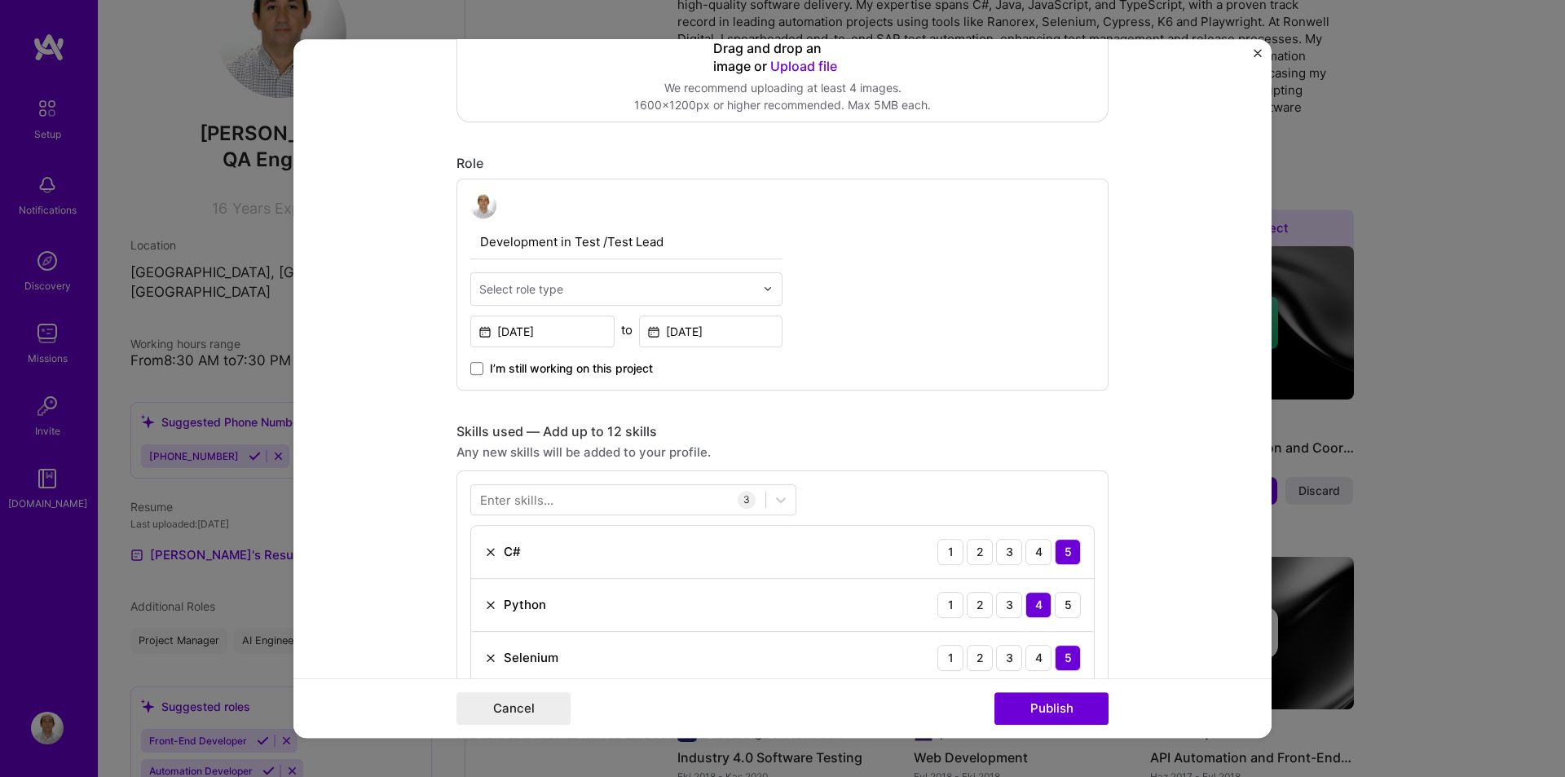
scroll to position [489, 0]
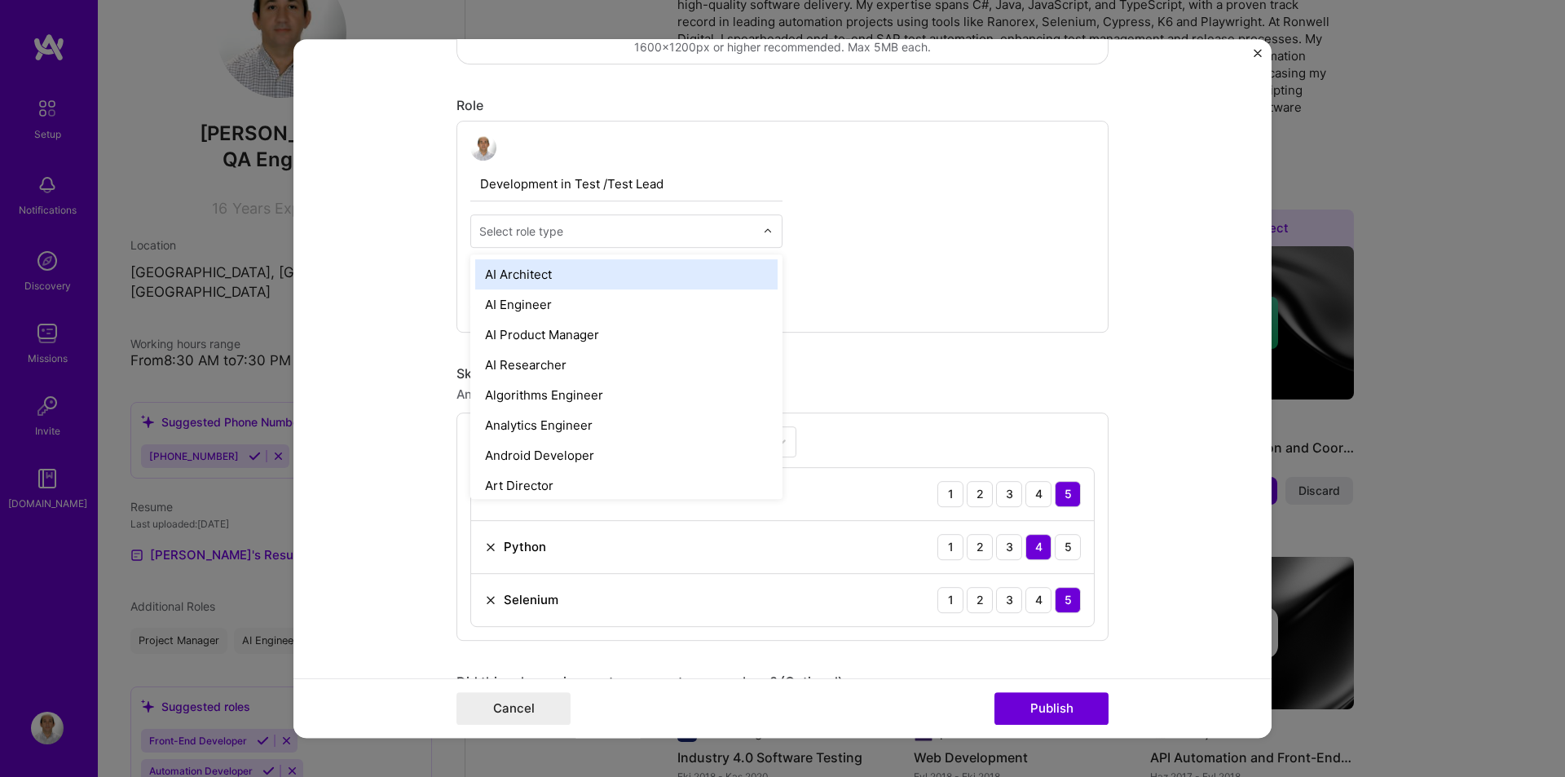
click at [520, 228] on div "Select role type" at bounding box center [521, 231] width 84 height 17
type input "q"
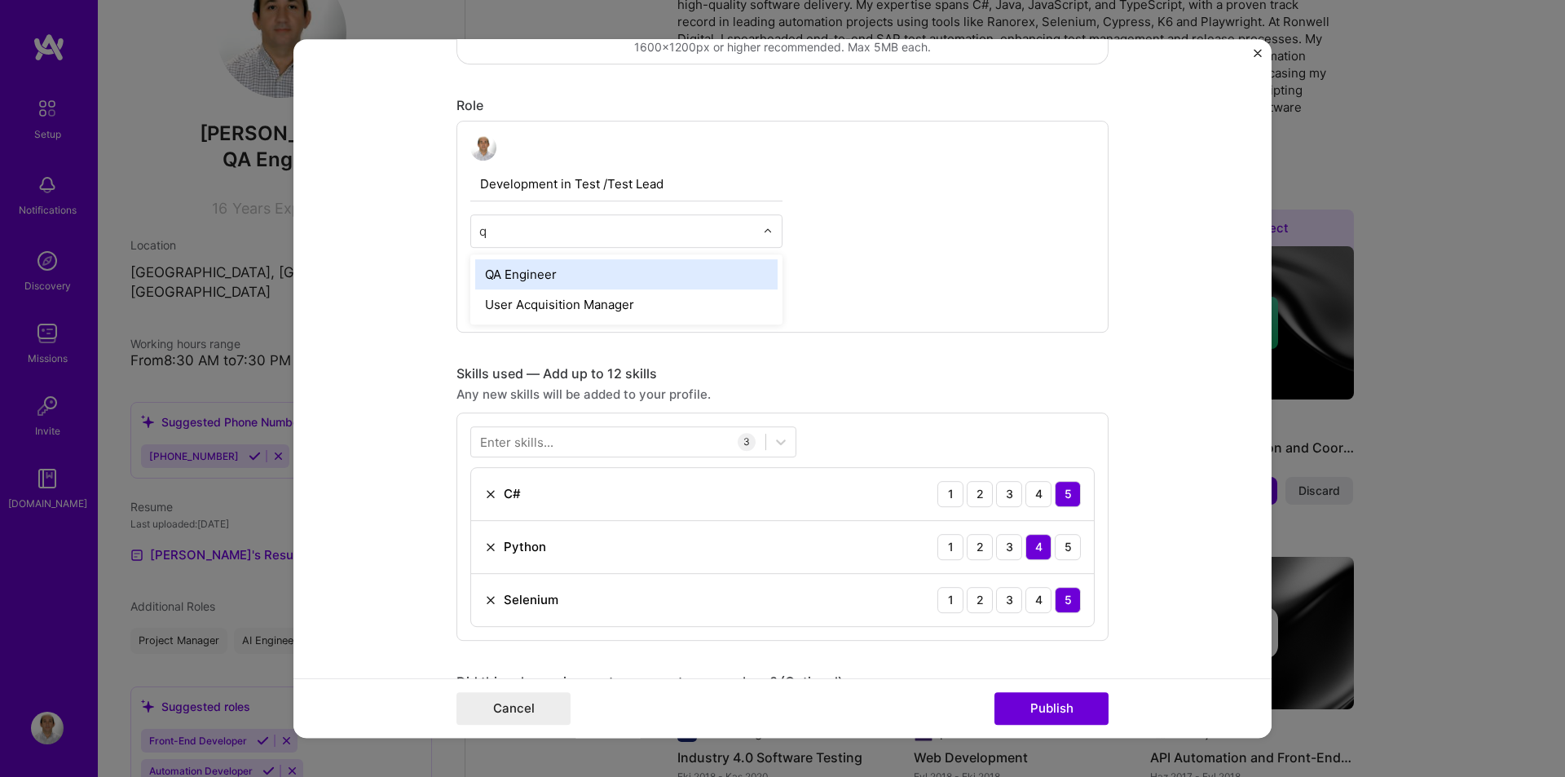
click at [517, 281] on div "QA Engineer" at bounding box center [626, 274] width 302 height 30
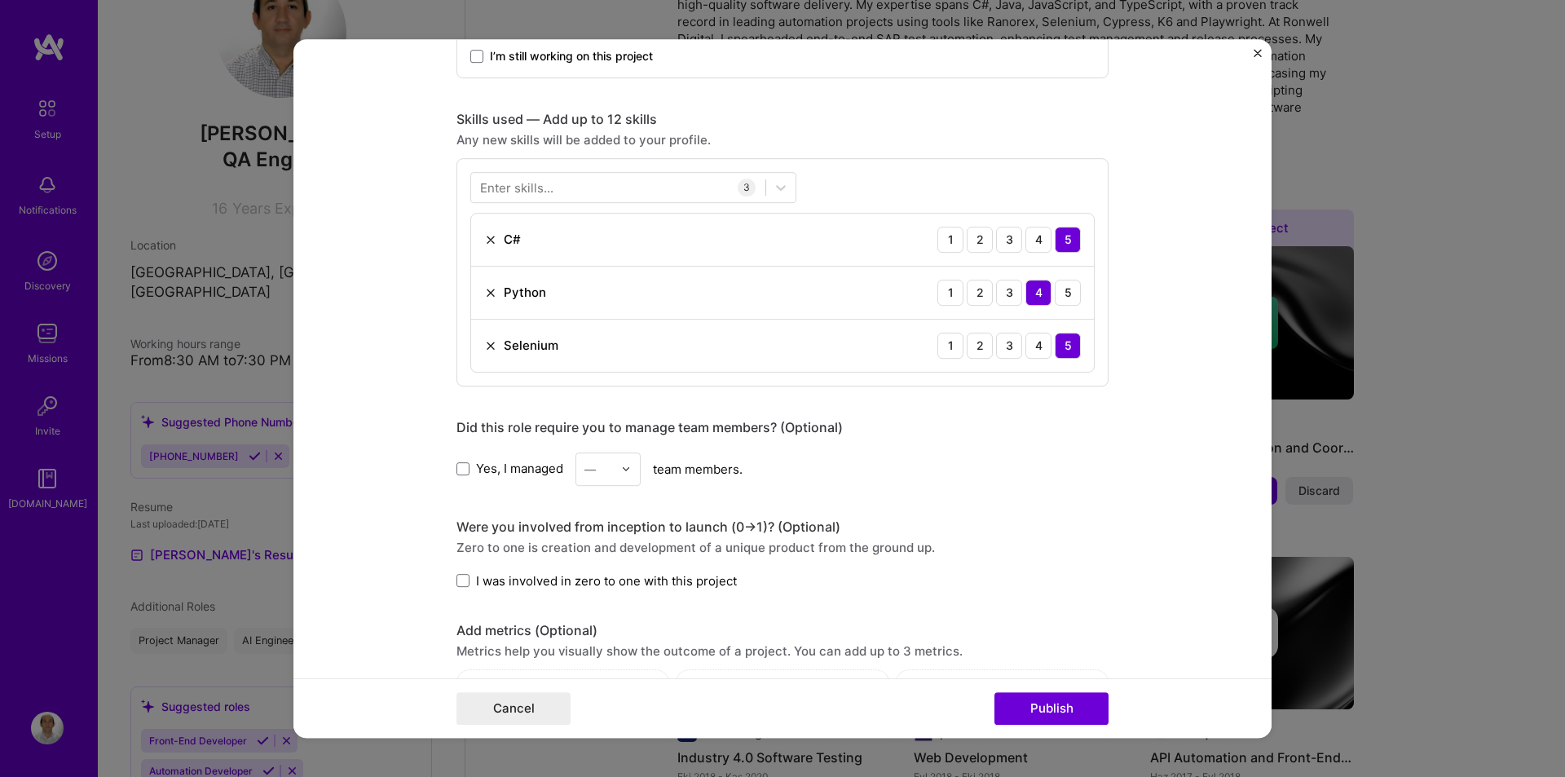
scroll to position [815, 0]
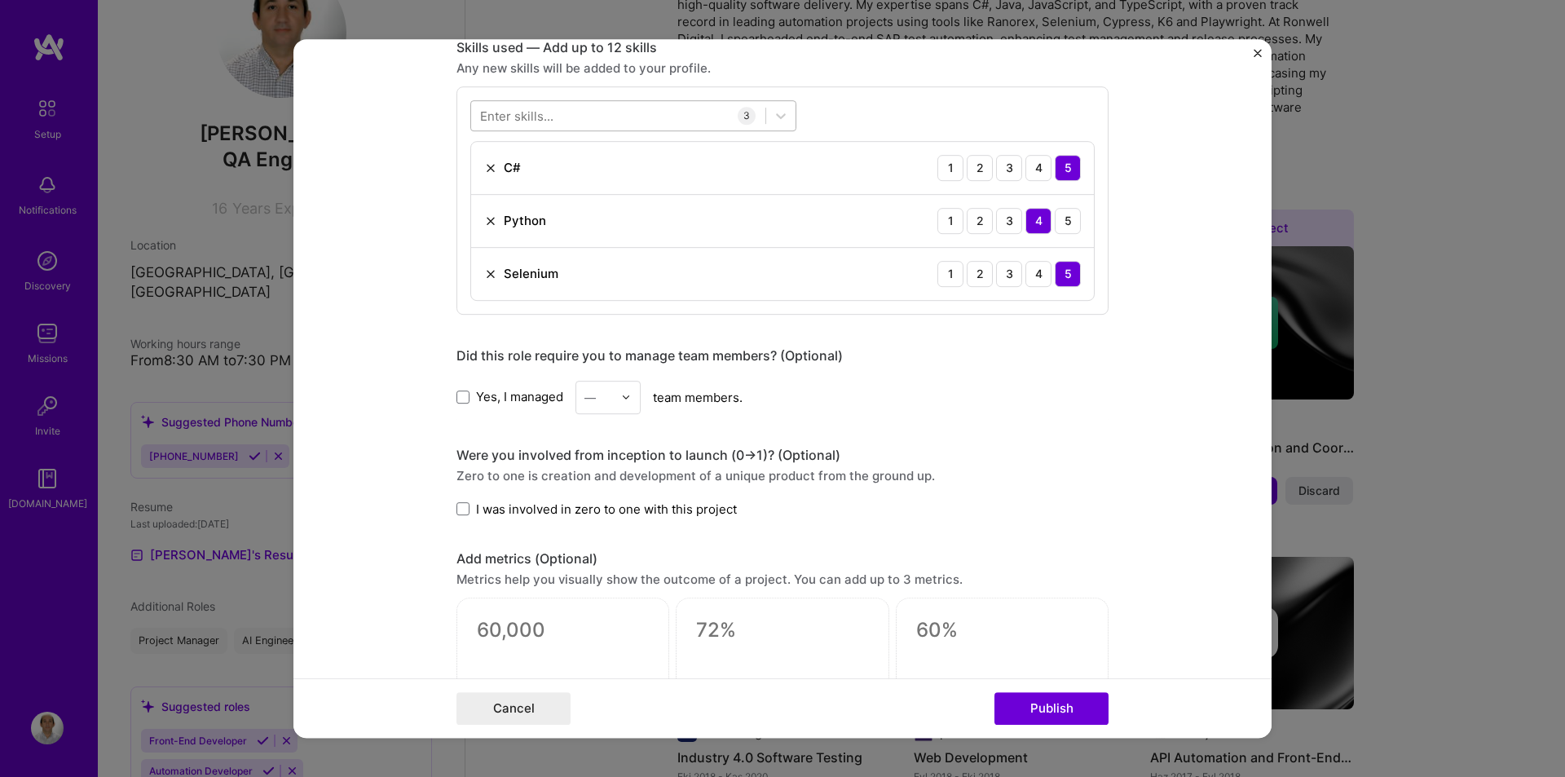
click at [550, 118] on div at bounding box center [618, 115] width 294 height 27
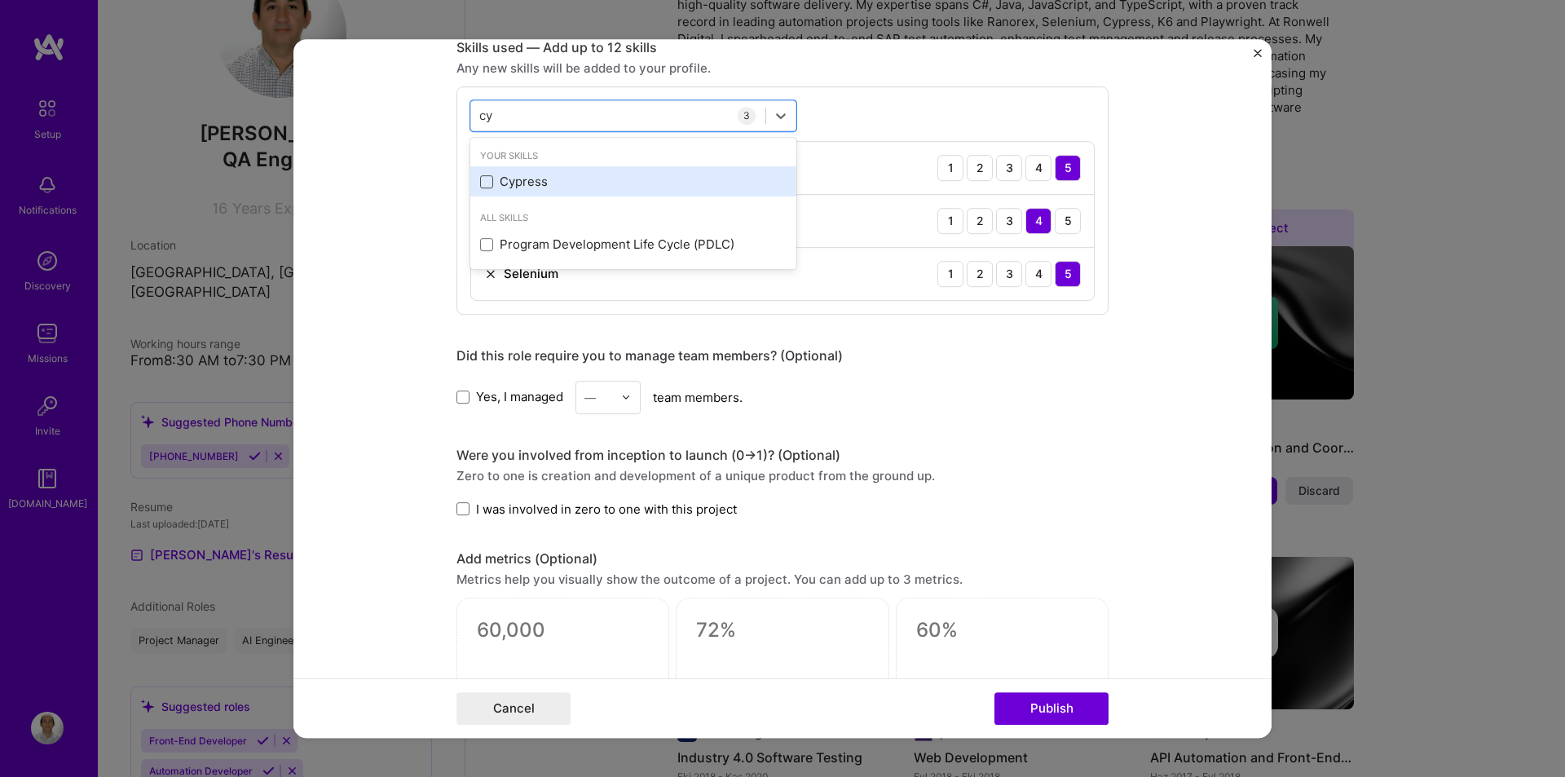
click at [481, 176] on span at bounding box center [486, 181] width 13 height 13
click at [0, 0] on input "checkbox" at bounding box center [0, 0] width 0 height 0
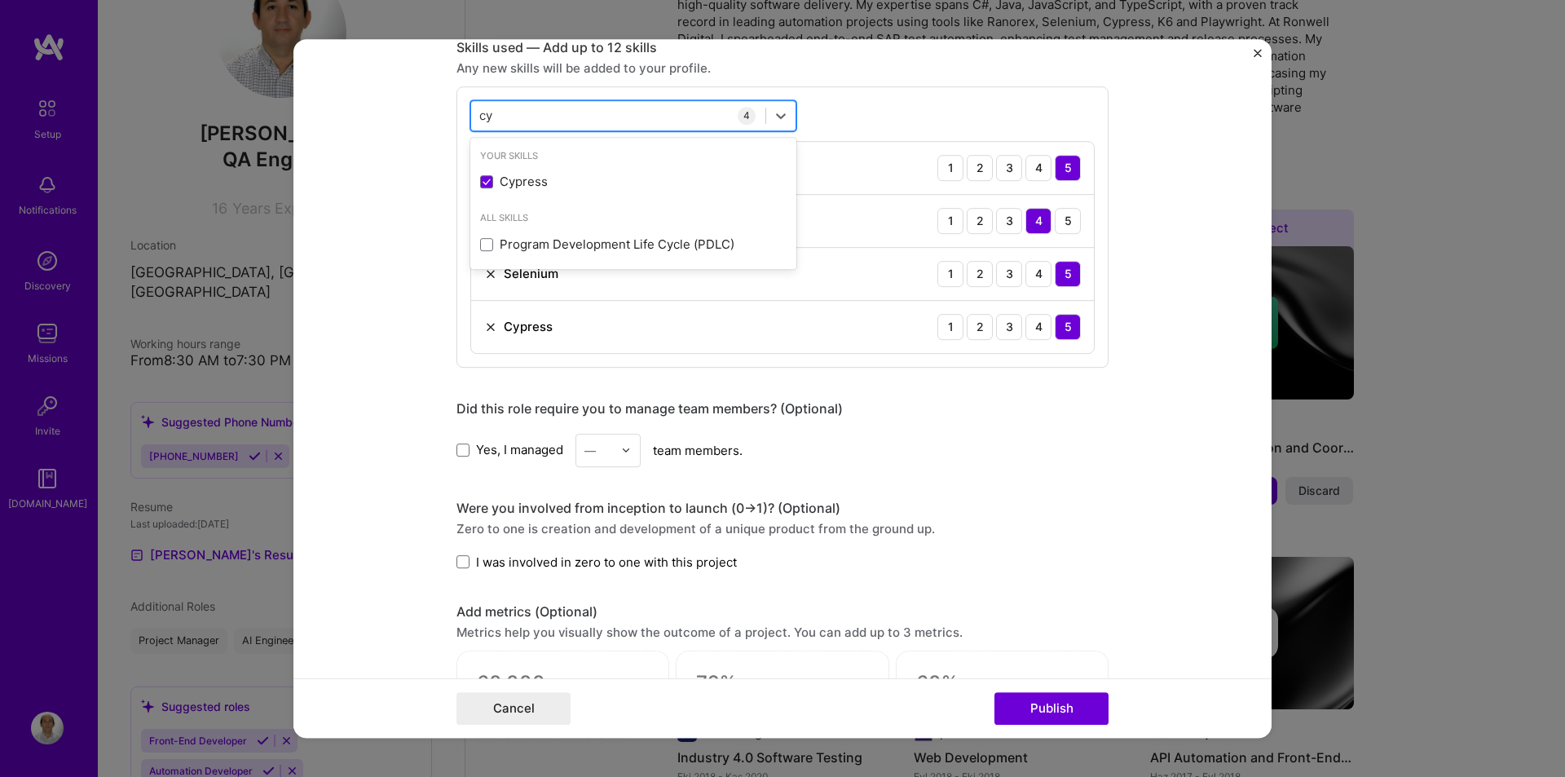
click at [500, 117] on div "cy cy" at bounding box center [618, 115] width 294 height 27
click at [492, 117] on div "cy cy" at bounding box center [618, 115] width 294 height 27
type input "c"
click at [482, 174] on div "Playwright" at bounding box center [633, 181] width 307 height 17
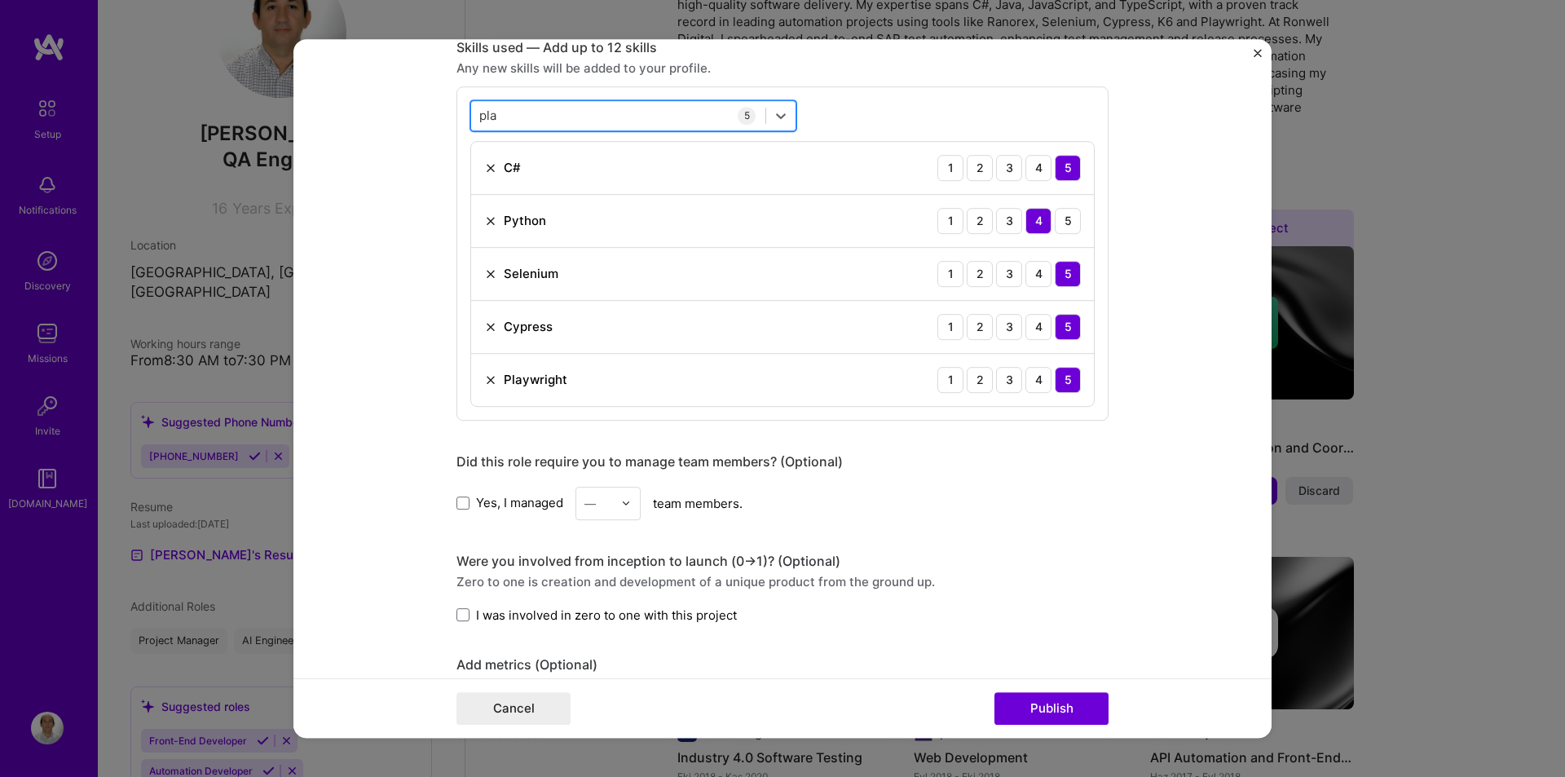
click at [551, 121] on div "pla pla" at bounding box center [618, 115] width 294 height 27
type input "p"
click at [484, 182] on span at bounding box center [486, 181] width 13 height 13
click at [0, 0] on input "checkbox" at bounding box center [0, 0] width 0 height 0
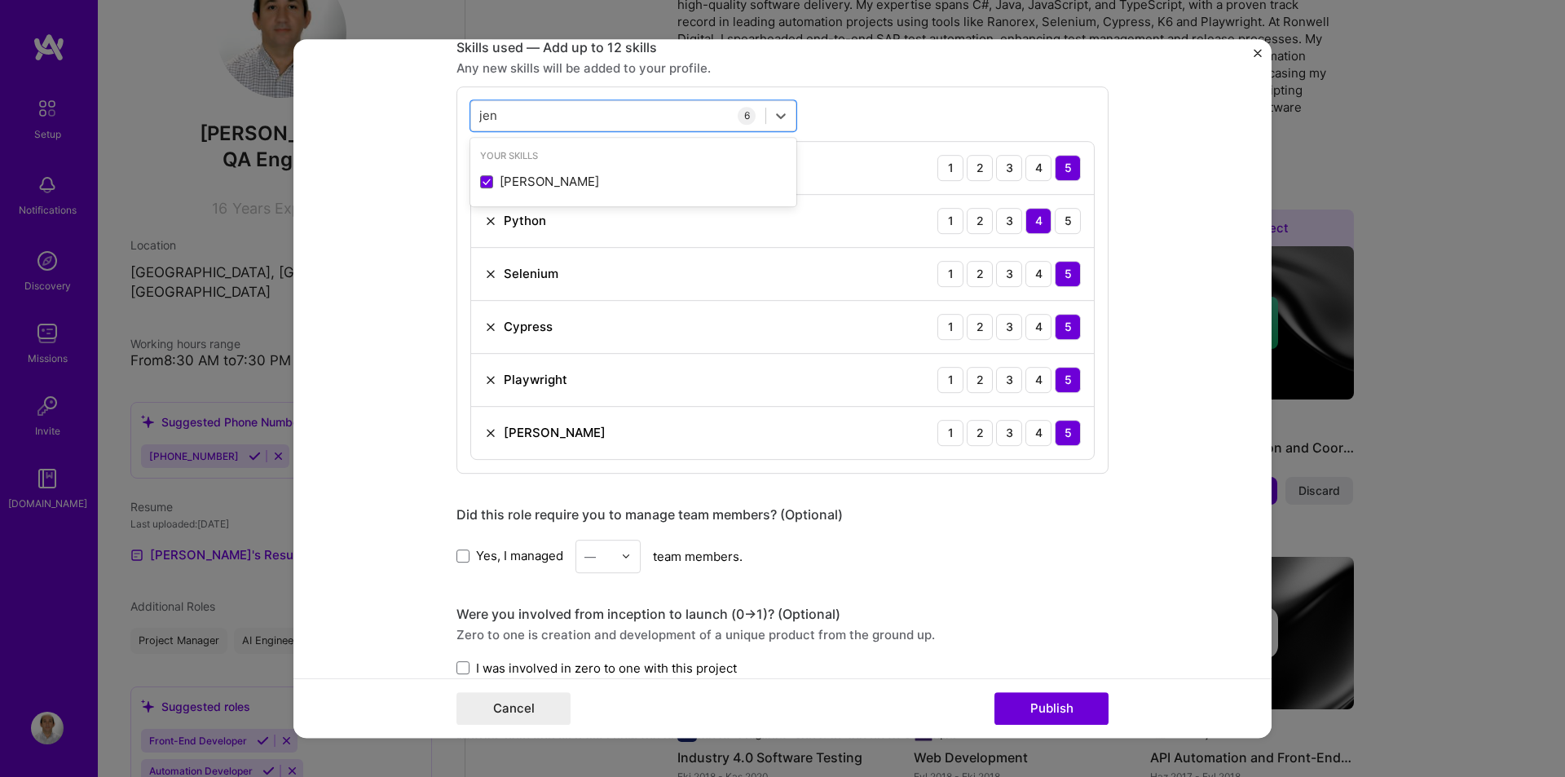
type input "jen"
click at [1004, 522] on div "Did this role require you to manage team members? (Optional)" at bounding box center [783, 514] width 652 height 17
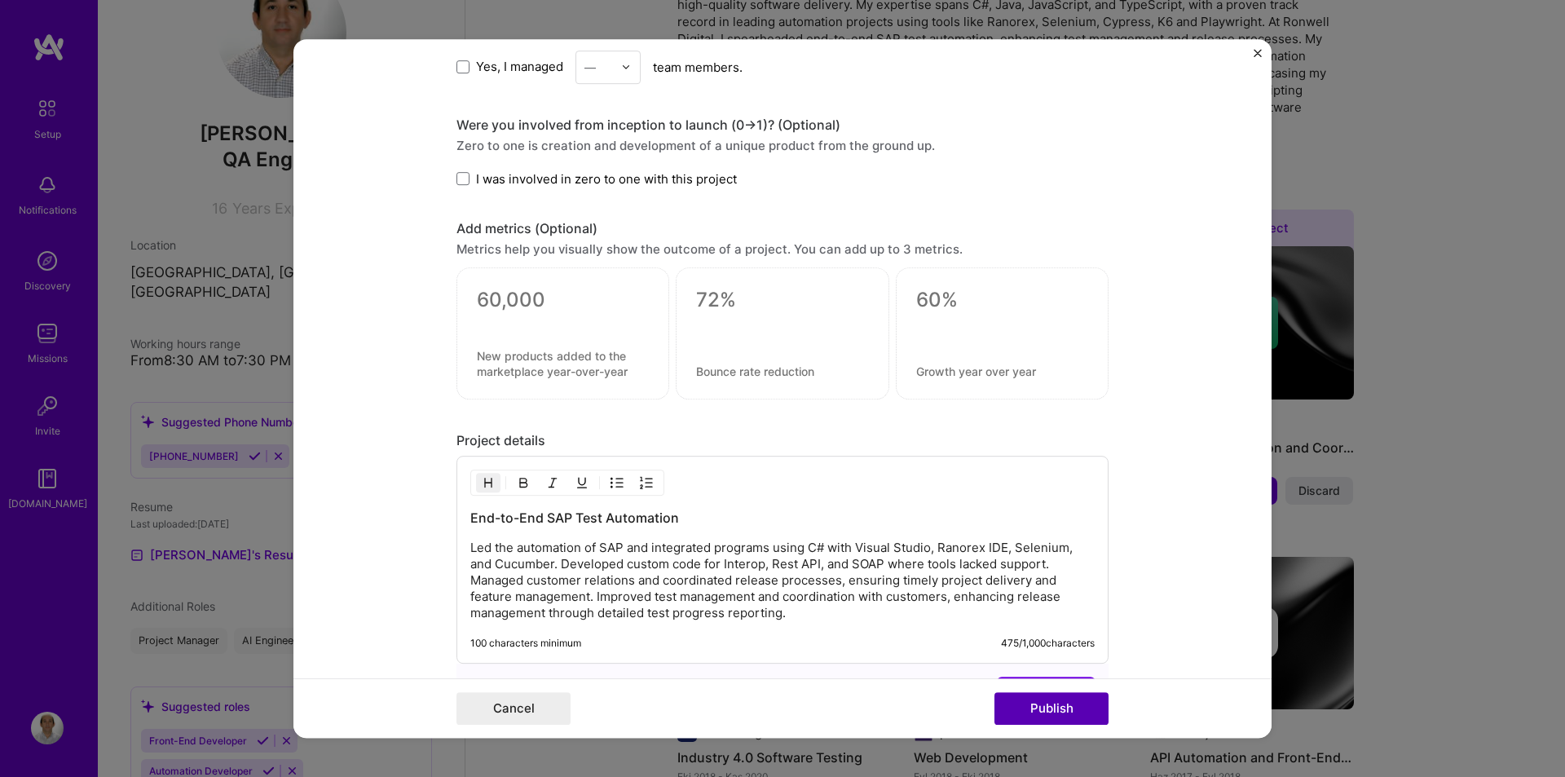
click at [1059, 708] on button "Publish" at bounding box center [1052, 708] width 114 height 33
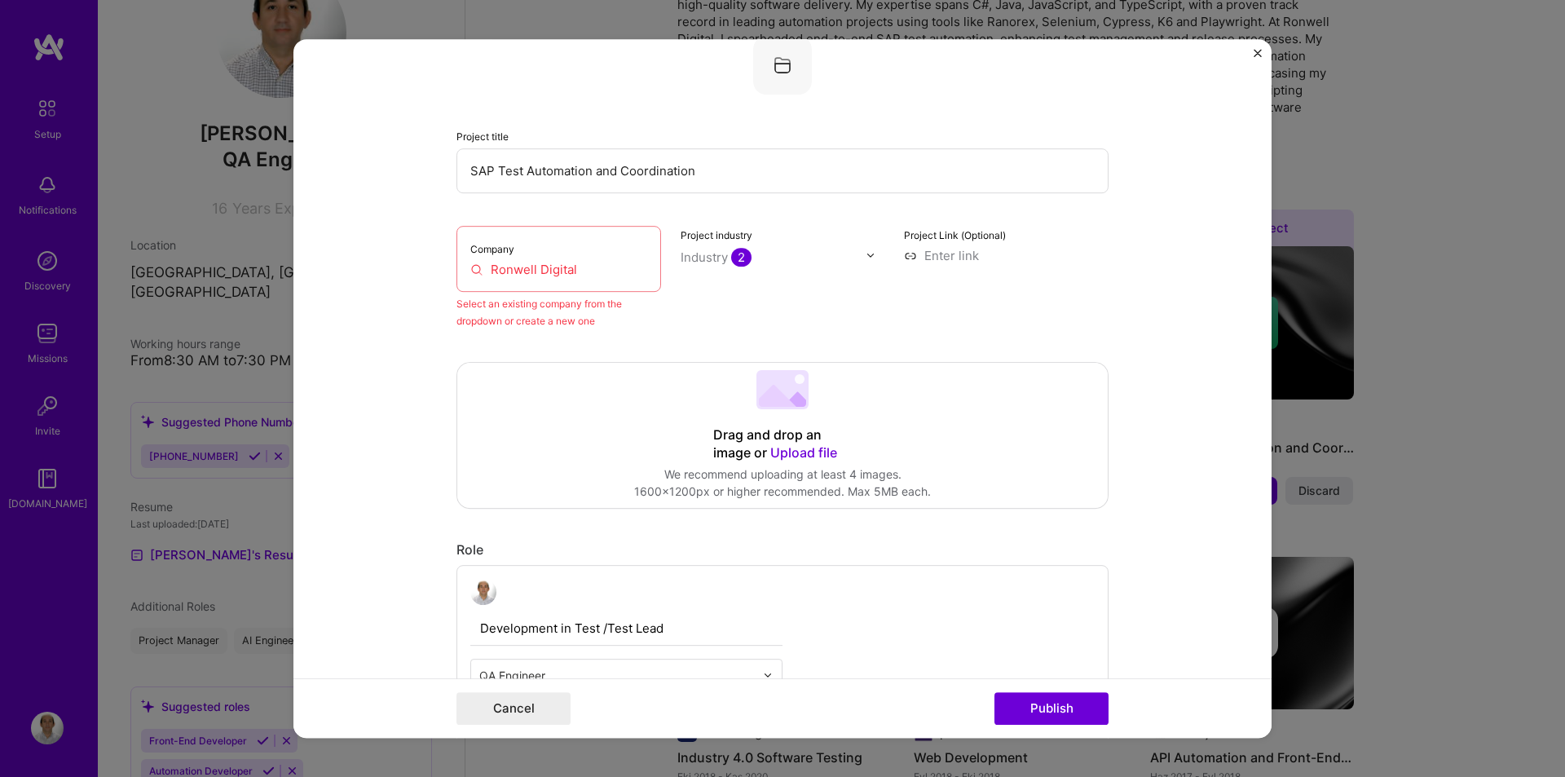
scroll to position [107, 0]
click at [492, 271] on input "Ronwell Digital" at bounding box center [558, 272] width 177 height 17
drag, startPoint x: 598, startPoint y: 275, endPoint x: 476, endPoint y: 273, distance: 122.3
click at [476, 273] on input "Ronwell Digital" at bounding box center [558, 272] width 177 height 17
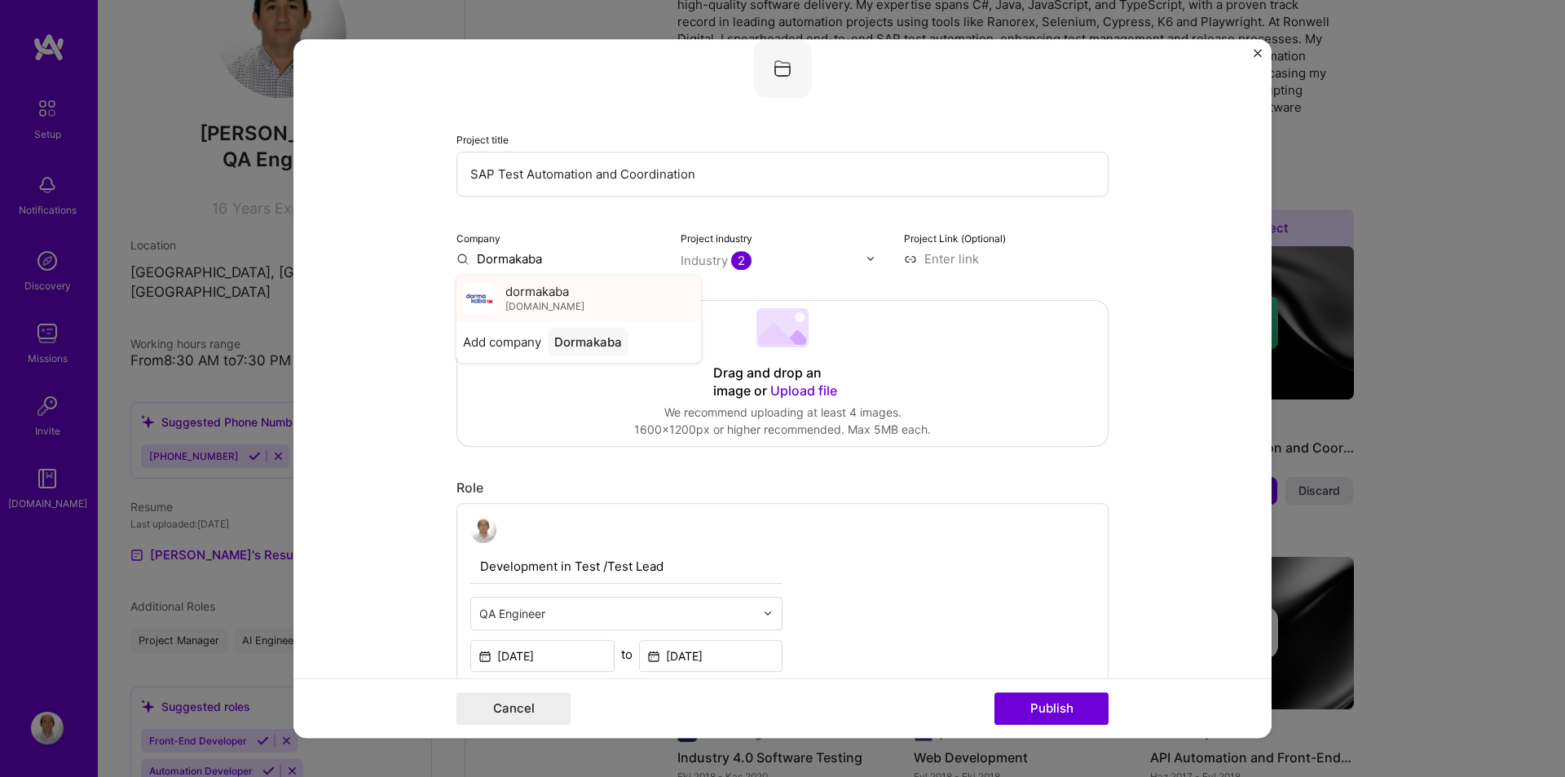
click at [528, 302] on span "[DOMAIN_NAME]" at bounding box center [544, 306] width 79 height 13
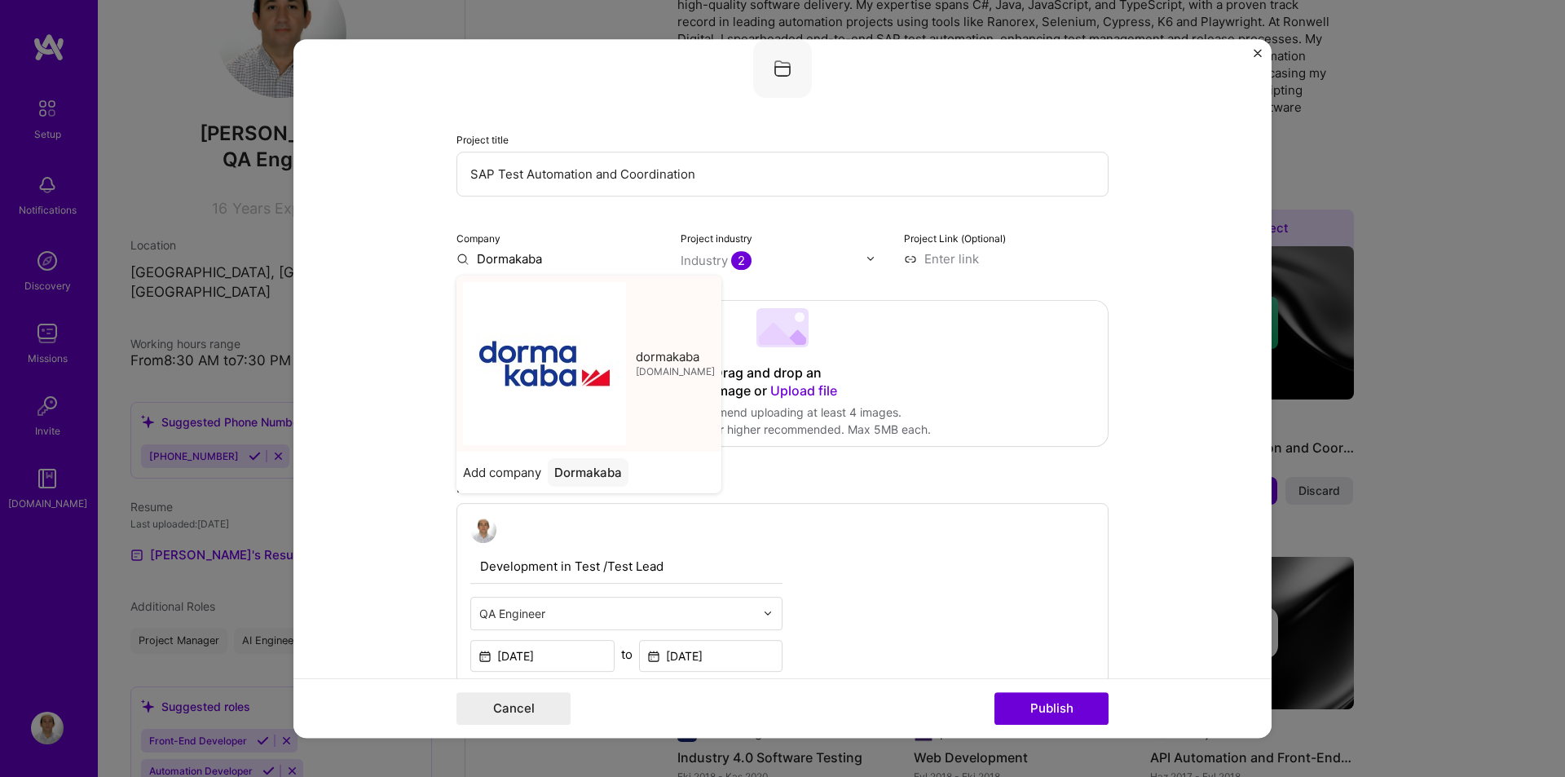
type input "dormakaba"
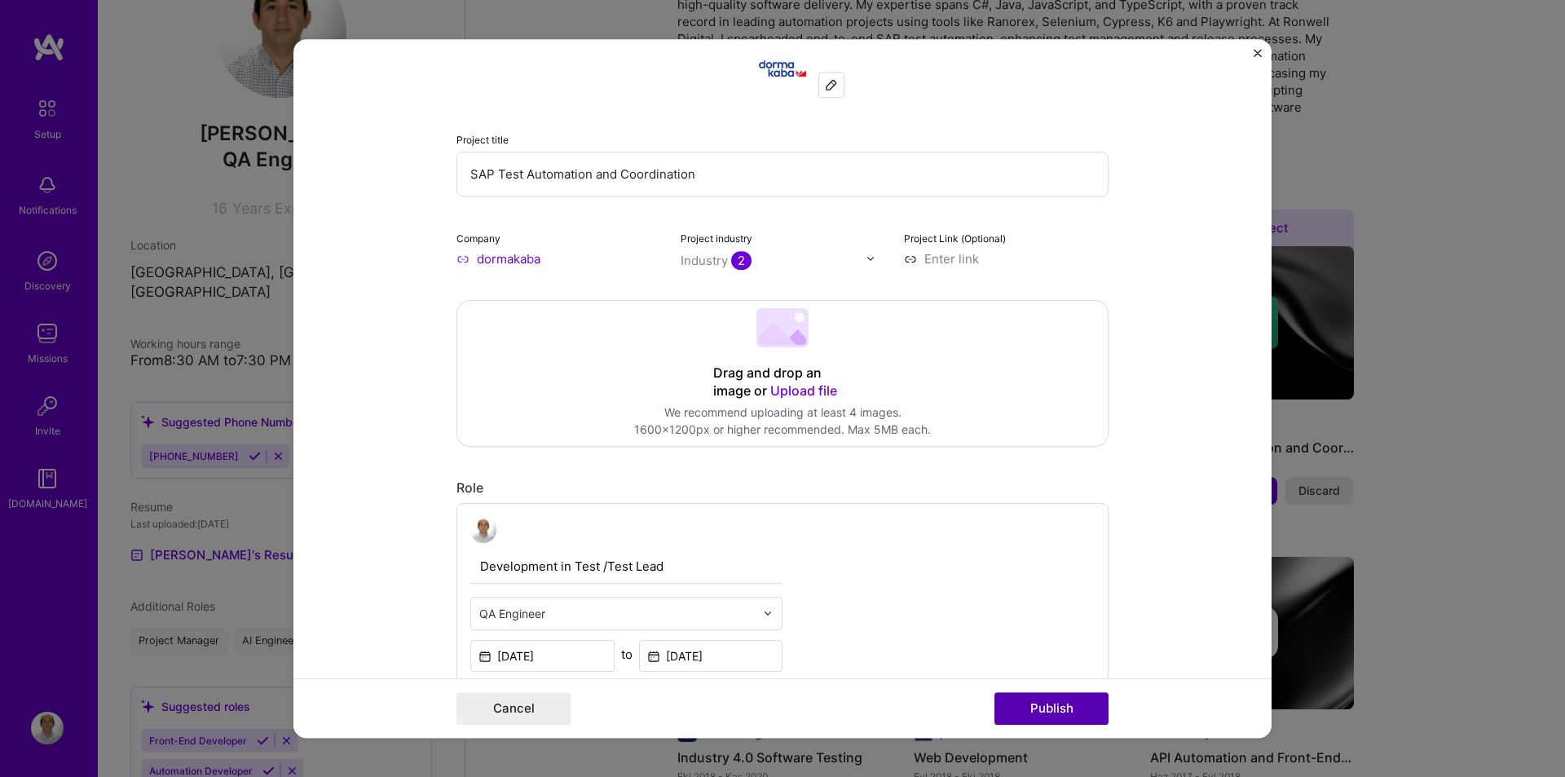
click at [1058, 704] on button "Publish" at bounding box center [1052, 708] width 114 height 33
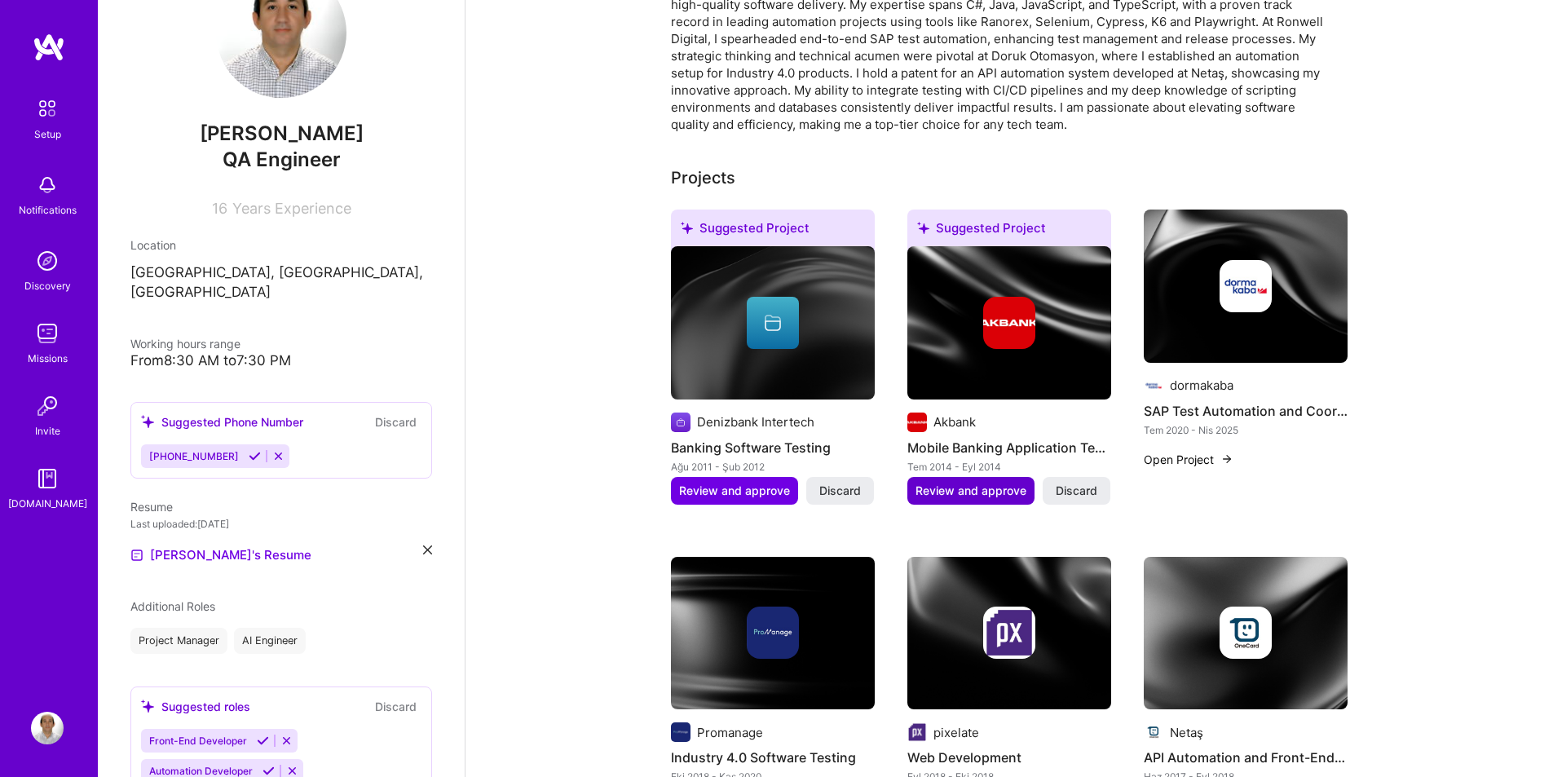
click at [960, 483] on span "Review and approve" at bounding box center [971, 491] width 111 height 16
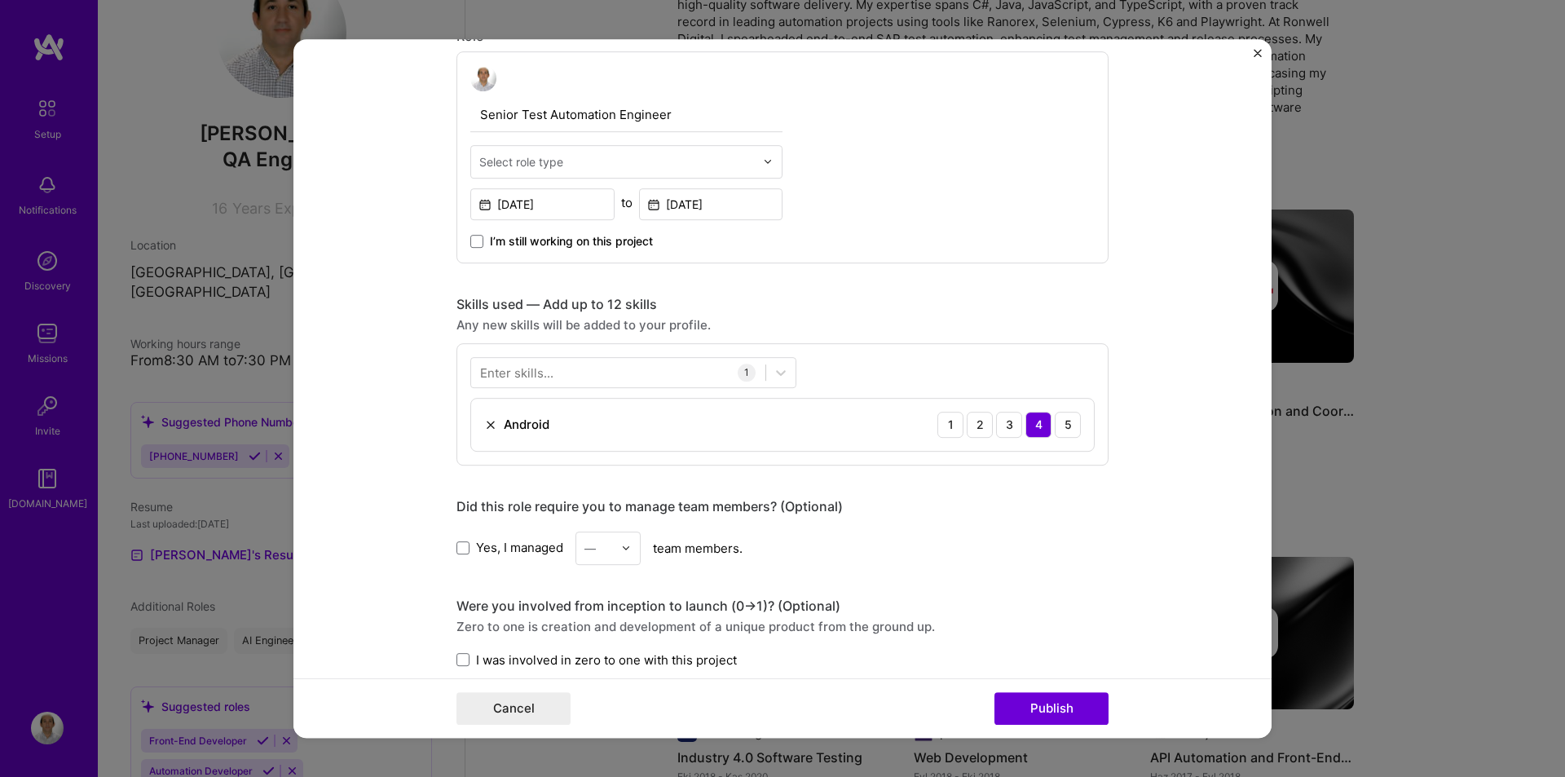
scroll to position [529, 0]
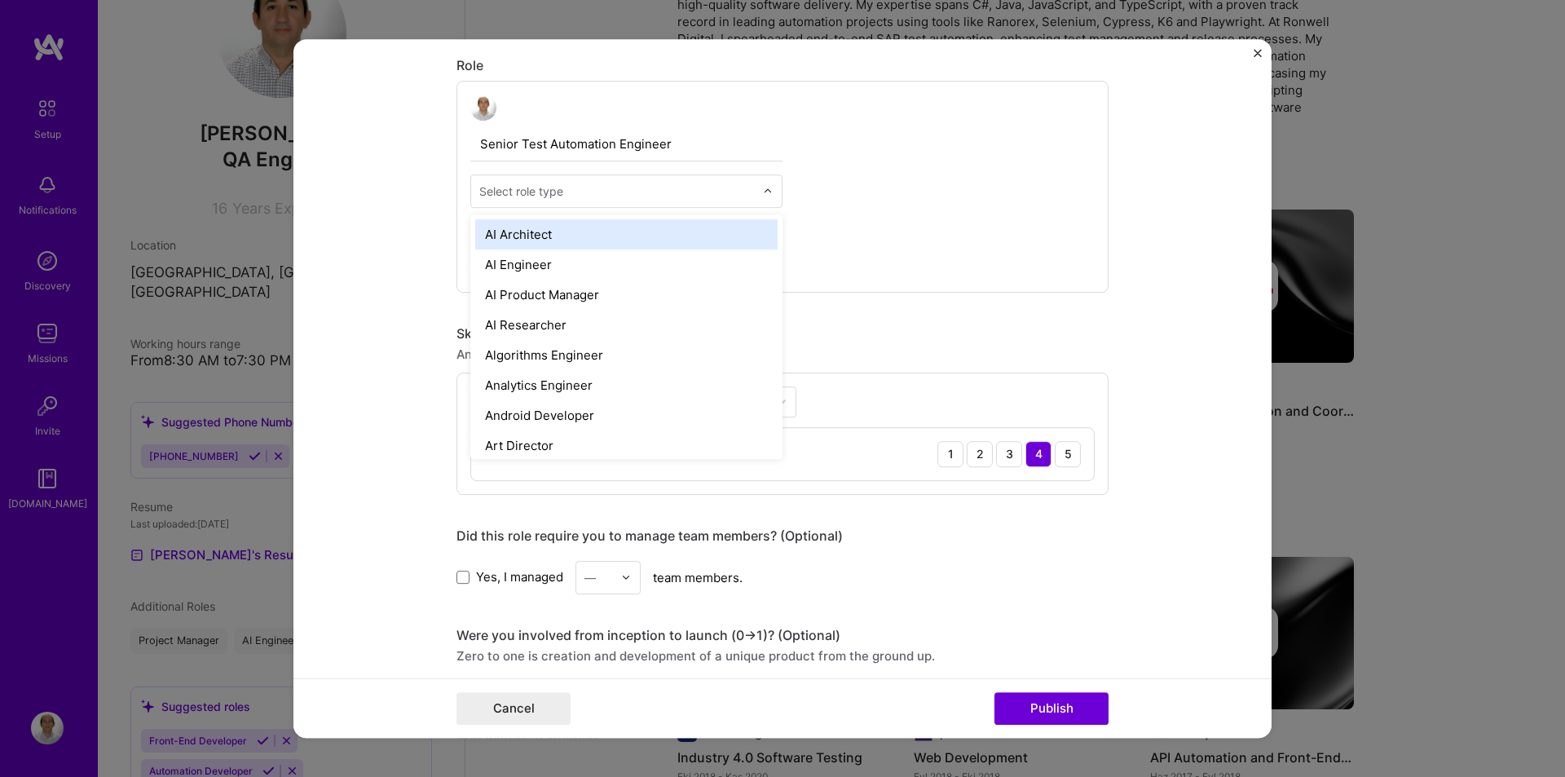
click at [550, 201] on div at bounding box center [617, 191] width 276 height 20
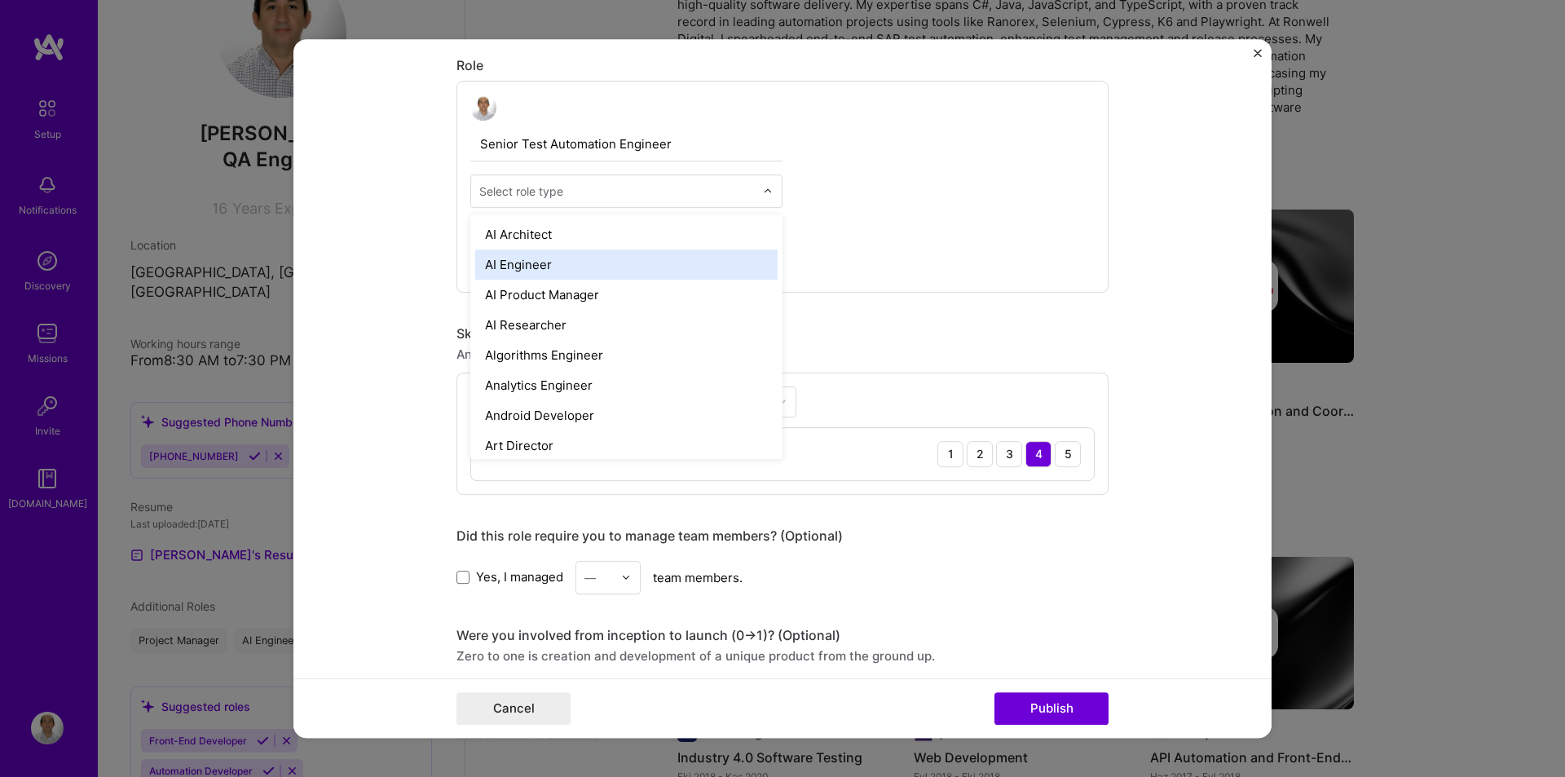
type input "q"
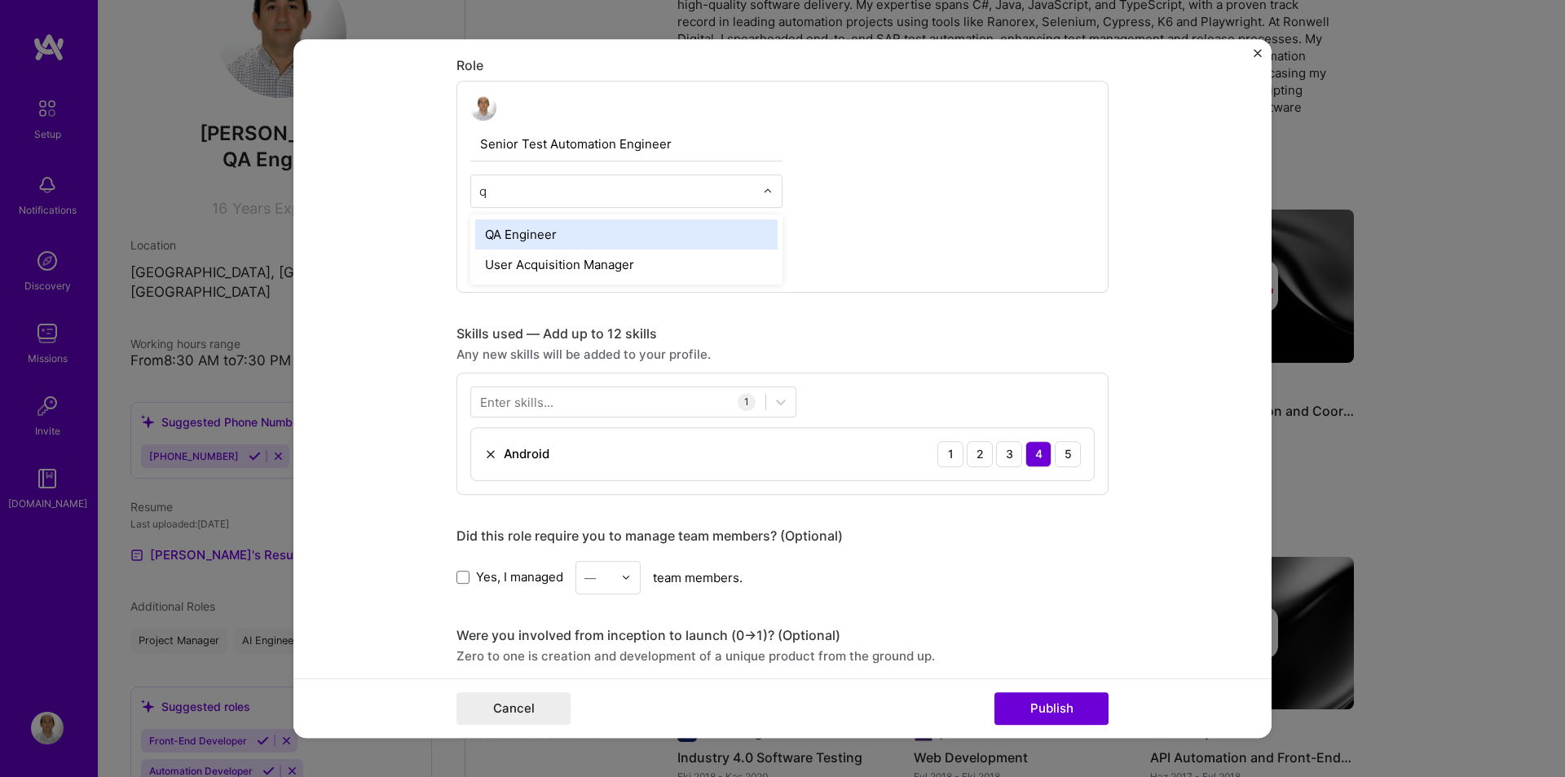
click at [533, 227] on div "QA Engineer" at bounding box center [626, 234] width 302 height 30
click at [541, 402] on div "Enter skills..." at bounding box center [516, 401] width 73 height 17
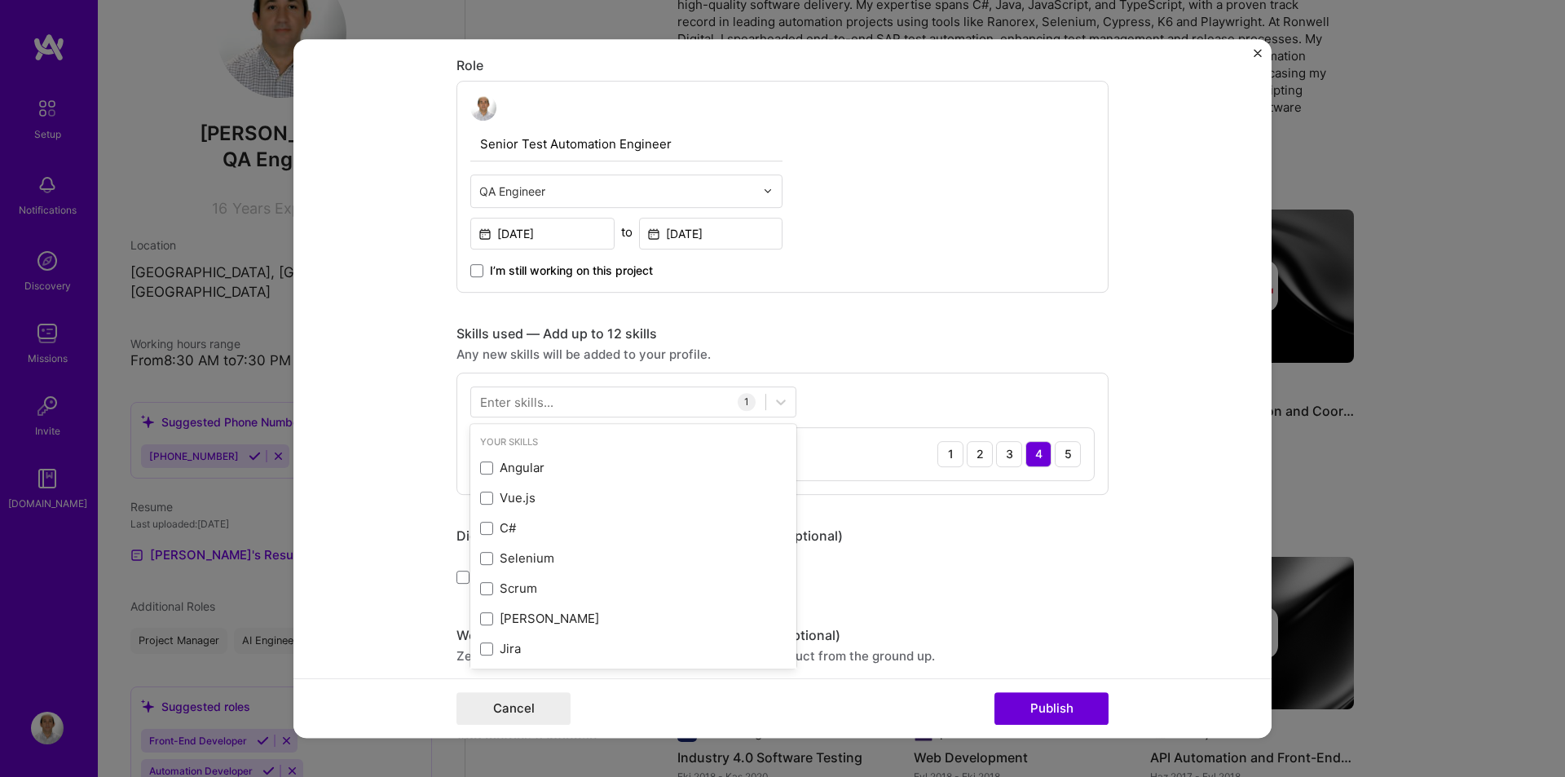
click at [527, 399] on div "Enter skills..." at bounding box center [516, 401] width 73 height 17
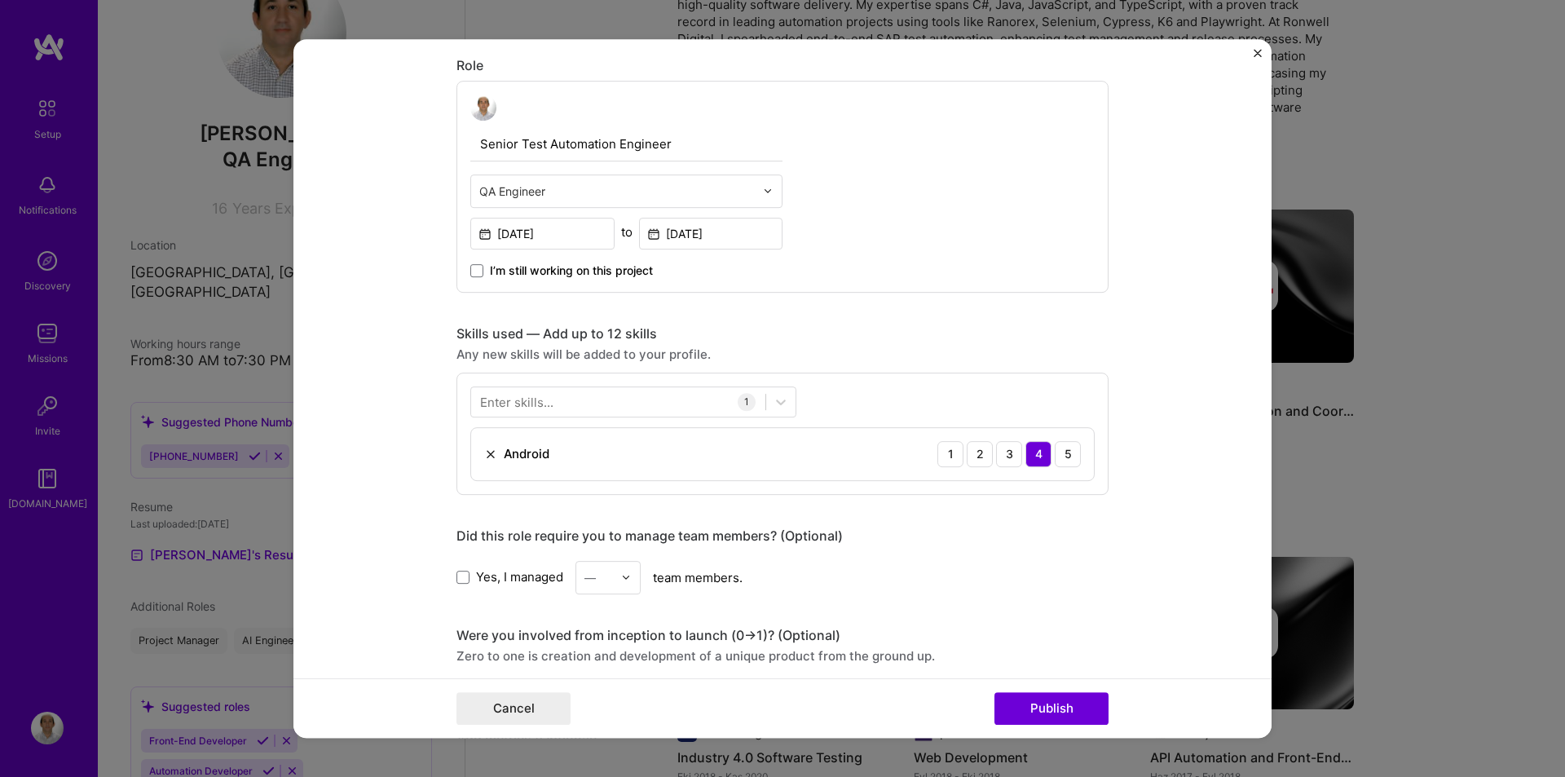
click at [527, 399] on div "Enter skills..." at bounding box center [516, 401] width 73 height 17
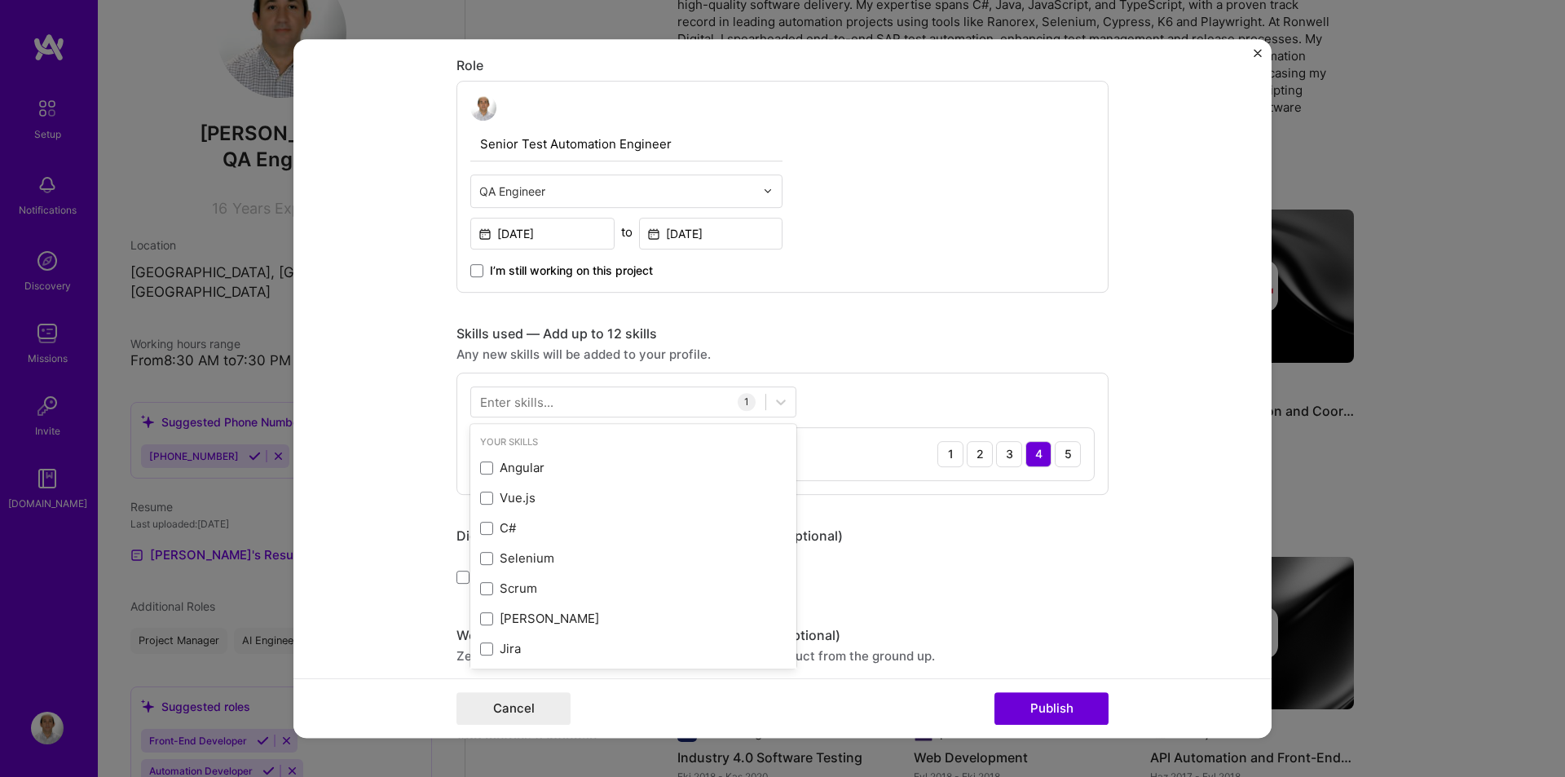
click at [1070, 551] on div "Did this role require you to manage team members? (Optional) Yes, I managed — t…" at bounding box center [783, 560] width 652 height 67
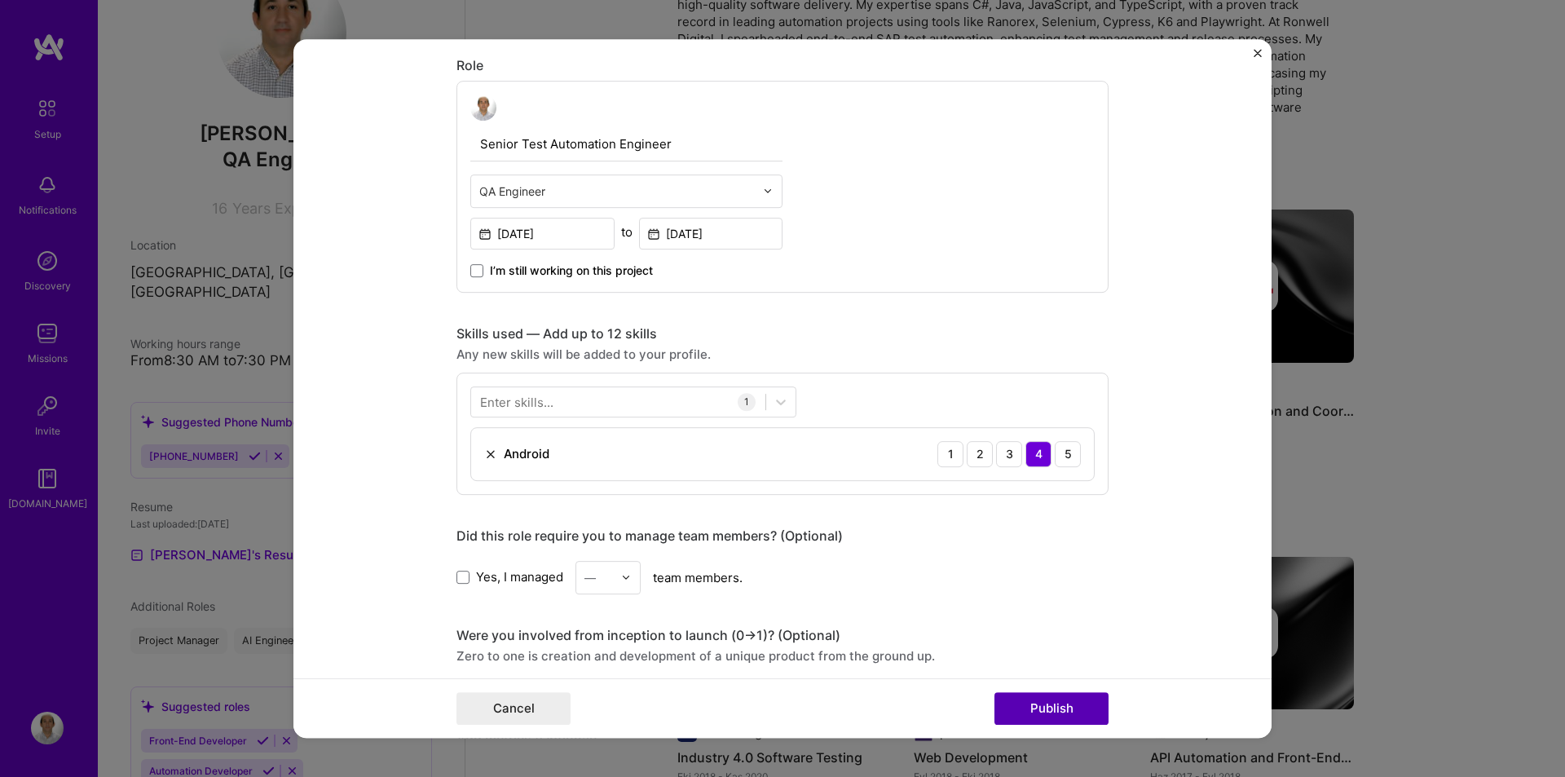
click at [1048, 707] on button "Publish" at bounding box center [1052, 708] width 114 height 33
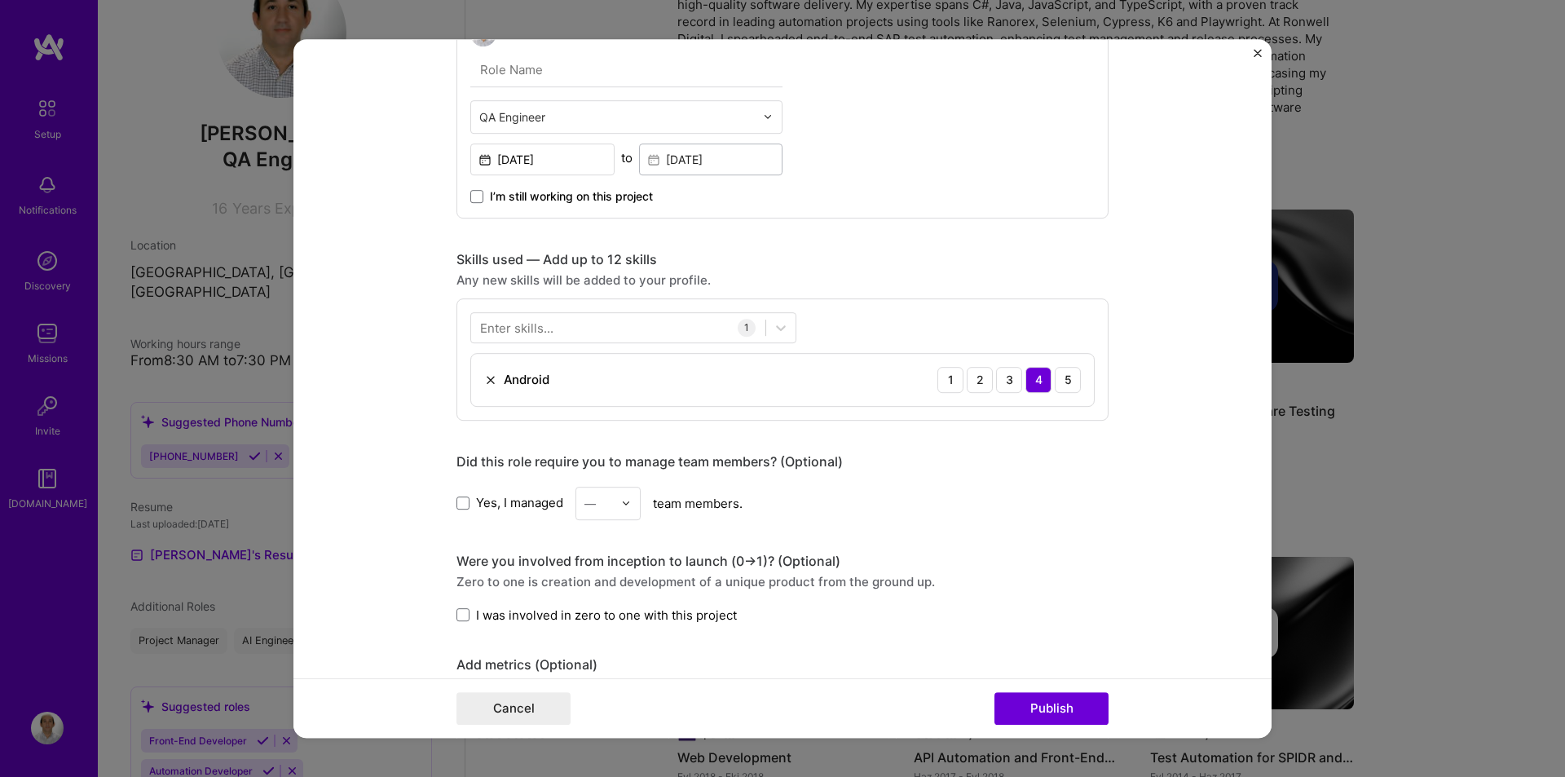
scroll to position [455, 0]
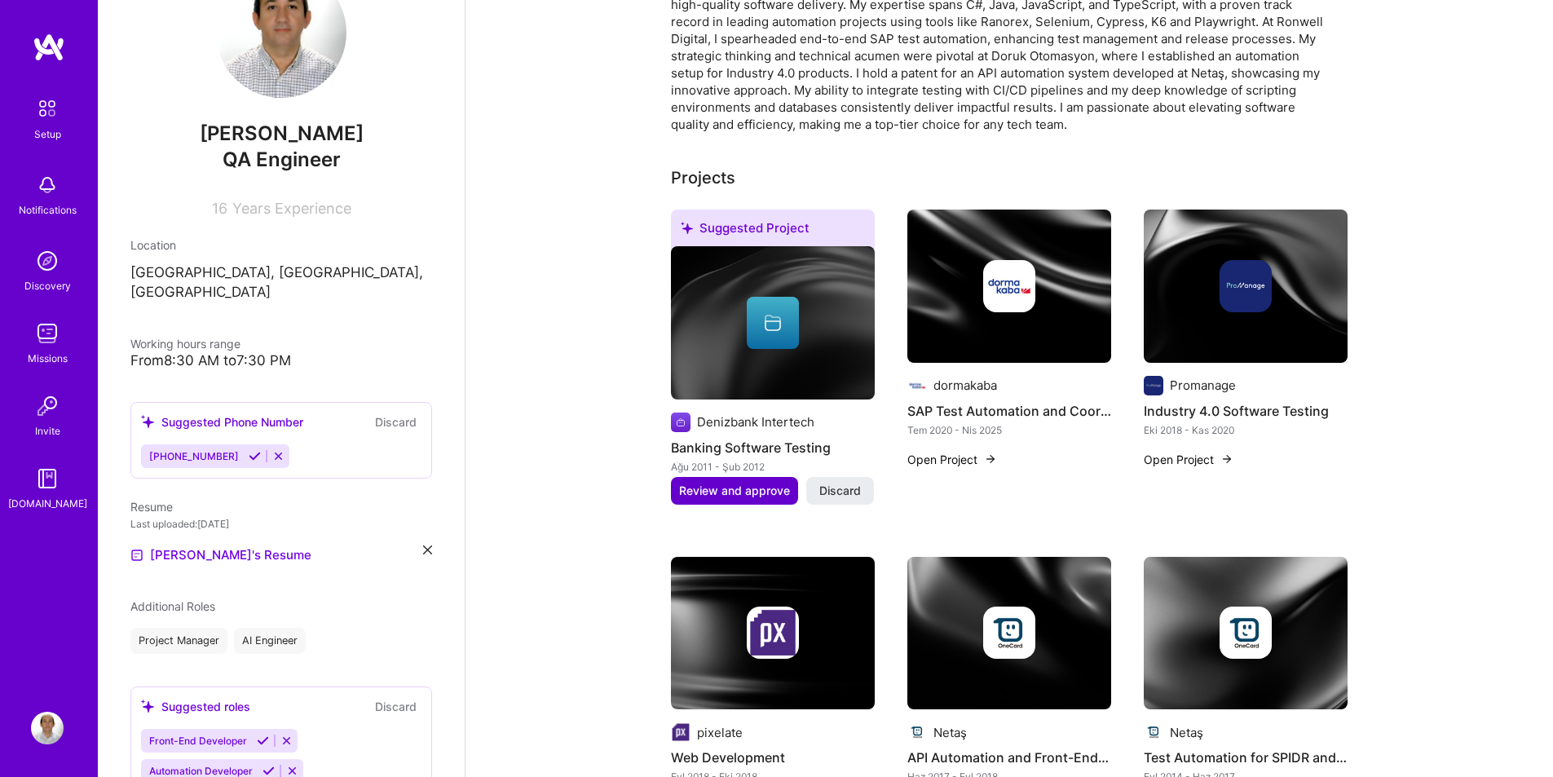
click at [753, 483] on span "Review and approve" at bounding box center [734, 491] width 111 height 16
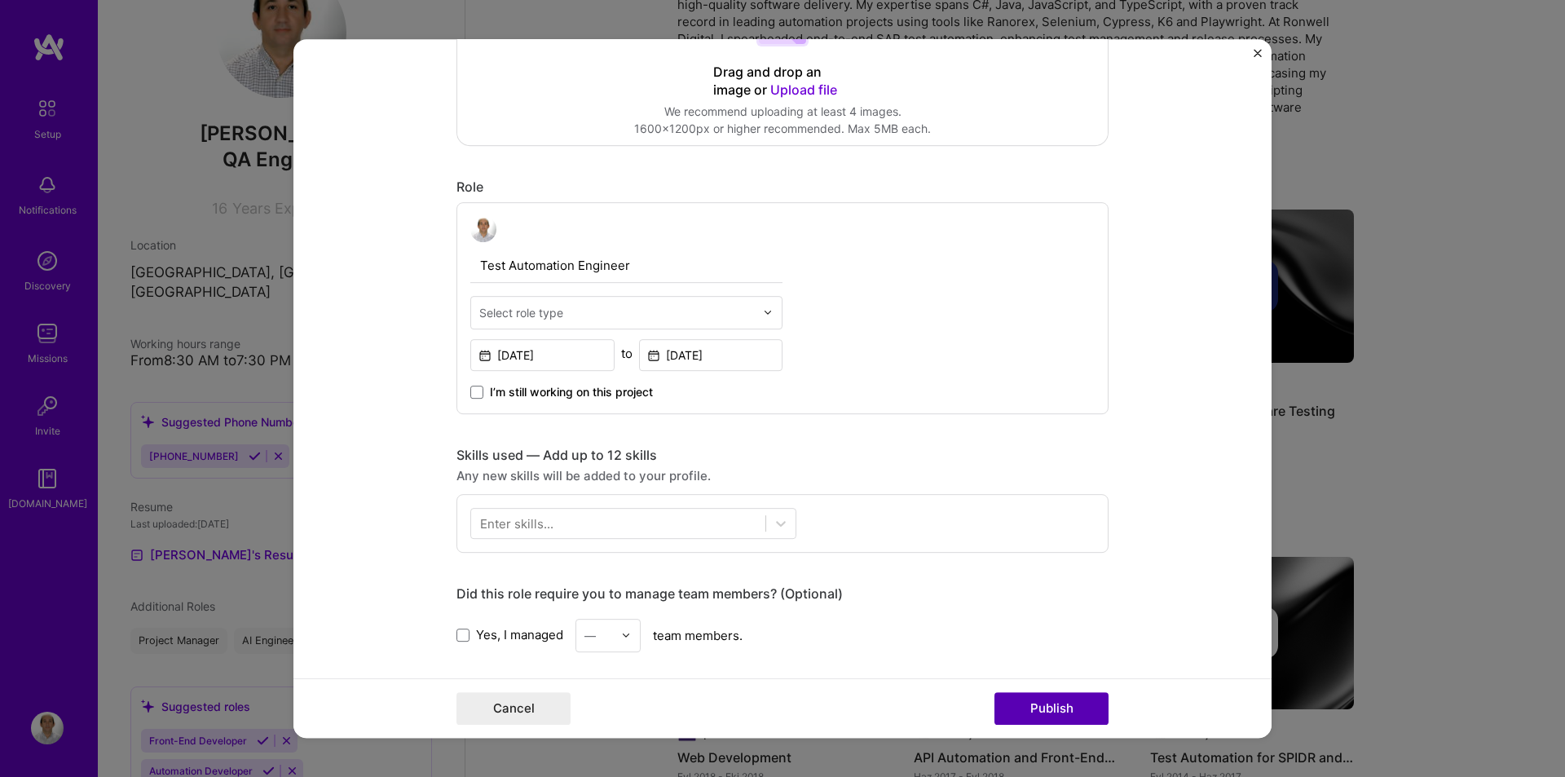
click at [1027, 700] on button "Publish" at bounding box center [1052, 708] width 114 height 33
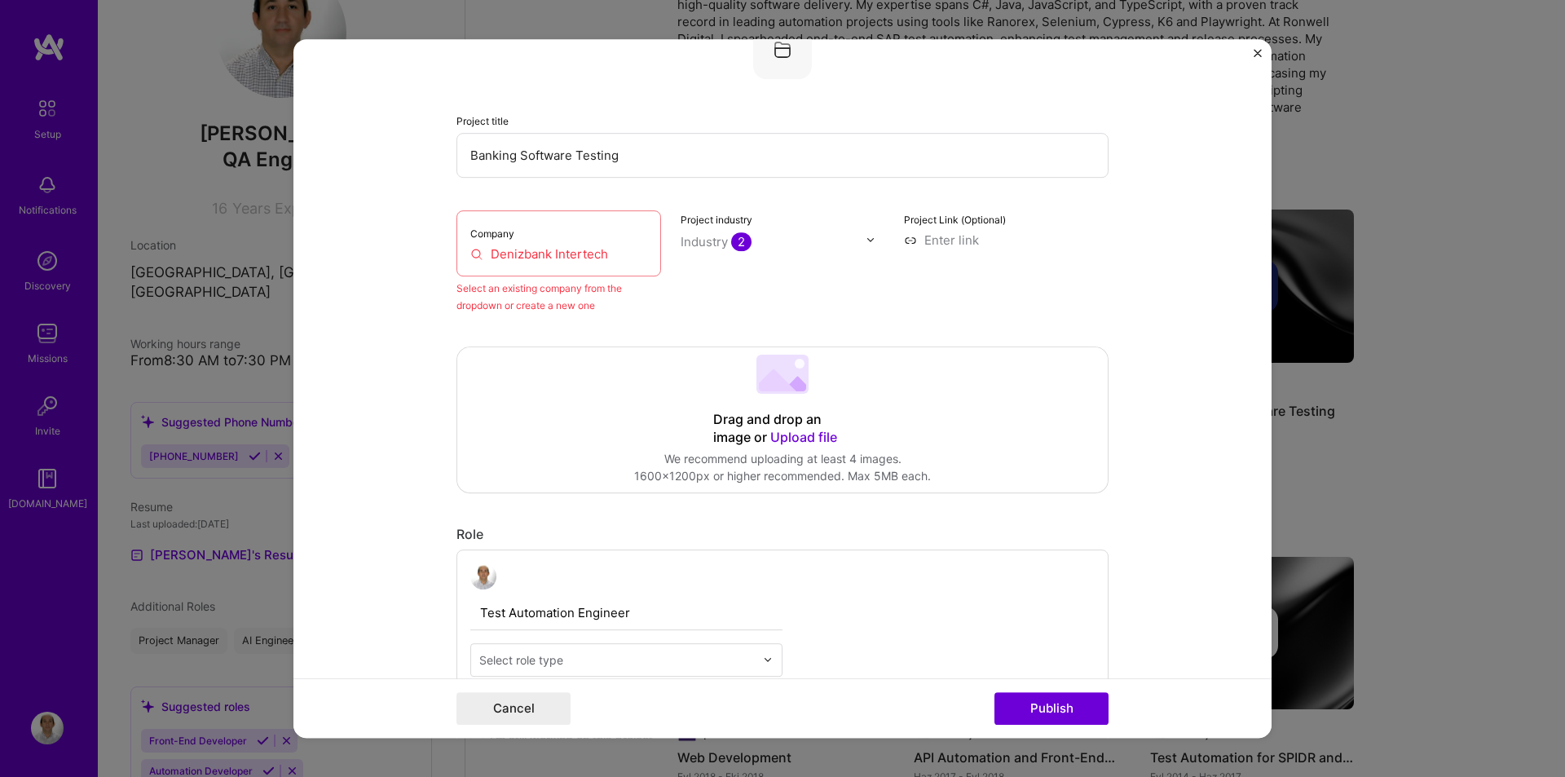
scroll to position [107, 0]
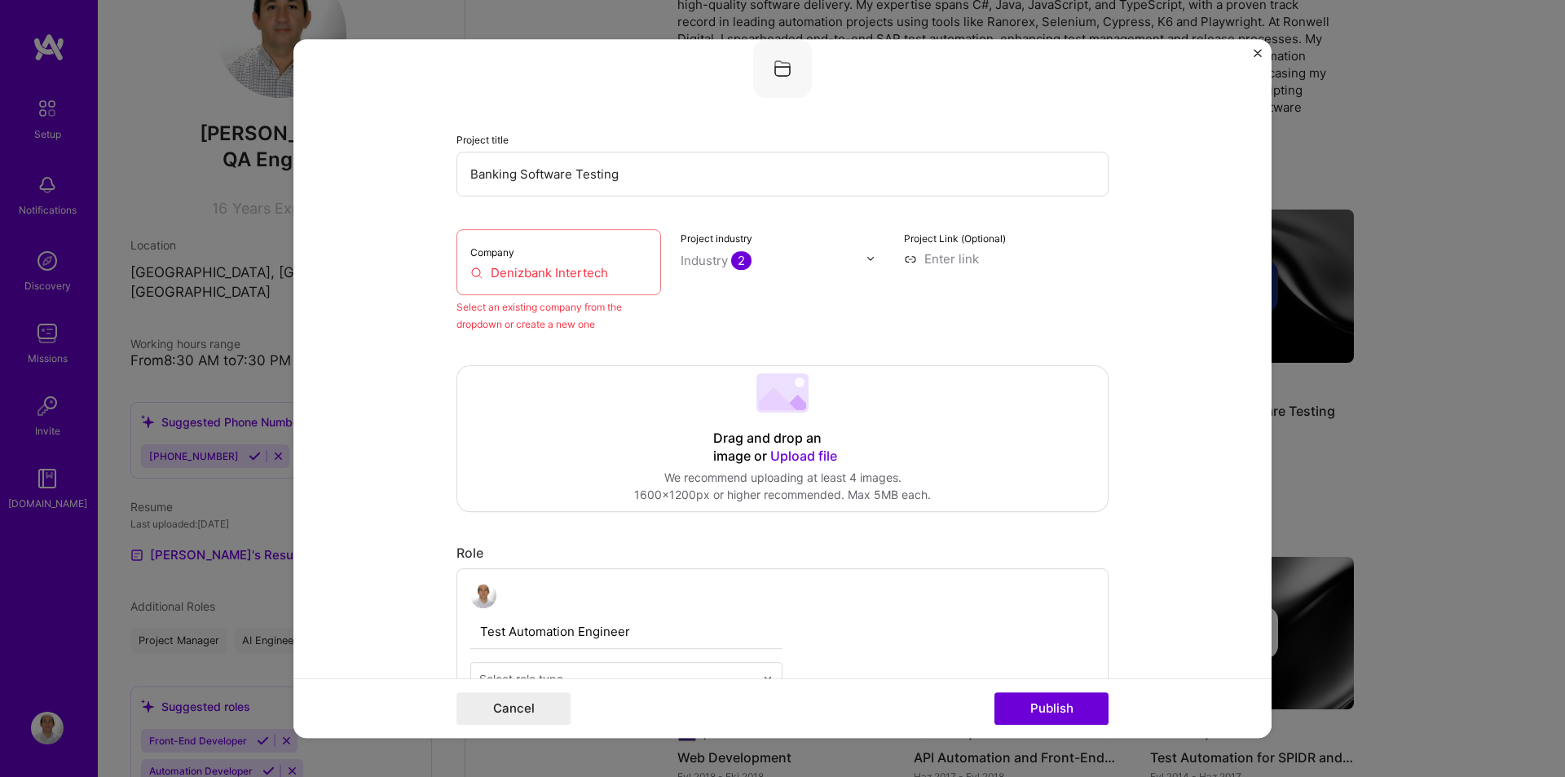
click at [572, 275] on input "Denizbank Intertech" at bounding box center [558, 272] width 177 height 17
click at [594, 275] on input "Denizbank Intertech" at bounding box center [558, 272] width 177 height 17
click at [592, 271] on input "Denizbank Intertech" at bounding box center [558, 272] width 177 height 17
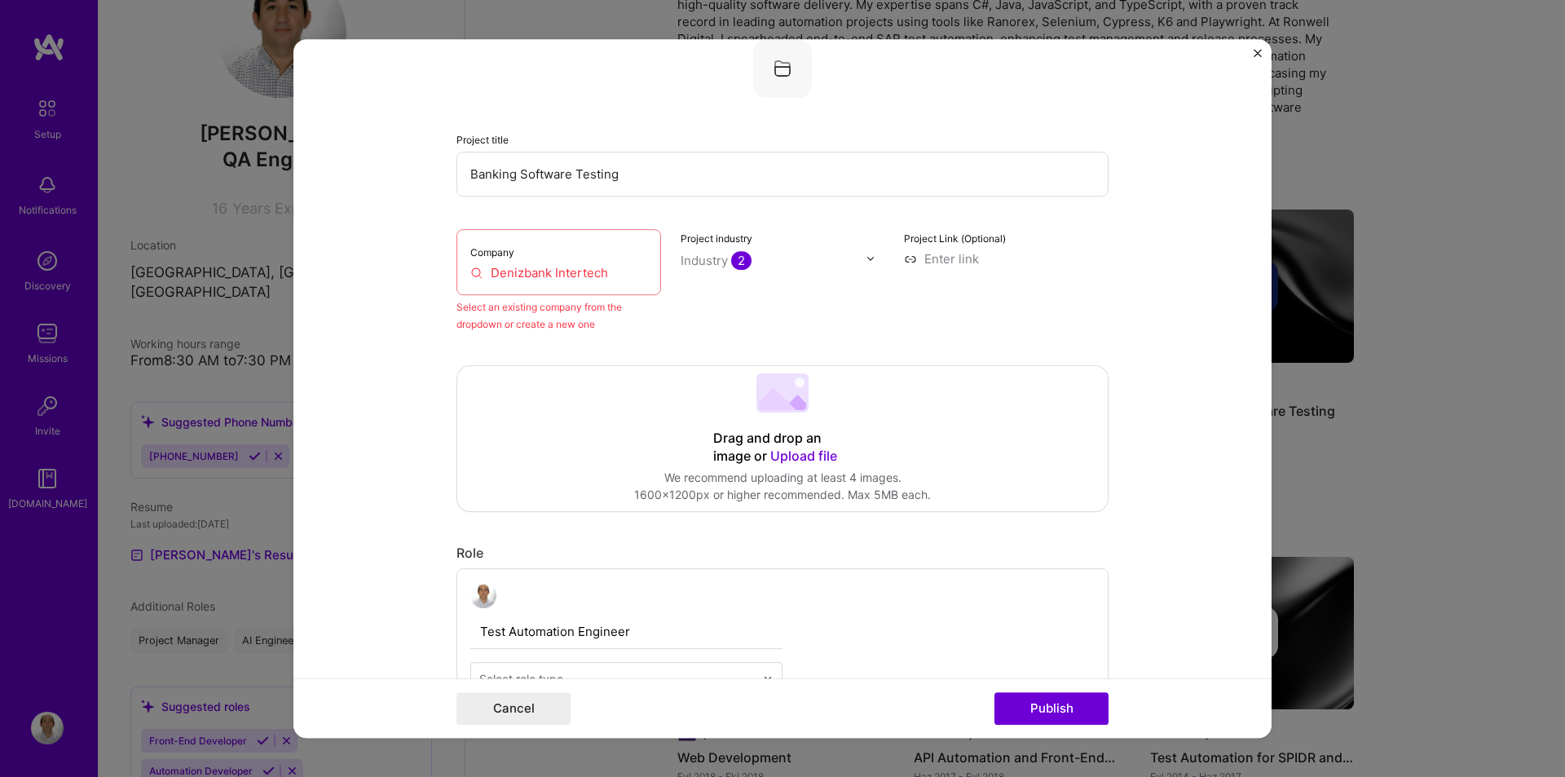
type input "[GEOGRAPHIC_DATA]"
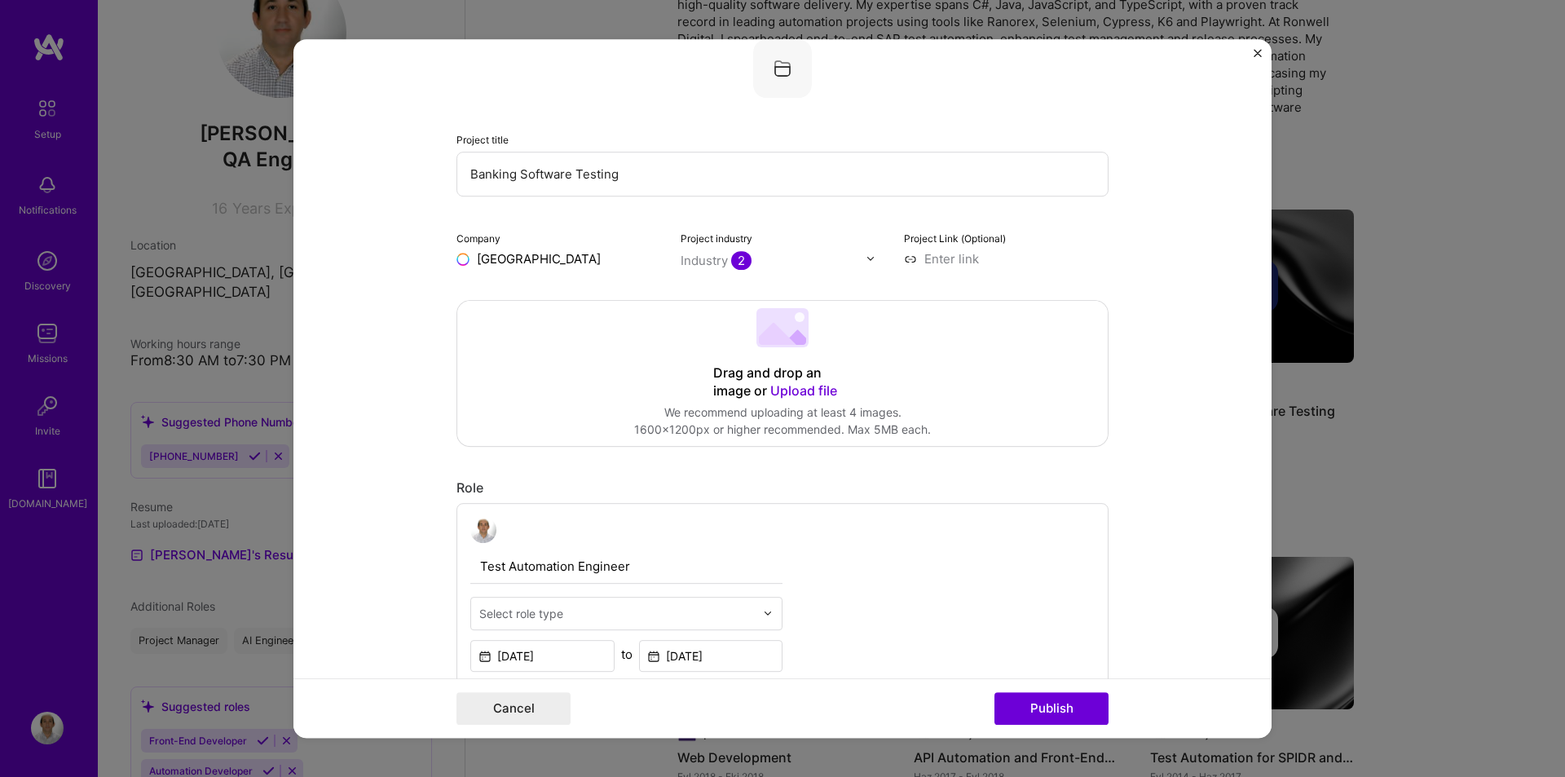
click at [509, 258] on input "[GEOGRAPHIC_DATA]" at bounding box center [559, 258] width 205 height 17
paste input "Intertech"
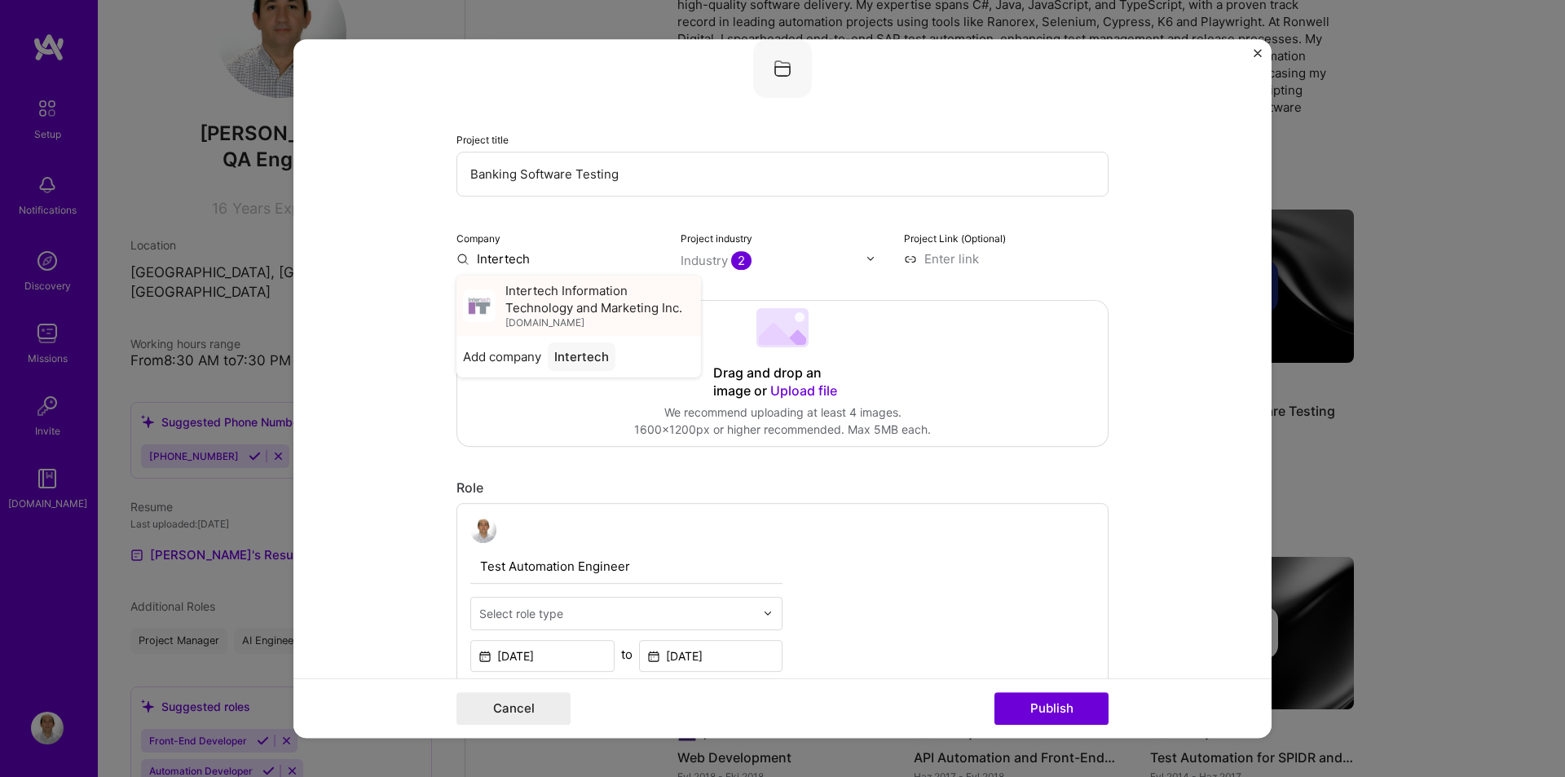
click at [543, 301] on span "Intertech Information Technology and Marketing Inc." at bounding box center [599, 299] width 189 height 34
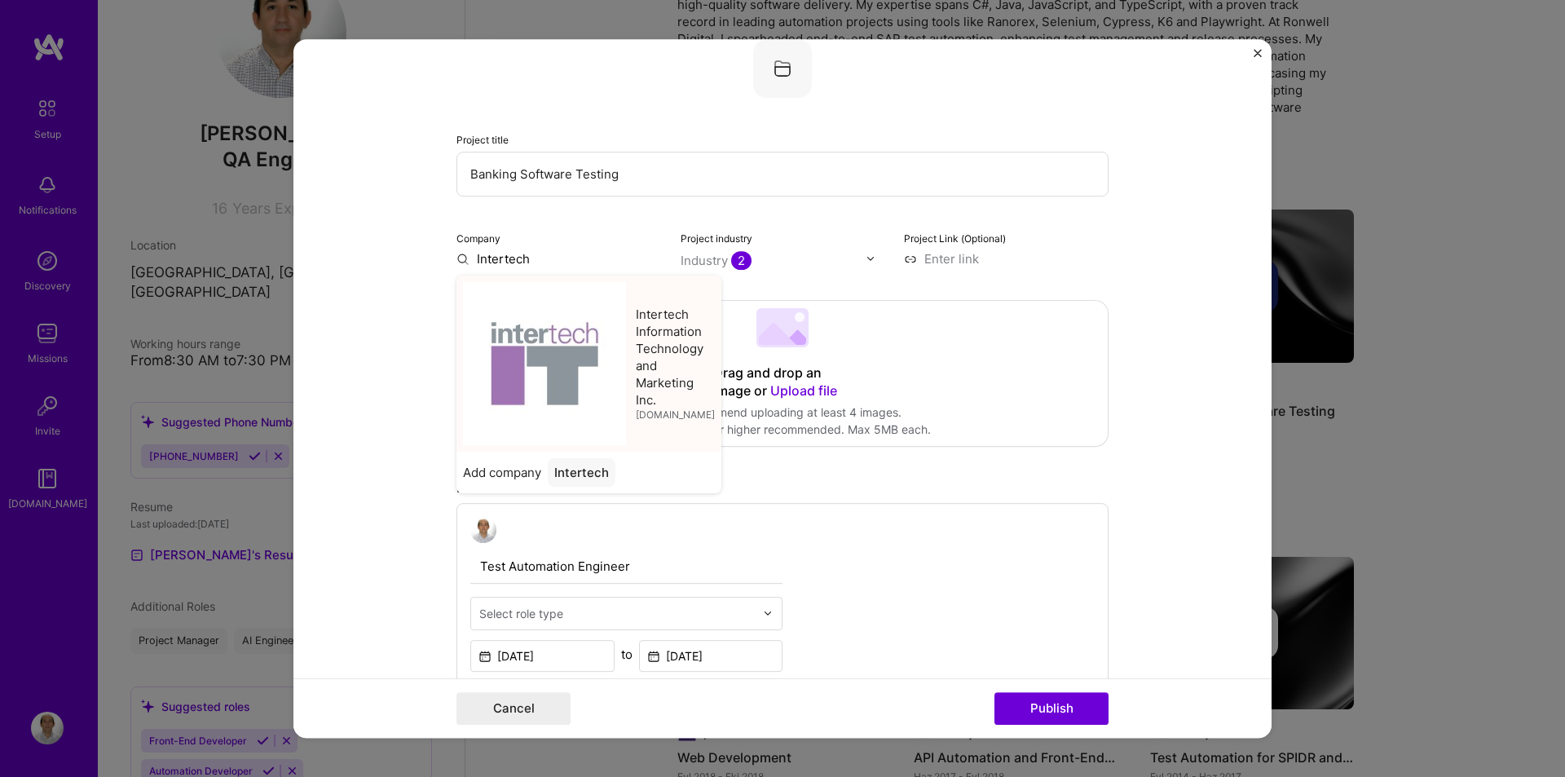
type input "Intertech Information Technology and Marketing Inc."
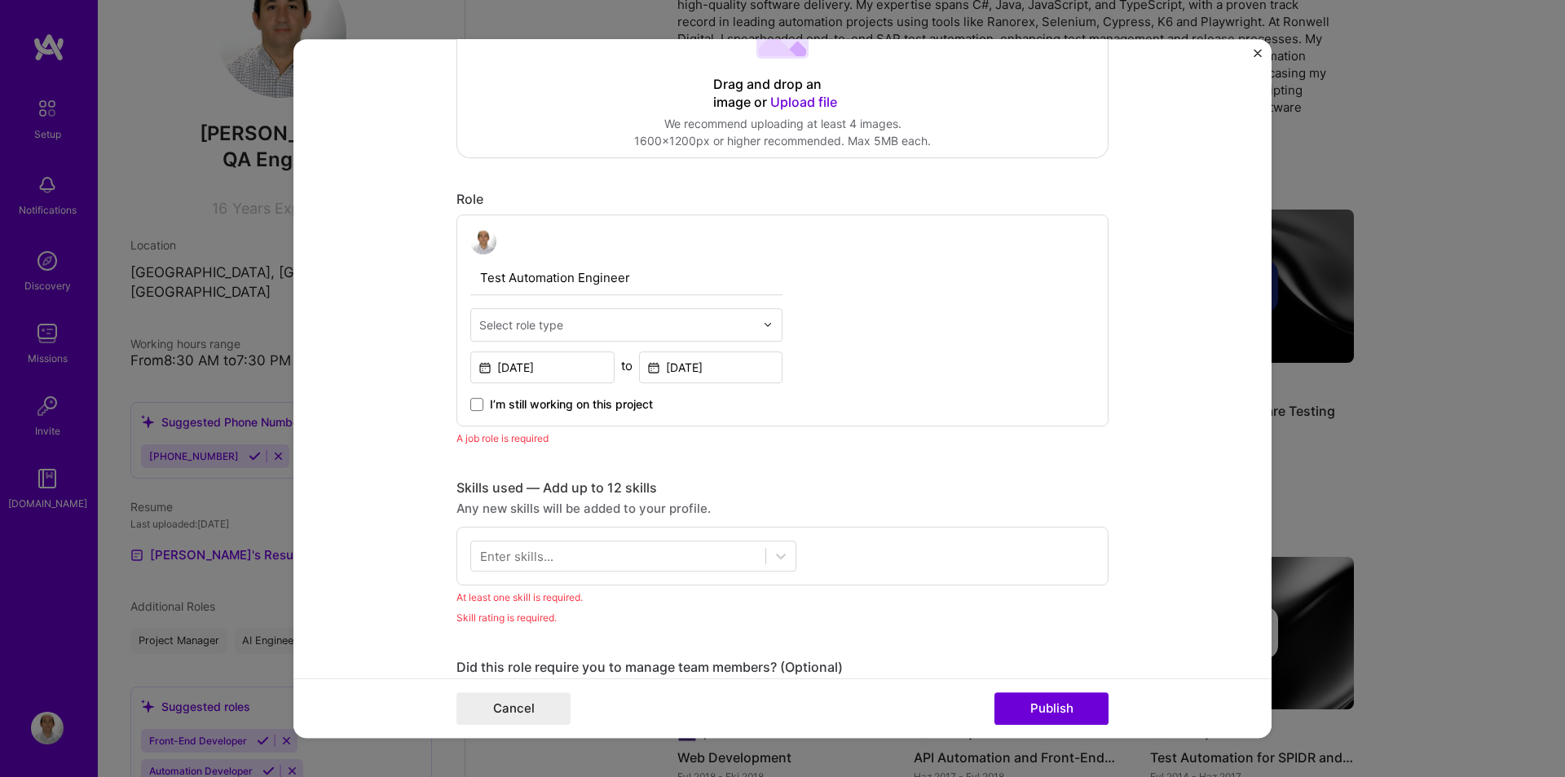
scroll to position [433, 0]
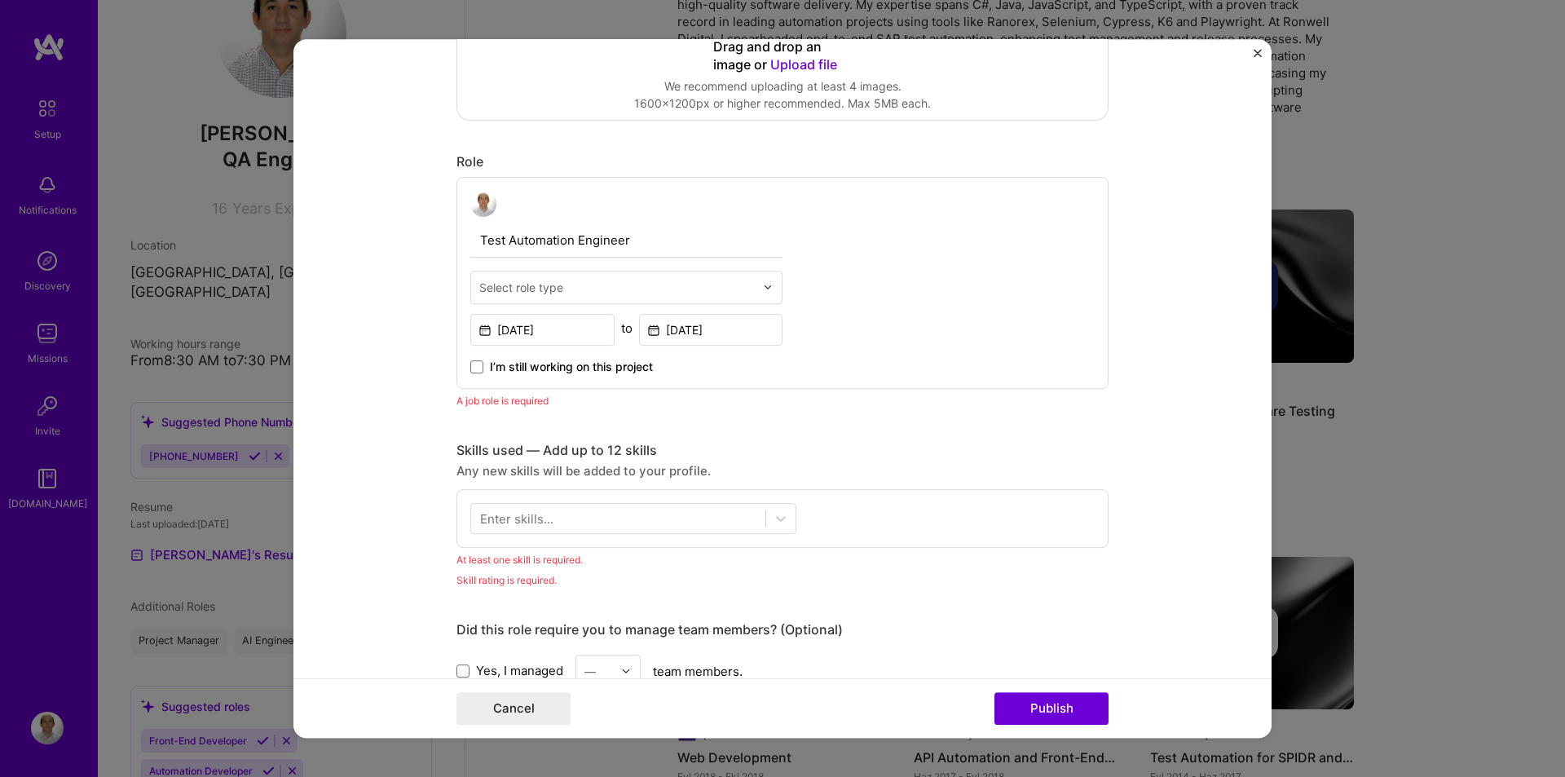
click at [491, 515] on div "Enter skills..." at bounding box center [516, 518] width 73 height 17
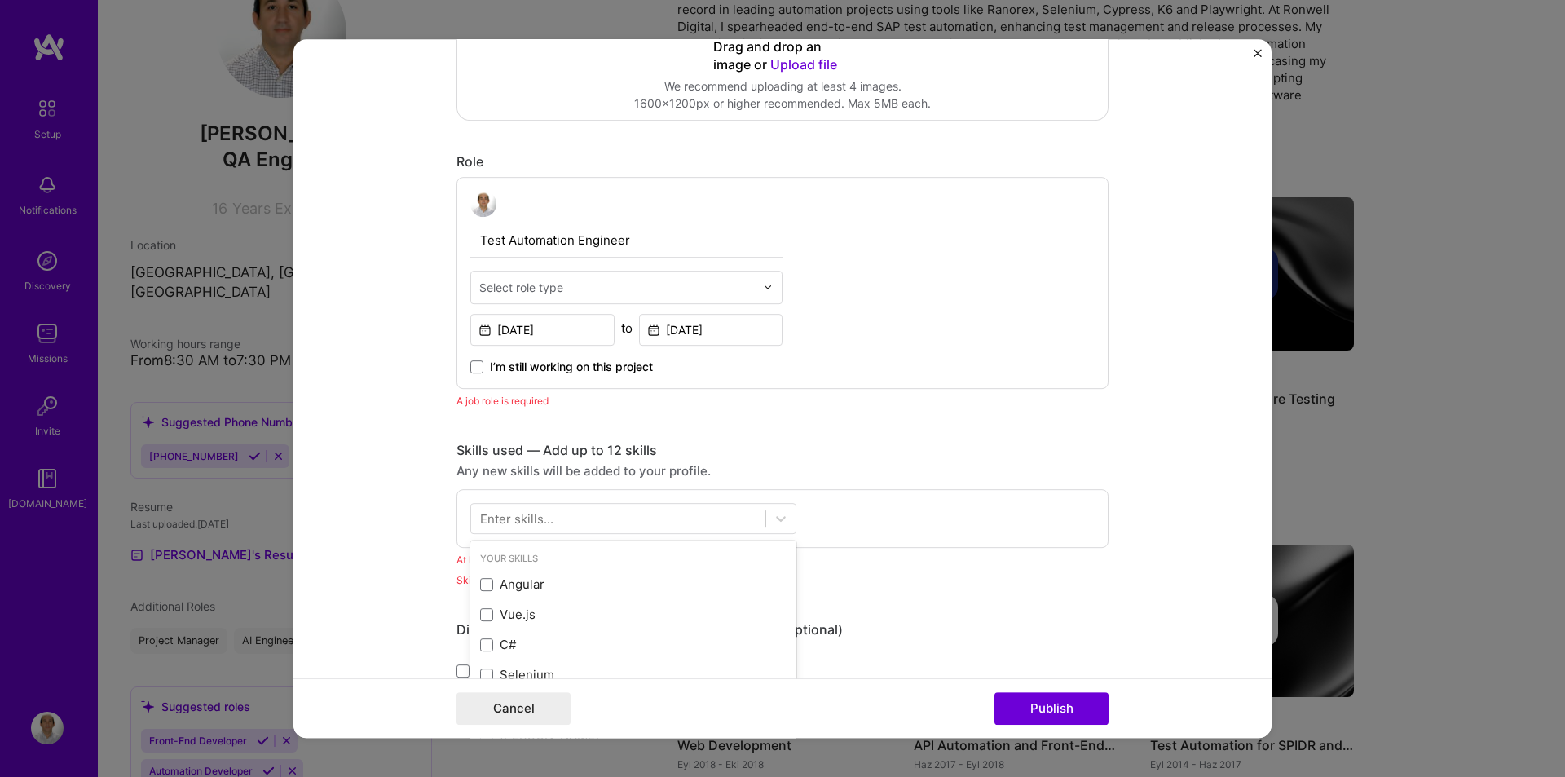
scroll to position [442, 0]
click at [642, 513] on div at bounding box center [618, 518] width 294 height 27
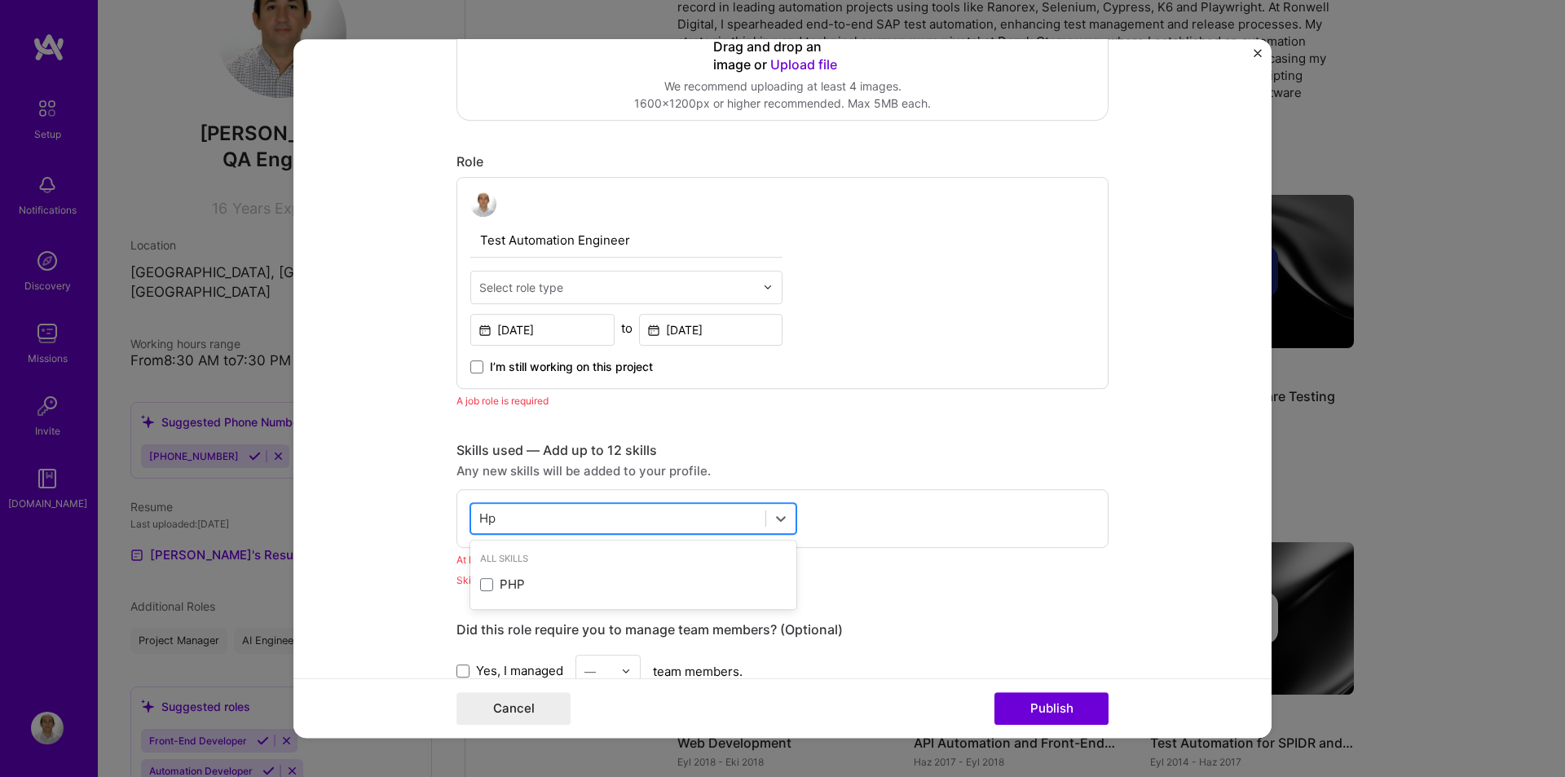
type input "H"
click at [484, 588] on span at bounding box center [486, 584] width 13 height 13
click at [0, 0] on input "checkbox" at bounding box center [0, 0] width 0 height 0
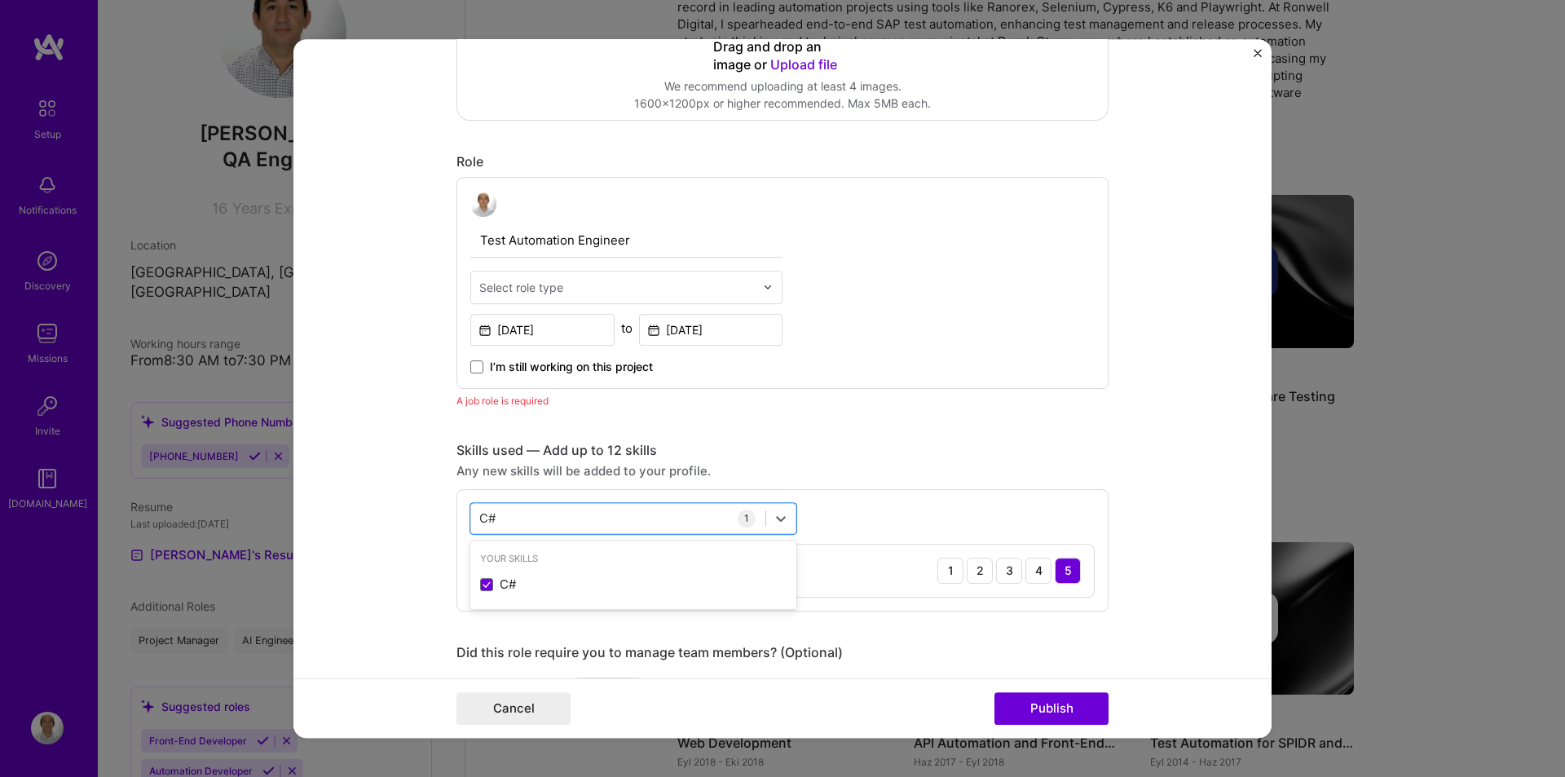
type input "C#"
click at [875, 442] on div "Skills used — Add up to 12 skills" at bounding box center [783, 450] width 652 height 17
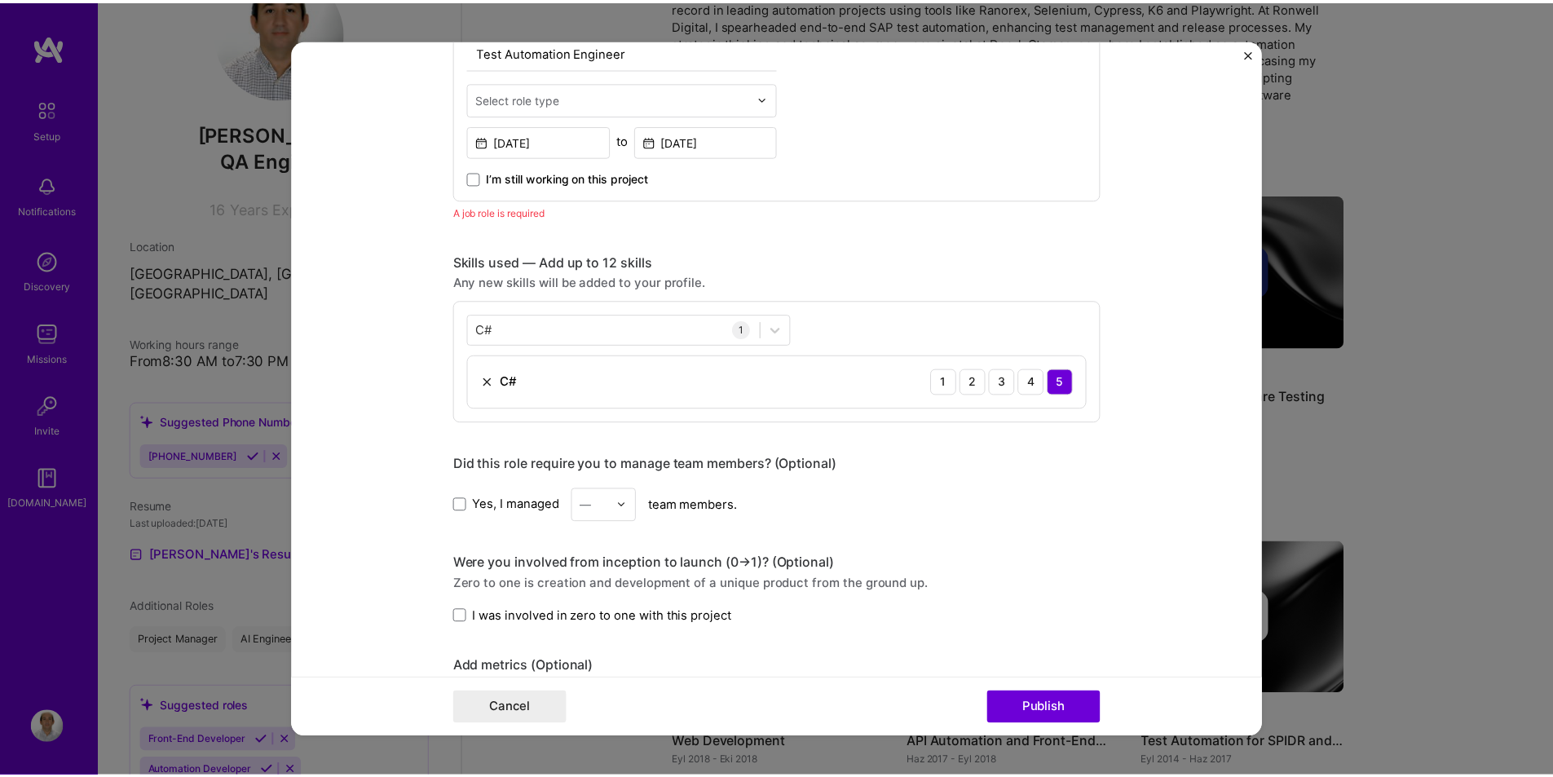
scroll to position [596, 0]
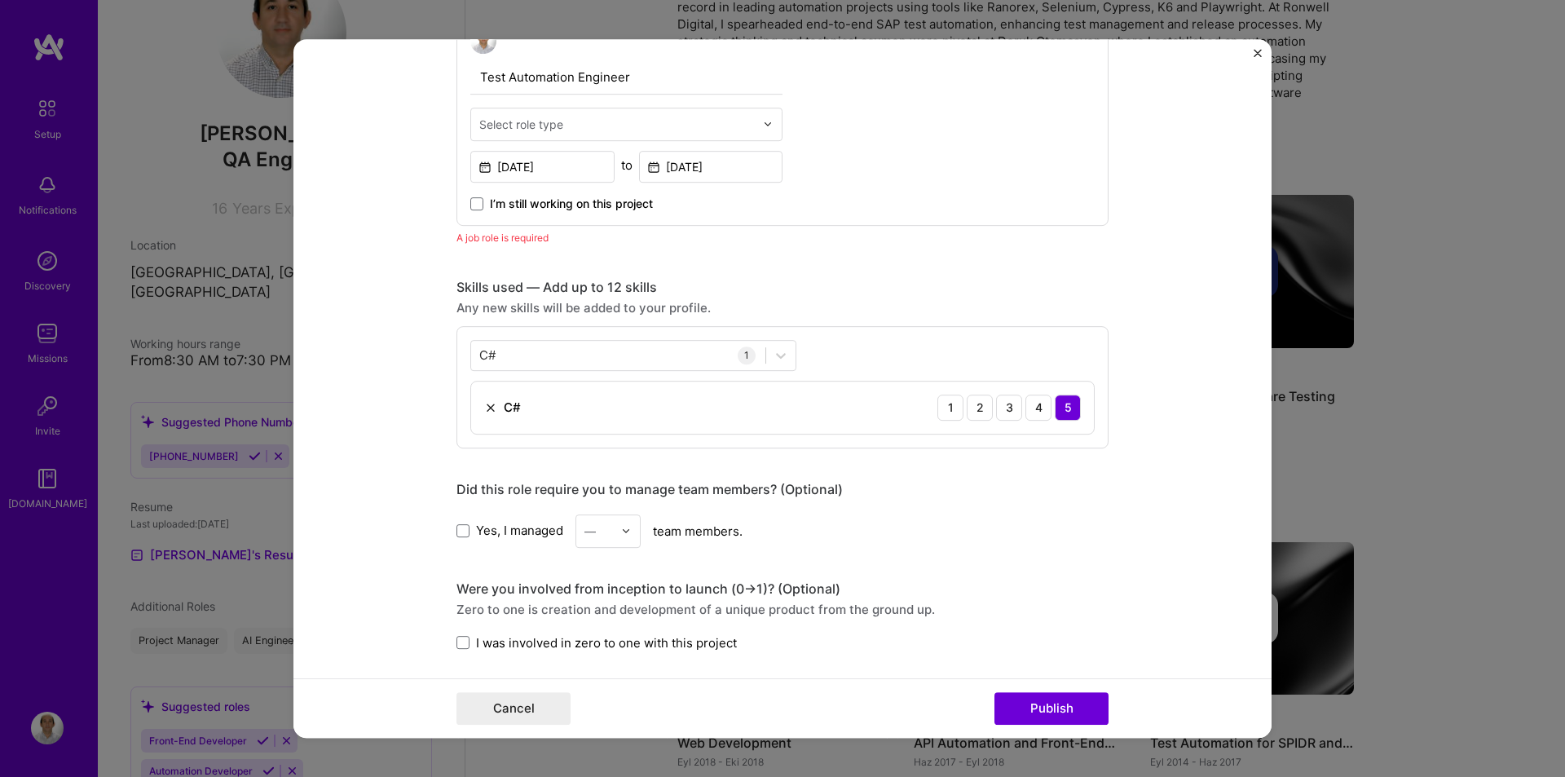
click at [527, 126] on div "Select role type" at bounding box center [521, 124] width 84 height 17
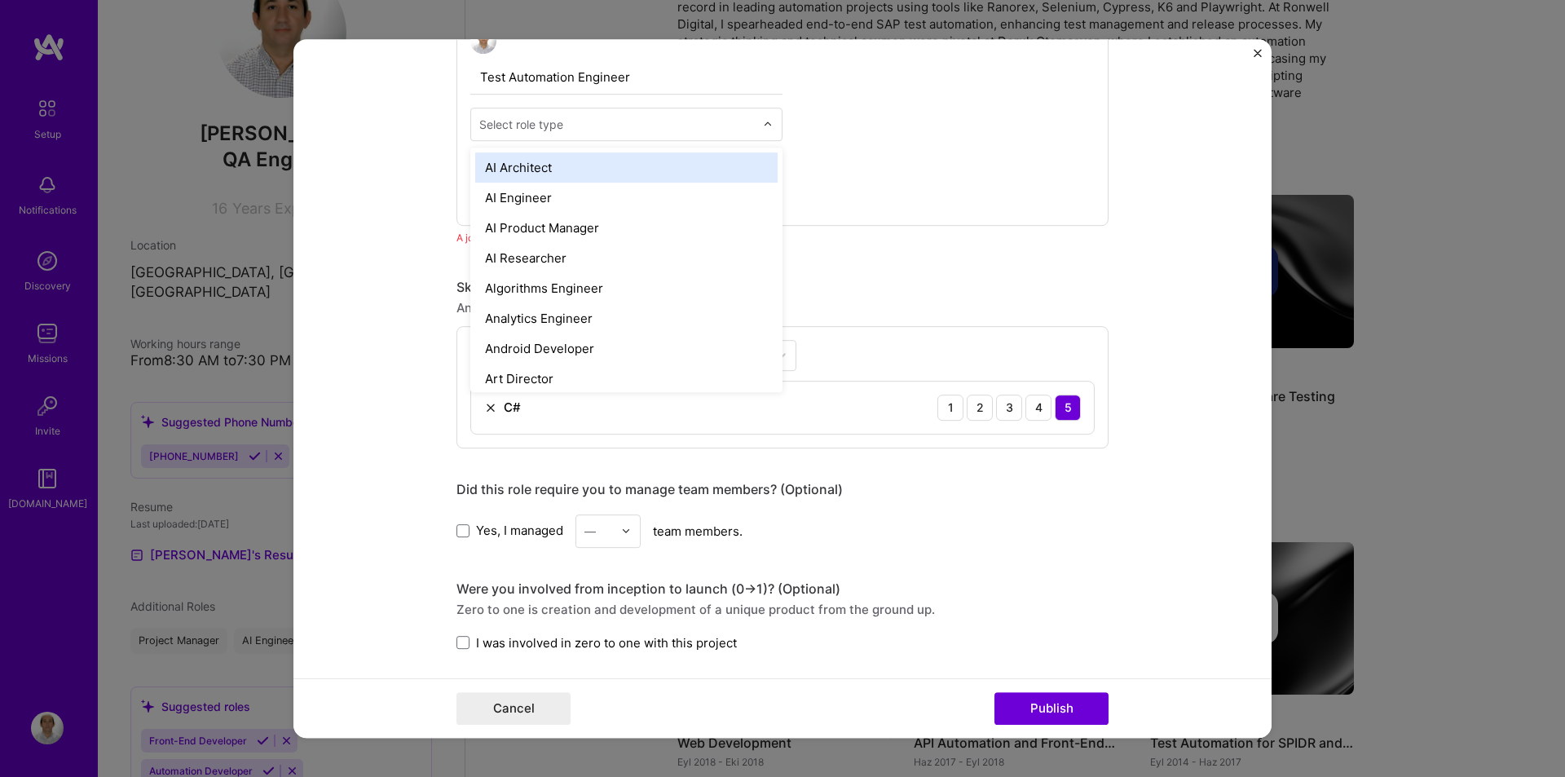
type input "q"
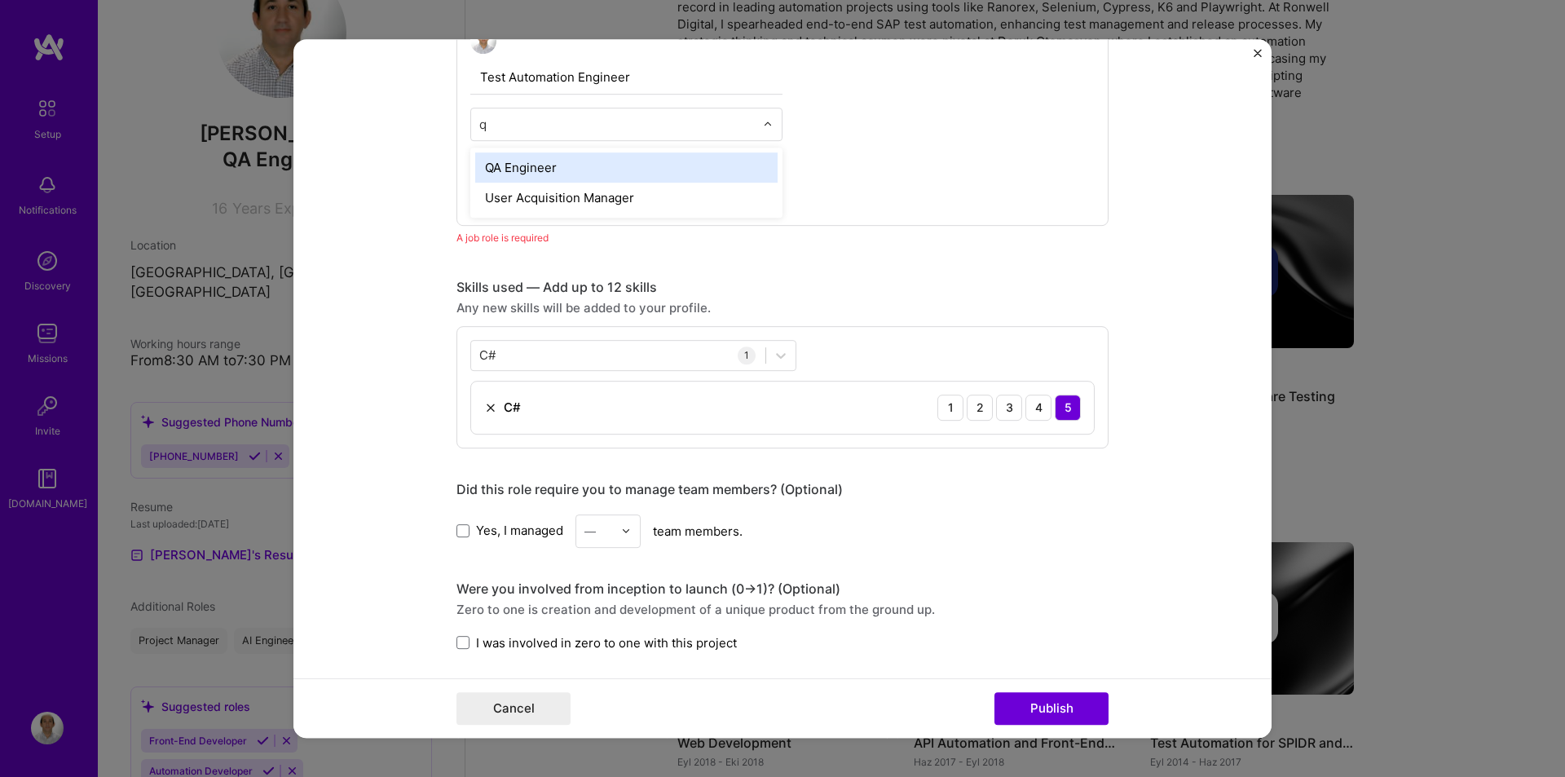
click at [515, 166] on div "QA Engineer" at bounding box center [626, 167] width 302 height 30
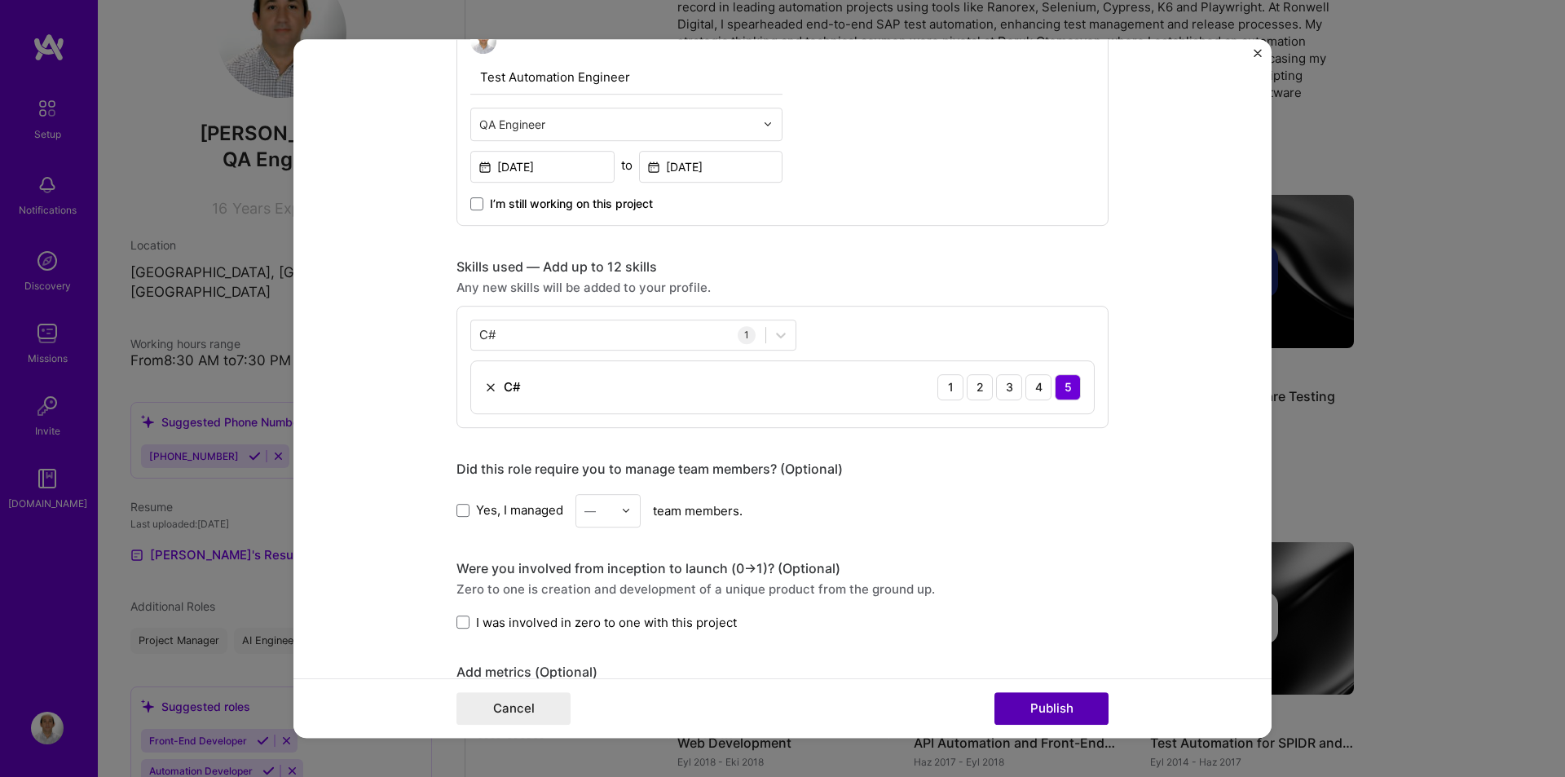
click at [1038, 703] on button "Publish" at bounding box center [1052, 708] width 114 height 33
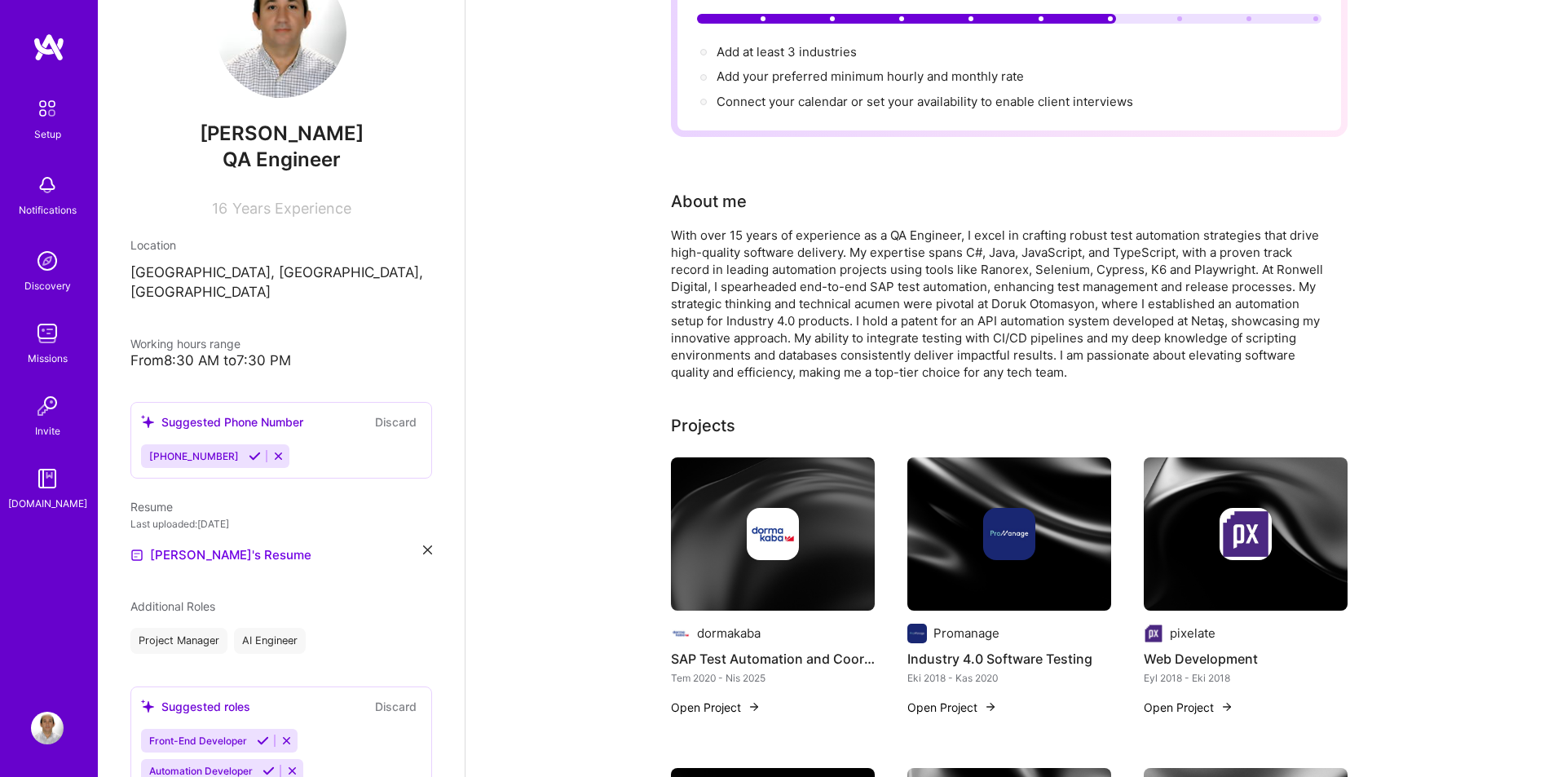
scroll to position [0, 0]
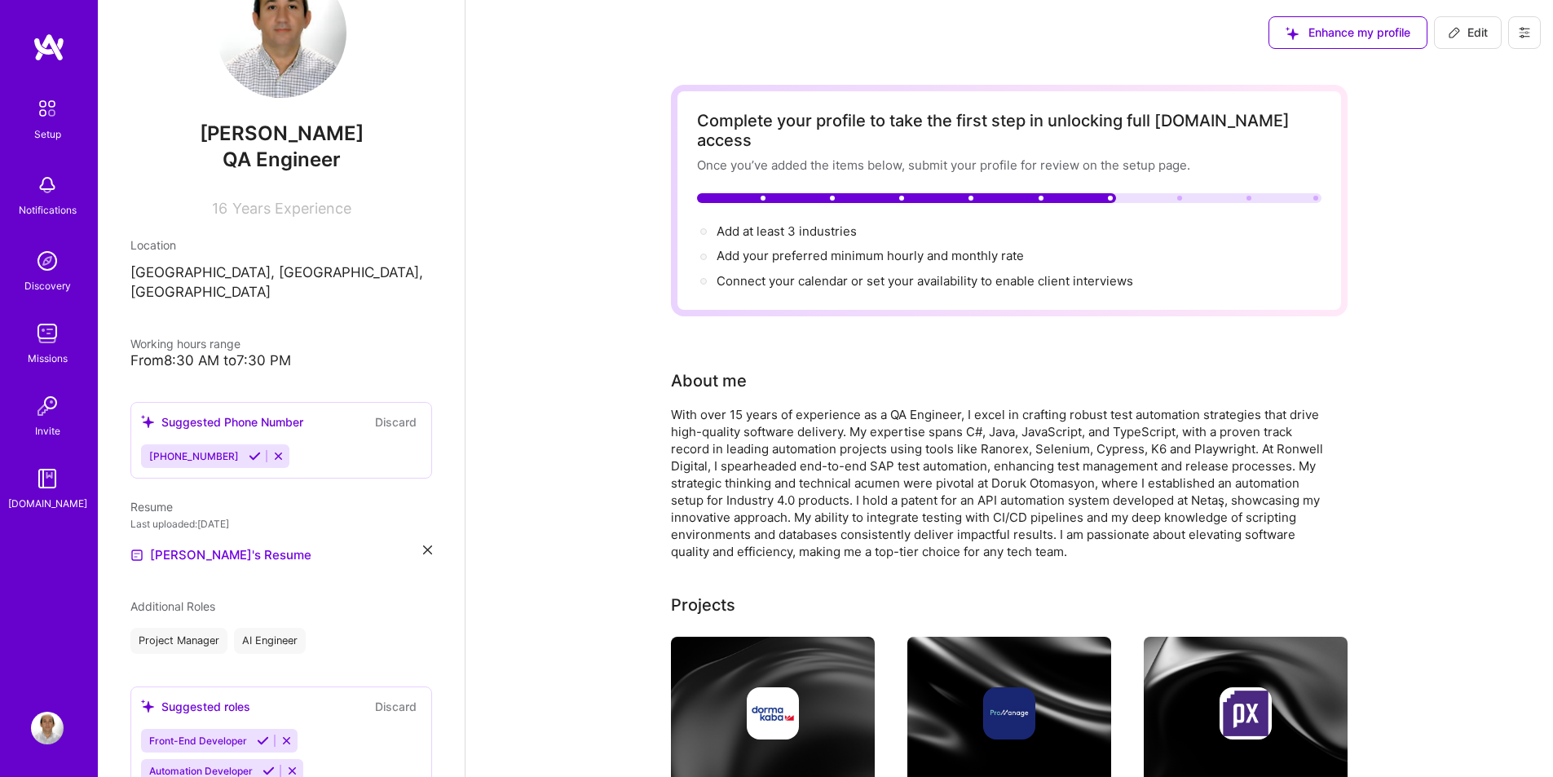
click at [1365, 31] on span "Enhance my profile" at bounding box center [1348, 32] width 125 height 16
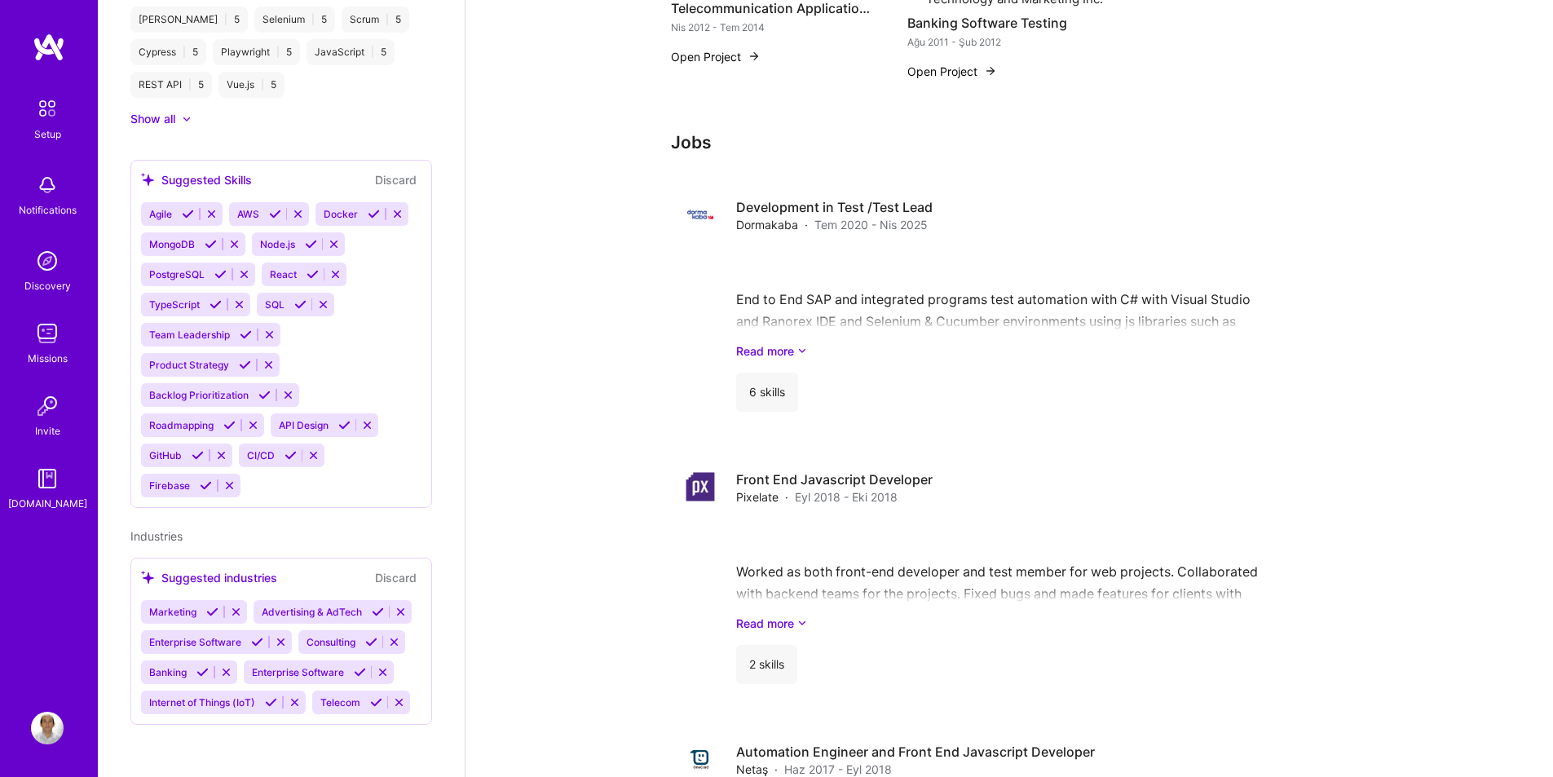
scroll to position [964, 0]
click at [256, 636] on icon at bounding box center [257, 642] width 12 height 12
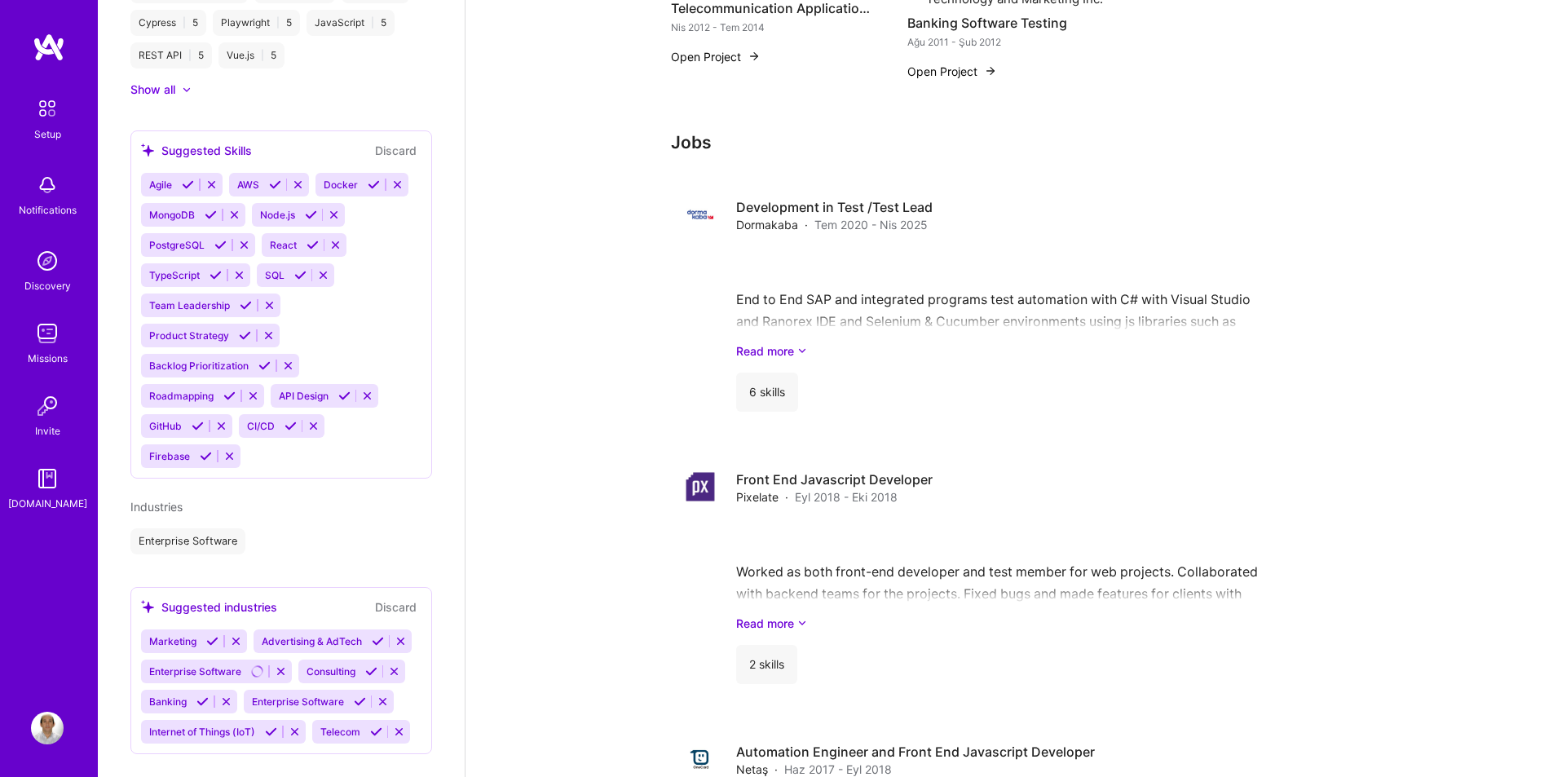
scroll to position [1034, 0]
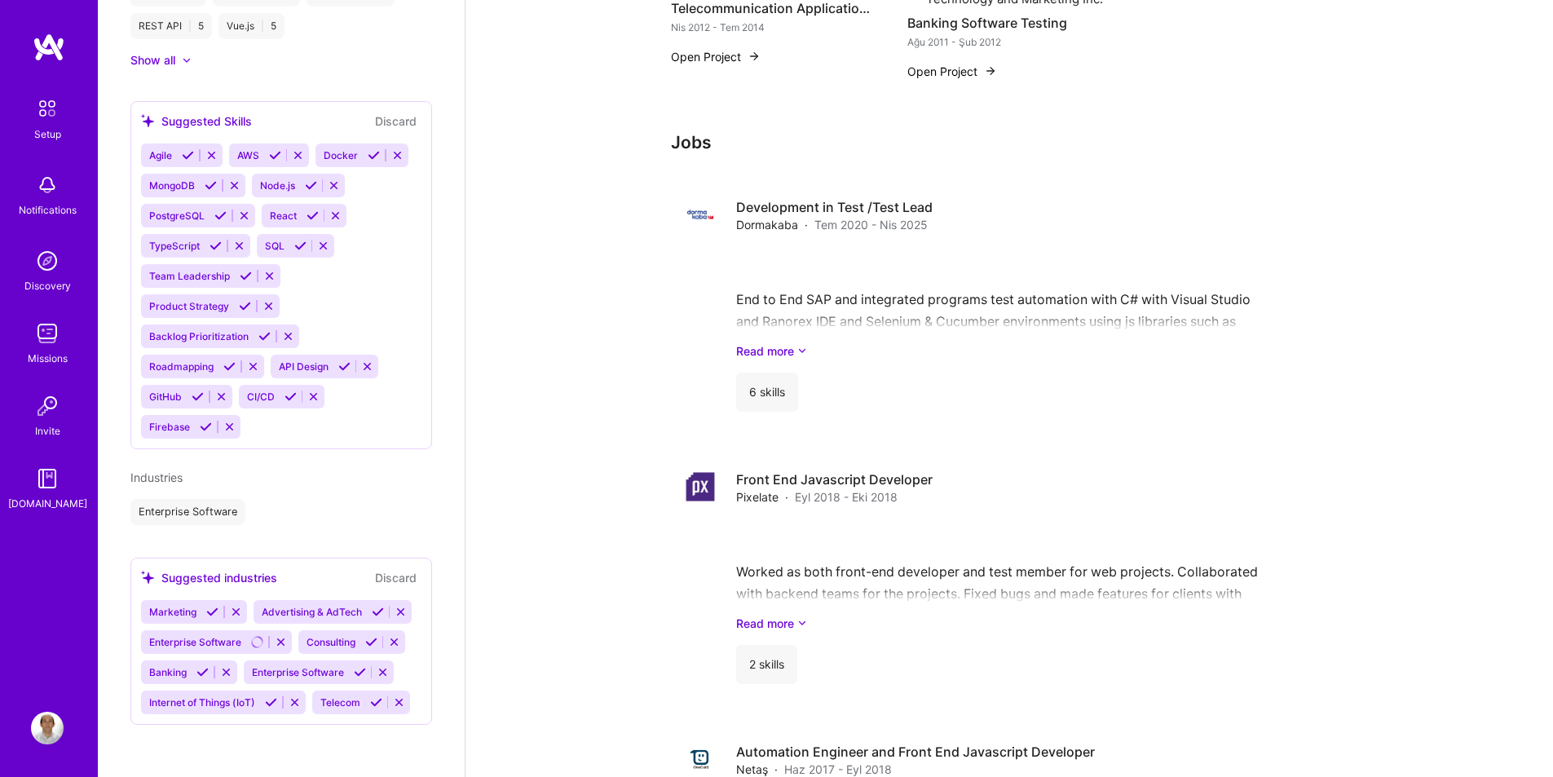
click at [370, 703] on icon at bounding box center [376, 702] width 12 height 12
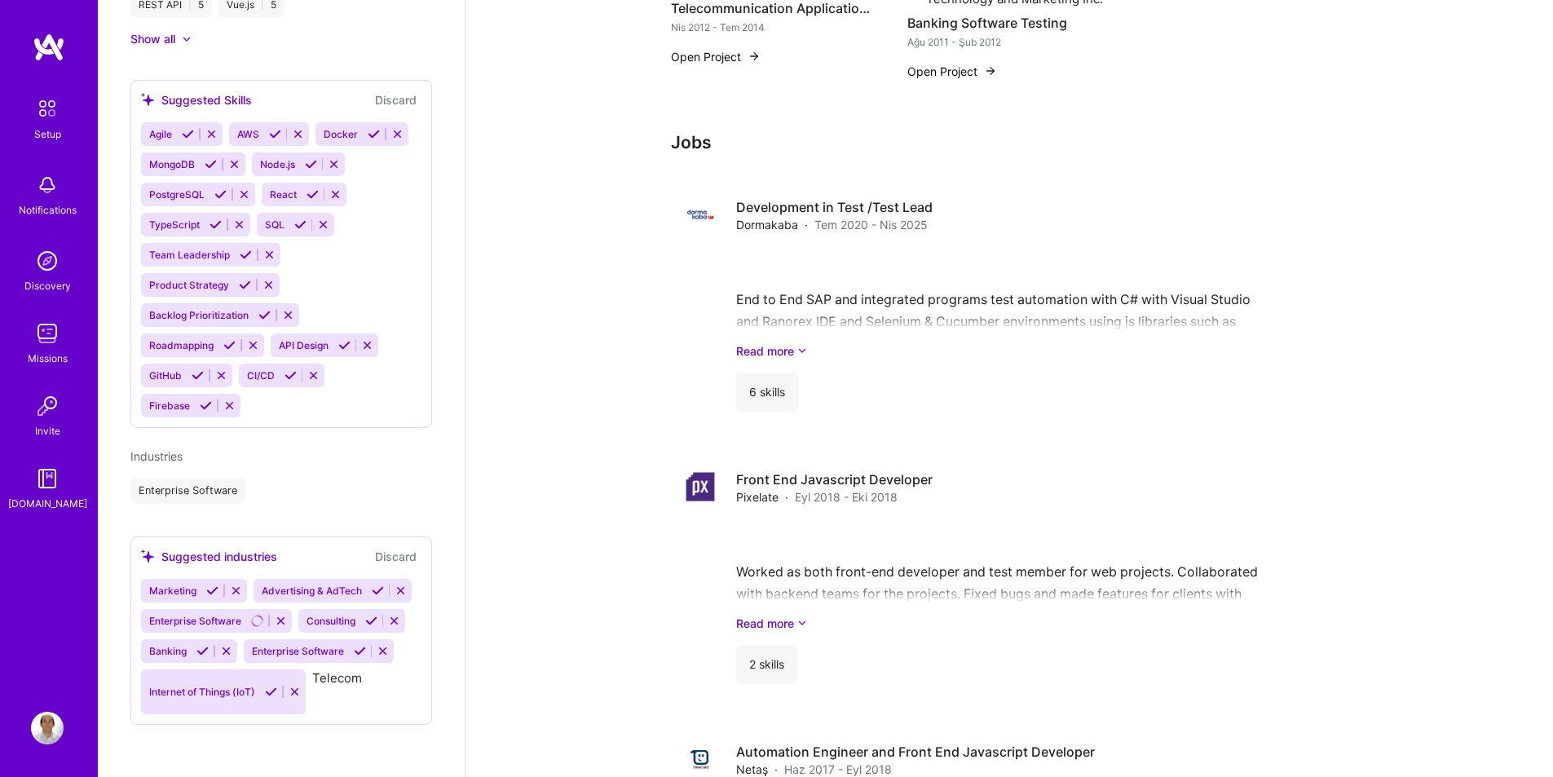
scroll to position [1004, 0]
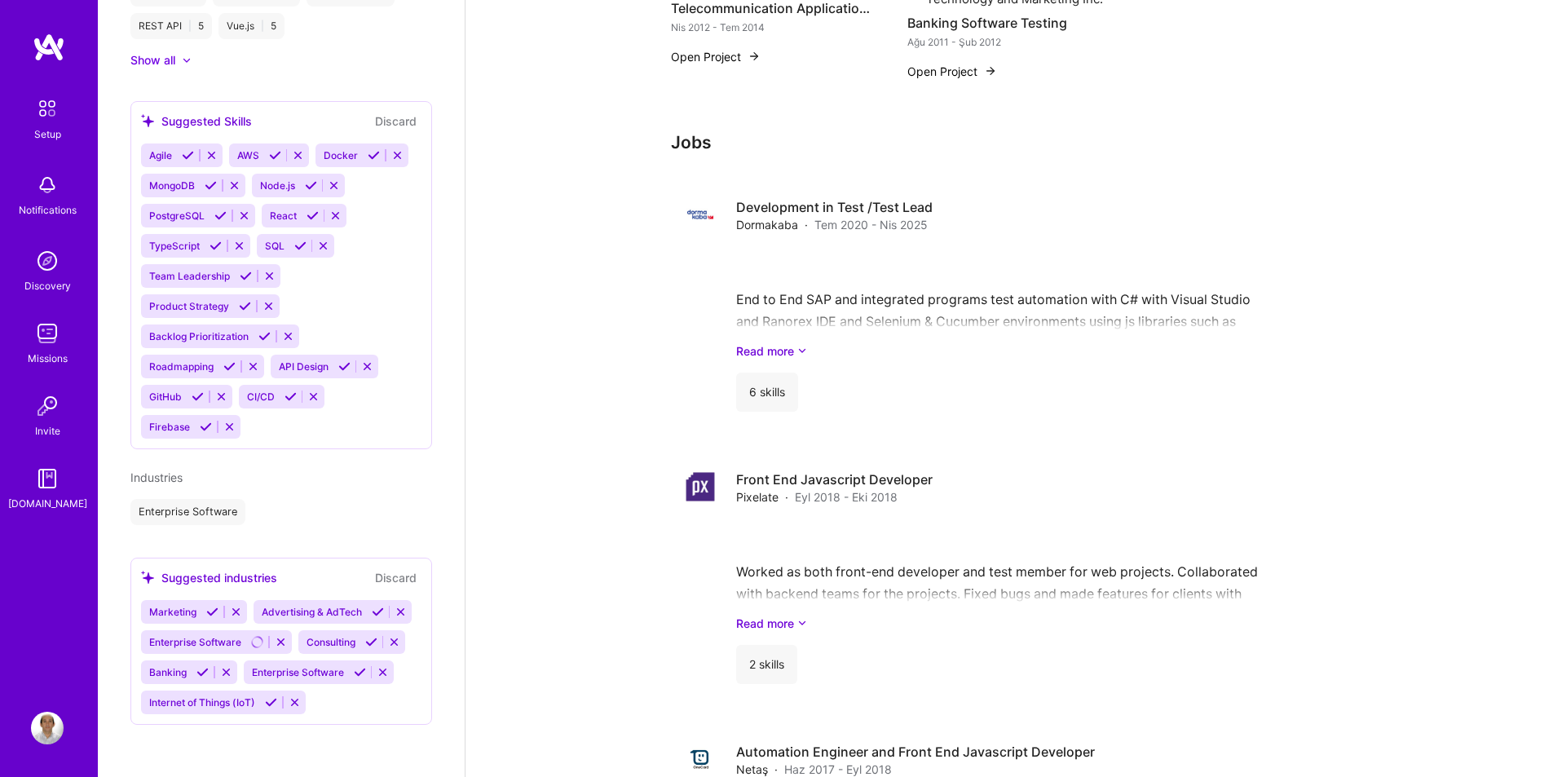
click at [210, 606] on icon at bounding box center [212, 612] width 12 height 12
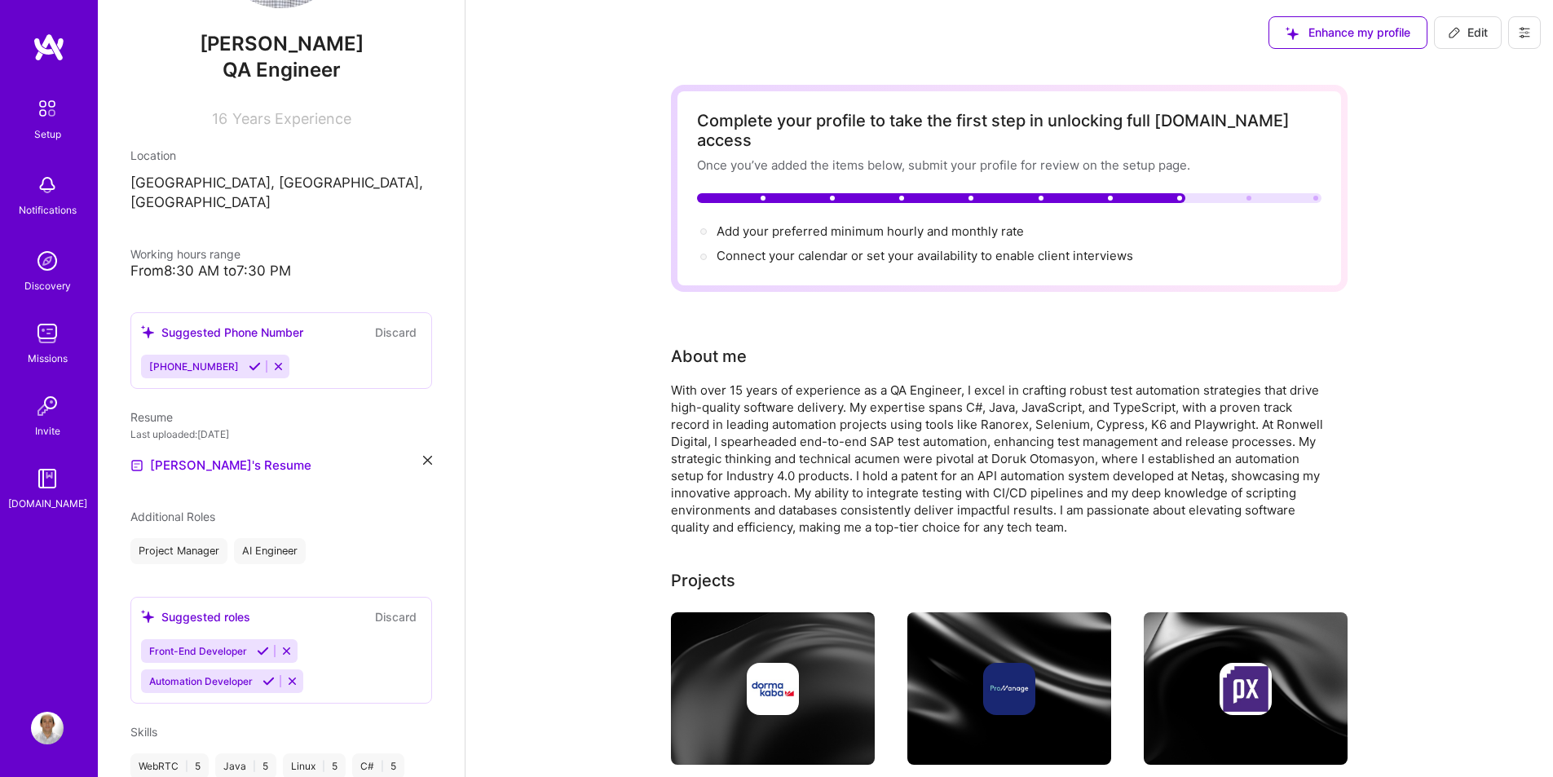
scroll to position [161, 0]
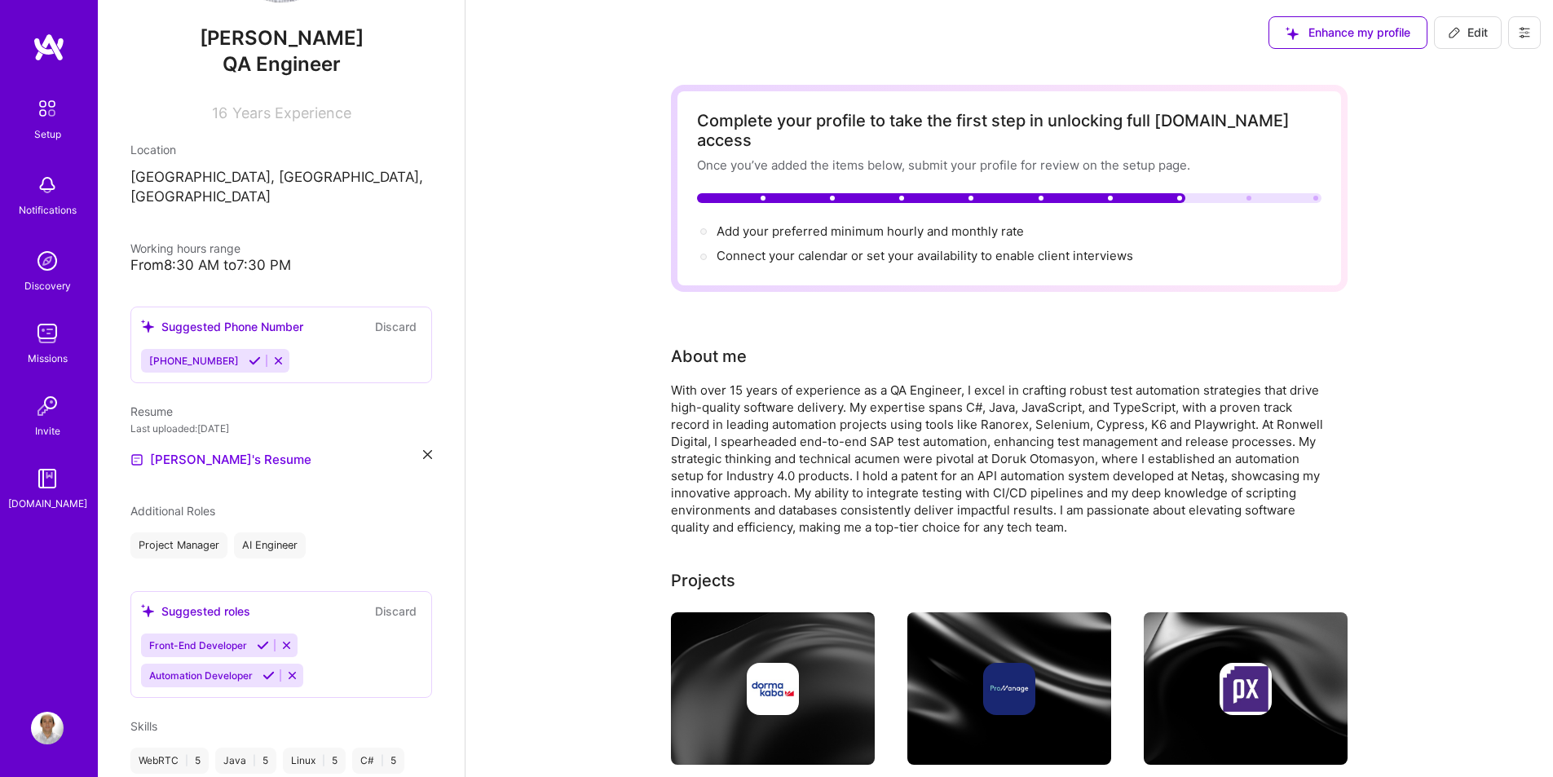
click at [249, 355] on icon at bounding box center [255, 361] width 12 height 12
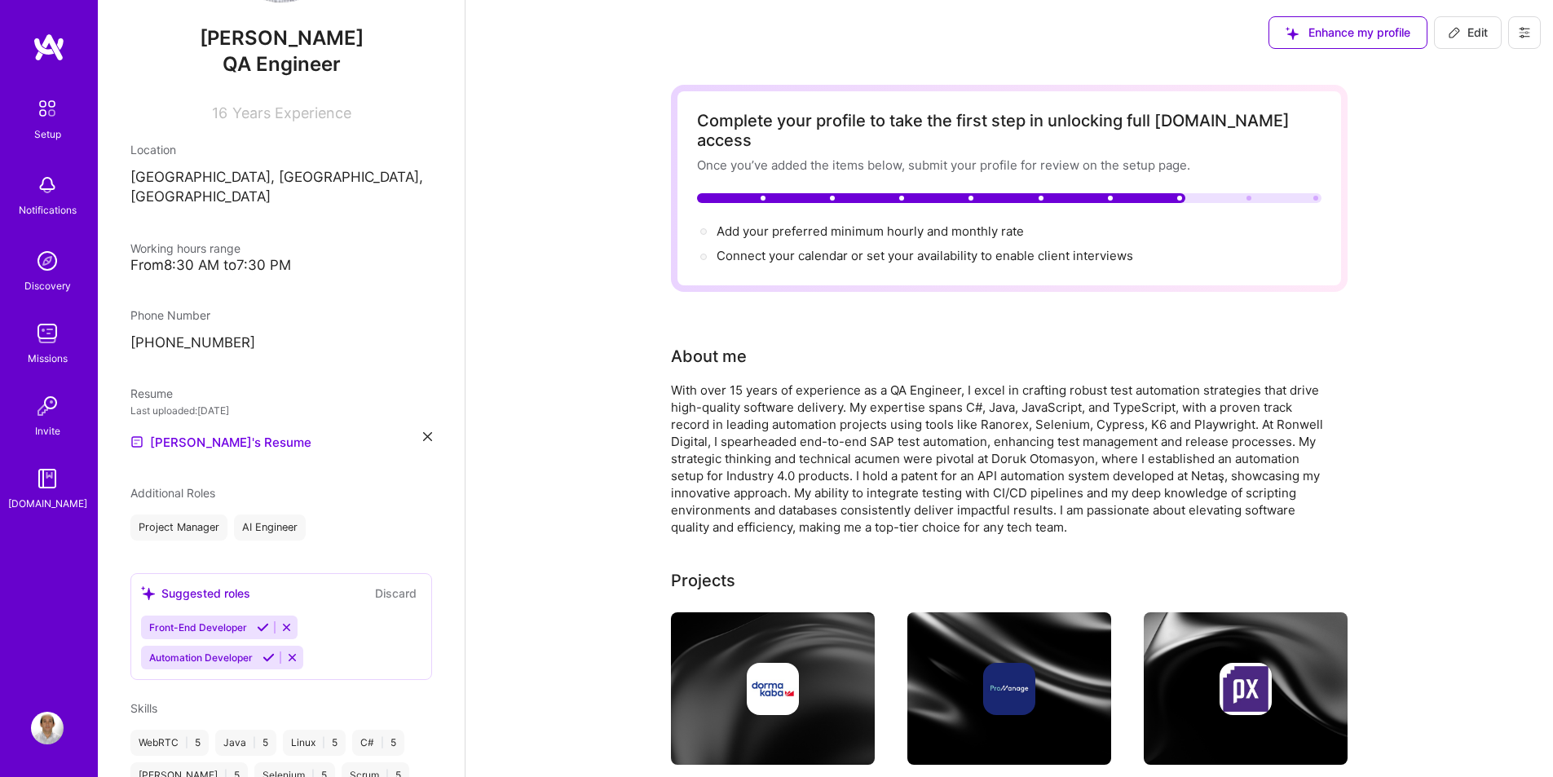
click at [265, 651] on icon at bounding box center [269, 657] width 12 height 12
click at [260, 602] on div "Suggested roles Discard" at bounding box center [281, 593] width 280 height 19
click at [260, 654] on icon at bounding box center [263, 660] width 12 height 12
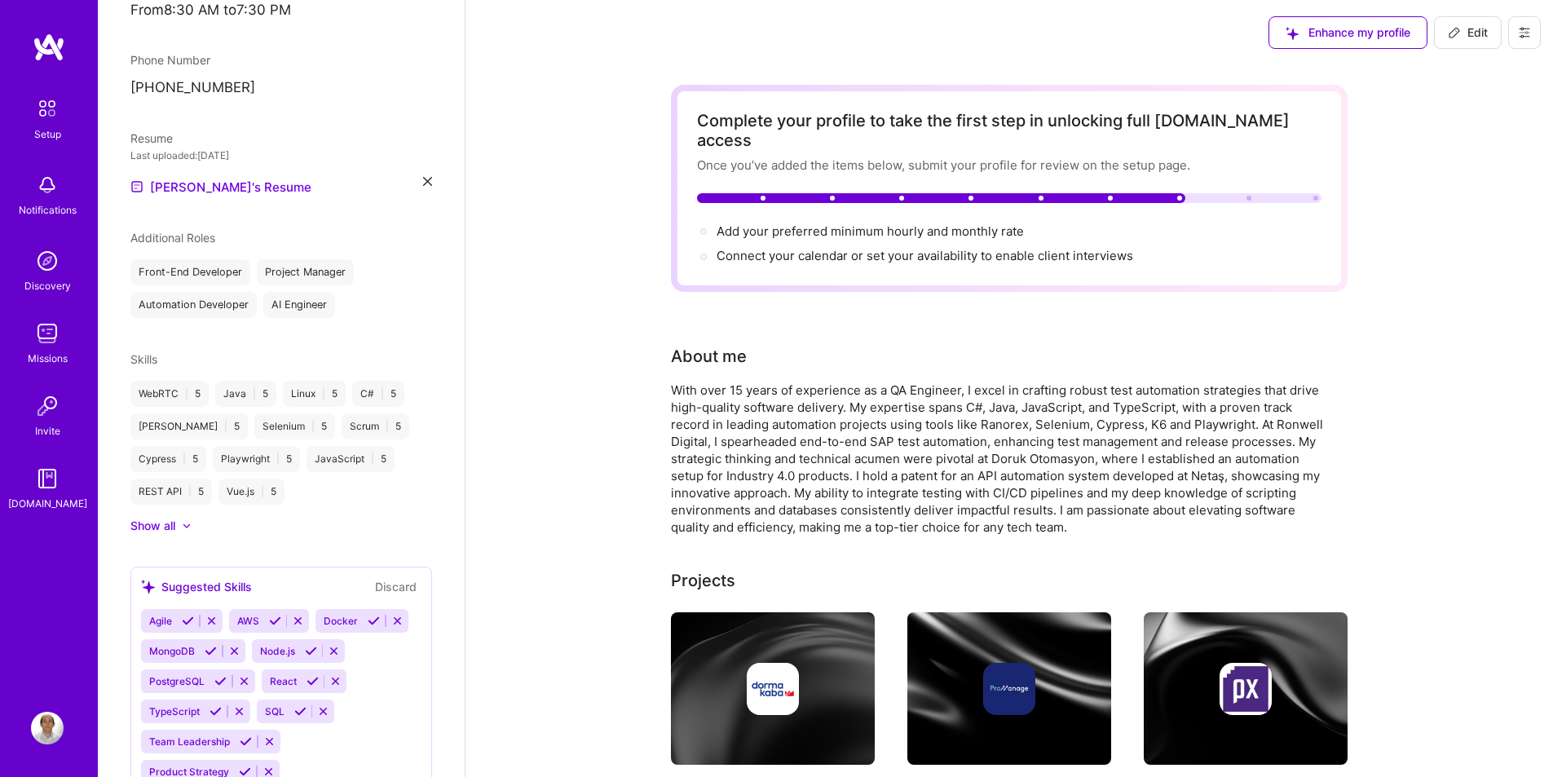
scroll to position [568, 0]
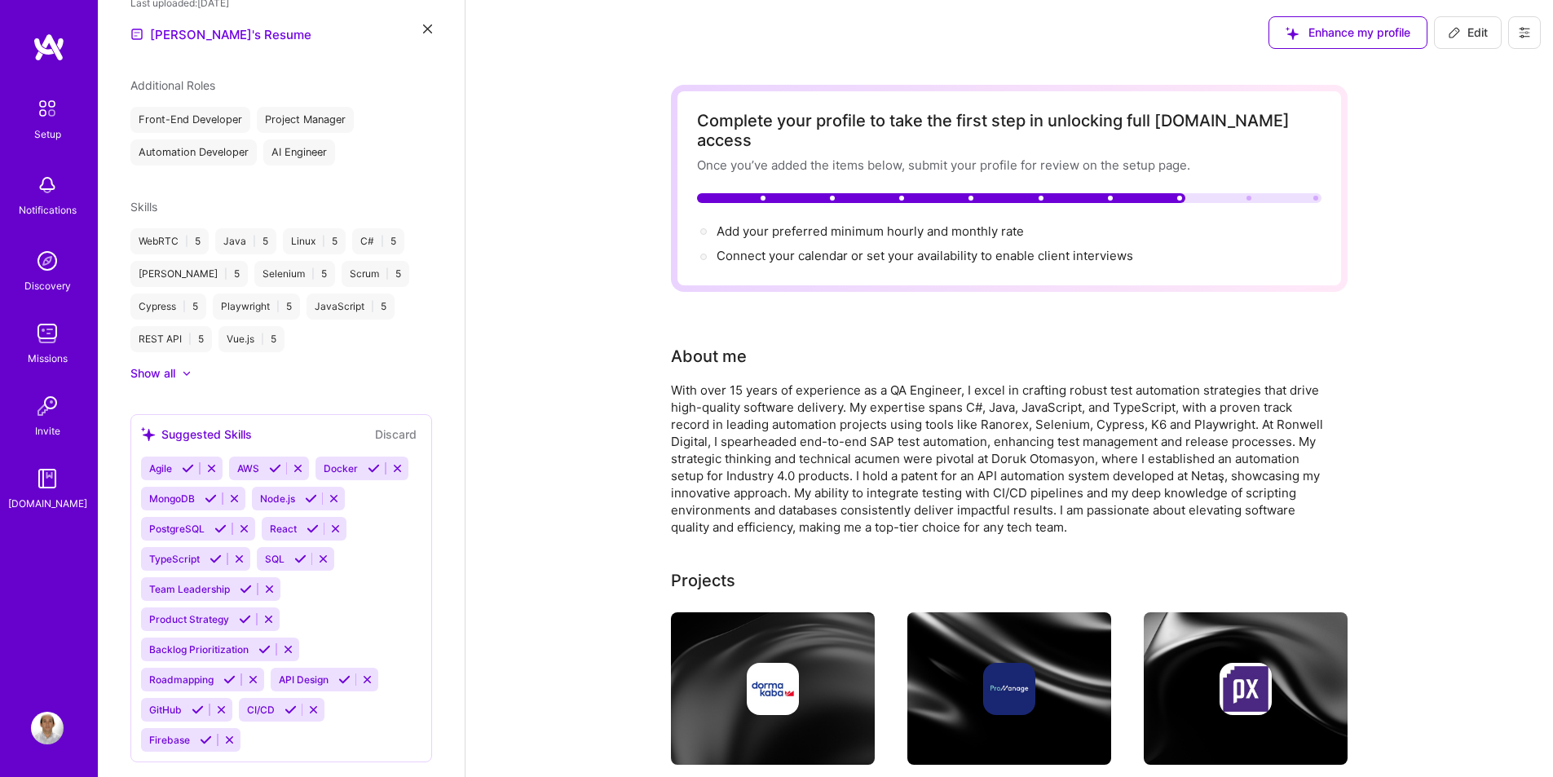
click at [188, 462] on icon at bounding box center [188, 468] width 12 height 12
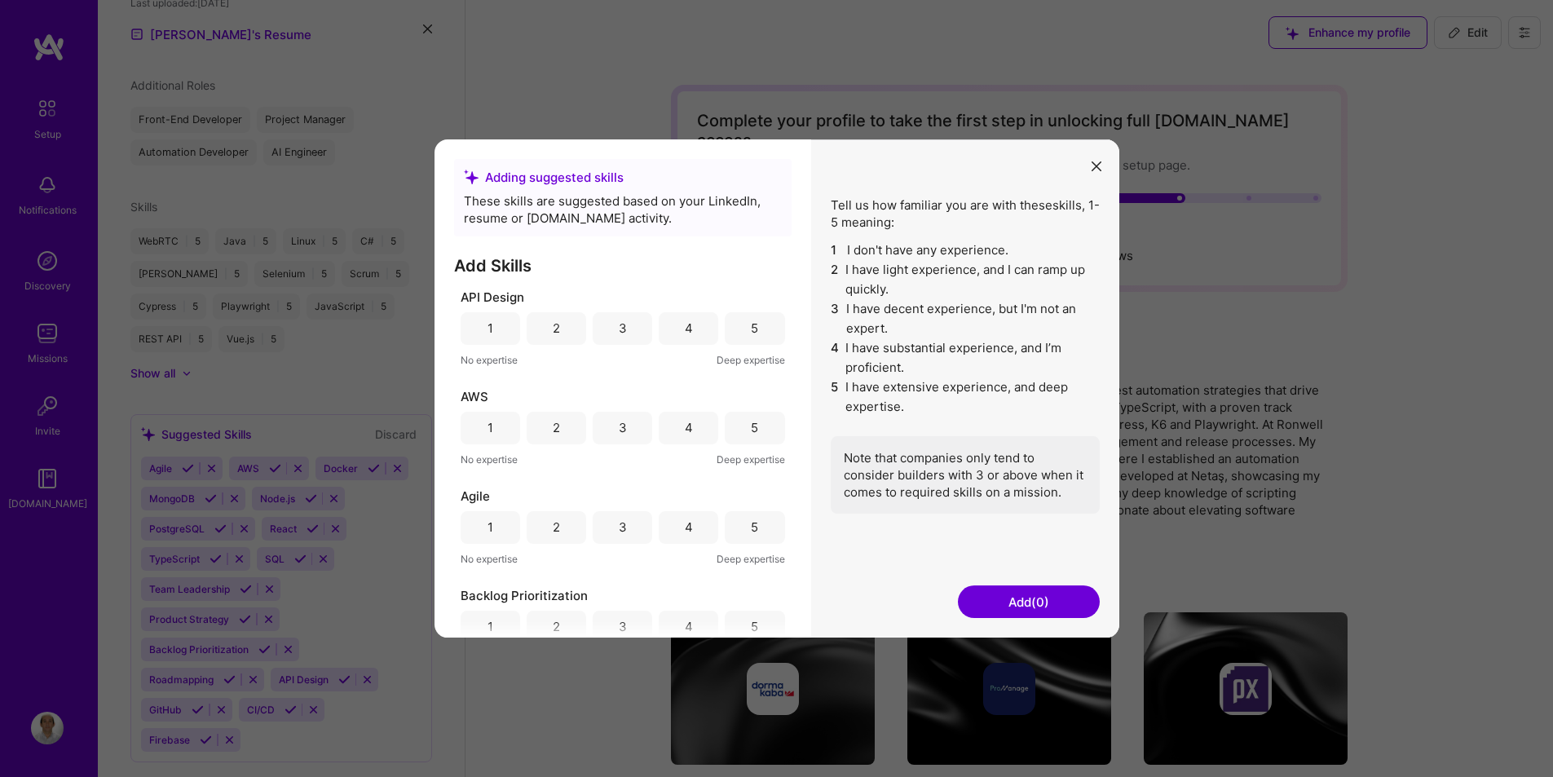
click at [759, 329] on div "5" at bounding box center [755, 328] width 60 height 33
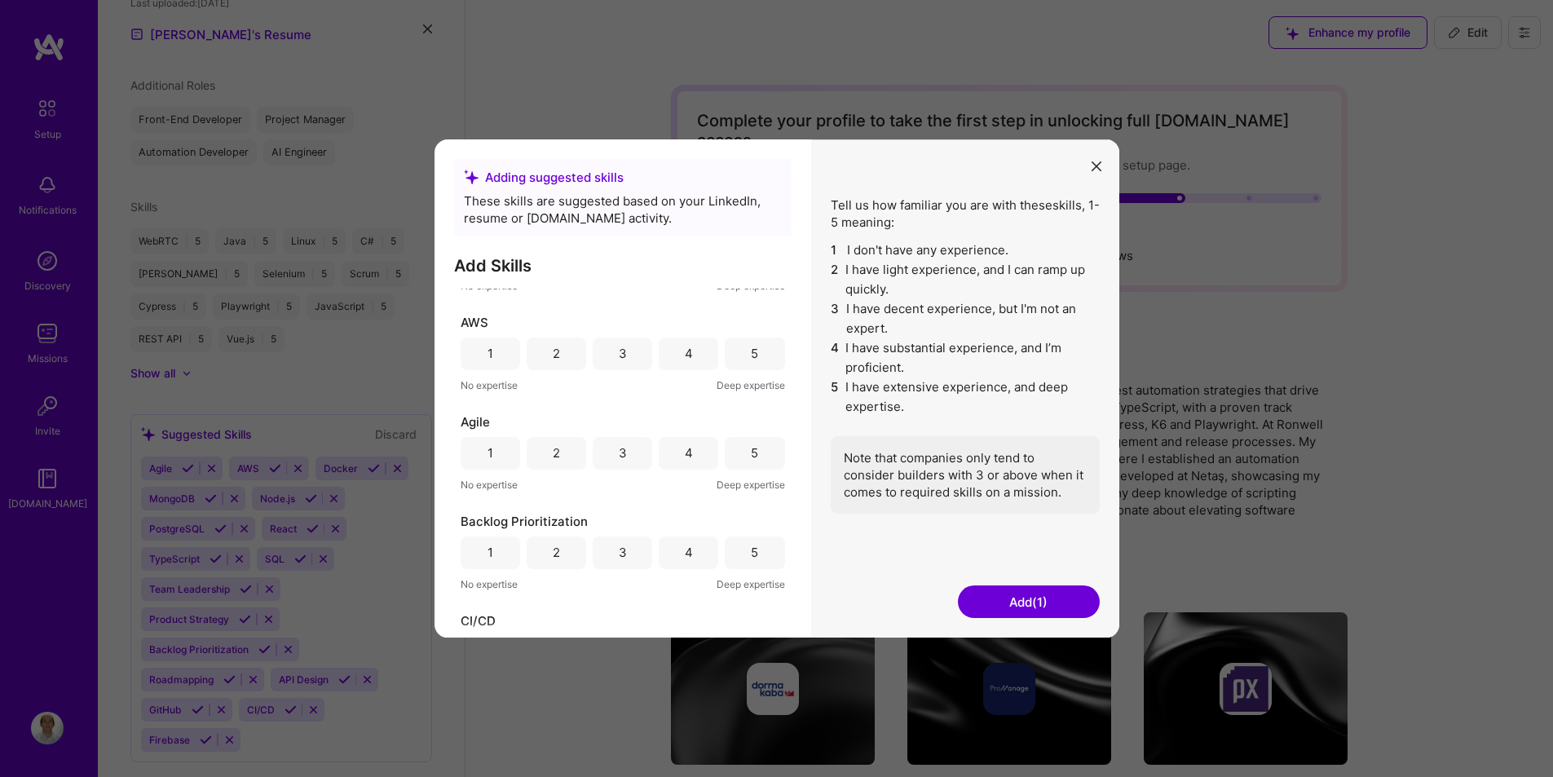
scroll to position [90, 0]
click at [695, 340] on div "4" at bounding box center [689, 337] width 60 height 33
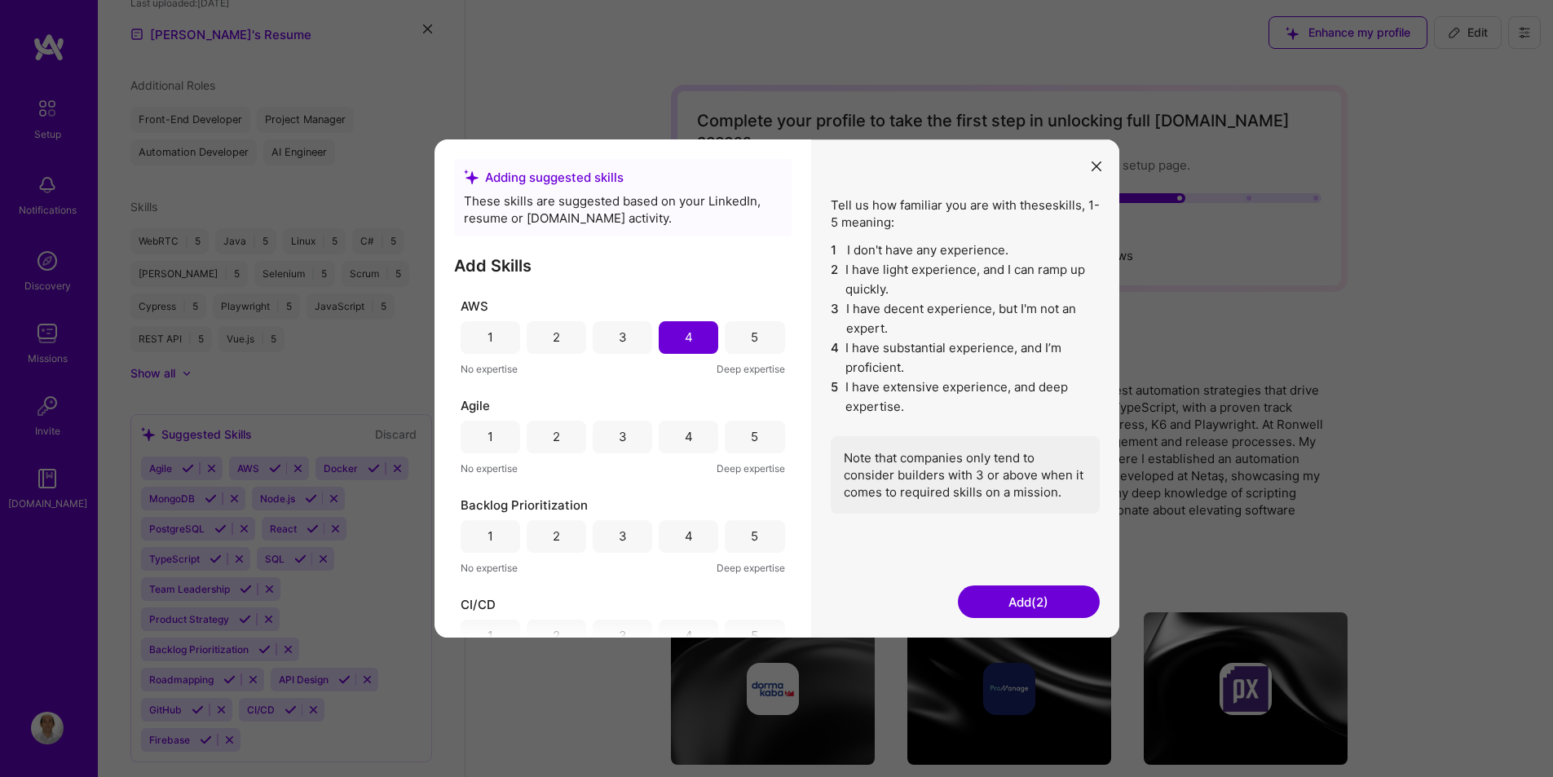
click at [742, 433] on div "5" at bounding box center [755, 437] width 60 height 33
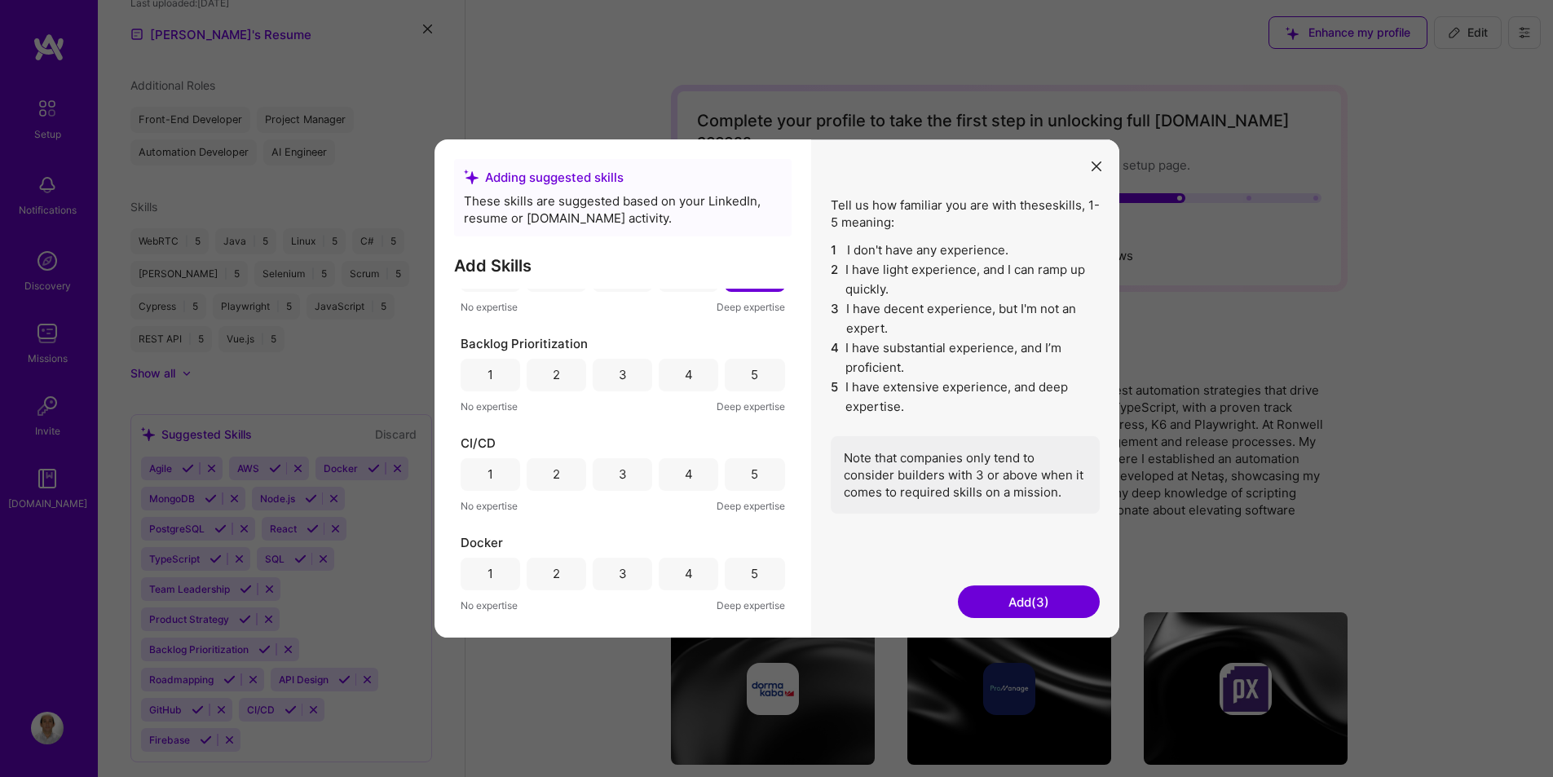
scroll to position [254, 0]
click at [730, 369] on div "5" at bounding box center [755, 373] width 60 height 33
click at [755, 483] on div "5" at bounding box center [755, 473] width 60 height 33
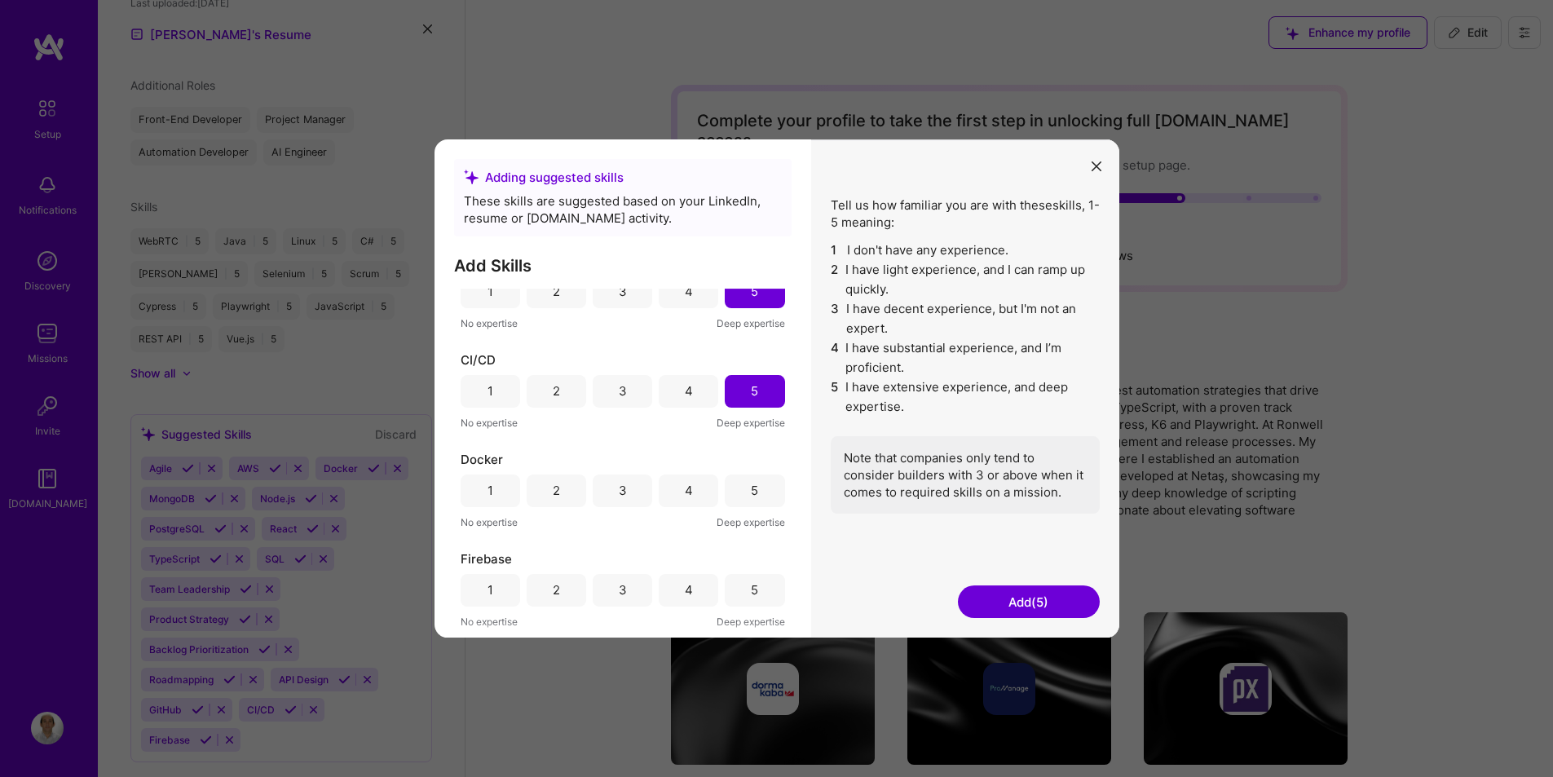
drag, startPoint x: 691, startPoint y: 389, endPoint x: 692, endPoint y: 398, distance: 9.0
click at [691, 388] on div "4" at bounding box center [689, 391] width 60 height 33
click at [693, 478] on div "4" at bounding box center [689, 490] width 60 height 33
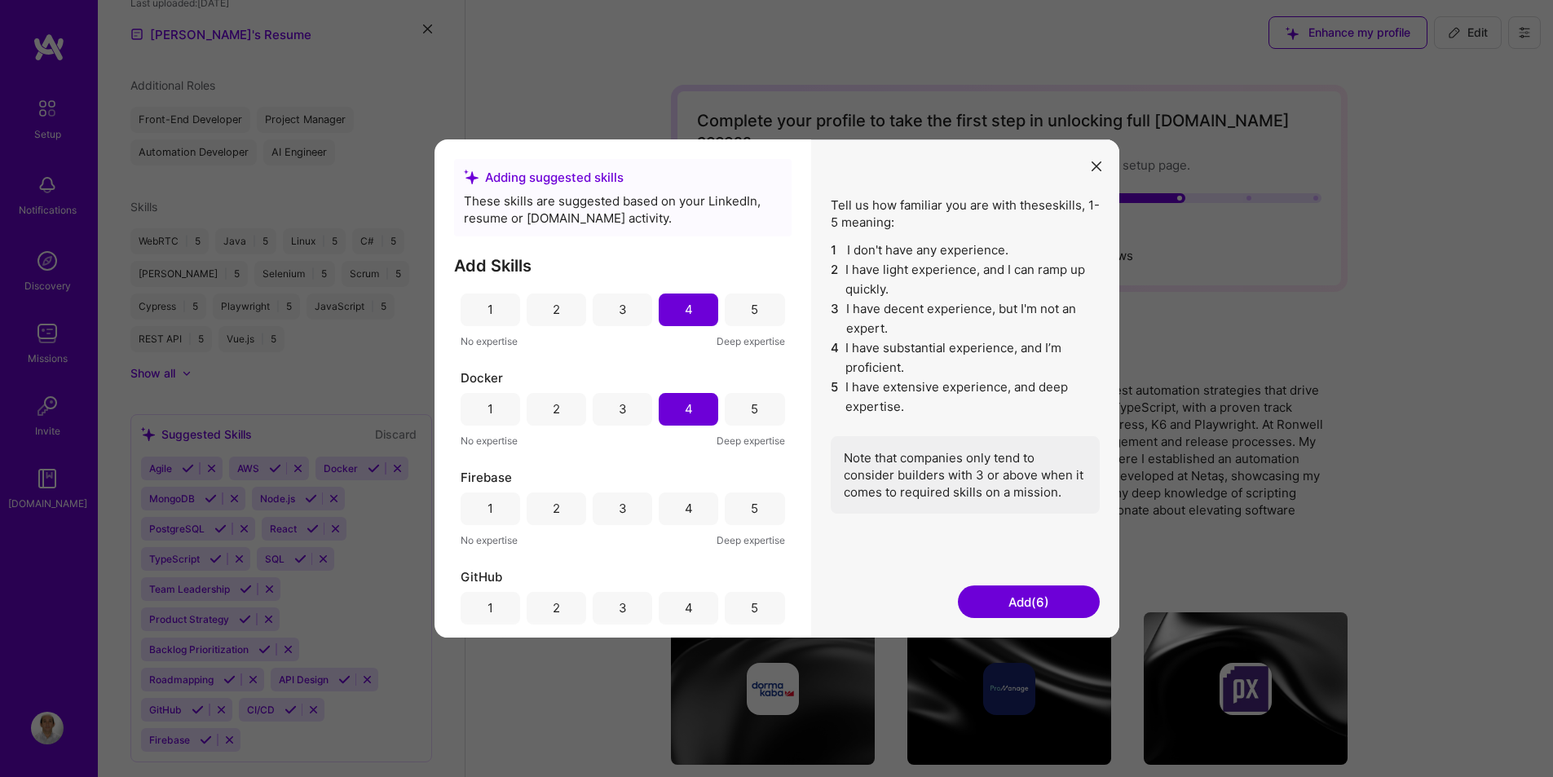
click at [739, 500] on div "5" at bounding box center [755, 508] width 60 height 33
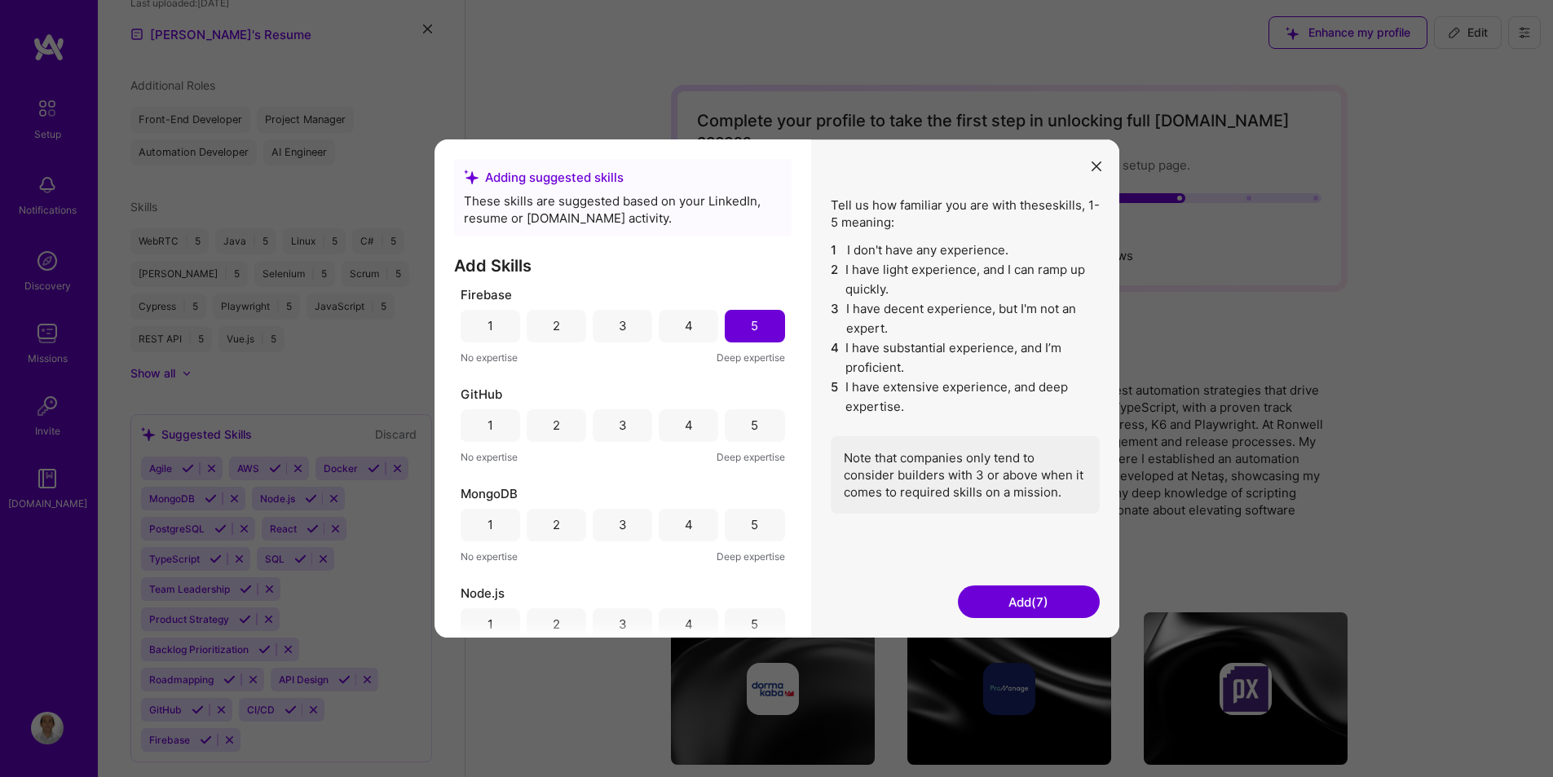
scroll to position [661, 0]
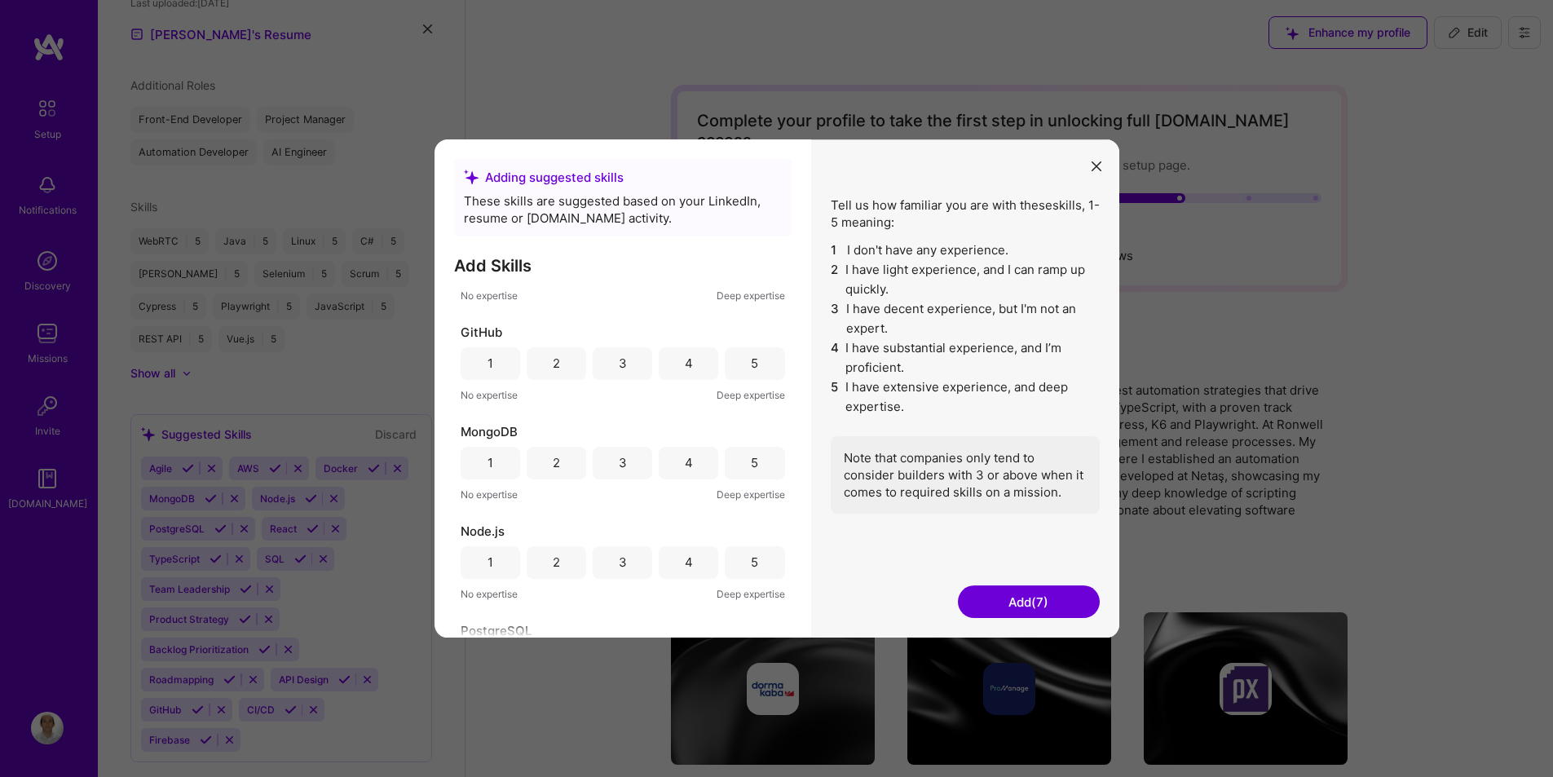
click at [735, 370] on div "5" at bounding box center [755, 363] width 60 height 33
click at [733, 460] on div "5" at bounding box center [755, 463] width 60 height 33
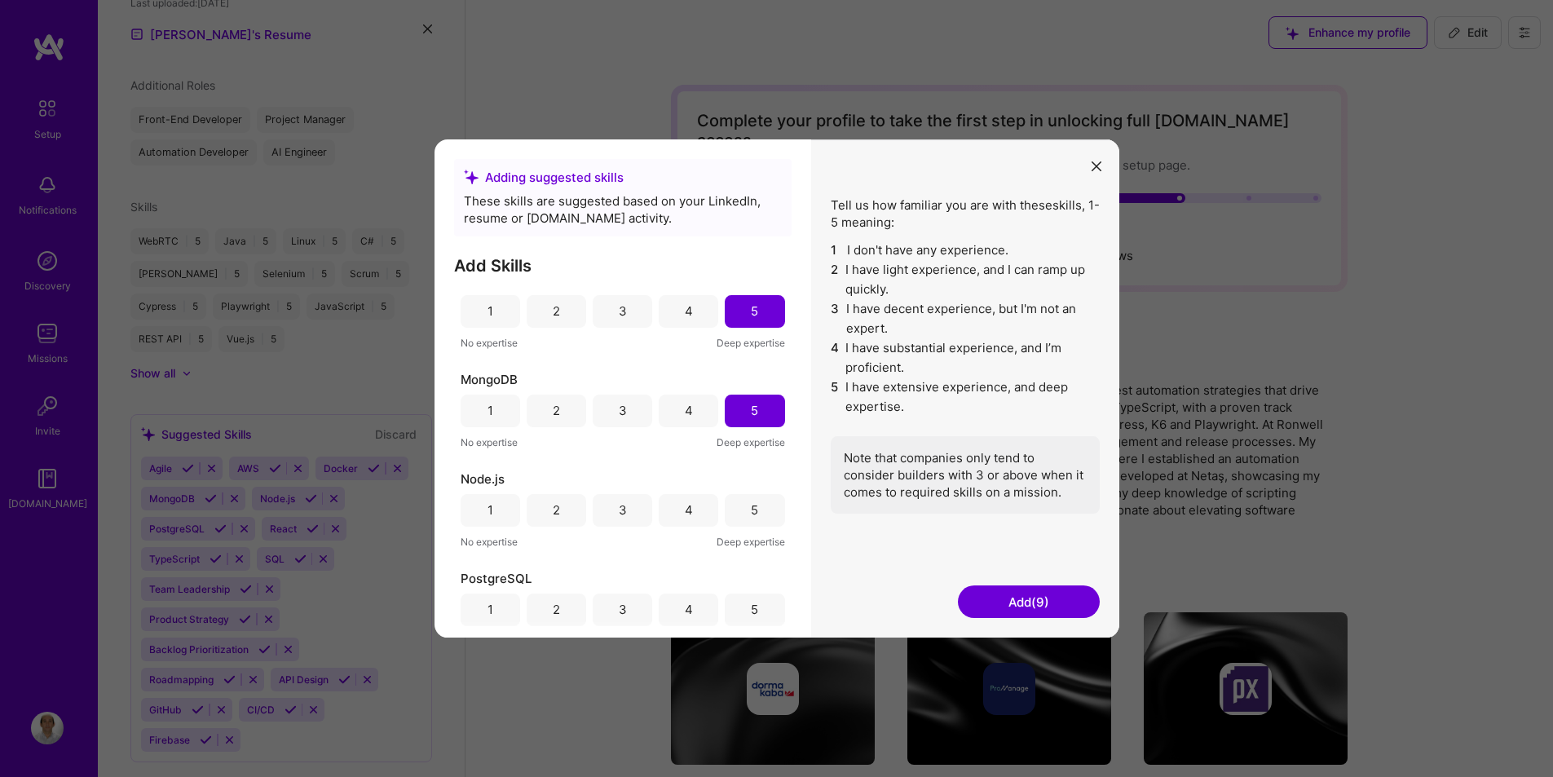
scroll to position [743, 0]
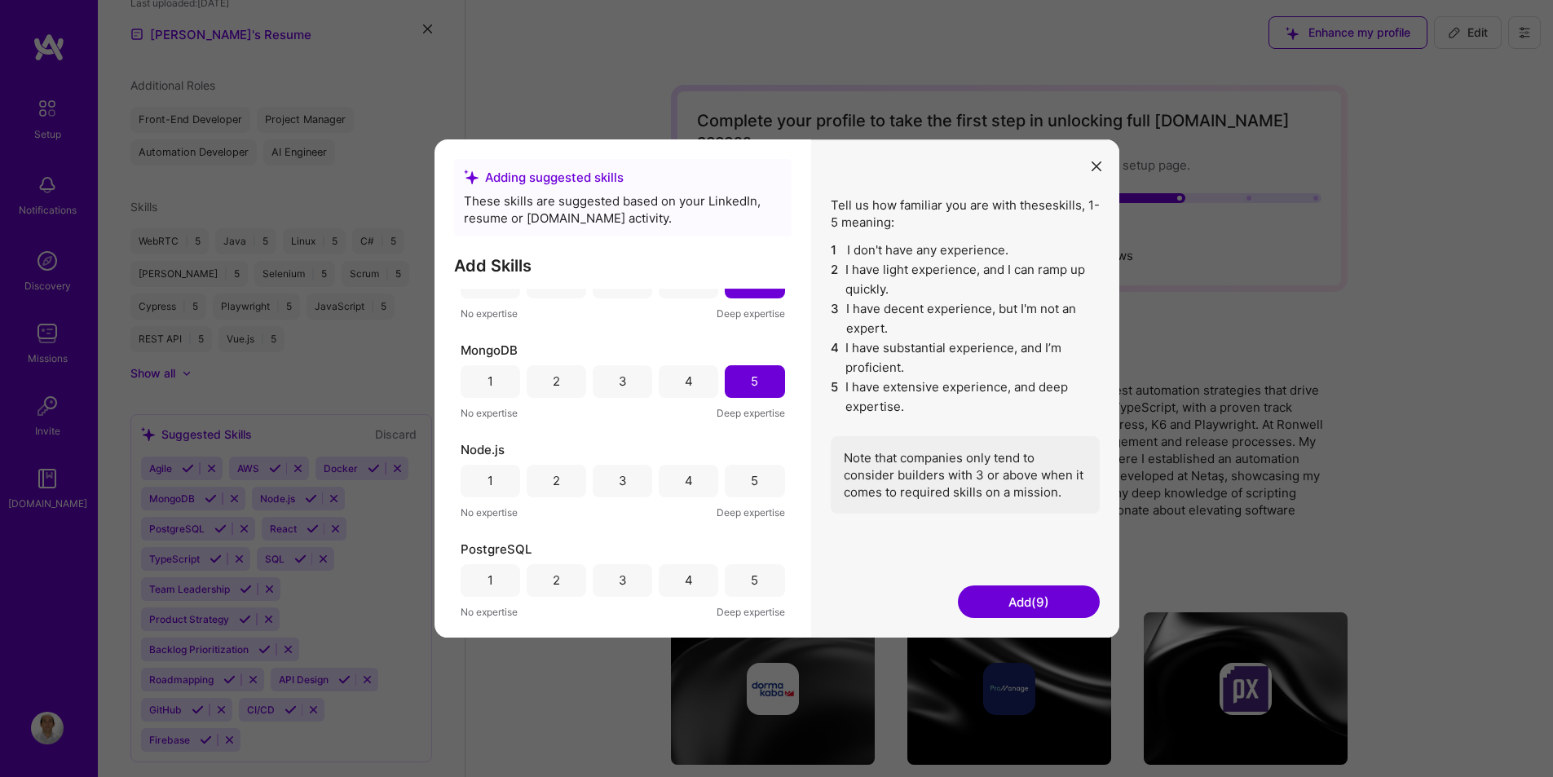
click at [748, 471] on div "5" at bounding box center [755, 481] width 60 height 33
click at [692, 578] on div "4" at bounding box center [689, 580] width 60 height 33
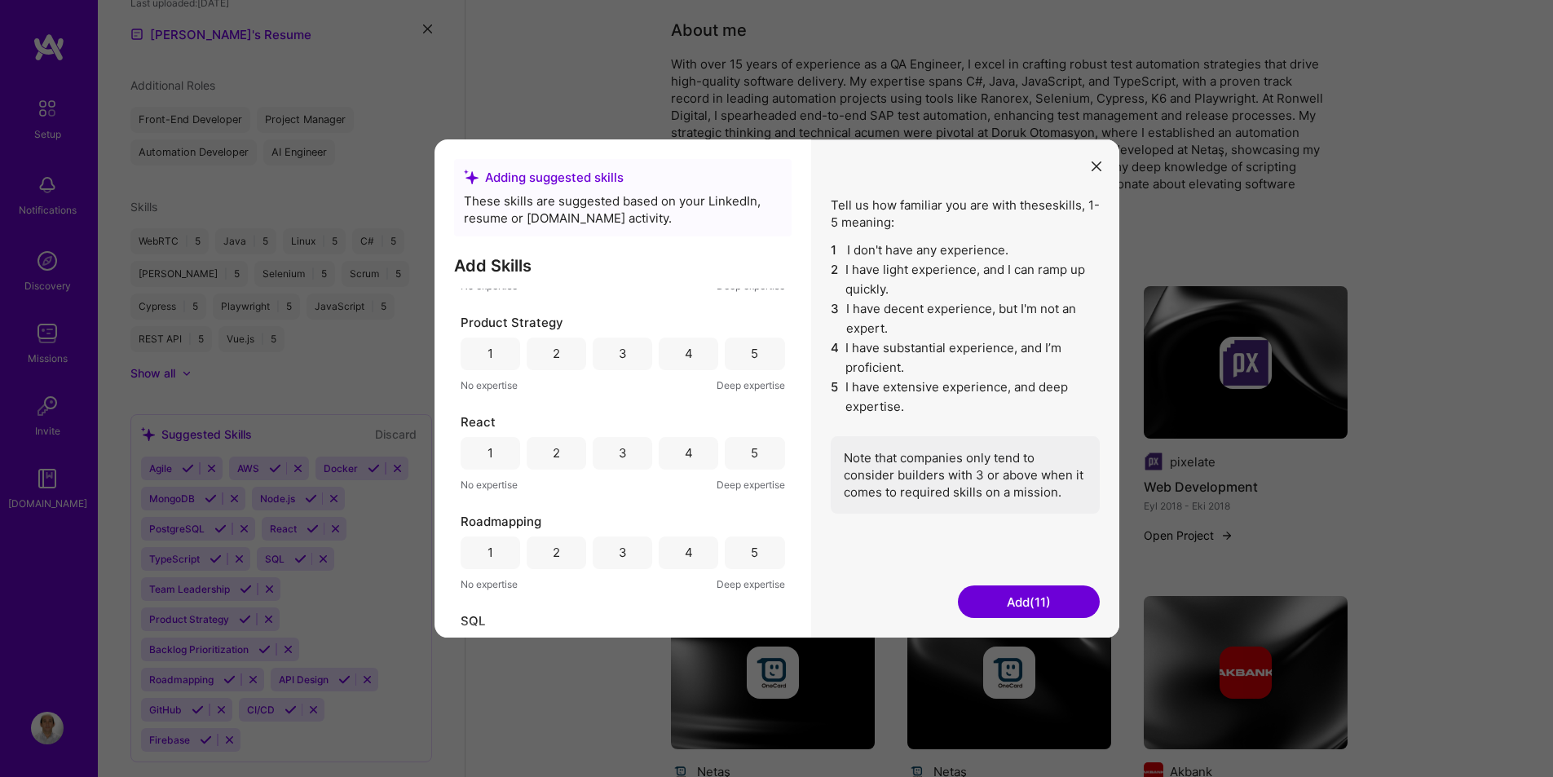
scroll to position [987, 0]
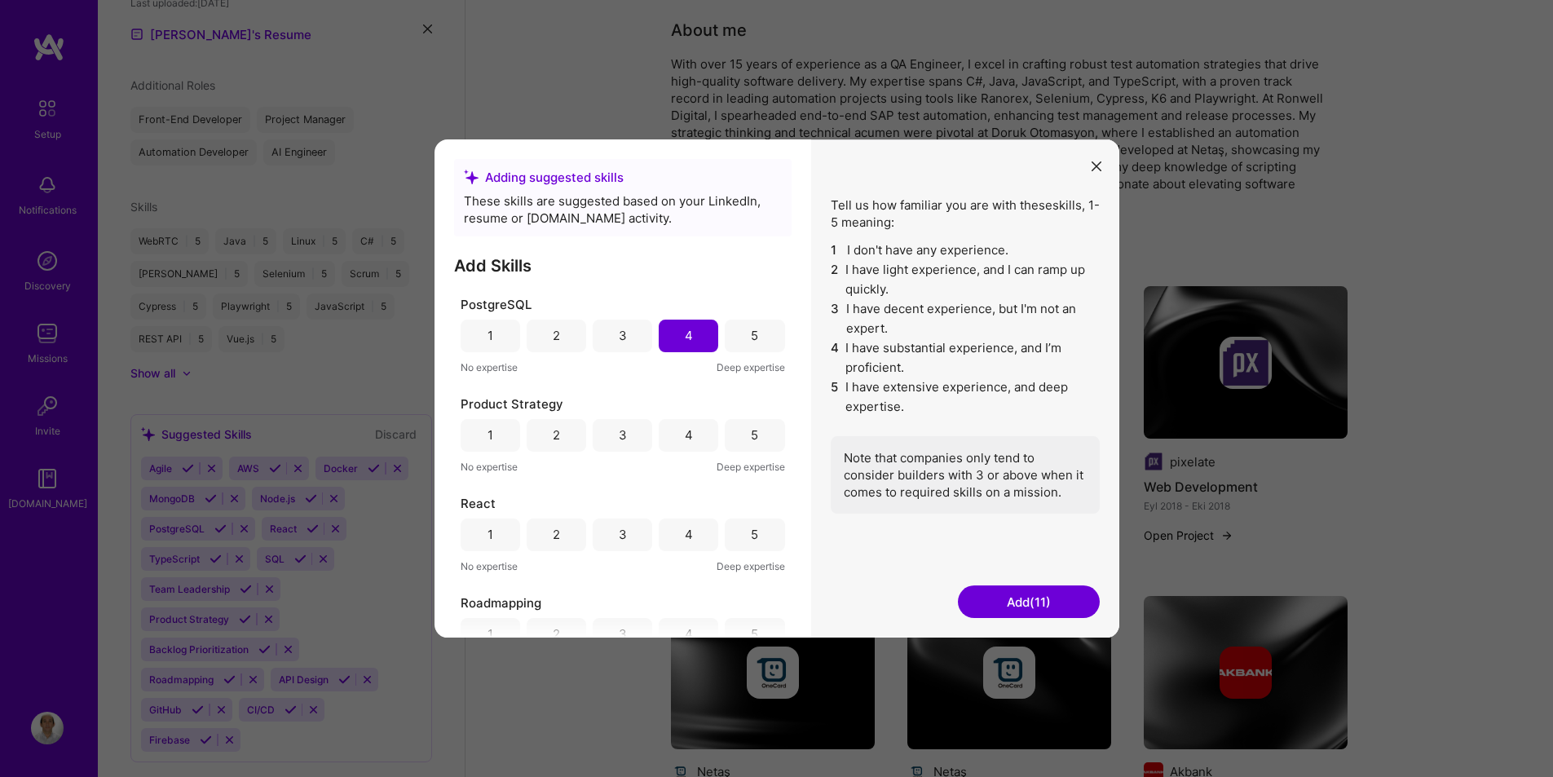
click at [742, 435] on div "5" at bounding box center [755, 435] width 60 height 33
click at [619, 533] on div "3" at bounding box center [623, 534] width 8 height 17
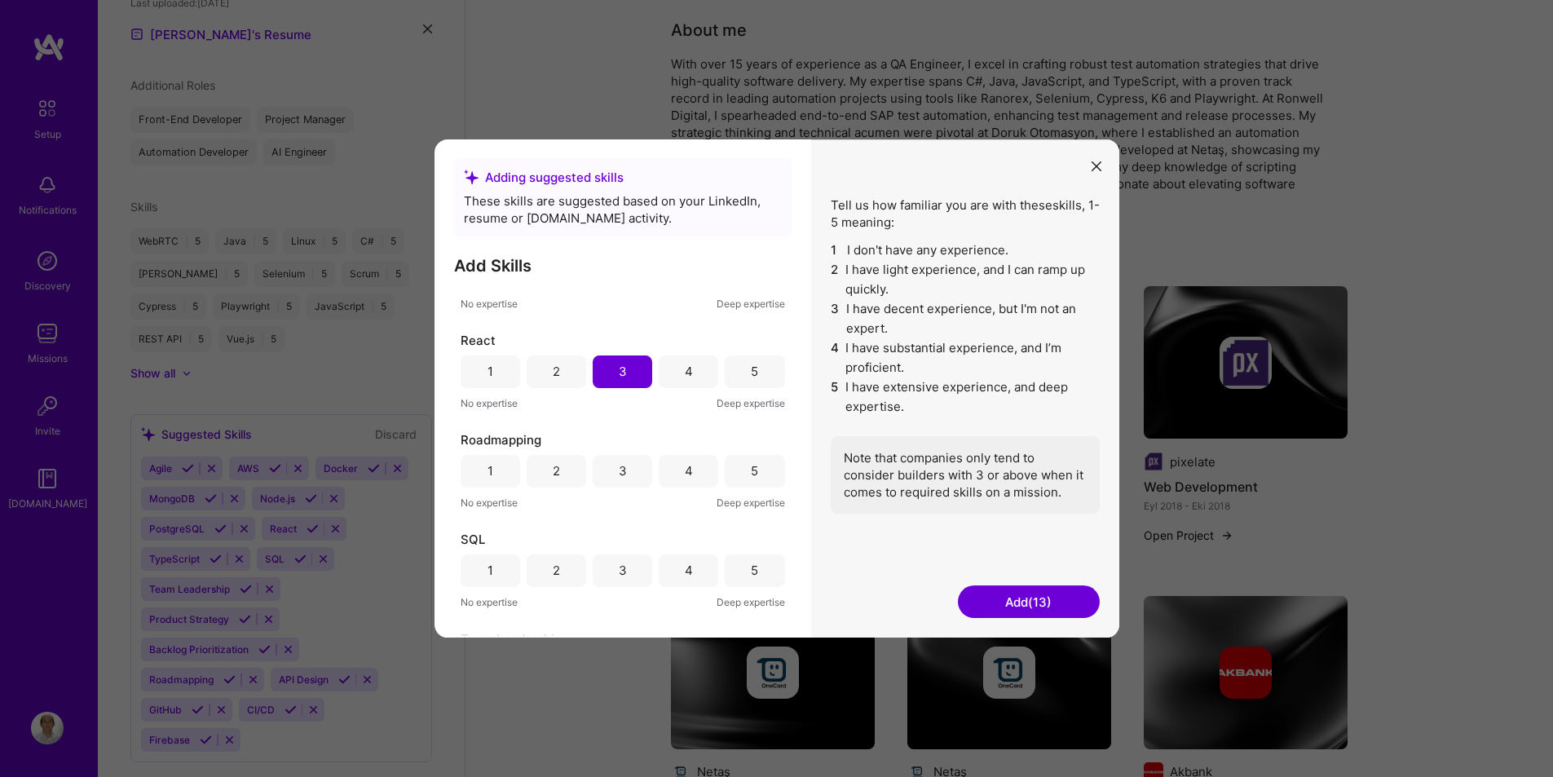
click at [685, 473] on div "4" at bounding box center [689, 470] width 8 height 17
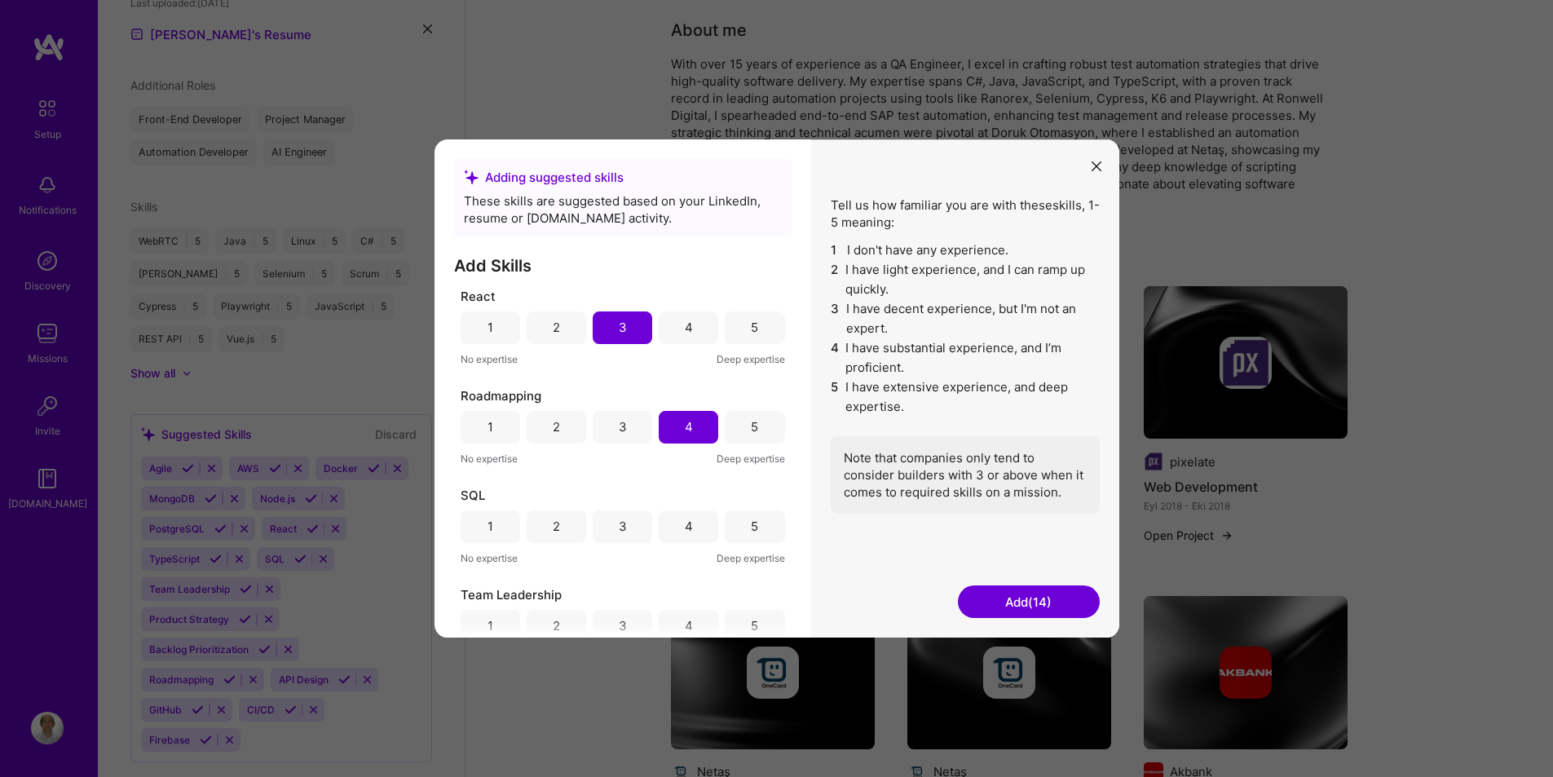
scroll to position [1313, 0]
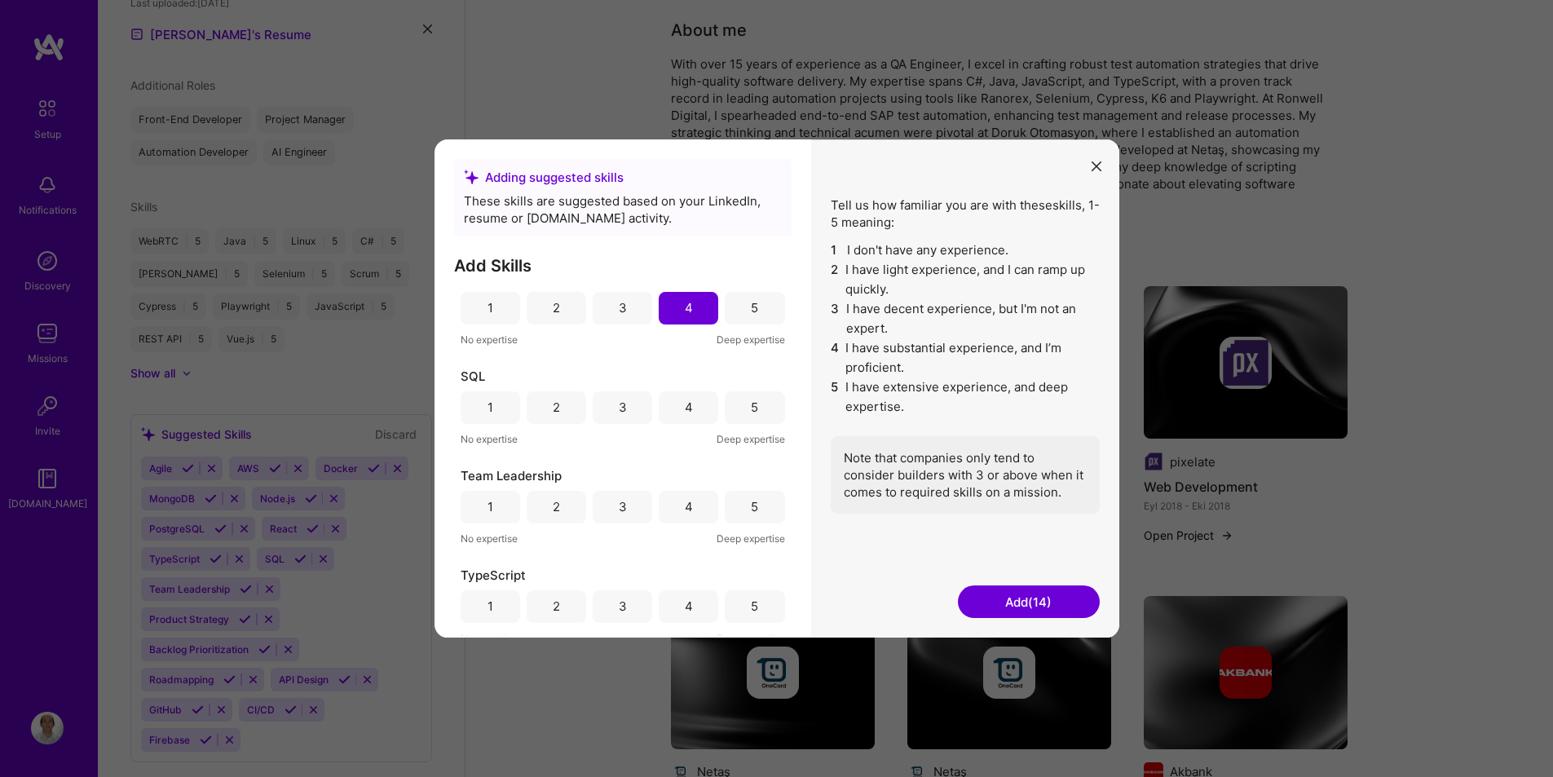
click at [685, 409] on div "4" at bounding box center [689, 407] width 8 height 17
click at [729, 506] on div "5" at bounding box center [755, 507] width 60 height 33
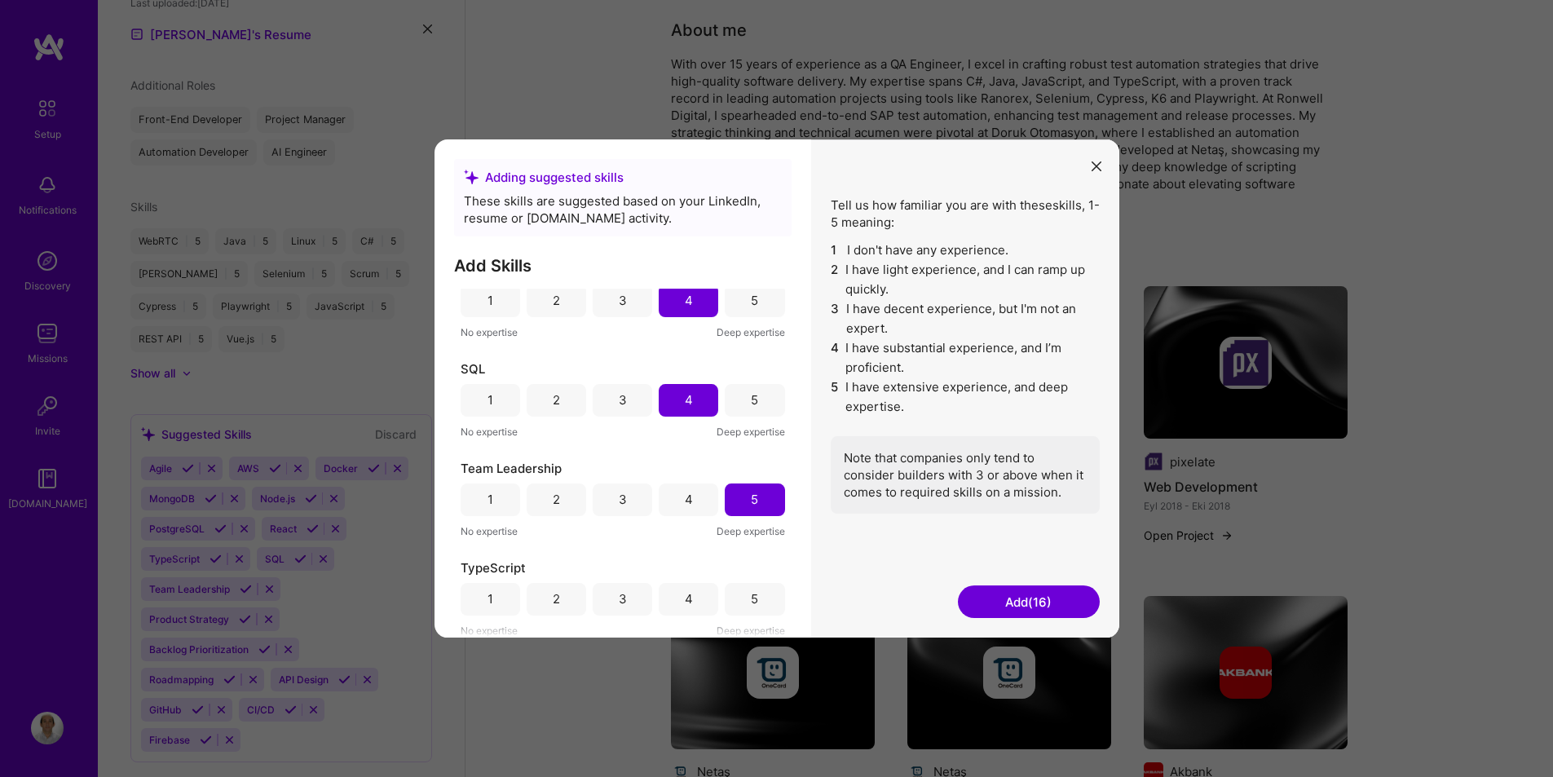
scroll to position [1322, 0]
click at [751, 589] on div "5" at bounding box center [754, 597] width 7 height 17
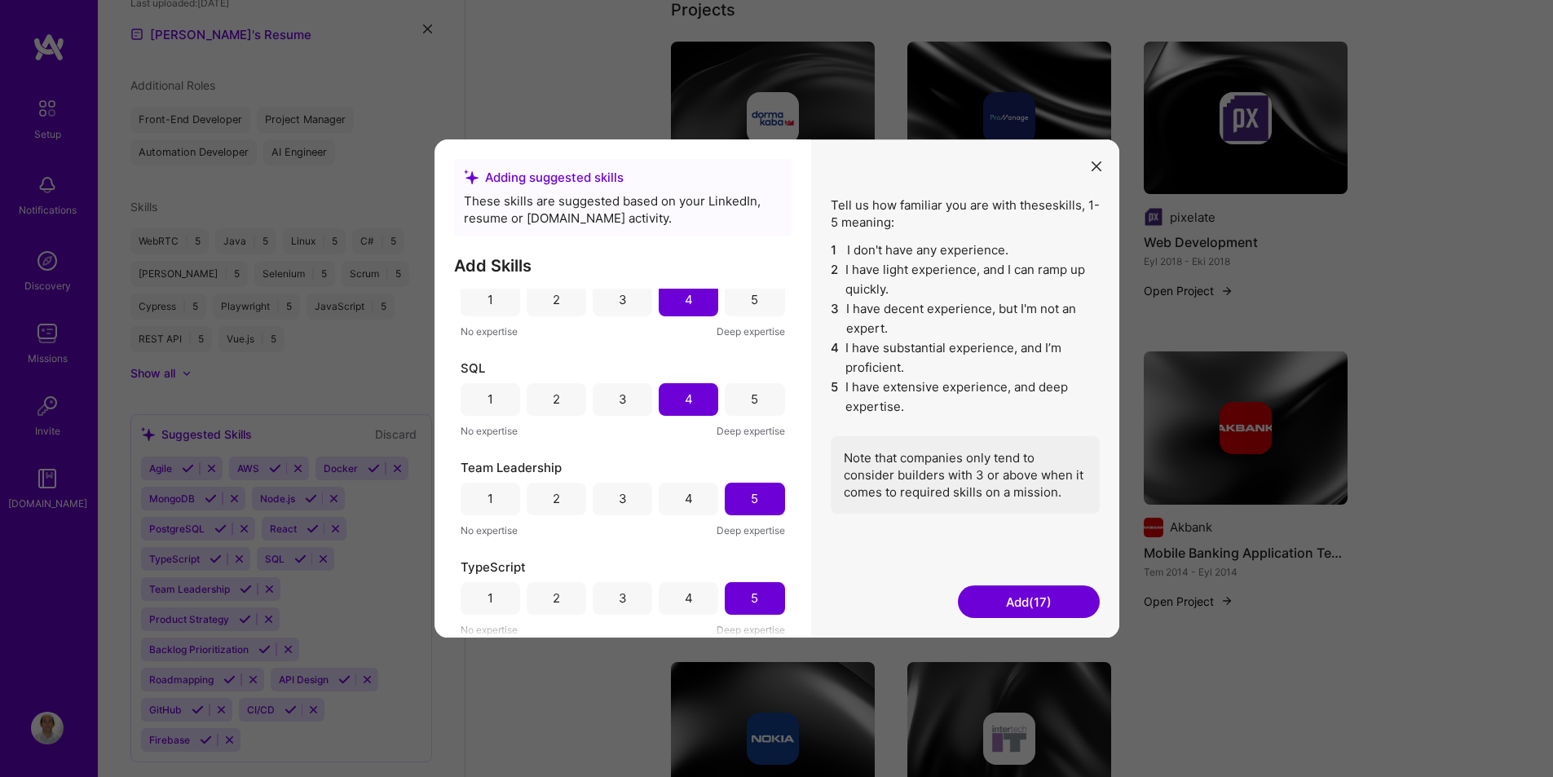
click at [1062, 613] on button "Add (17)" at bounding box center [1029, 601] width 142 height 33
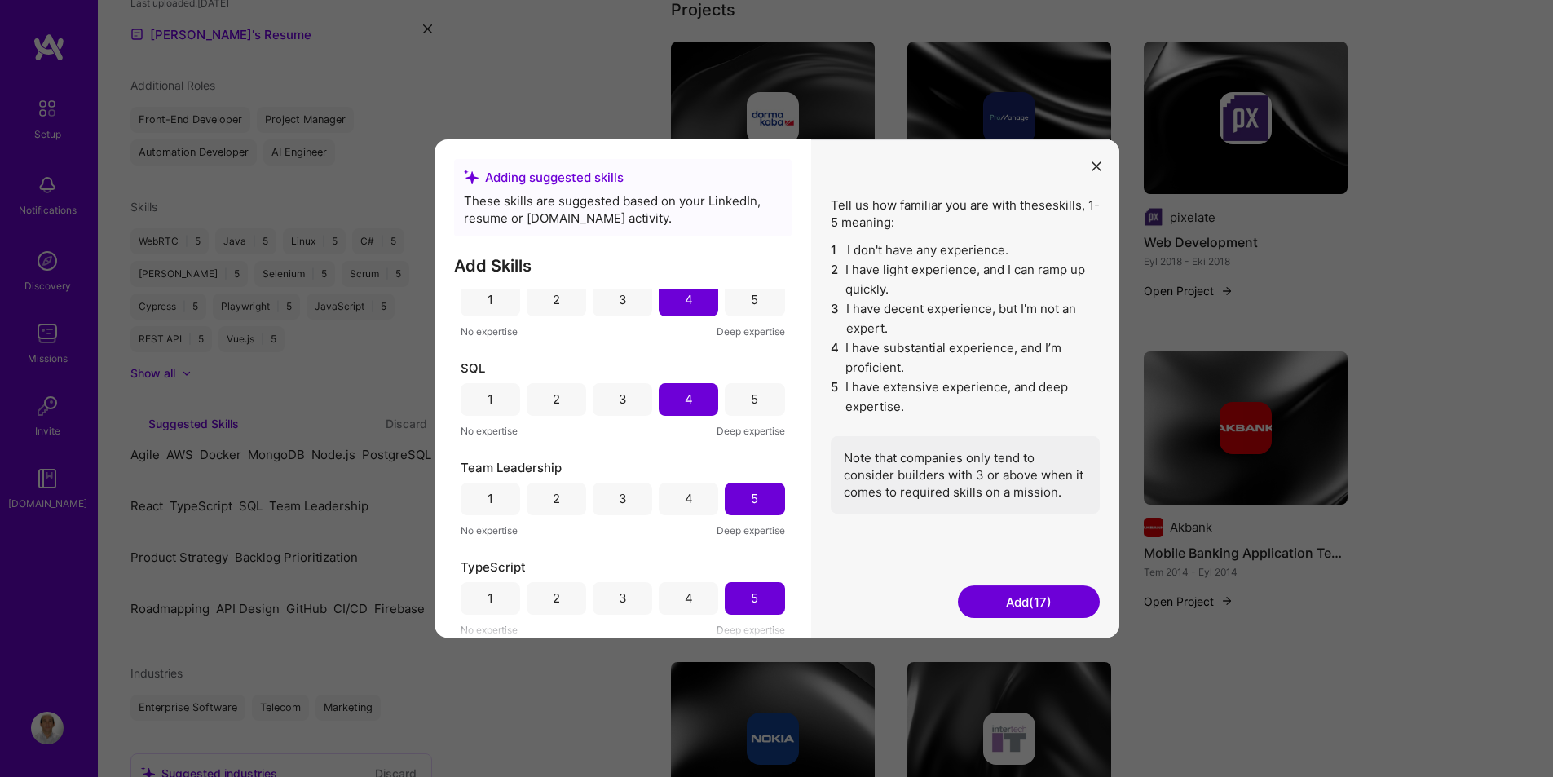
scroll to position [495, 0]
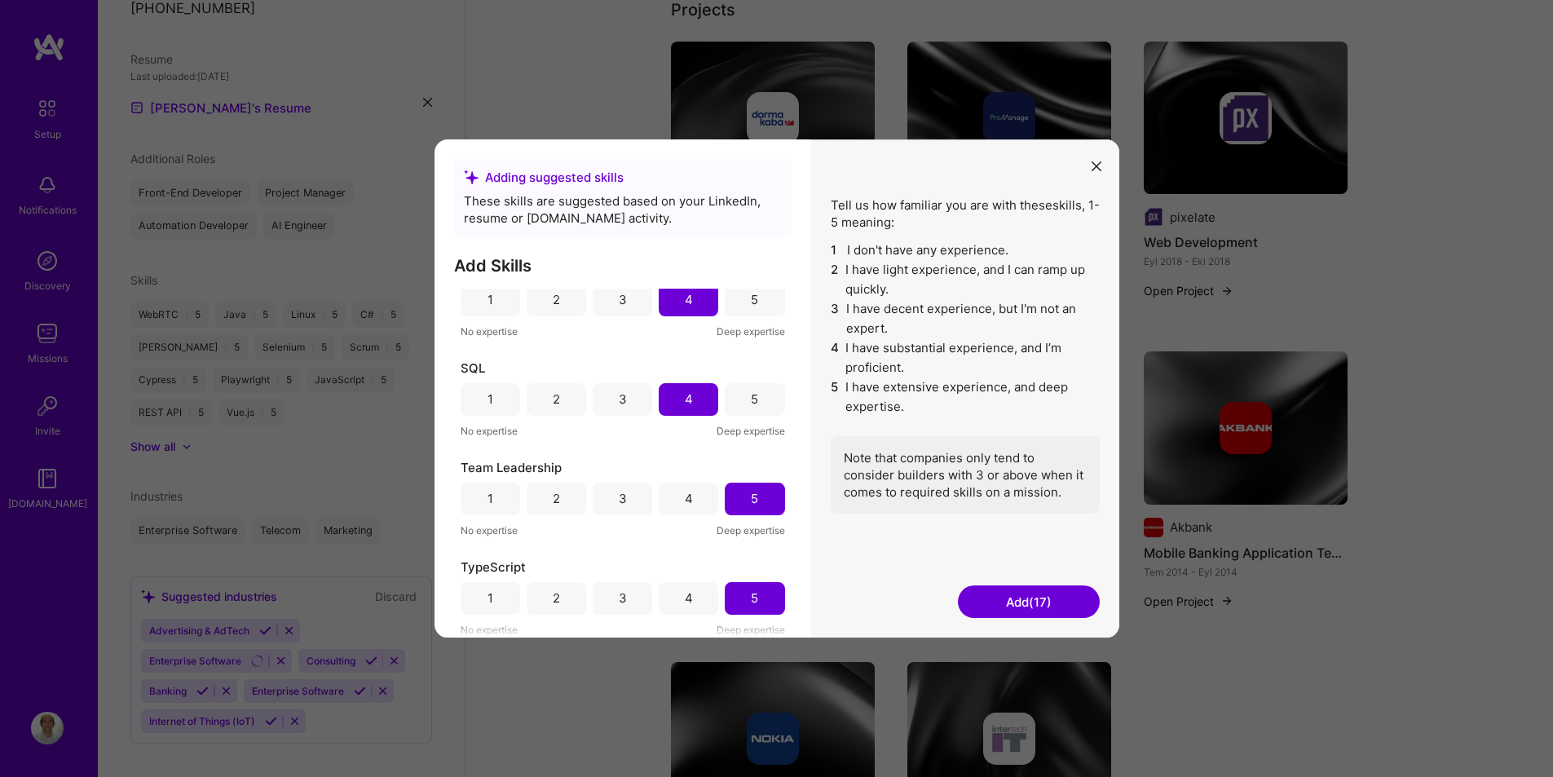
click at [1034, 602] on button "Add (17)" at bounding box center [1029, 601] width 142 height 33
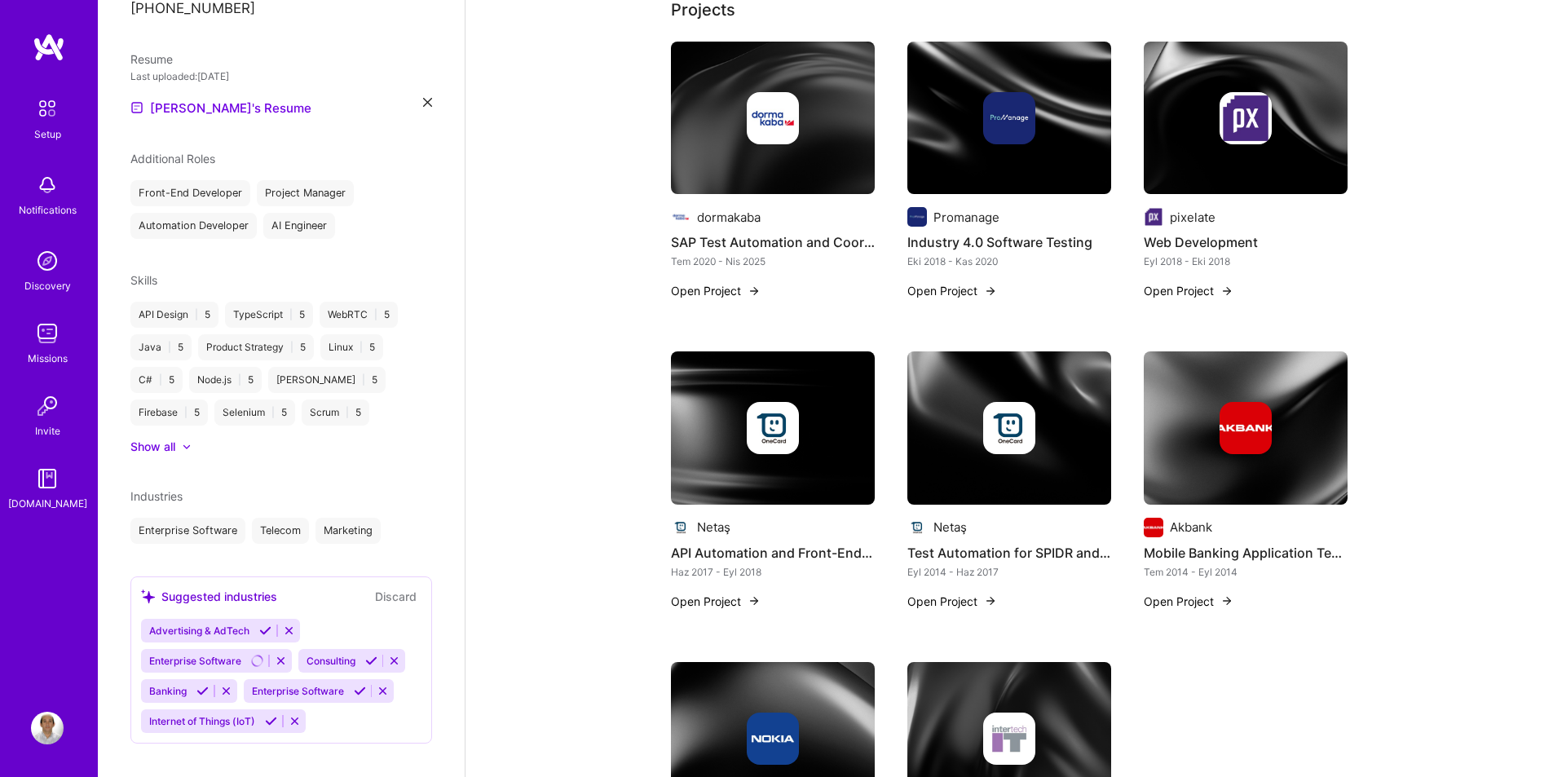
scroll to position [326, 0]
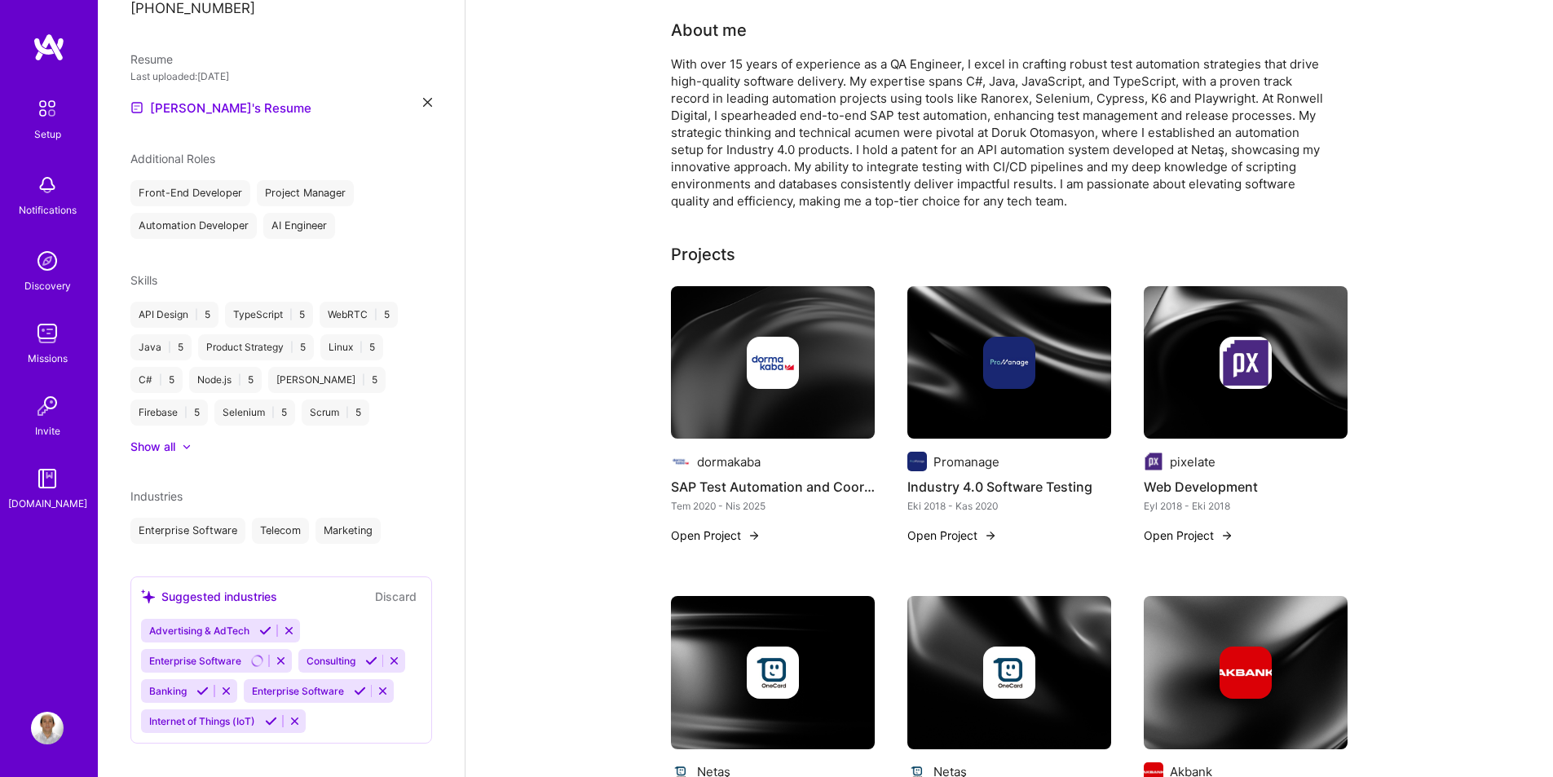
click at [265, 625] on icon at bounding box center [265, 631] width 12 height 12
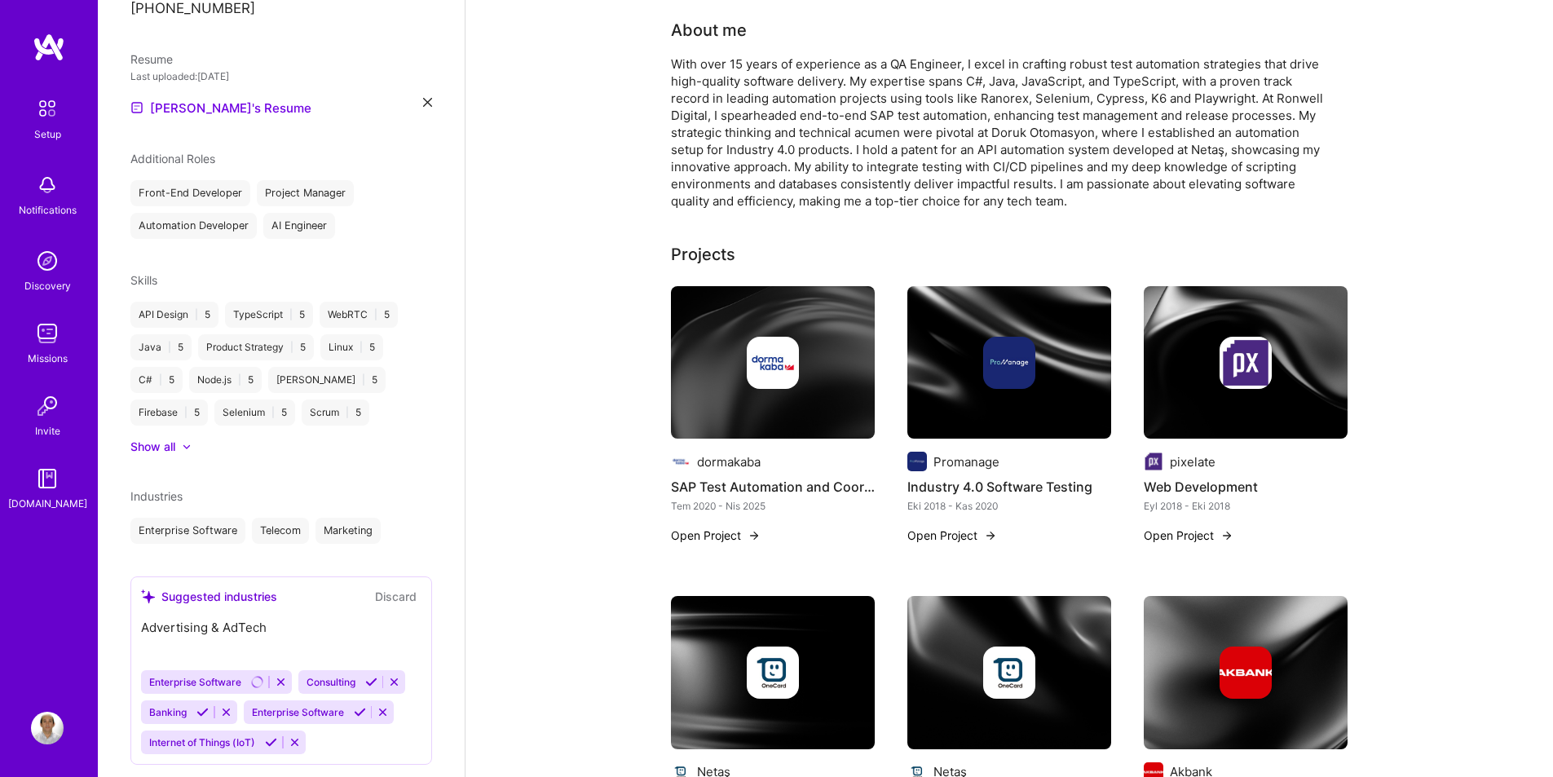
scroll to position [465, 0]
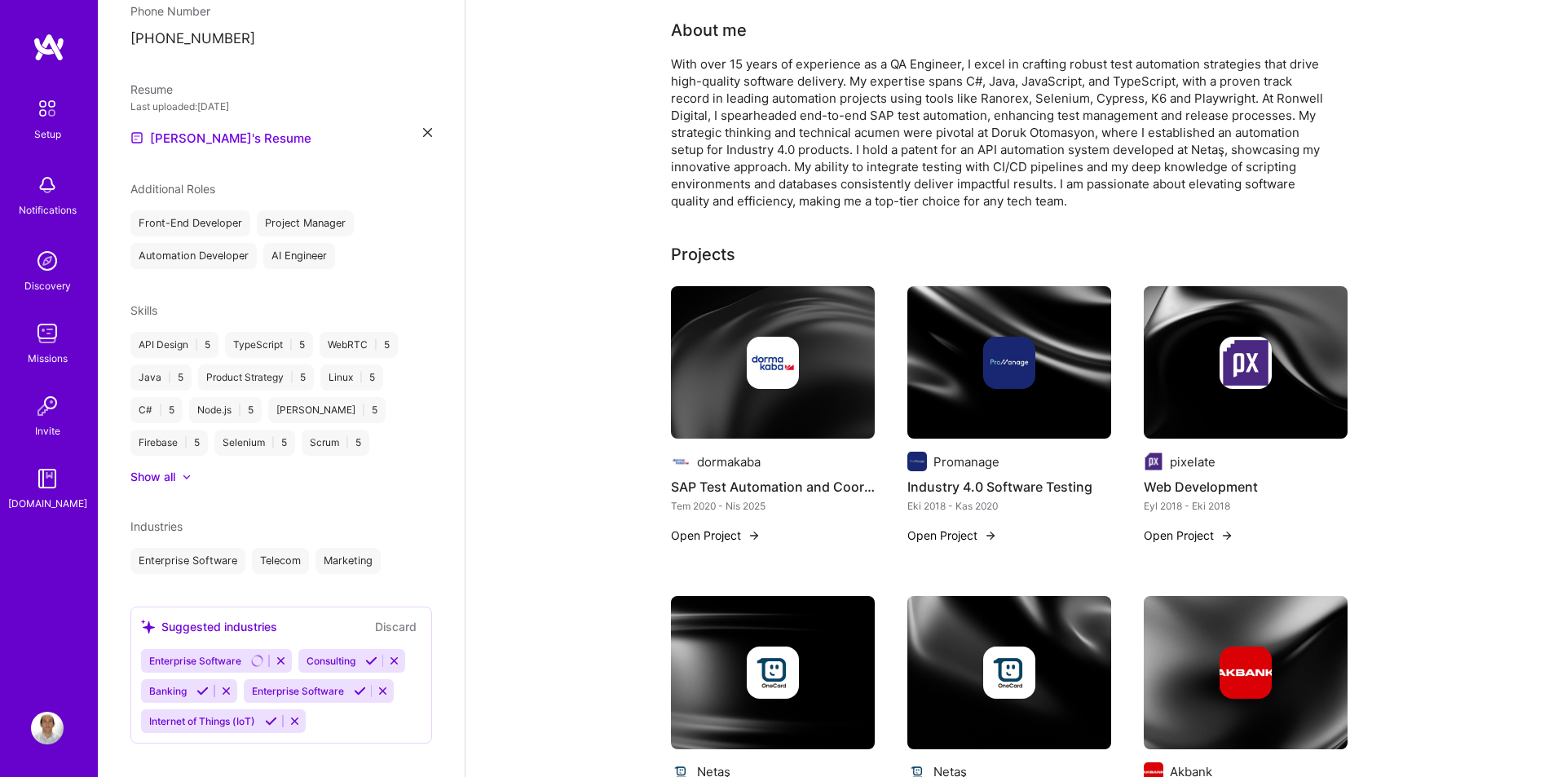
click at [369, 655] on icon at bounding box center [371, 661] width 12 height 12
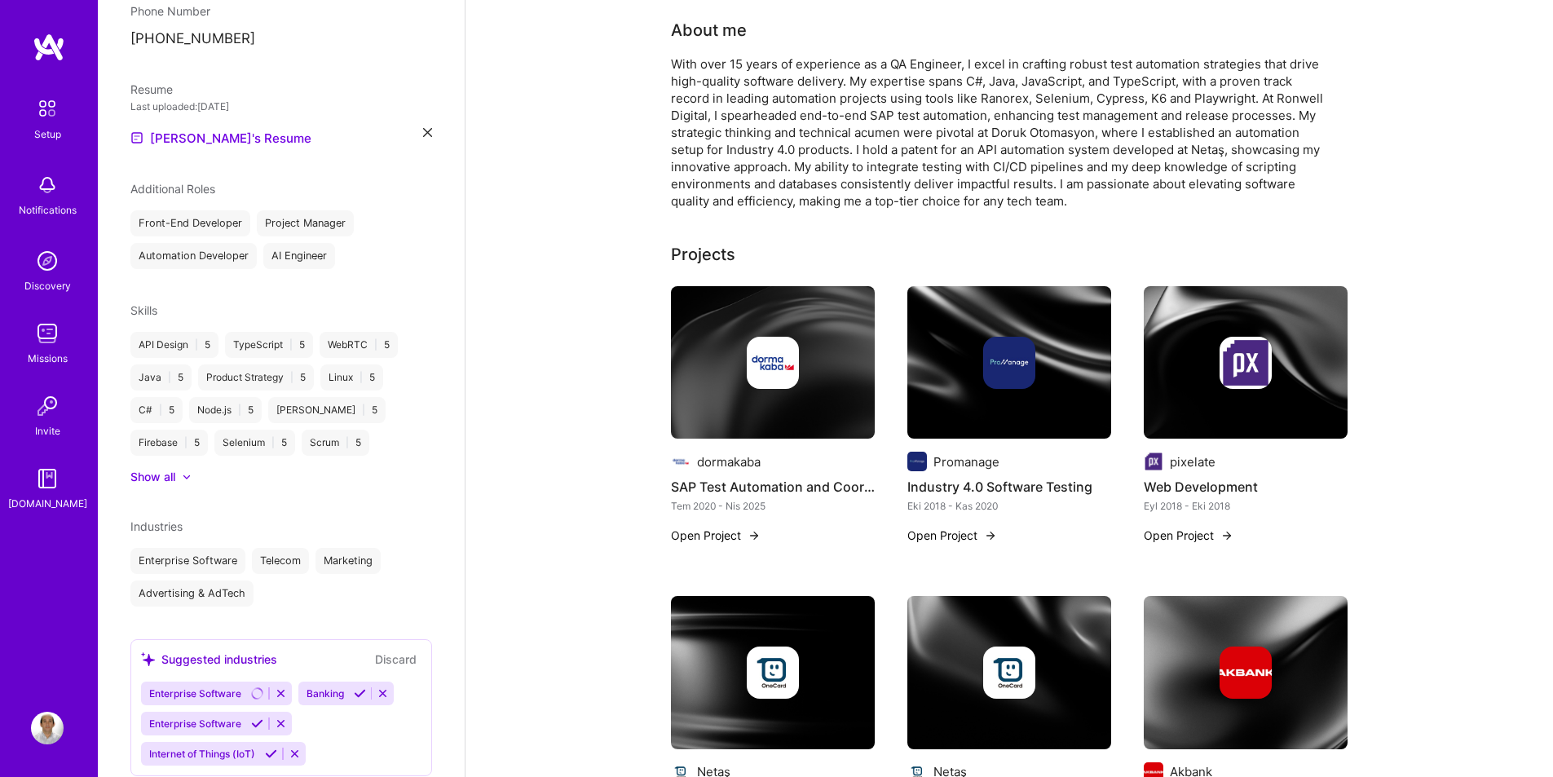
click at [360, 687] on icon at bounding box center [360, 693] width 12 height 12
click at [257, 747] on icon at bounding box center [257, 753] width 12 height 12
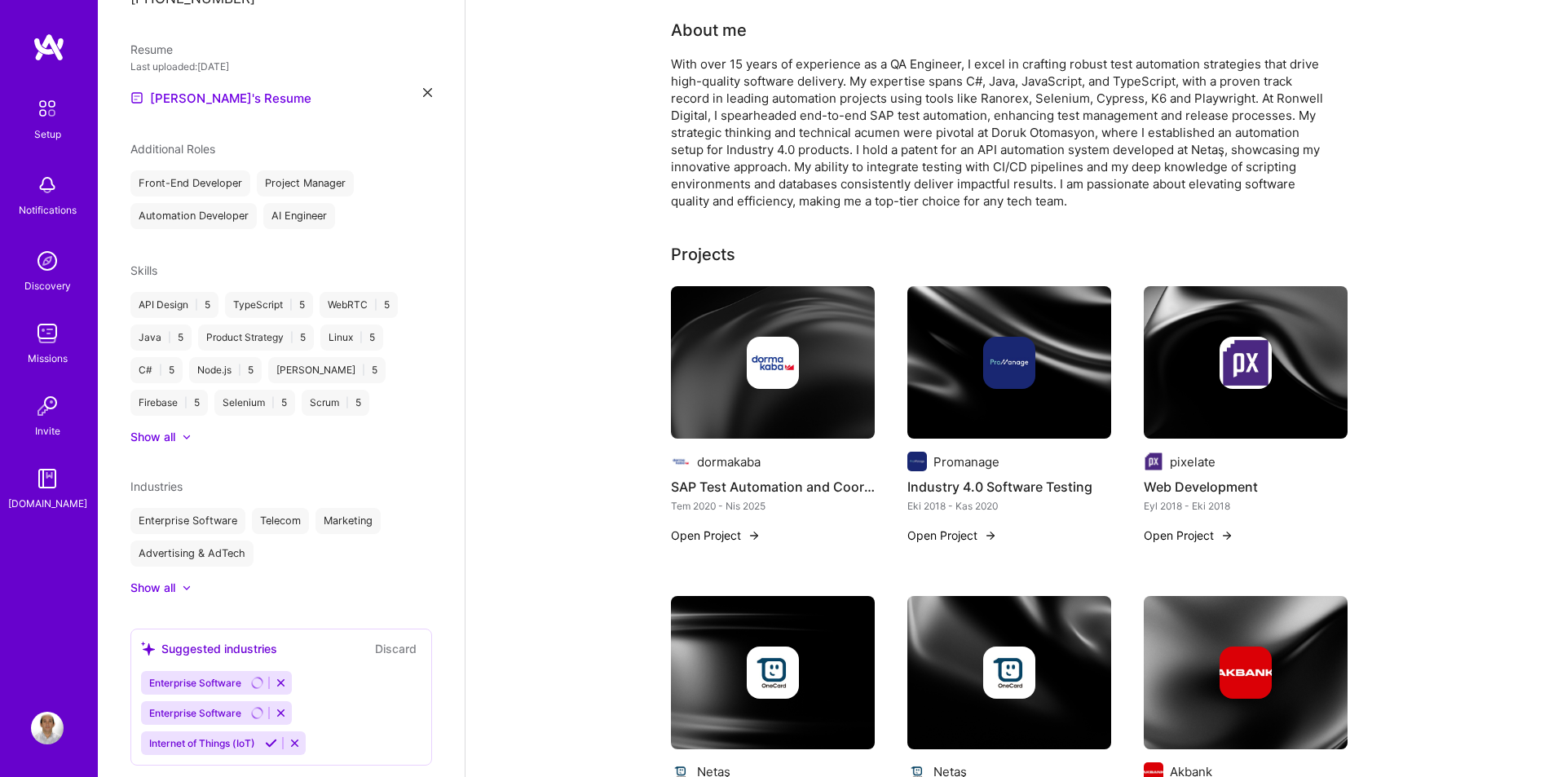
scroll to position [527, 0]
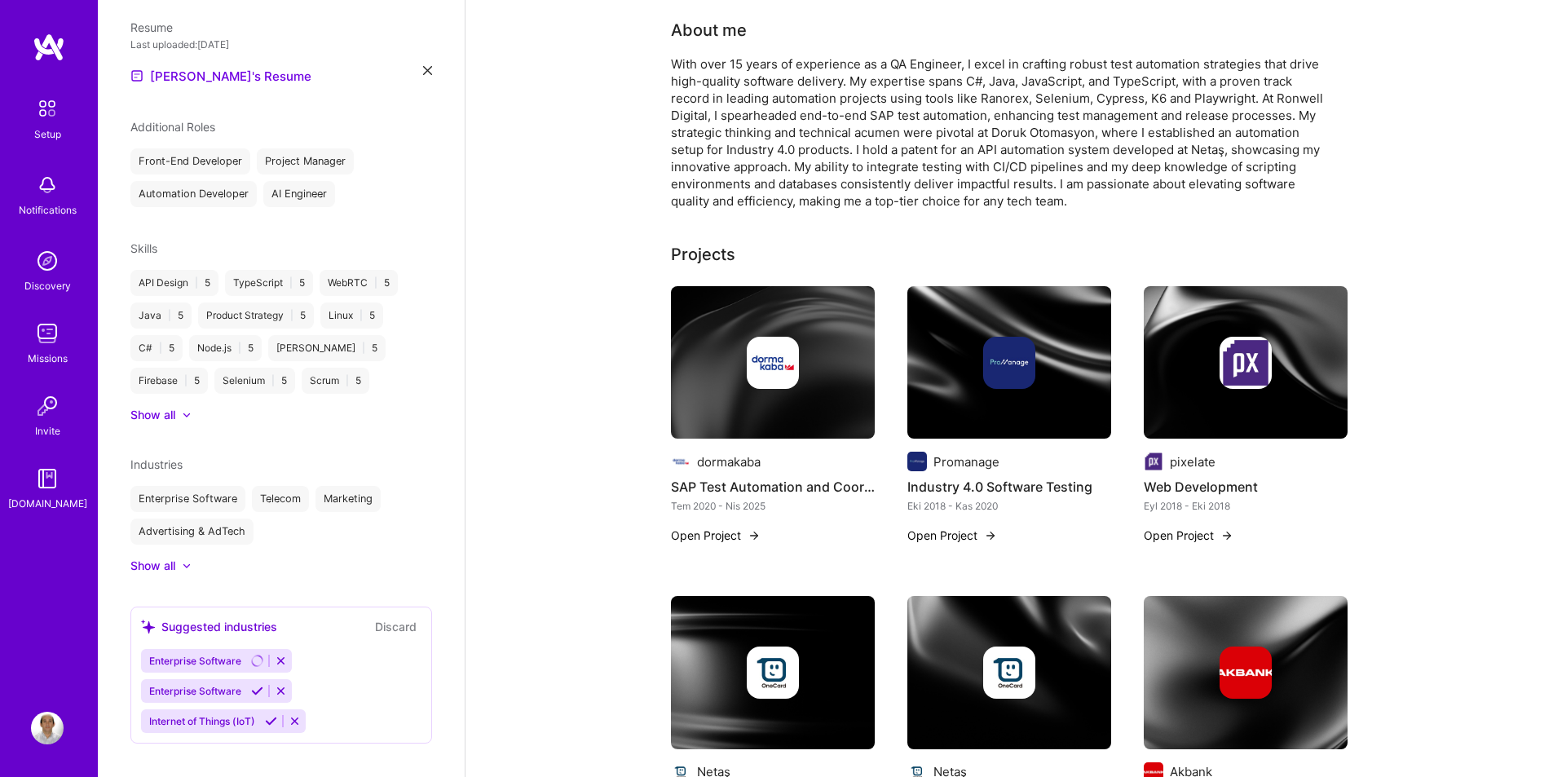
click at [270, 715] on icon at bounding box center [271, 721] width 12 height 12
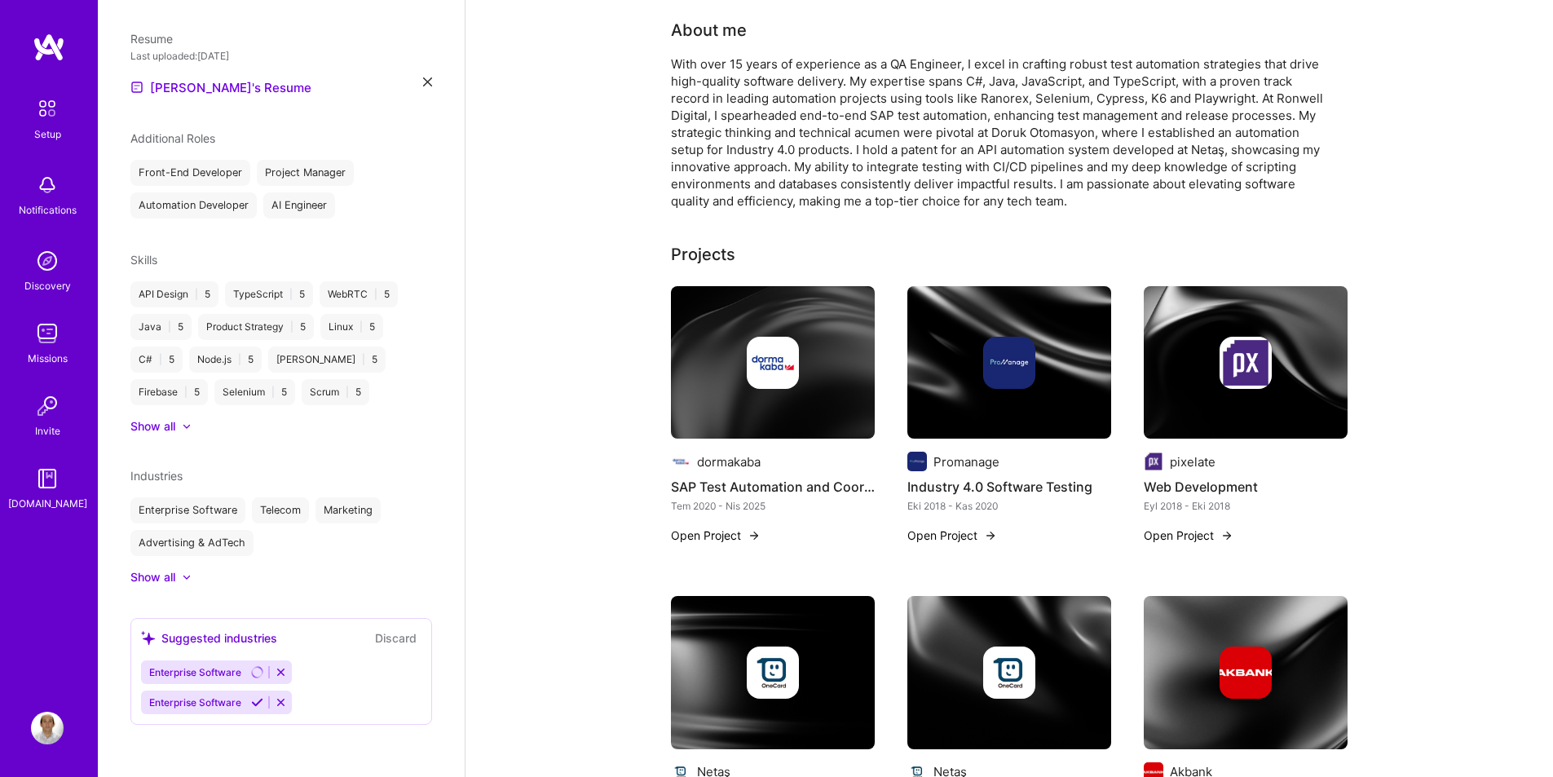
scroll to position [497, 0]
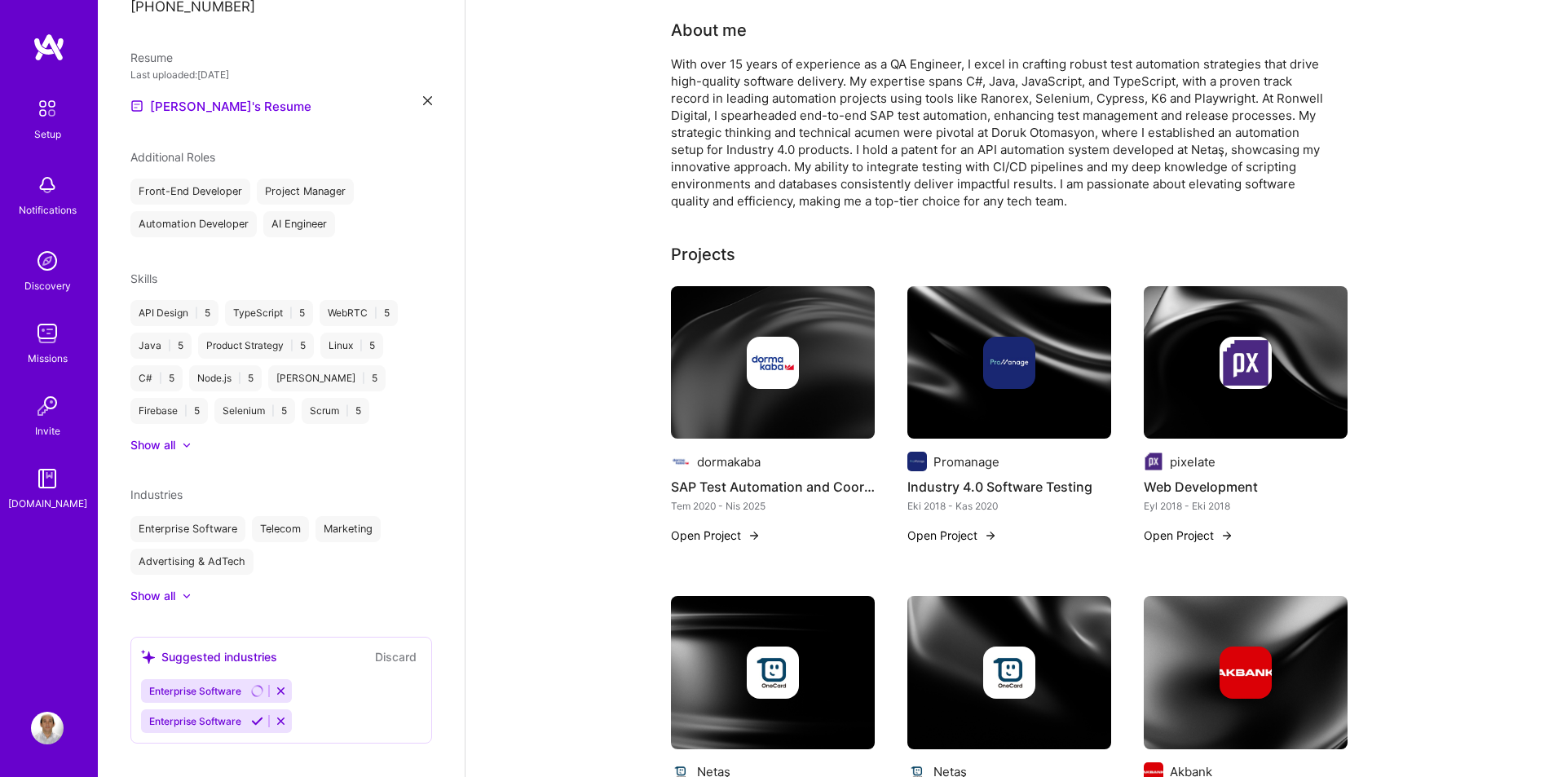
click at [257, 715] on icon at bounding box center [257, 721] width 12 height 12
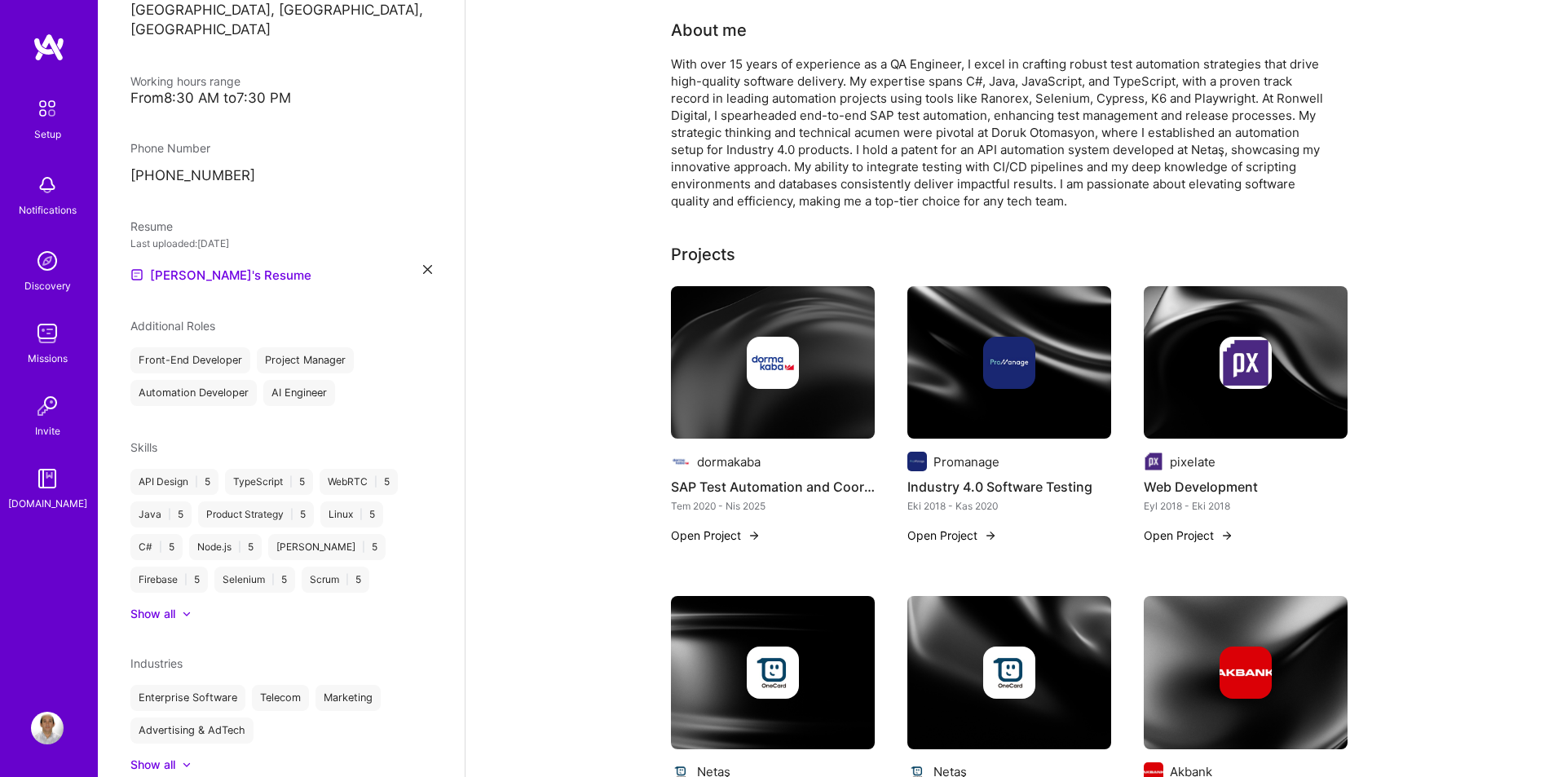
scroll to position [466, 0]
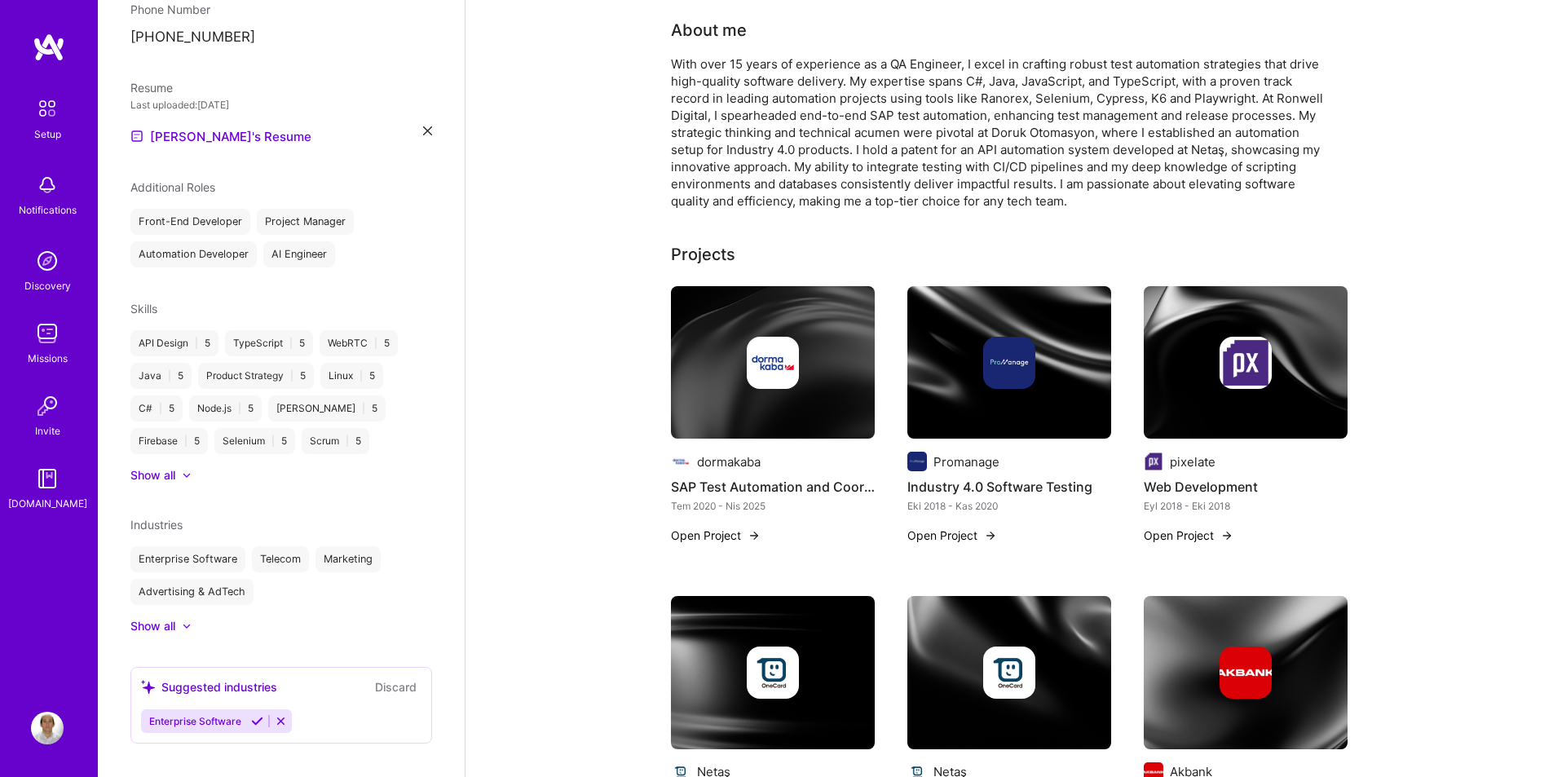
click at [254, 715] on icon at bounding box center [257, 721] width 12 height 12
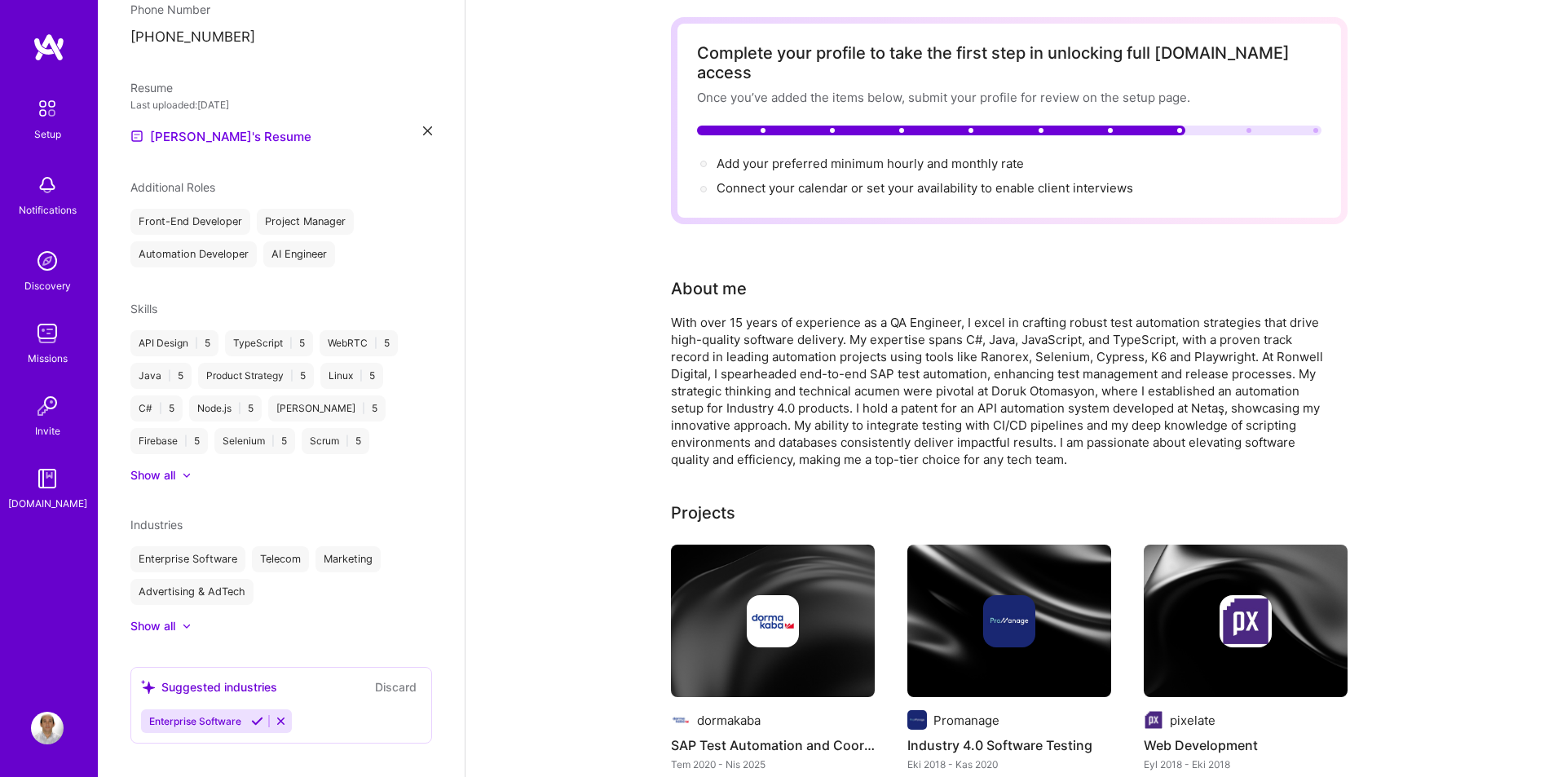
scroll to position [0, 0]
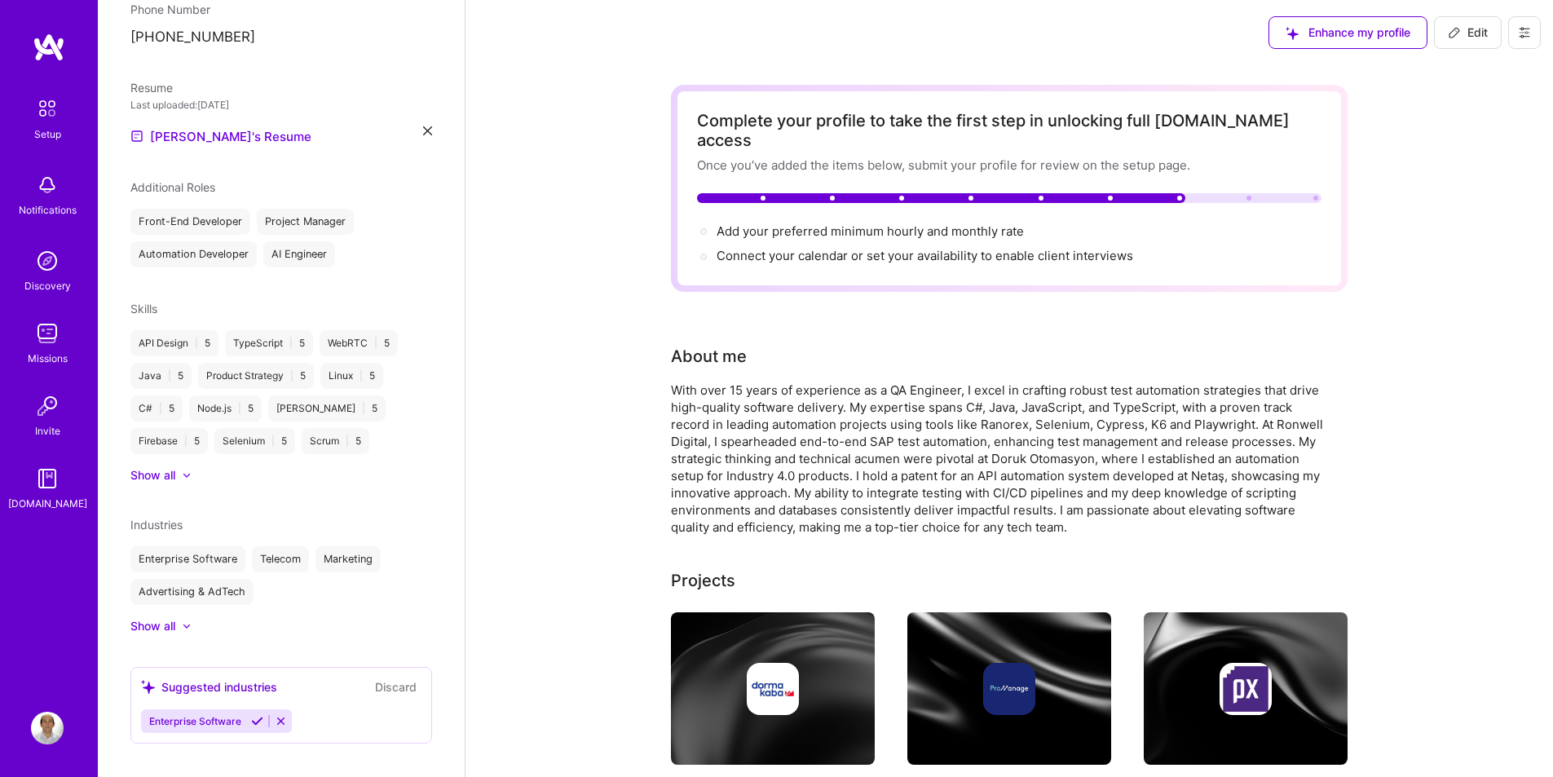
click at [1481, 33] on span "Edit" at bounding box center [1468, 32] width 40 height 16
select select "TR"
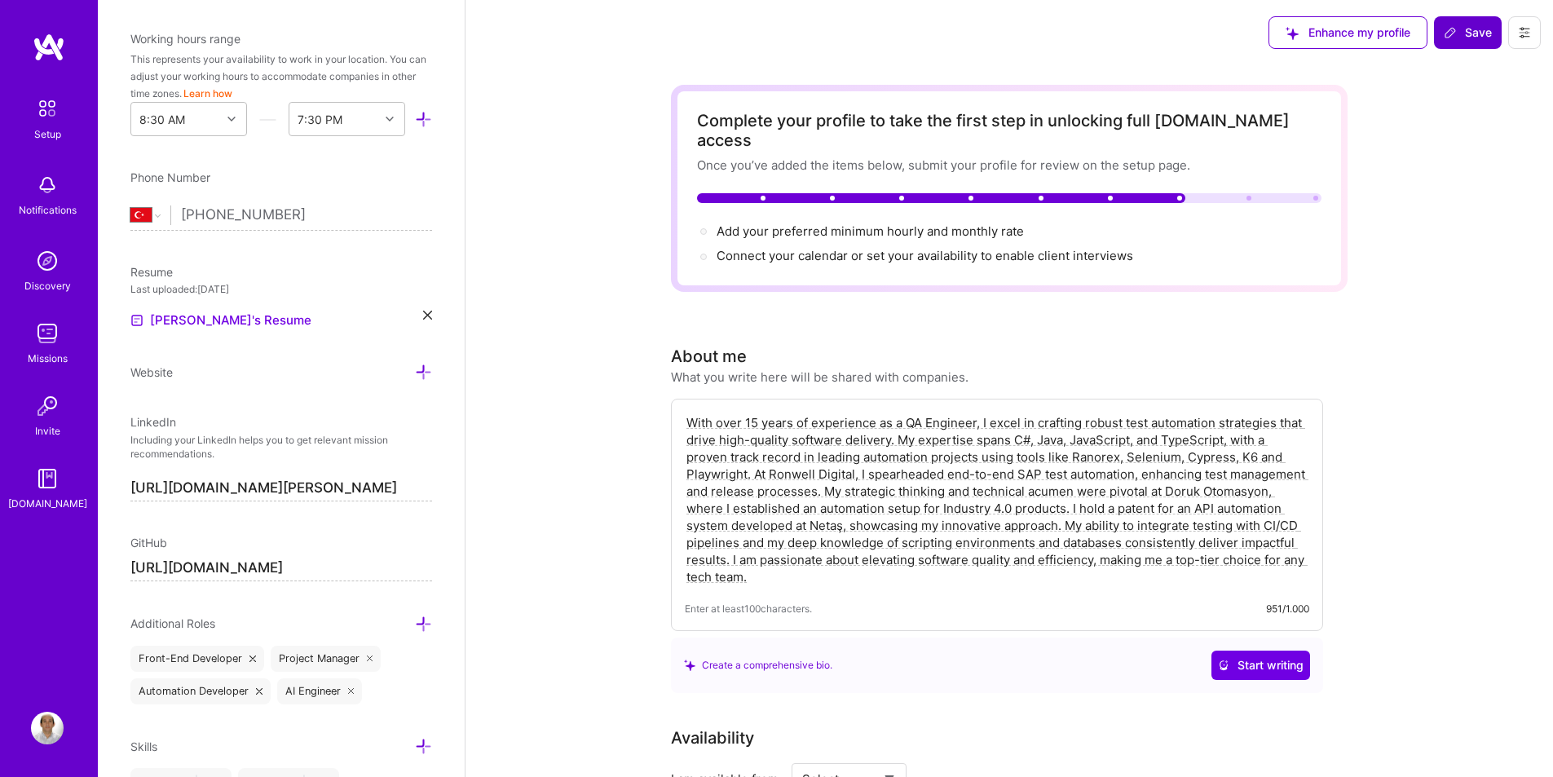
scroll to position [654, 0]
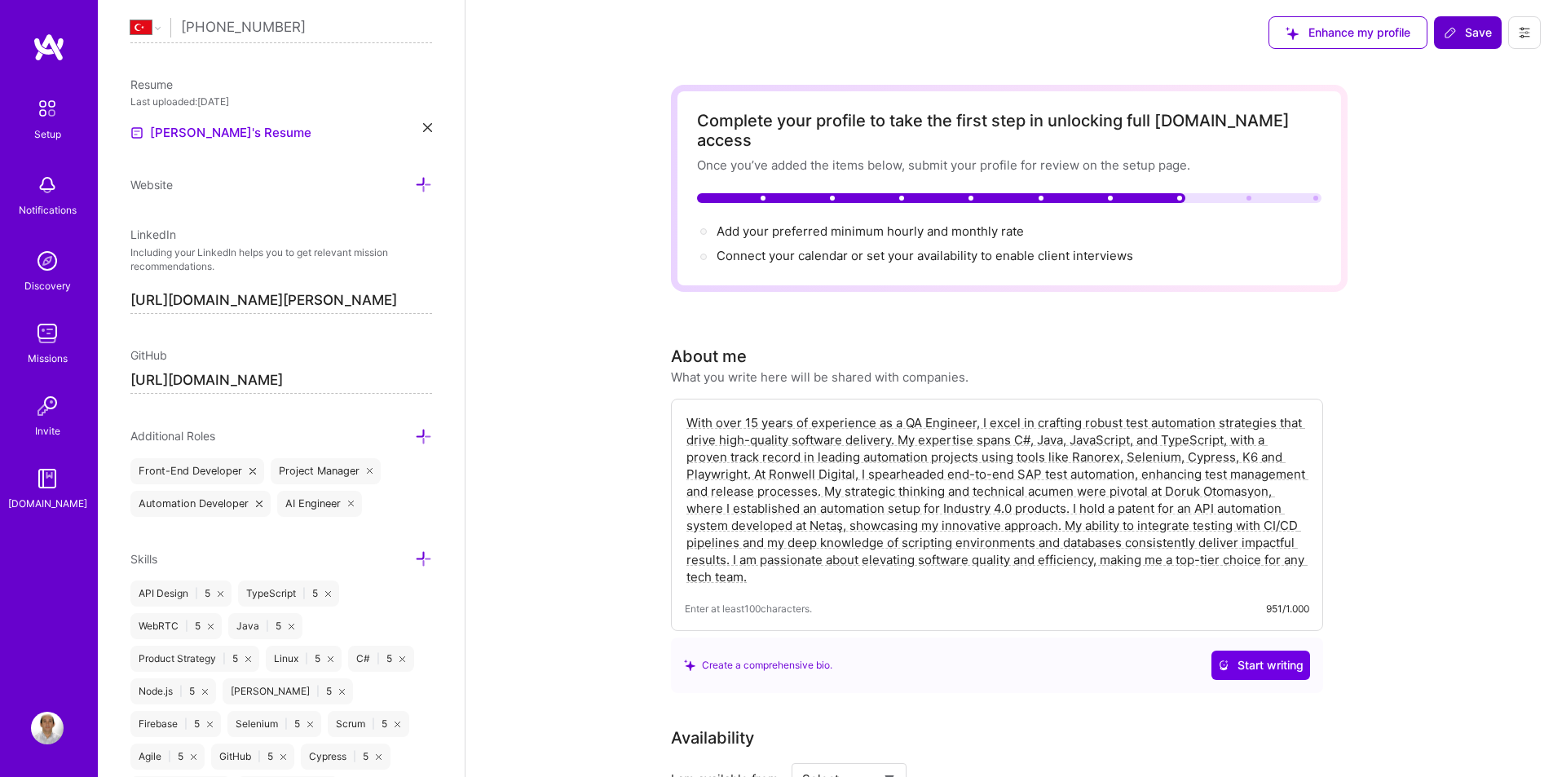
click at [1476, 29] on span "Save" at bounding box center [1468, 32] width 48 height 16
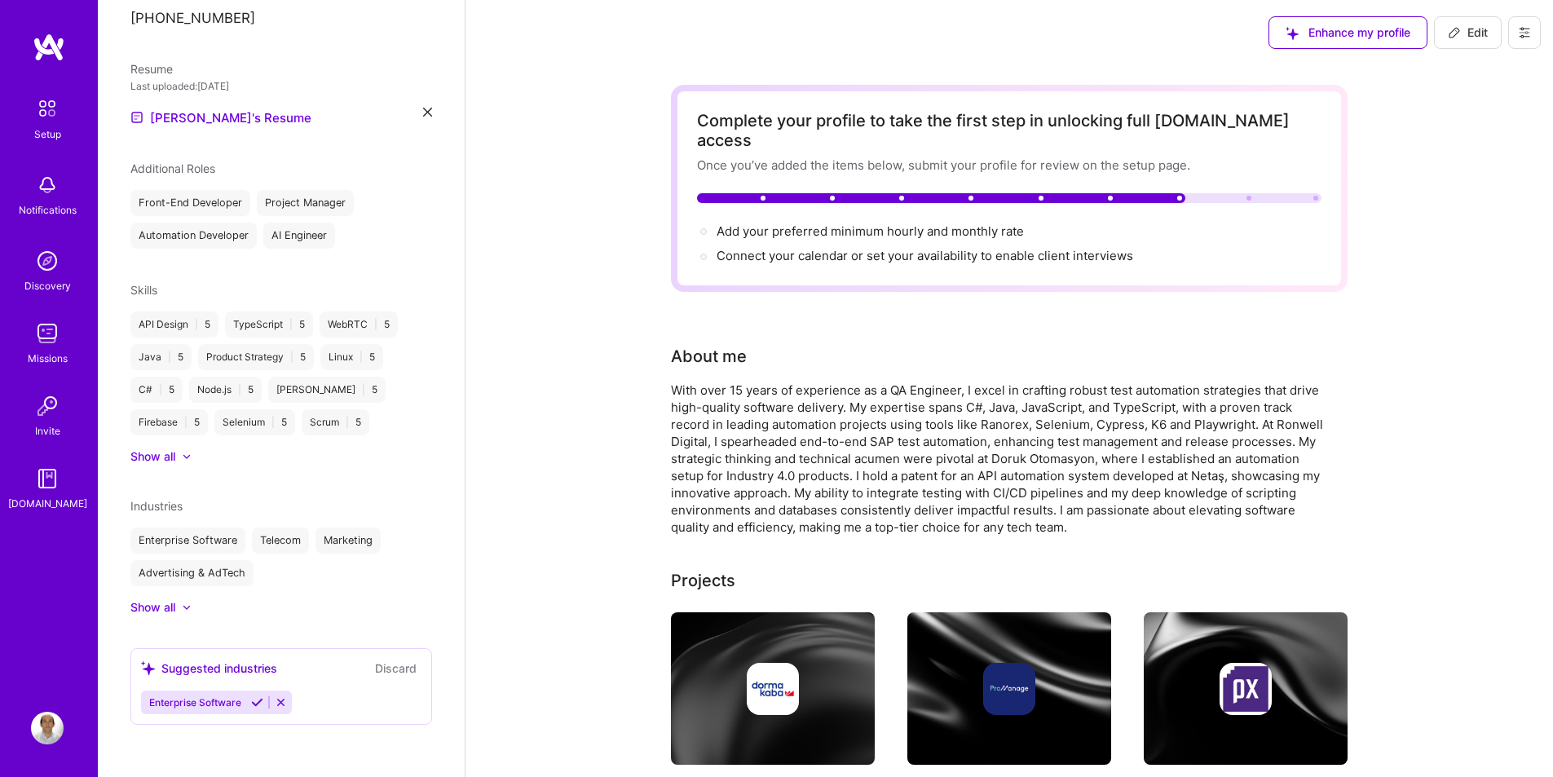
scroll to position [466, 0]
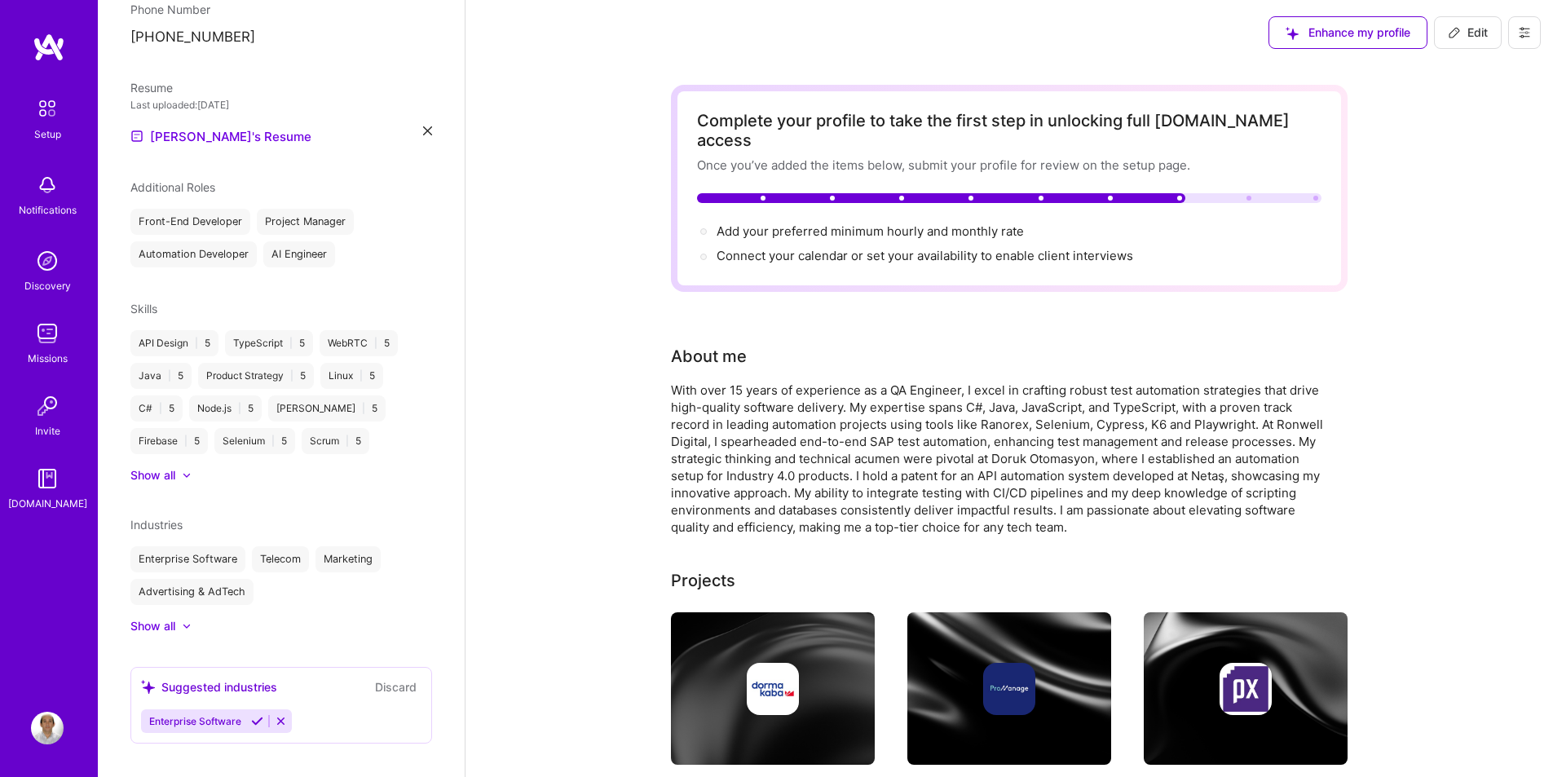
click at [1518, 34] on icon at bounding box center [1524, 32] width 13 height 13
click at [1459, 104] on button "Payment method" at bounding box center [1480, 111] width 122 height 42
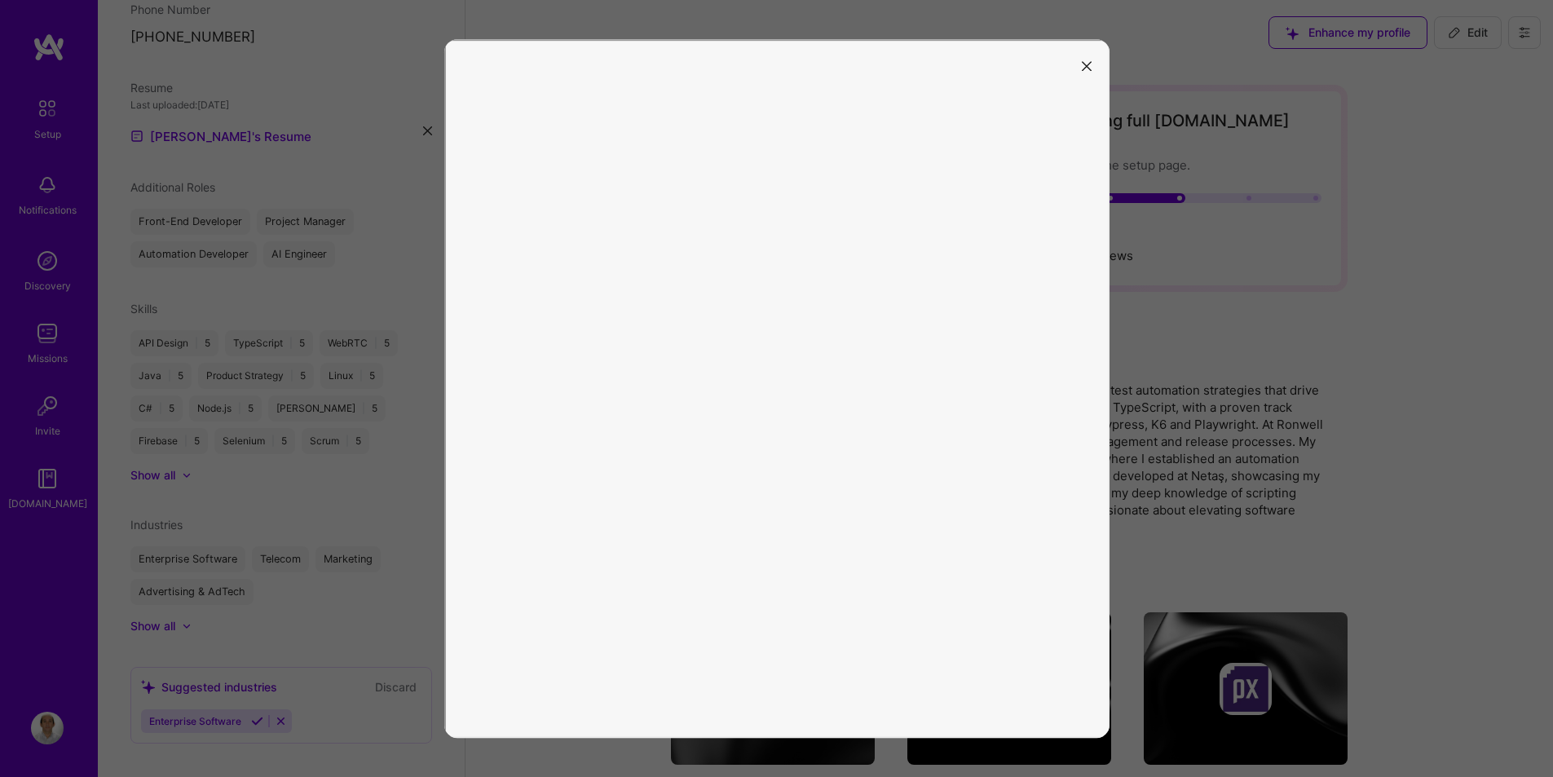
click at [1085, 71] on icon "modal" at bounding box center [1087, 66] width 10 height 10
